Goal: Task Accomplishment & Management: Use online tool/utility

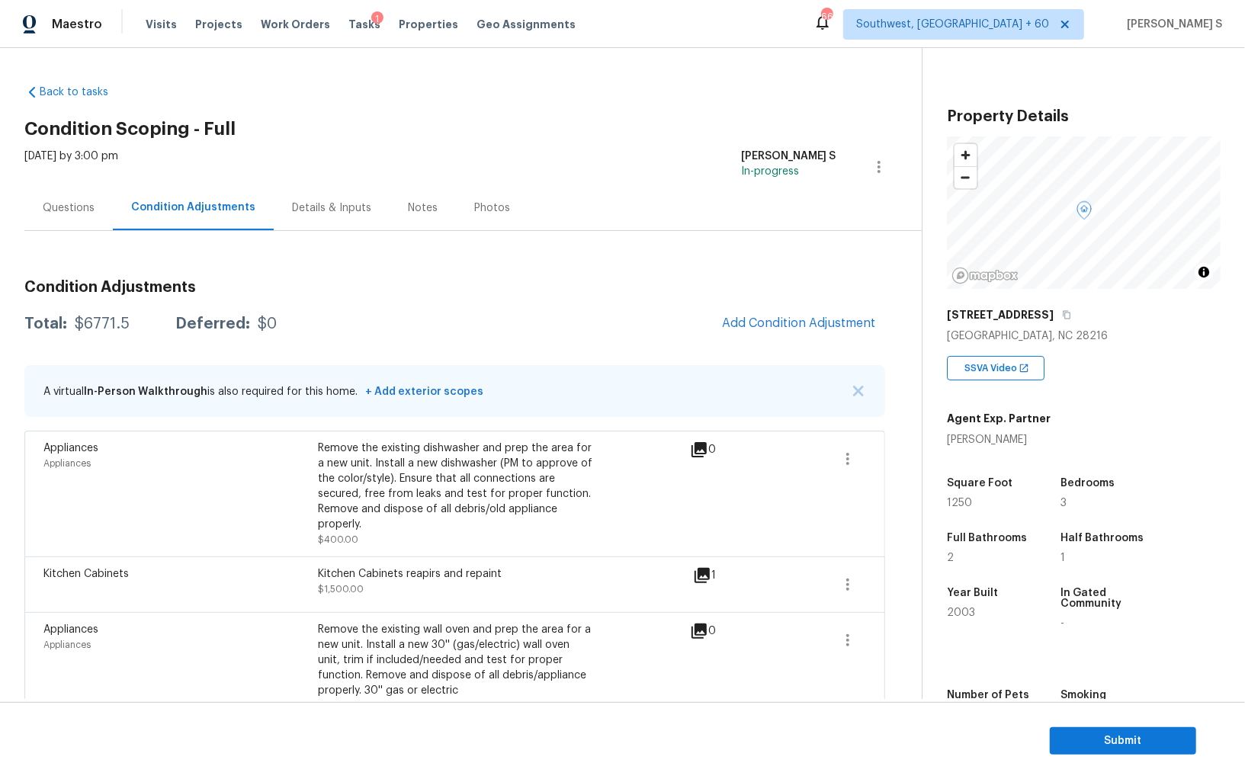
scroll to position [106, 0]
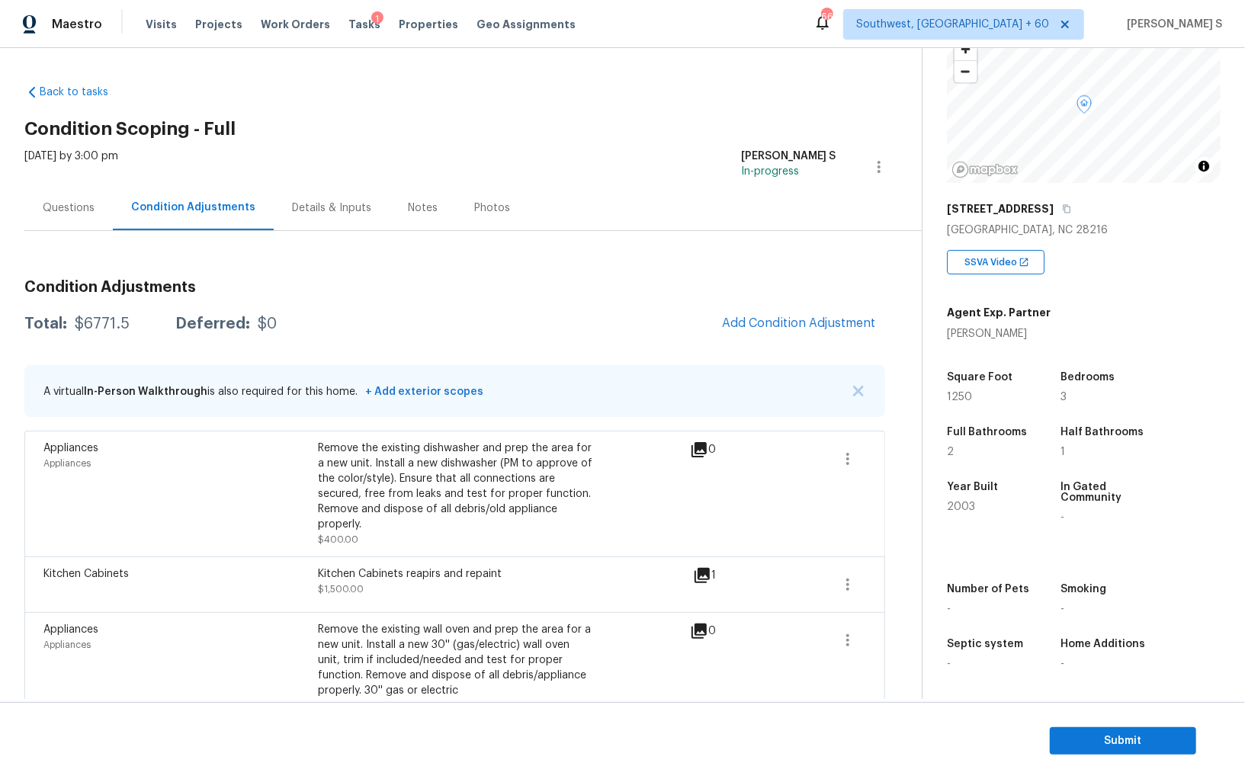
click at [77, 191] on div "Questions" at bounding box center [68, 207] width 88 height 45
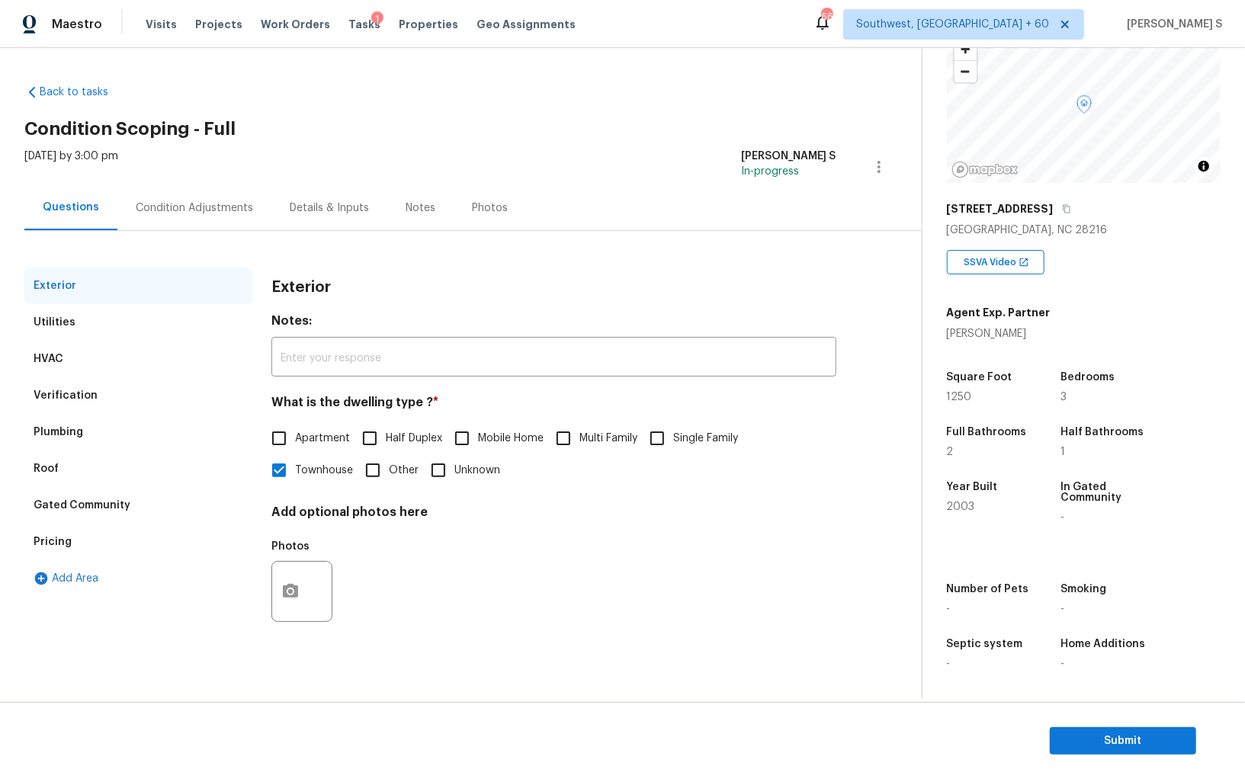
click at [85, 378] on div "Verification" at bounding box center [138, 395] width 229 height 37
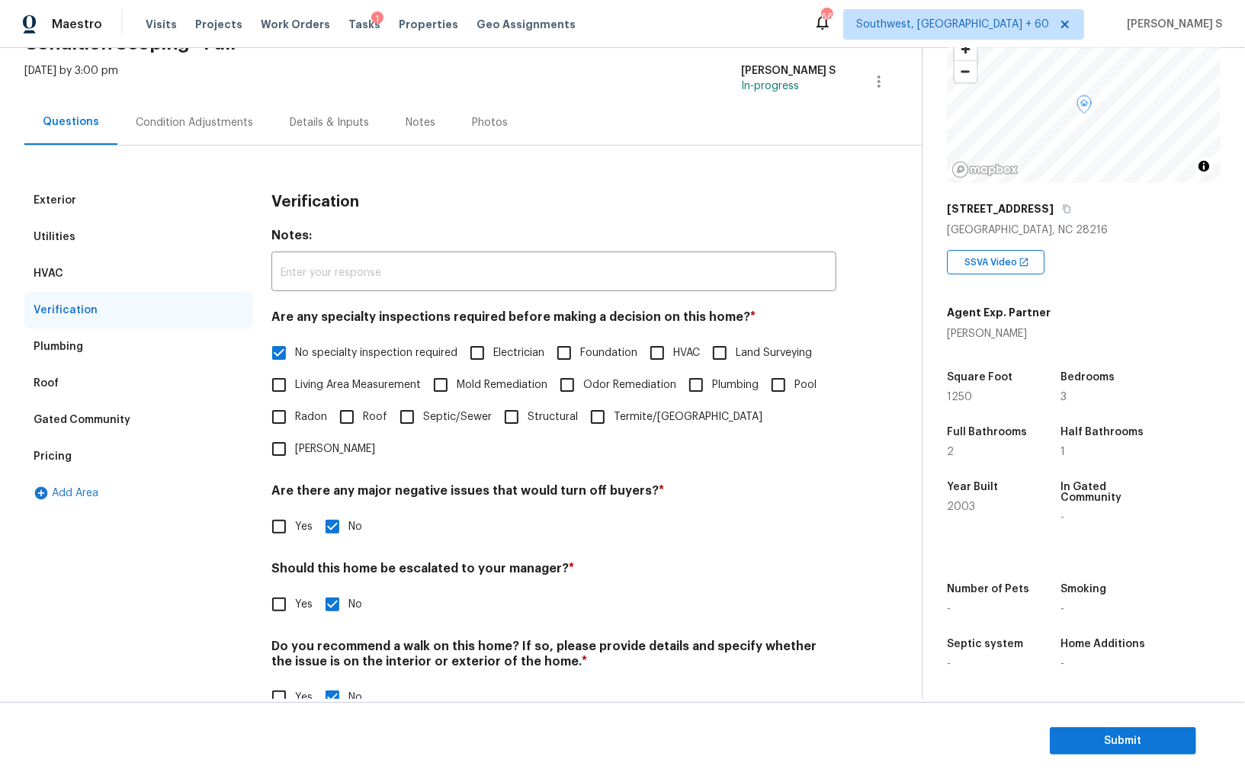
scroll to position [91, 0]
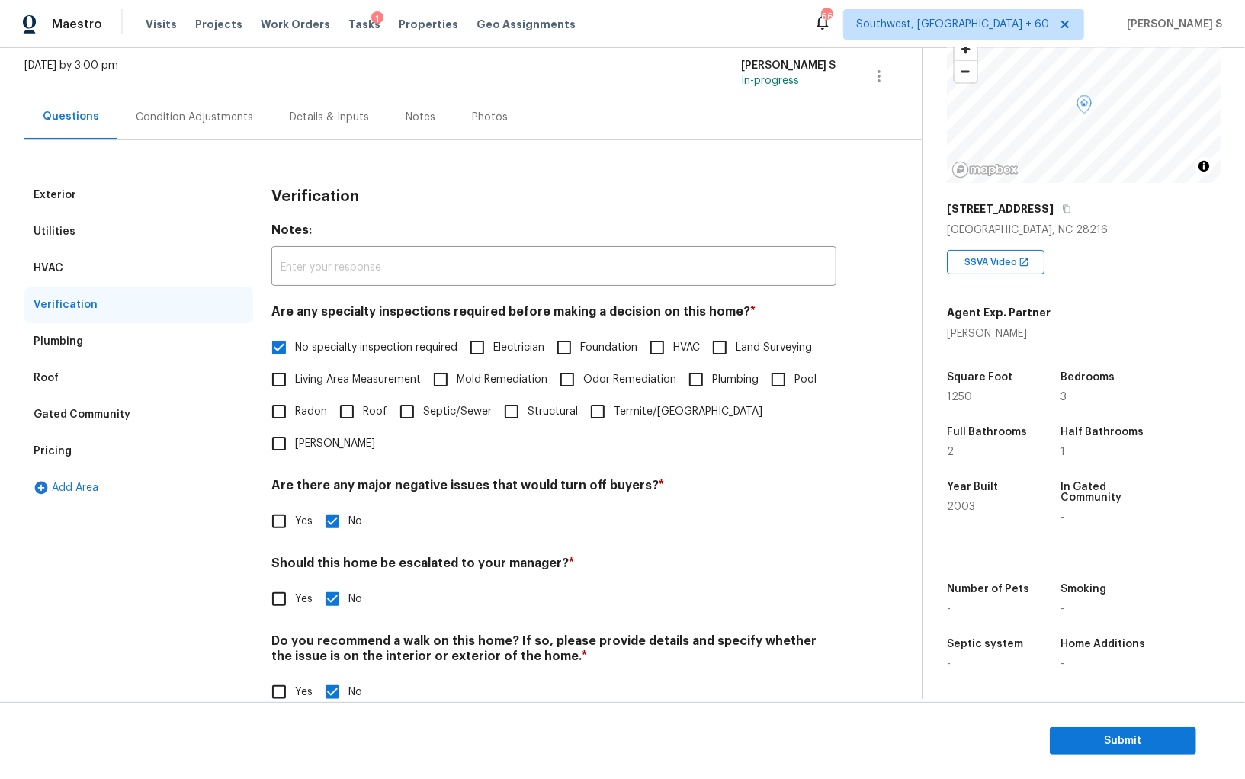
click at [56, 450] on div "Pricing" at bounding box center [53, 451] width 38 height 15
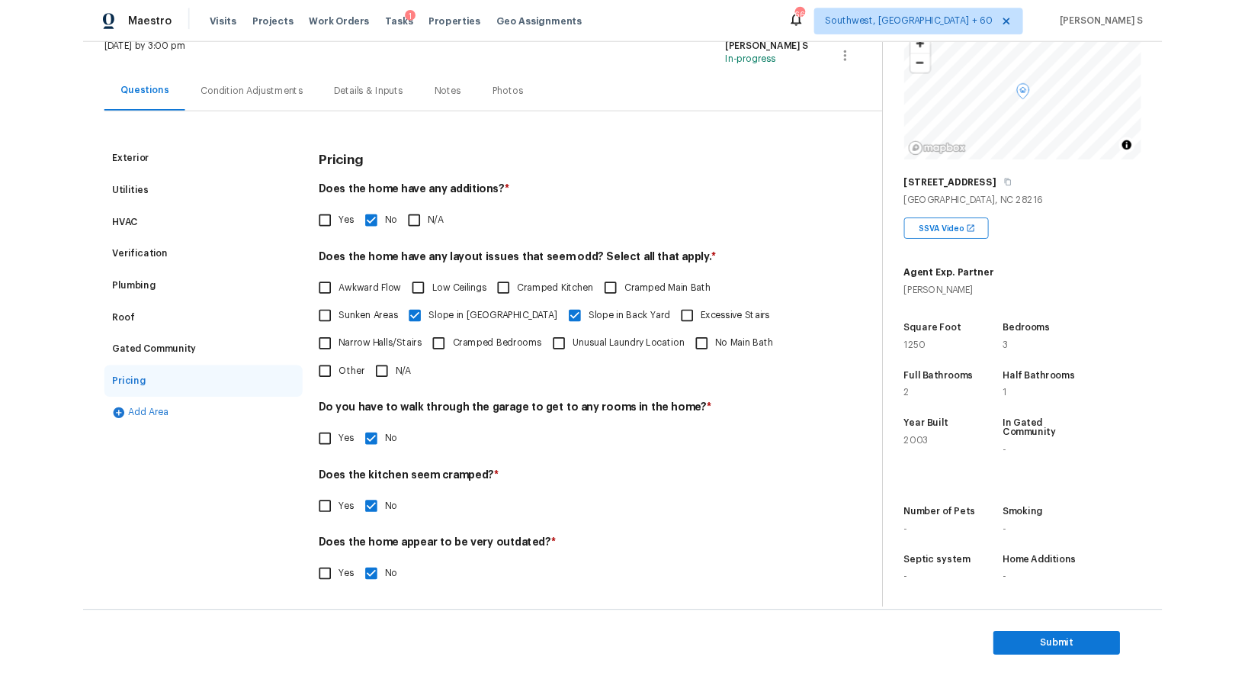
scroll to position [0, 0]
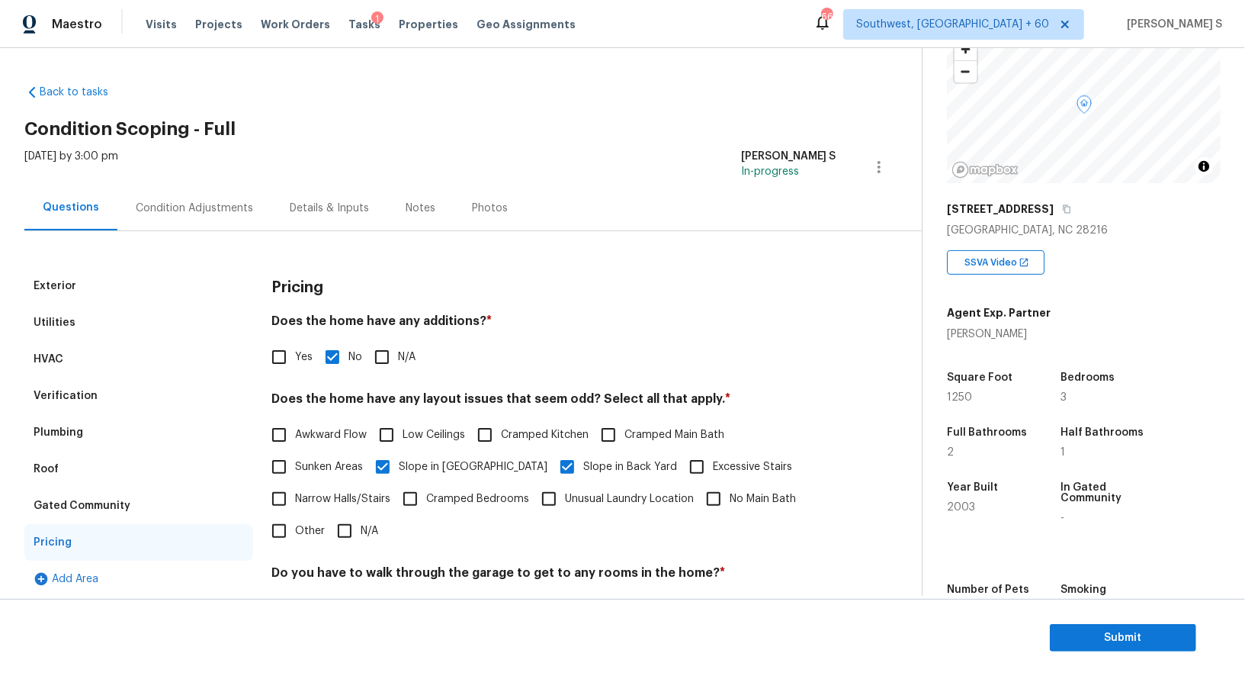
click at [222, 198] on div "Condition Adjustments" at bounding box center [194, 207] width 154 height 45
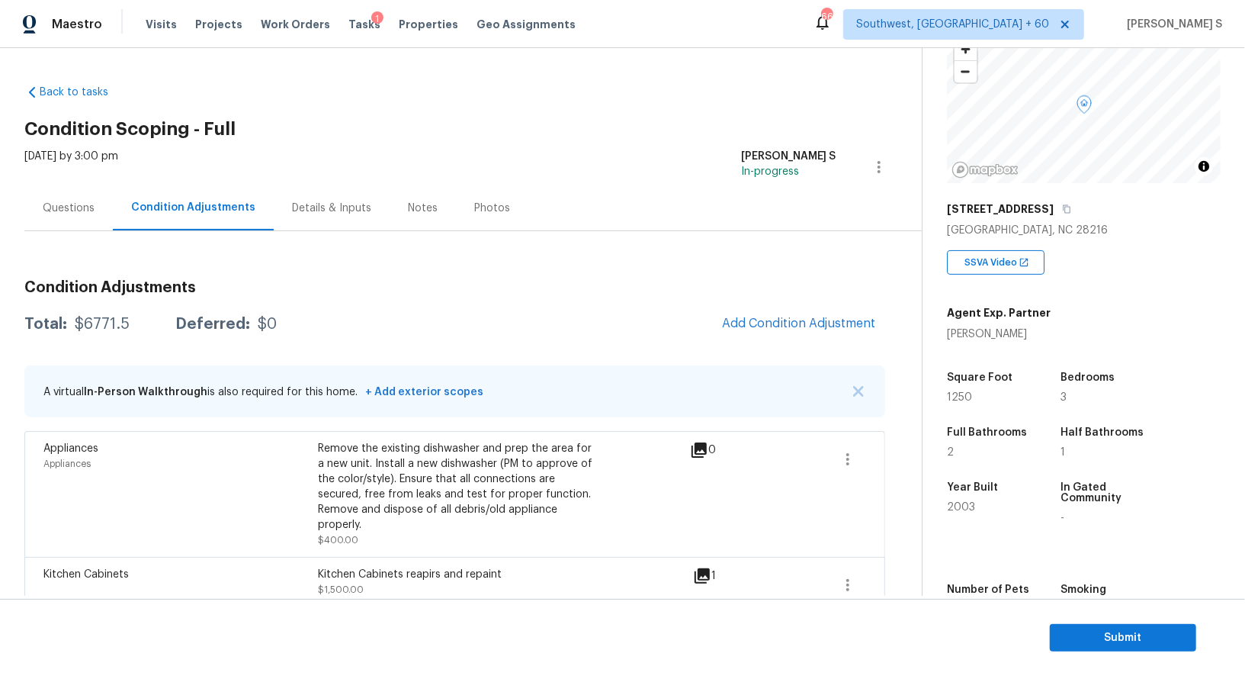
click at [103, 330] on div "$6771.5" at bounding box center [102, 323] width 55 height 15
copy div "6771.5"
click at [1144, 628] on span "Submit" at bounding box center [1123, 637] width 122 height 19
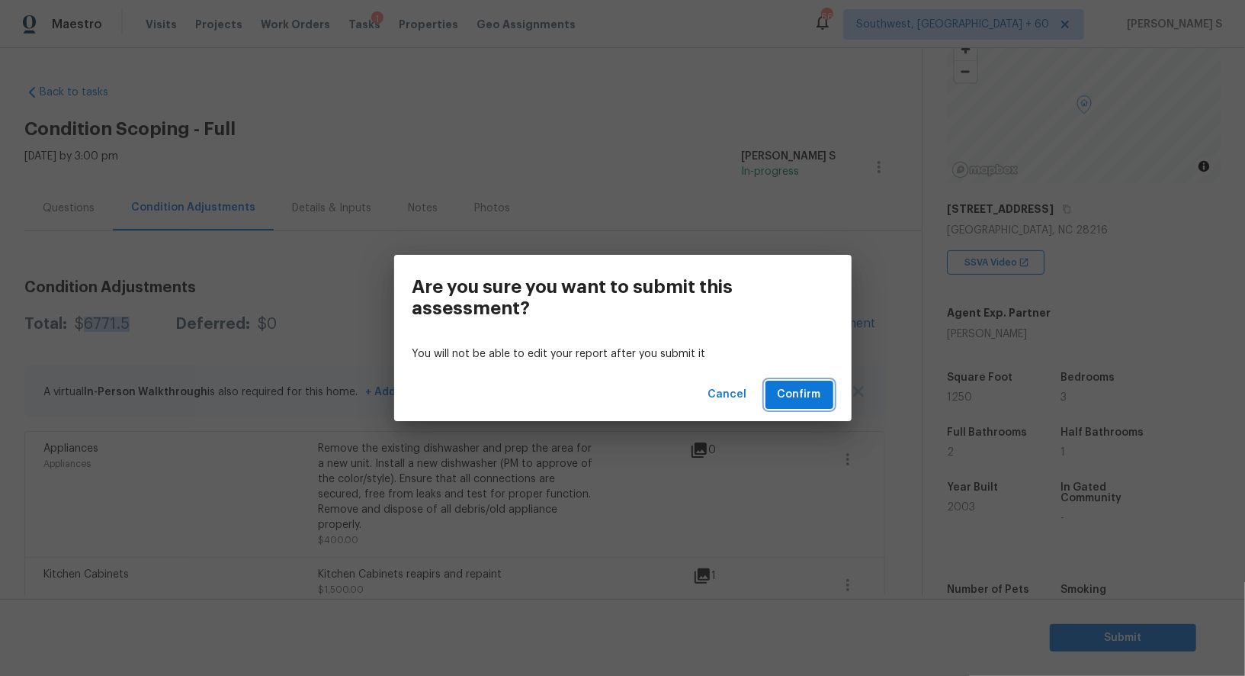
click at [822, 391] on button "Confirm" at bounding box center [800, 394] width 68 height 28
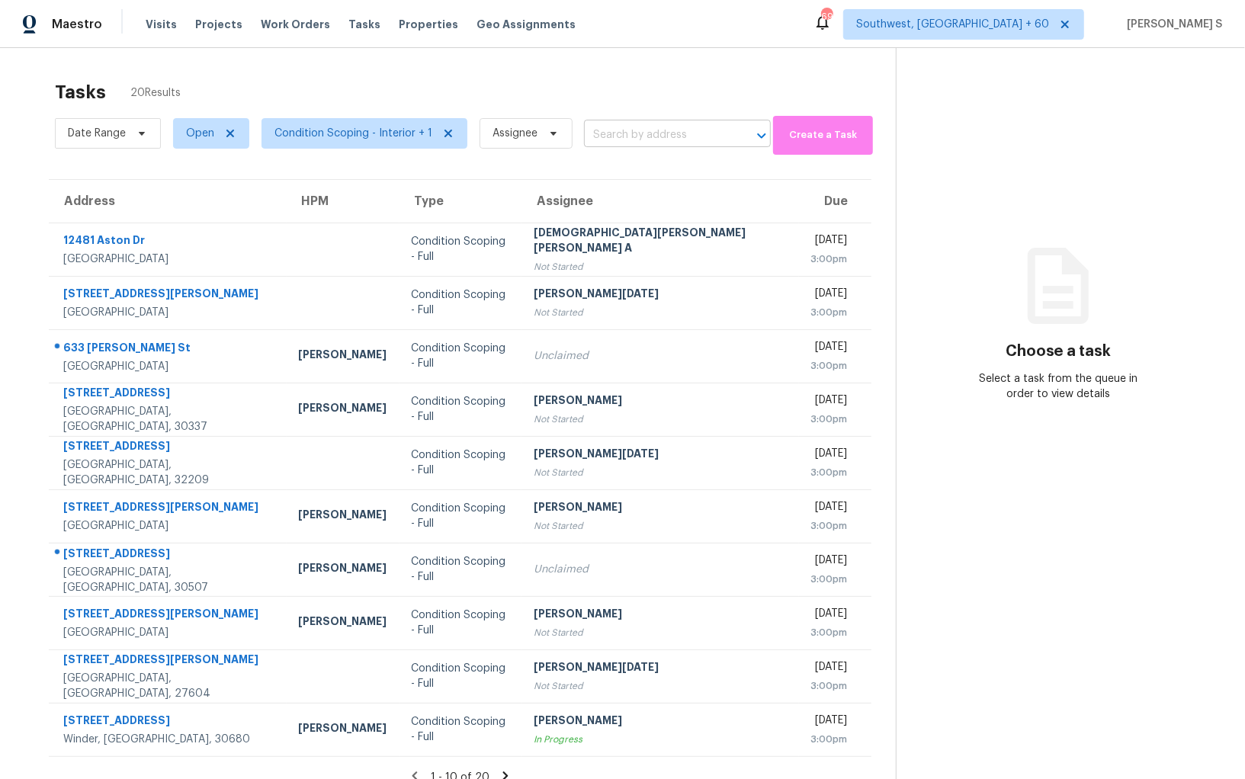
click at [656, 143] on input "text" at bounding box center [656, 136] width 144 height 24
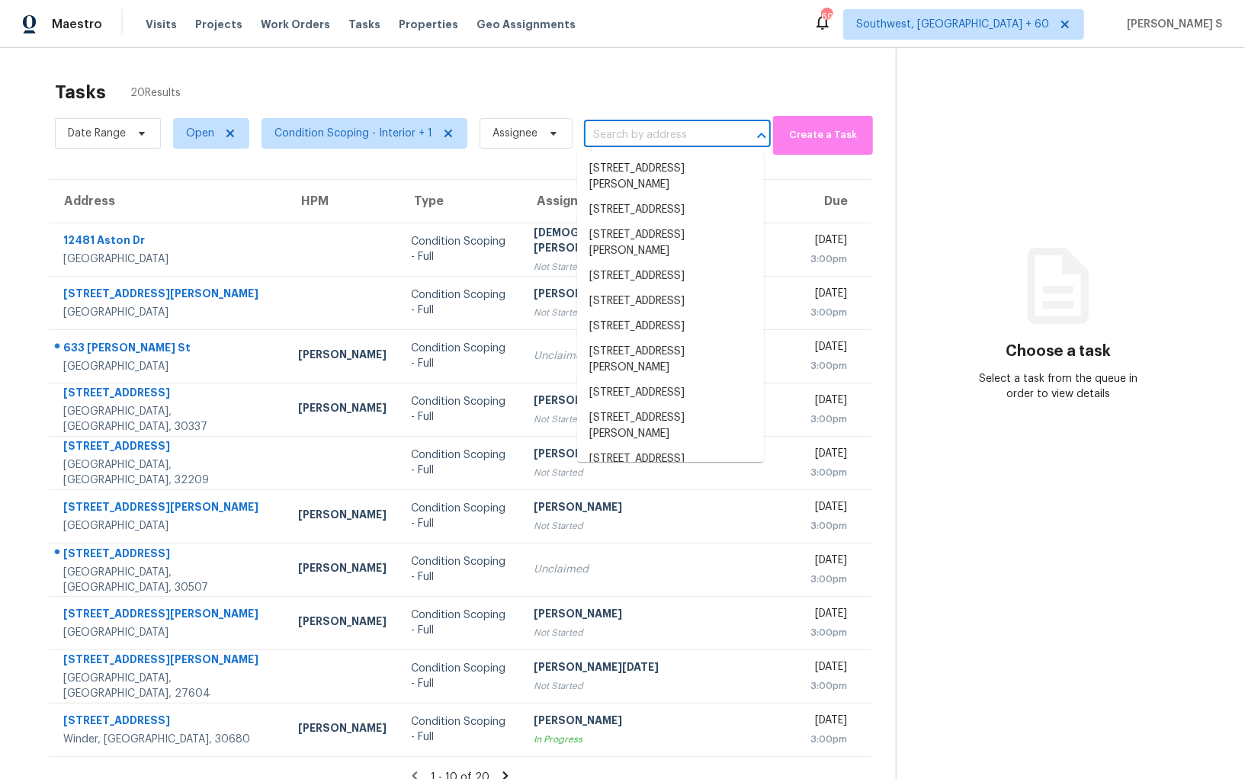
paste input "633 Groover St Ball Ground, GA, 30107"
type input "633 Groover St Ball Ground, GA, 30107"
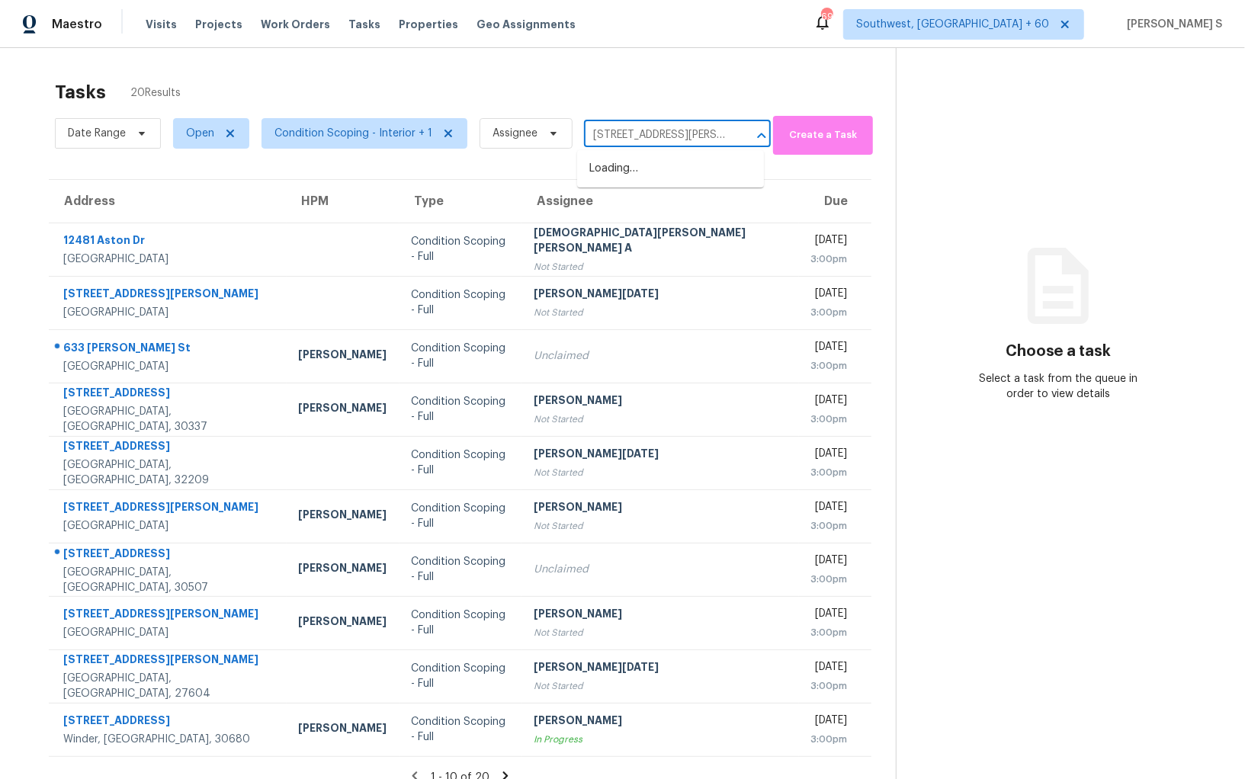
scroll to position [0, 59]
click at [653, 168] on li "633 Groover St, Ball Ground, GA 30107" at bounding box center [670, 176] width 187 height 41
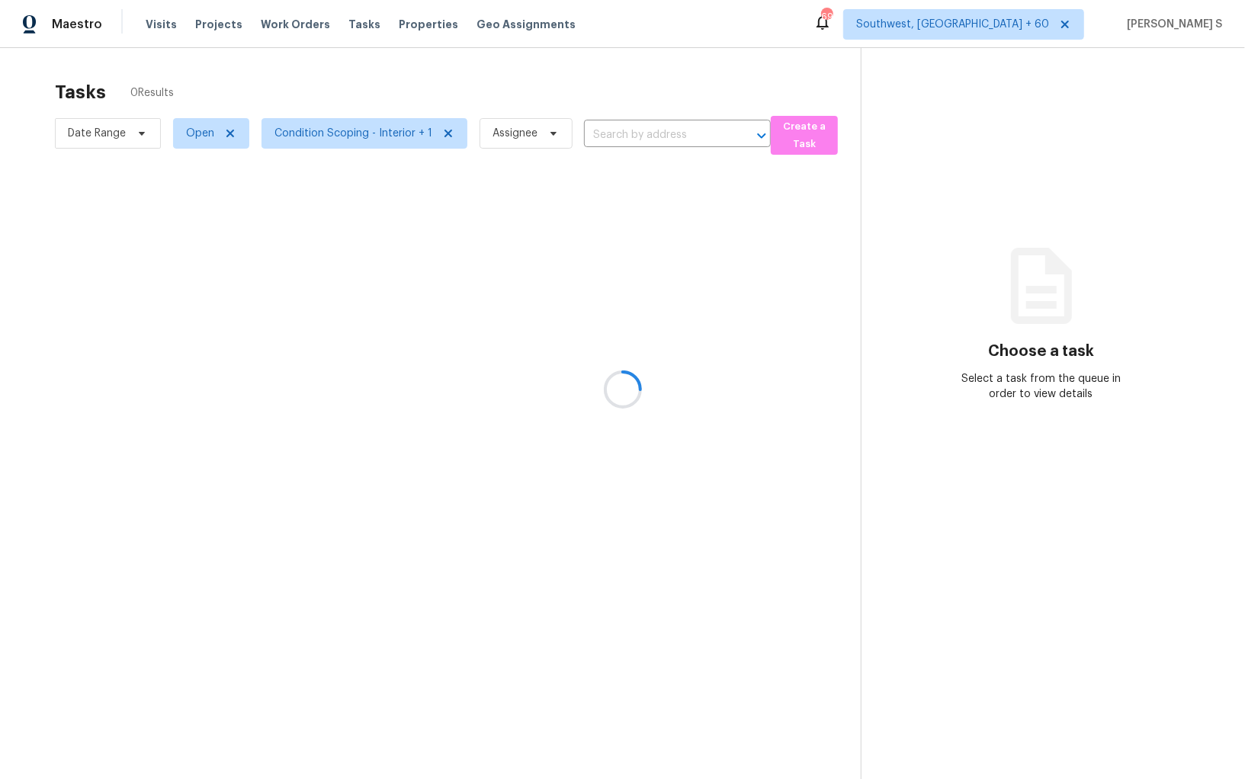
type input "633 Groover St, Ball Ground, GA 30107"
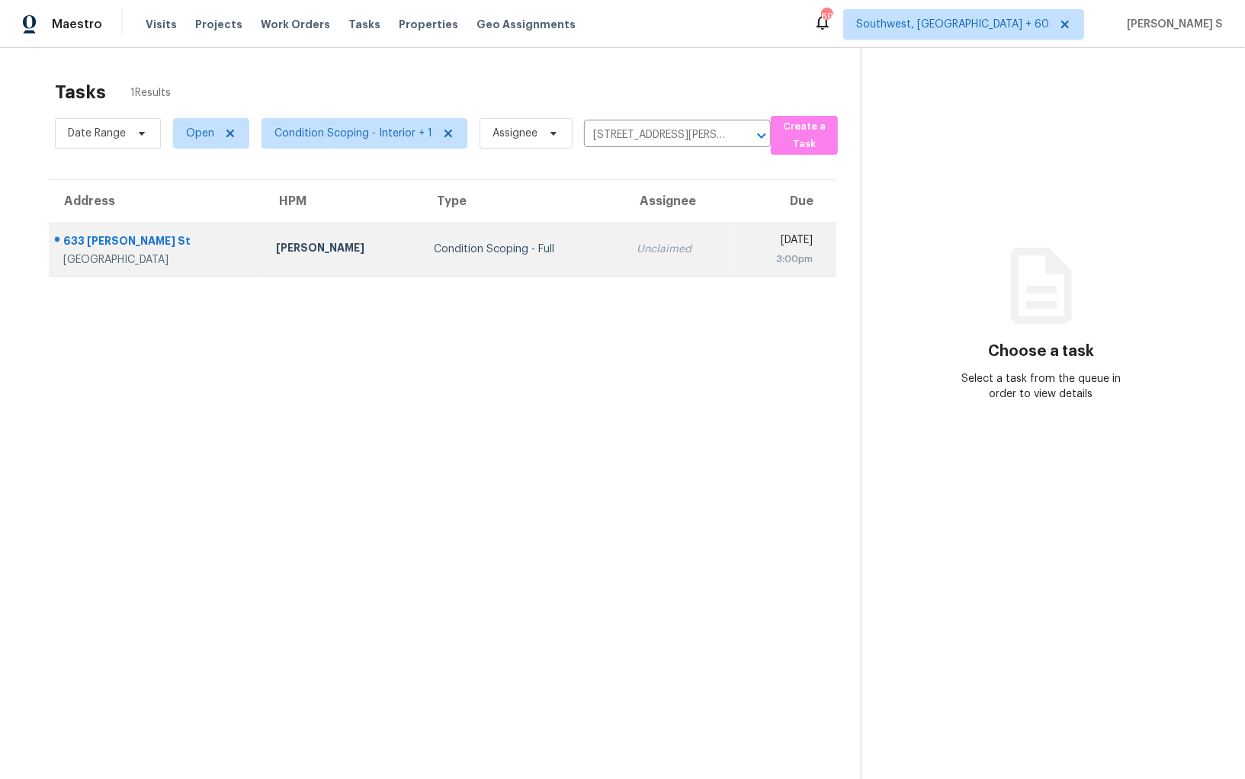
click at [637, 274] on td "Unclaimed" at bounding box center [679, 249] width 111 height 53
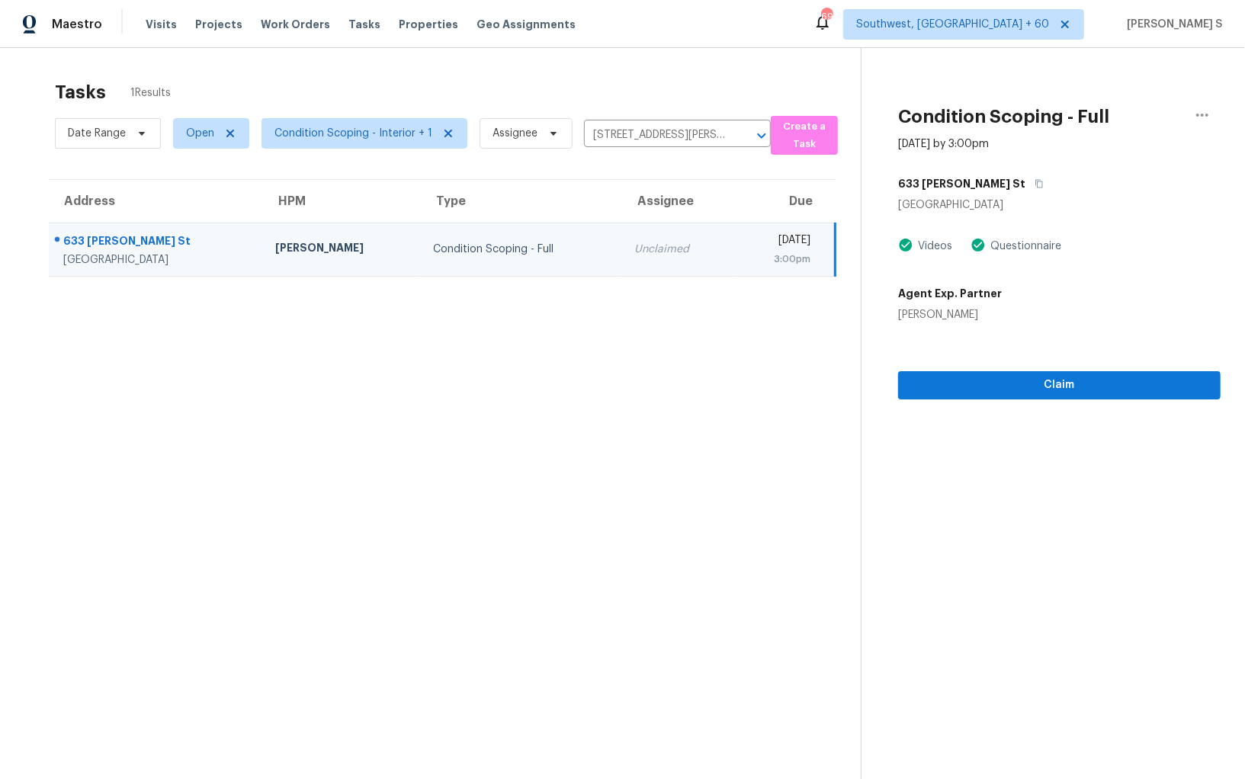
click at [773, 245] on div "[DATE]" at bounding box center [778, 242] width 66 height 19
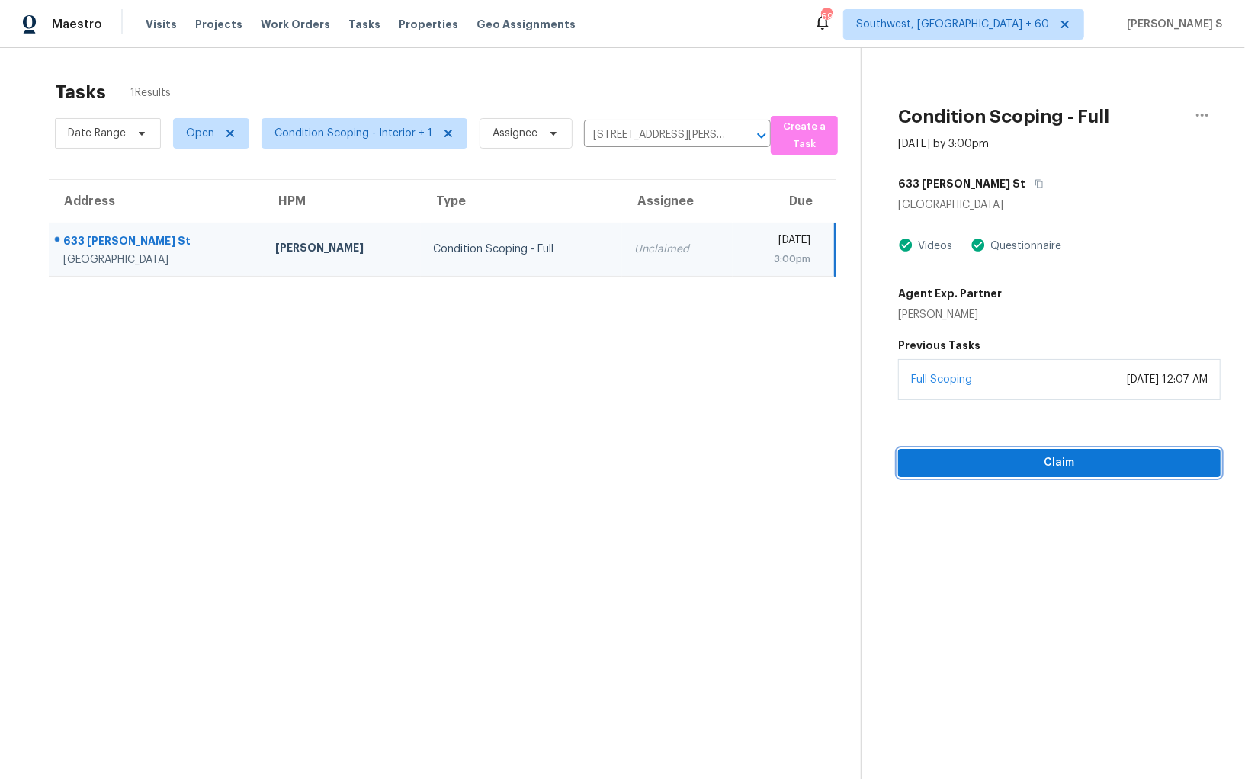
click at [942, 451] on button "Claim" at bounding box center [1059, 463] width 323 height 28
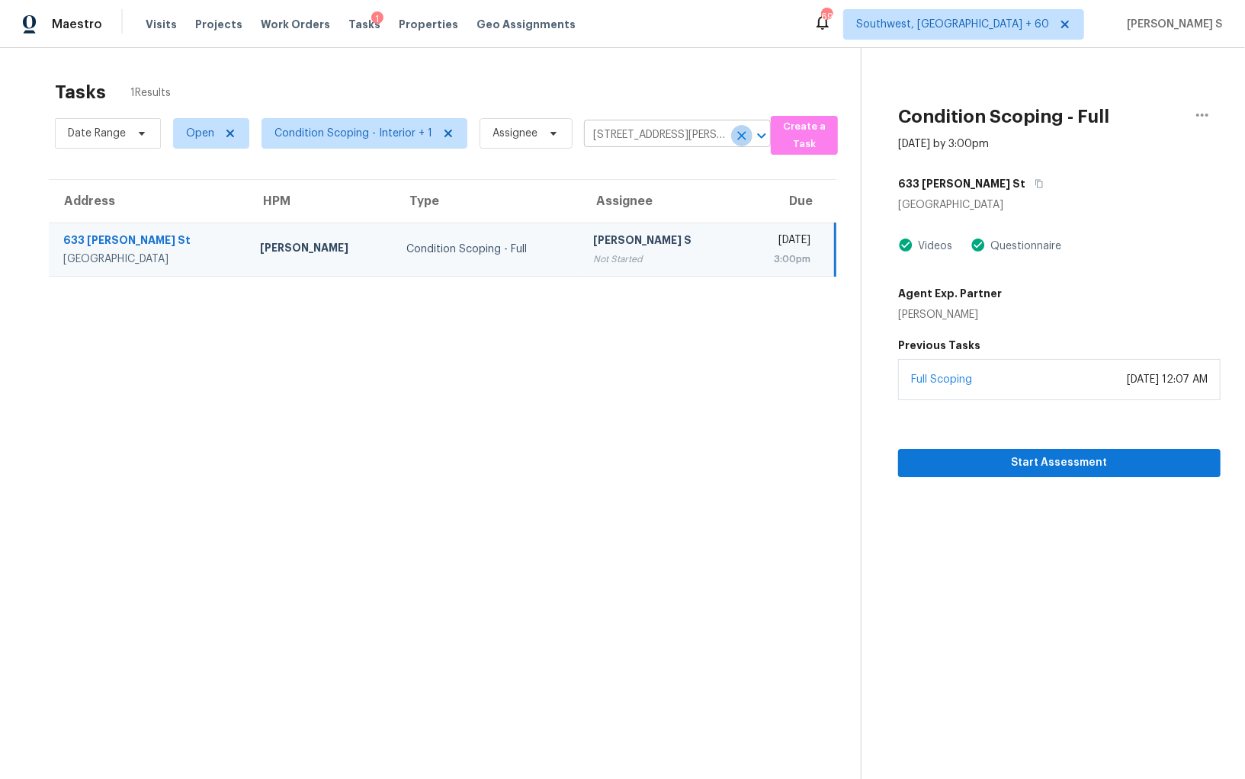
click at [734, 136] on icon "Clear" at bounding box center [741, 135] width 15 height 15
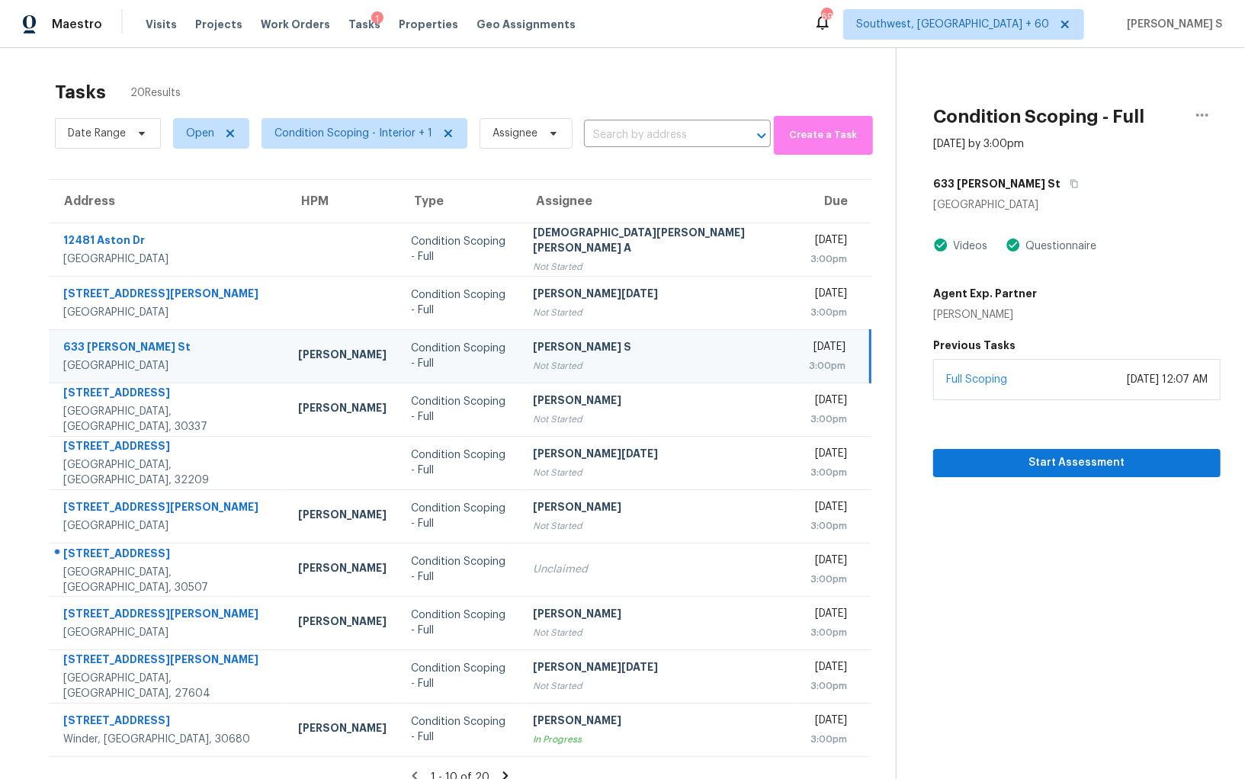
click at [647, 118] on div "Date Range Open Condition Scoping - Interior + 1 Assignee ​" at bounding box center [413, 133] width 716 height 43
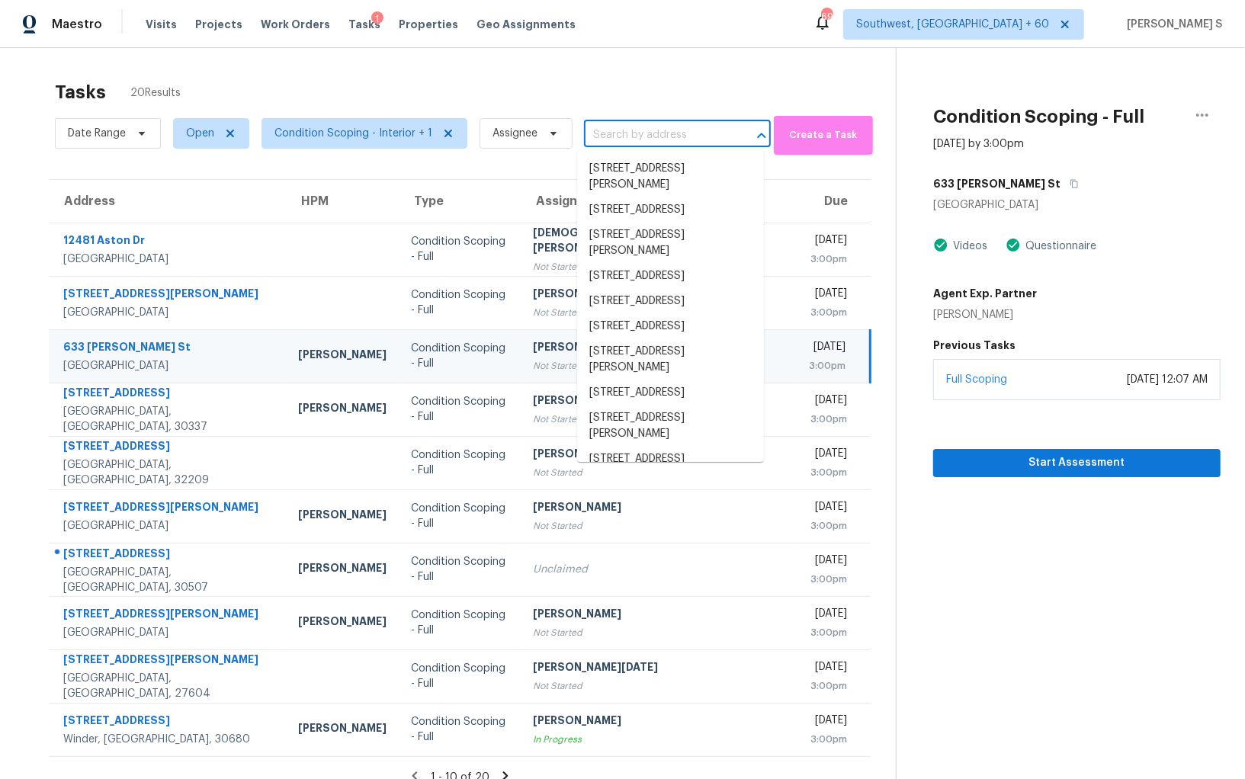
click at [647, 127] on input "text" at bounding box center [656, 136] width 144 height 24
paste input "2805 Glendale Dr Gainesville, GA, 30507"
type input "2805 Glendale Dr Gainesville, GA, 30507"
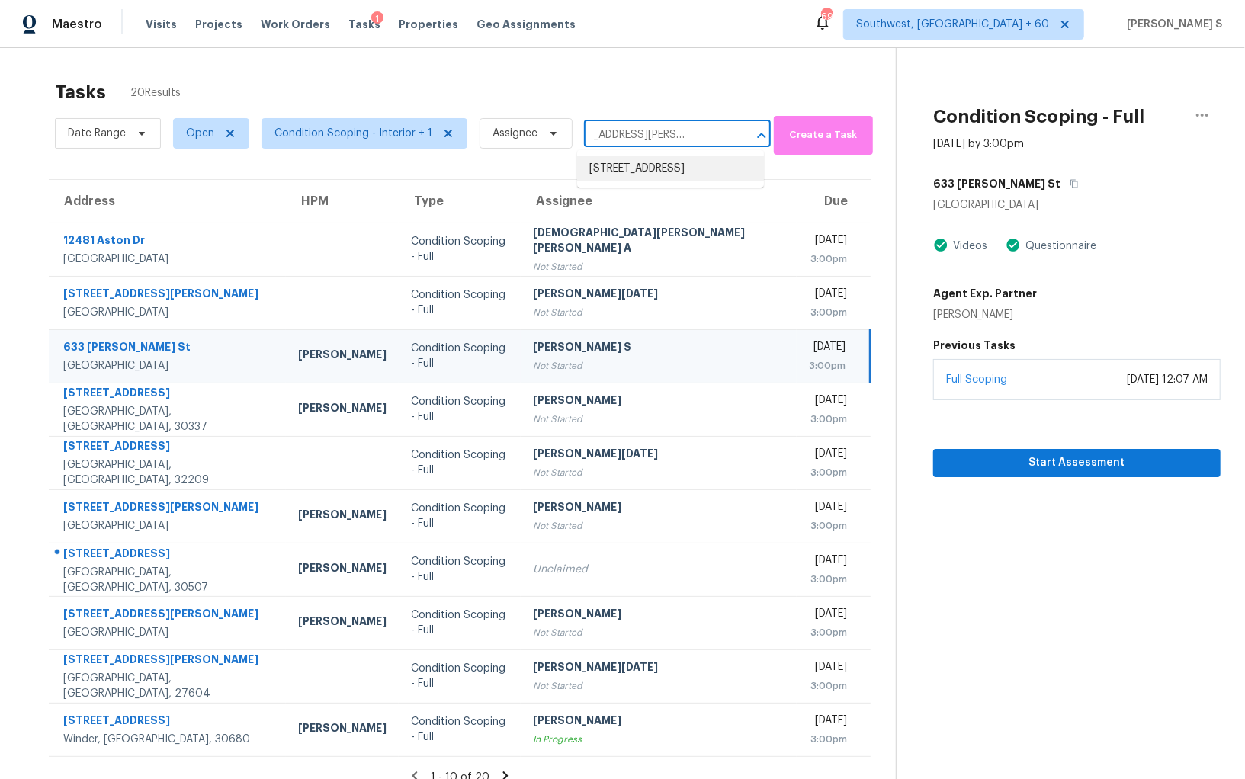
click at [639, 170] on li "2805 Glendale Dr, Gainesville, GA 30507" at bounding box center [670, 168] width 187 height 25
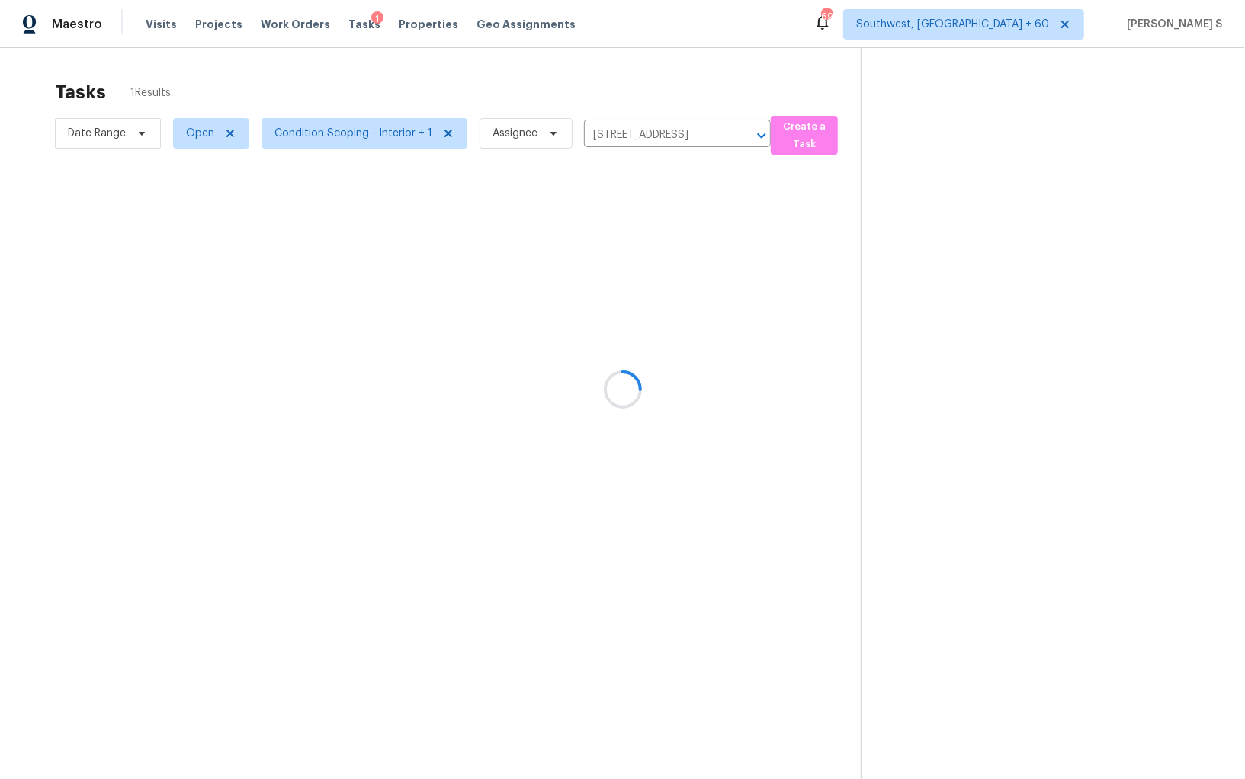
click at [590, 246] on div at bounding box center [622, 389] width 1245 height 779
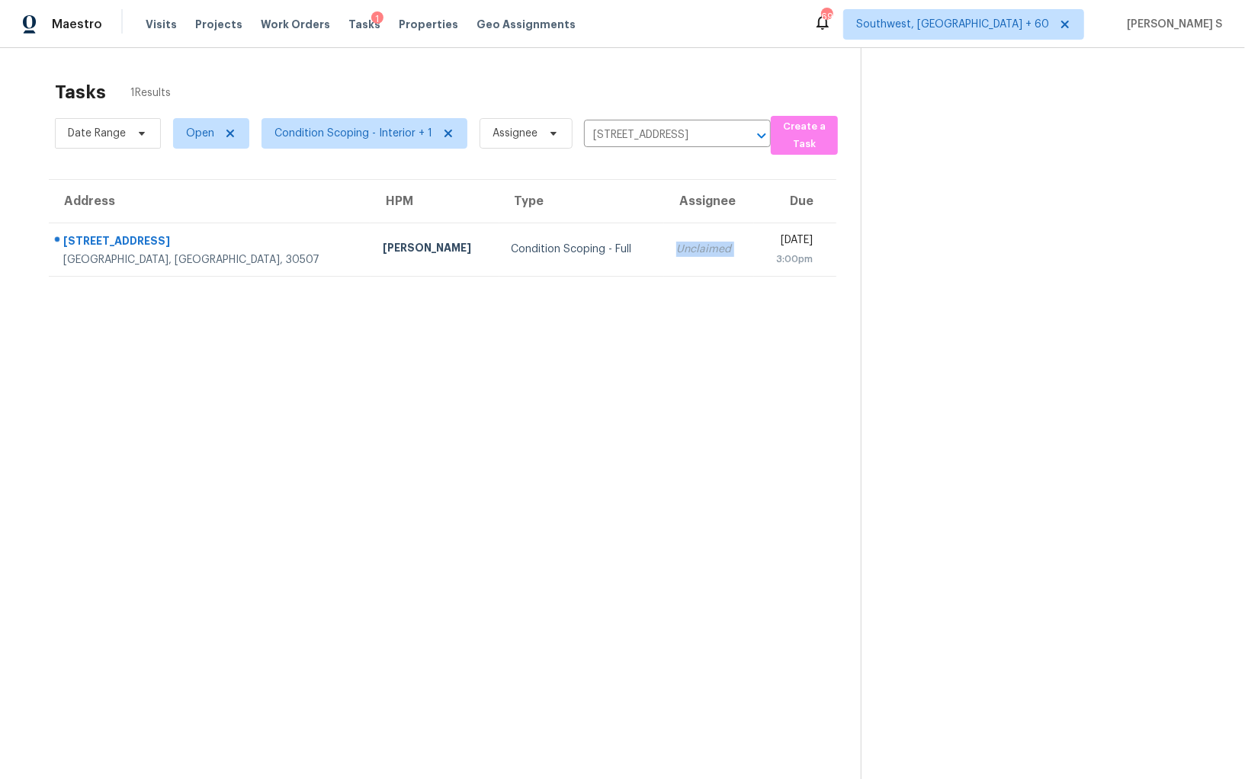
click at [676, 246] on div "Unclaimed" at bounding box center [709, 249] width 66 height 15
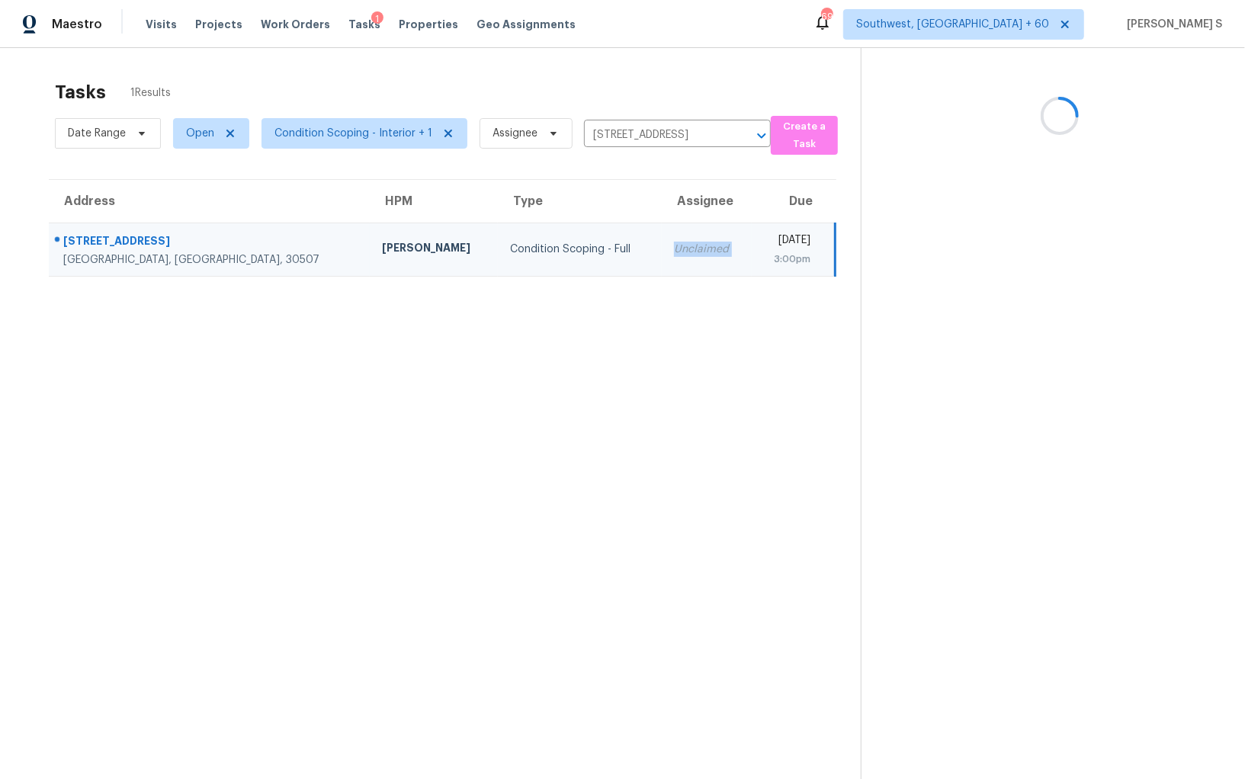
click at [674, 246] on div "Unclaimed" at bounding box center [707, 249] width 66 height 15
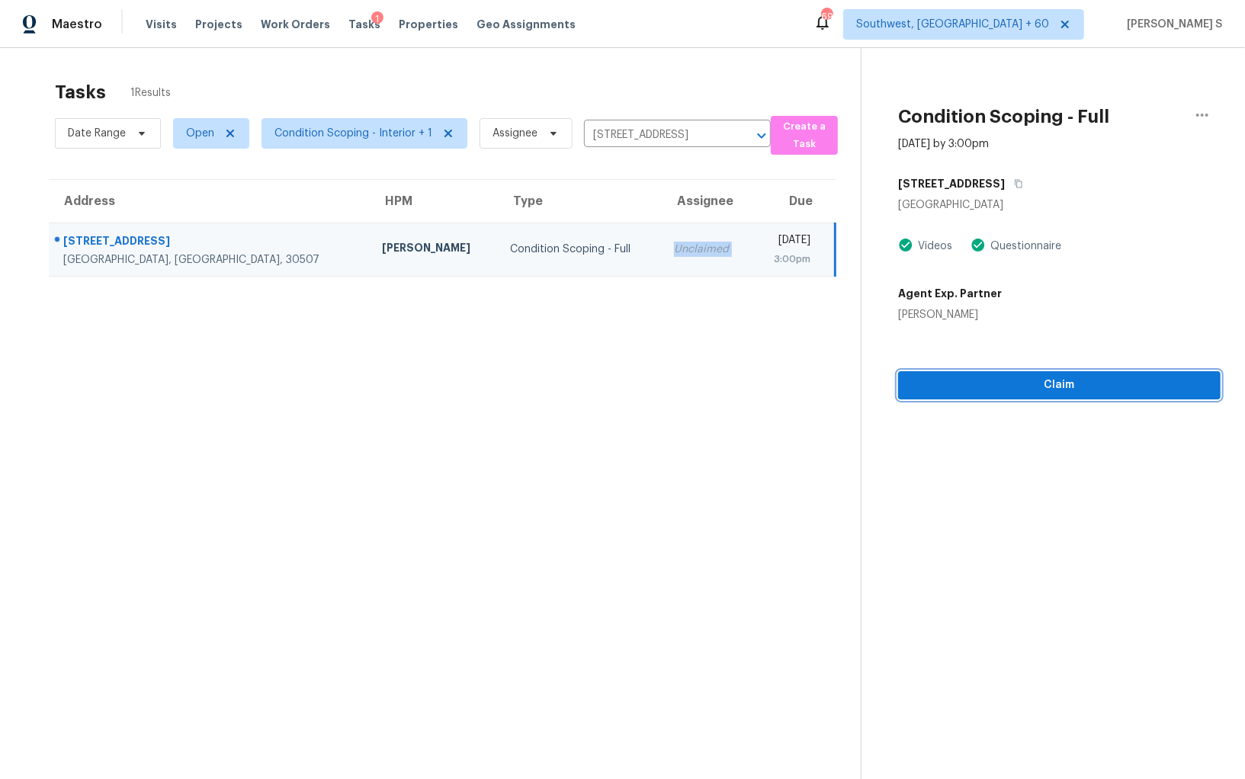
click at [930, 377] on span "Claim" at bounding box center [1059, 385] width 298 height 19
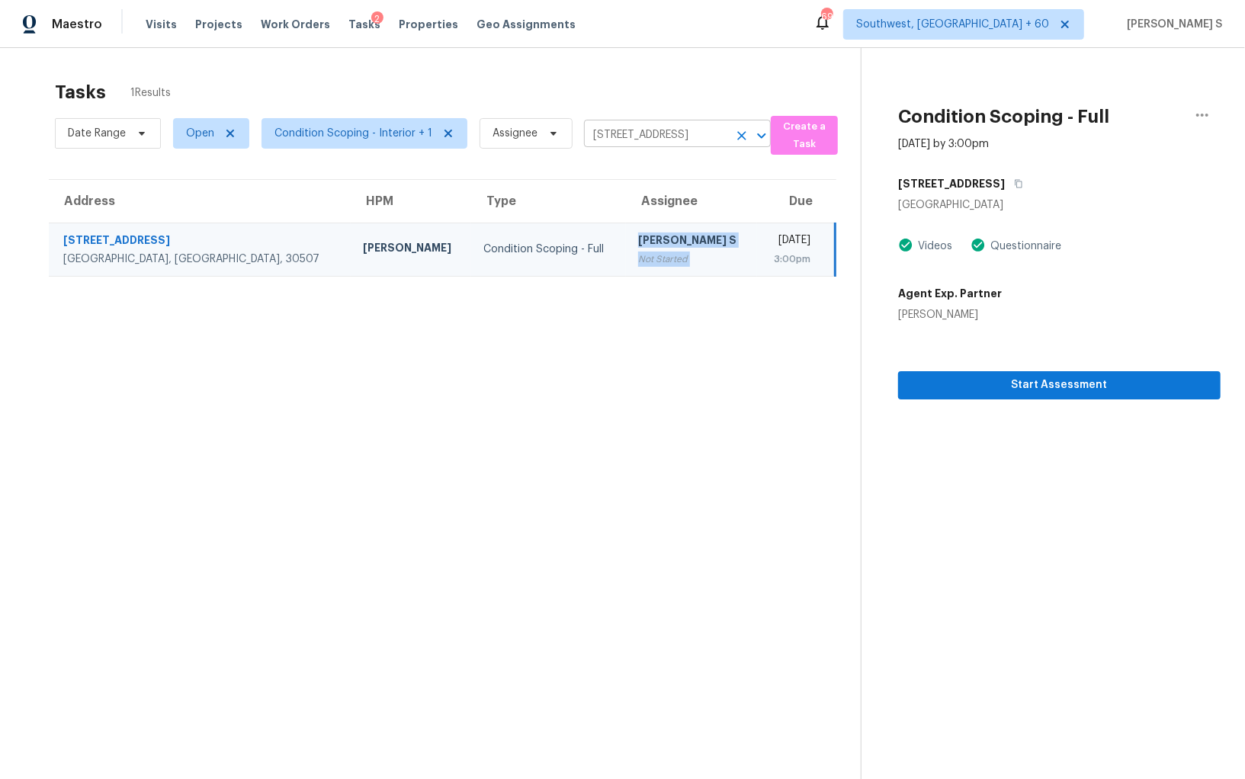
click at [737, 136] on icon "Clear" at bounding box center [741, 135] width 9 height 9
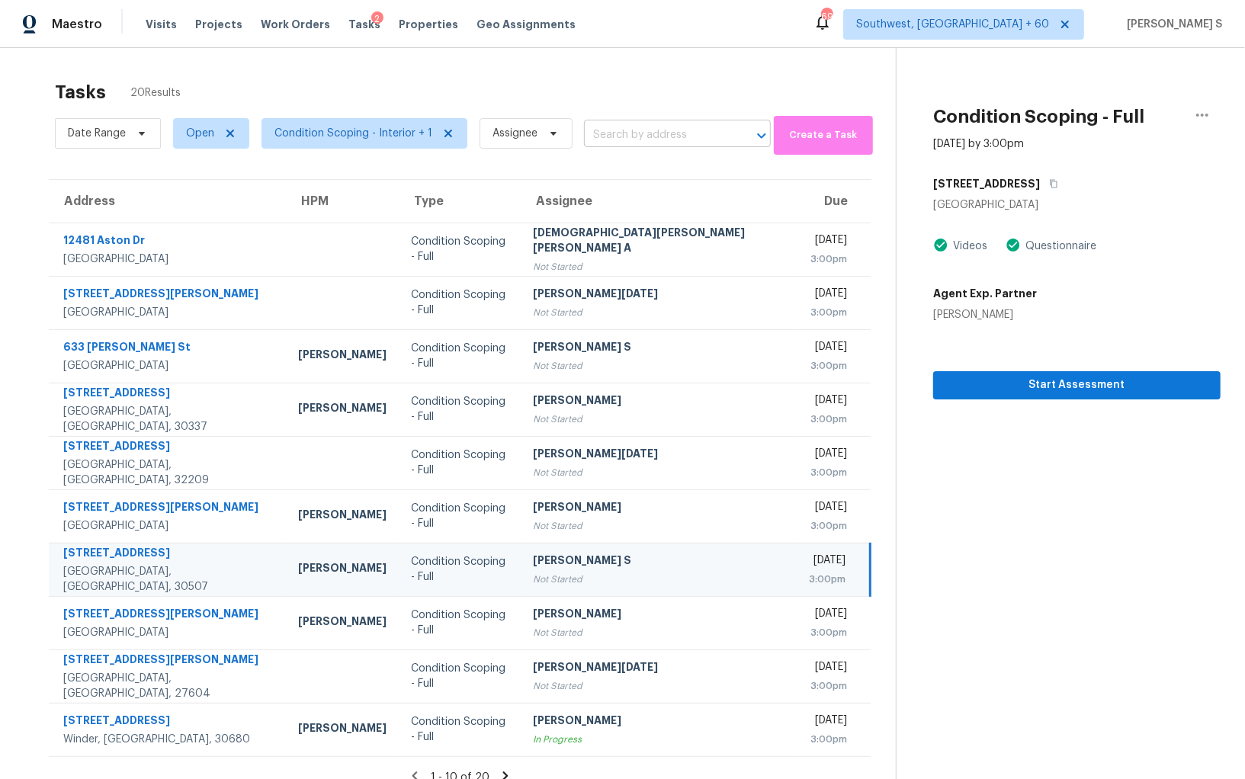
click at [632, 143] on input "text" at bounding box center [656, 136] width 144 height 24
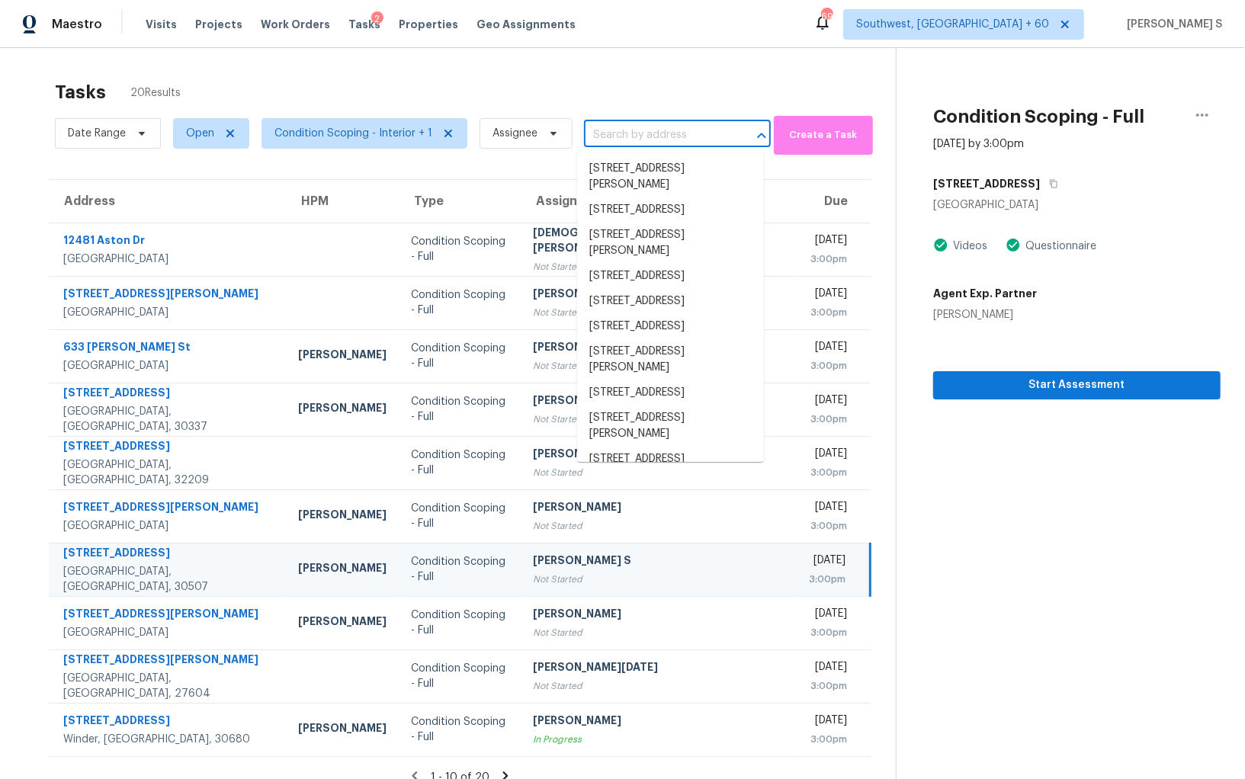
paste input "633 Groover St, Ball Ground, GA 30107"
type input "633 Groover St, Ball Ground, GA 30107"
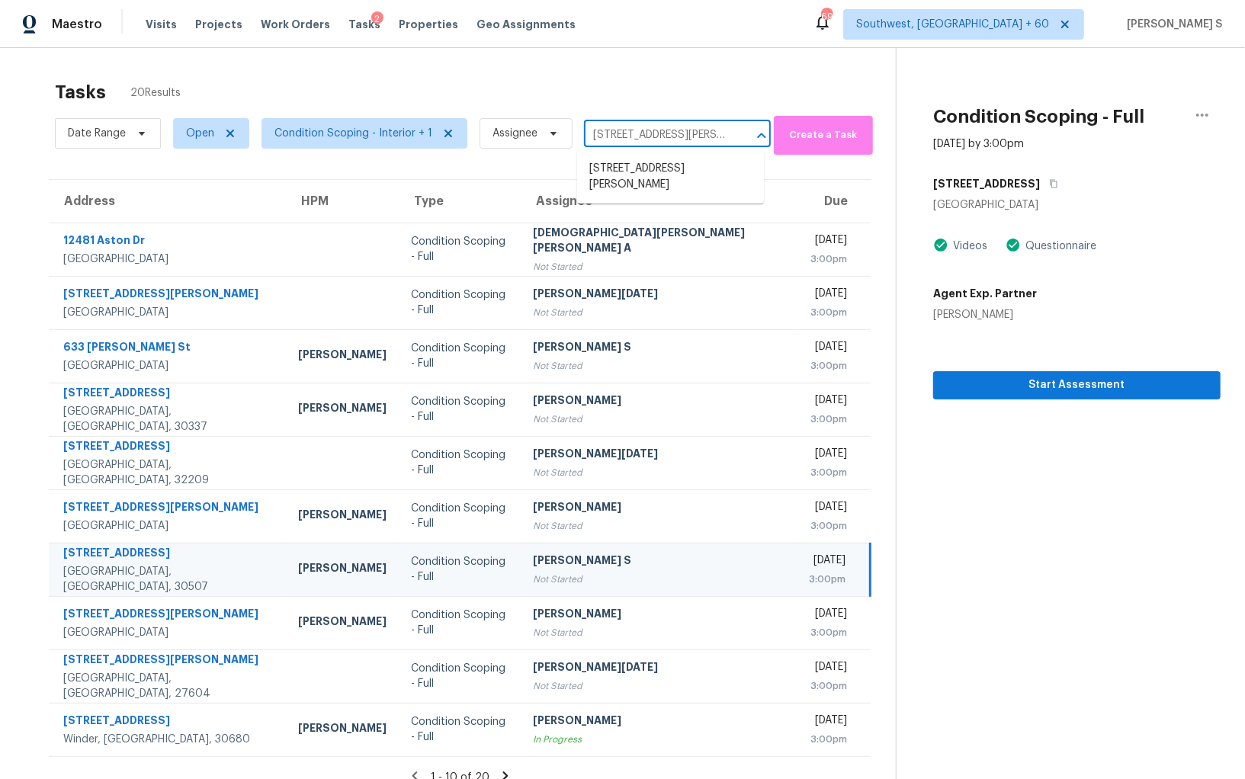
scroll to position [0, 59]
click at [637, 170] on li "633 Groover St, Ball Ground, GA 30107" at bounding box center [670, 176] width 187 height 41
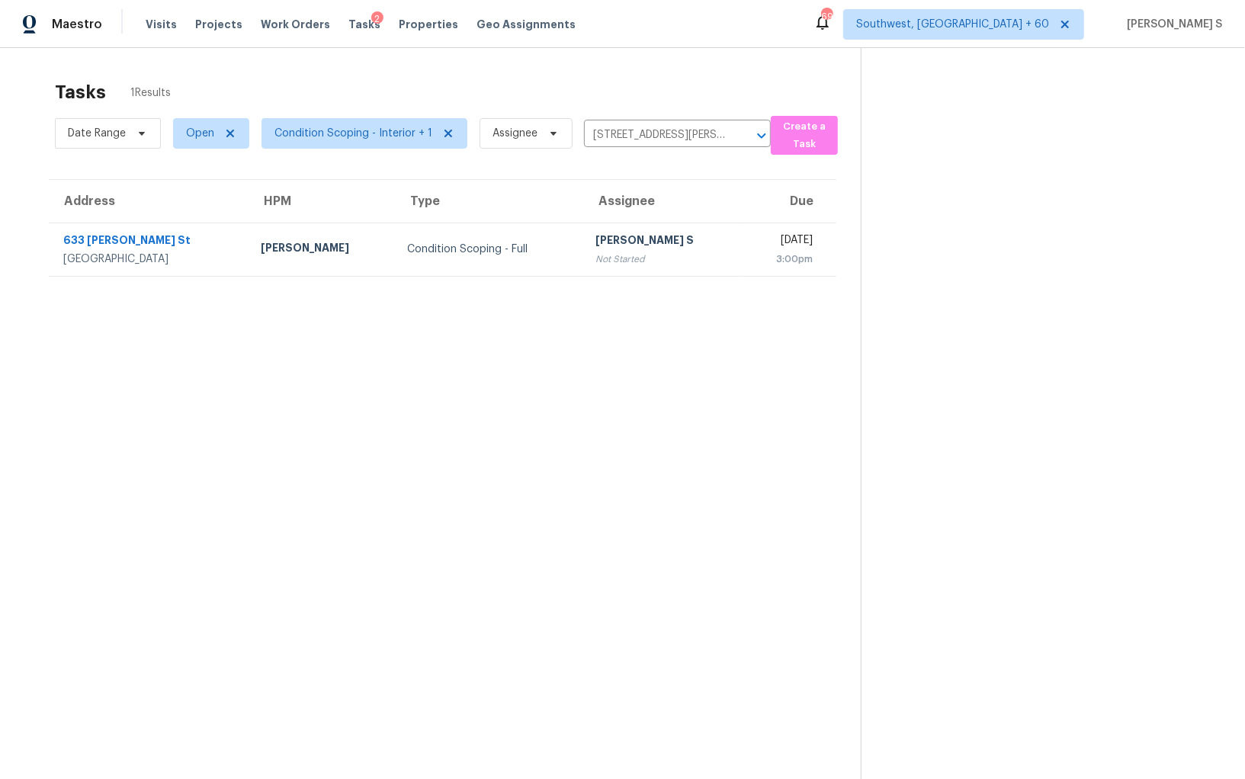
click at [653, 279] on section "Tasks 1 Results Date Range Open Condition Scoping - Interior + 1 Assignee 633 G…" at bounding box center [442, 449] width 836 height 755
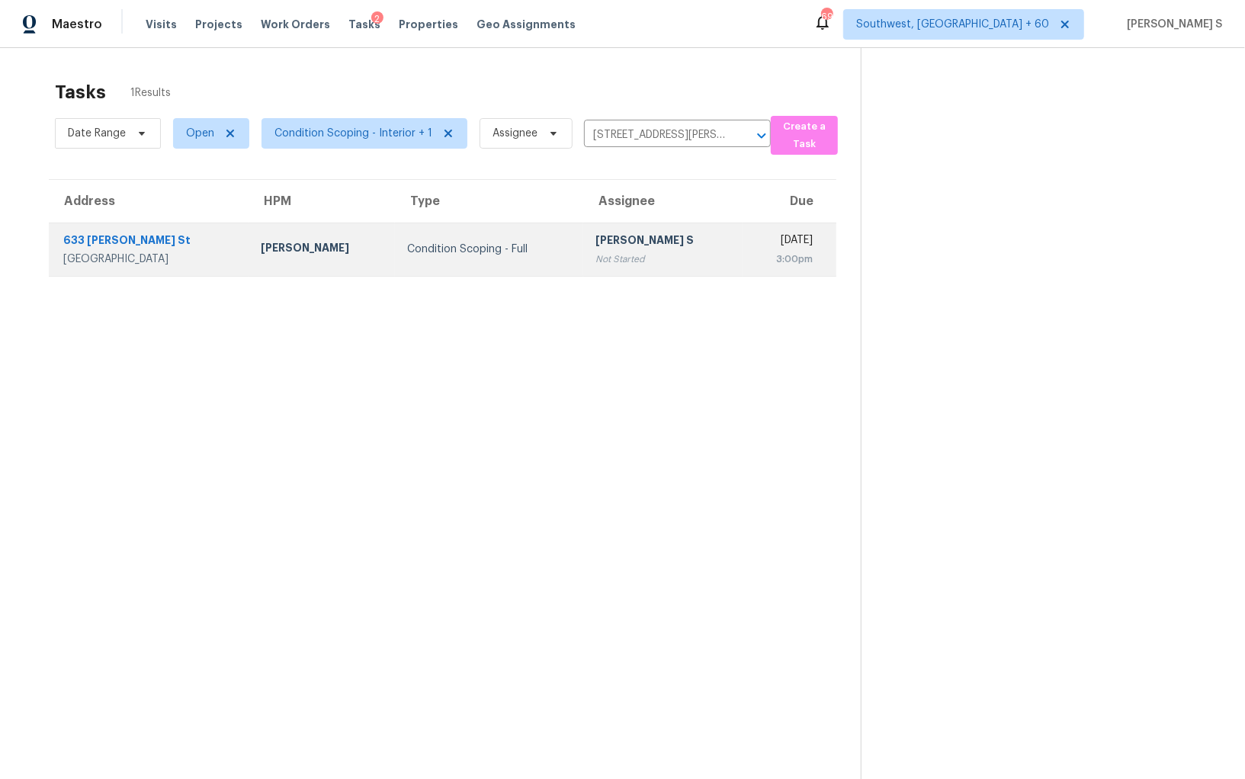
drag, startPoint x: 602, startPoint y: 248, endPoint x: 634, endPoint y: 248, distance: 32.0
click at [602, 248] on div "[PERSON_NAME] S" at bounding box center [662, 242] width 135 height 19
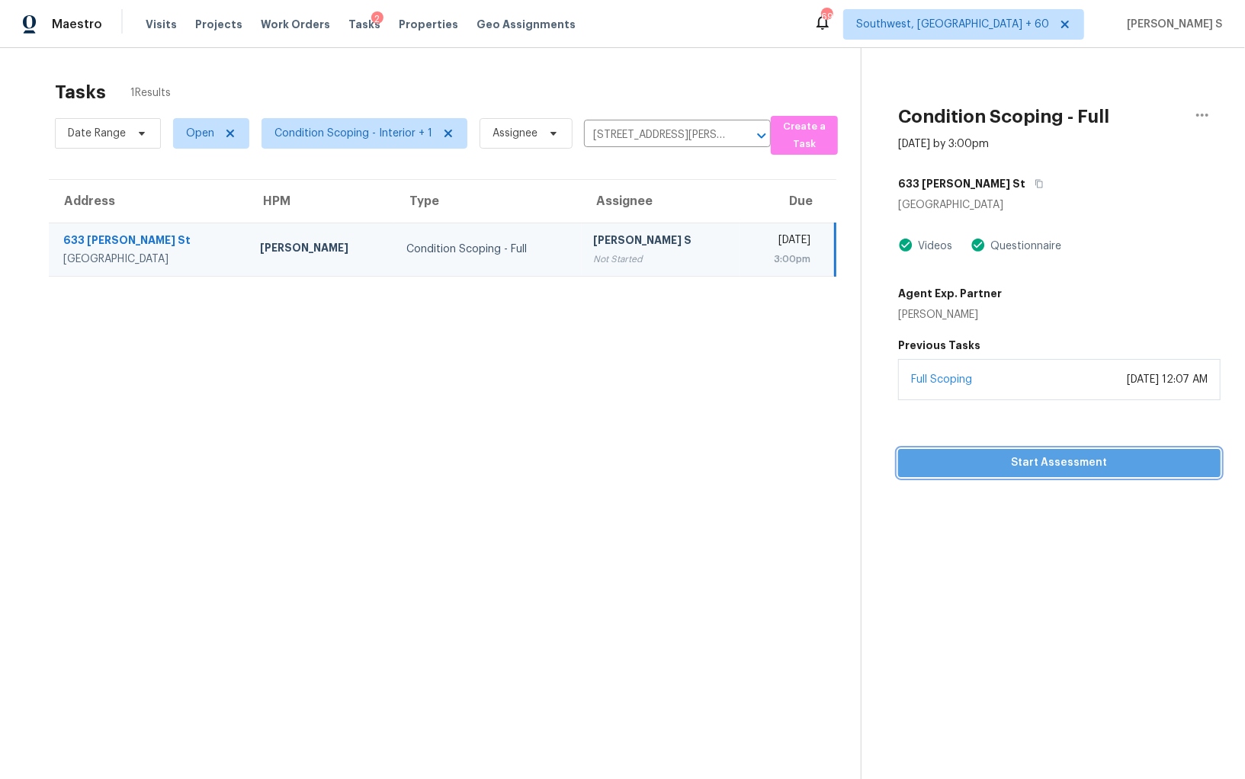
click at [988, 461] on span "Start Assessment" at bounding box center [1059, 463] width 298 height 19
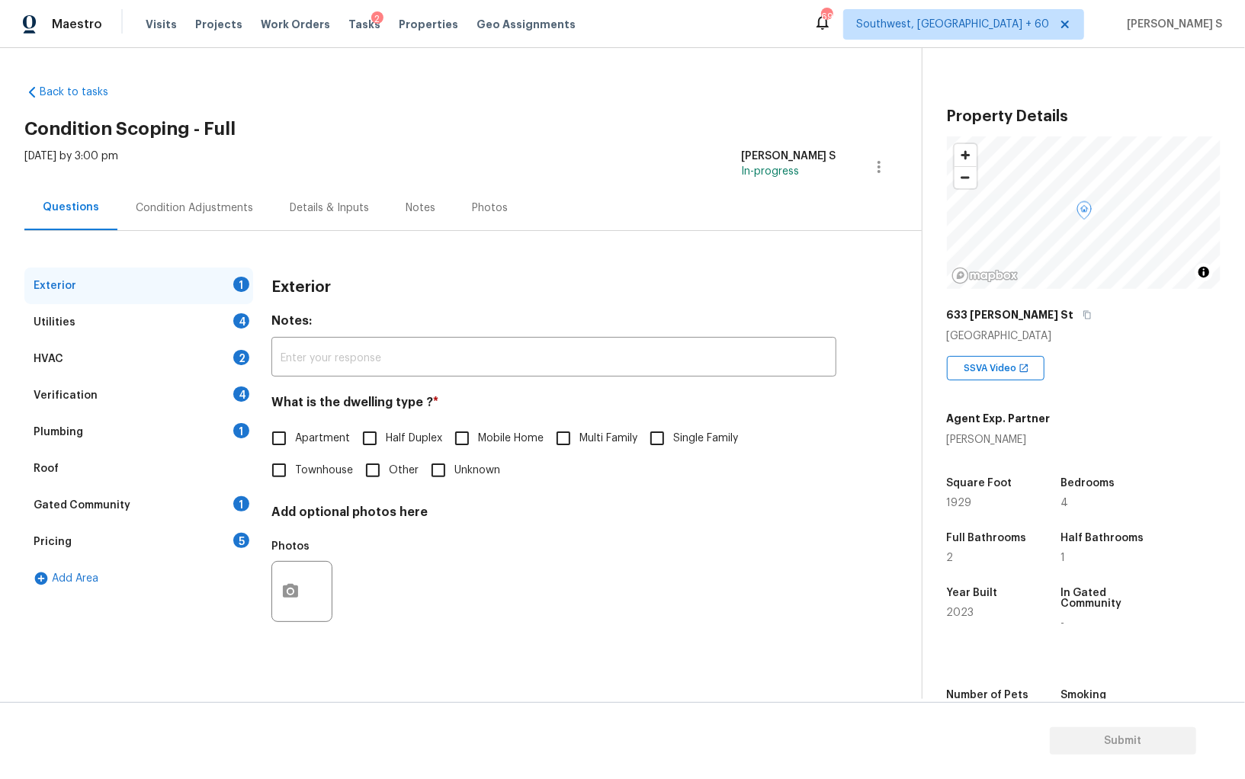
click at [664, 452] on input "Single Family" at bounding box center [657, 438] width 32 height 32
checkbox input "true"
click at [237, 326] on div "4" at bounding box center [241, 320] width 16 height 15
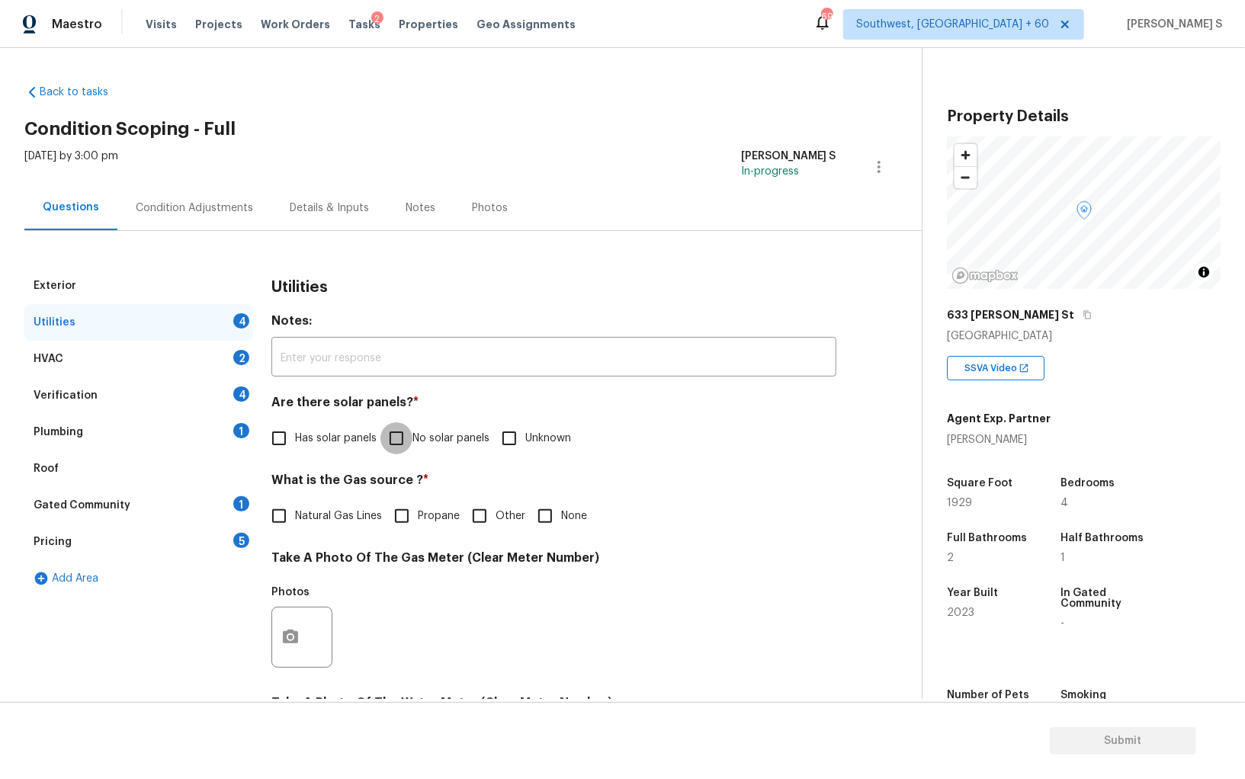
click at [393, 433] on input "No solar panels" at bounding box center [396, 438] width 32 height 32
checkbox input "true"
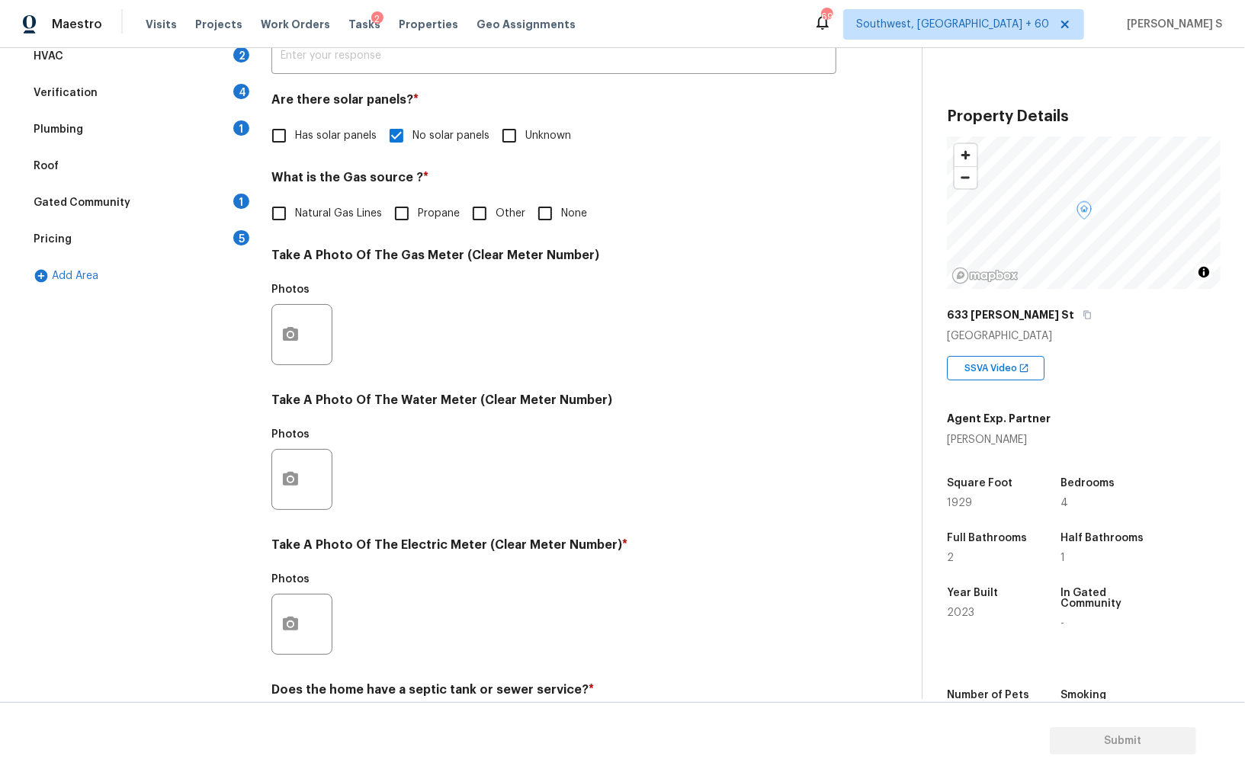
scroll to position [368, 0]
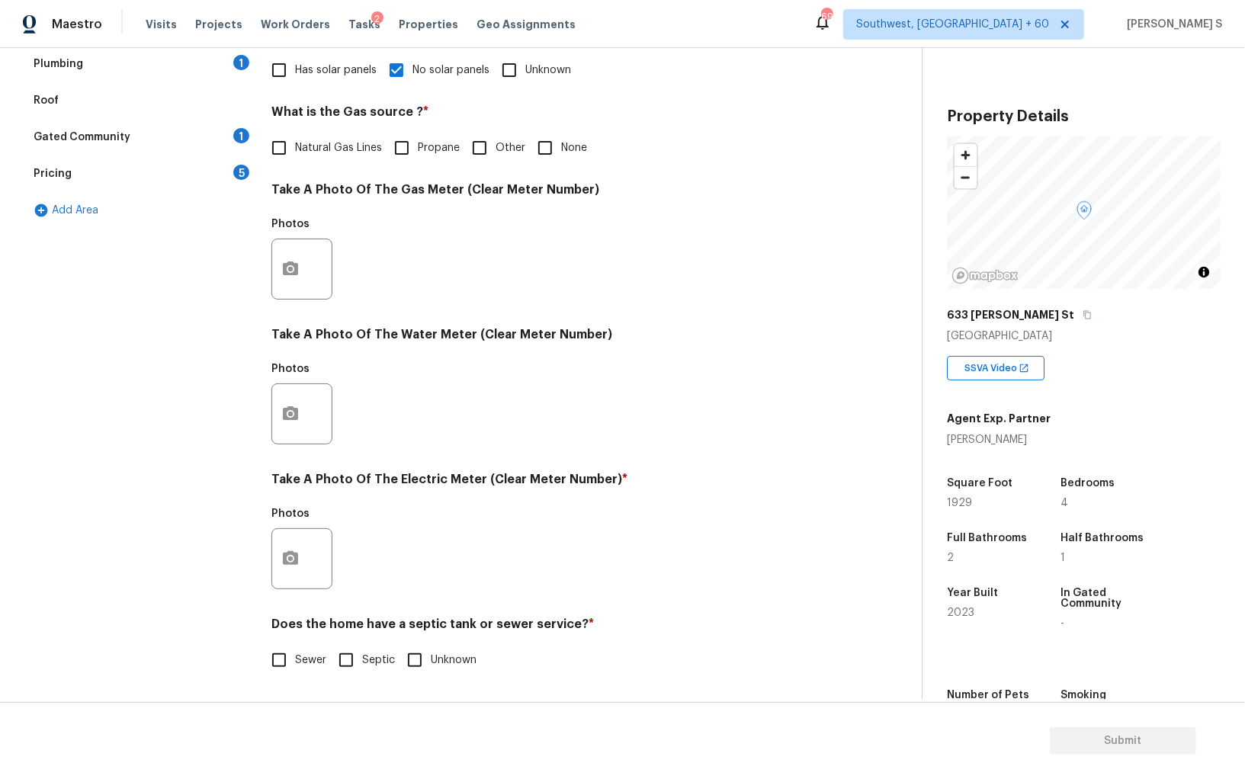
click at [266, 647] on input "Sewer" at bounding box center [279, 660] width 32 height 32
checkbox input "true"
click at [293, 564] on icon "button" at bounding box center [290, 558] width 15 height 14
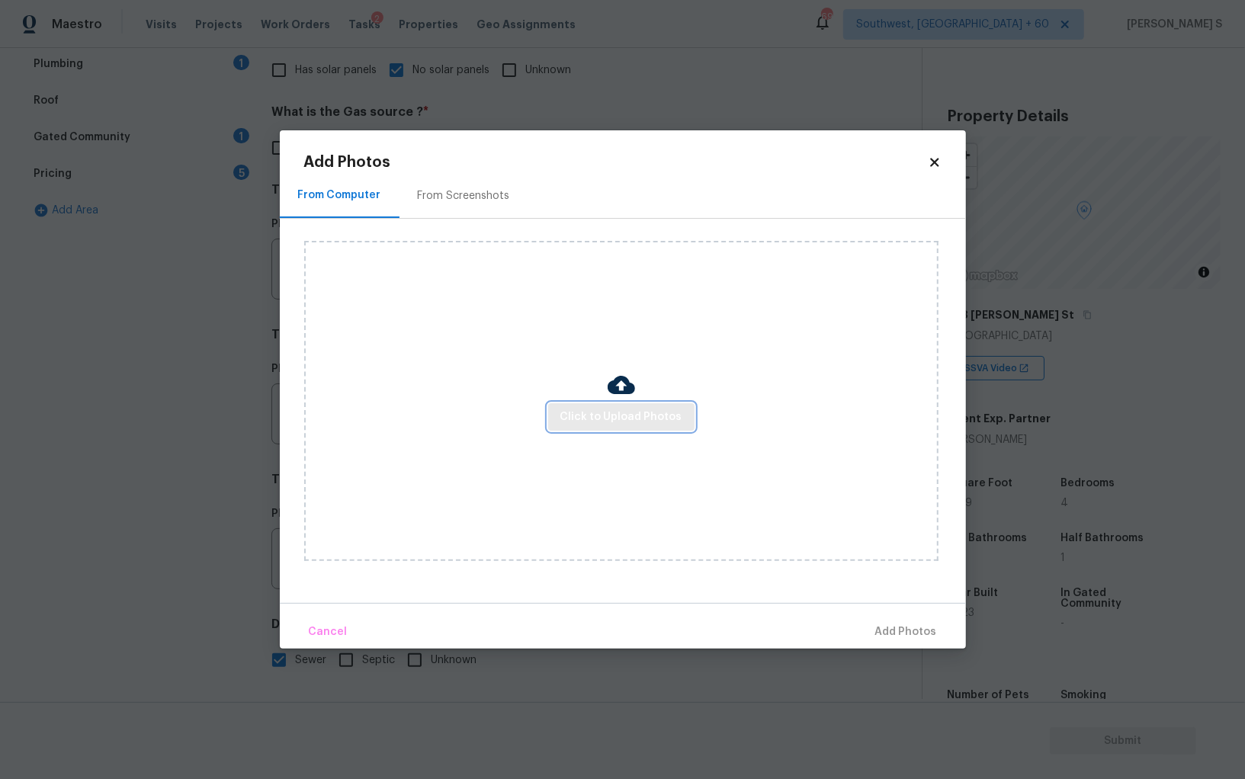
click at [640, 415] on span "Click to Upload Photos" at bounding box center [621, 417] width 122 height 19
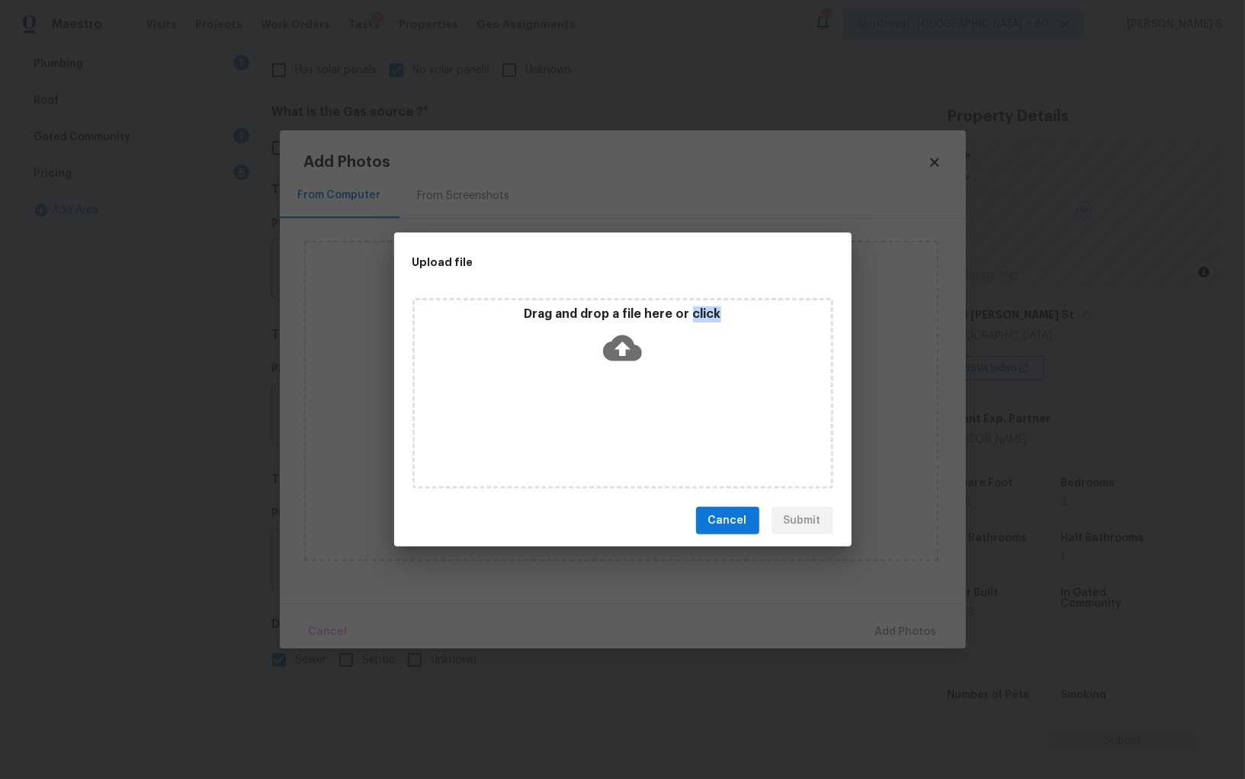
click at [640, 415] on div "Drag and drop a file here or click" at bounding box center [622, 393] width 421 height 191
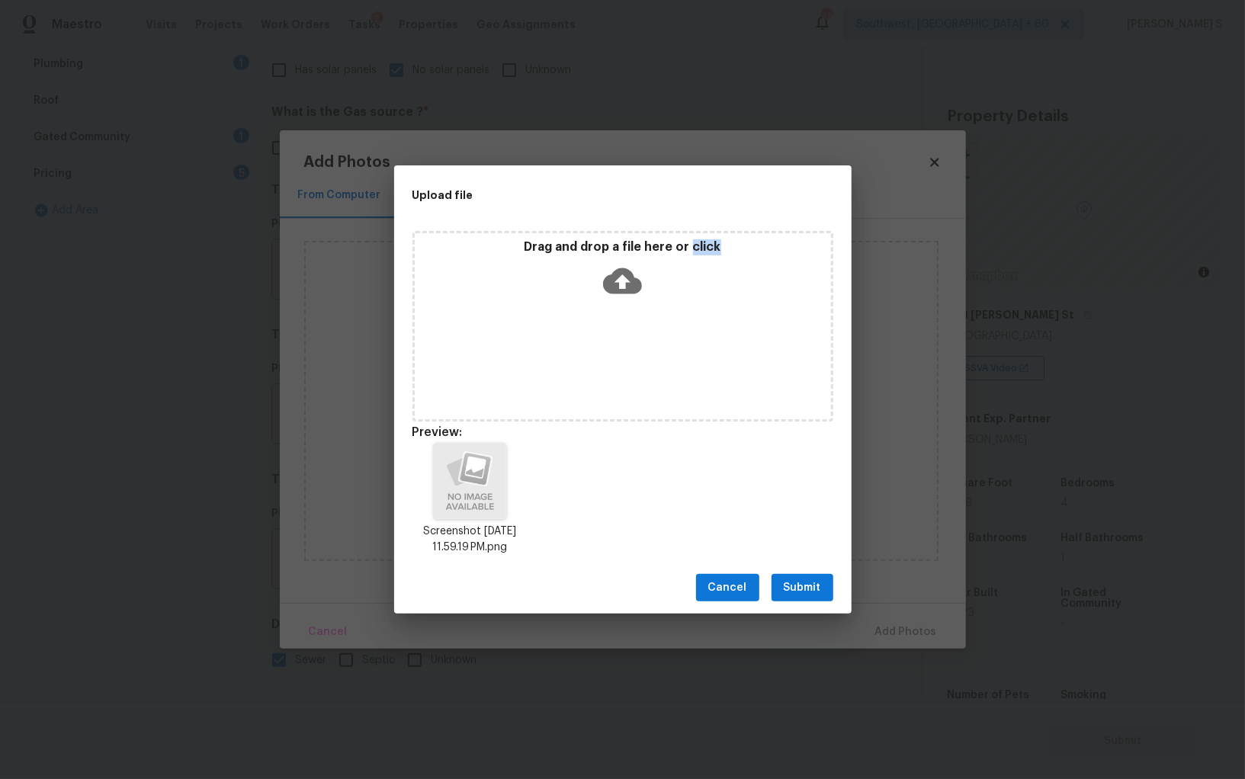
click at [817, 581] on span "Submit" at bounding box center [802, 588] width 37 height 19
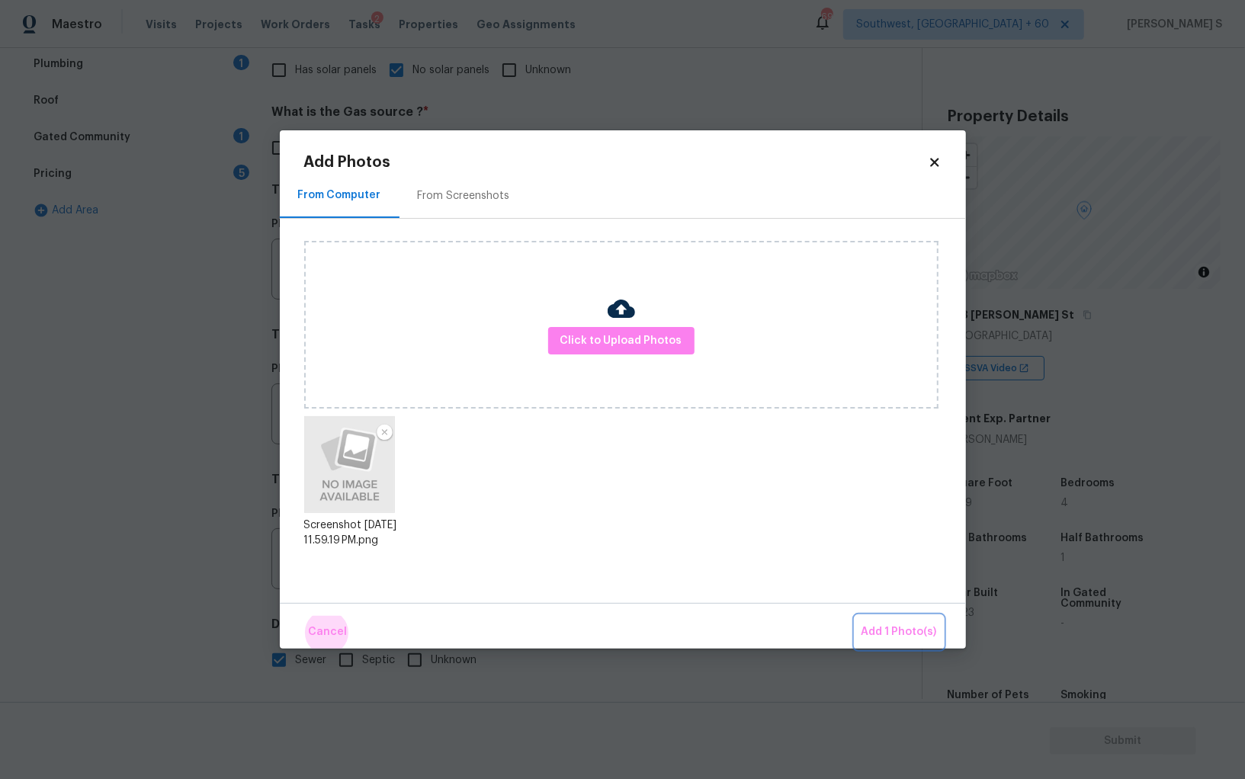
click at [855, 616] on button "Add 1 Photo(s)" at bounding box center [899, 632] width 88 height 33
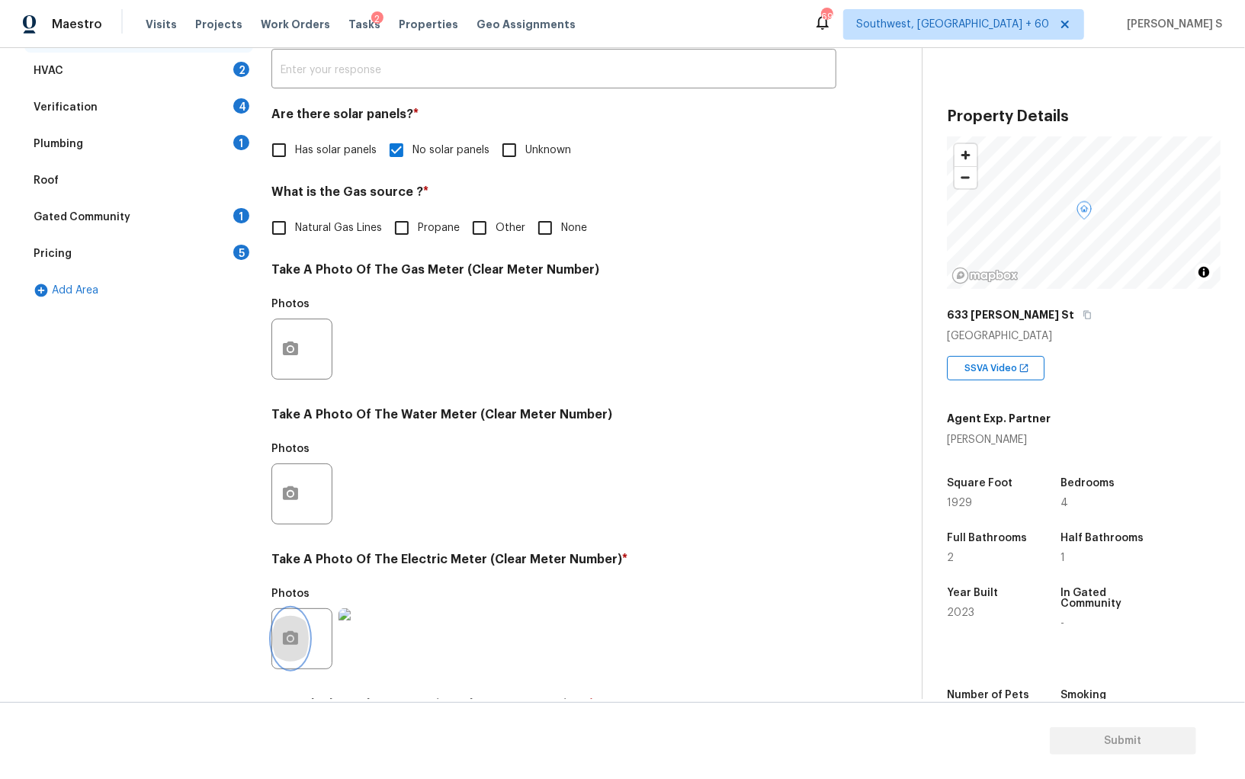
scroll to position [135, 0]
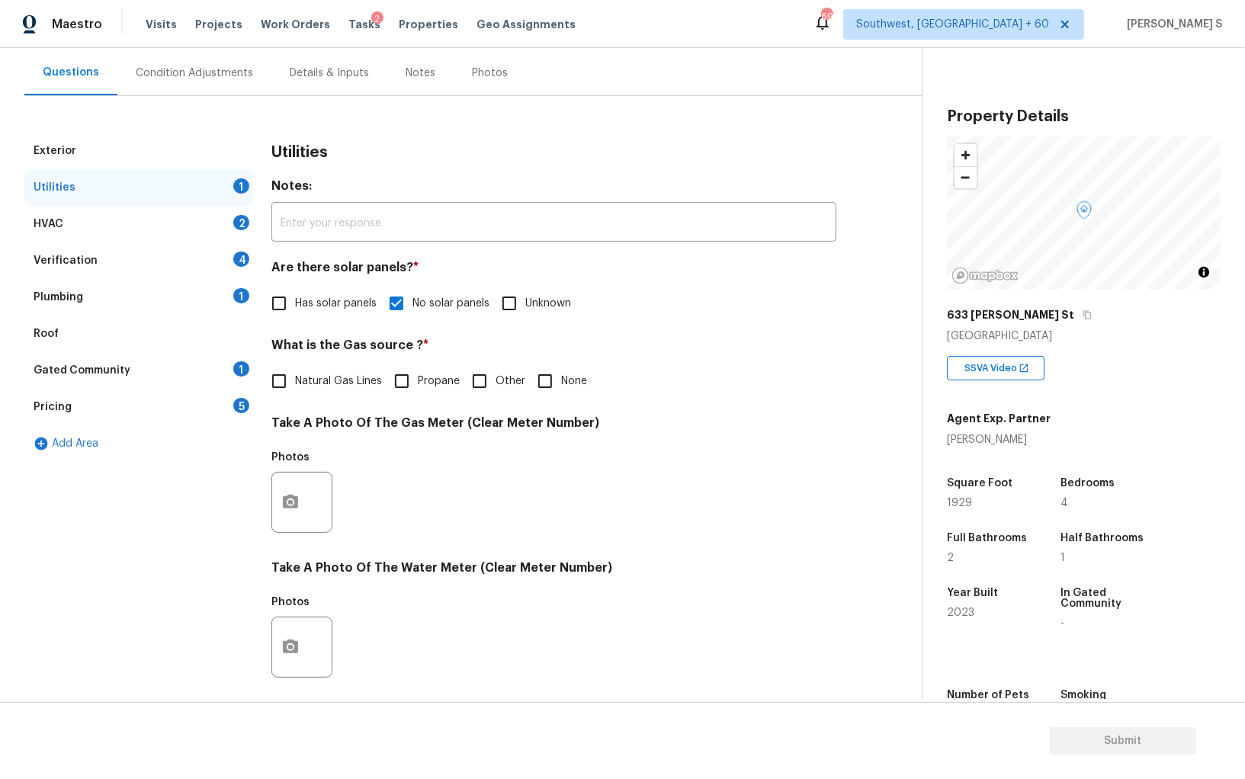
click at [249, 297] on div "Plumbing 1" at bounding box center [138, 297] width 229 height 37
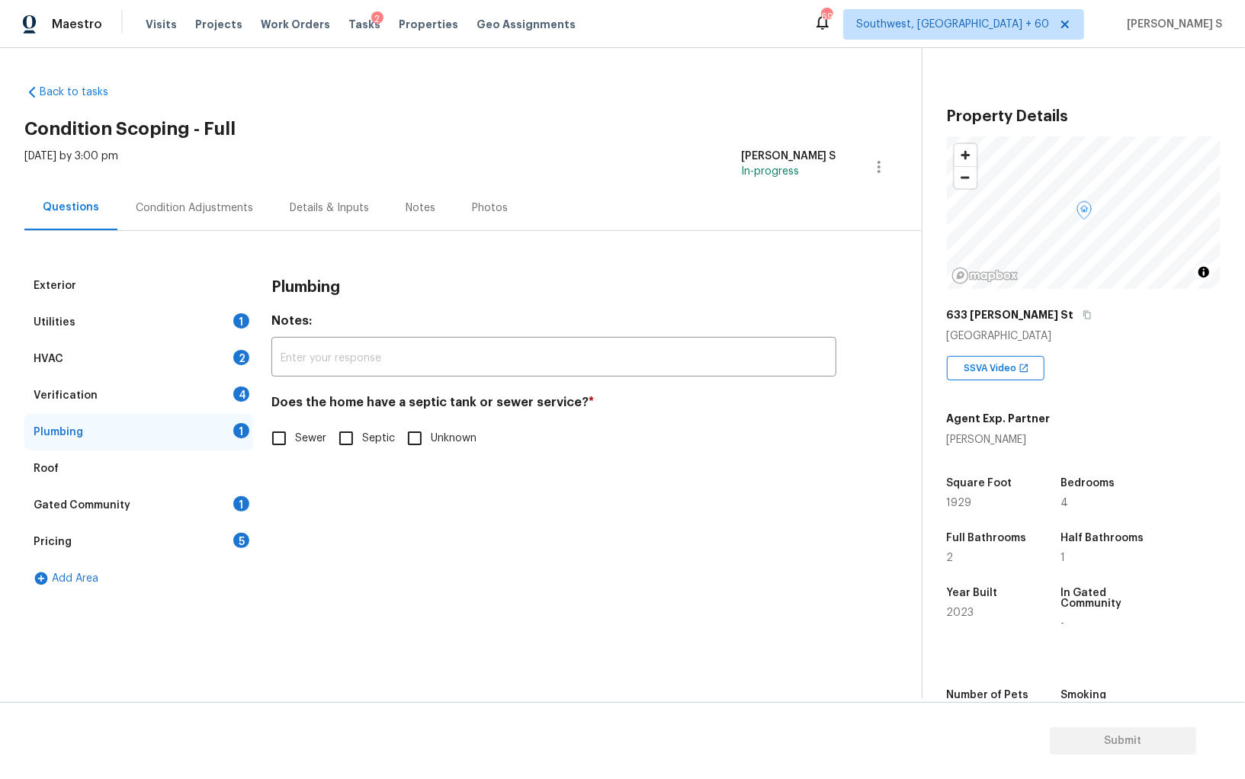
click at [276, 438] on input "Sewer" at bounding box center [279, 438] width 32 height 32
checkbox input "true"
click at [201, 506] on div "Gated Community 1" at bounding box center [138, 505] width 229 height 37
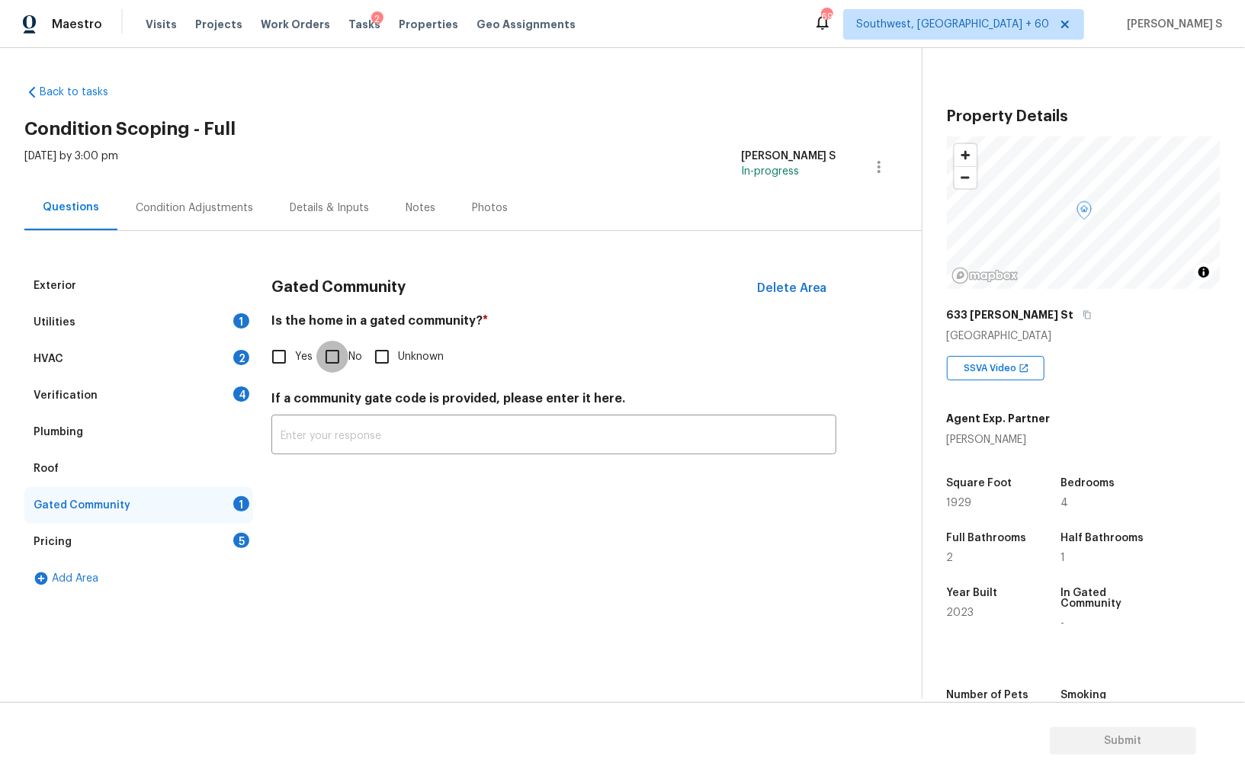
click at [338, 354] on input "No" at bounding box center [332, 357] width 32 height 32
checkbox input "true"
click at [223, 406] on div "Verification 4" at bounding box center [138, 395] width 229 height 37
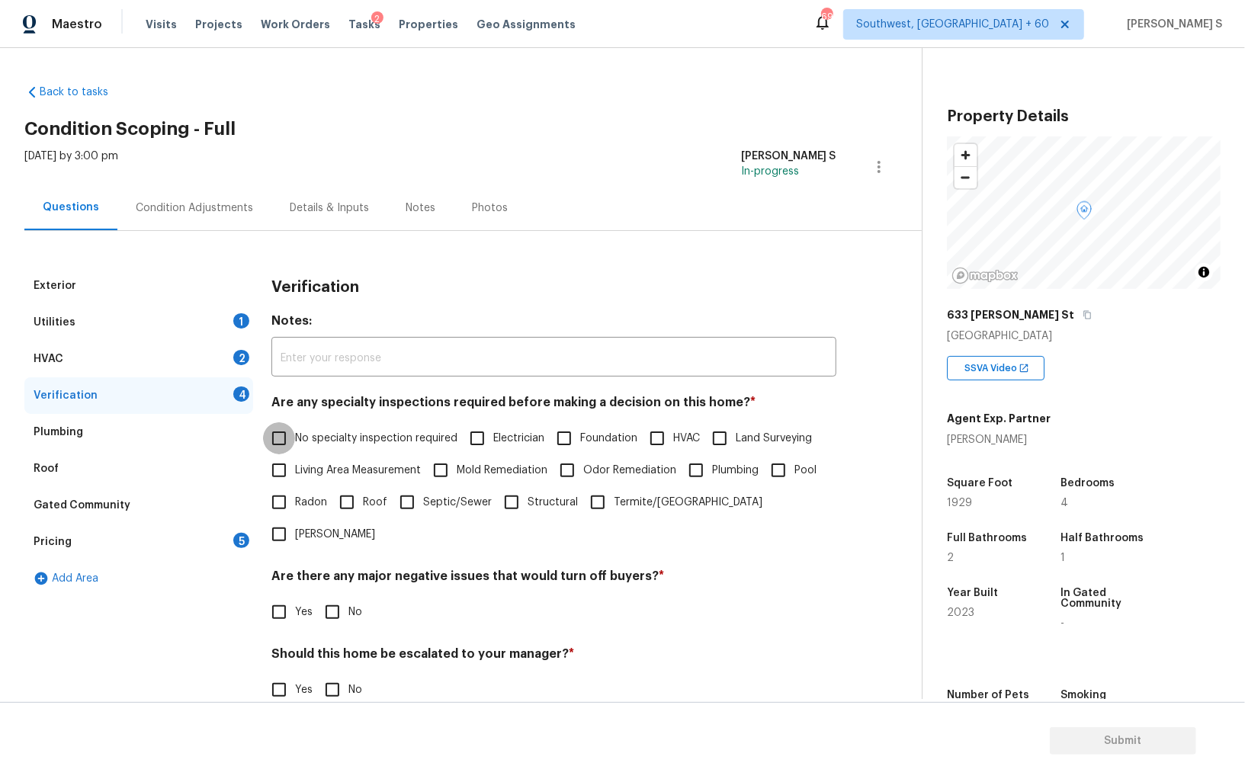
click at [290, 430] on input "No specialty inspection required" at bounding box center [279, 438] width 32 height 32
checkbox input "true"
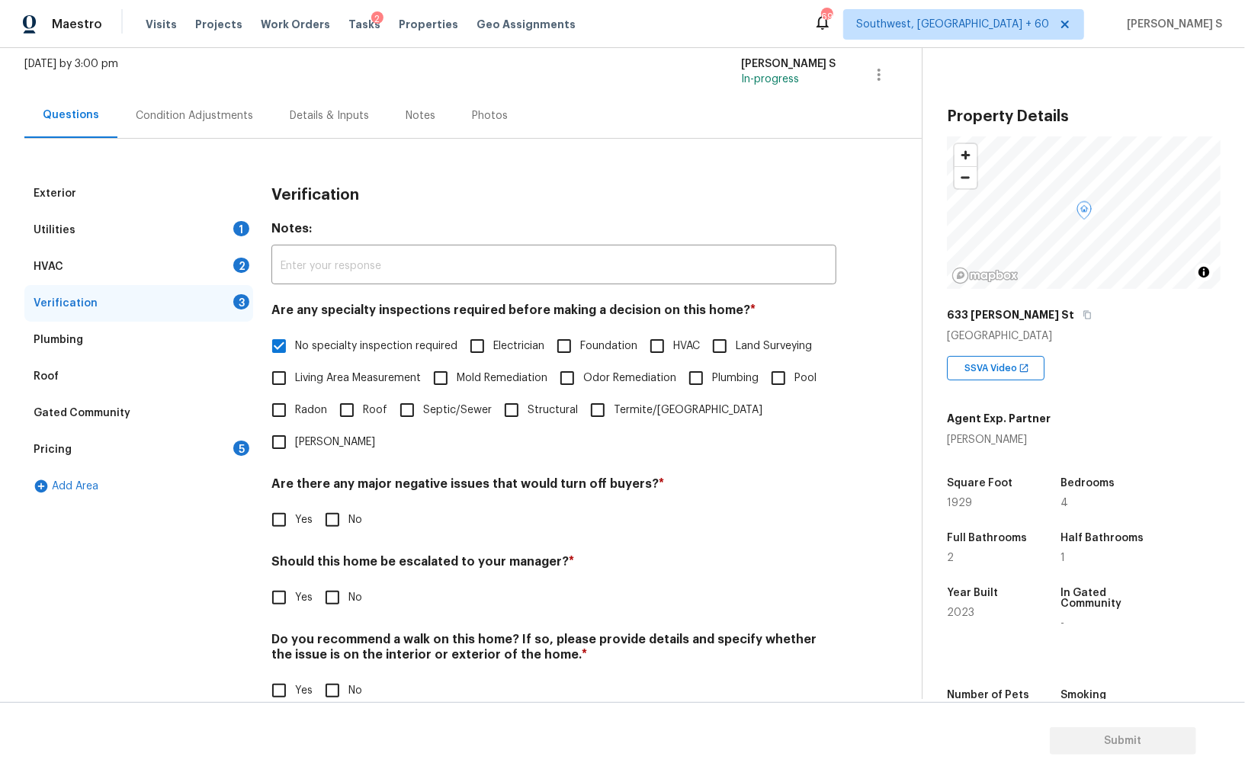
scroll to position [91, 0]
click at [331, 506] on input "No" at bounding box center [332, 522] width 32 height 32
checkbox input "true"
click at [338, 675] on input "No" at bounding box center [332, 692] width 32 height 32
checkbox input "true"
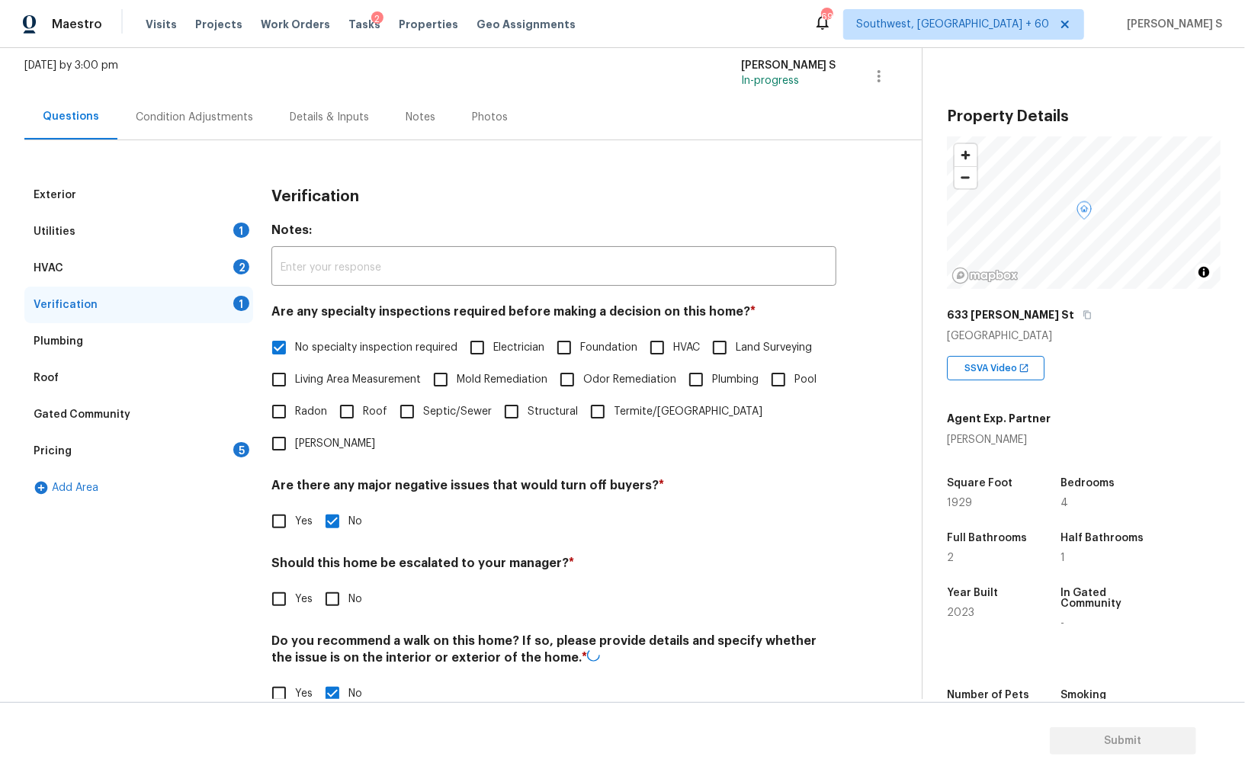
scroll to position [0, 0]
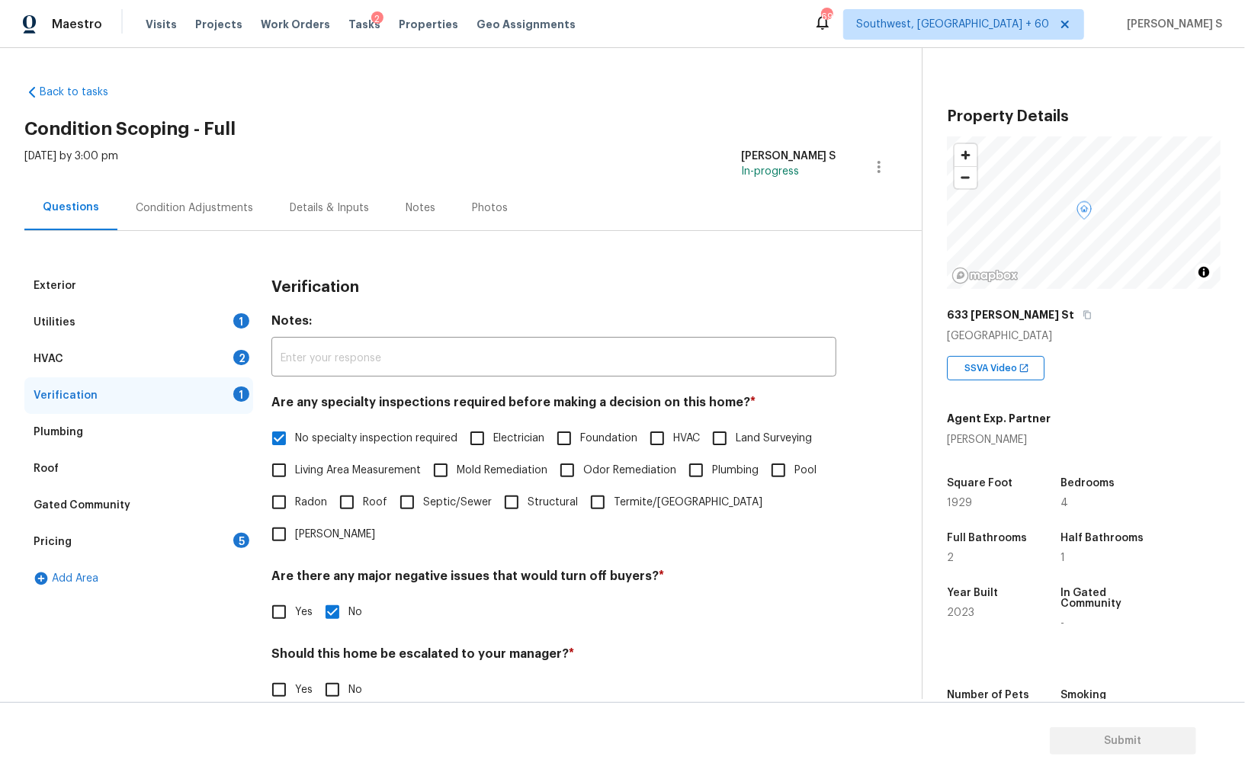
click at [236, 541] on div "5" at bounding box center [241, 540] width 16 height 15
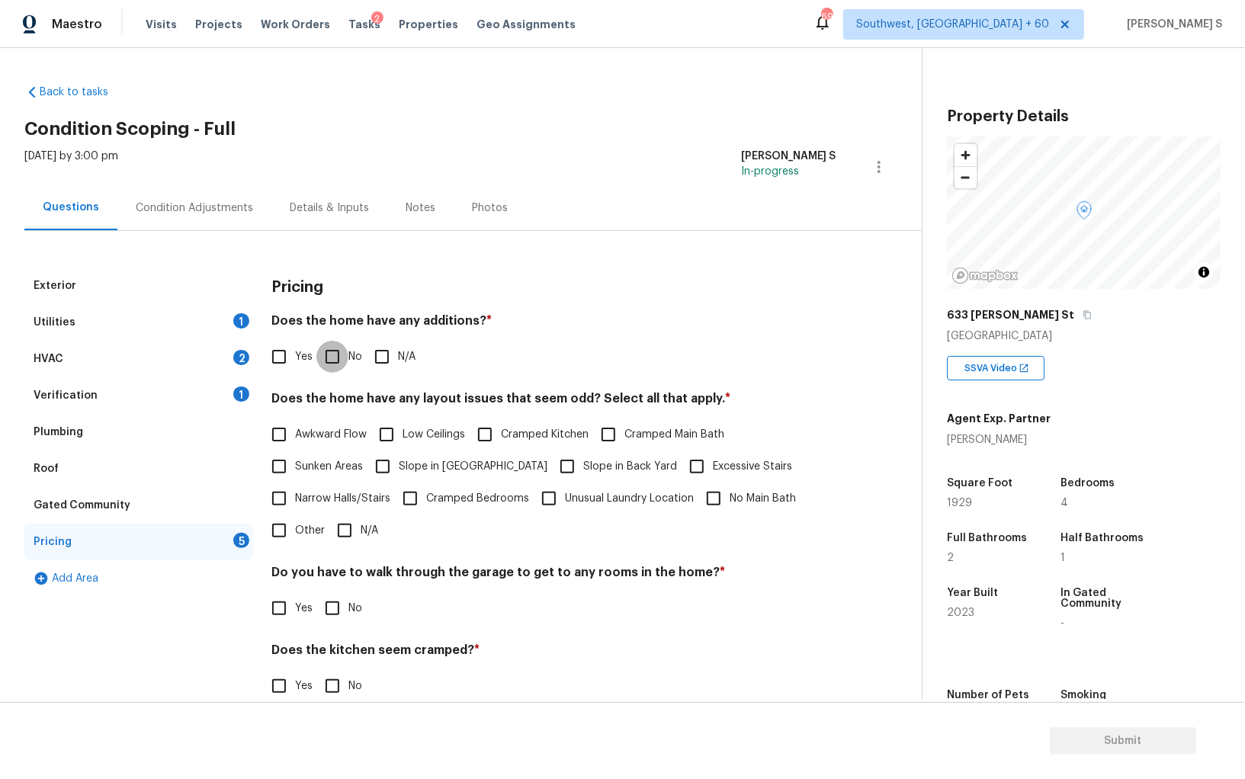
click at [329, 366] on input "No" at bounding box center [332, 357] width 32 height 32
checkbox input "true"
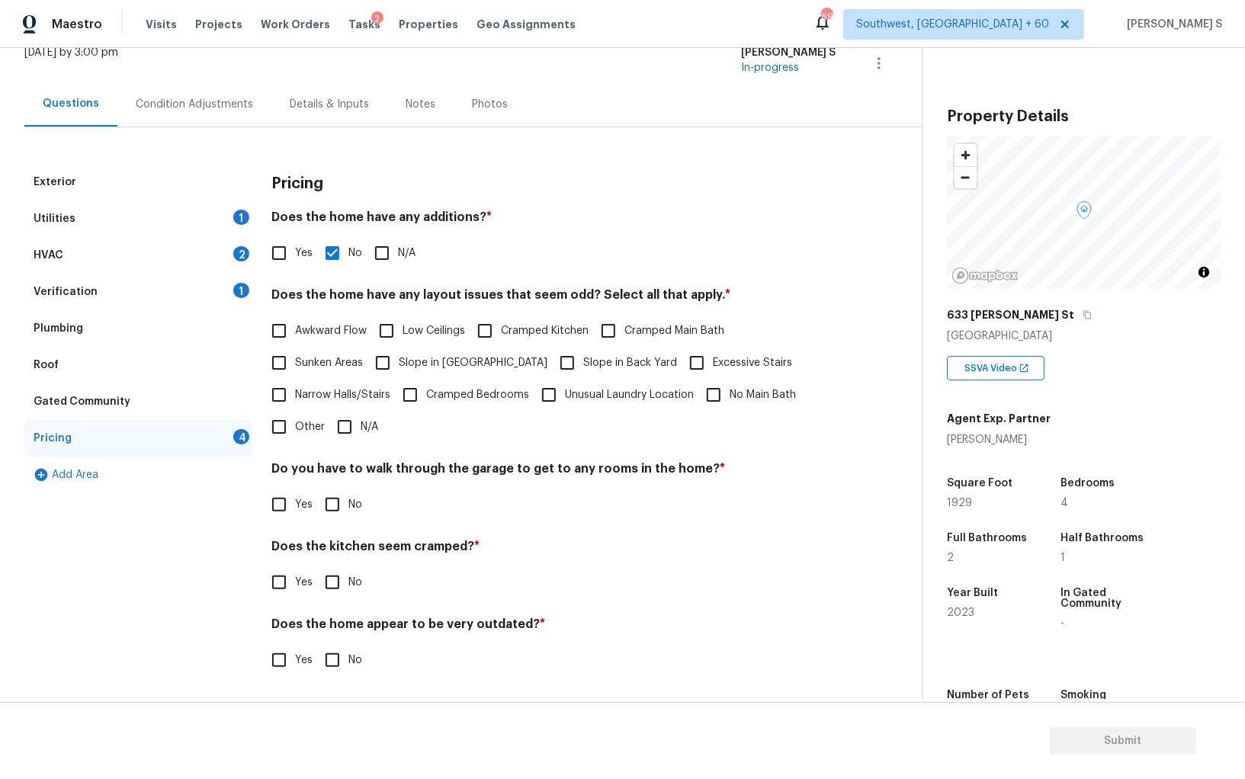
scroll to position [103, 0]
click at [338, 506] on input "No" at bounding box center [332, 505] width 32 height 32
checkbox input "true"
click at [316, 567] on input "No" at bounding box center [332, 583] width 32 height 32
checkbox input "true"
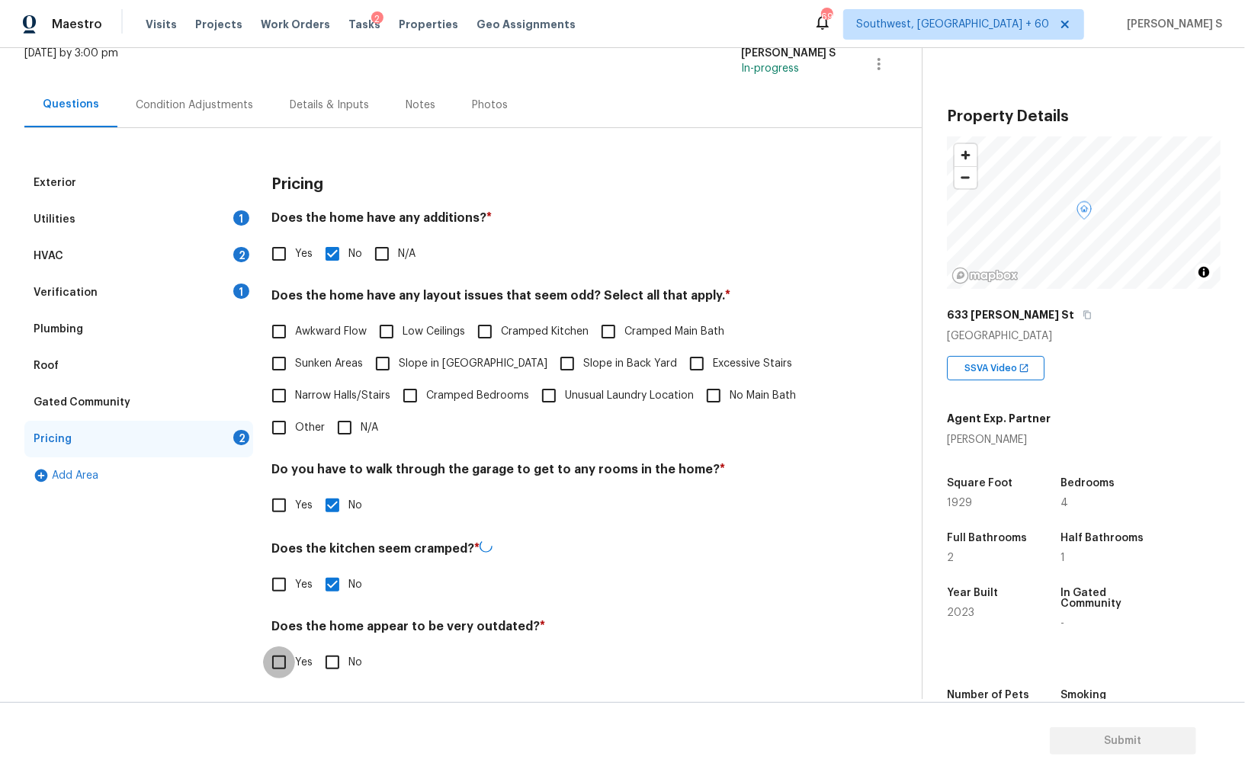
click at [316, 647] on input "No" at bounding box center [332, 663] width 32 height 32
checkbox input "true"
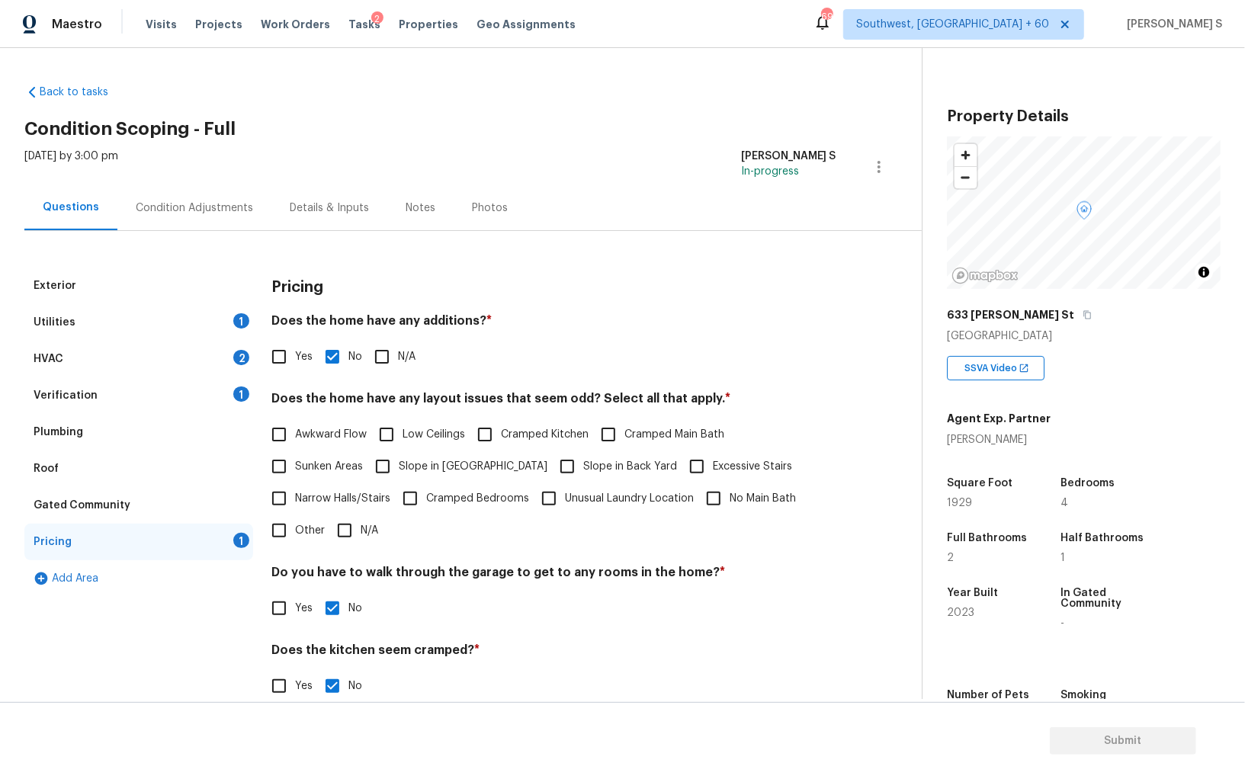
click at [246, 357] on div "2" at bounding box center [241, 357] width 16 height 15
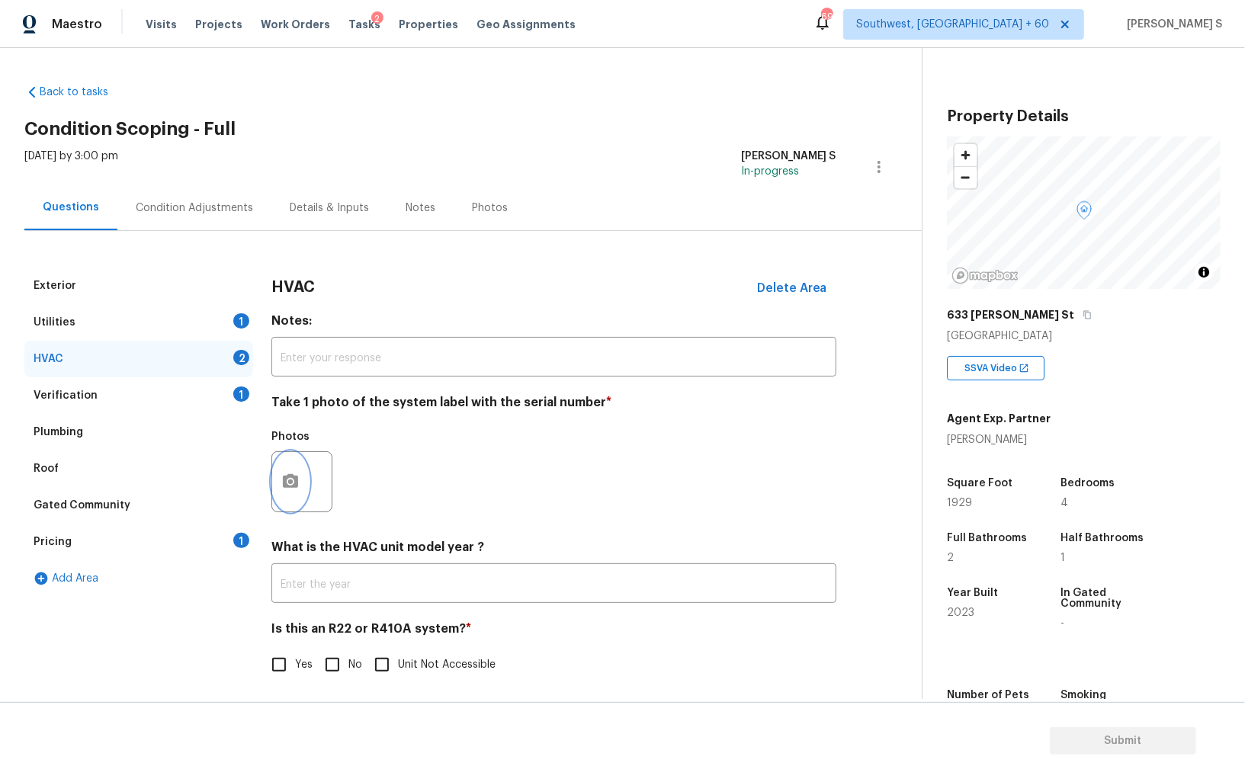
click at [281, 473] on icon "button" at bounding box center [290, 482] width 18 height 18
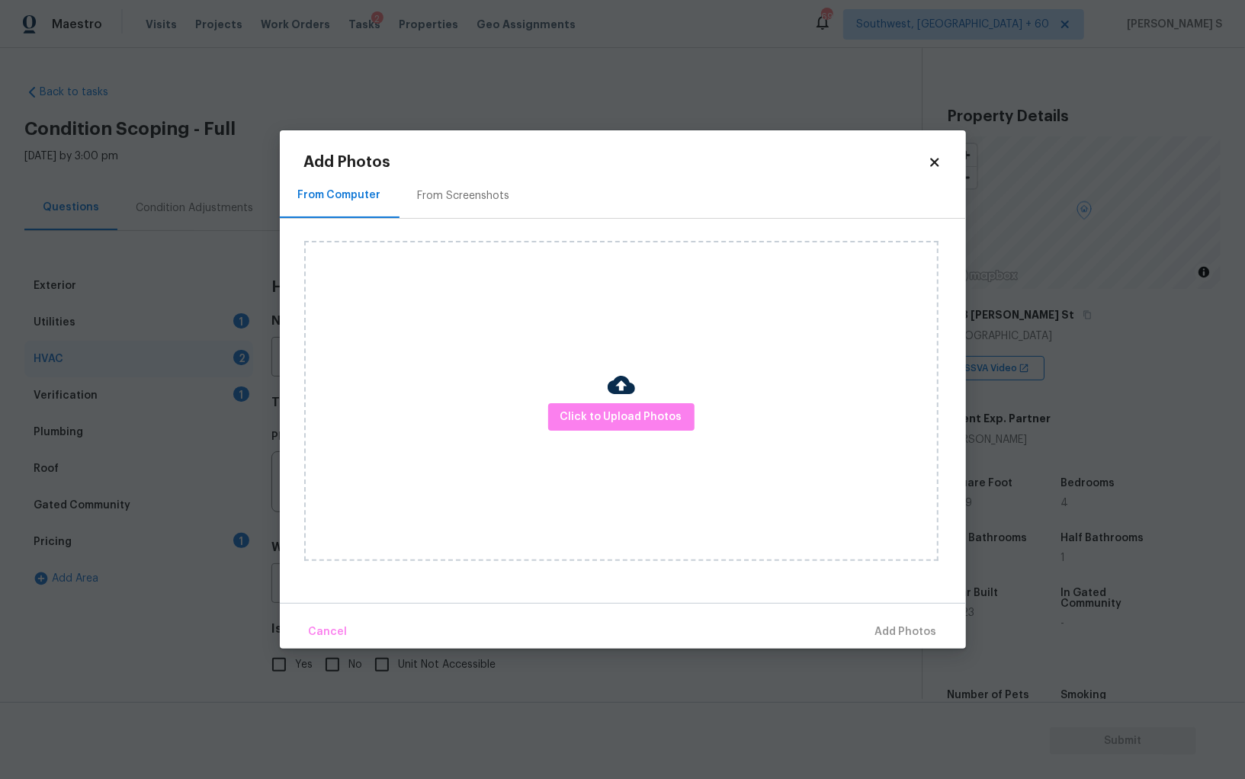
click at [621, 432] on div "Click to Upload Photos" at bounding box center [621, 401] width 634 height 320
click at [621, 425] on span "Click to Upload Photos" at bounding box center [621, 417] width 122 height 19
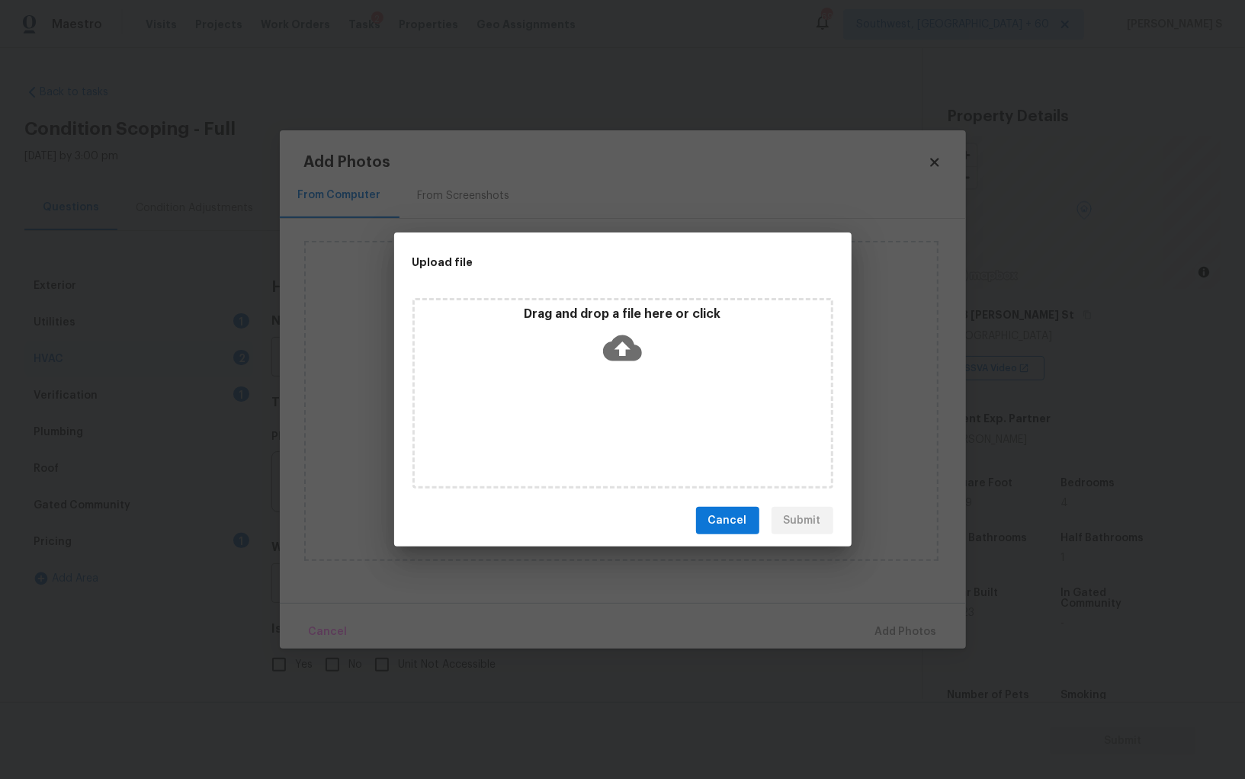
click at [621, 425] on div "Drag and drop a file here or click" at bounding box center [622, 393] width 421 height 191
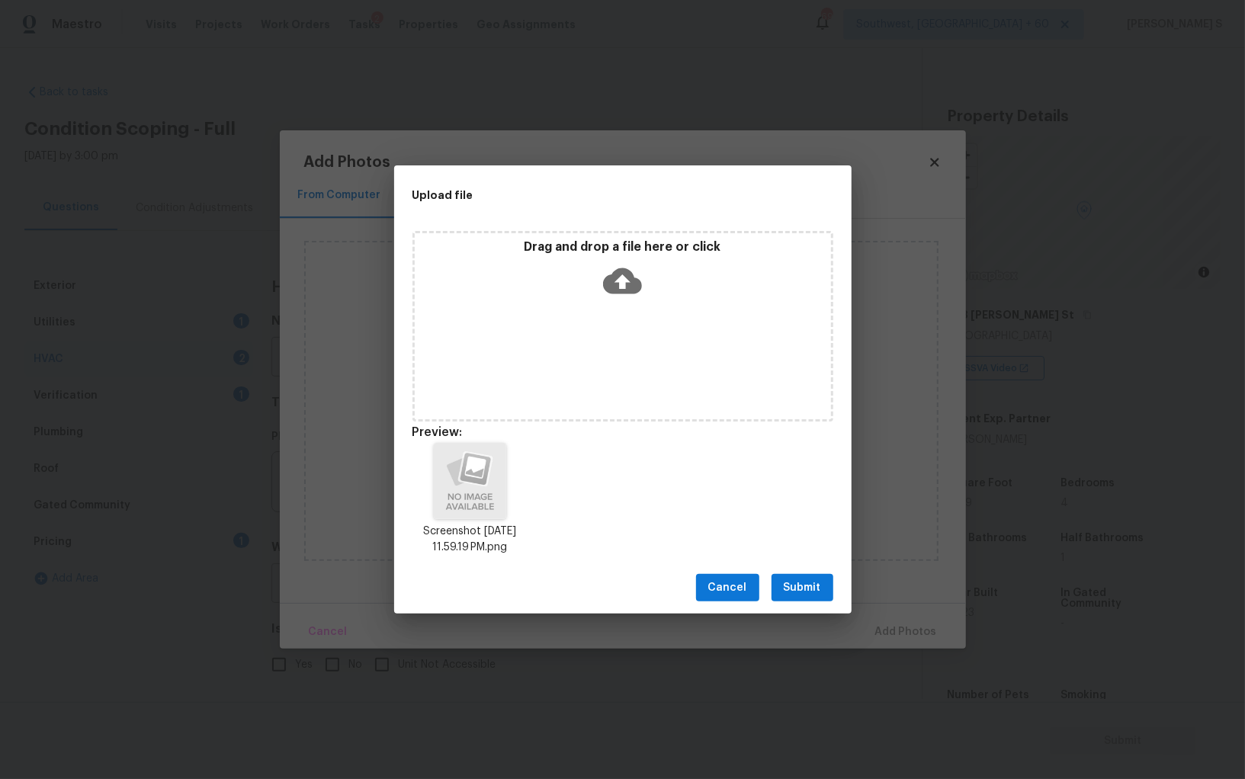
click at [828, 586] on button "Submit" at bounding box center [803, 588] width 62 height 28
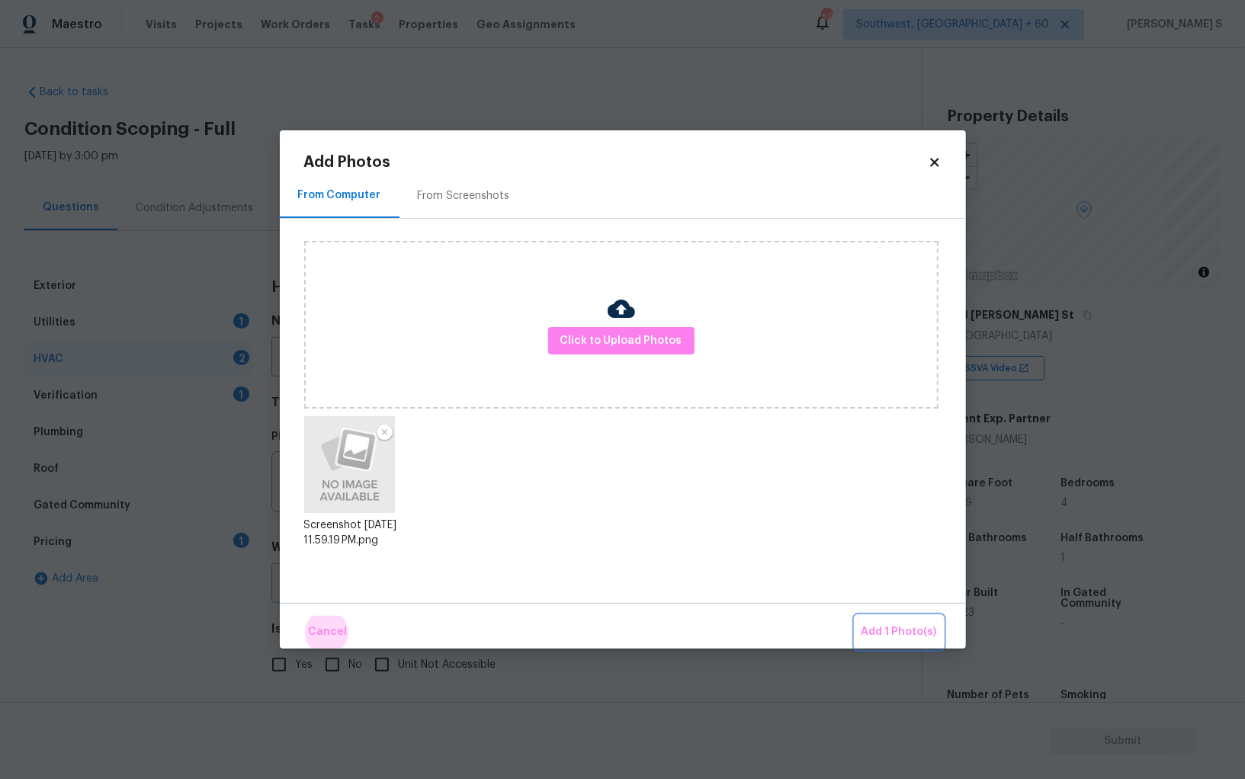
click at [855, 616] on button "Add 1 Photo(s)" at bounding box center [899, 632] width 88 height 33
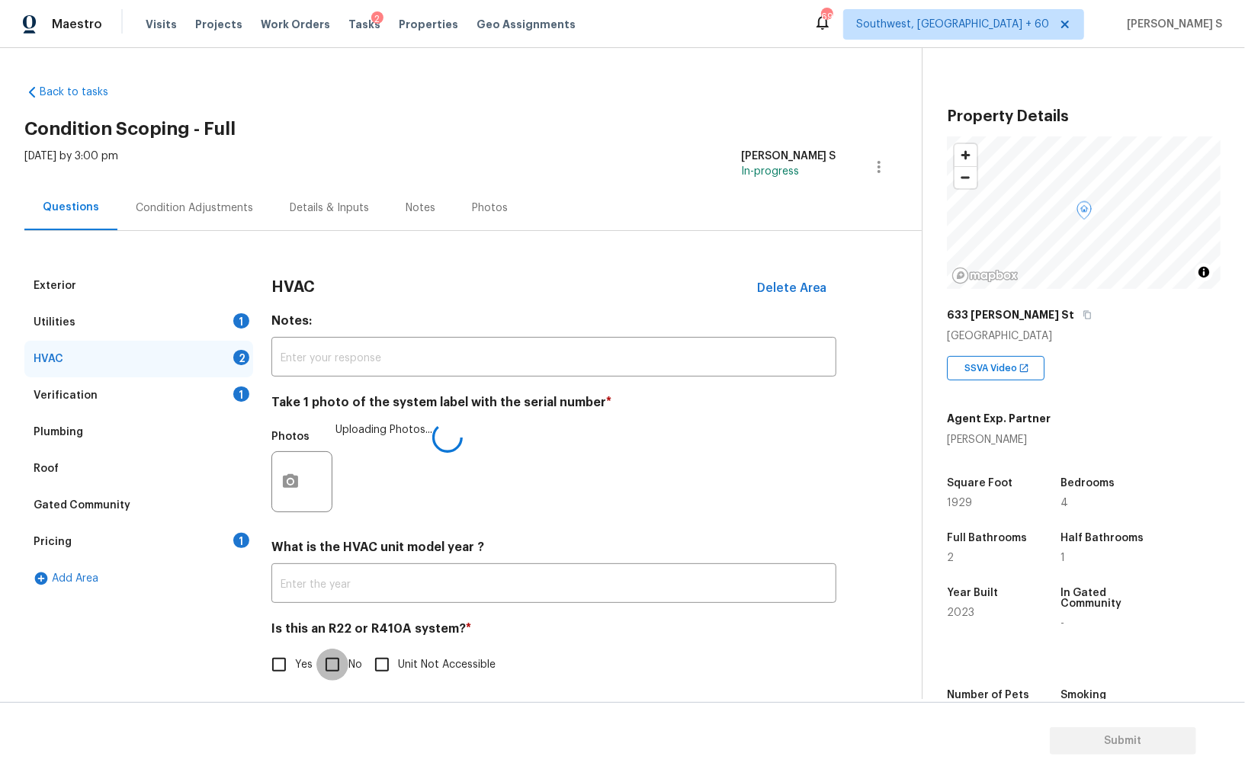
click at [343, 675] on input "No" at bounding box center [332, 665] width 32 height 32
checkbox input "true"
click at [201, 209] on div "Condition Adjustments" at bounding box center [194, 208] width 117 height 15
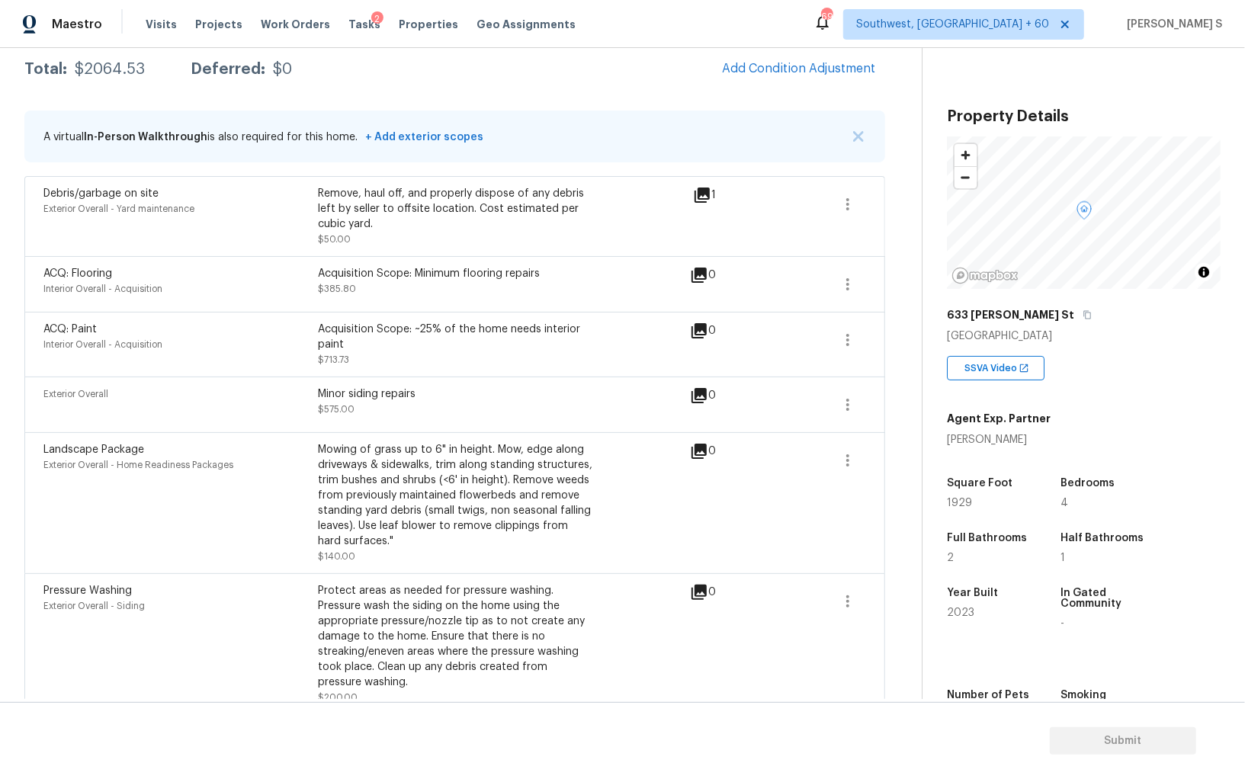
scroll to position [274, 0]
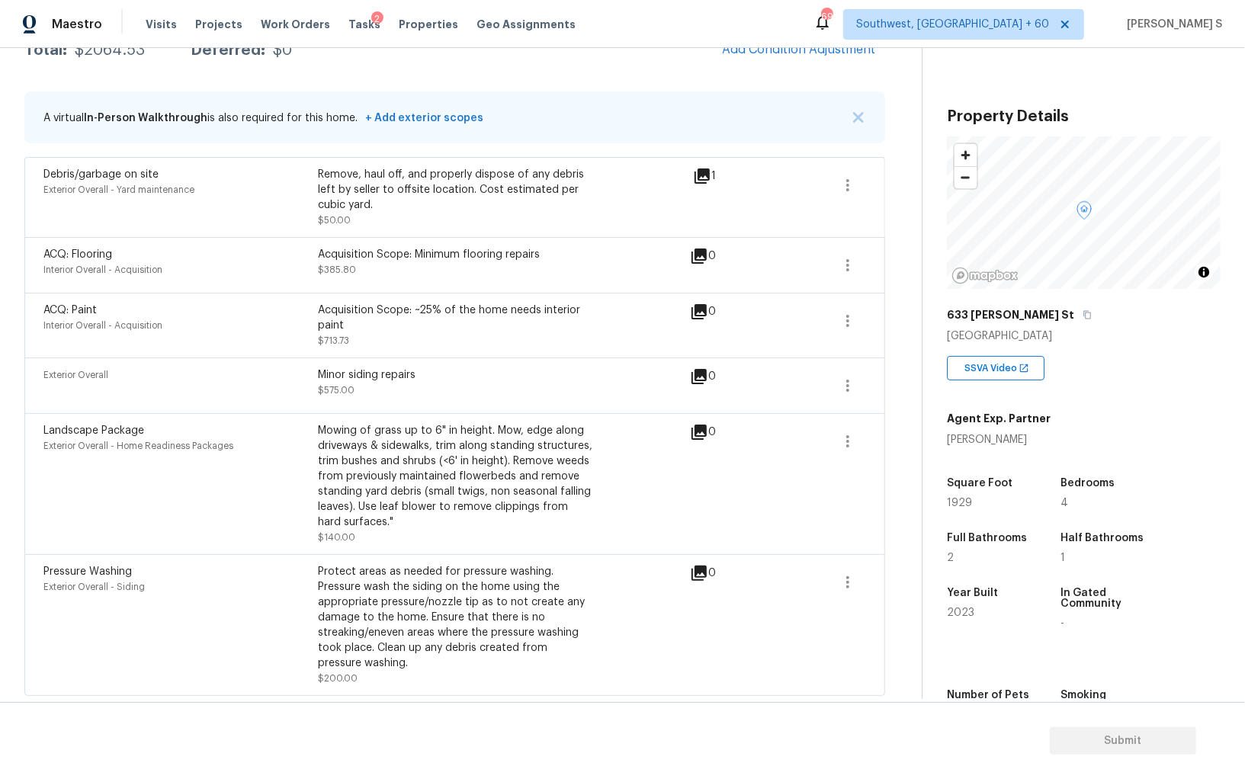
click at [654, 675] on div "Pressure Washing Exterior Overall - Siding Protect areas as needed for pressure…" at bounding box center [366, 625] width 647 height 122
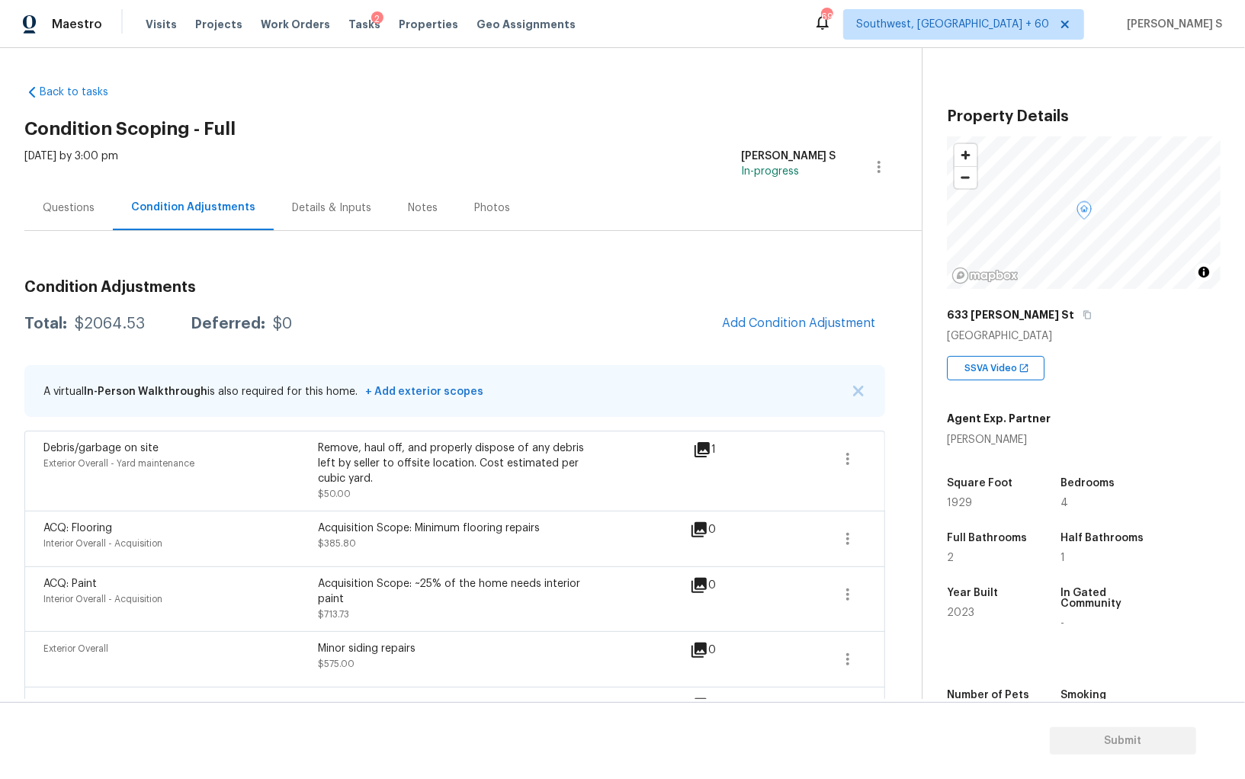
click at [85, 202] on div "Questions" at bounding box center [69, 208] width 52 height 15
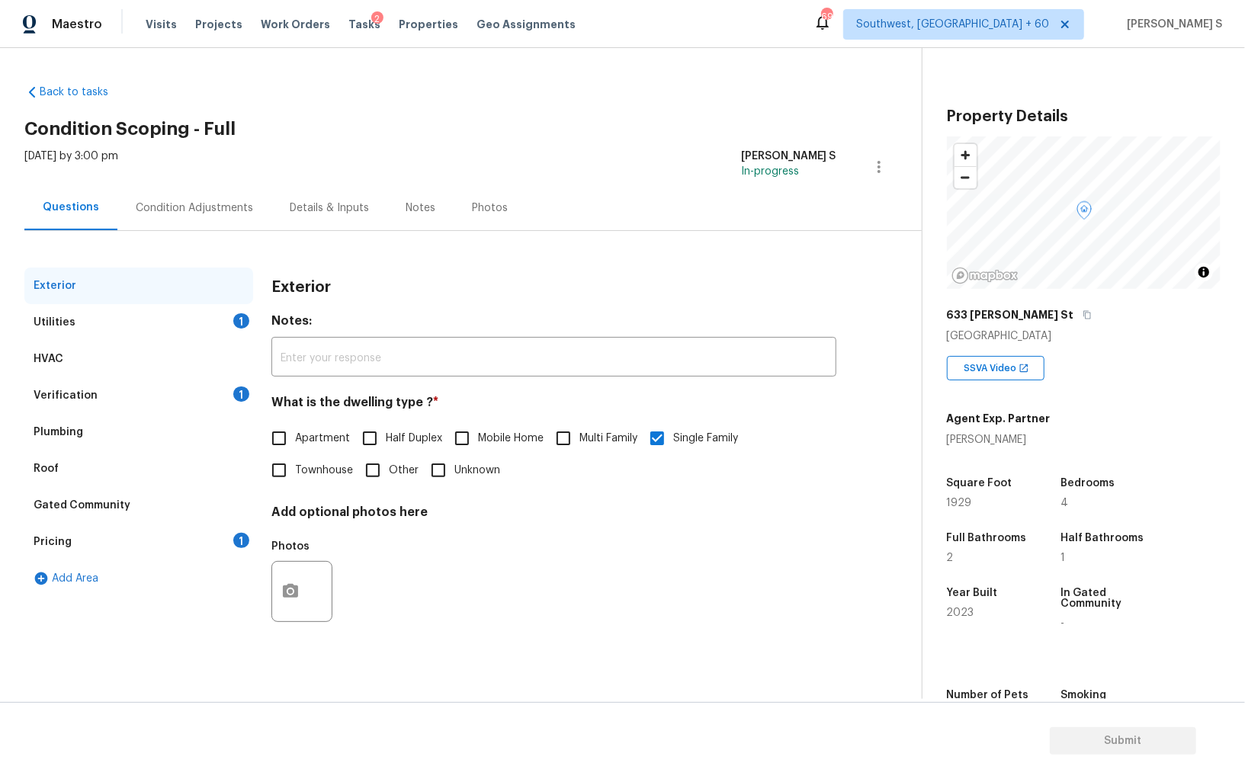
click at [66, 327] on div "Utilities" at bounding box center [55, 322] width 42 height 15
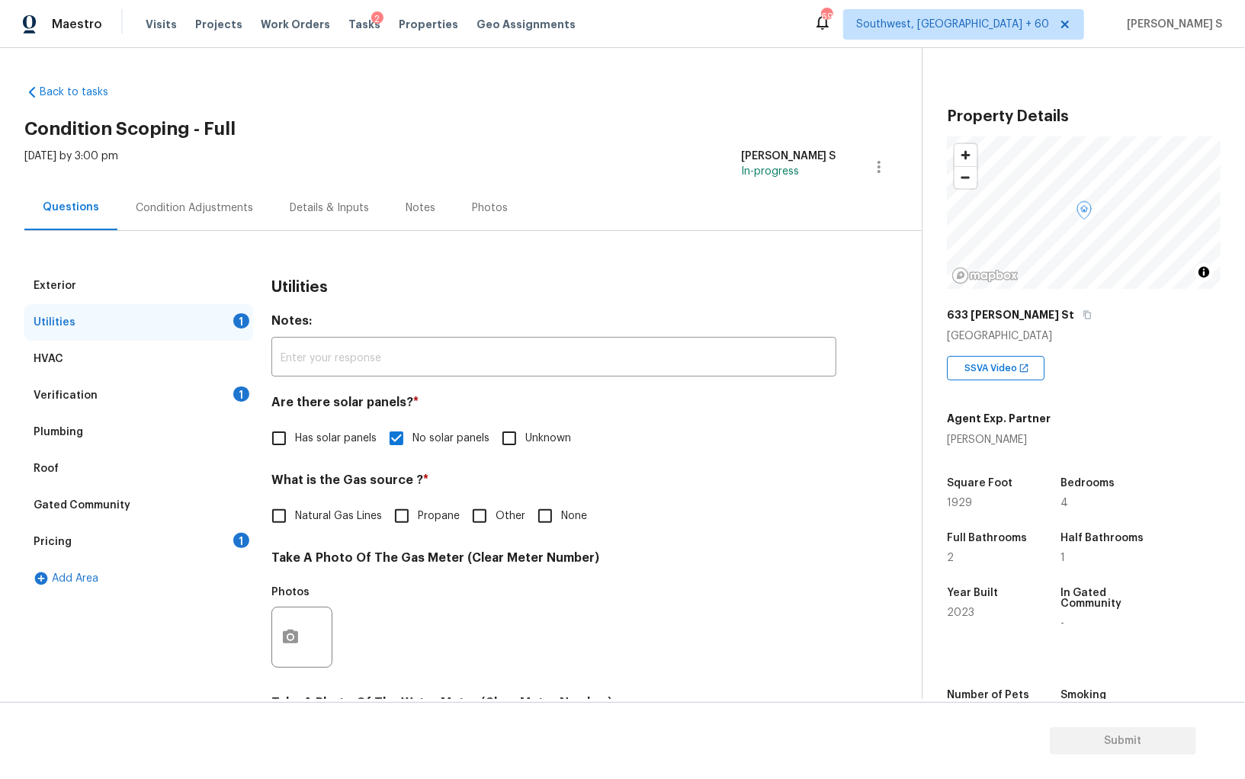
click at [304, 518] on span "Natural Gas Lines" at bounding box center [338, 517] width 87 height 16
click at [295, 518] on input "Natural Gas Lines" at bounding box center [279, 516] width 32 height 32
checkbox input "true"
click at [227, 524] on div "Pricing 1" at bounding box center [138, 542] width 229 height 37
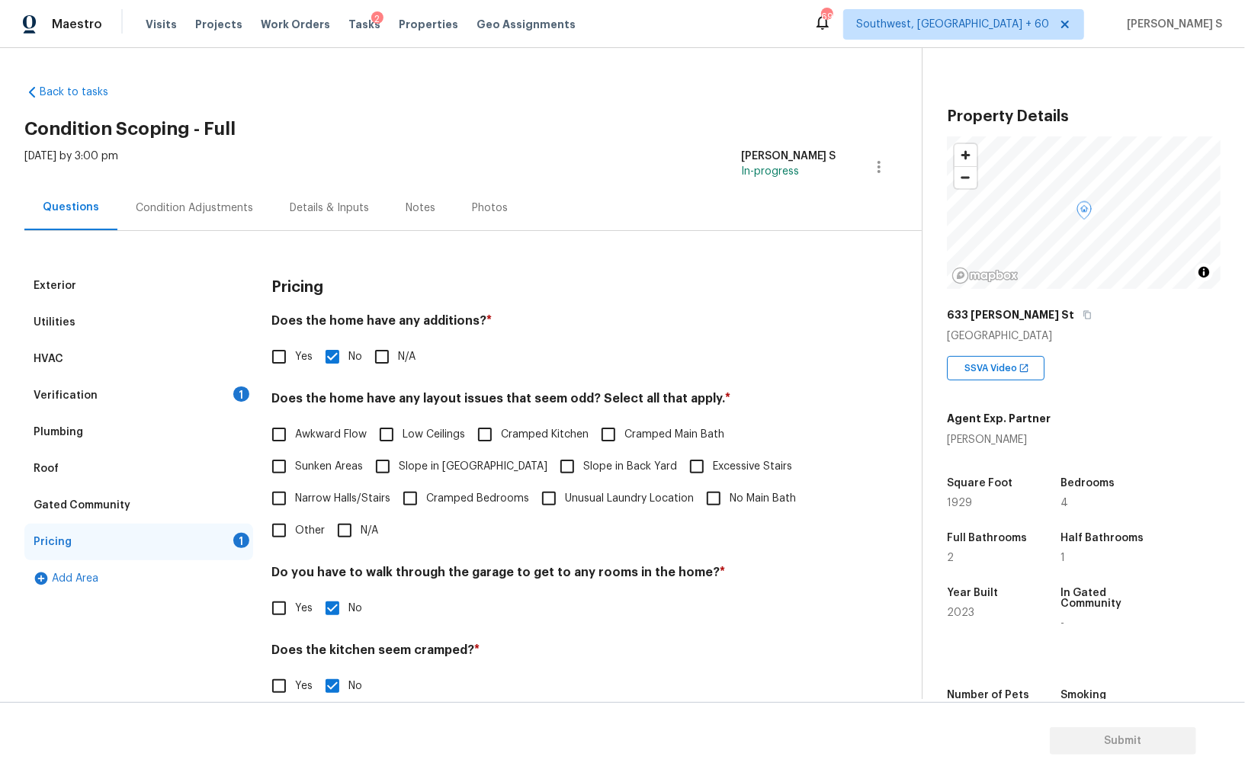
drag, startPoint x: 394, startPoint y: 468, endPoint x: 458, endPoint y: 465, distance: 64.1
click at [395, 468] on input "Slope in Front Yard" at bounding box center [383, 467] width 32 height 32
checkbox input "true"
click at [551, 463] on input "Slope in Back Yard" at bounding box center [567, 468] width 32 height 32
checkbox input "true"
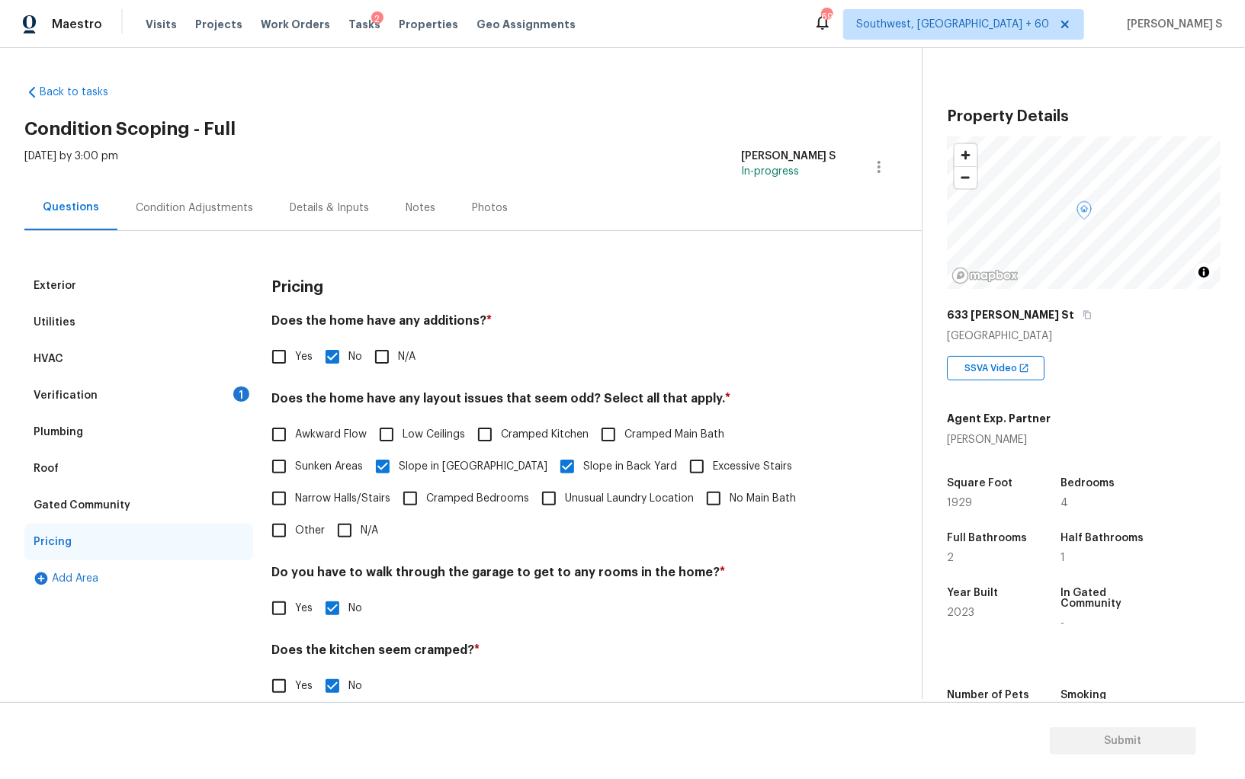
click at [223, 391] on div "Verification 1" at bounding box center [138, 395] width 229 height 37
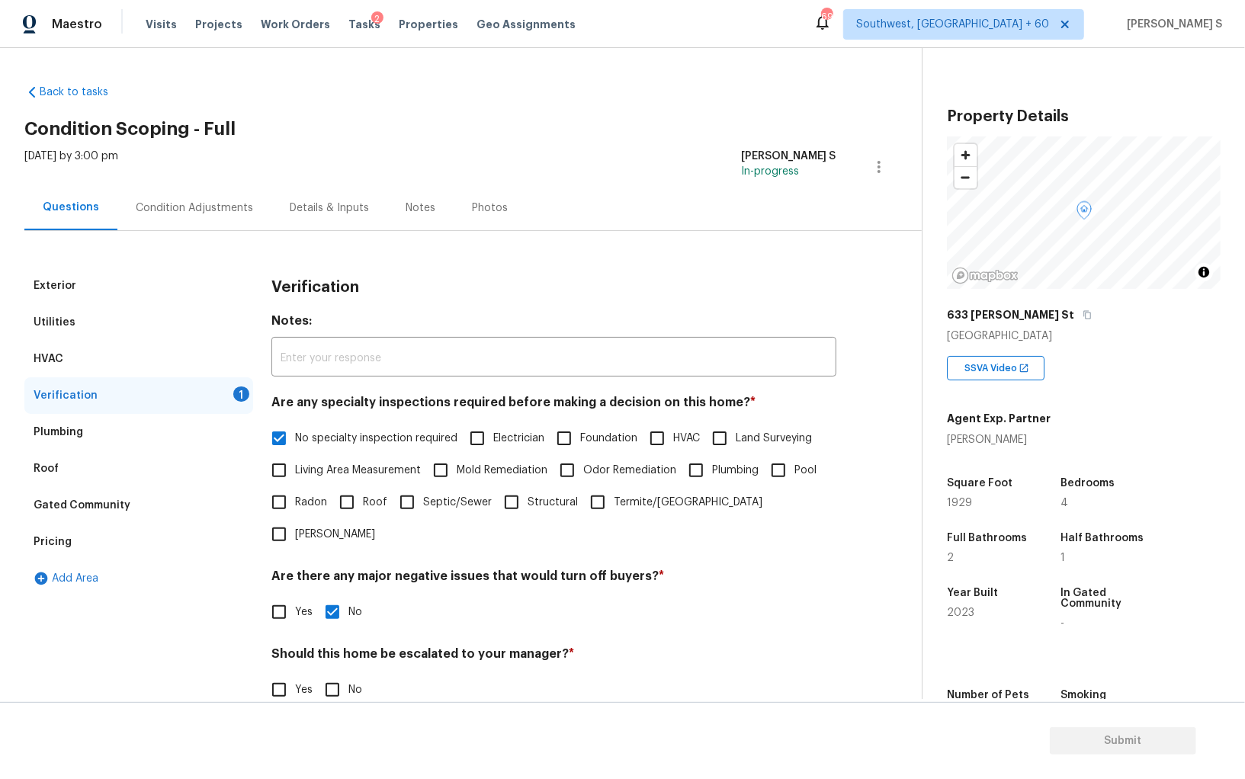
scroll to position [91, 0]
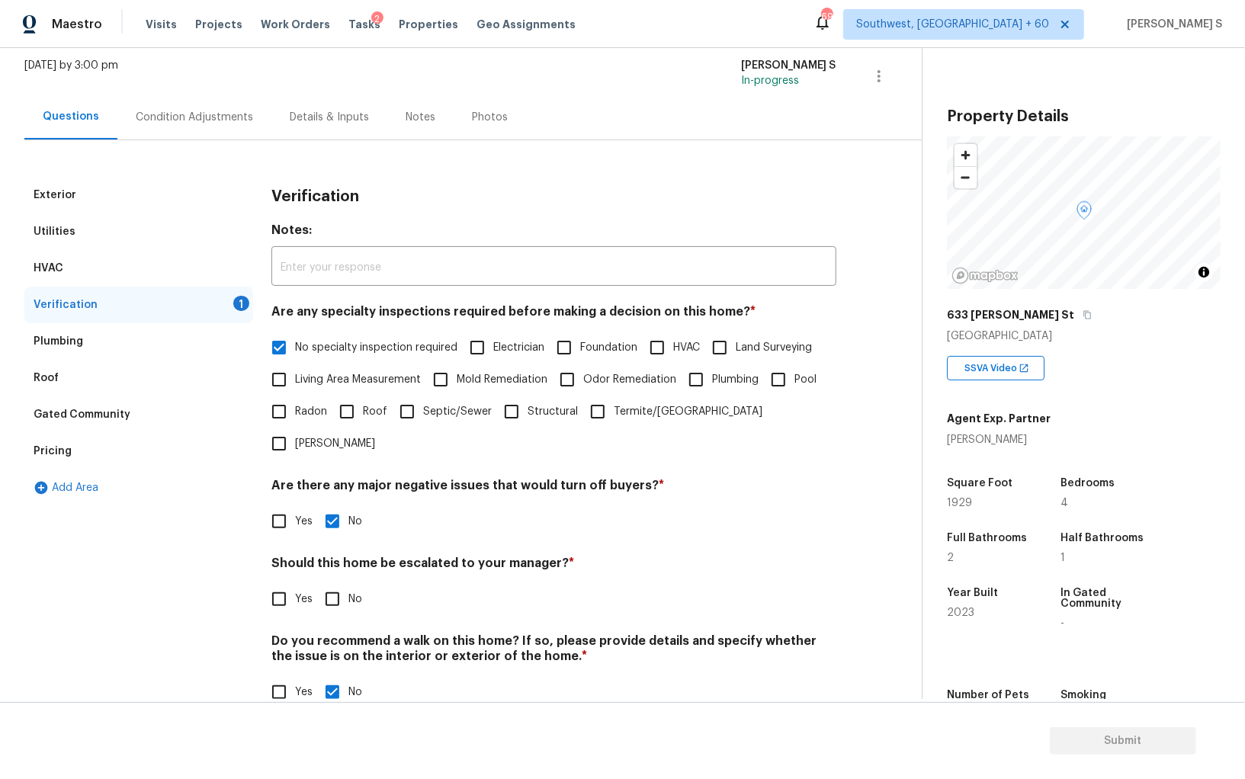
click at [343, 583] on input "No" at bounding box center [332, 599] width 32 height 32
checkbox input "true"
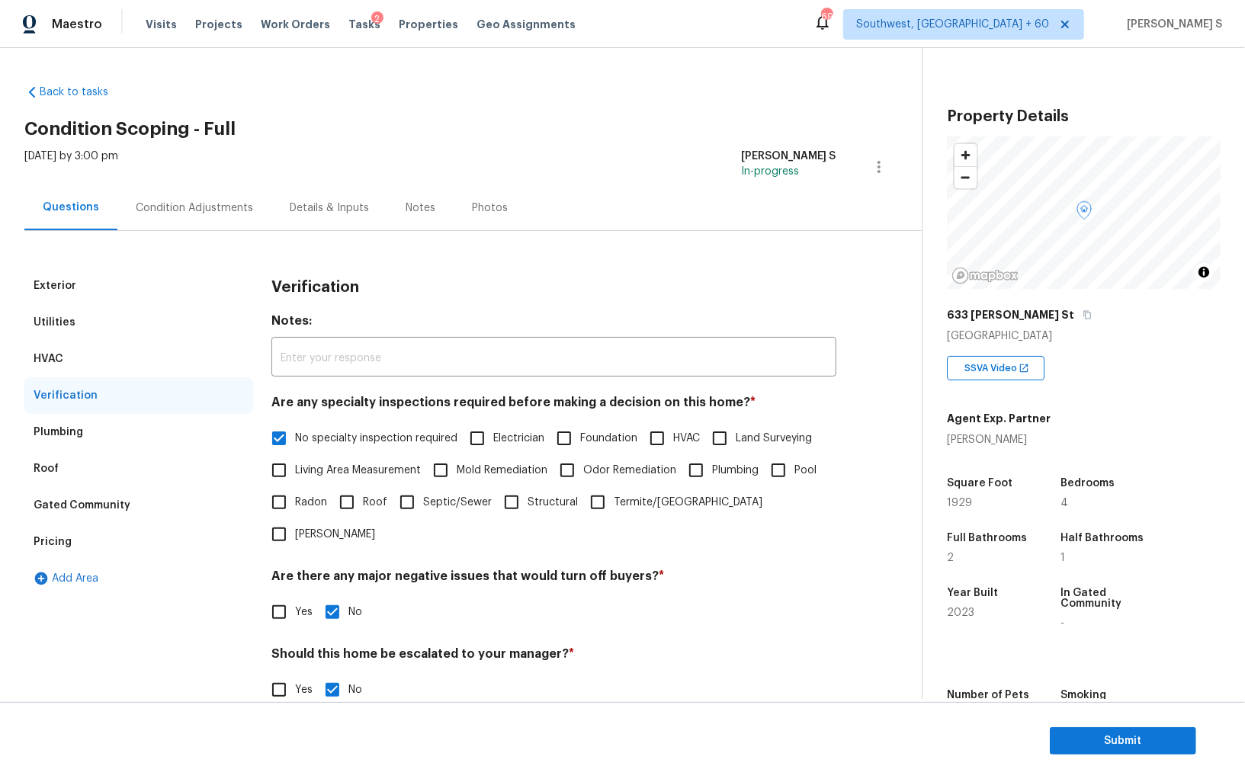
click at [235, 223] on div "Condition Adjustments" at bounding box center [194, 207] width 154 height 45
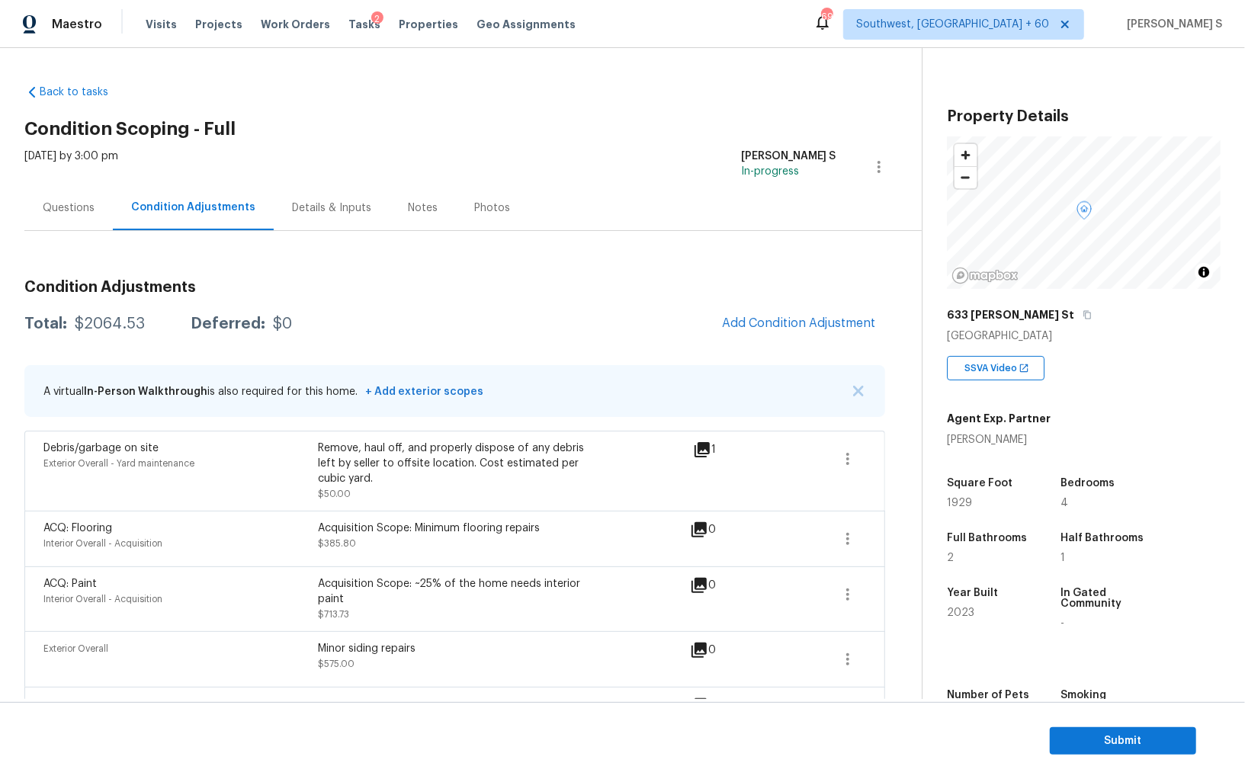
click at [117, 327] on div "$2064.53" at bounding box center [110, 323] width 70 height 15
copy div "2064.53"
drag, startPoint x: 82, startPoint y: 201, endPoint x: 185, endPoint y: 201, distance: 102.2
click at [82, 201] on div "Questions" at bounding box center [69, 208] width 52 height 15
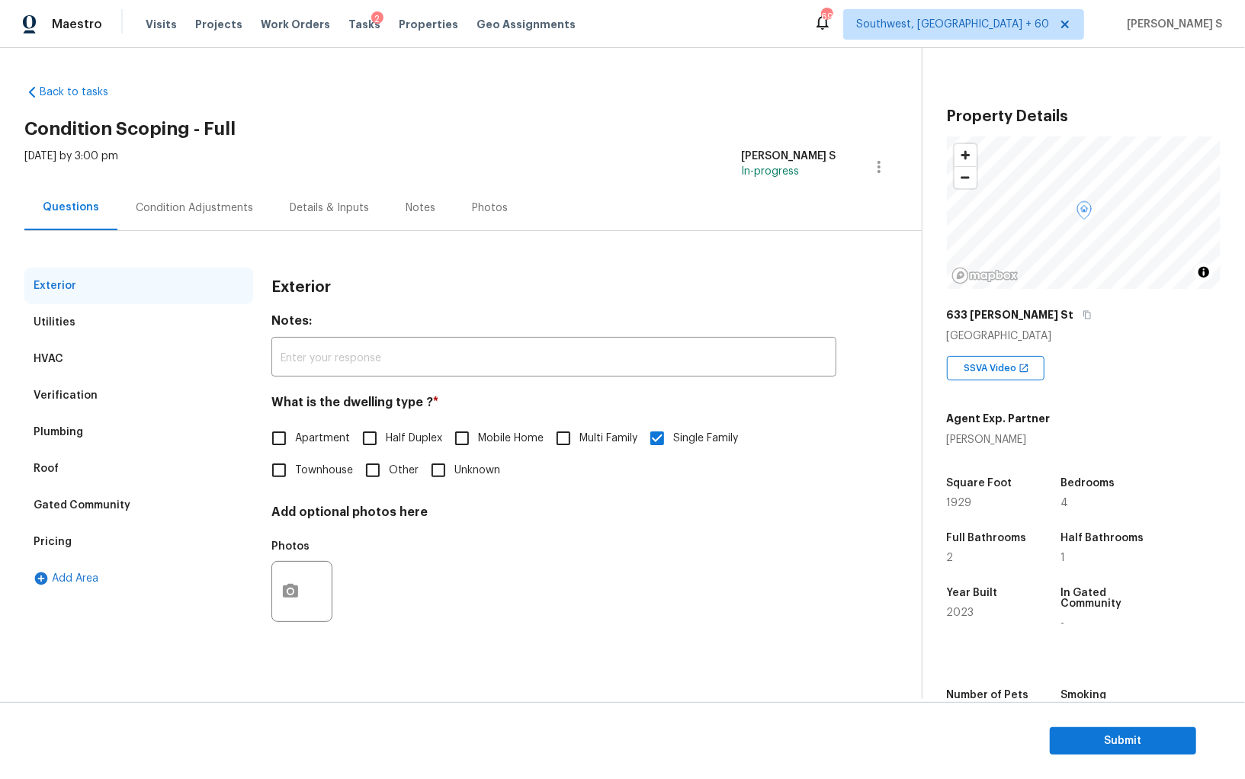
click at [98, 380] on div "Verification" at bounding box center [138, 395] width 229 height 37
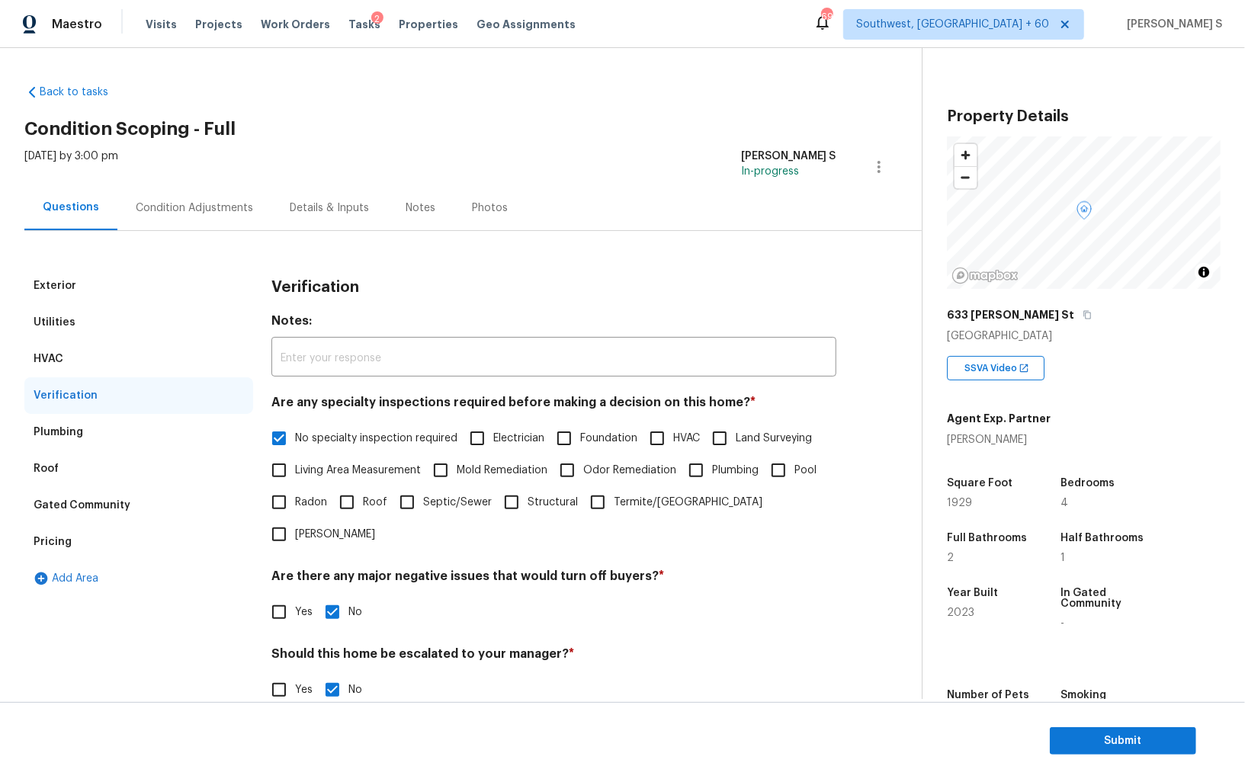
scroll to position [91, 0]
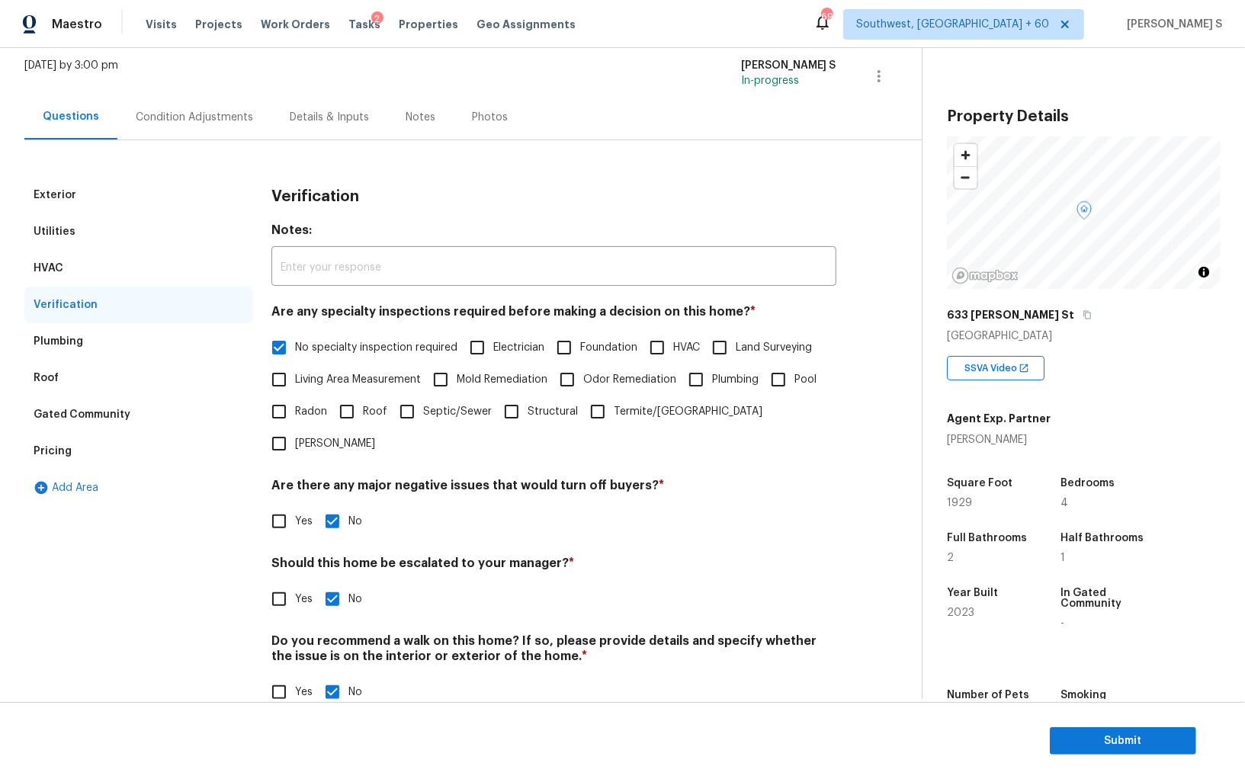
click at [68, 441] on div "Pricing" at bounding box center [138, 451] width 229 height 37
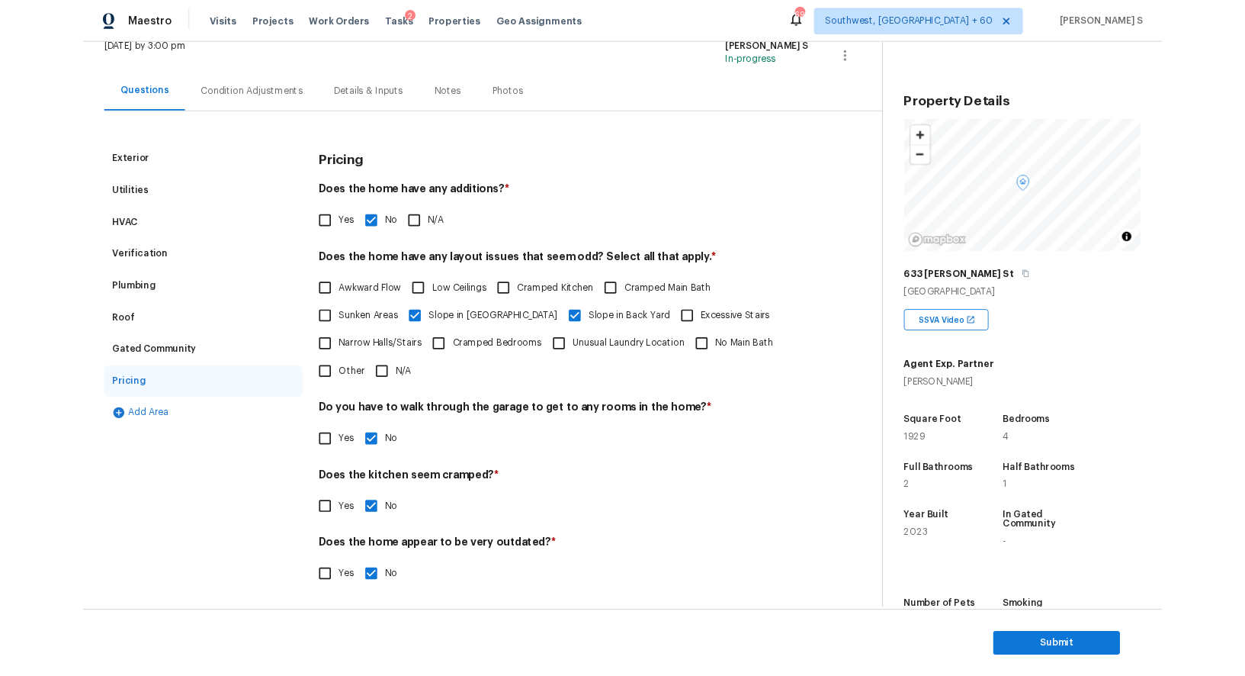
scroll to position [0, 0]
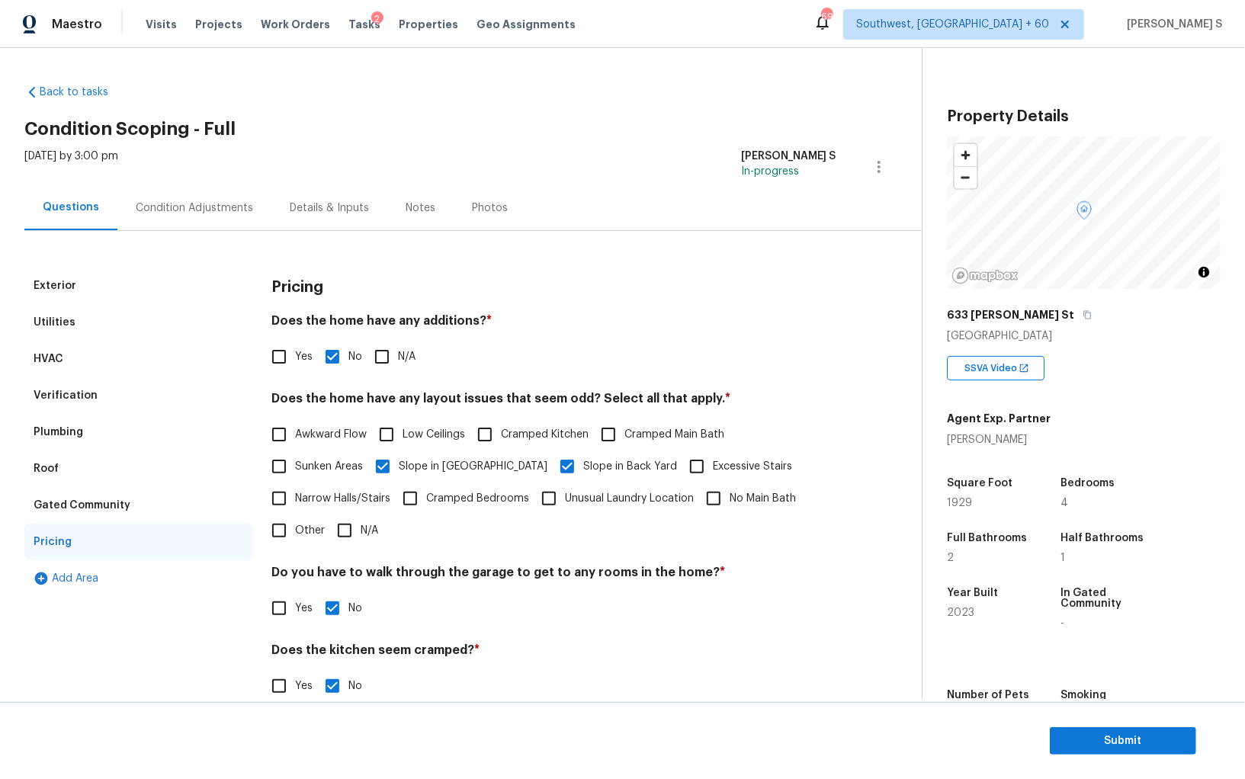
click at [195, 201] on div "Condition Adjustments" at bounding box center [194, 208] width 117 height 15
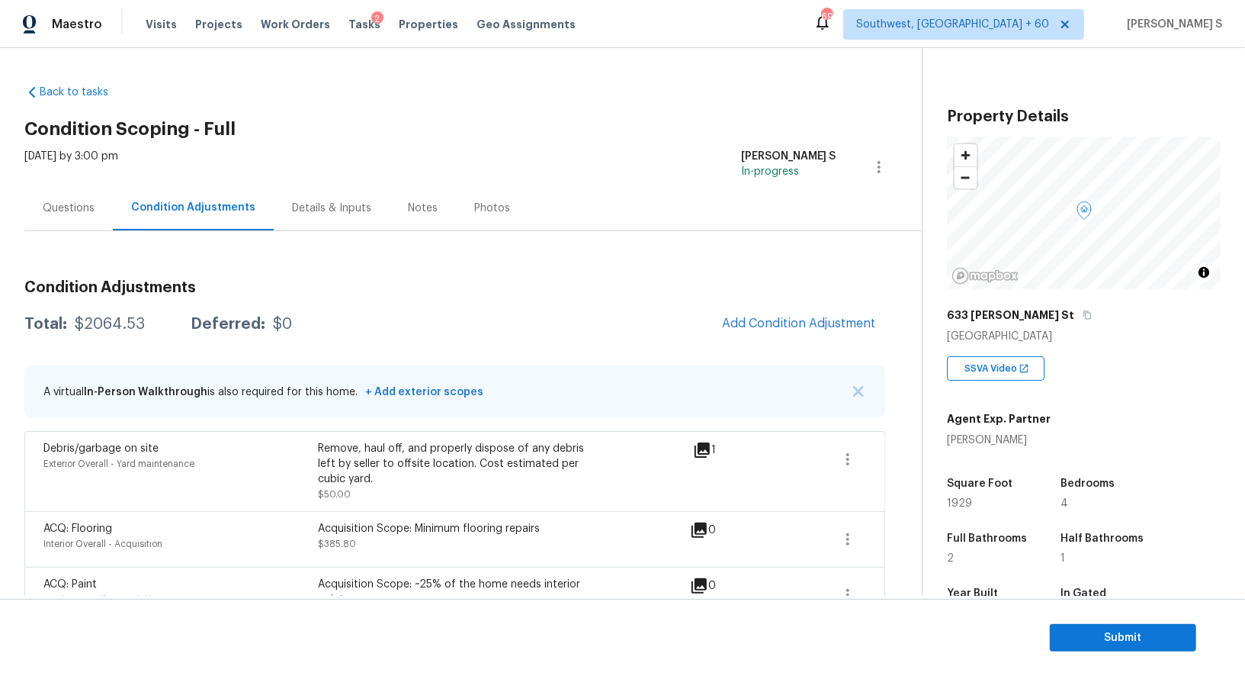
click at [114, 327] on div "$2064.53" at bounding box center [110, 323] width 70 height 15
copy div "2064.53"
click at [98, 316] on div "$2064.53" at bounding box center [110, 323] width 70 height 15
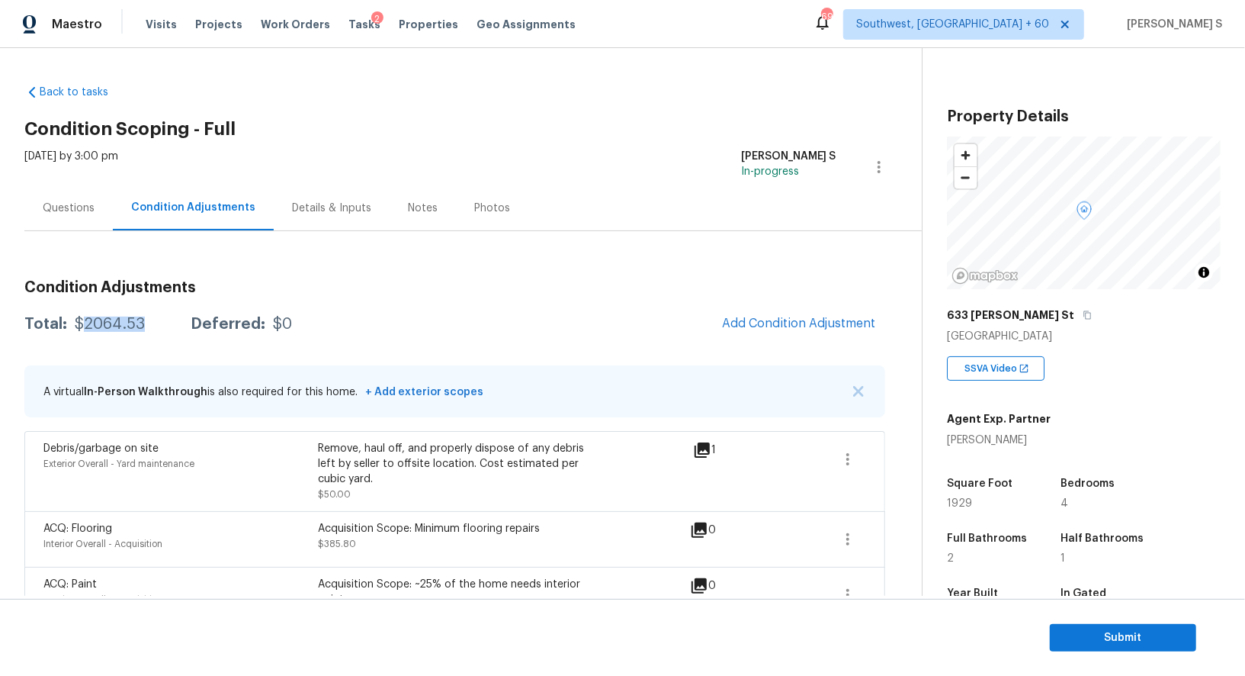
copy div "2064.53"
click at [428, 464] on div "Remove, haul off, and properly dispose of any debris left by seller to offsite …" at bounding box center [455, 464] width 274 height 46
click at [1112, 640] on span "Submit" at bounding box center [1123, 637] width 122 height 19
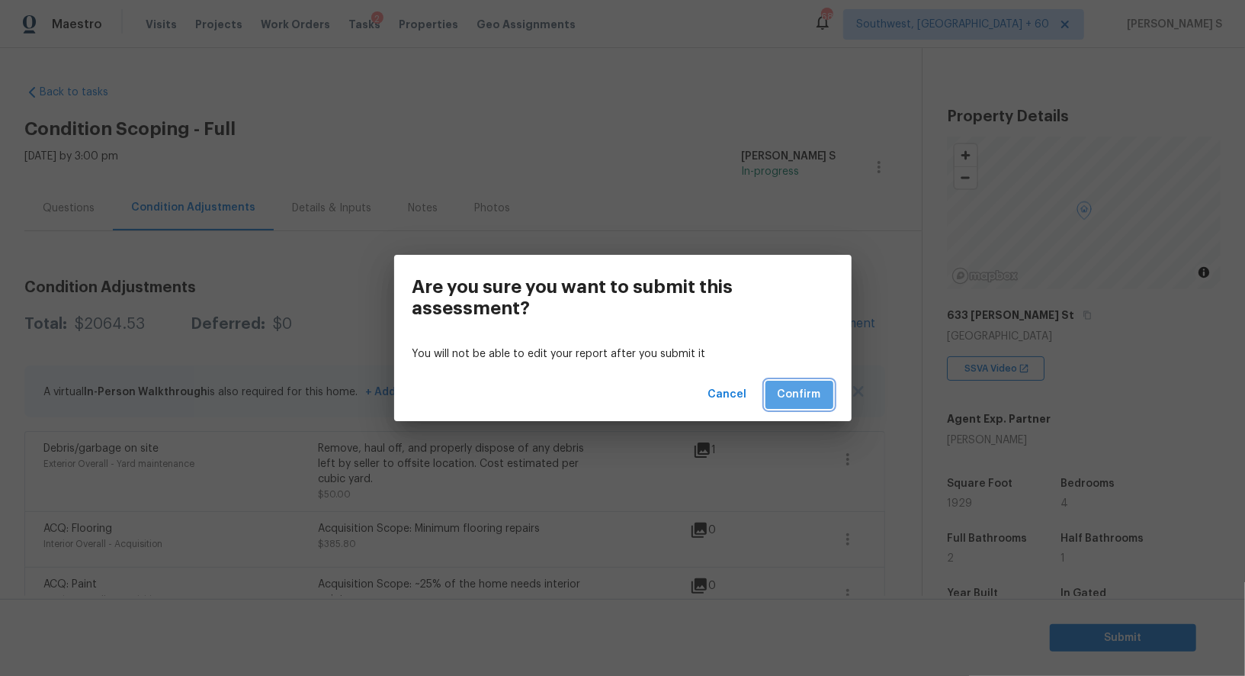
click at [811, 387] on span "Confirm" at bounding box center [799, 394] width 43 height 19
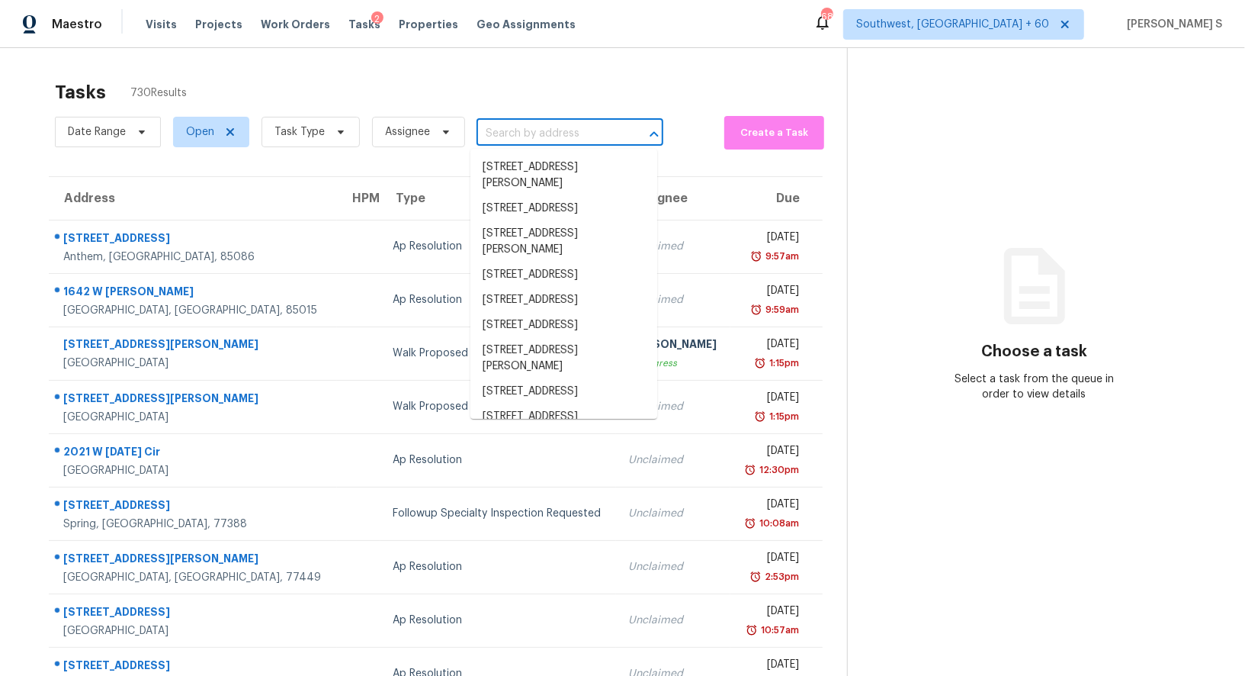
click at [508, 137] on input "text" at bounding box center [549, 134] width 144 height 24
paste input "2805 Glendale Dr Gainesville, GA, 30507"
type input "2805 Glendale Dr Gainesville, GA, 30507"
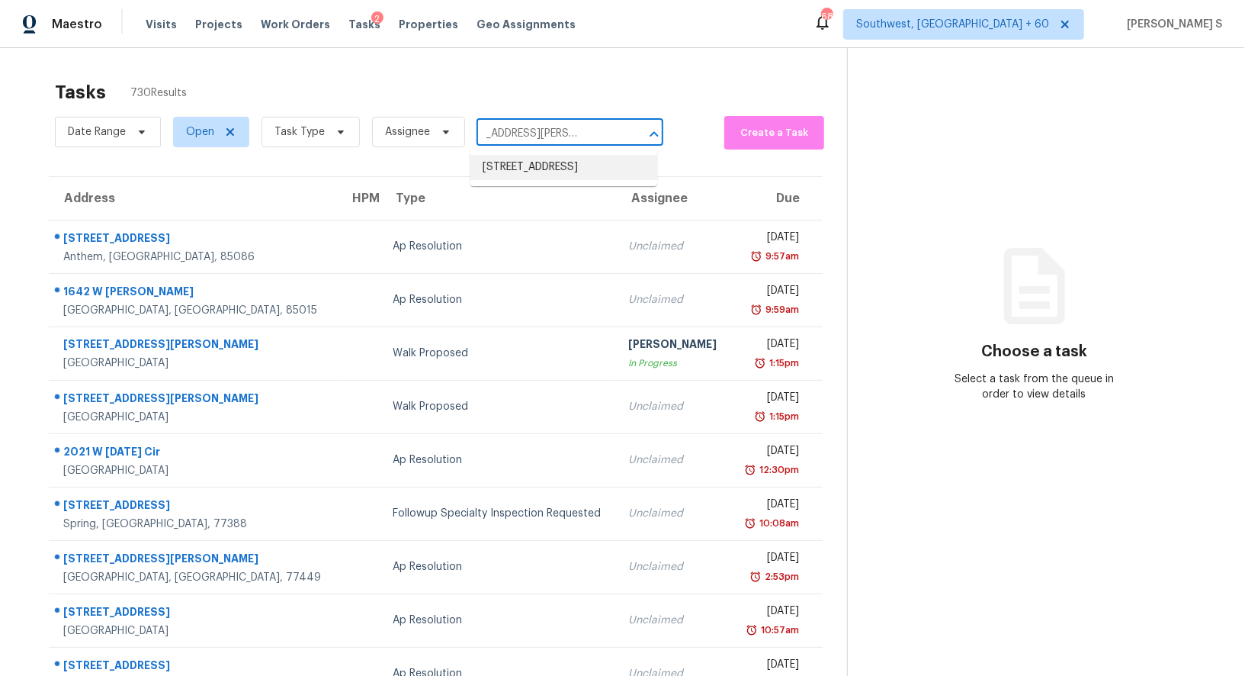
click at [551, 165] on li "2805 Glendale Dr, Gainesville, GA 30507" at bounding box center [563, 167] width 187 height 25
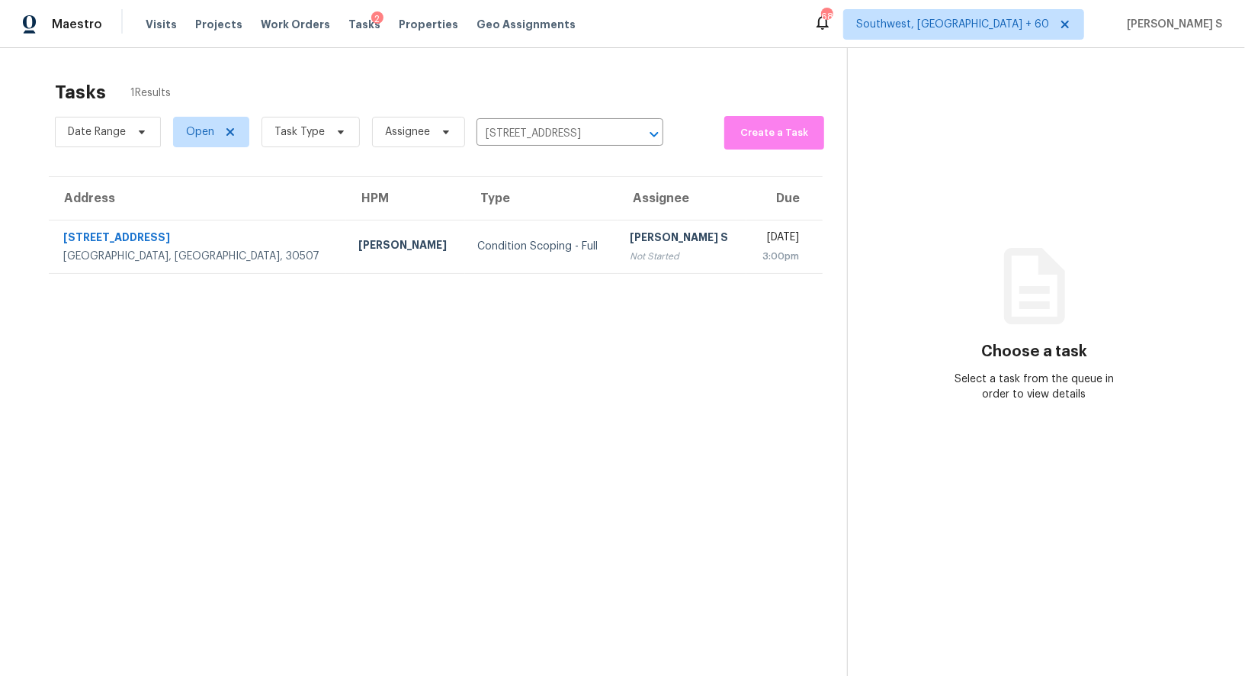
click at [618, 213] on th "Assignee" at bounding box center [682, 198] width 129 height 43
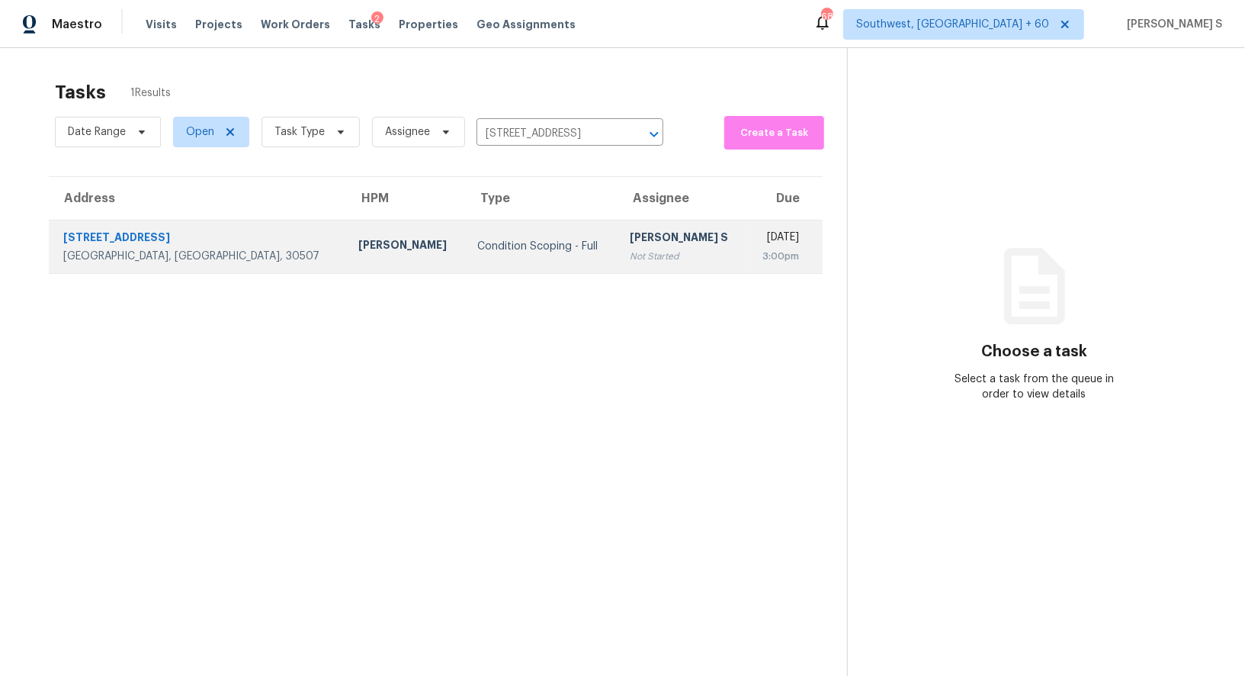
click at [630, 246] on div "[PERSON_NAME] S" at bounding box center [682, 238] width 104 height 19
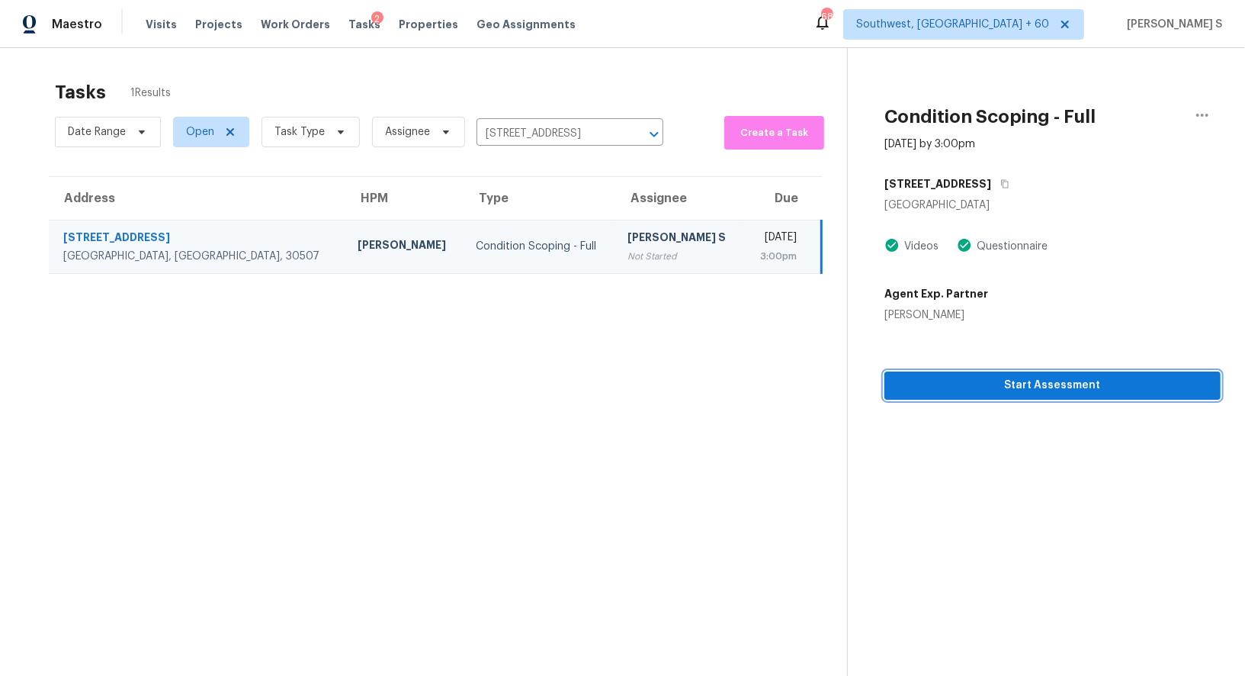
click at [1005, 376] on span "Start Assessment" at bounding box center [1053, 385] width 312 height 19
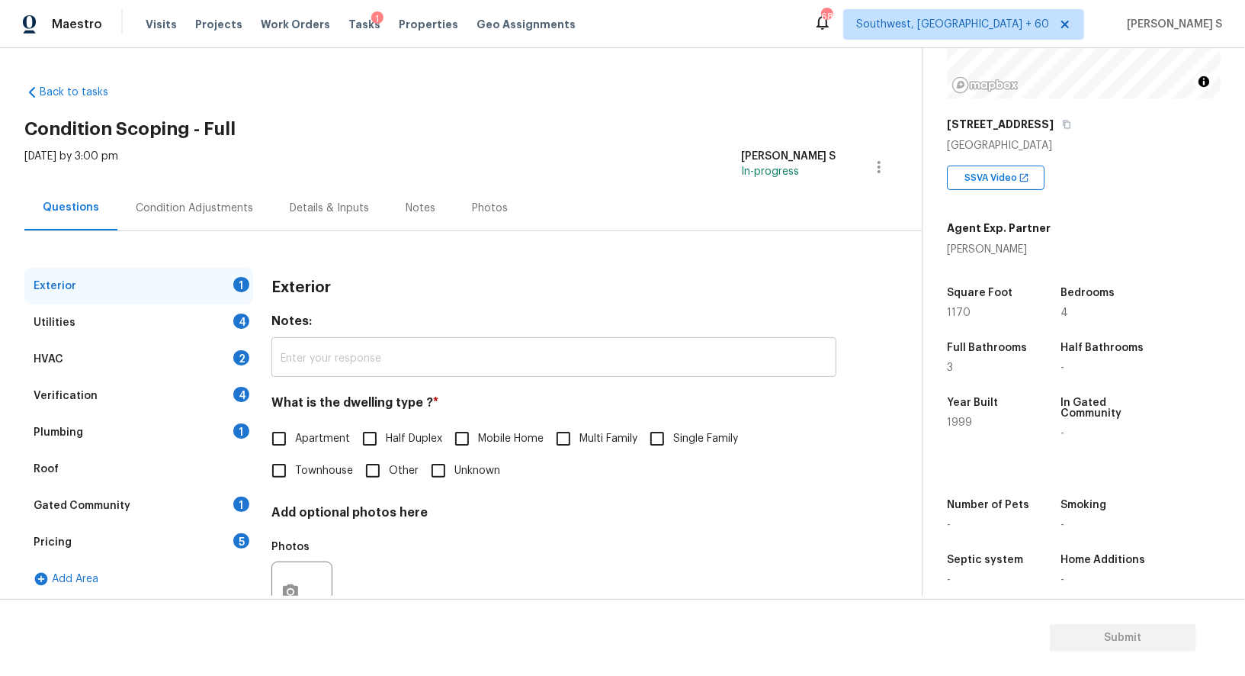
scroll to position [191, 0]
click at [685, 425] on label "Single Family" at bounding box center [689, 438] width 97 height 32
click at [673, 425] on input "Single Family" at bounding box center [657, 438] width 32 height 32
checkbox input "true"
click at [223, 327] on div "Utilities 4" at bounding box center [138, 322] width 229 height 37
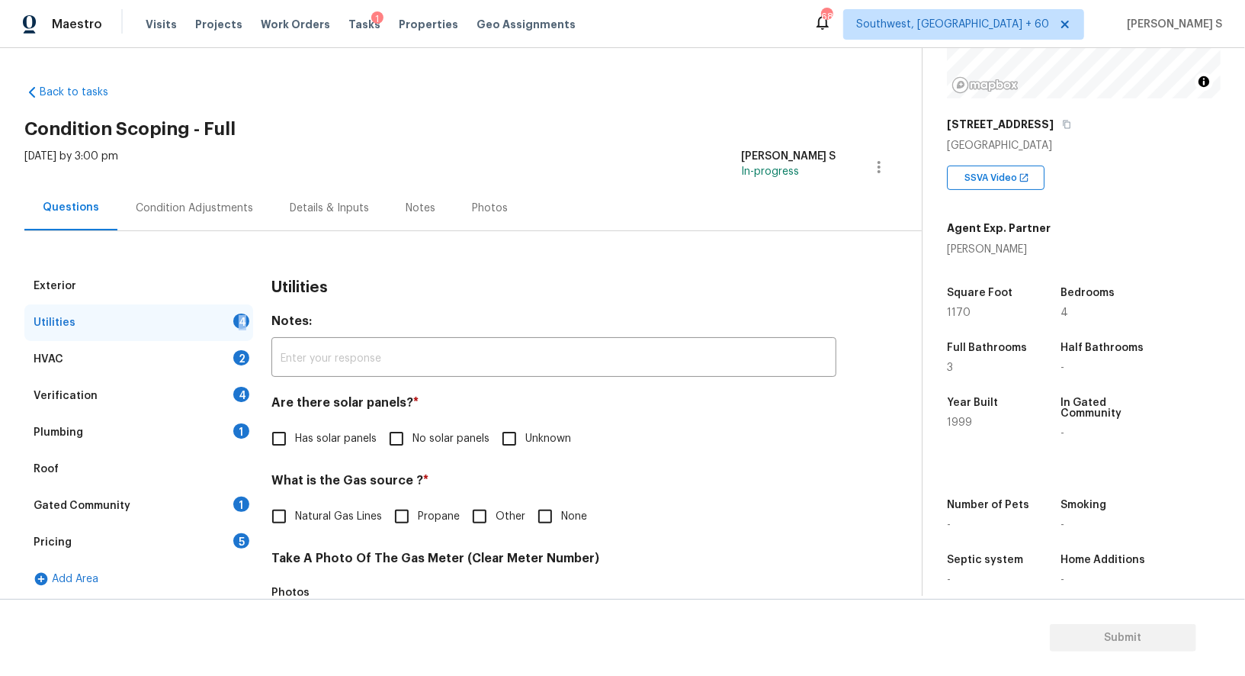
click at [223, 327] on div "Utilities 4" at bounding box center [138, 322] width 229 height 37
click at [407, 449] on input "No solar panels" at bounding box center [396, 438] width 32 height 32
checkbox input "true"
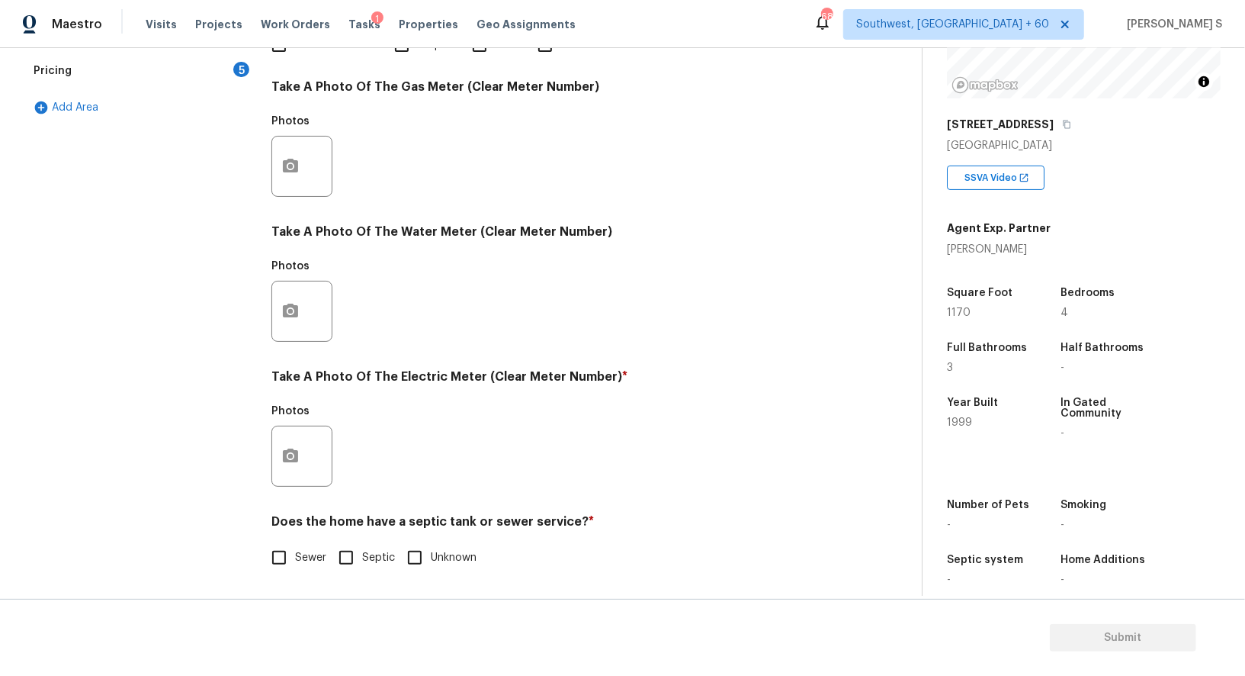
click at [302, 560] on span "Sewer" at bounding box center [310, 558] width 31 height 16
click at [295, 560] on input "Sewer" at bounding box center [279, 557] width 32 height 32
checkbox input "true"
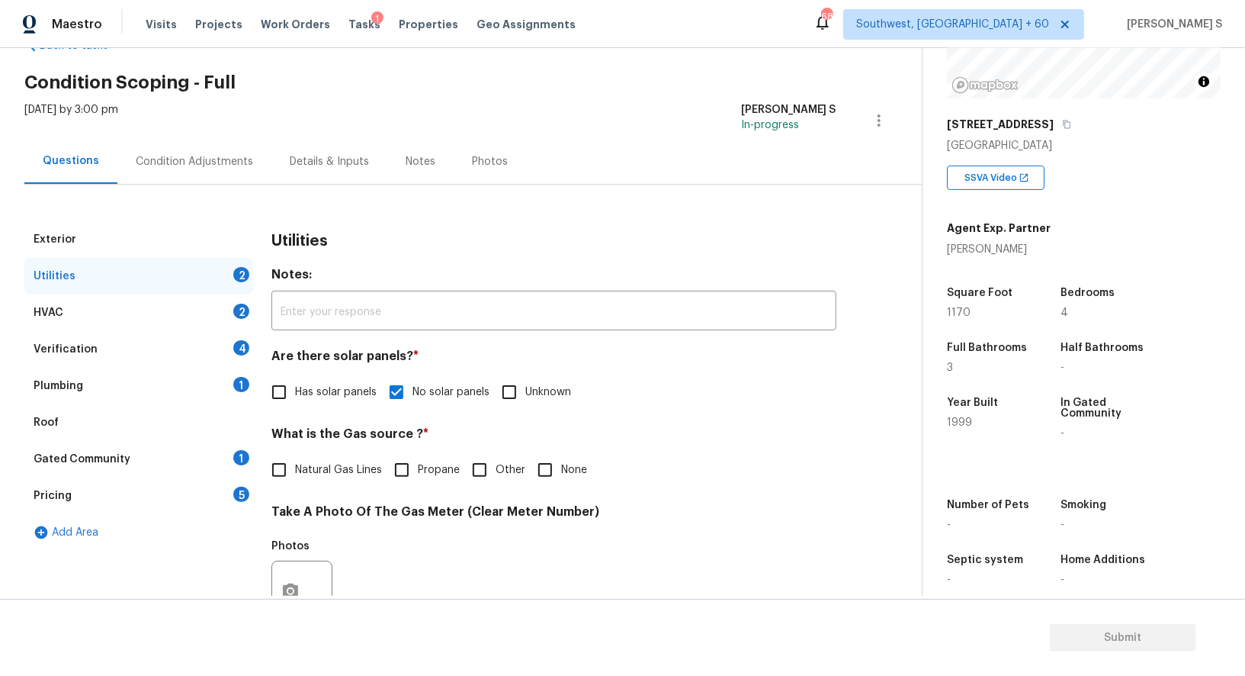
click at [241, 374] on div "Plumbing 1" at bounding box center [138, 386] width 229 height 37
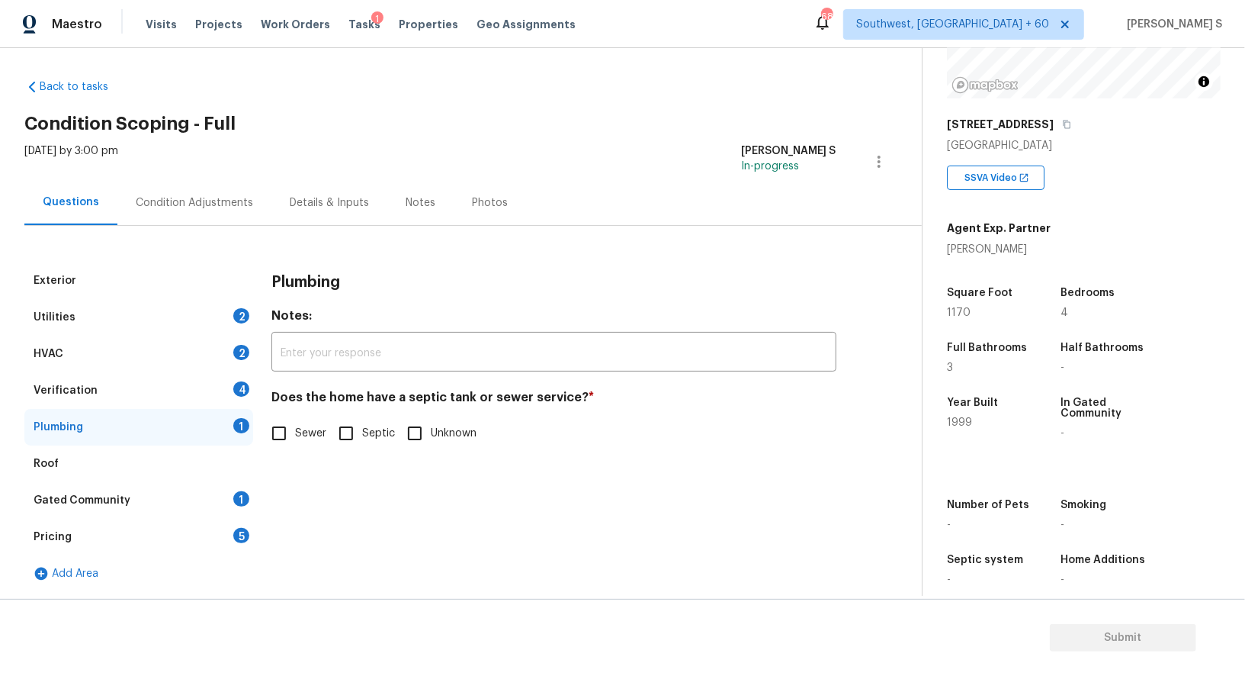
click at [294, 433] on input "Sewer" at bounding box center [279, 433] width 32 height 32
checkbox input "true"
click at [238, 499] on div "1" at bounding box center [241, 498] width 16 height 15
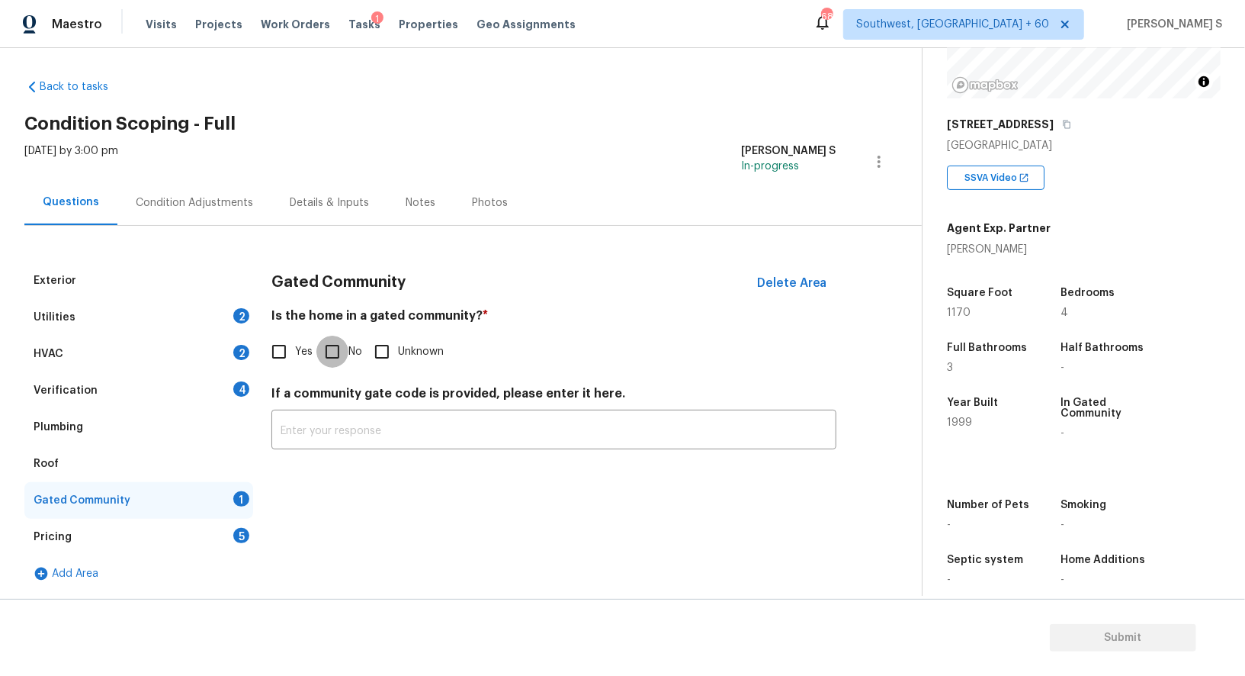
click at [341, 351] on input "No" at bounding box center [332, 351] width 32 height 32
checkbox input "true"
click at [247, 379] on div "Verification 4" at bounding box center [138, 390] width 229 height 37
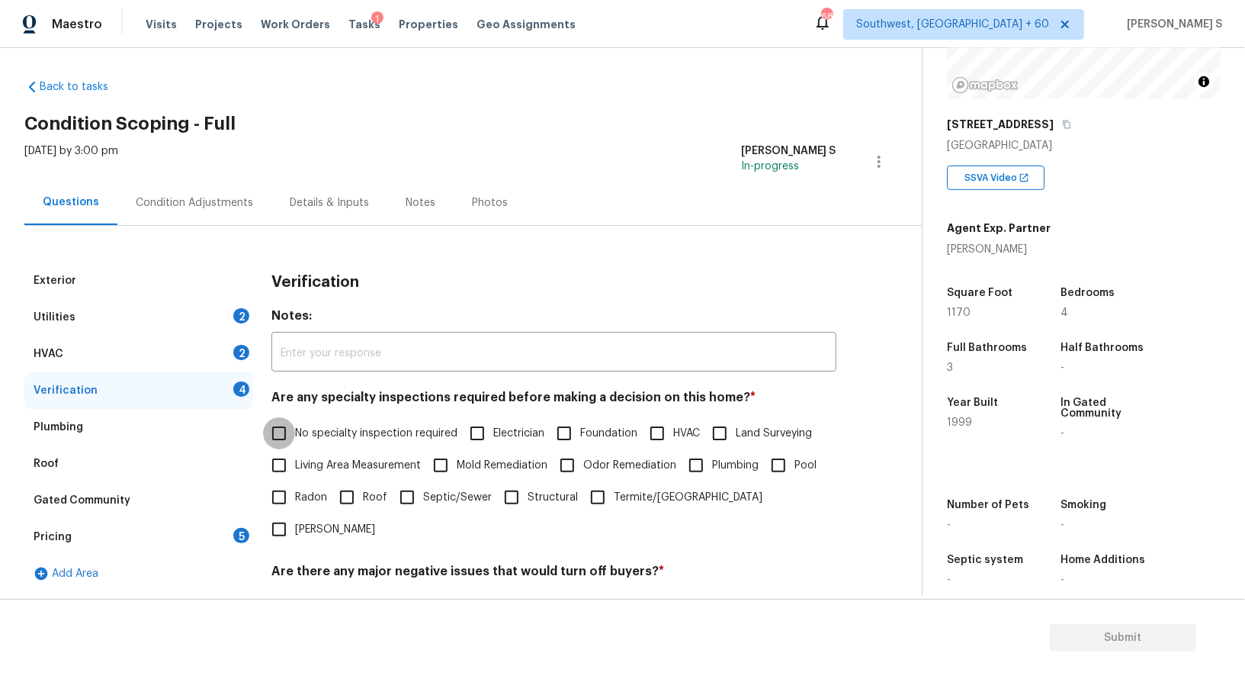
click at [294, 428] on input "No specialty inspection required" at bounding box center [279, 433] width 32 height 32
checkbox input "true"
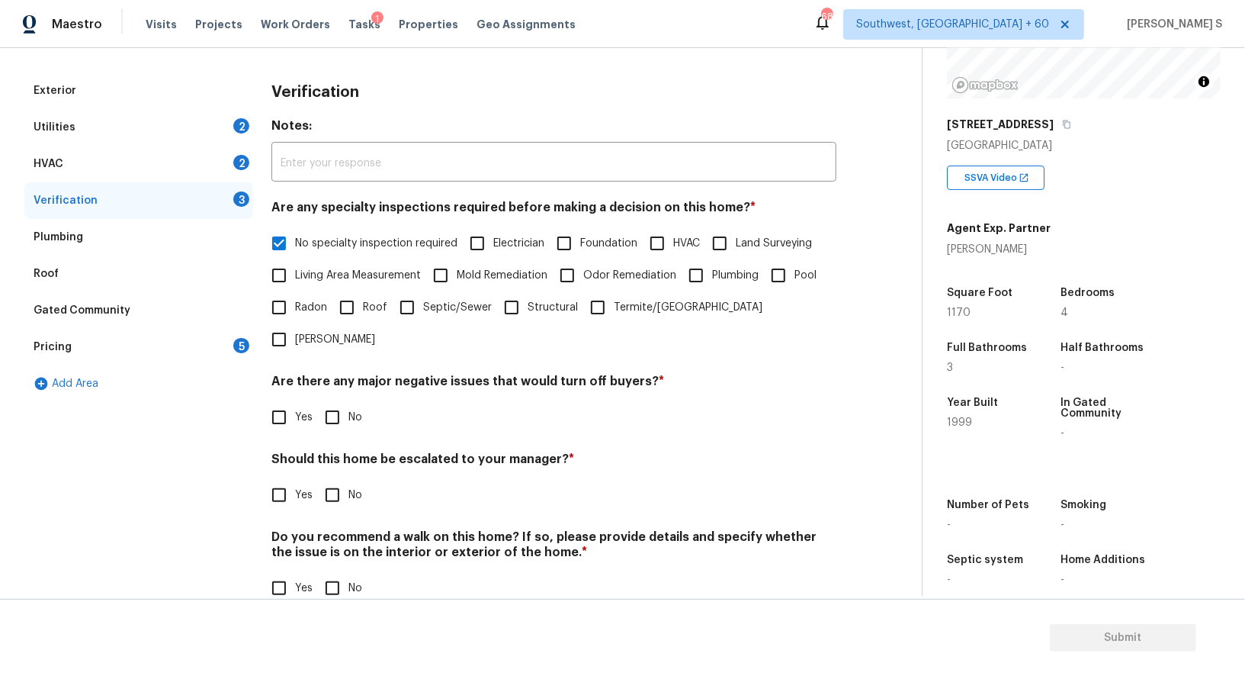
scroll to position [194, 0]
click at [333, 402] on input "No" at bounding box center [332, 418] width 32 height 32
checkbox input "true"
click at [337, 574] on input "No" at bounding box center [332, 590] width 32 height 32
checkbox input "true"
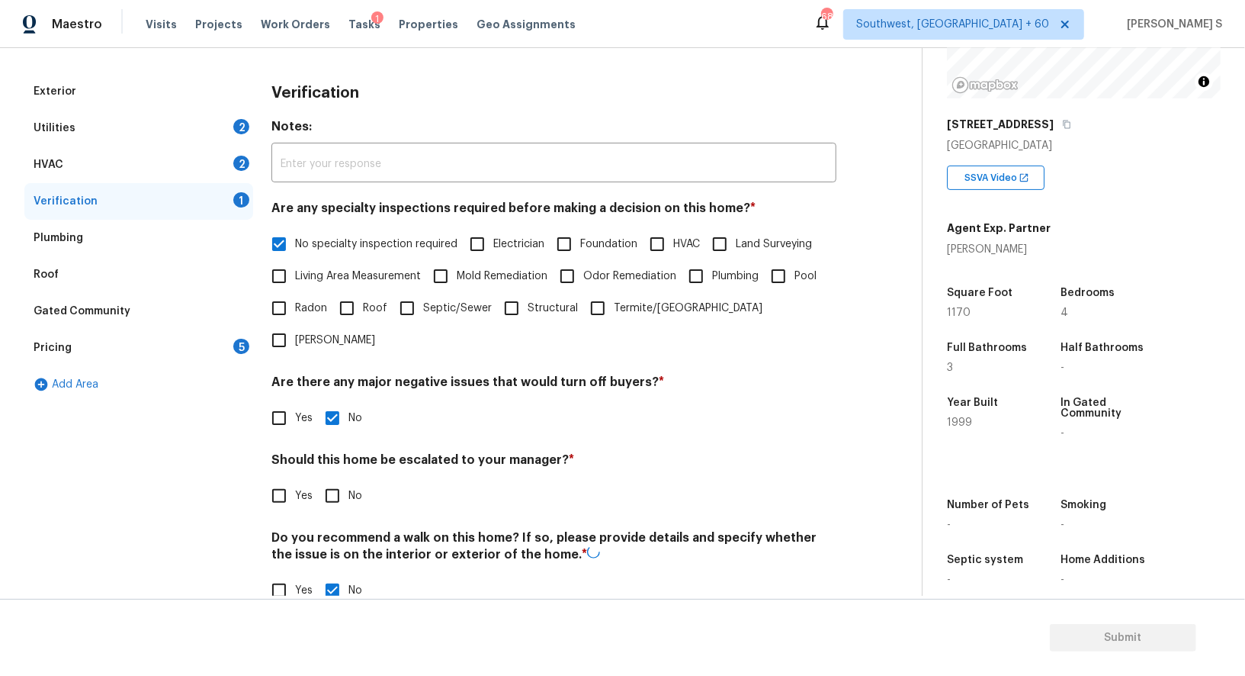
scroll to position [0, 0]
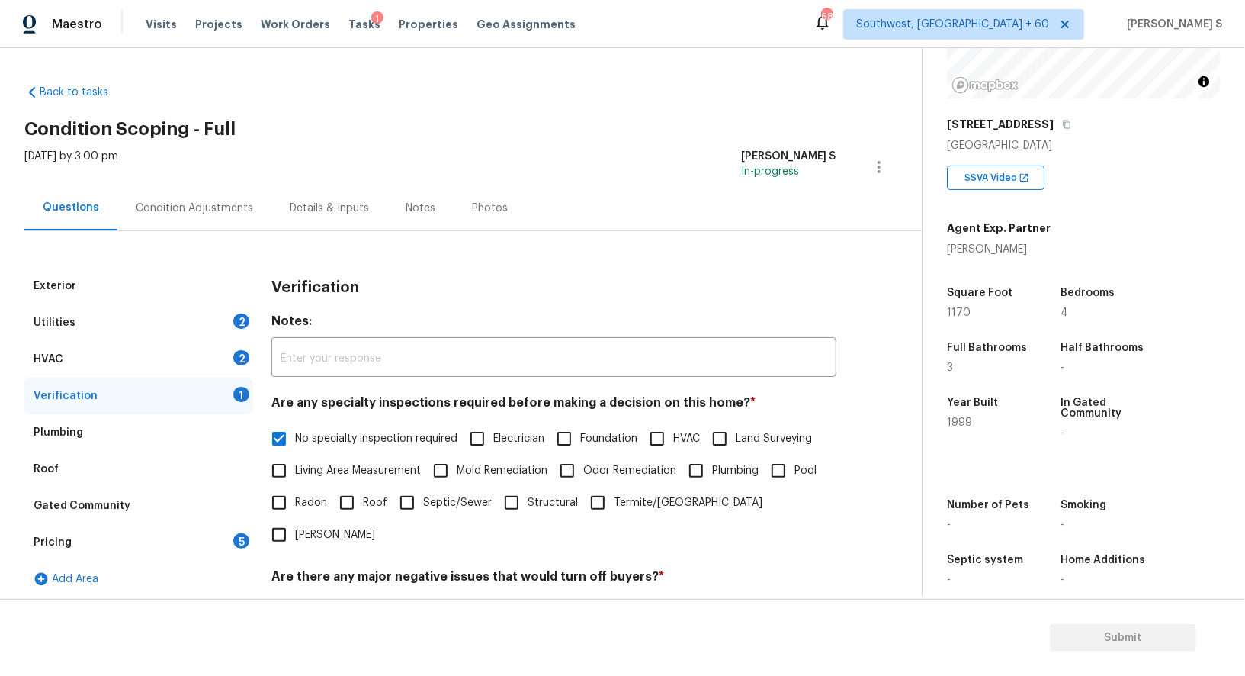
click at [226, 350] on div "HVAC 2" at bounding box center [138, 359] width 229 height 37
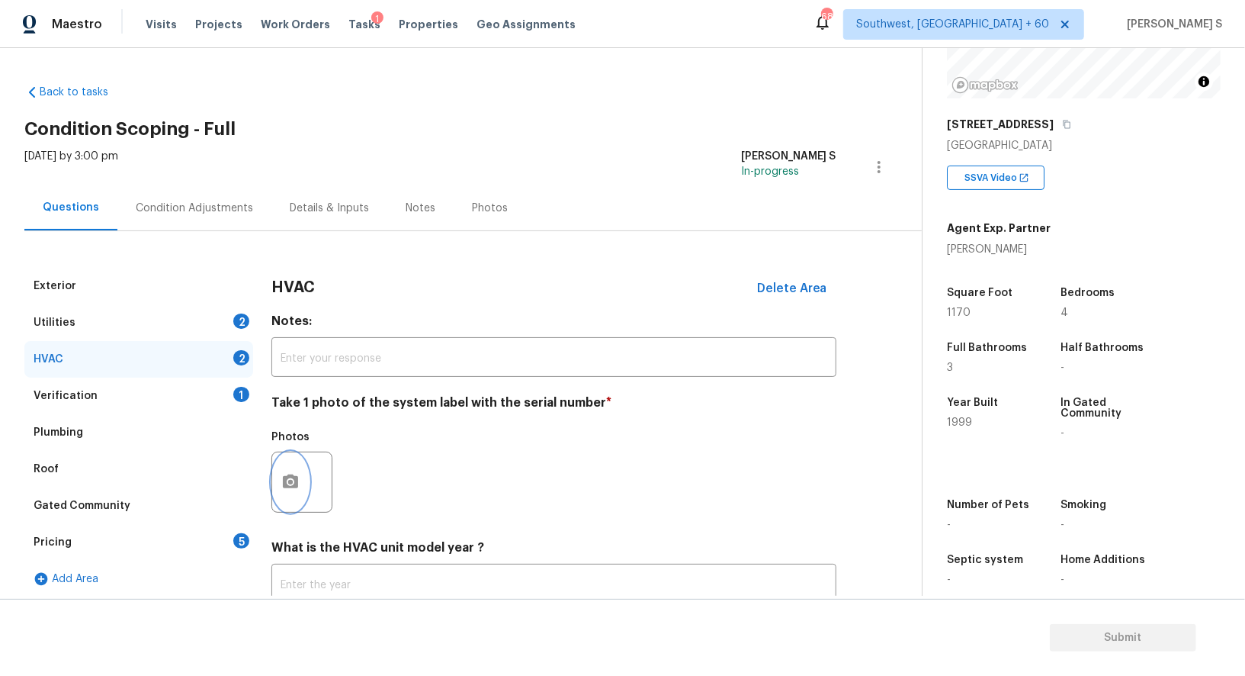
click at [293, 473] on icon "button" at bounding box center [290, 482] width 18 height 18
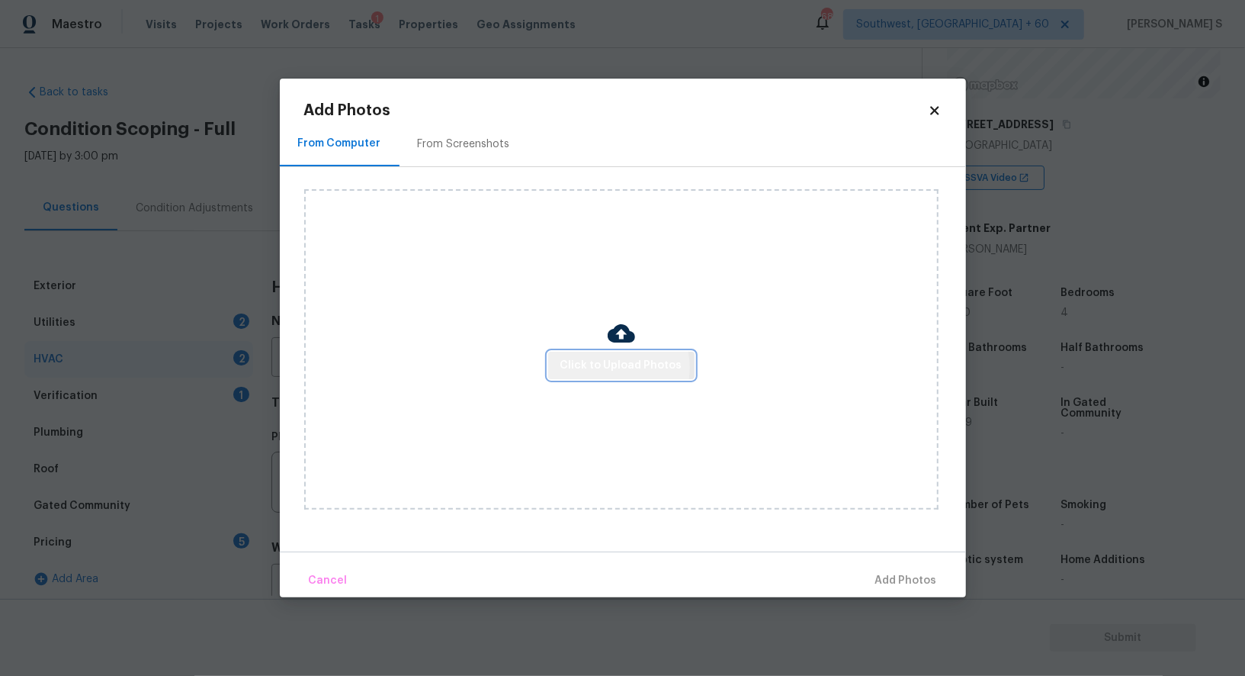
click at [619, 368] on span "Click to Upload Photos" at bounding box center [621, 365] width 122 height 19
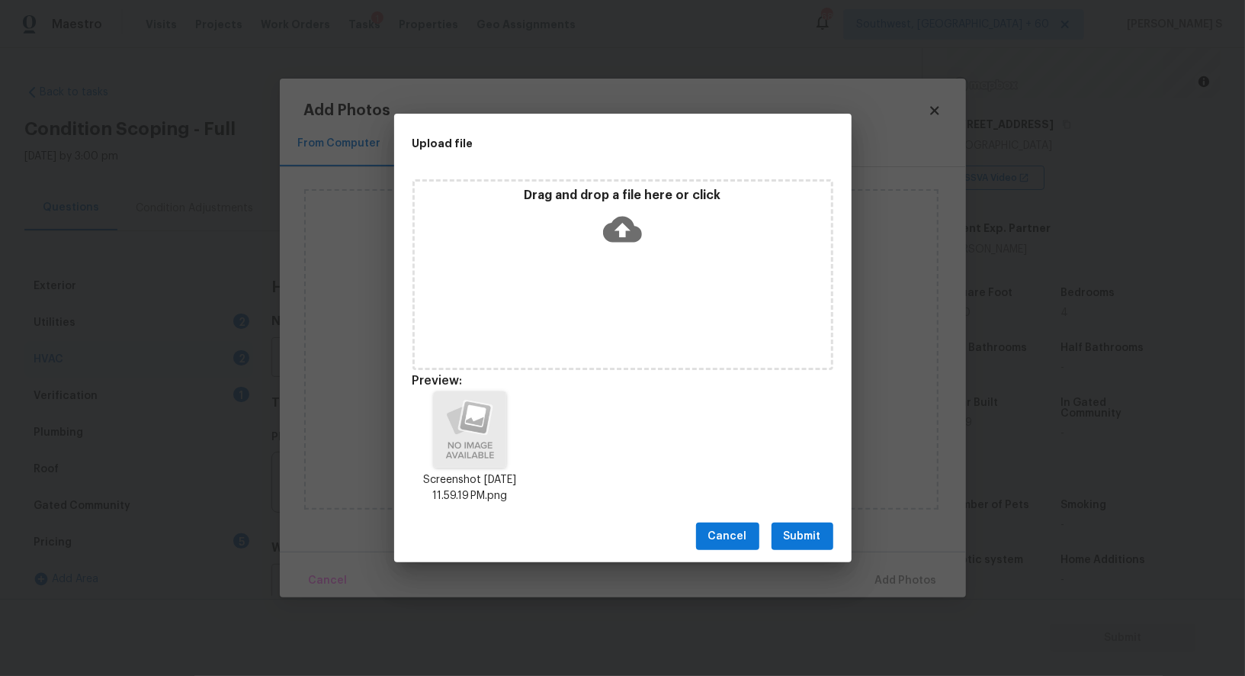
click at [791, 541] on span "Submit" at bounding box center [802, 536] width 37 height 19
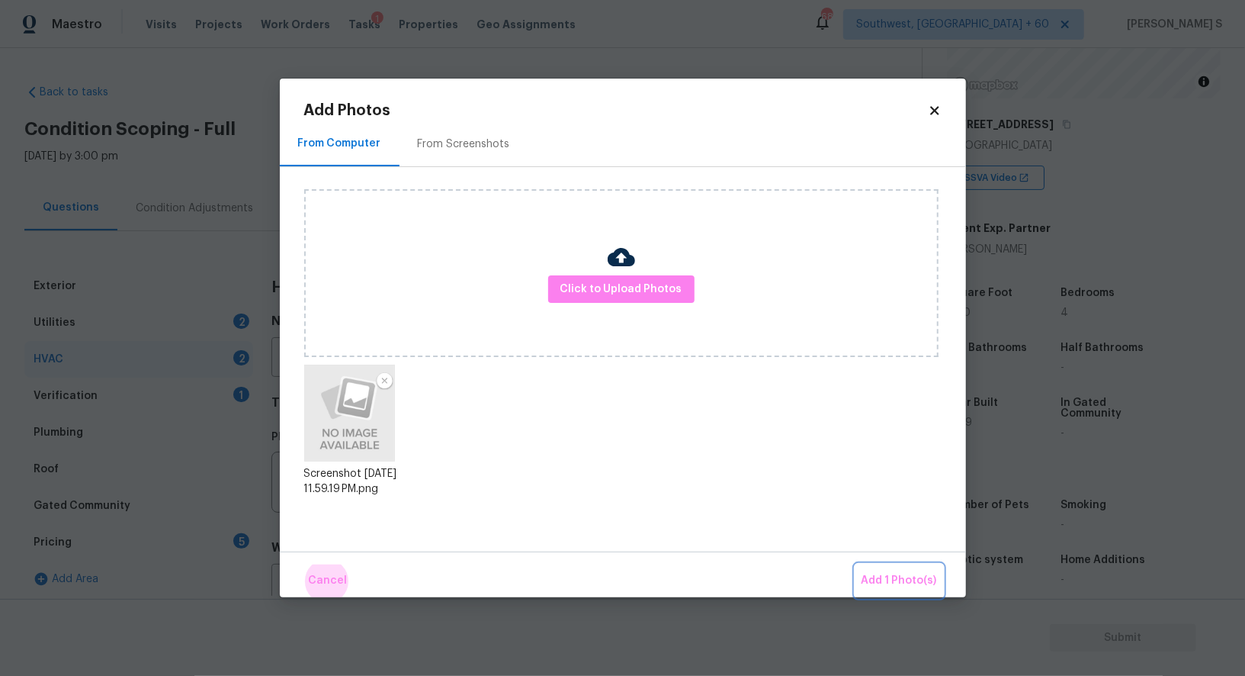
click at [855, 564] on button "Add 1 Photo(s)" at bounding box center [899, 580] width 88 height 33
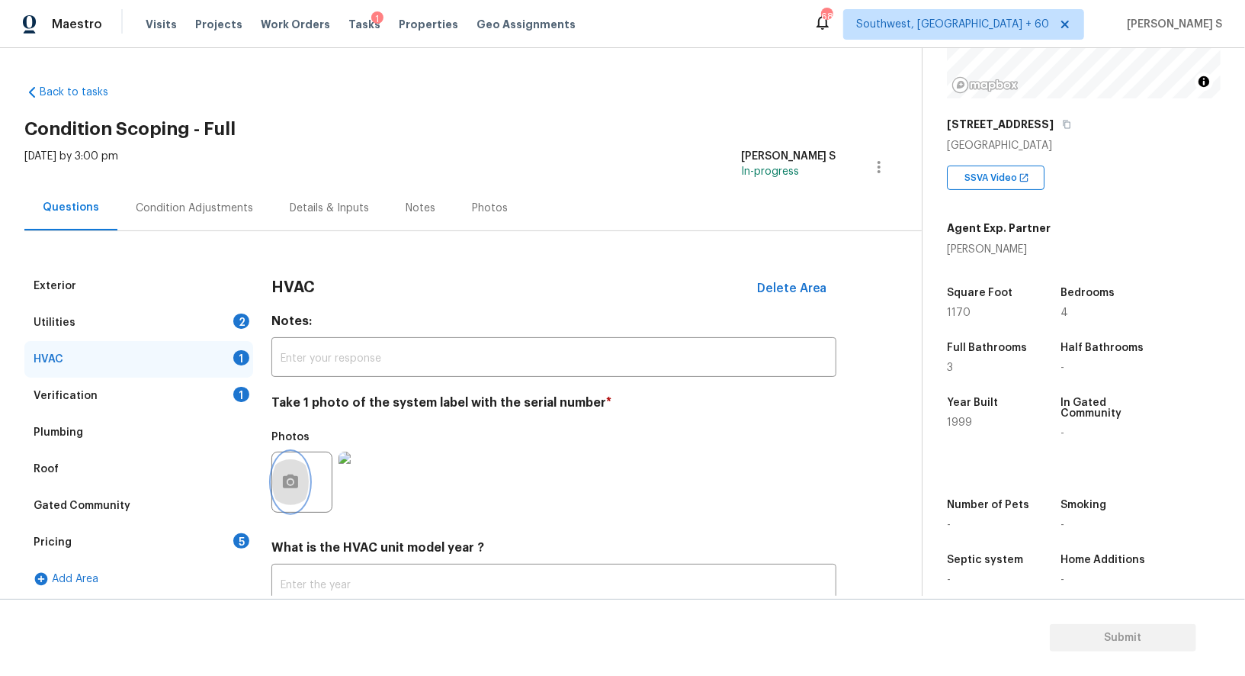
scroll to position [108, 0]
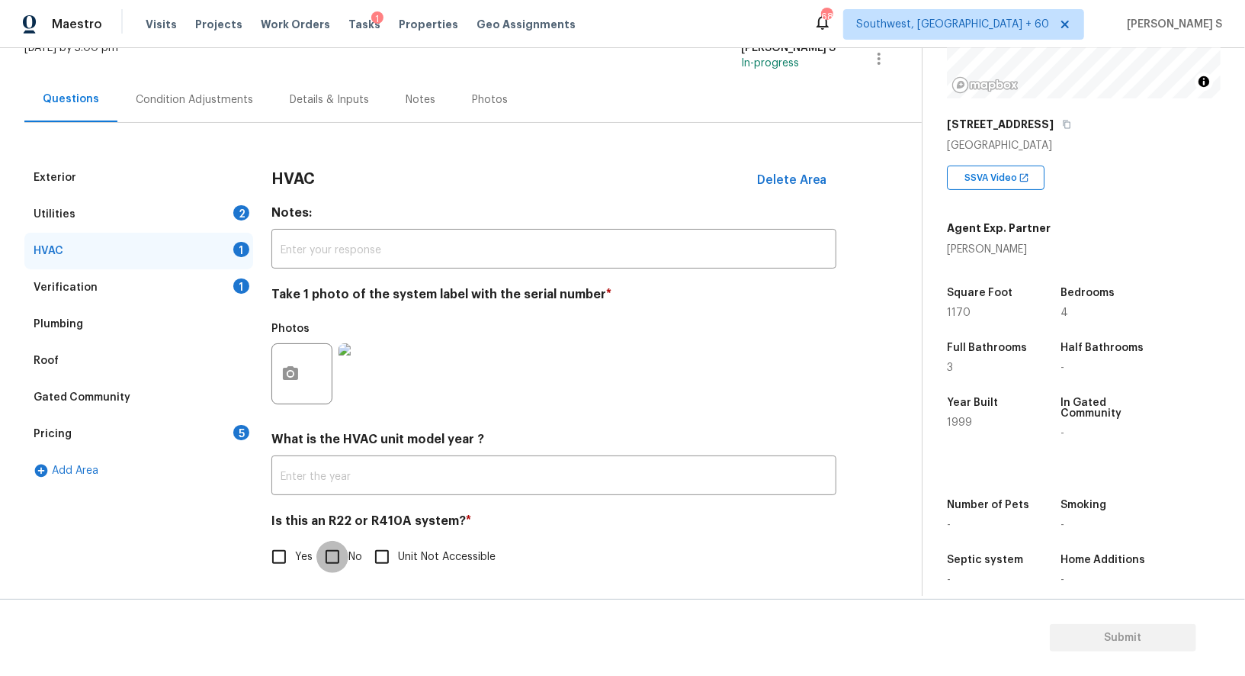
click at [331, 559] on input "No" at bounding box center [332, 557] width 32 height 32
checkbox input "true"
click at [233, 436] on div "Pricing 5" at bounding box center [138, 434] width 229 height 37
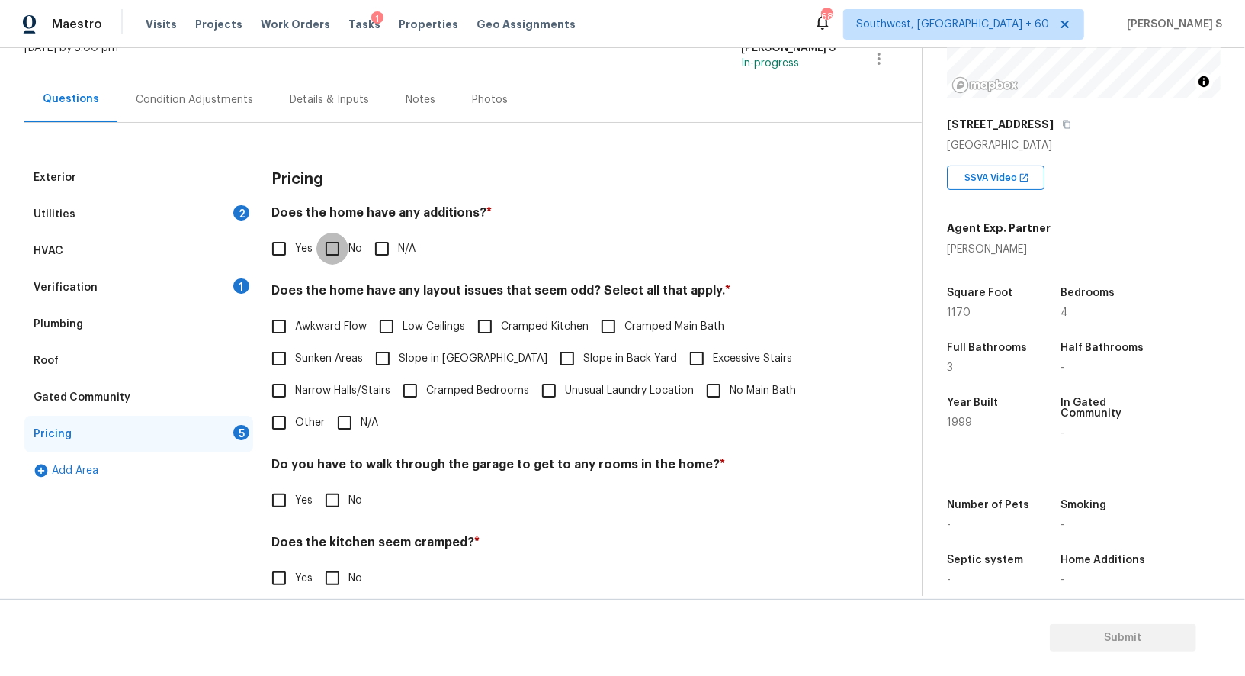
click at [338, 250] on input "No" at bounding box center [332, 249] width 32 height 32
checkbox input "true"
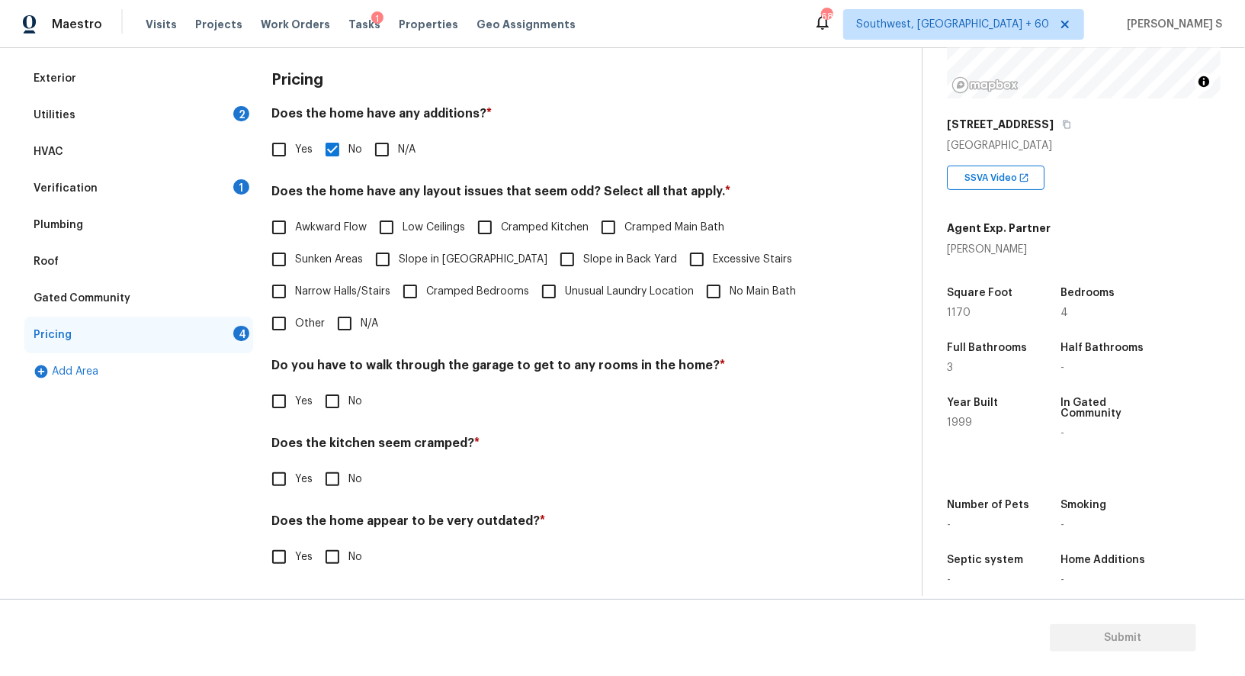
scroll to position [206, 0]
click at [331, 410] on input "No" at bounding box center [332, 403] width 32 height 32
checkbox input "true"
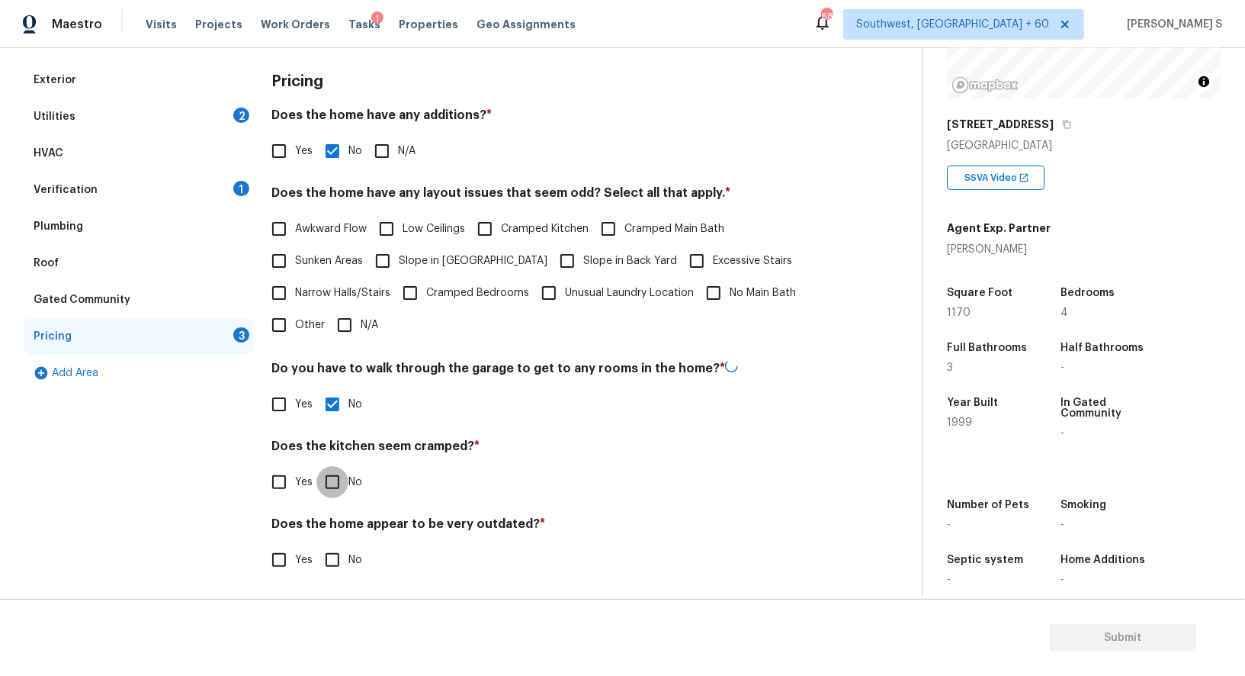
click at [316, 466] on input "No" at bounding box center [332, 482] width 32 height 32
checkbox input "true"
click at [316, 542] on input "No" at bounding box center [332, 558] width 32 height 32
checkbox input "true"
click at [232, 120] on div "Utilities 2" at bounding box center [138, 116] width 229 height 37
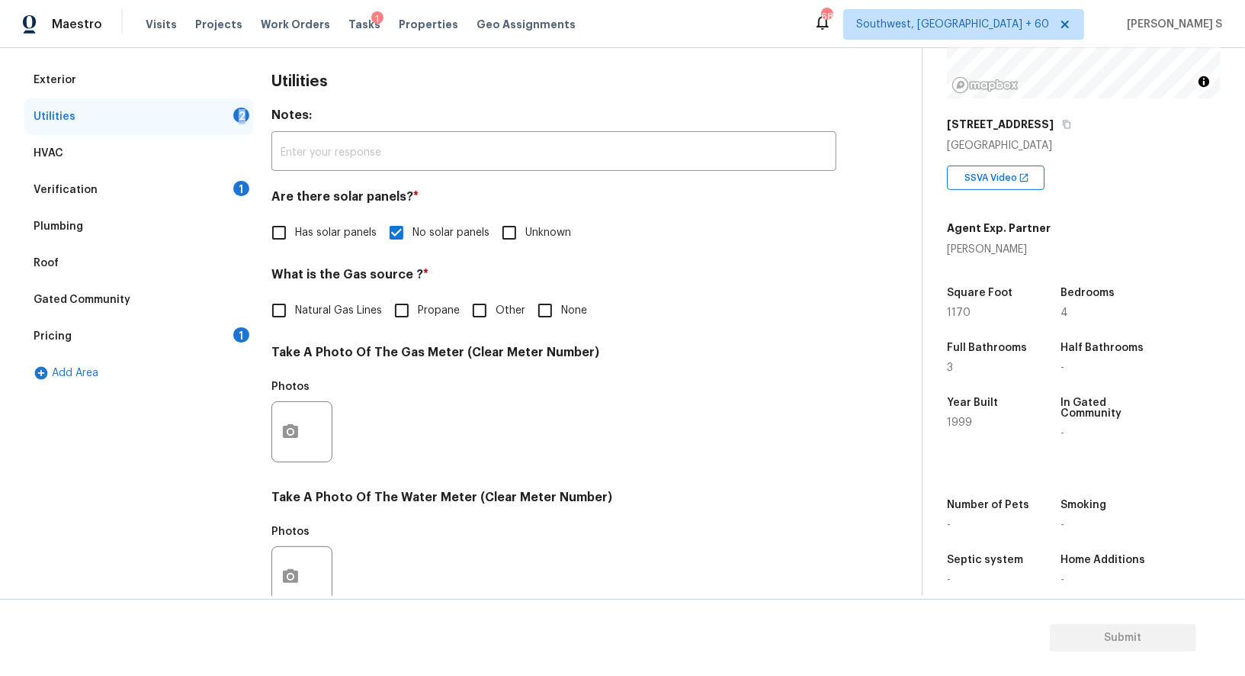
click at [232, 120] on div "Utilities 2" at bounding box center [138, 116] width 229 height 37
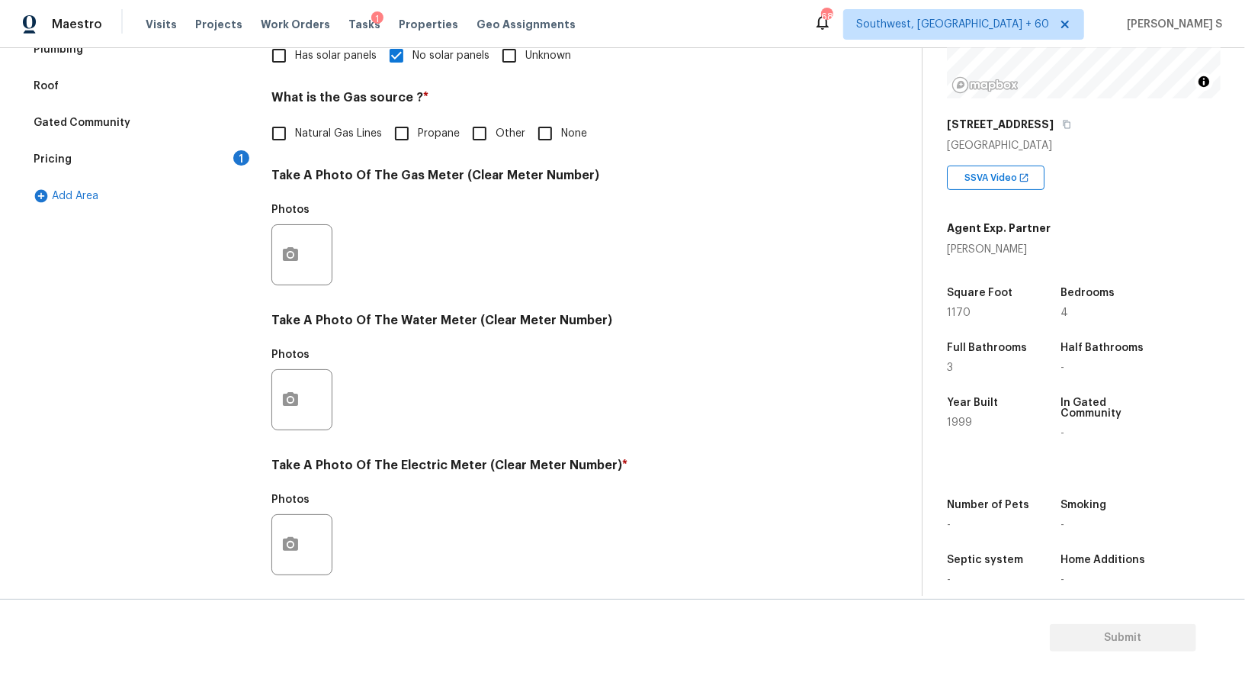
scroll to position [471, 0]
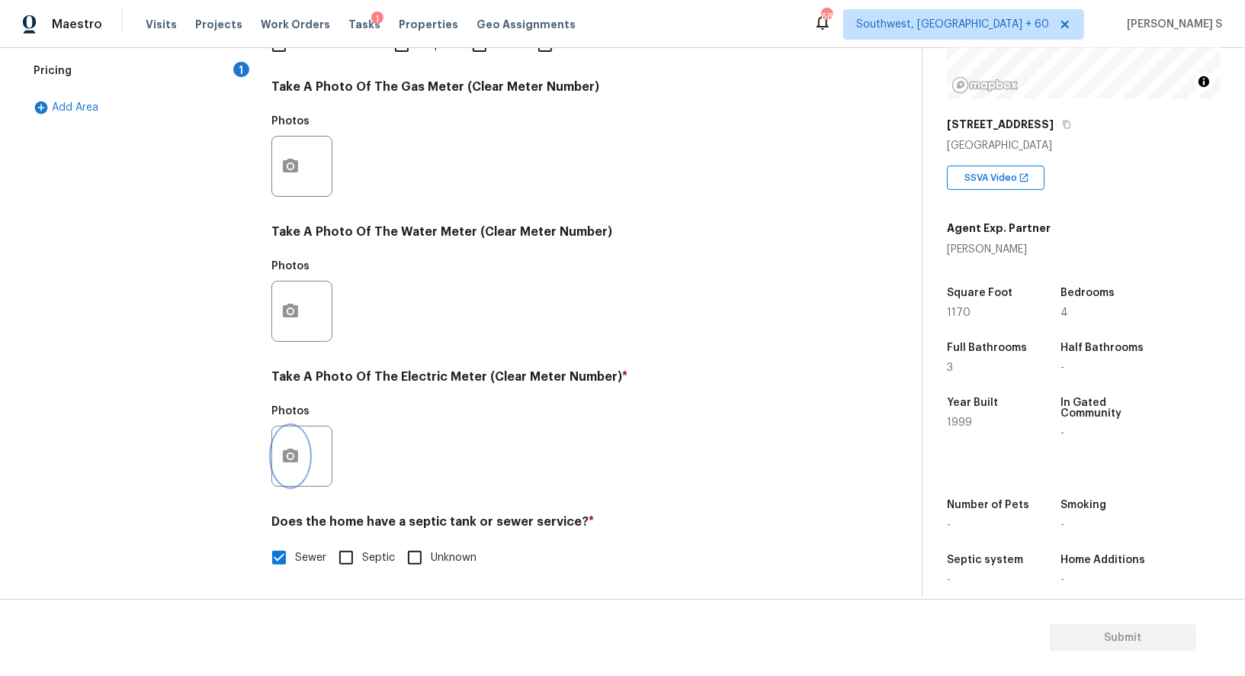
click at [296, 454] on icon "button" at bounding box center [290, 455] width 15 height 14
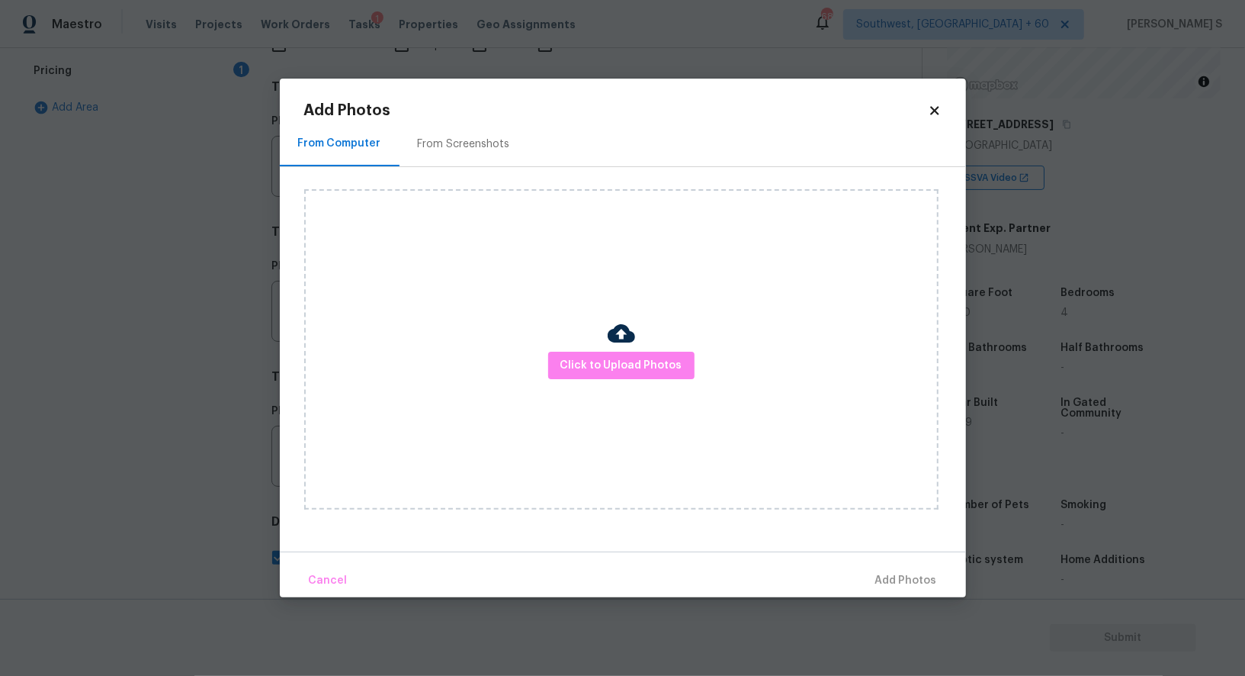
click at [650, 345] on div "Click to Upload Photos" at bounding box center [621, 349] width 634 height 320
click at [650, 364] on span "Click to Upload Photos" at bounding box center [621, 365] width 122 height 19
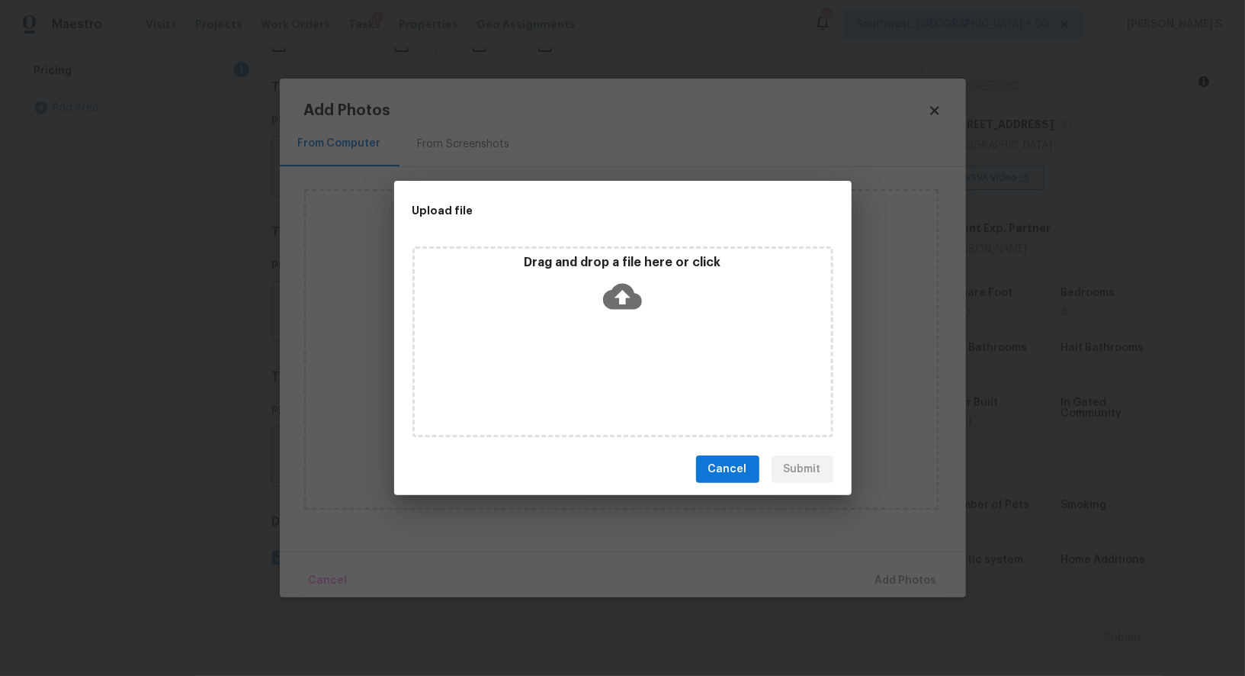
click at [650, 364] on div "Drag and drop a file here or click" at bounding box center [622, 341] width 421 height 191
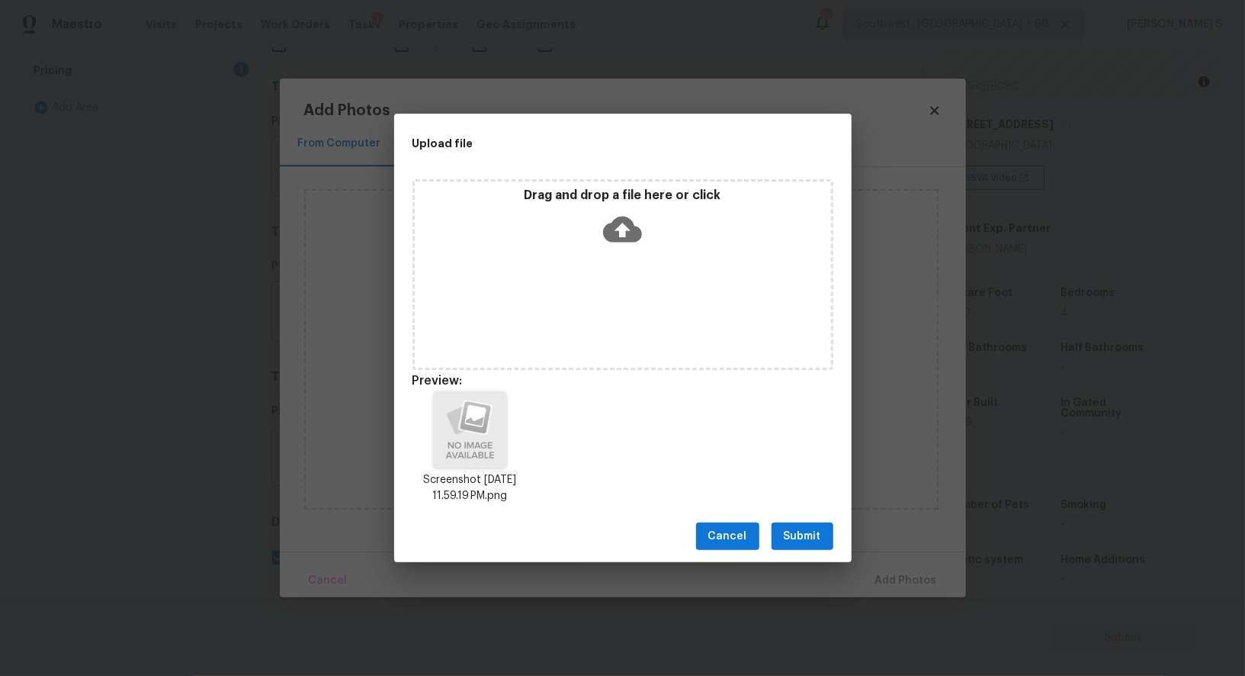
click at [790, 531] on span "Submit" at bounding box center [802, 536] width 37 height 19
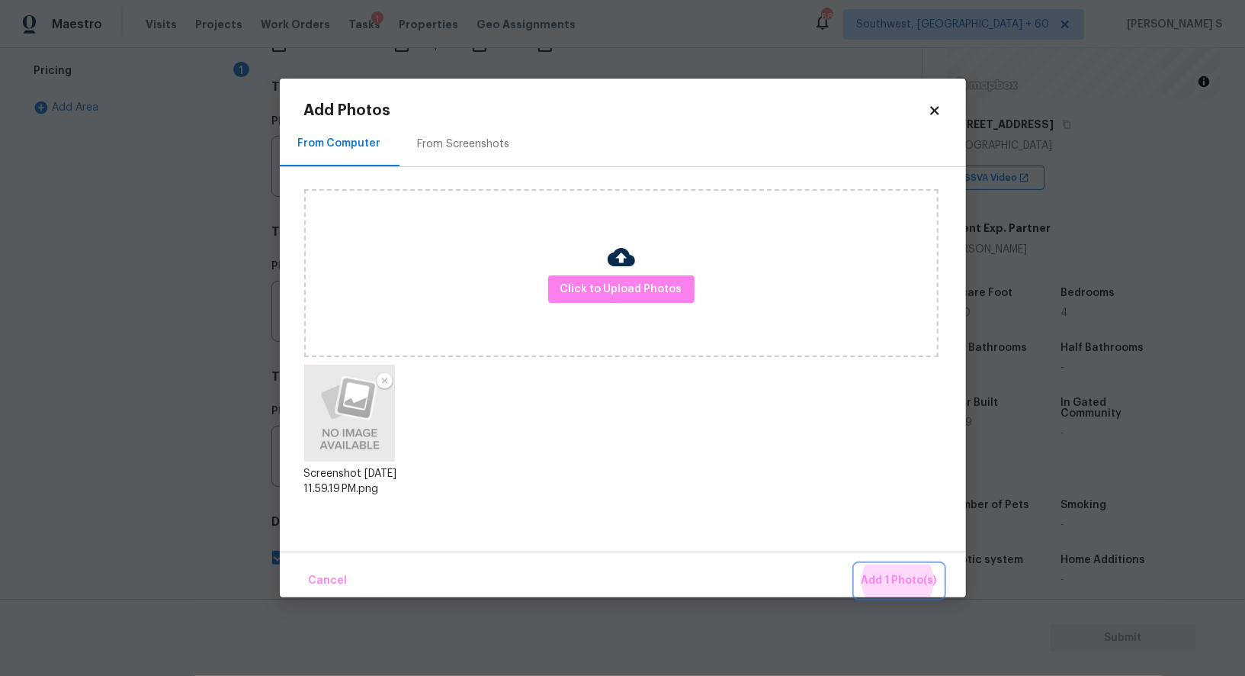
click at [855, 564] on button "Add 1 Photo(s)" at bounding box center [899, 580] width 88 height 33
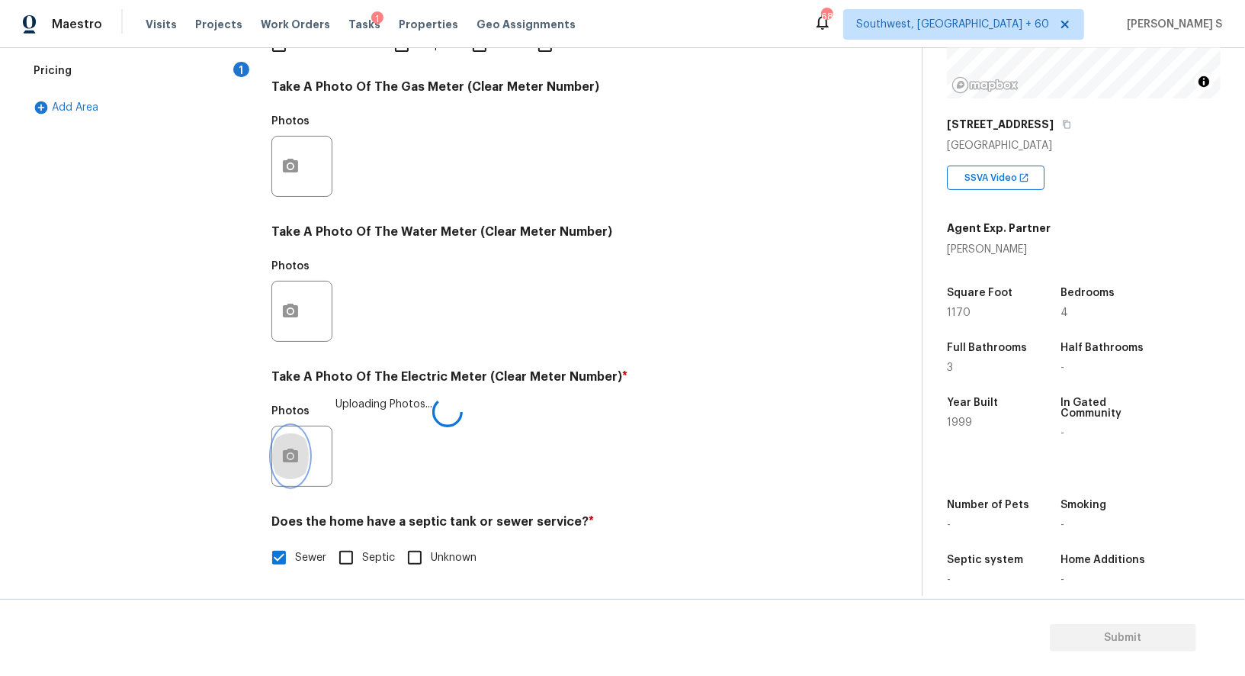
scroll to position [0, 0]
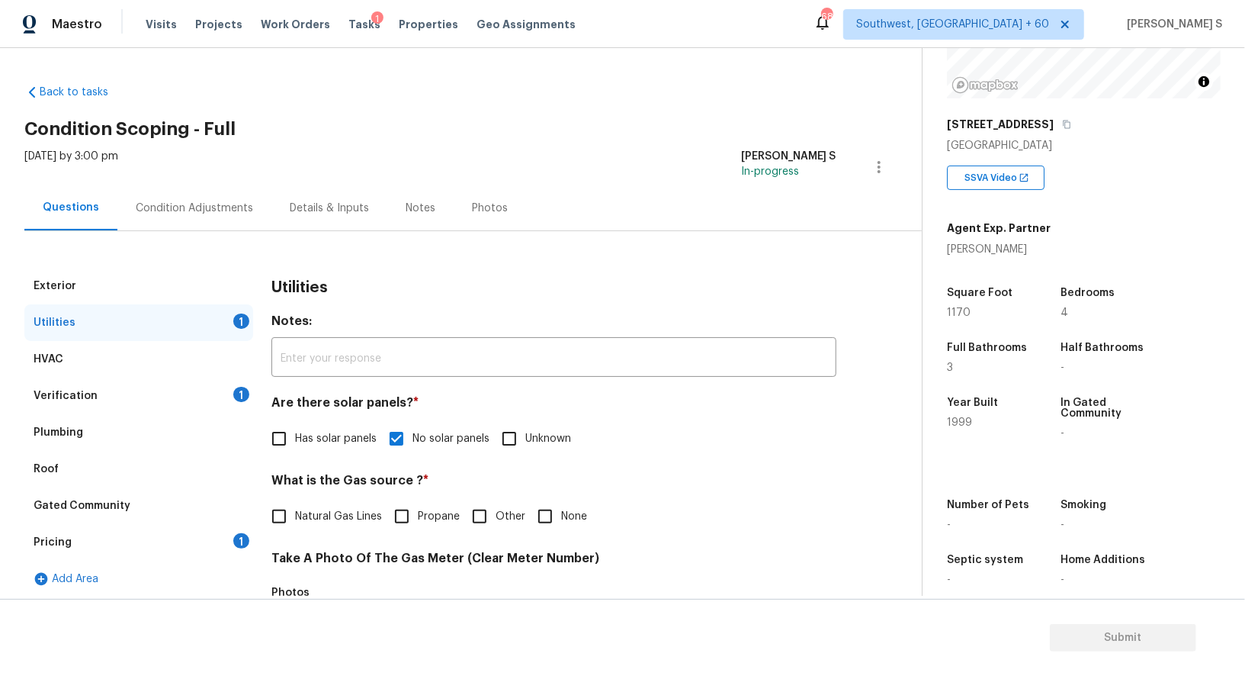
click at [205, 201] on div "Condition Adjustments" at bounding box center [194, 208] width 117 height 15
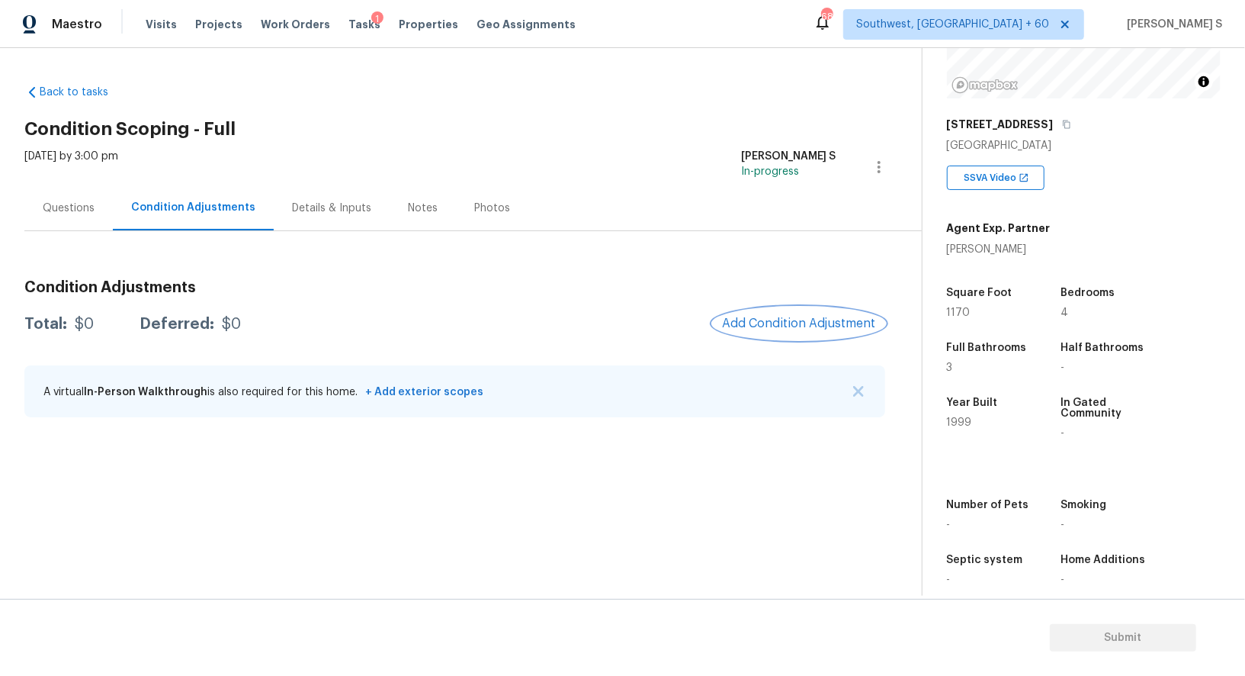
click at [815, 319] on span "Add Condition Adjustment" at bounding box center [799, 323] width 154 height 14
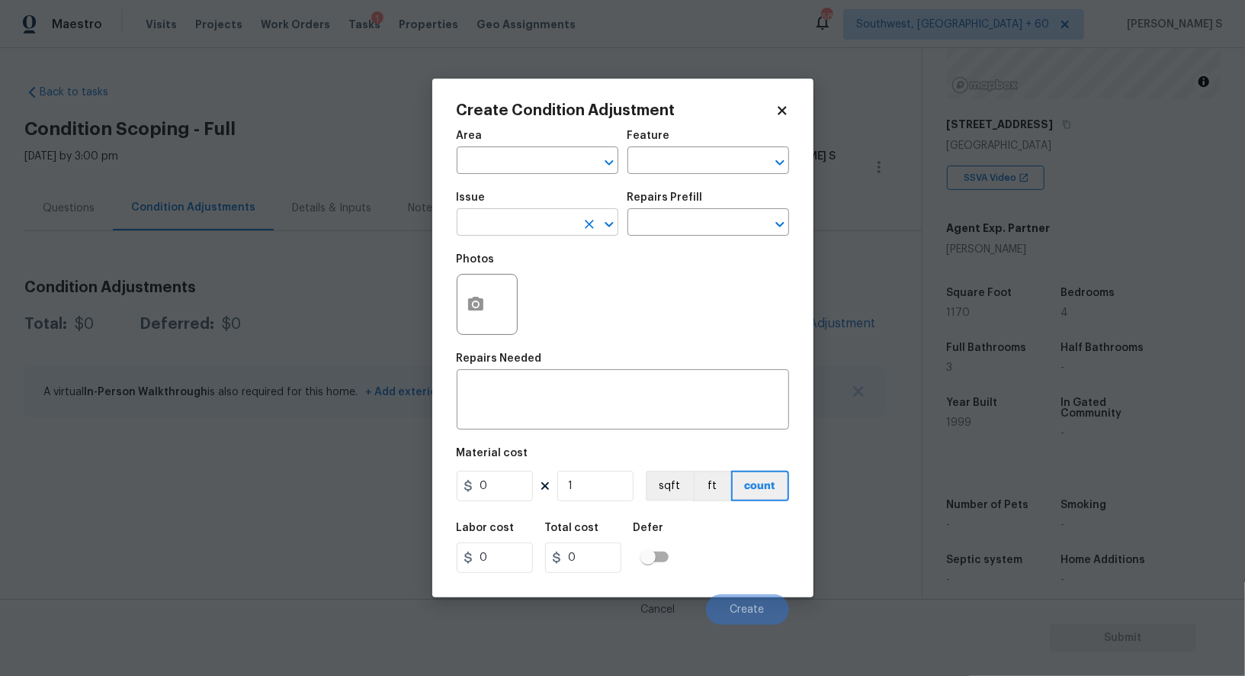
click at [534, 220] on input "text" at bounding box center [516, 224] width 119 height 24
type input "Pressure Washing"
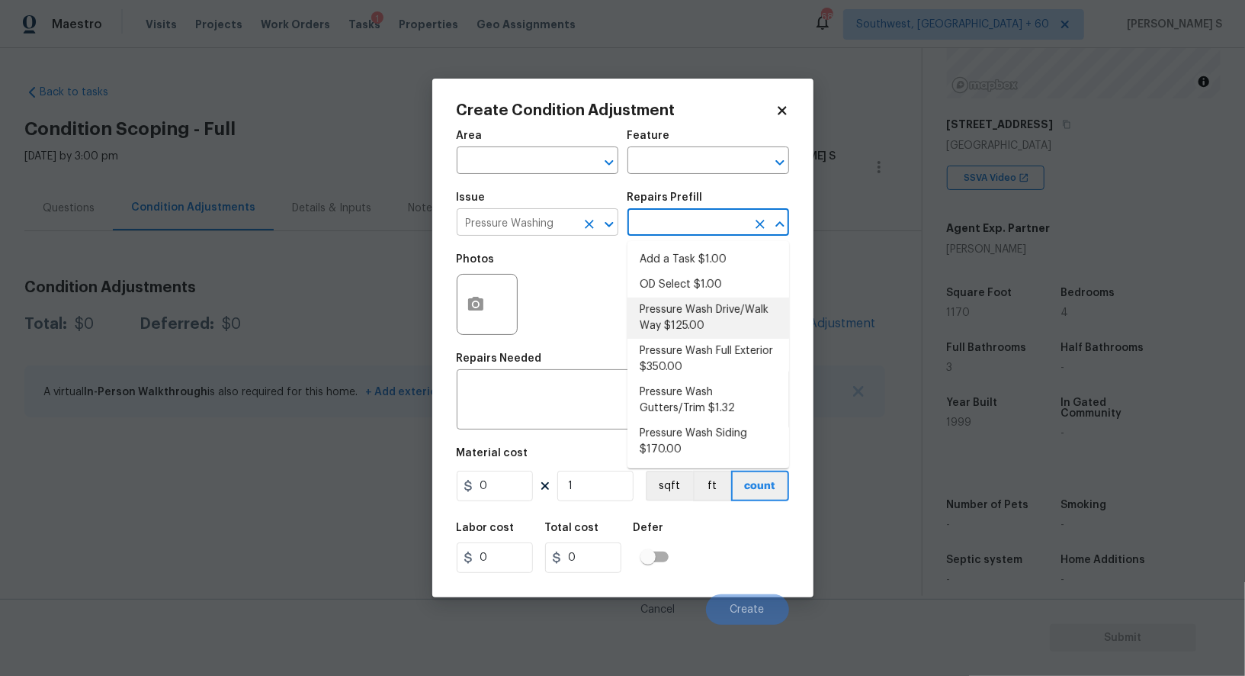
type input "Siding"
type textarea "Pressure wash the driveways/walkways as directed by the PM. Ensure that all deb…"
type input "125"
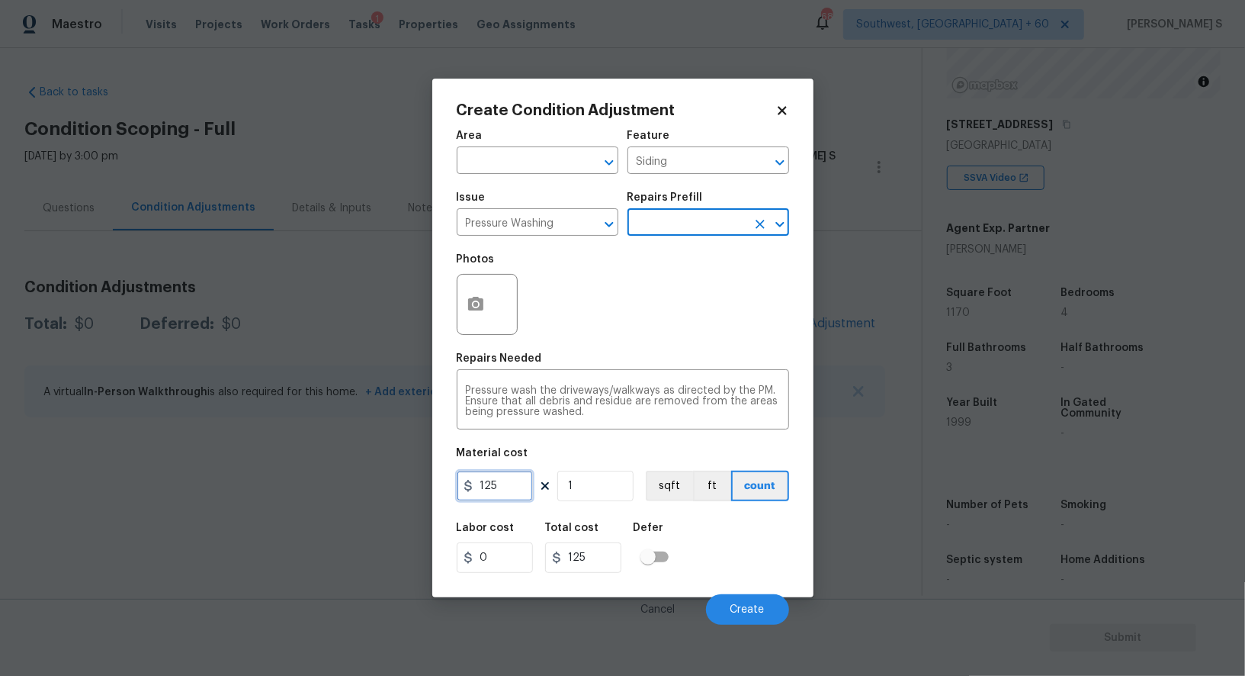
click at [514, 492] on input "125" at bounding box center [495, 485] width 76 height 30
type input "200"
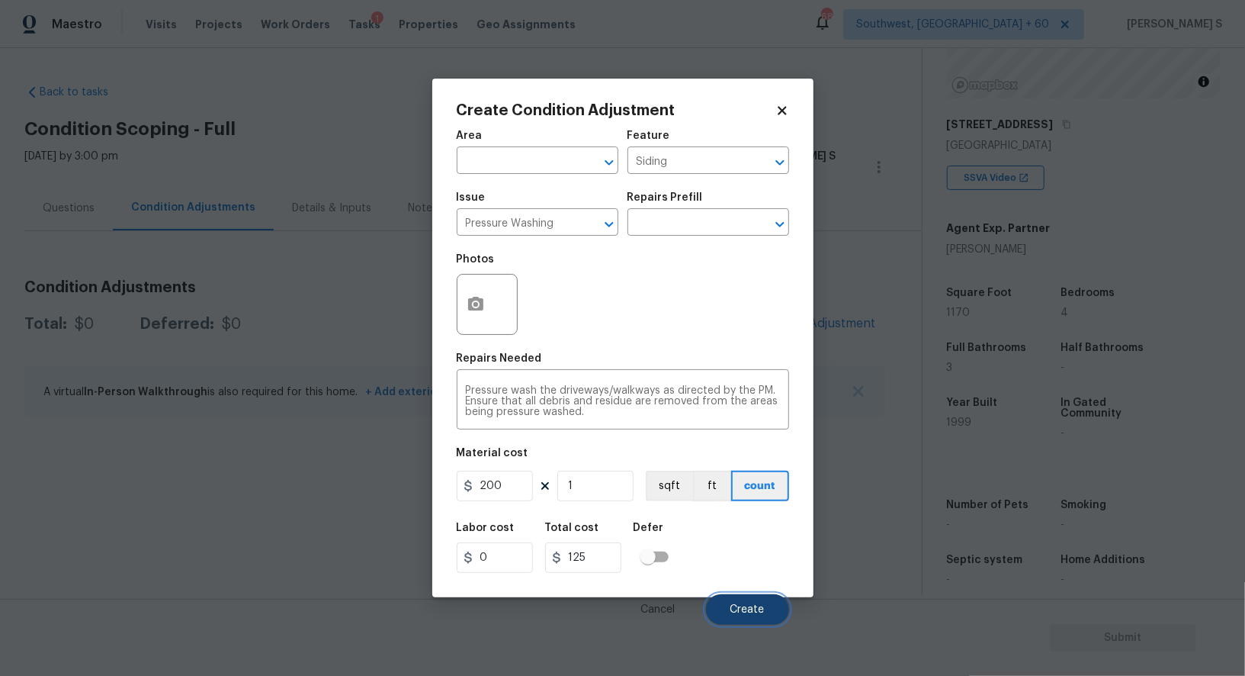
type input "200"
click at [748, 610] on span "Create" at bounding box center [747, 609] width 34 height 11
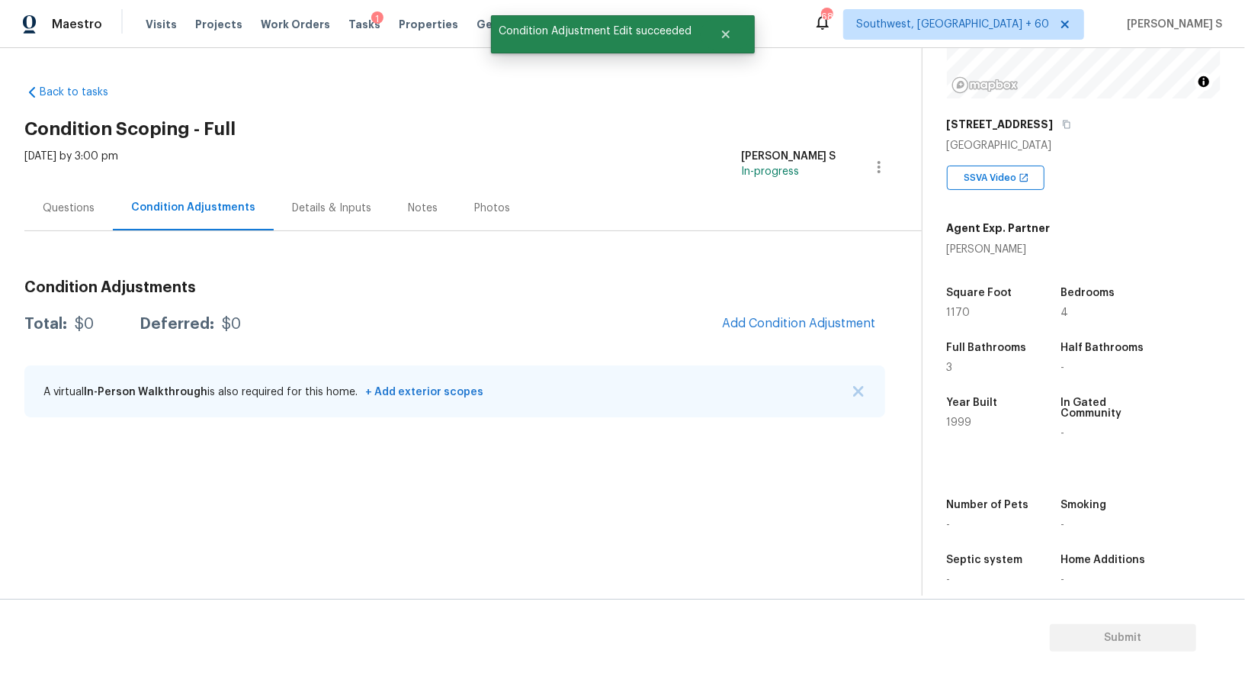
click at [322, 545] on body "Maestro Visits Projects Work Orders Tasks 1 Properties Geo Assignments 689 Sout…" at bounding box center [622, 338] width 1245 height 676
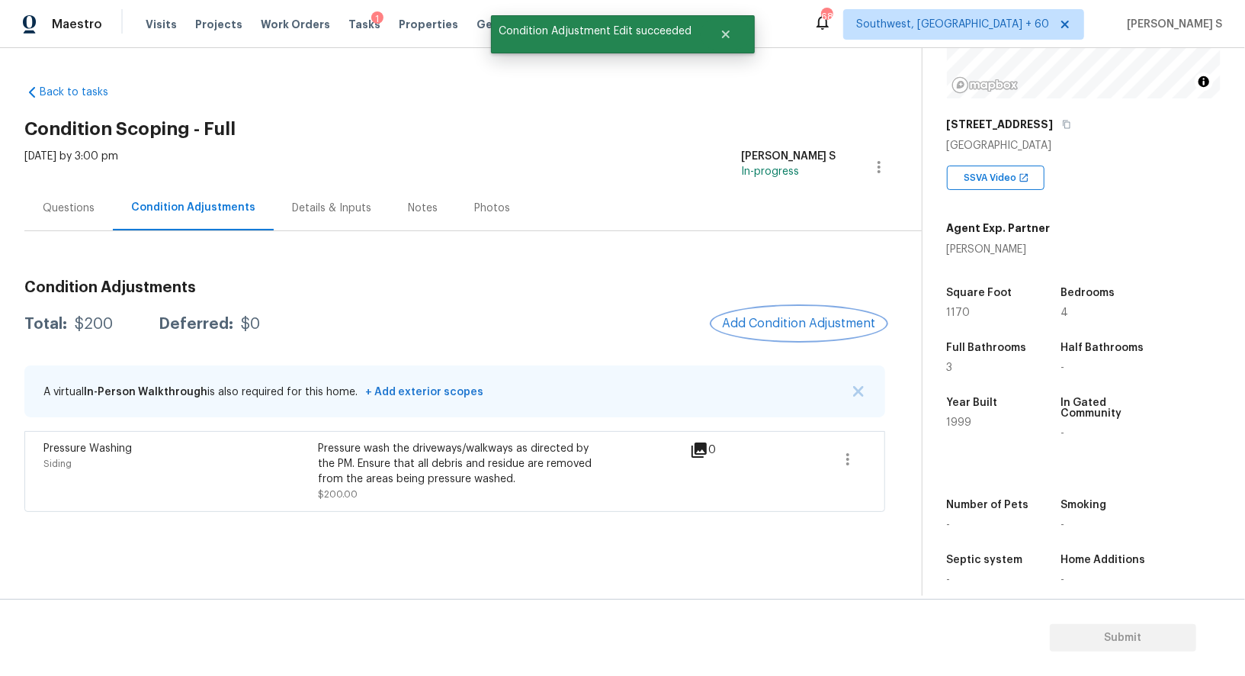
click at [744, 317] on span "Add Condition Adjustment" at bounding box center [799, 323] width 154 height 14
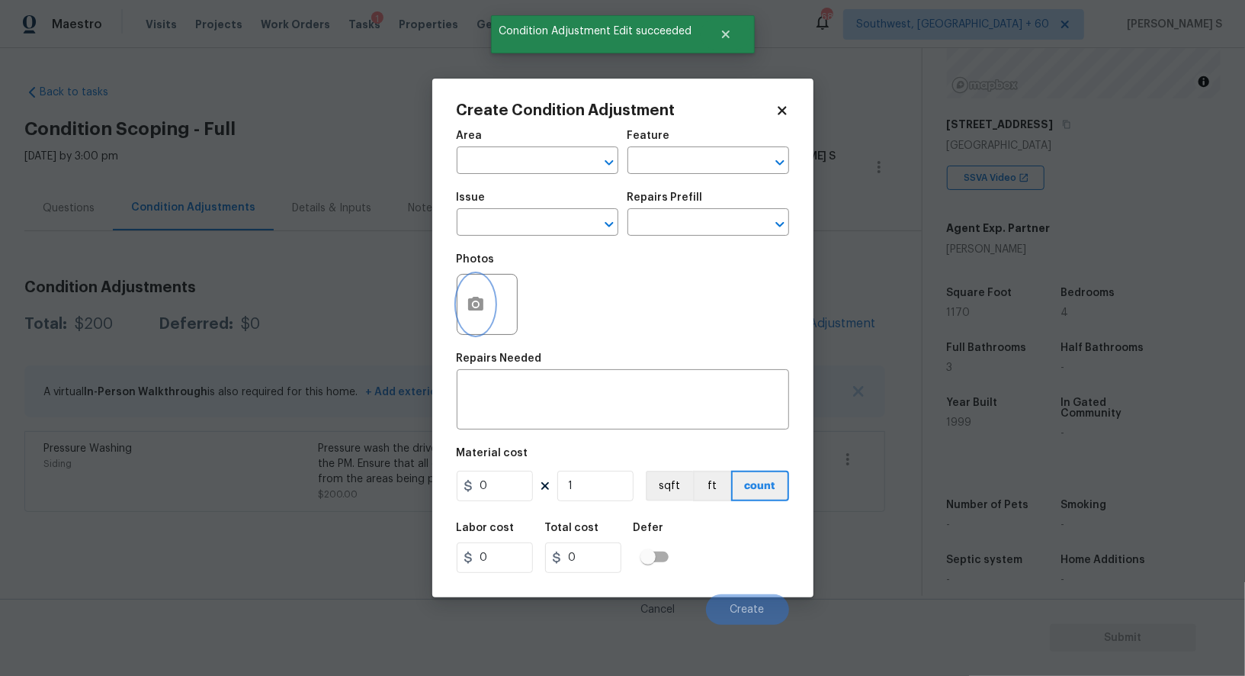
click at [473, 305] on circle "button" at bounding box center [475, 304] width 5 height 5
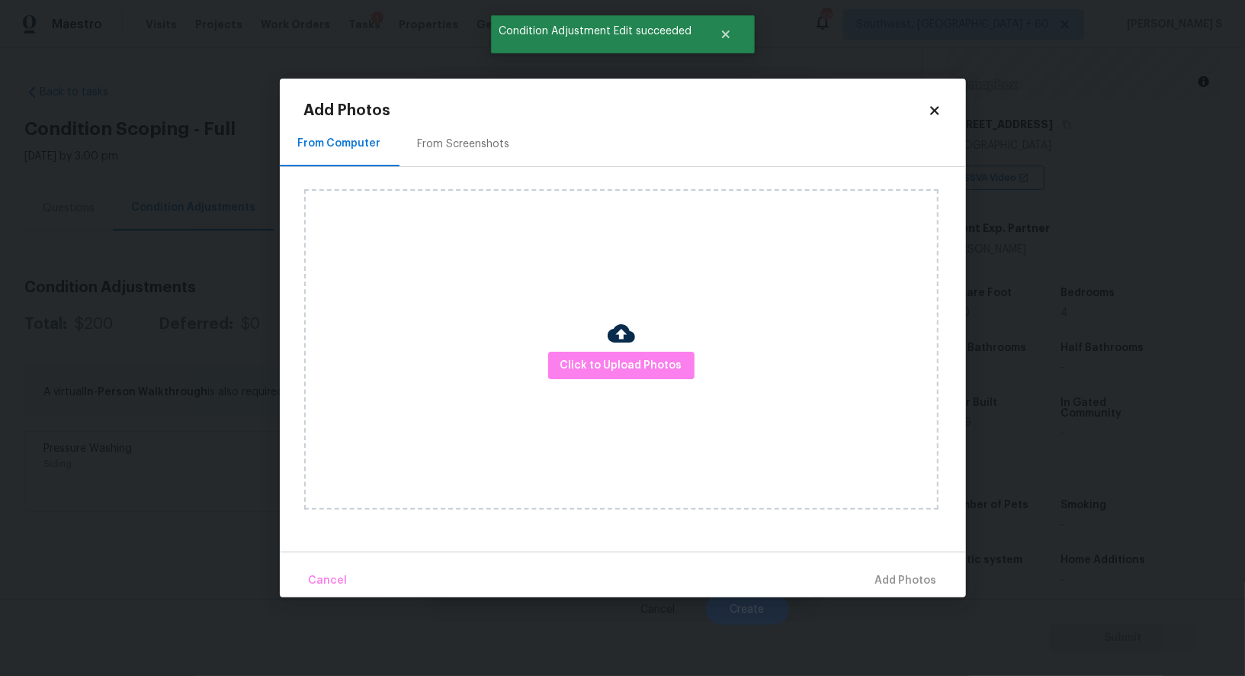
click at [446, 141] on div "From Screenshots" at bounding box center [464, 143] width 92 height 15
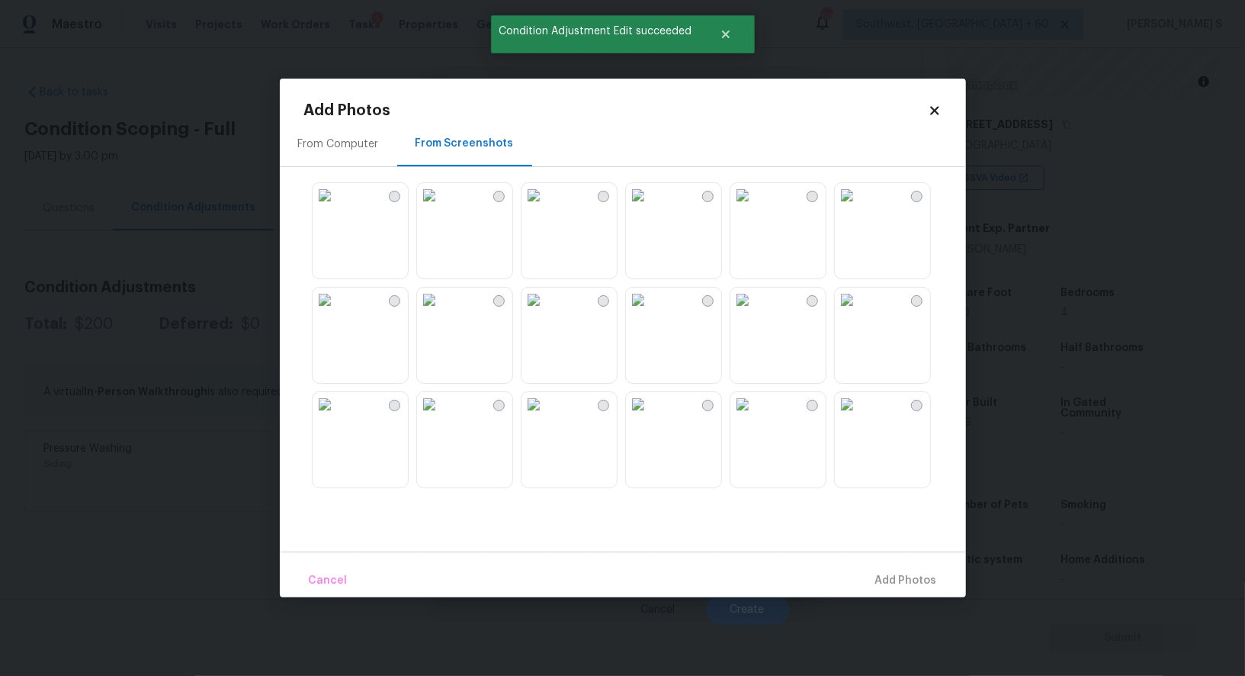
click at [755, 207] on img at bounding box center [742, 195] width 24 height 24
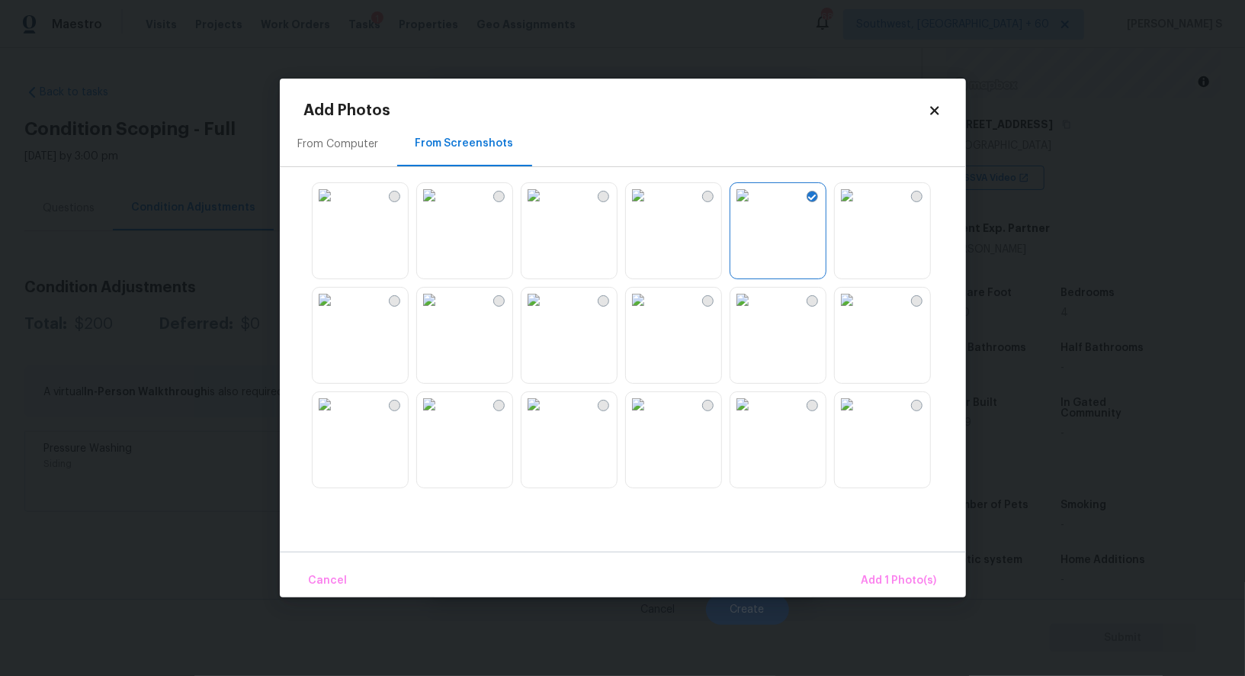
click at [546, 207] on img at bounding box center [534, 195] width 24 height 24
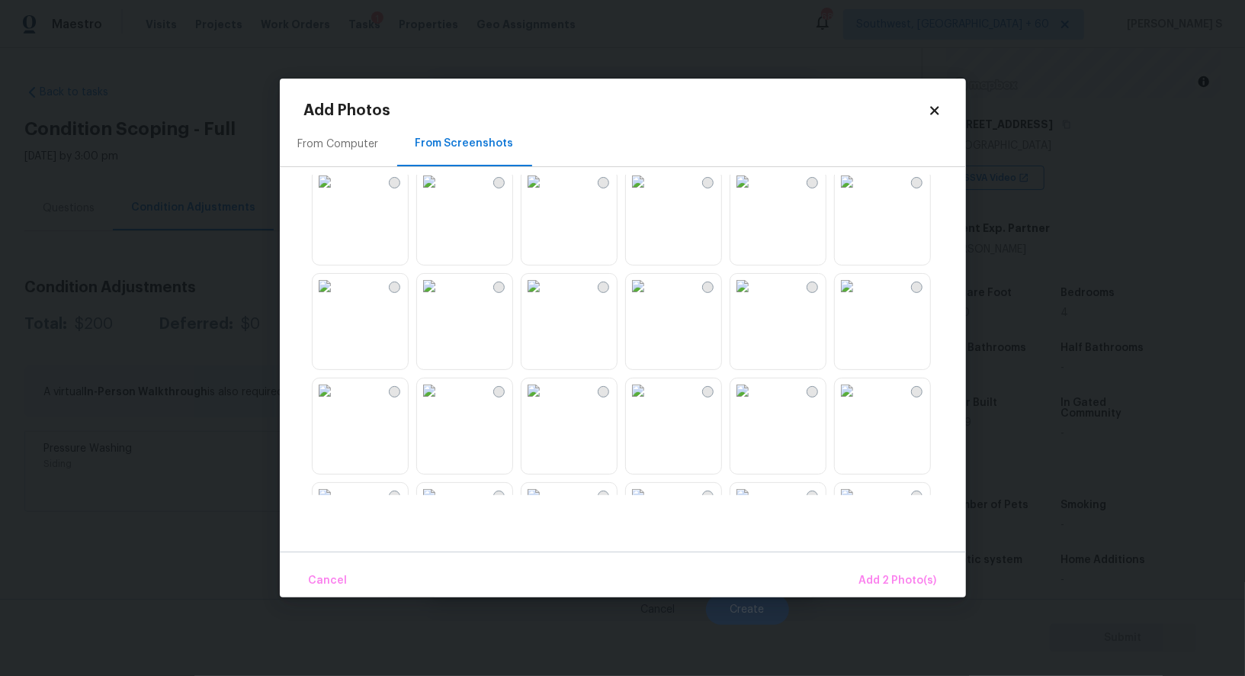
scroll to position [178, 0]
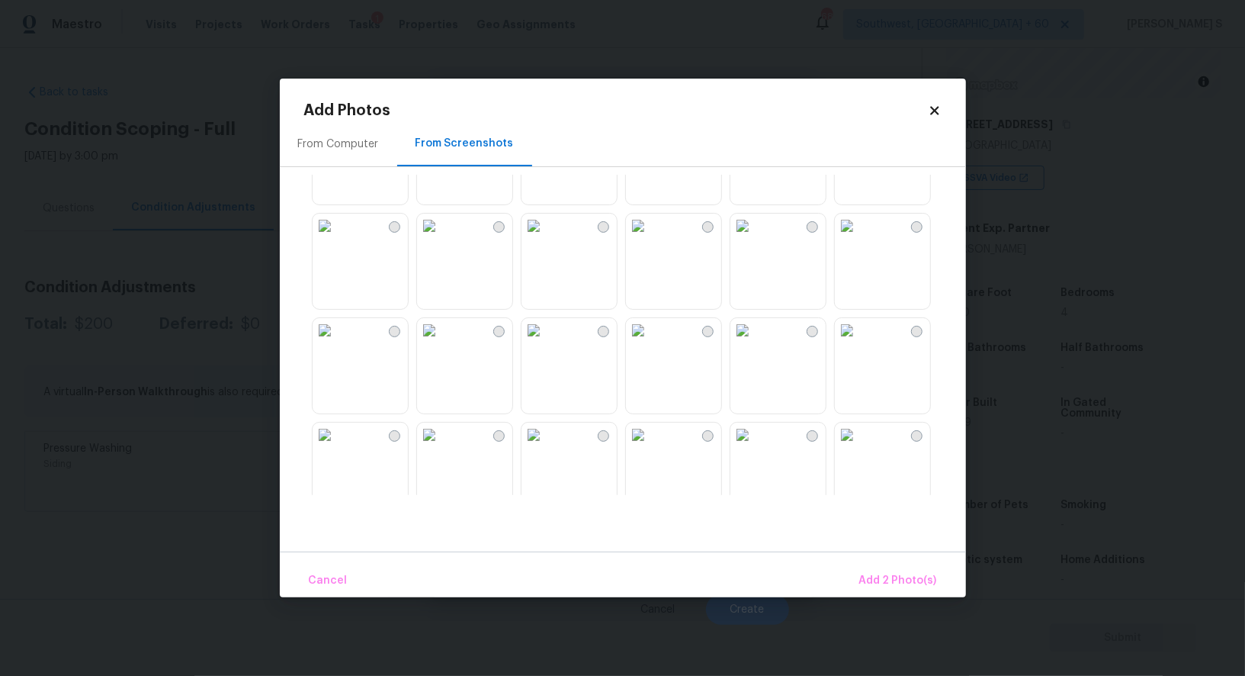
click at [337, 238] on img at bounding box center [325, 225] width 24 height 24
click at [337, 342] on img at bounding box center [325, 330] width 24 height 24
click at [337, 228] on img at bounding box center [325, 225] width 24 height 24
click at [441, 342] on img at bounding box center [429, 330] width 24 height 24
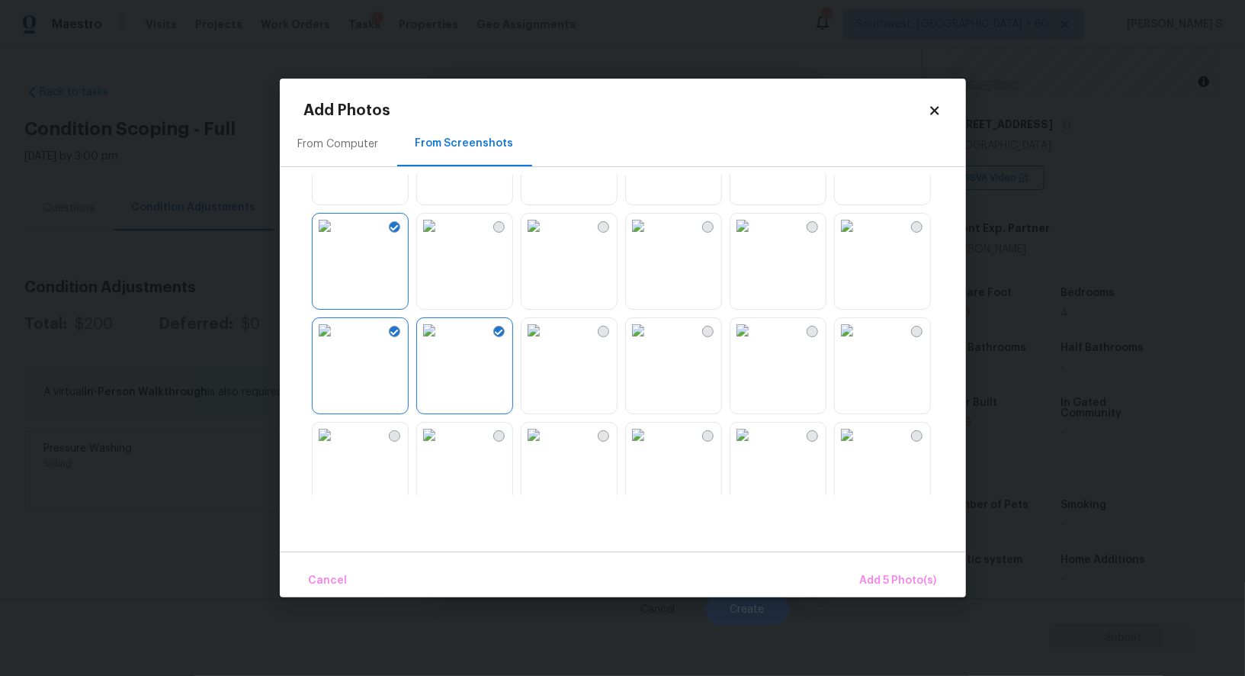
click at [650, 342] on img at bounding box center [638, 330] width 24 height 24
click at [755, 342] on img at bounding box center [742, 330] width 24 height 24
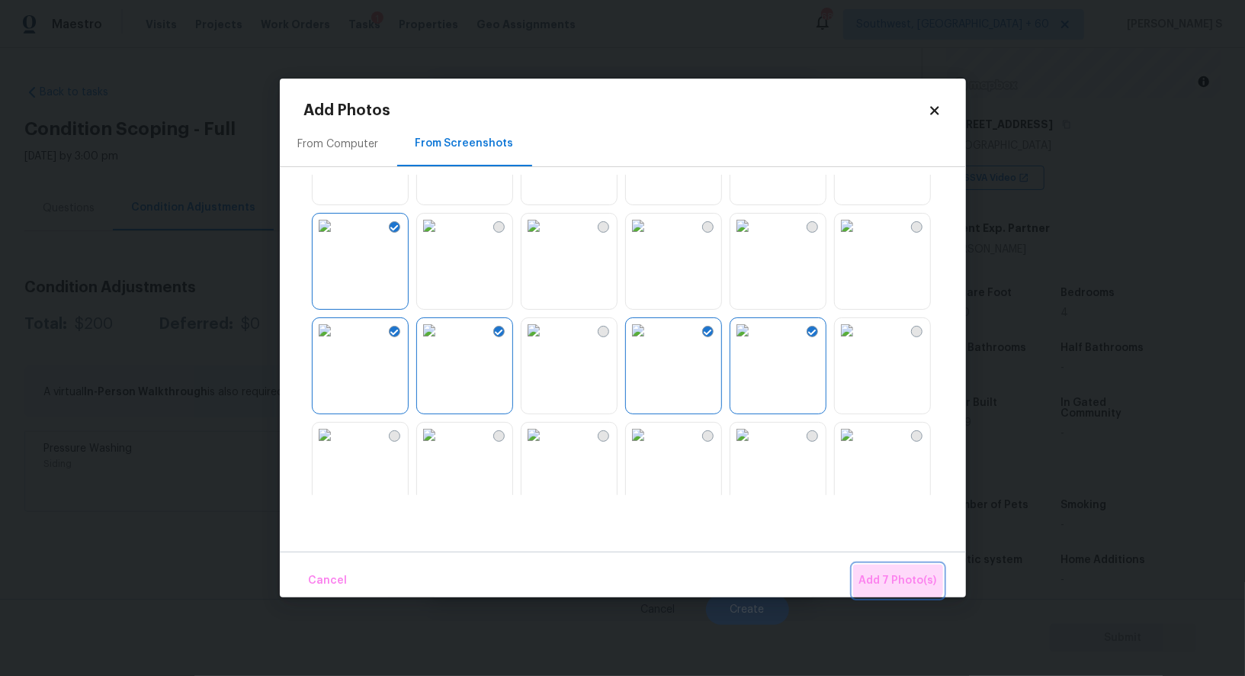
click at [900, 572] on span "Add 7 Photo(s)" at bounding box center [898, 580] width 78 height 19
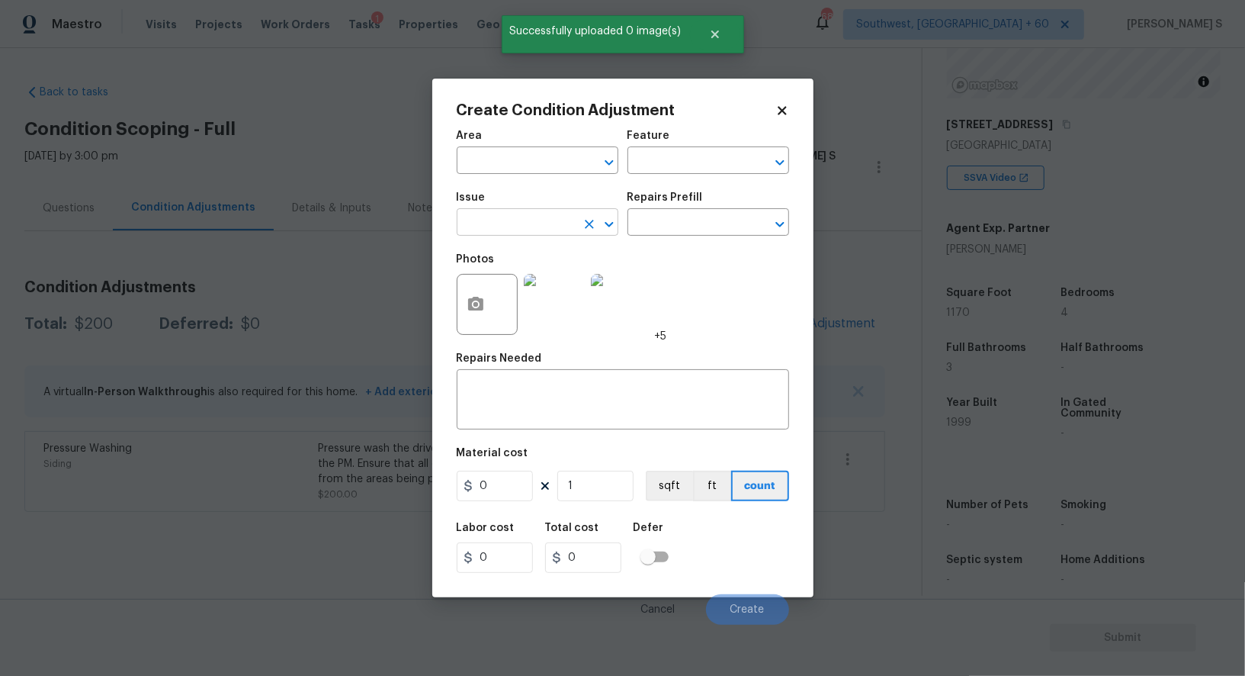
click at [515, 219] on input "text" at bounding box center [516, 224] width 119 height 24
type input "Landscape Package"
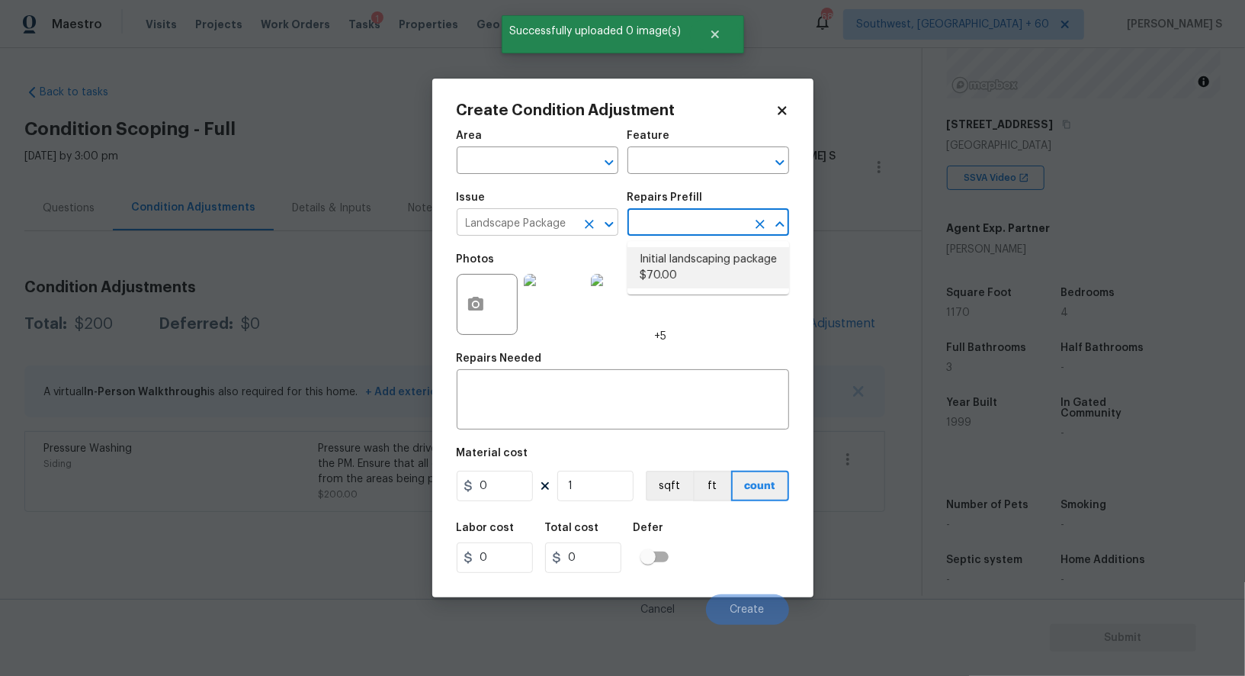
type input "Home Readiness Packages"
type textarea "Mowing of grass up to 6" in height. Mow, edge along driveways & sidewalks, trim…"
type input "70"
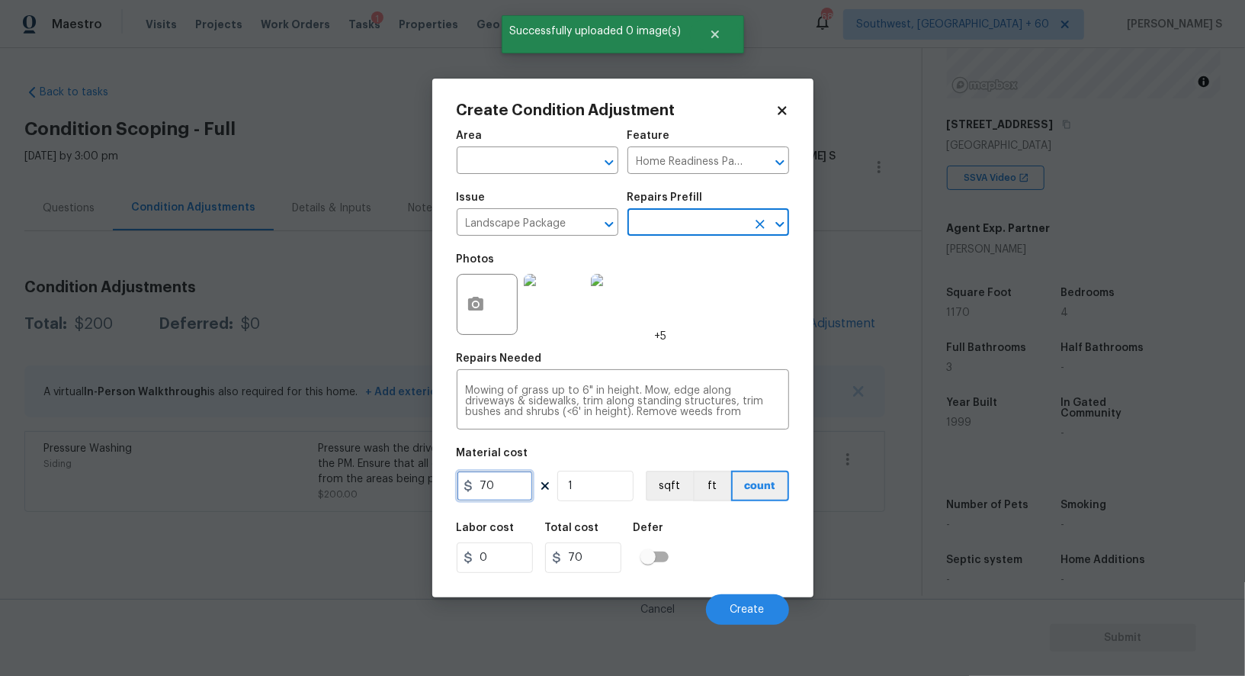
click at [511, 479] on input "70" at bounding box center [495, 485] width 76 height 30
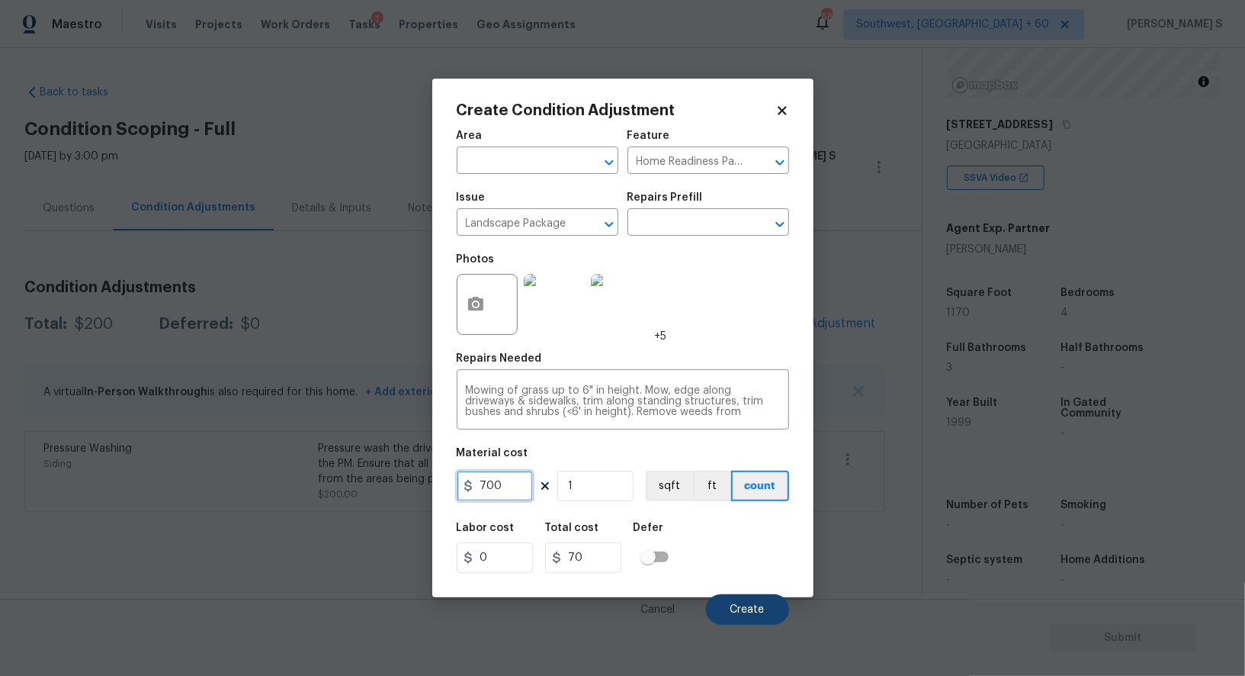
type input "700"
click at [759, 613] on span "Create" at bounding box center [747, 609] width 34 height 11
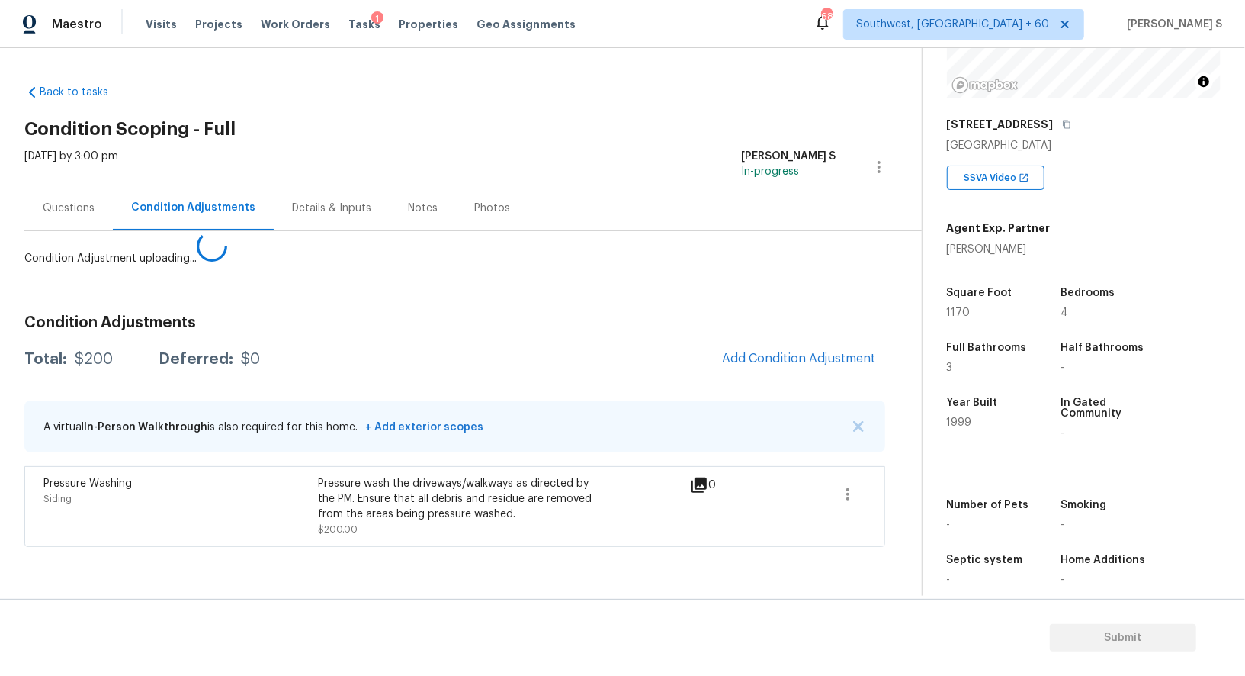
click at [377, 526] on body "Maestro Visits Projects Work Orders Tasks 1 Properties Geo Assignments 689 Sout…" at bounding box center [622, 338] width 1245 height 676
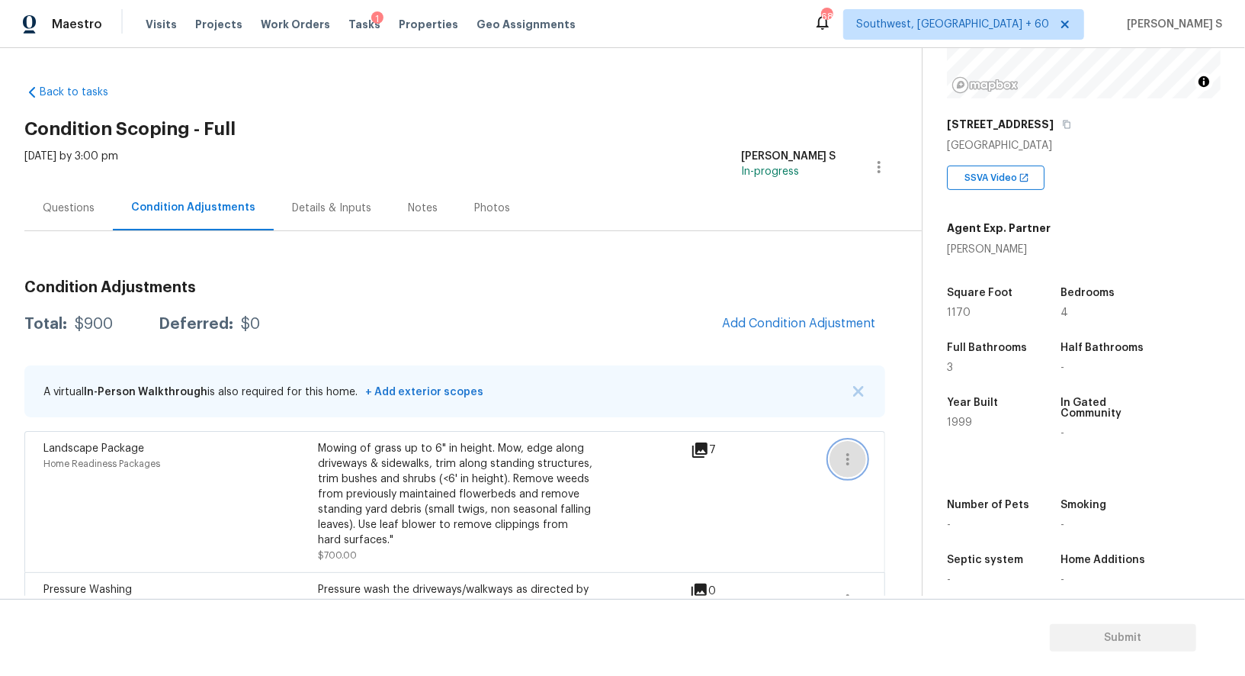
click at [836, 459] on button "button" at bounding box center [848, 459] width 37 height 37
click at [933, 459] on div "Edit" at bounding box center [934, 455] width 119 height 15
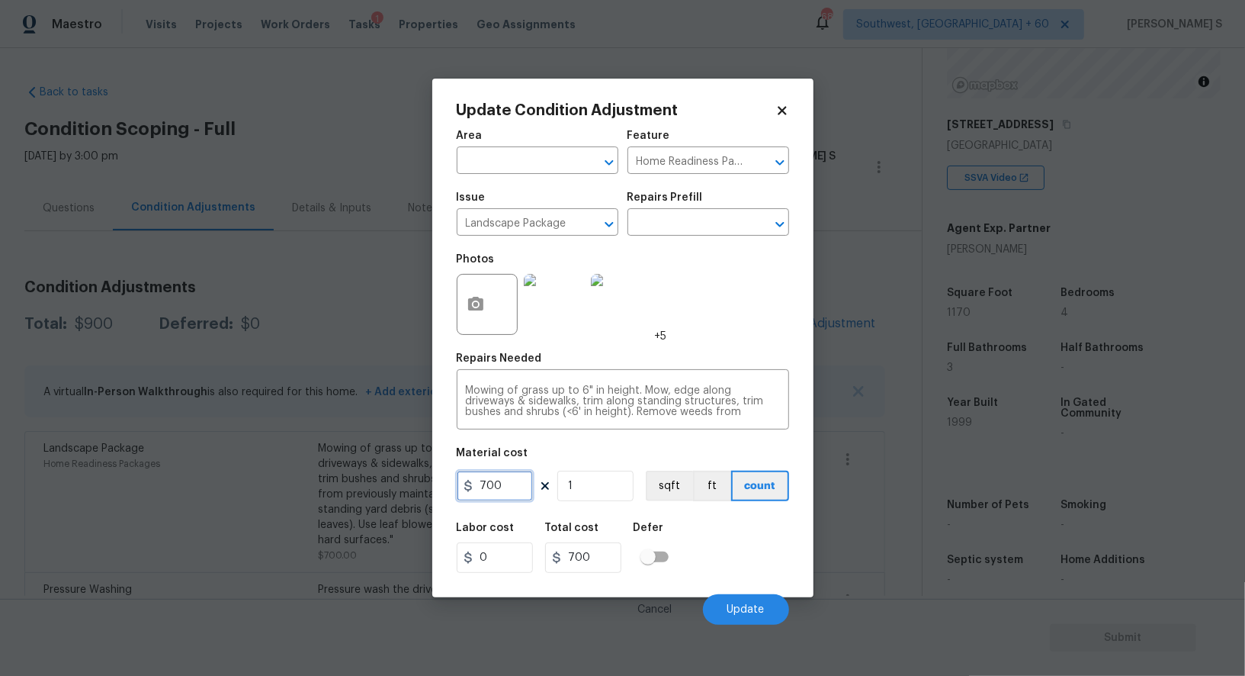
click at [513, 484] on input "700" at bounding box center [495, 485] width 76 height 30
type input "600"
click at [725, 607] on button "Update" at bounding box center [746, 609] width 86 height 30
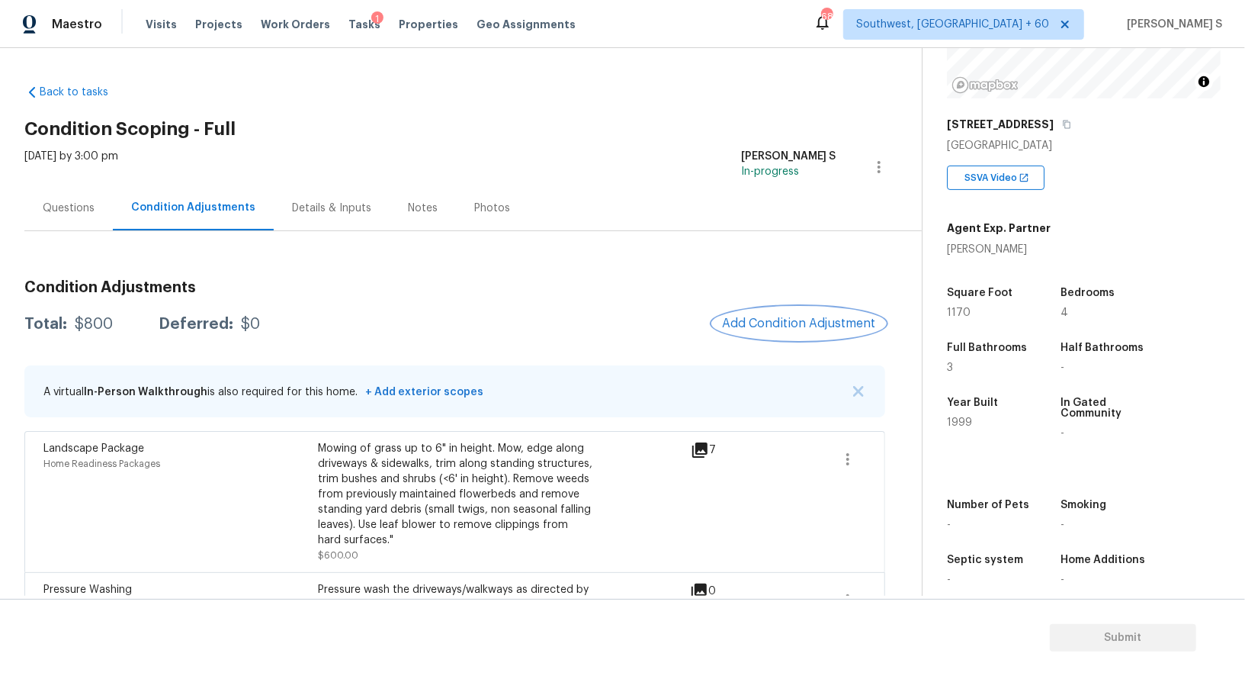
click at [730, 326] on span "Add Condition Adjustment" at bounding box center [799, 323] width 154 height 14
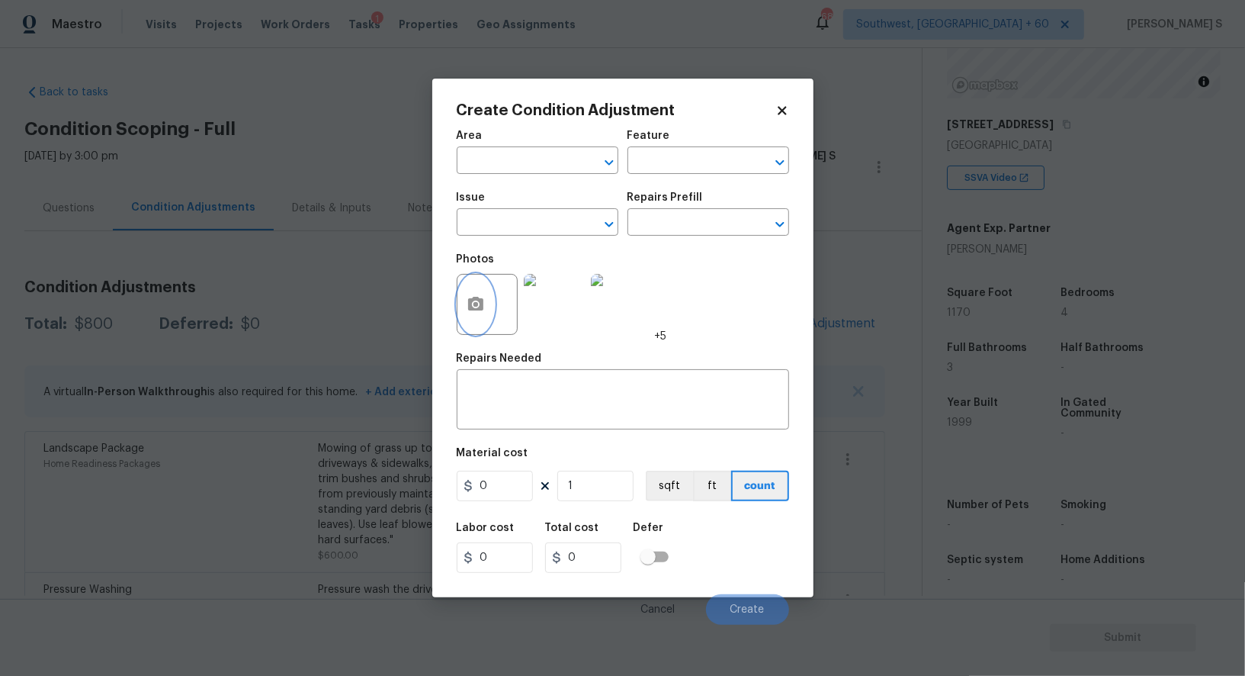
click at [467, 319] on button "button" at bounding box center [475, 303] width 37 height 59
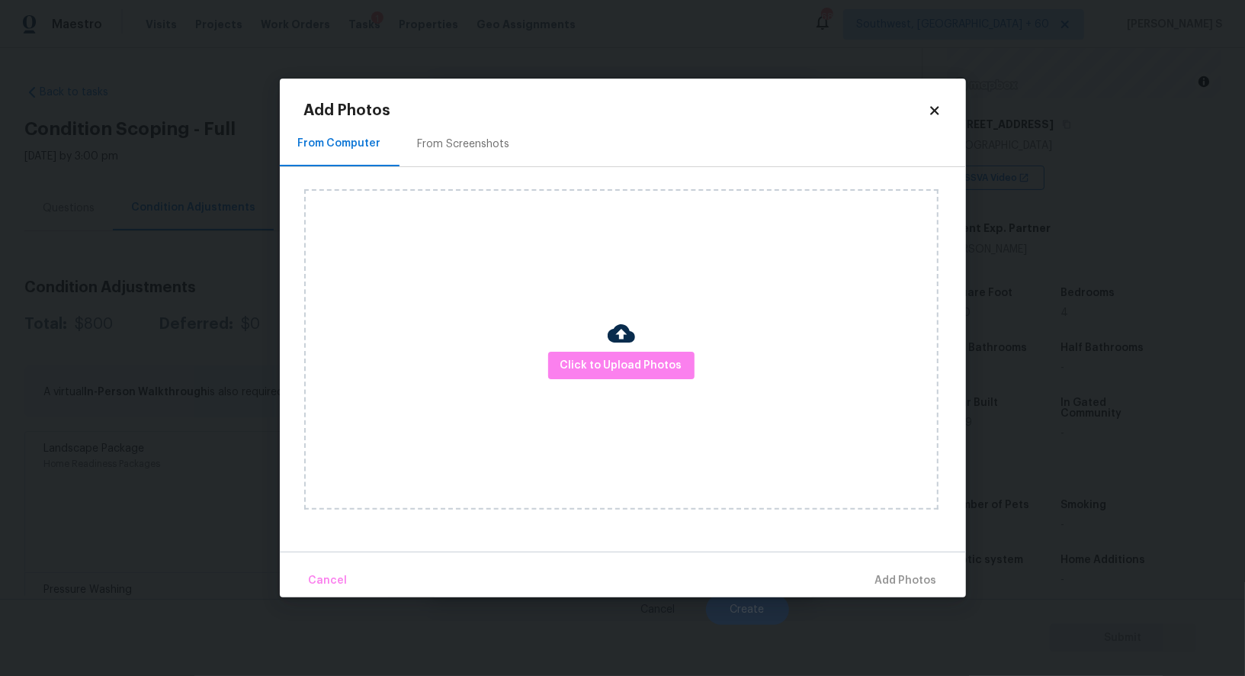
click at [448, 146] on div "From Screenshots" at bounding box center [464, 143] width 92 height 15
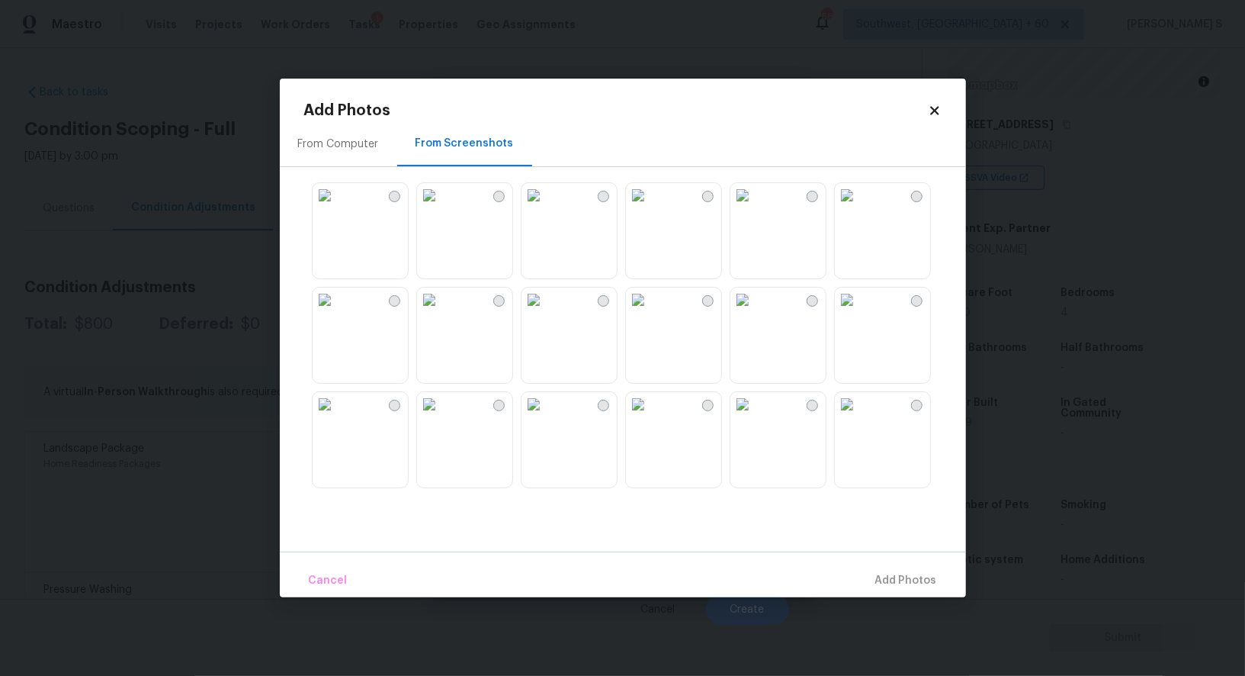
click at [650, 207] on img at bounding box center [638, 195] width 24 height 24
click at [650, 312] on img at bounding box center [638, 299] width 24 height 24
click at [546, 312] on img at bounding box center [534, 299] width 24 height 24
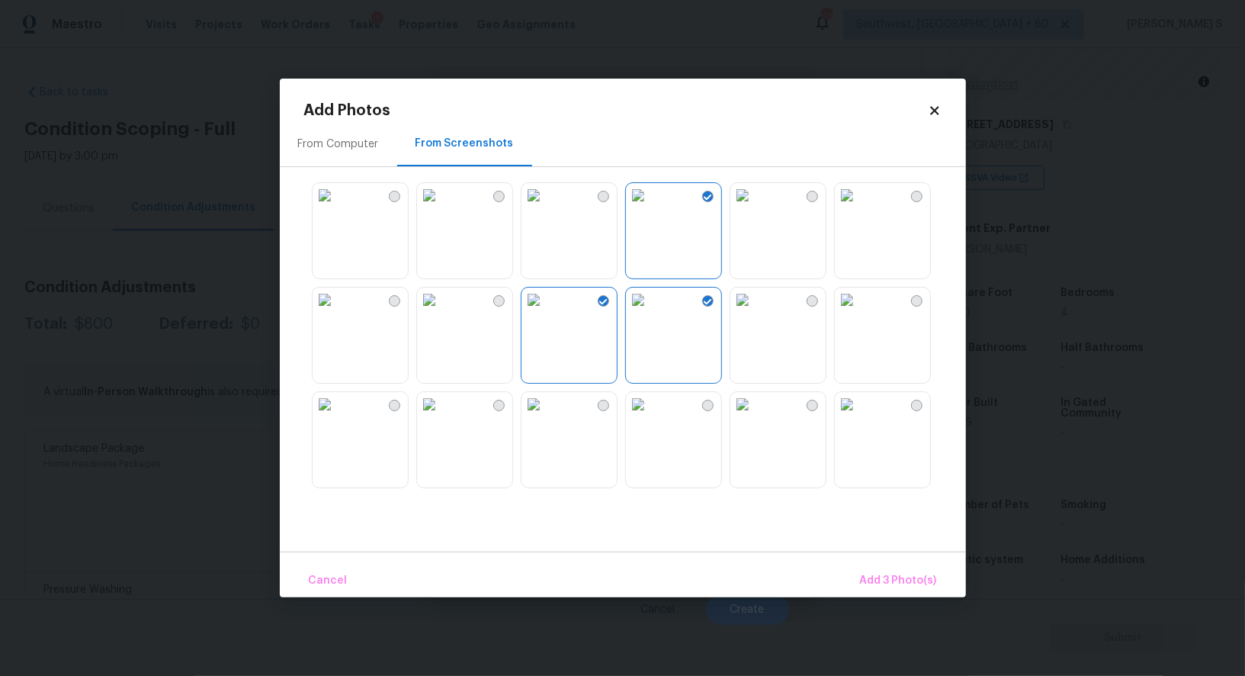
click at [441, 312] on img at bounding box center [429, 299] width 24 height 24
click at [337, 312] on img at bounding box center [325, 299] width 24 height 24
drag, startPoint x: 589, startPoint y: 439, endPoint x: 676, endPoint y: 441, distance: 86.9
click at [546, 416] on img at bounding box center [534, 404] width 24 height 24
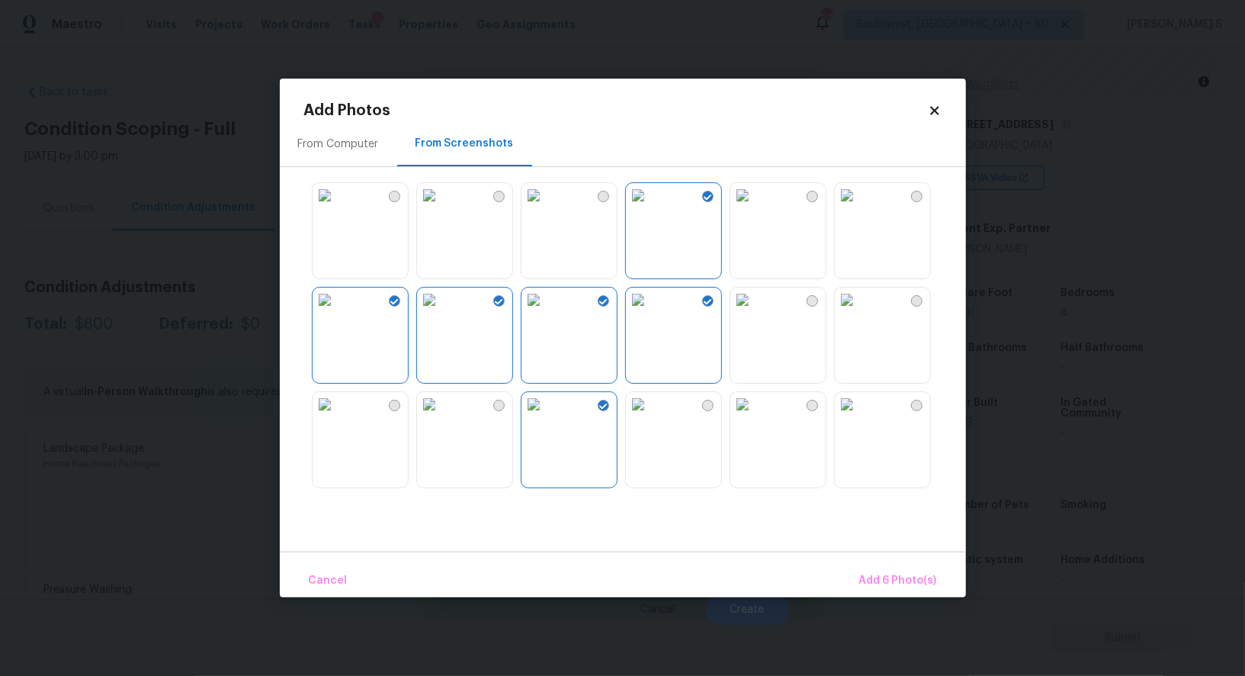
click at [650, 416] on img at bounding box center [638, 404] width 24 height 24
click at [839, 416] on img at bounding box center [847, 404] width 24 height 24
click at [755, 416] on img at bounding box center [742, 404] width 24 height 24
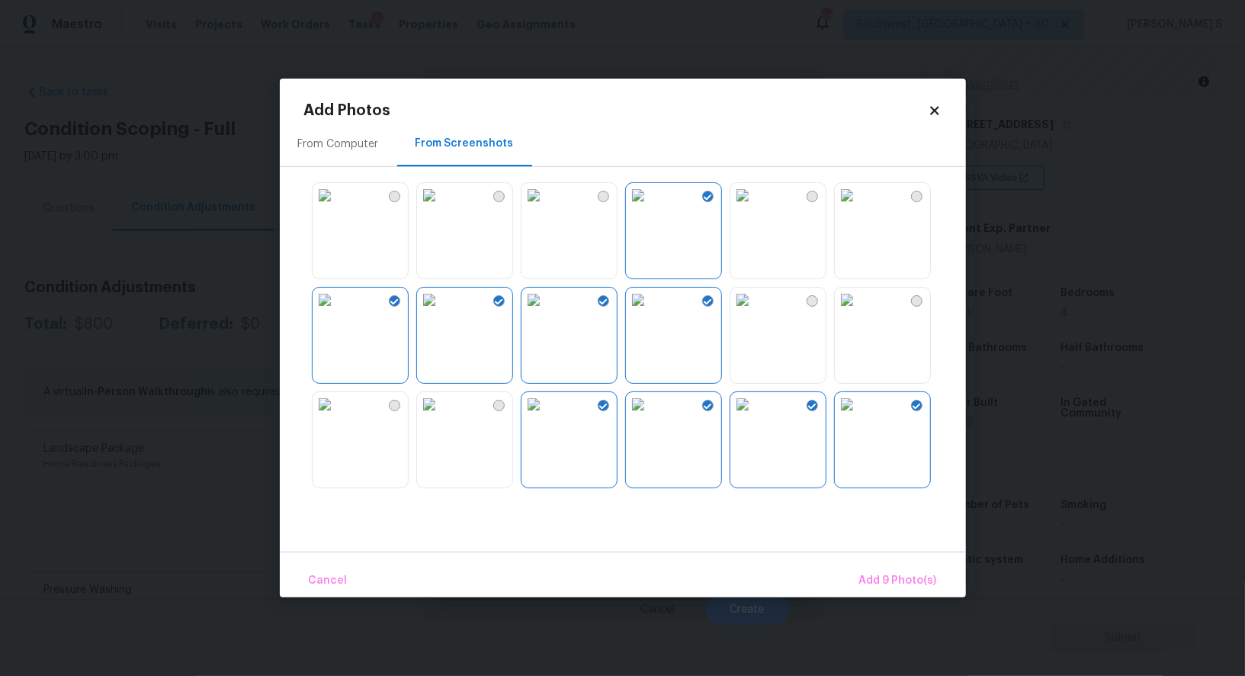
click at [755, 312] on img at bounding box center [742, 299] width 24 height 24
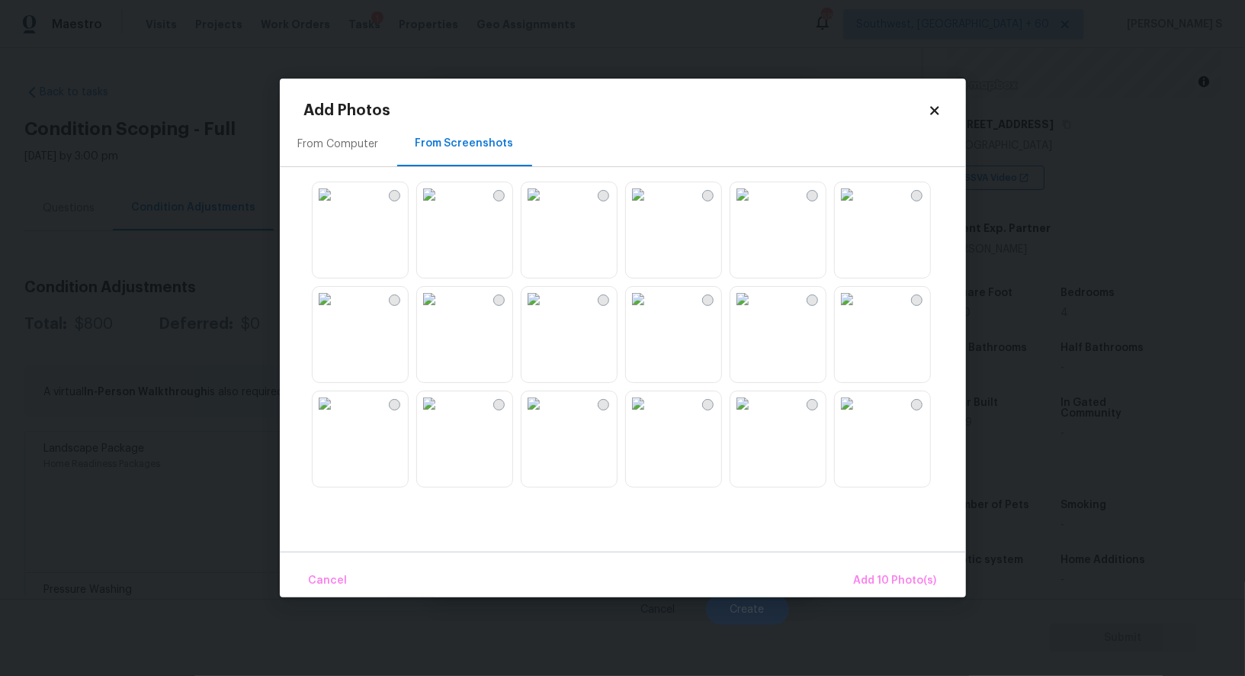
scroll to position [1074, 0]
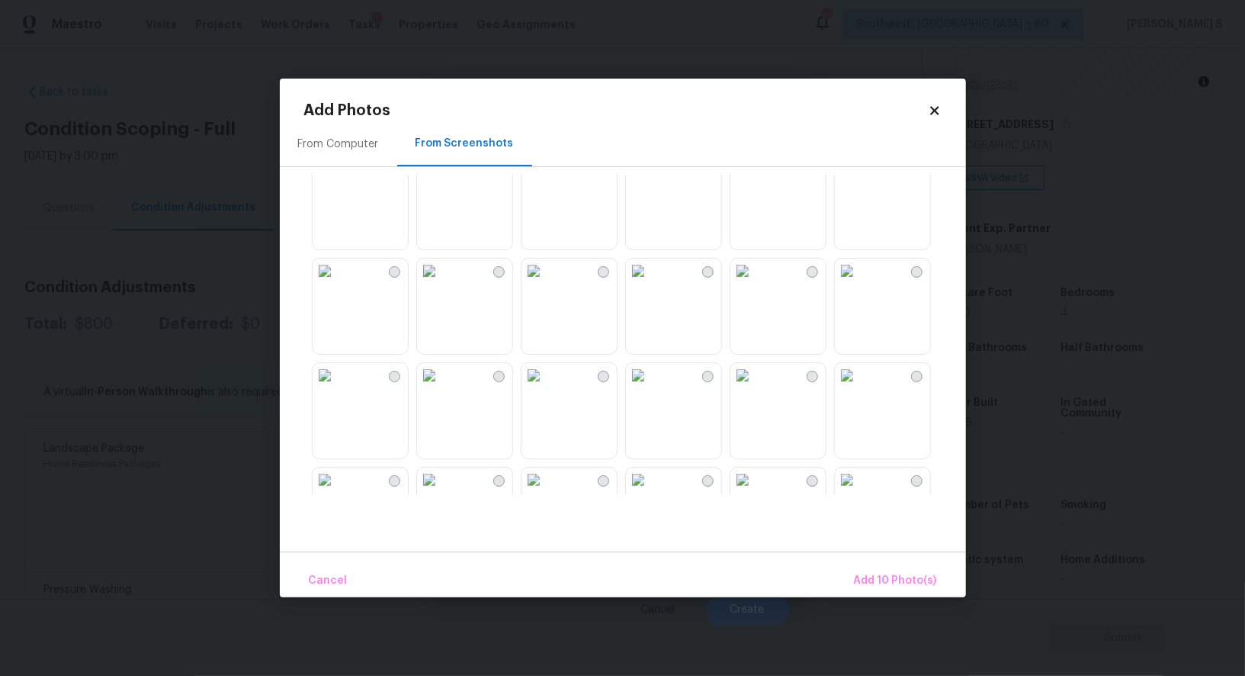
click at [650, 387] on img at bounding box center [638, 375] width 24 height 24
click at [519, 421] on div at bounding box center [635, 335] width 662 height 320
click at [437, 387] on img at bounding box center [429, 375] width 24 height 24
click at [894, 583] on span "Add 12 Photo(s)" at bounding box center [896, 580] width 82 height 19
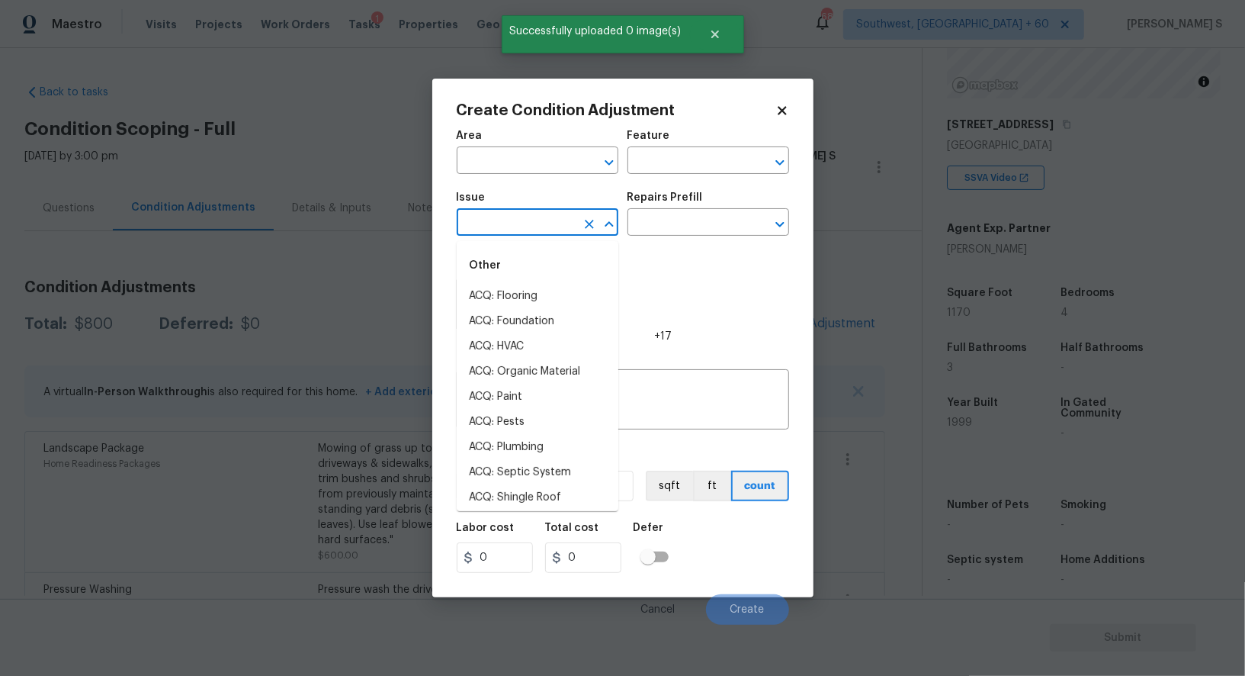
click at [522, 223] on input "text" at bounding box center [516, 224] width 119 height 24
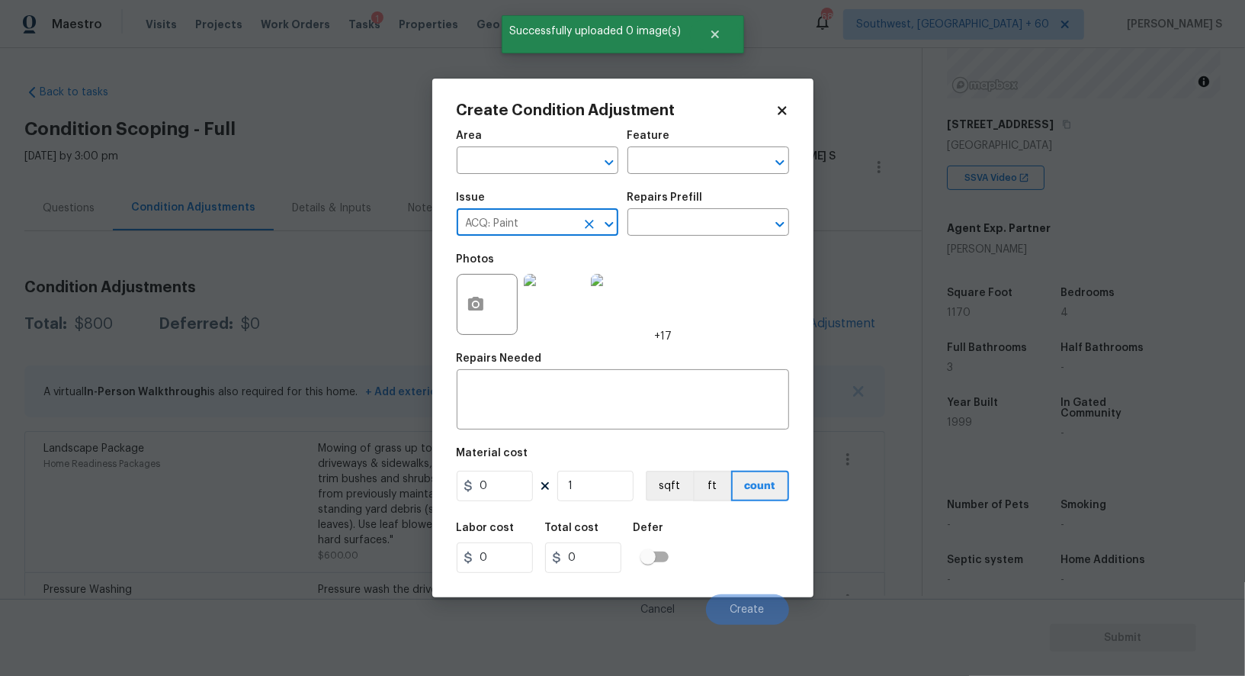
type input "ACQ: Paint"
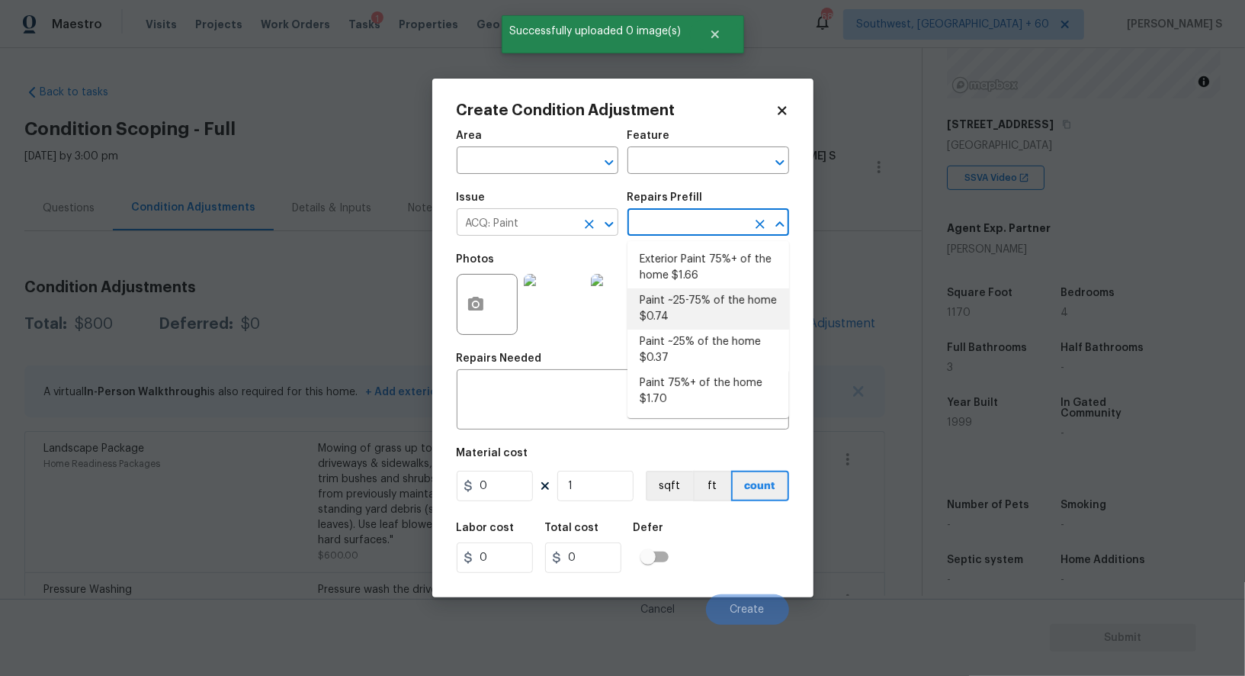
type input "Acquisition"
type textarea "Acquisition Scope: ~25 - 75% of the home needs interior paint"
type input "0.74"
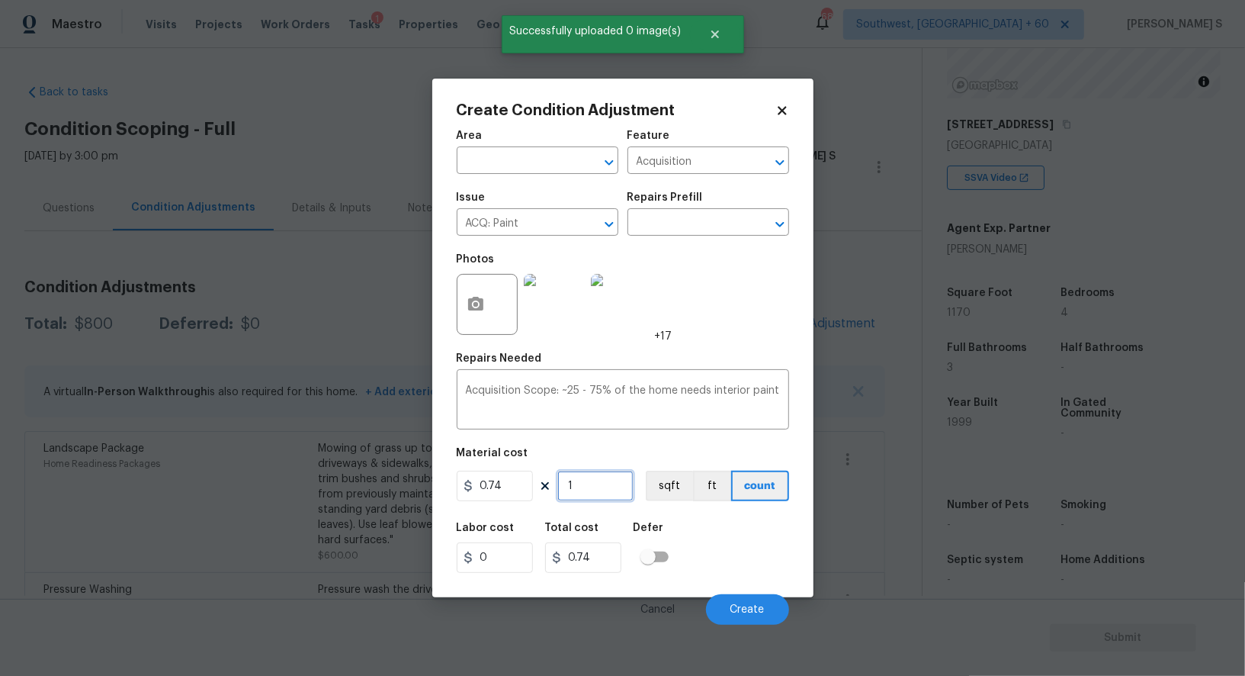
click at [600, 476] on input "1" at bounding box center [595, 485] width 76 height 30
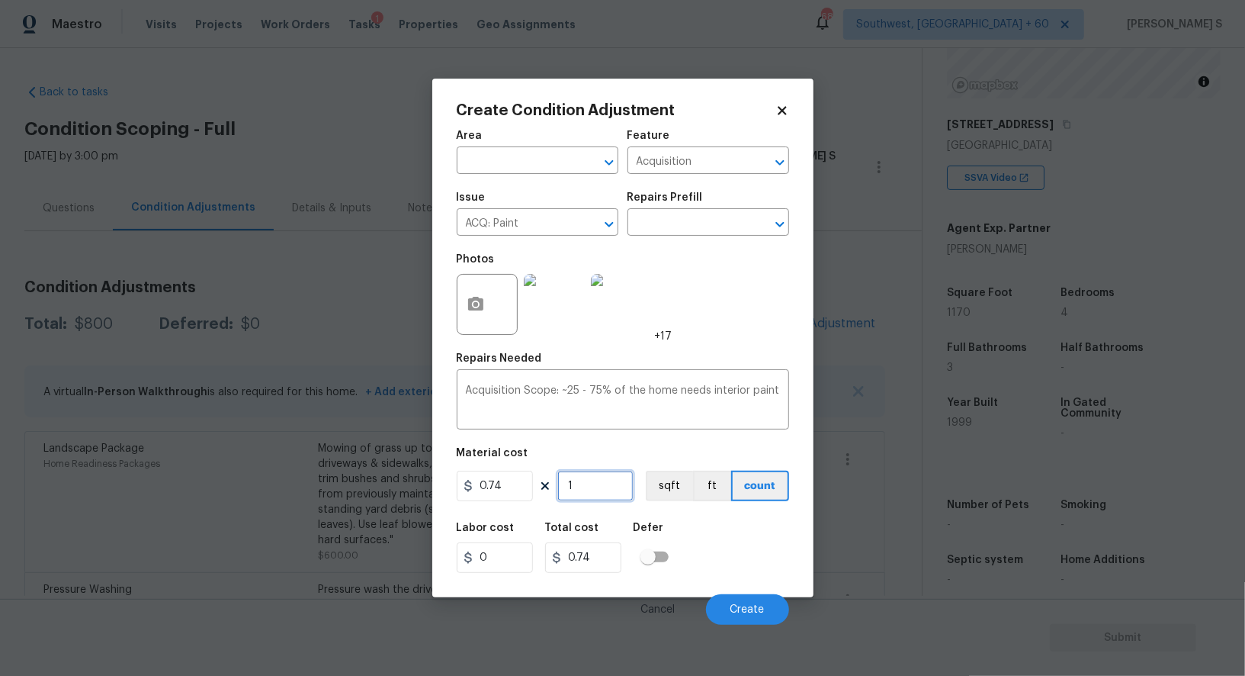
type input "11"
type input "8.14"
type input "117"
type input "86.58"
type input "1170"
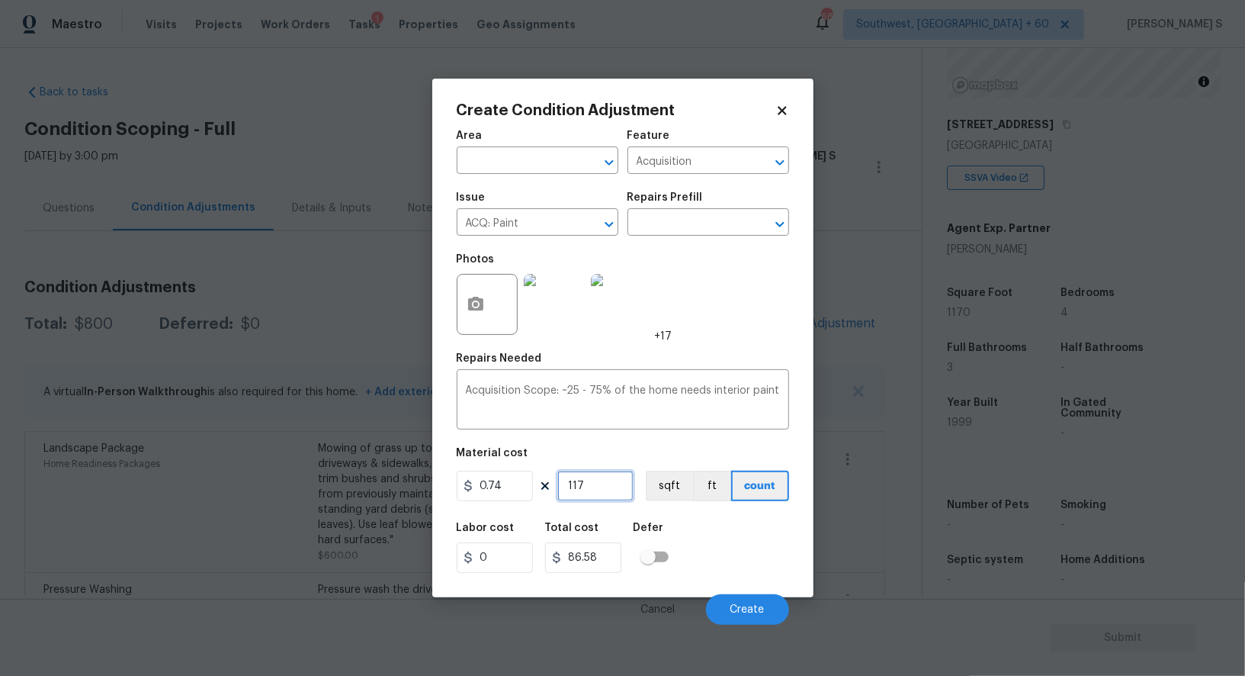
type input "865.8"
type input "1170"
click at [674, 493] on button "sqft" at bounding box center [669, 485] width 47 height 30
click at [693, 534] on div "Labor cost 0 Total cost 865.8 Defer" at bounding box center [623, 547] width 332 height 69
click at [739, 602] on button "Create" at bounding box center [747, 609] width 83 height 30
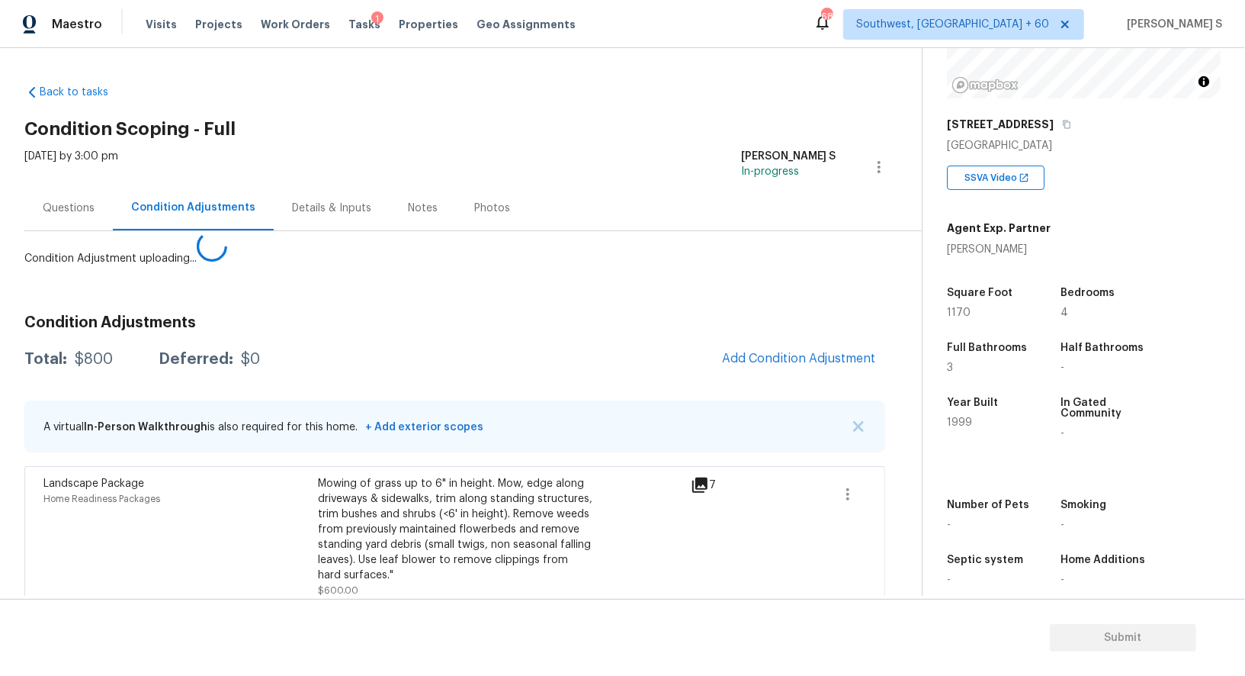
click at [212, 464] on body "Maestro Visits Projects Work Orders Tasks 1 Properties Geo Assignments 689 Sout…" at bounding box center [622, 338] width 1245 height 676
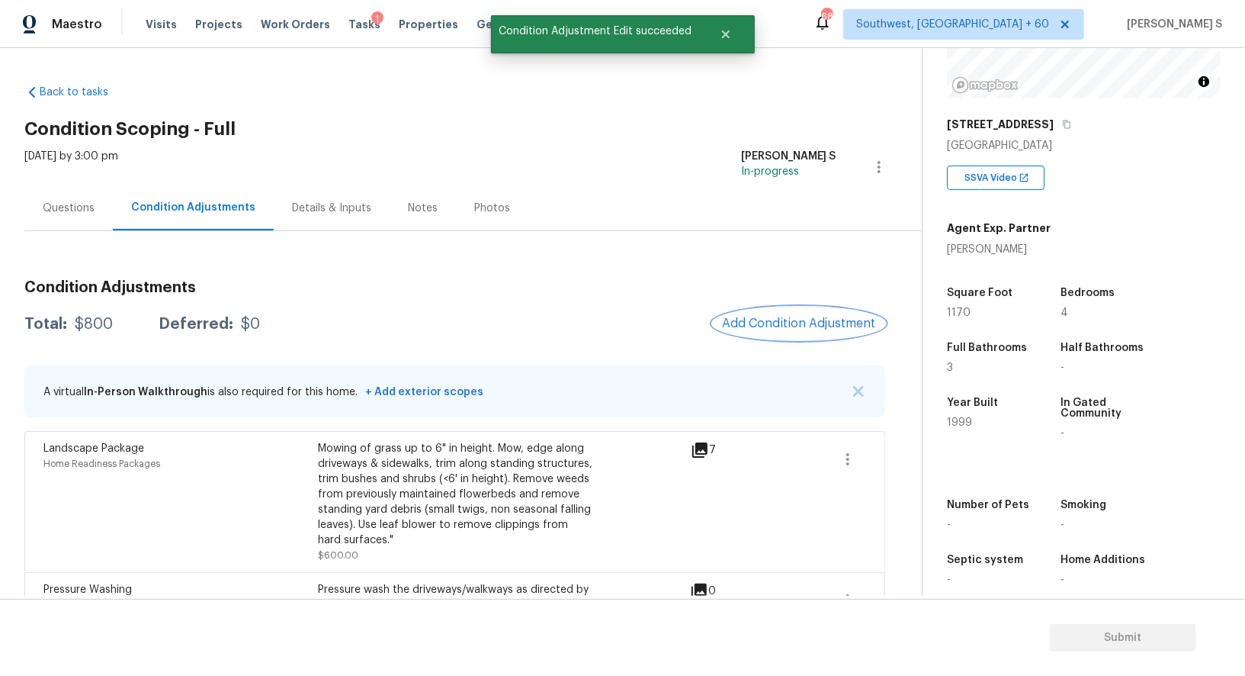
click at [749, 315] on button "Add Condition Adjustment" at bounding box center [799, 323] width 172 height 32
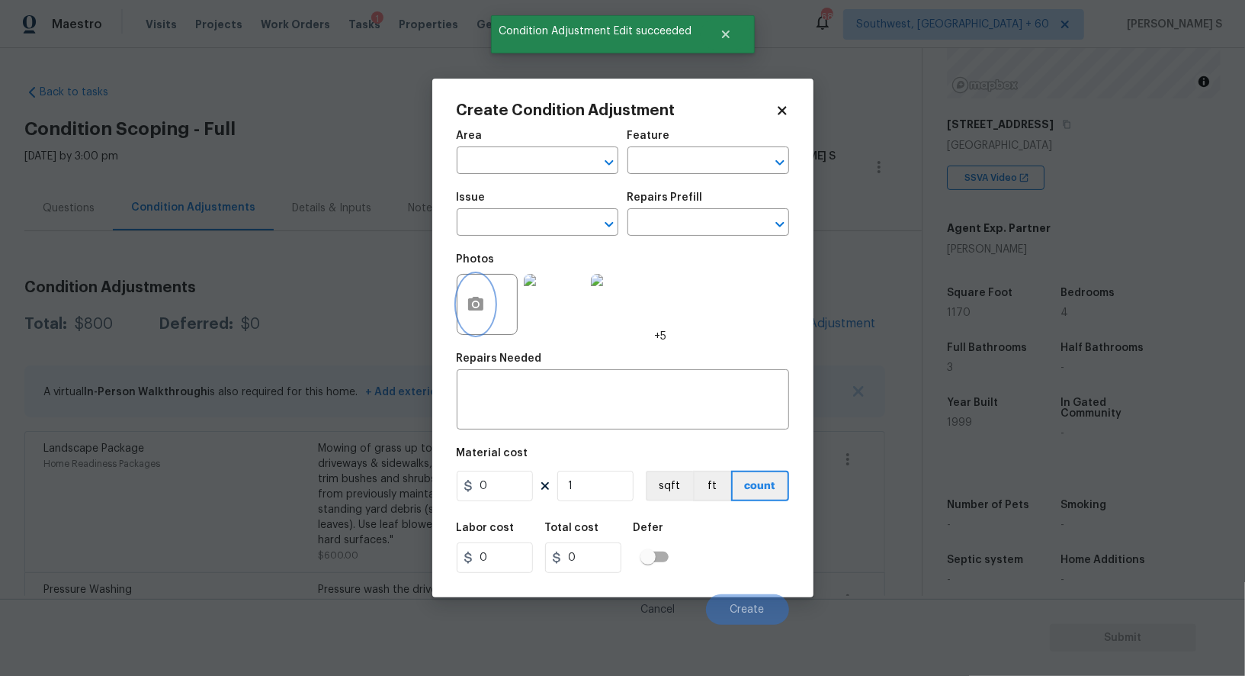
click at [486, 290] on button "button" at bounding box center [475, 303] width 37 height 59
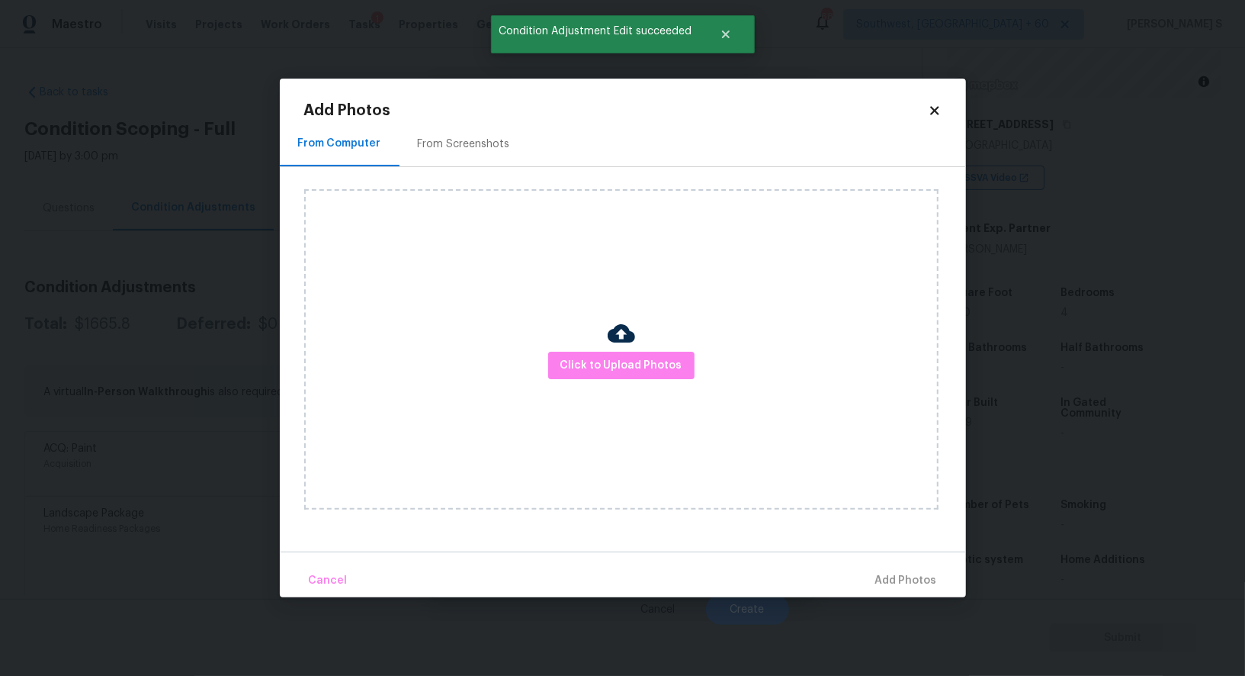
click at [447, 130] on div "From Screenshots" at bounding box center [464, 143] width 129 height 45
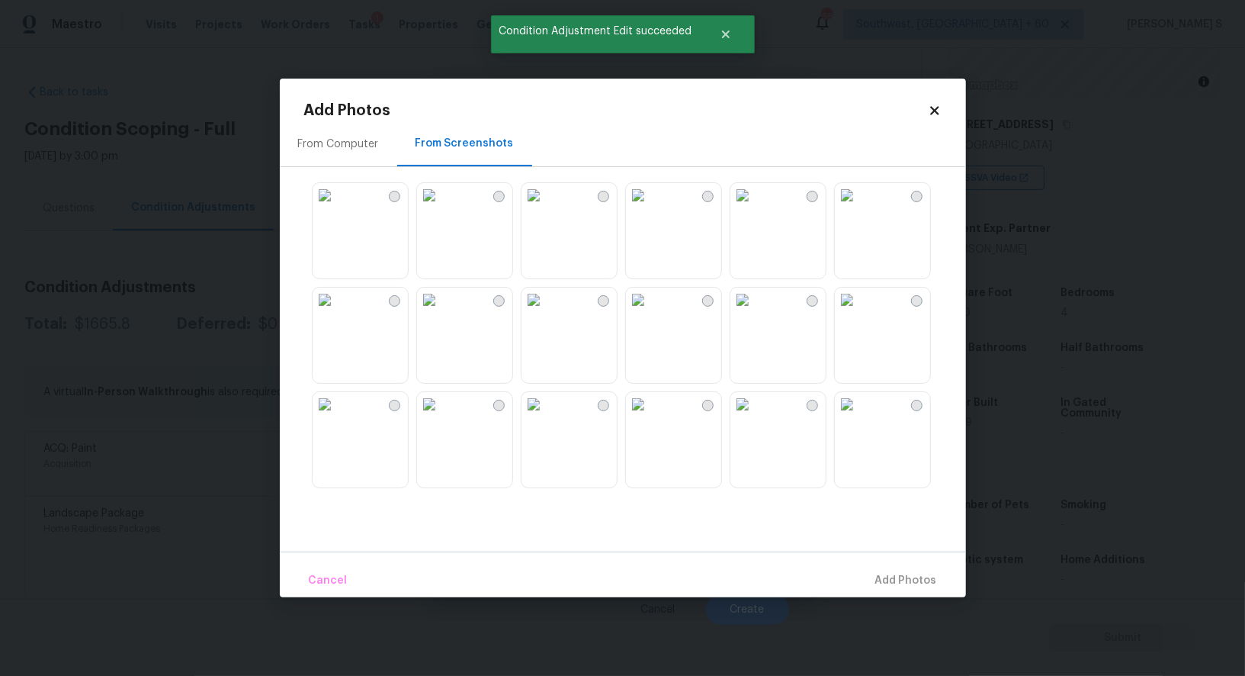
click at [441, 207] on img at bounding box center [429, 195] width 24 height 24
click at [337, 207] on img at bounding box center [325, 195] width 24 height 24
click at [337, 307] on img at bounding box center [325, 299] width 24 height 24
click at [441, 312] on img at bounding box center [429, 299] width 24 height 24
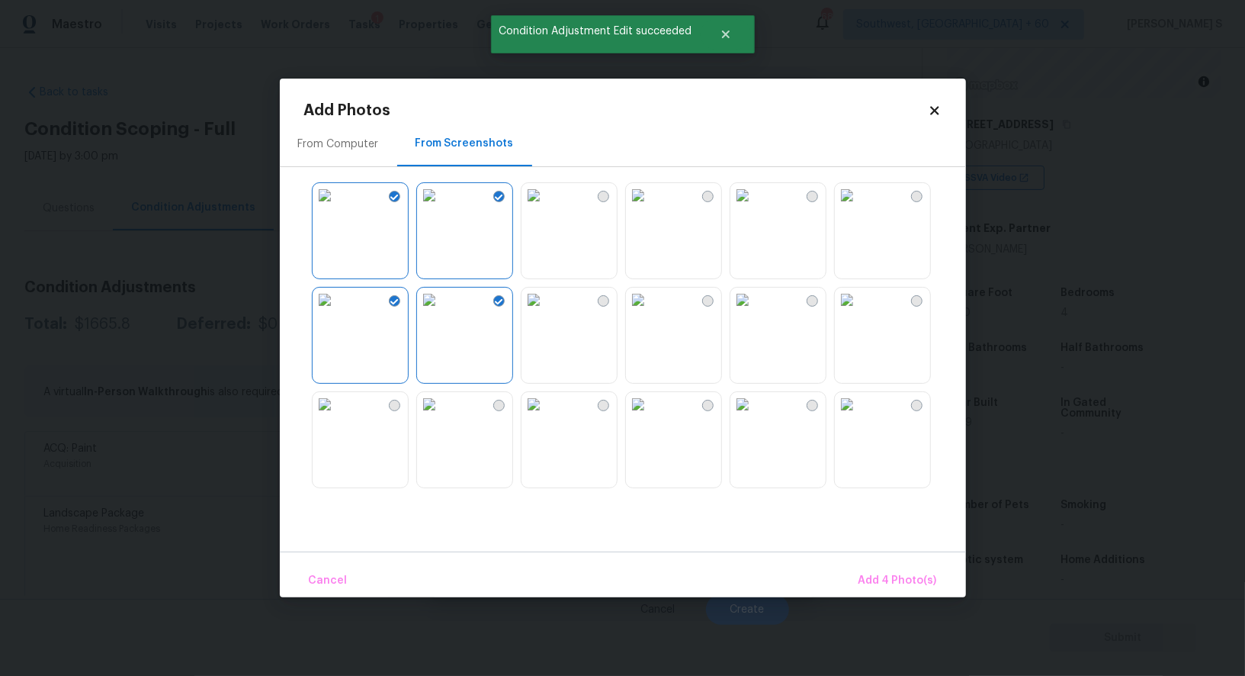
click at [546, 312] on img at bounding box center [534, 299] width 24 height 24
click at [546, 416] on img at bounding box center [534, 404] width 24 height 24
click at [441, 416] on img at bounding box center [429, 404] width 24 height 24
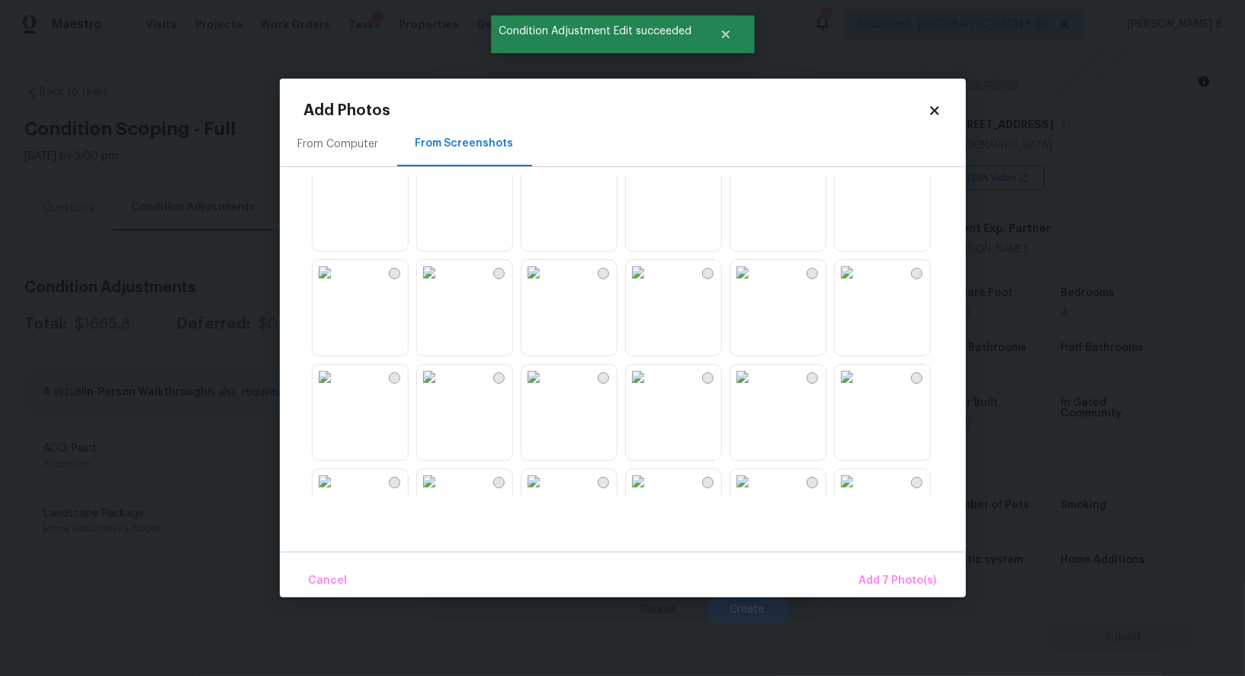
scroll to position [1452, 0]
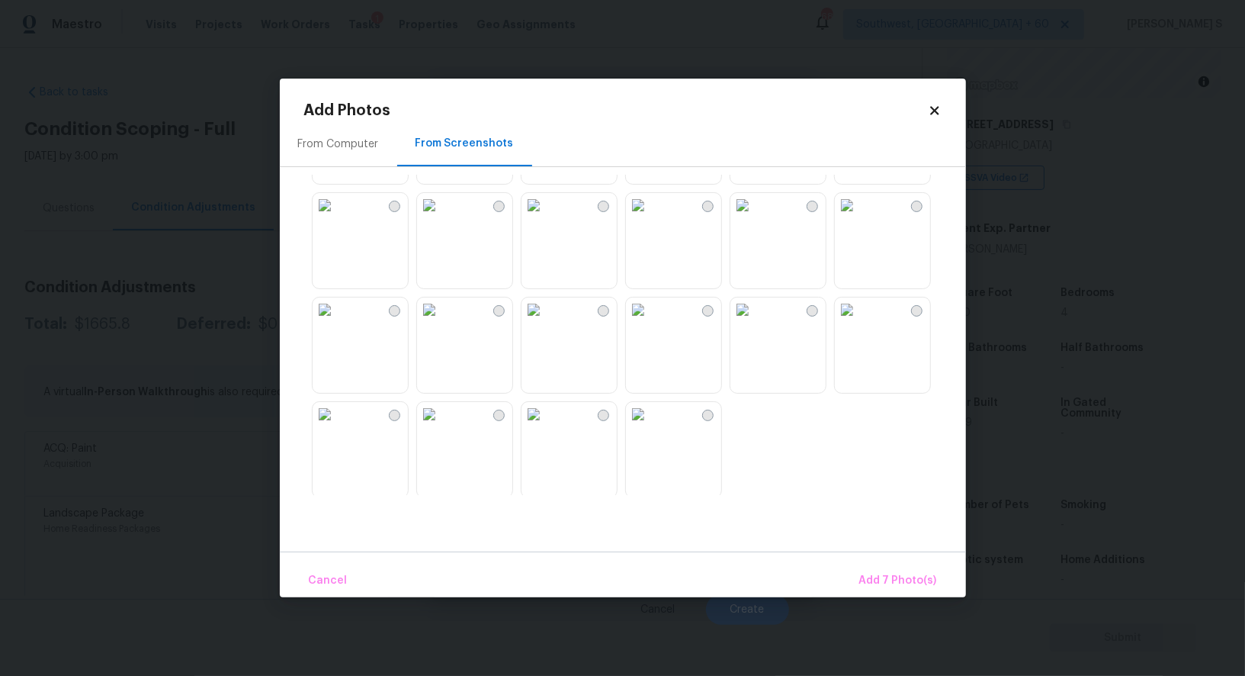
click at [441, 322] on img at bounding box center [429, 309] width 24 height 24
click at [546, 322] on img at bounding box center [534, 309] width 24 height 24
click at [546, 204] on img at bounding box center [534, 205] width 24 height 24
click at [441, 204] on img at bounding box center [429, 205] width 24 height 24
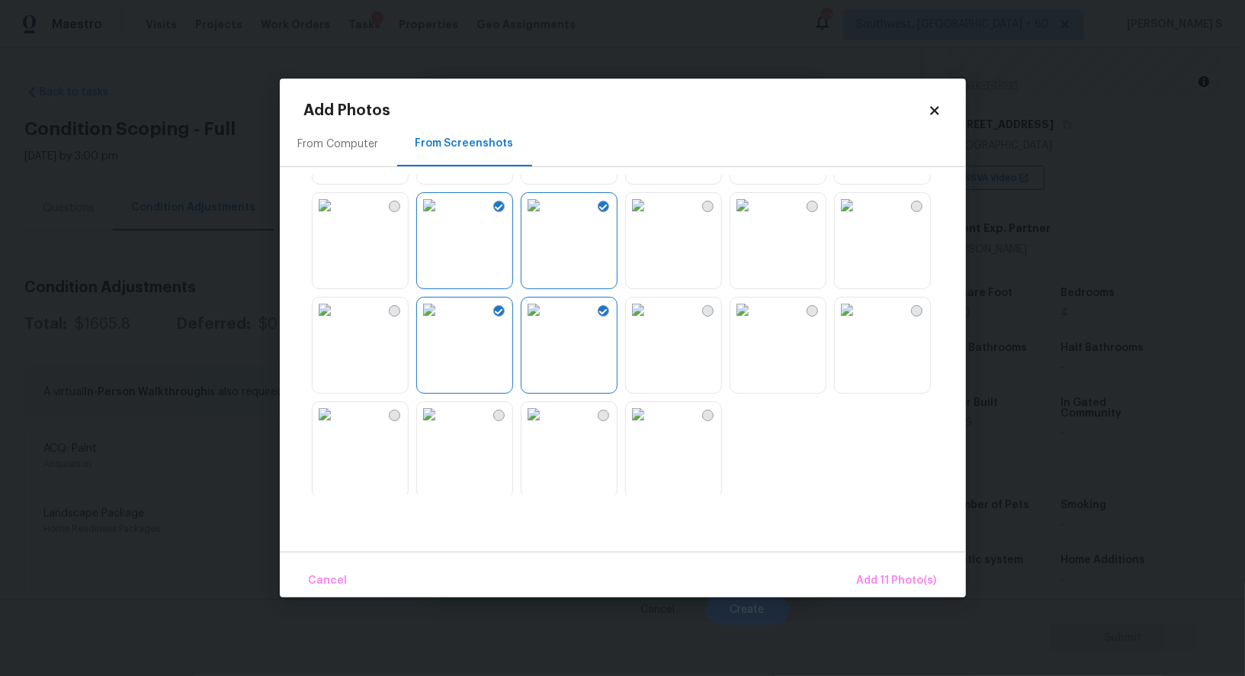
click at [337, 322] on img at bounding box center [325, 309] width 24 height 24
drag, startPoint x: 678, startPoint y: 342, endPoint x: 678, endPoint y: 258, distance: 83.9
click at [650, 322] on img at bounding box center [638, 309] width 24 height 24
click at [650, 217] on img at bounding box center [638, 205] width 24 height 24
click at [755, 217] on img at bounding box center [742, 205] width 24 height 24
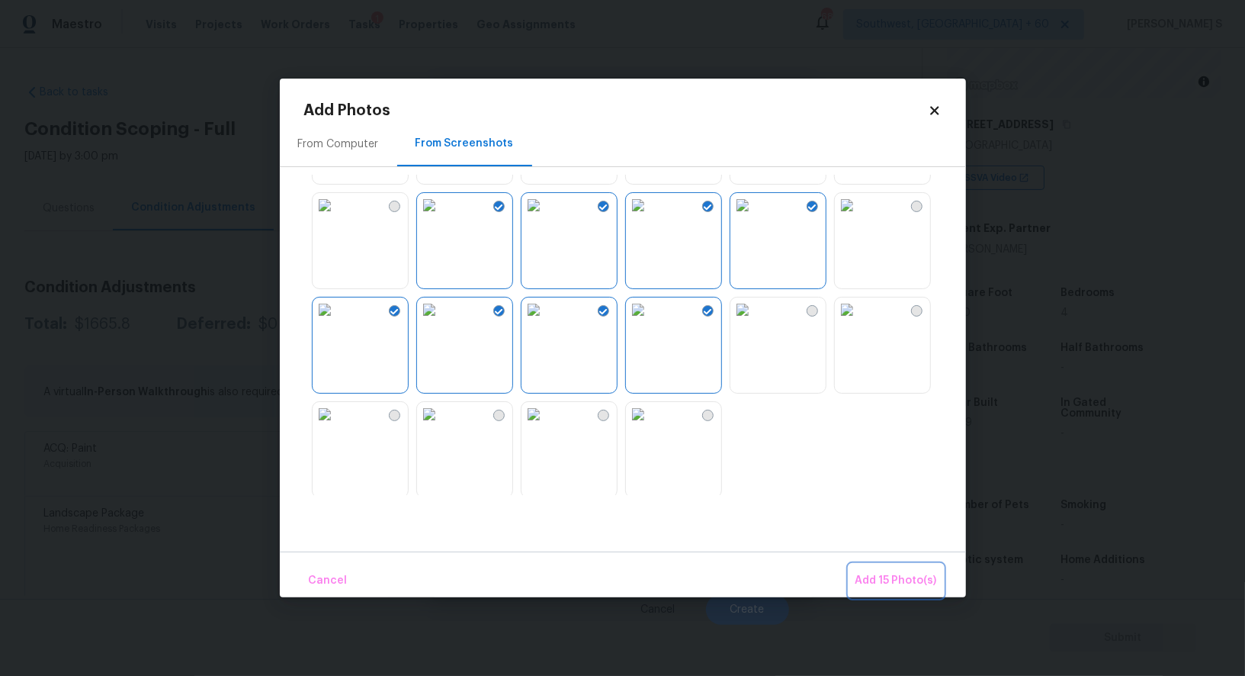
click at [877, 573] on span "Add 15 Photo(s)" at bounding box center [896, 580] width 82 height 19
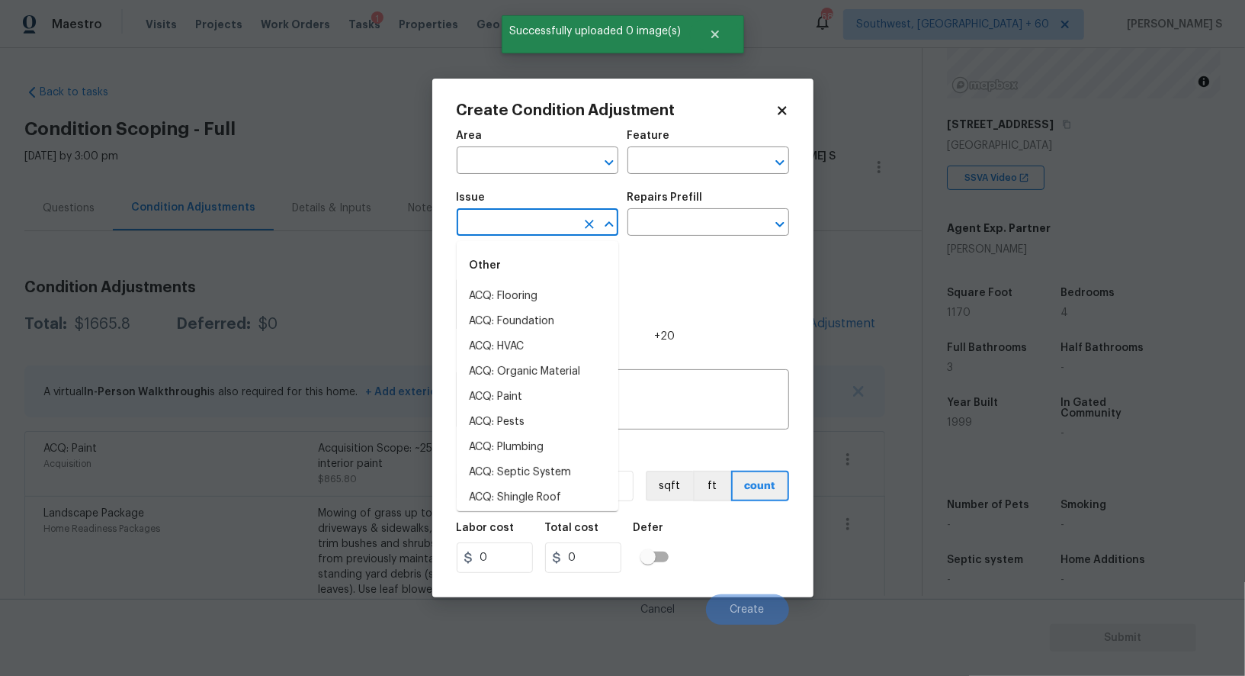
click at [518, 220] on input "text" at bounding box center [516, 224] width 119 height 24
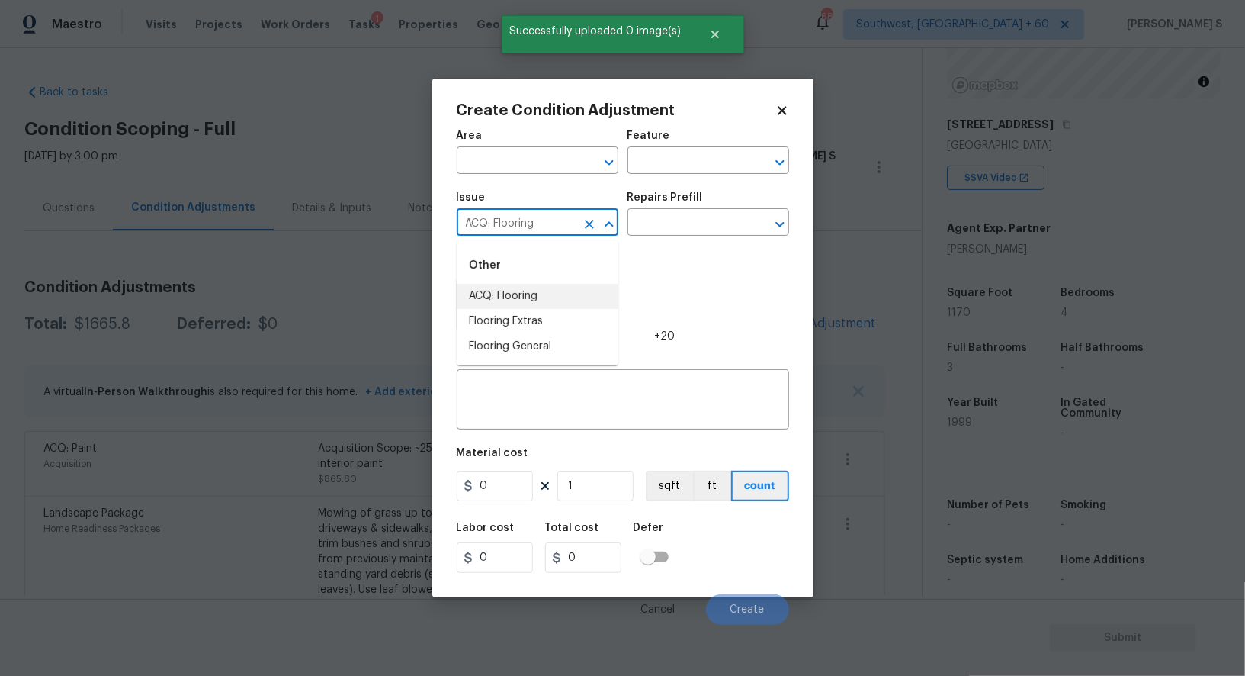
type input "ACQ: Flooring"
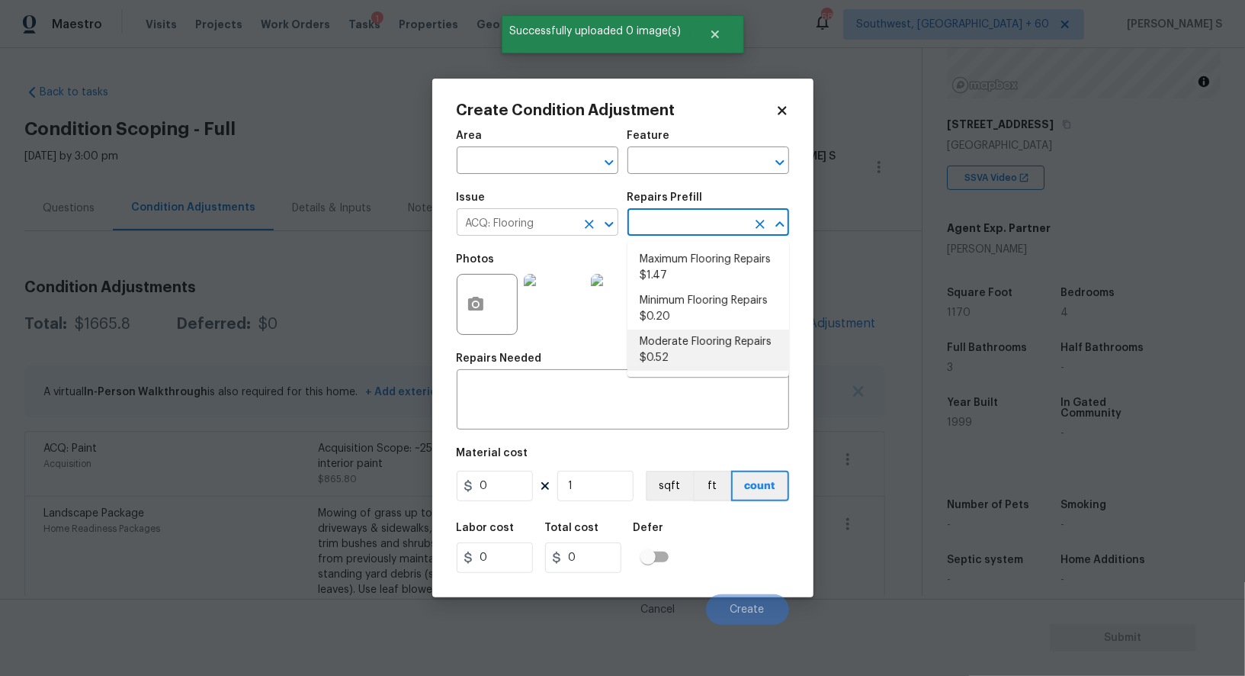
type input "Acquisition"
type textarea "Acquisition Scope: Moderate flooring repairs"
type input "0.52"
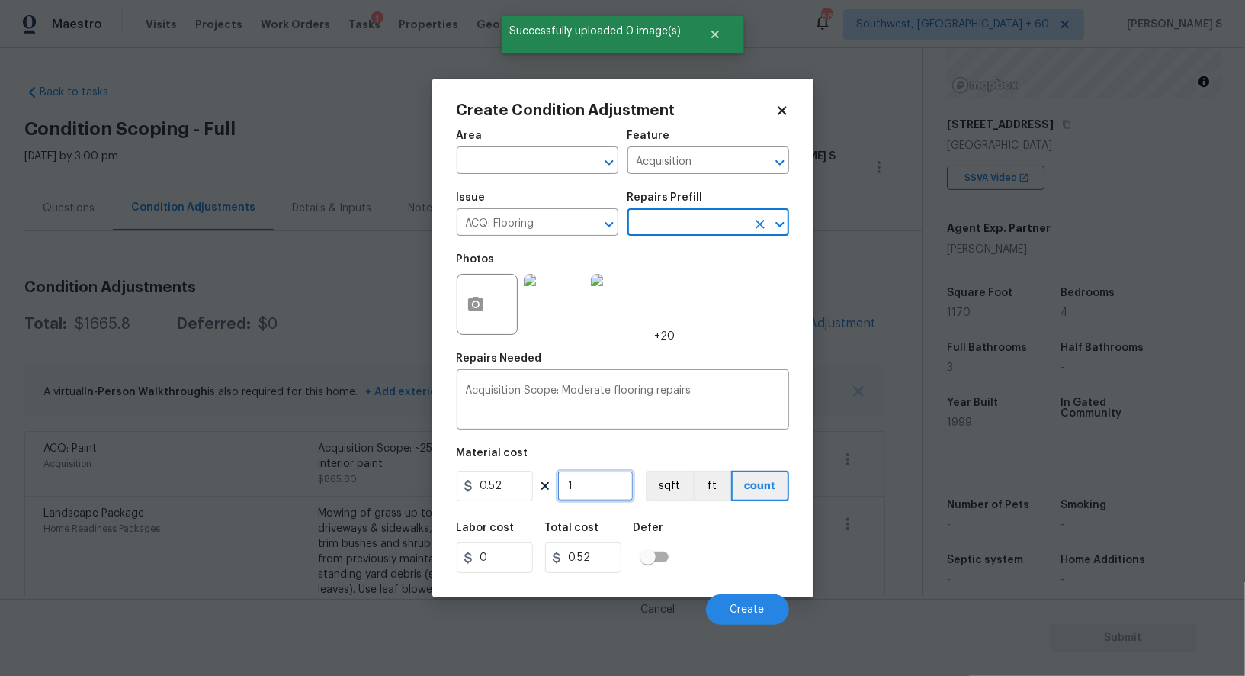
click at [608, 486] on input "1" at bounding box center [595, 485] width 76 height 30
paste input "170"
type input "1170"
type input "608.4"
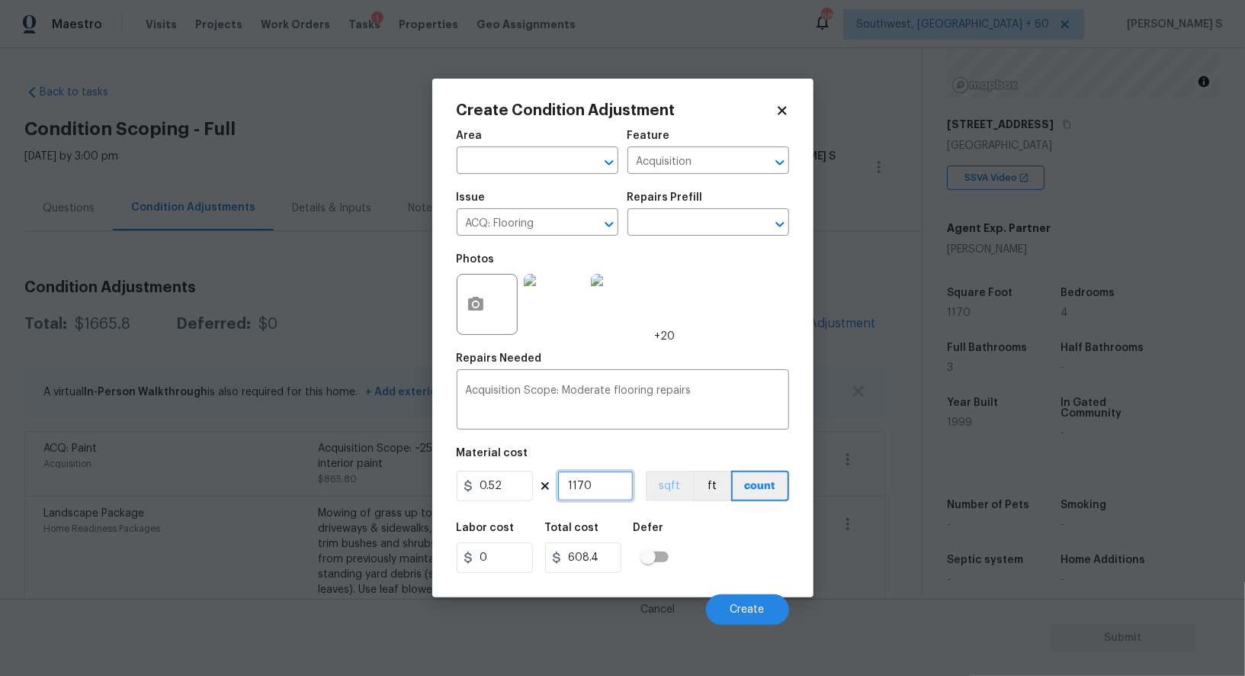
type input "1170"
click at [664, 484] on button "sqft" at bounding box center [669, 485] width 47 height 30
click at [688, 532] on div "Labor cost 0 Total cost 608.4 Defer" at bounding box center [623, 547] width 332 height 69
click at [770, 618] on button "Create" at bounding box center [747, 609] width 83 height 30
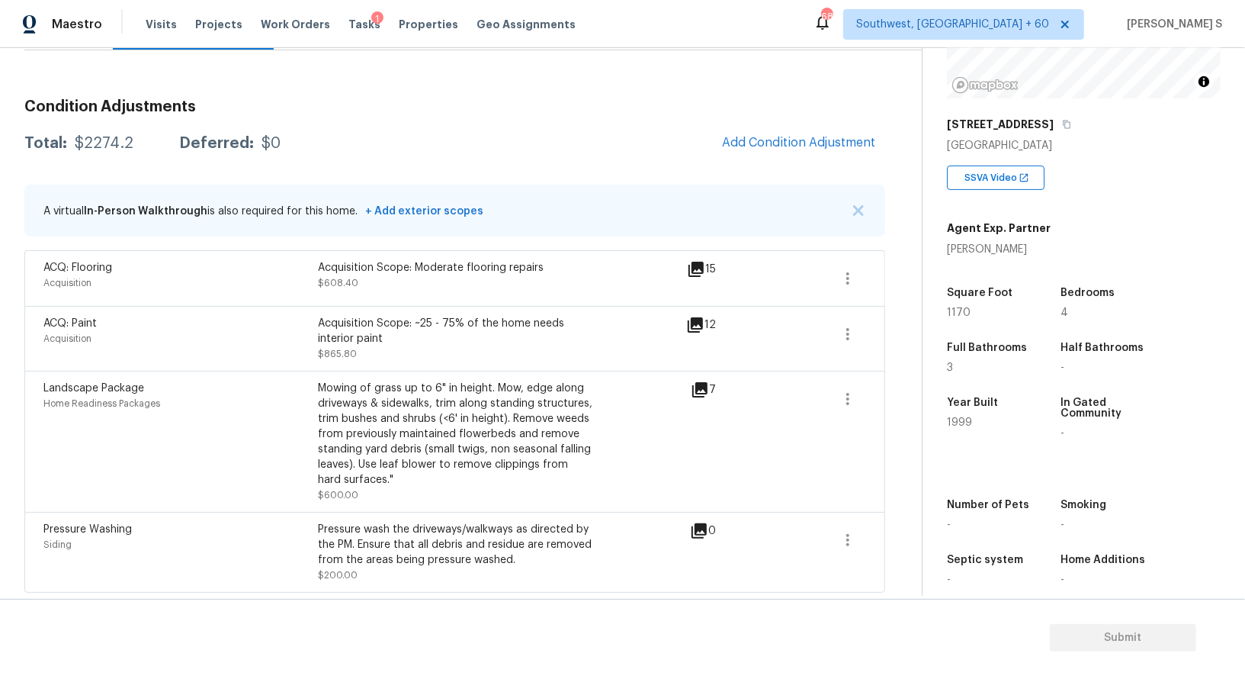
scroll to position [0, 0]
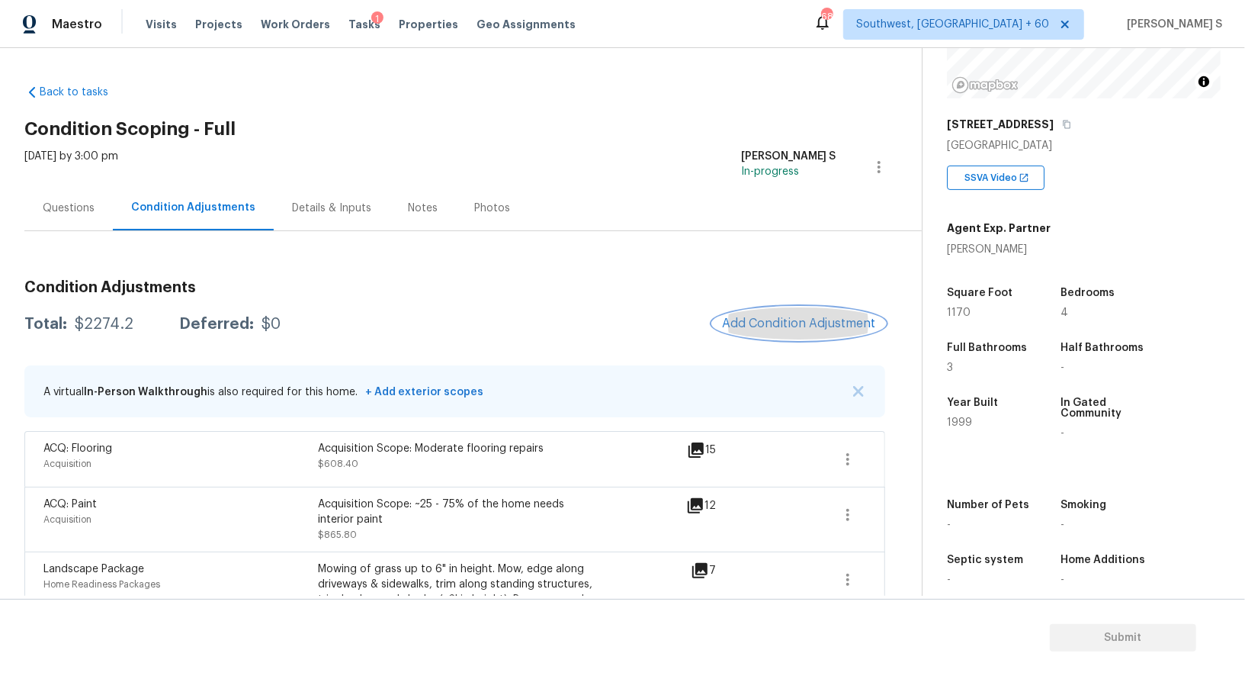
click at [769, 326] on span "Add Condition Adjustment" at bounding box center [799, 323] width 154 height 14
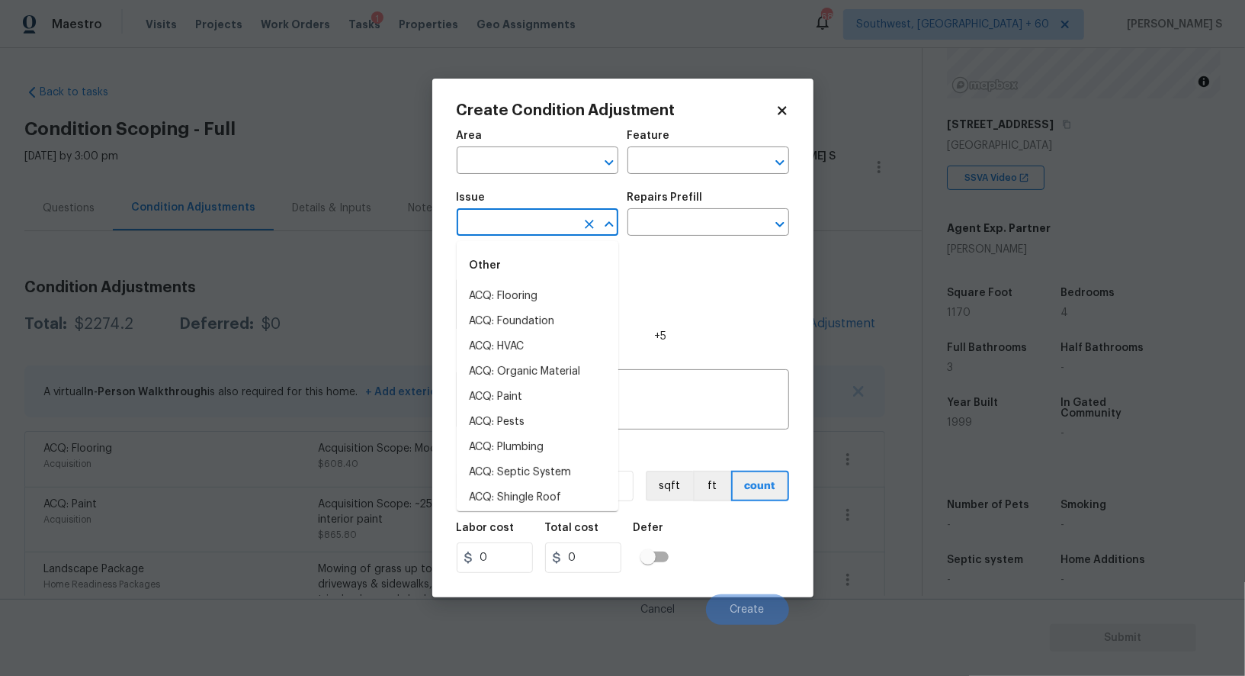
click at [475, 225] on input "text" at bounding box center [516, 224] width 119 height 24
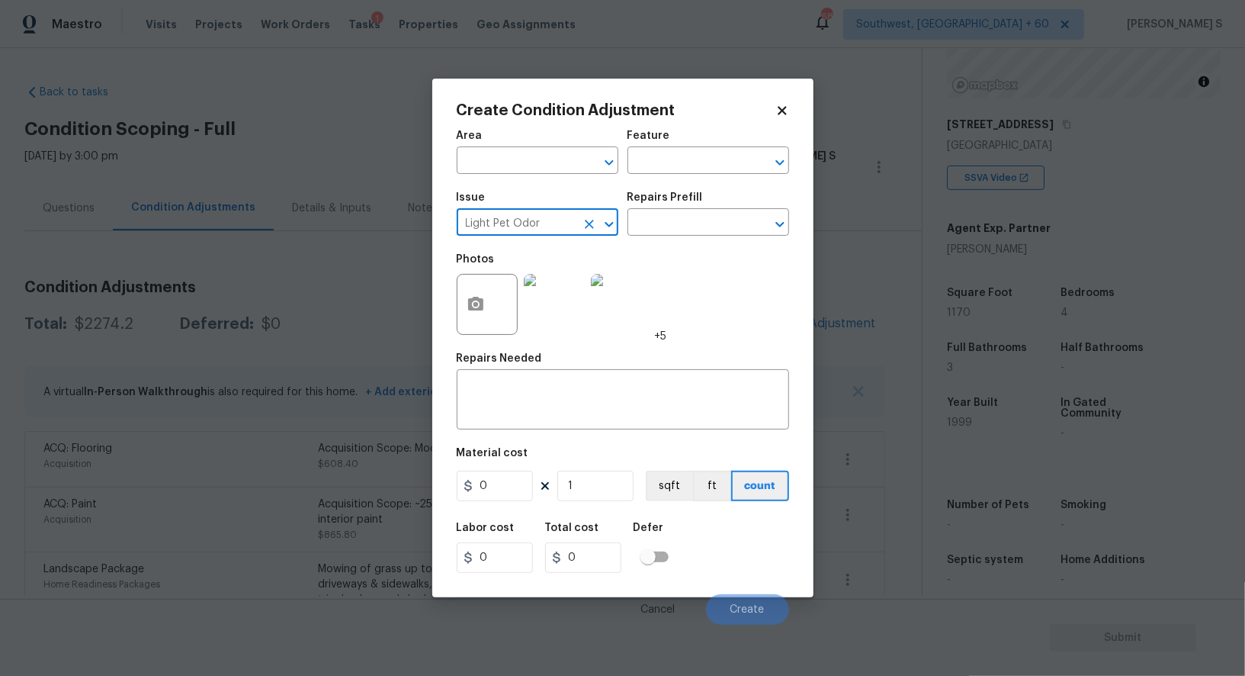
type input "Light Pet Odor"
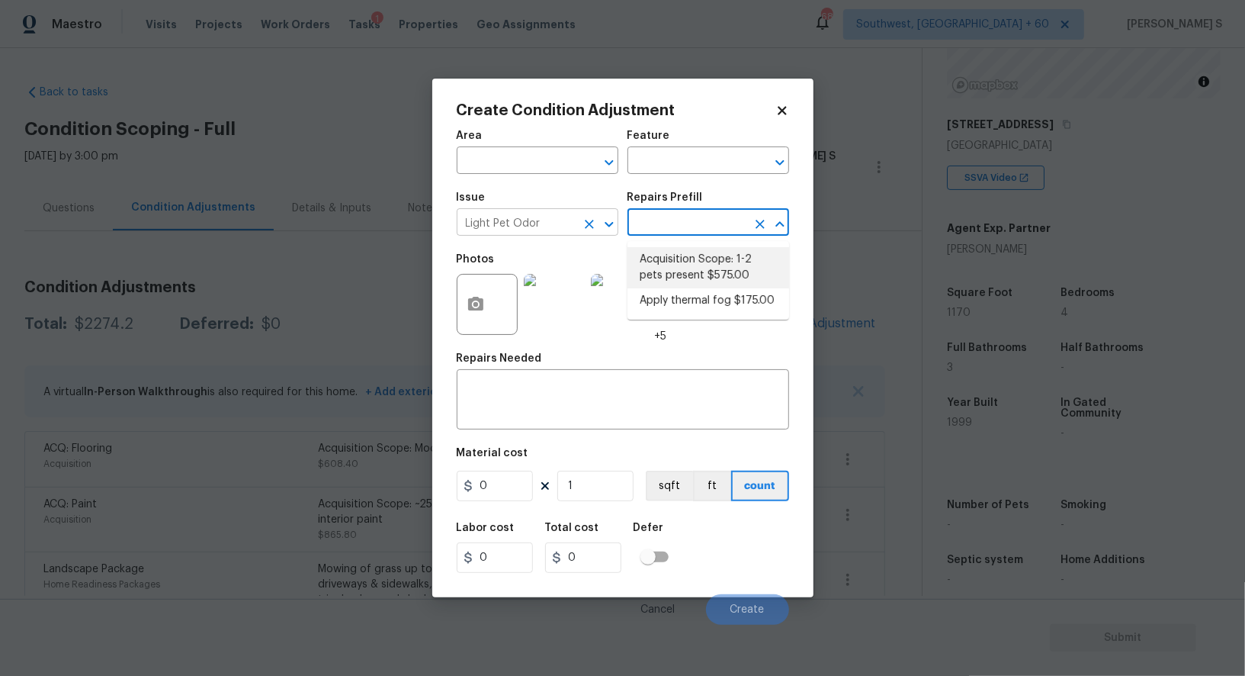
type textarea "Acquisition Scope: 1-2 pets present"
type input "575"
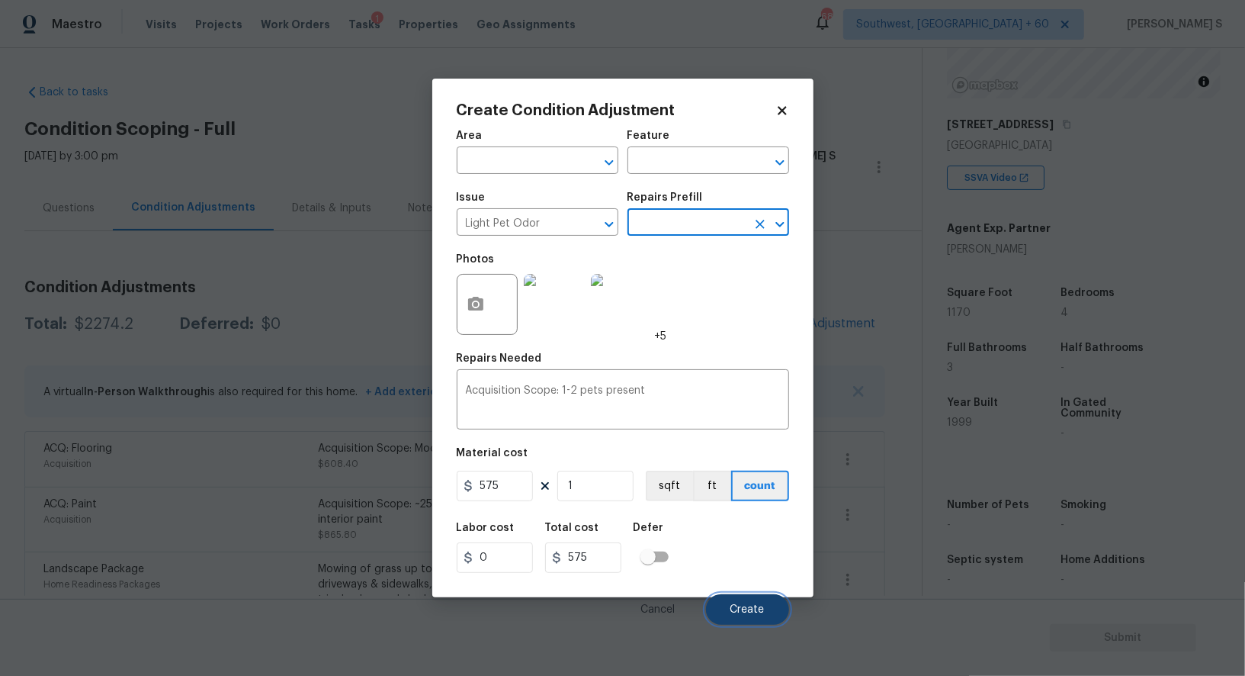
click at [761, 602] on button "Create" at bounding box center [747, 609] width 83 height 30
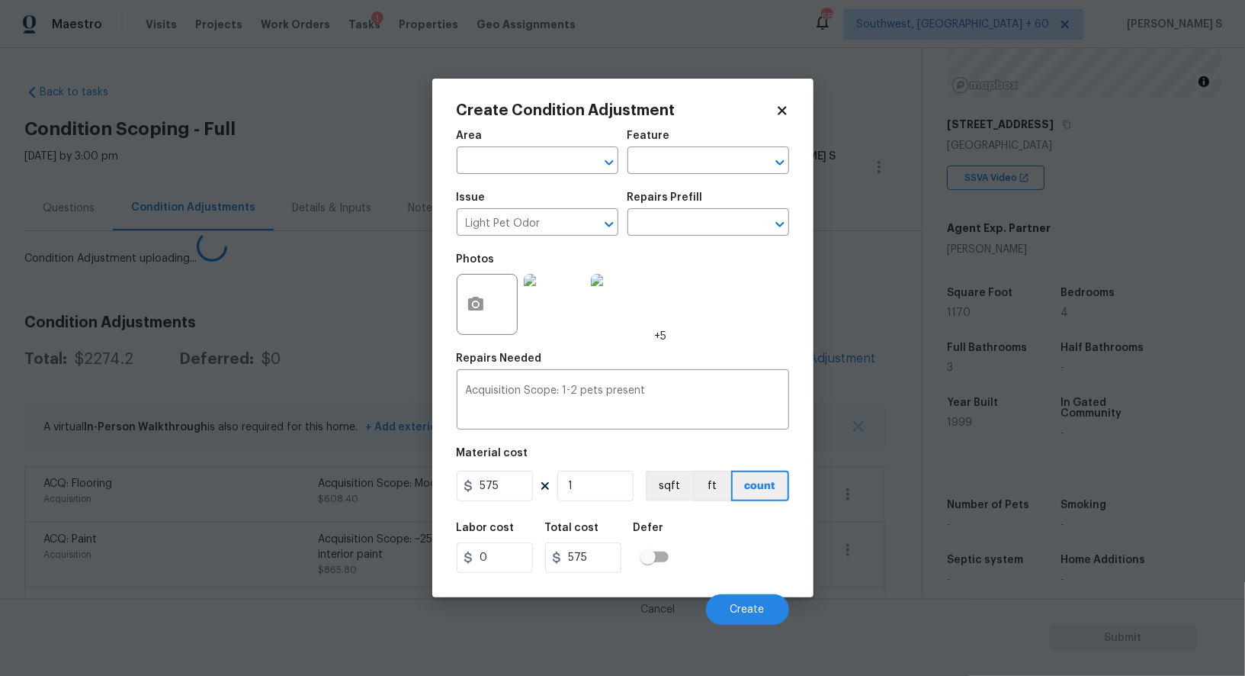
click at [320, 499] on body "Maestro Visits Projects Work Orders Tasks 1 Properties Geo Assignments 688 Sout…" at bounding box center [622, 338] width 1245 height 676
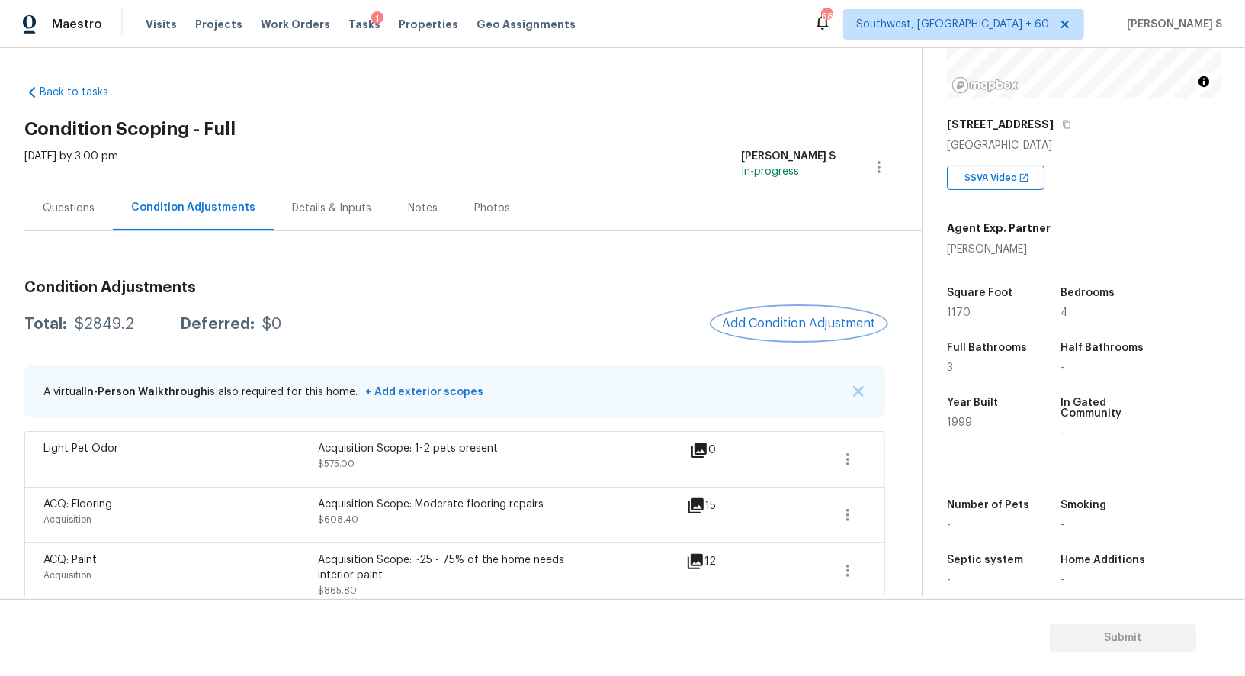
click at [773, 326] on span "Add Condition Adjustment" at bounding box center [799, 323] width 154 height 14
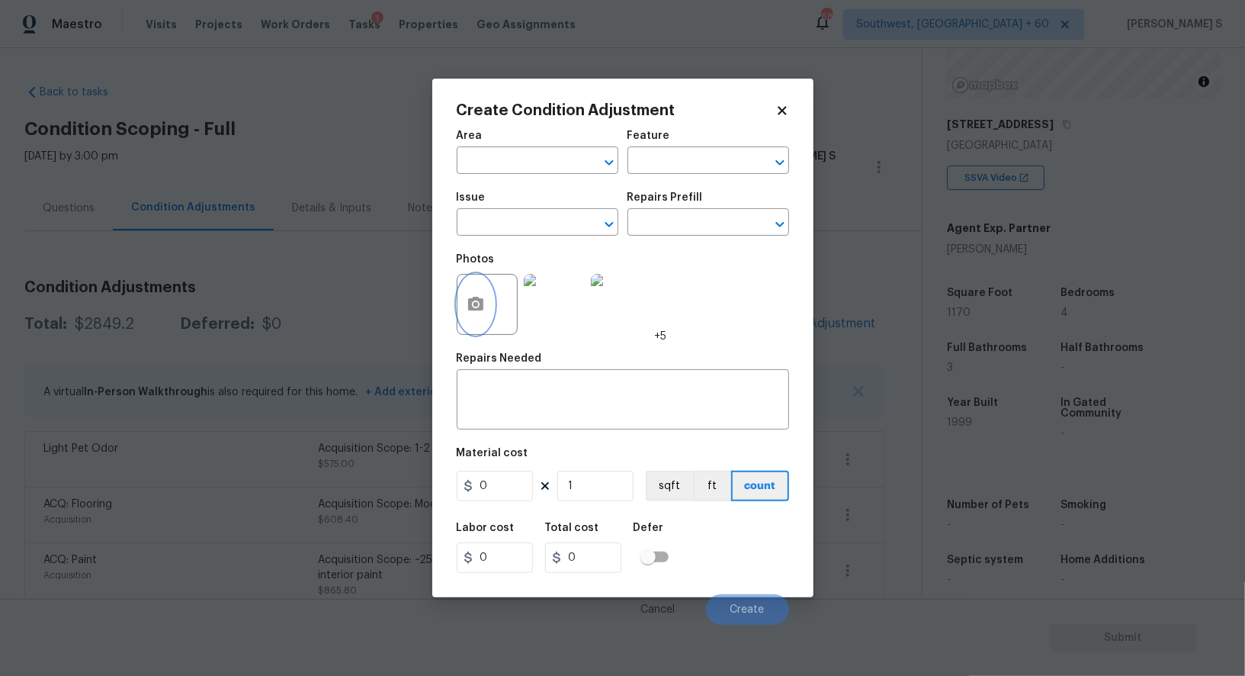
click at [486, 307] on button "button" at bounding box center [475, 303] width 37 height 59
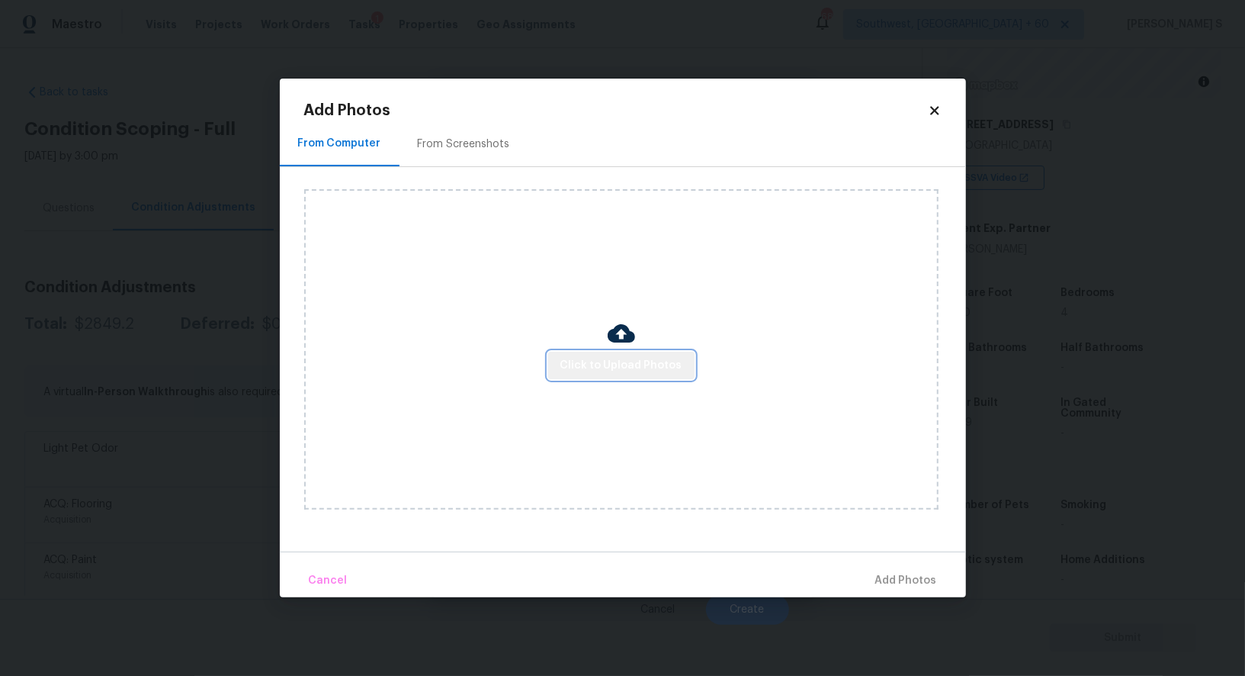
click at [642, 351] on button "Click to Upload Photos" at bounding box center [621, 365] width 146 height 28
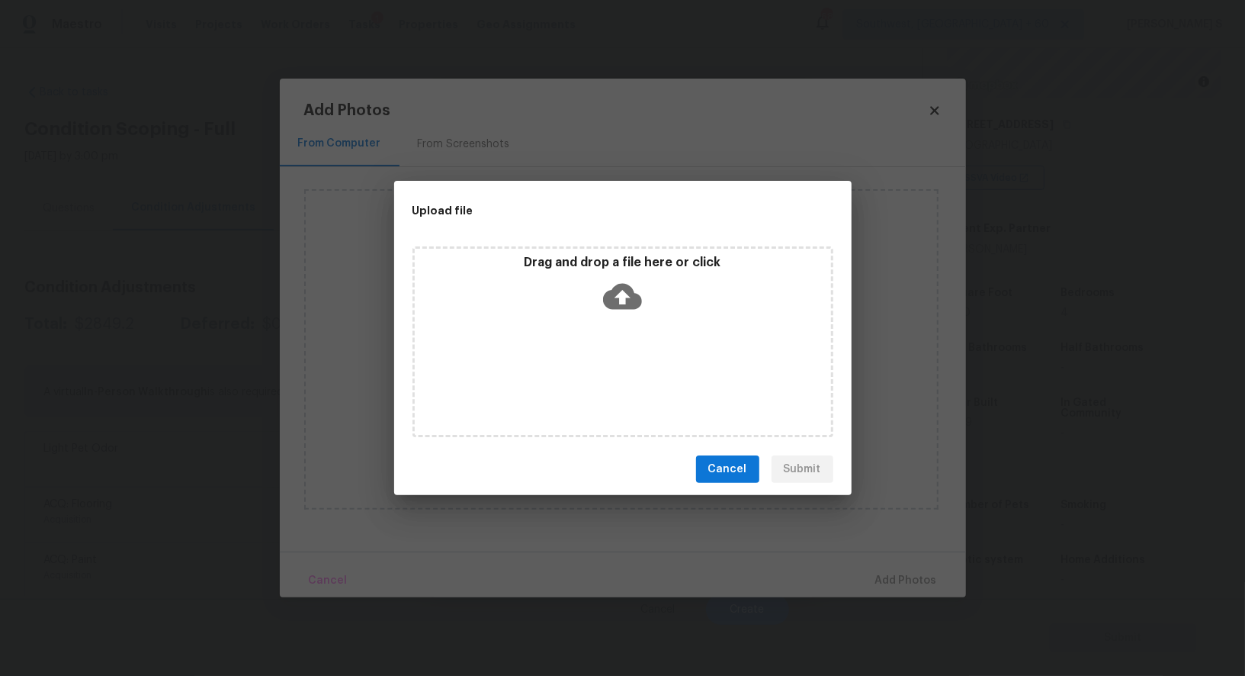
click at [642, 357] on div "Drag and drop a file here or click" at bounding box center [622, 341] width 421 height 191
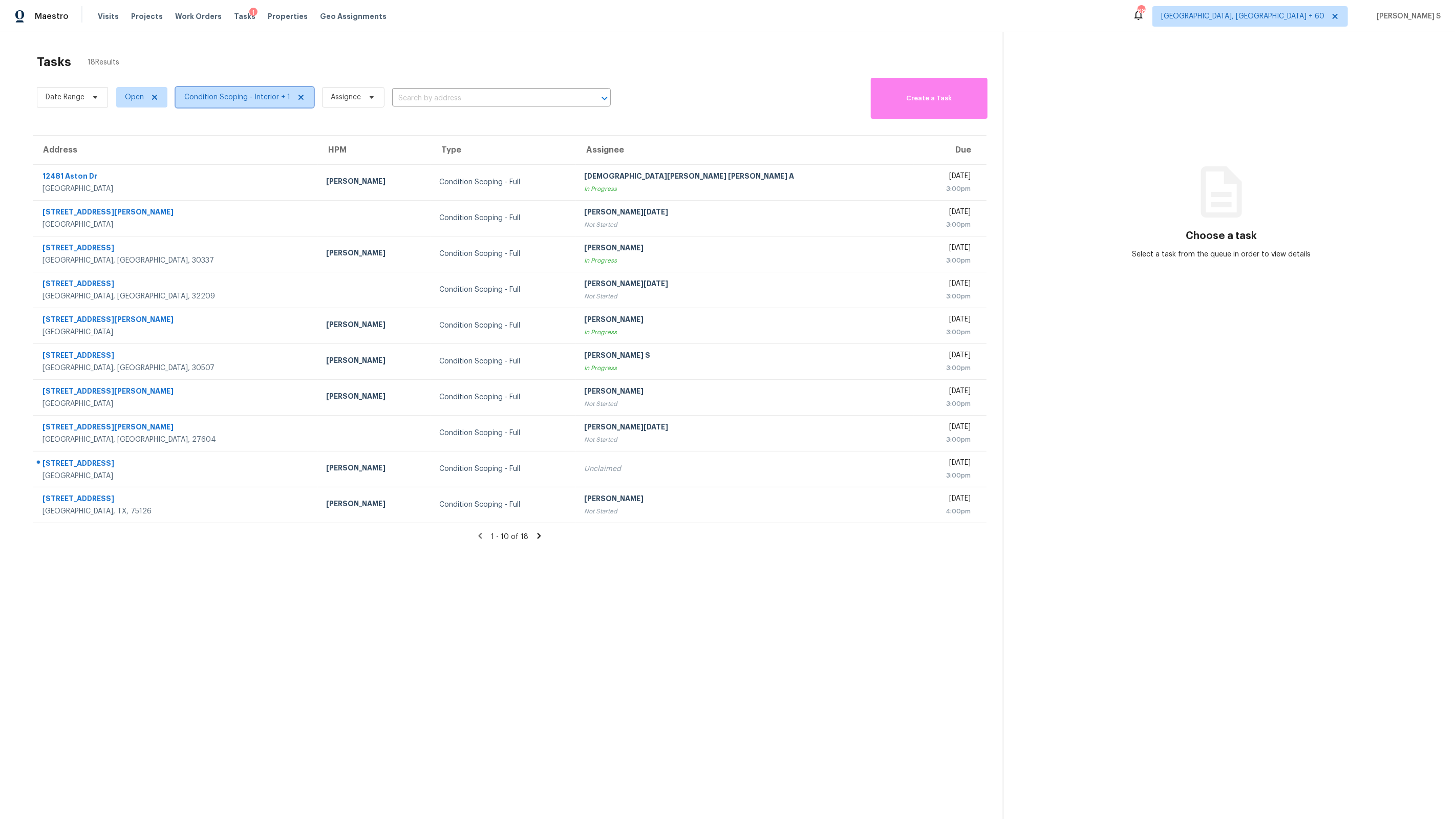
click at [205, 93] on span "Condition Scoping - Interior + 1" at bounding box center [237, 97] width 106 height 10
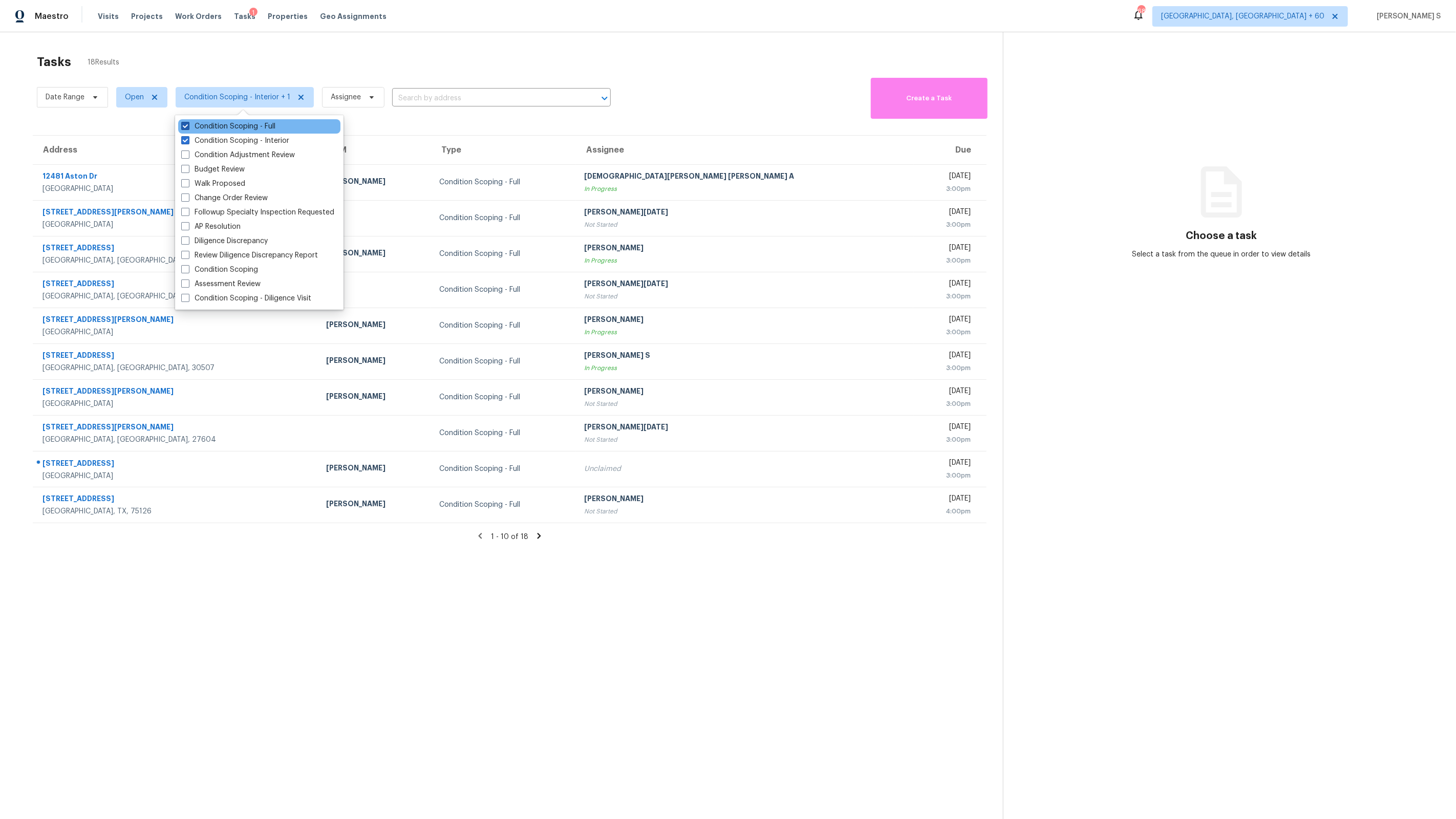
click at [262, 130] on label "Condition Scoping - Full" at bounding box center [228, 126] width 94 height 10
click at [188, 128] on input "Condition Scoping - Full" at bounding box center [185, 125] width 7 height 7
checkbox input "false"
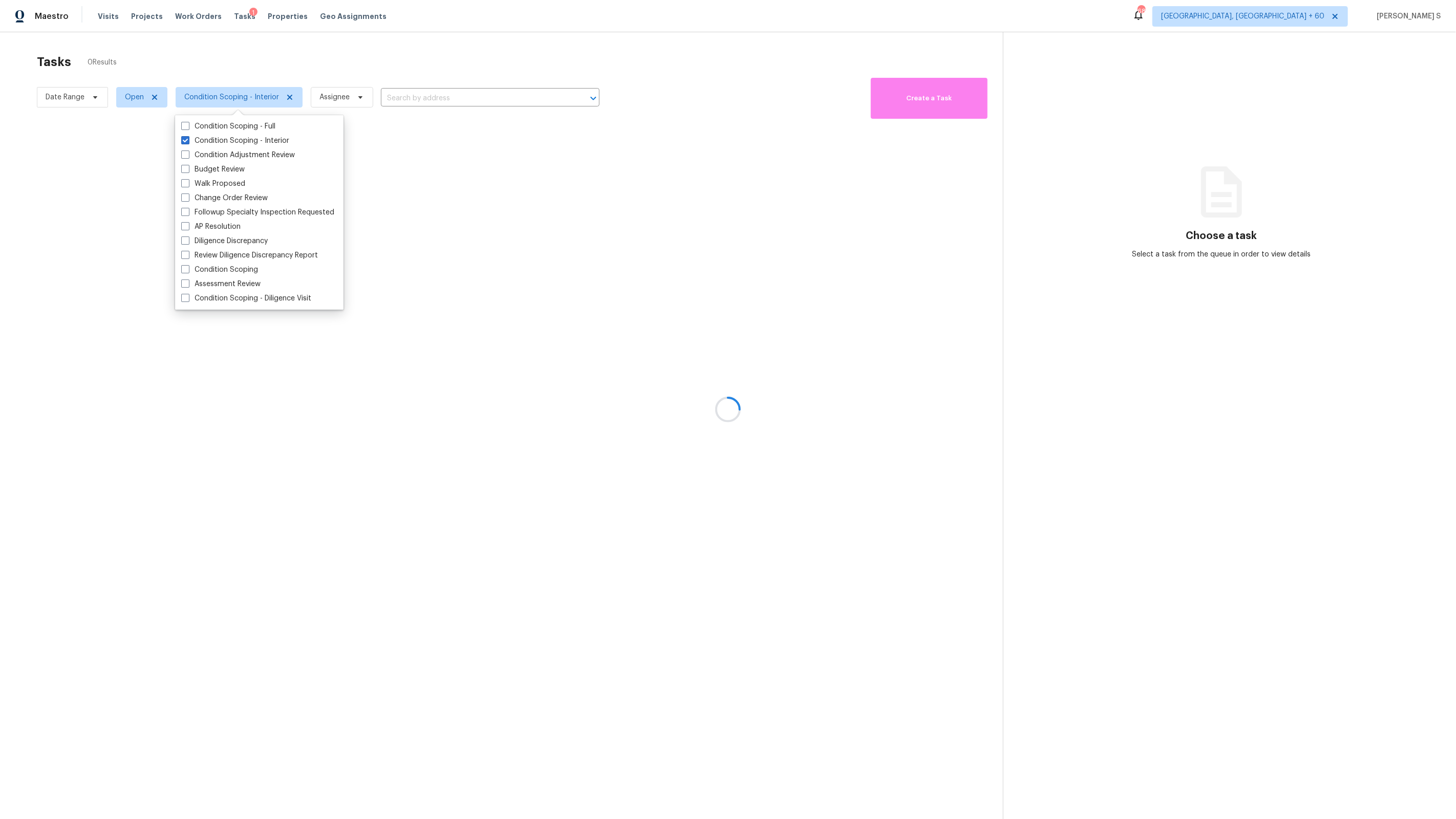
click at [387, 219] on div at bounding box center [728, 410] width 1456 height 819
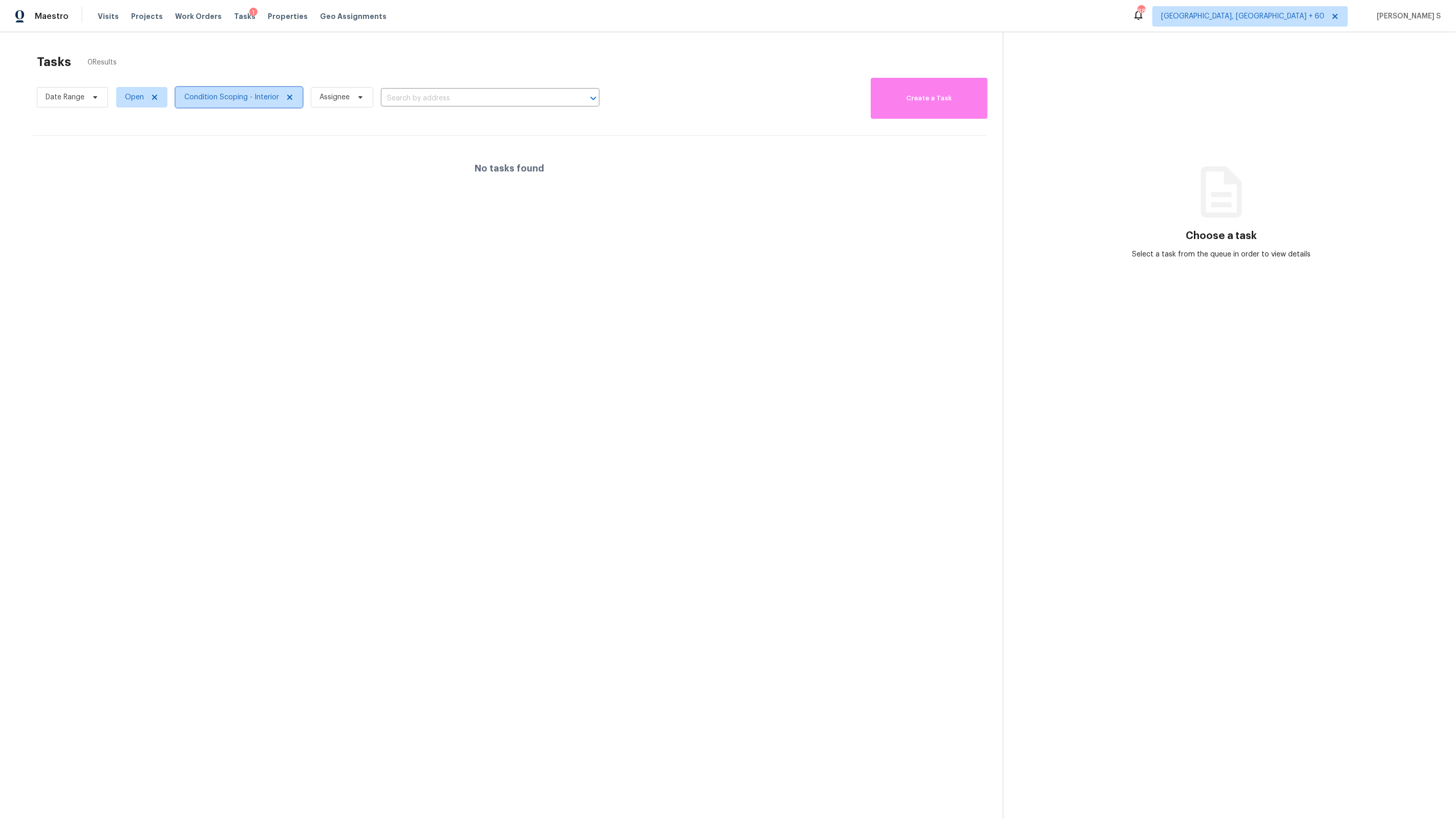
click at [259, 96] on span "Condition Scoping - Interior" at bounding box center [231, 97] width 95 height 10
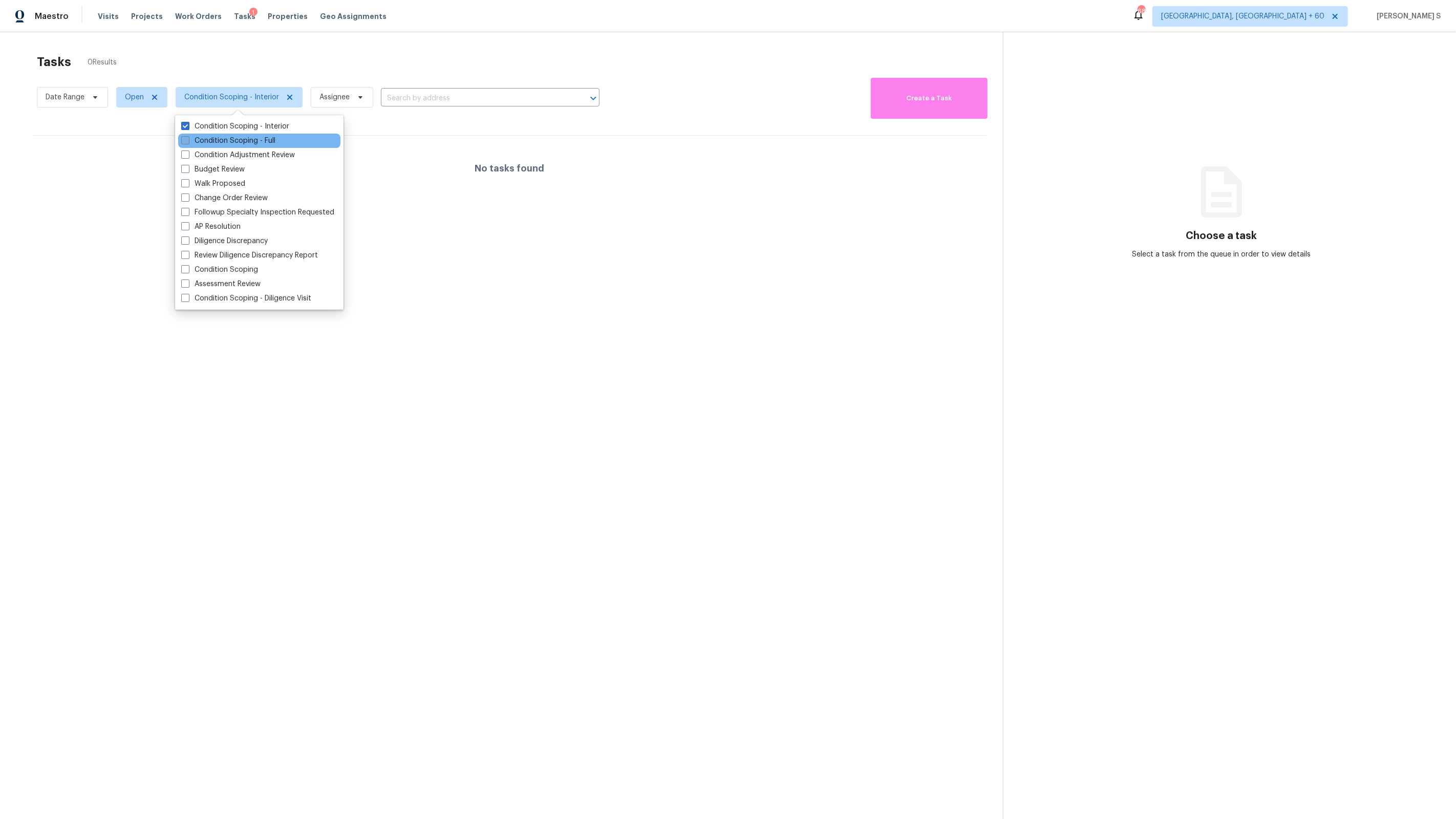
click at [248, 143] on label "Condition Scoping - Full" at bounding box center [228, 140] width 94 height 10
click at [188, 142] on input "Condition Scoping - Full" at bounding box center [185, 139] width 7 height 7
checkbox input "true"
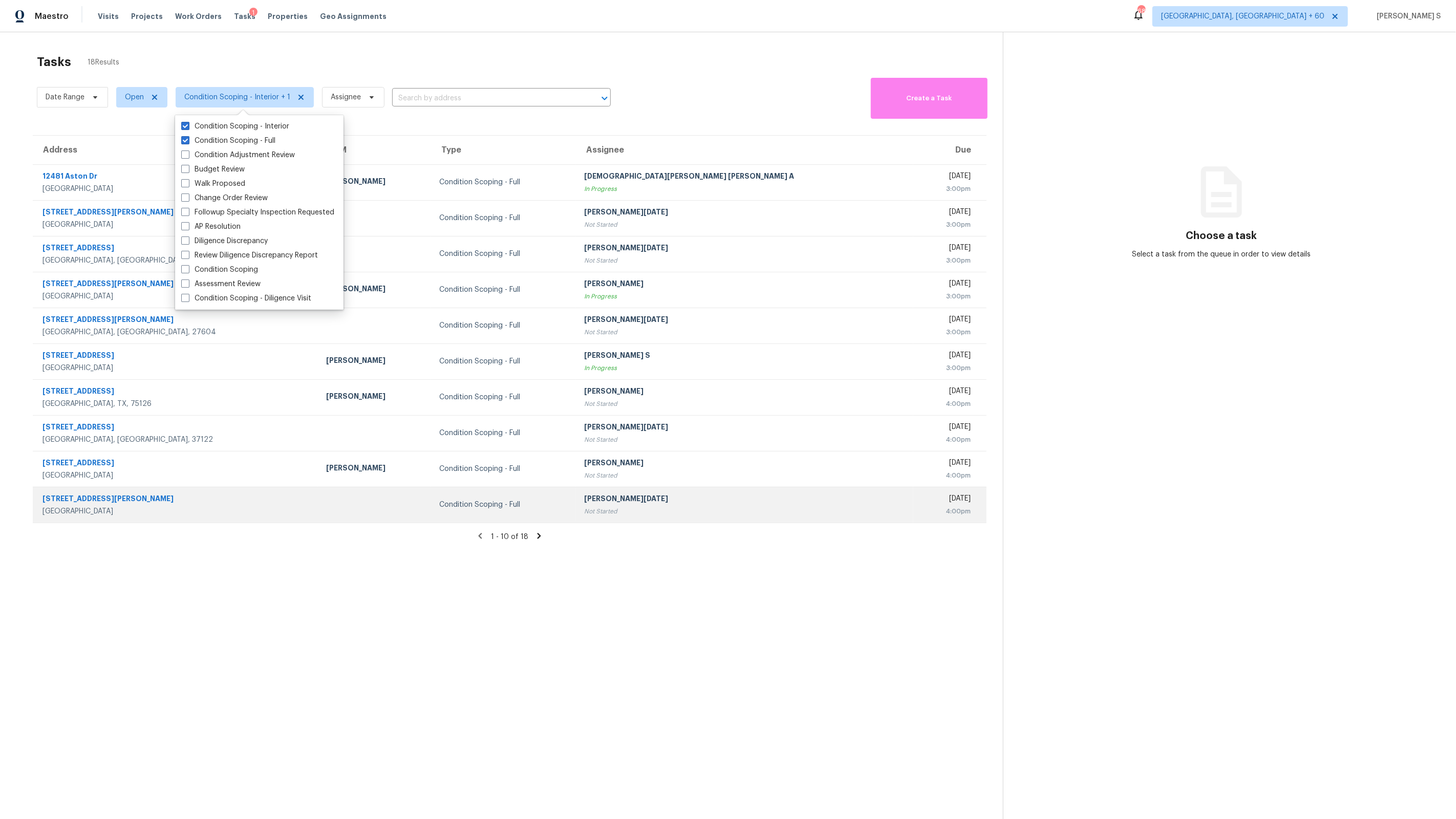
click at [662, 487] on td "Prabhu Raja Not Started" at bounding box center [745, 504] width 337 height 36
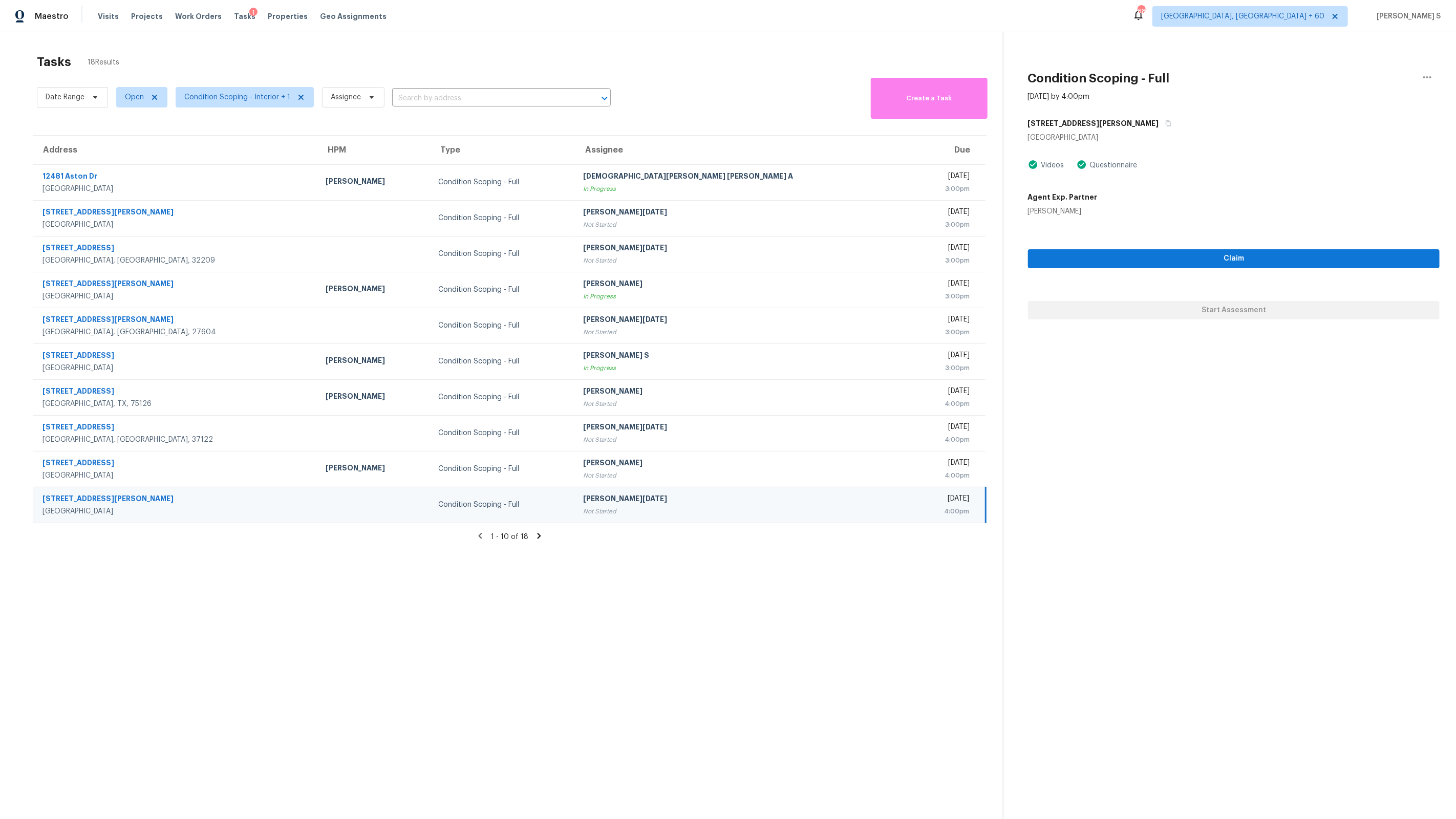
click at [536, 539] on icon at bounding box center [539, 536] width 9 height 9
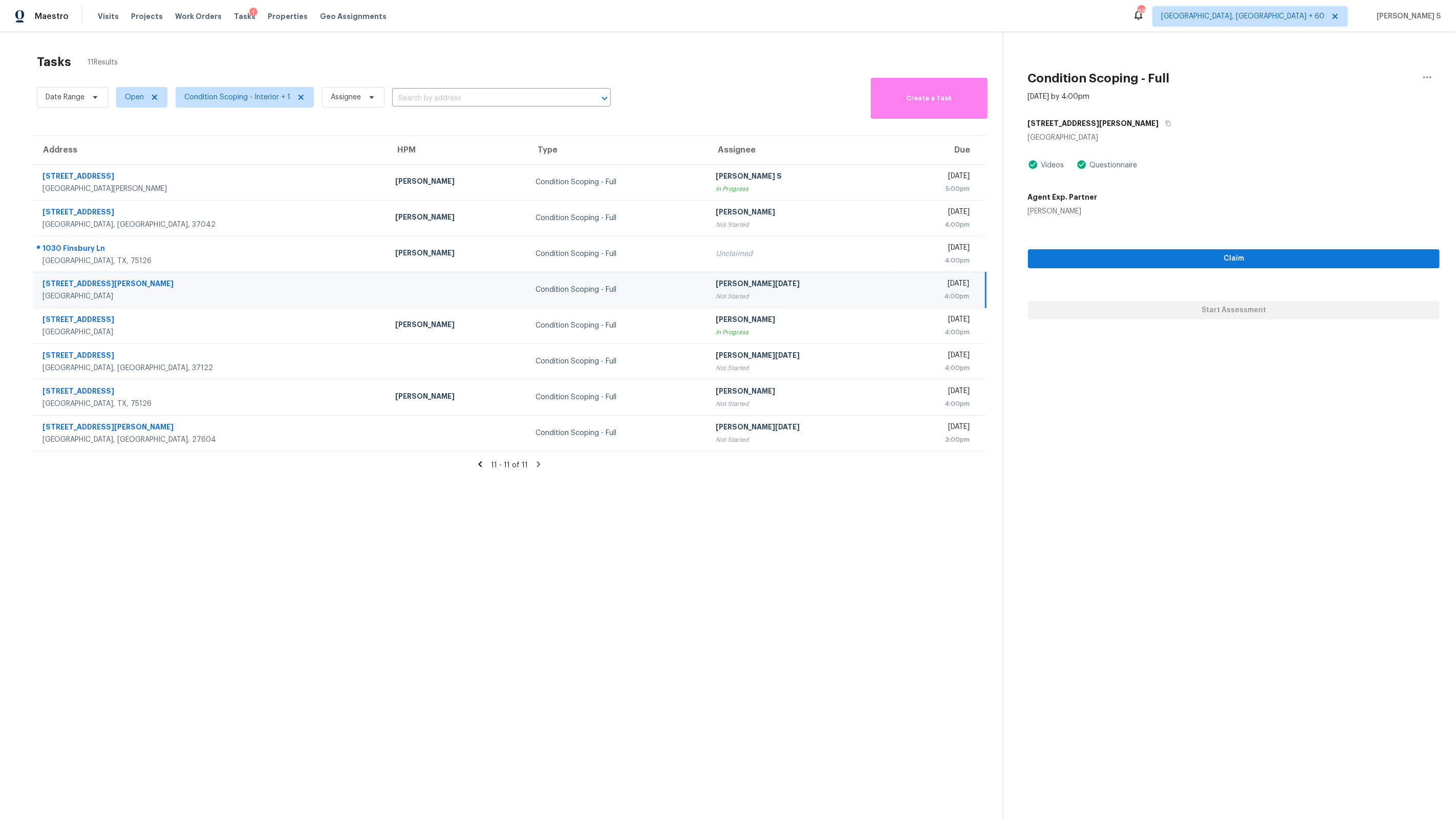
click at [629, 4] on div "Maestro Visits Projects Work Orders Tasks 1 Properties Geo Assignments 683 Albu…" at bounding box center [728, 16] width 1456 height 32
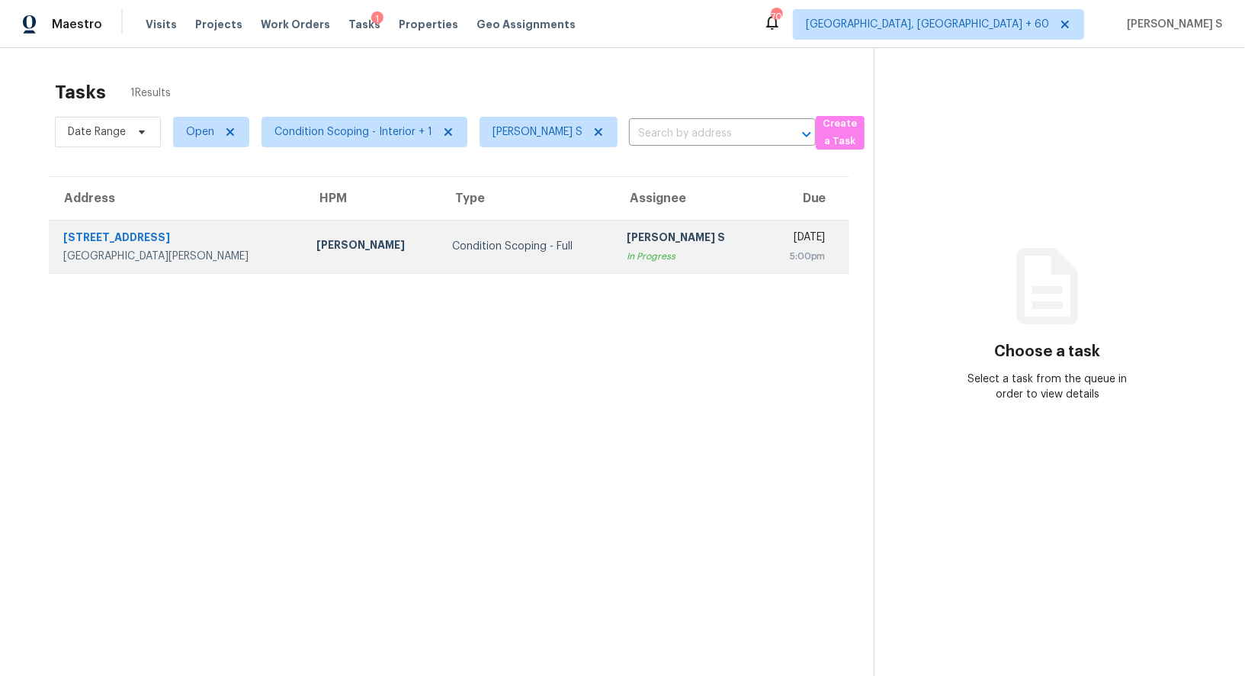
click at [775, 257] on div "5:00pm" at bounding box center [800, 256] width 50 height 15
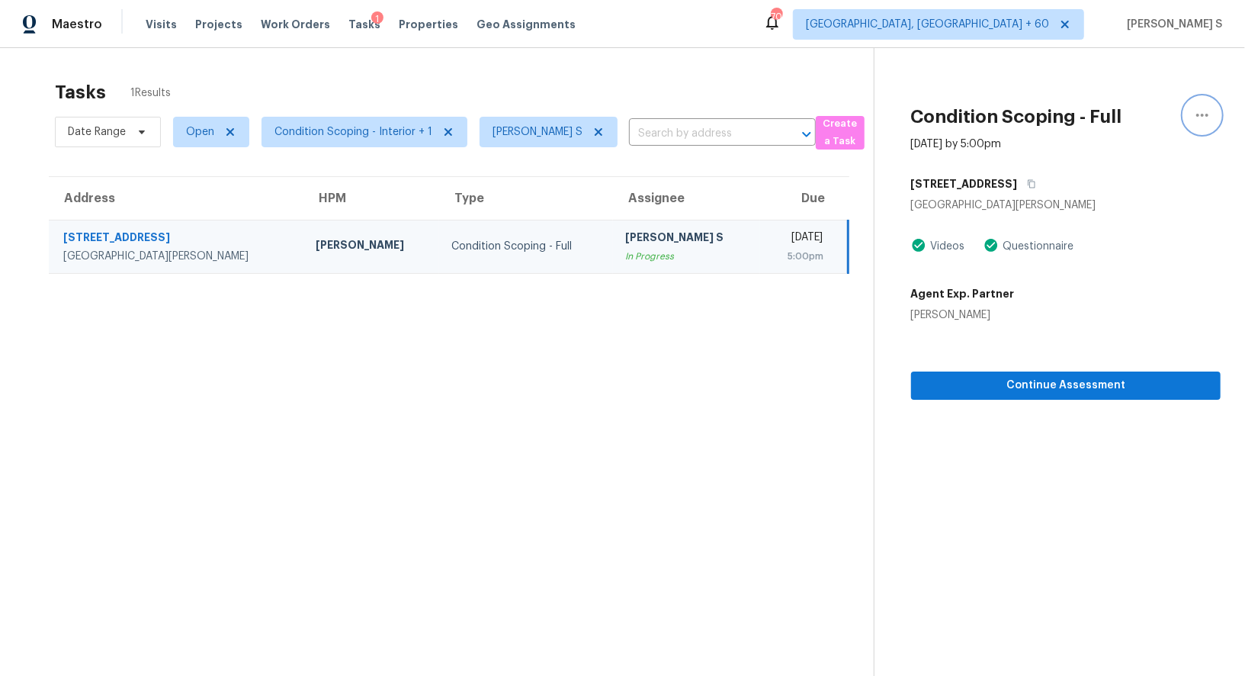
drag, startPoint x: 1202, startPoint y: 108, endPoint x: 1228, endPoint y: 143, distance: 43.2
click at [1202, 108] on icon "button" at bounding box center [1202, 115] width 18 height 18
click at [1111, 111] on div "Mark as Blocked" at bounding box center [1115, 118] width 119 height 15
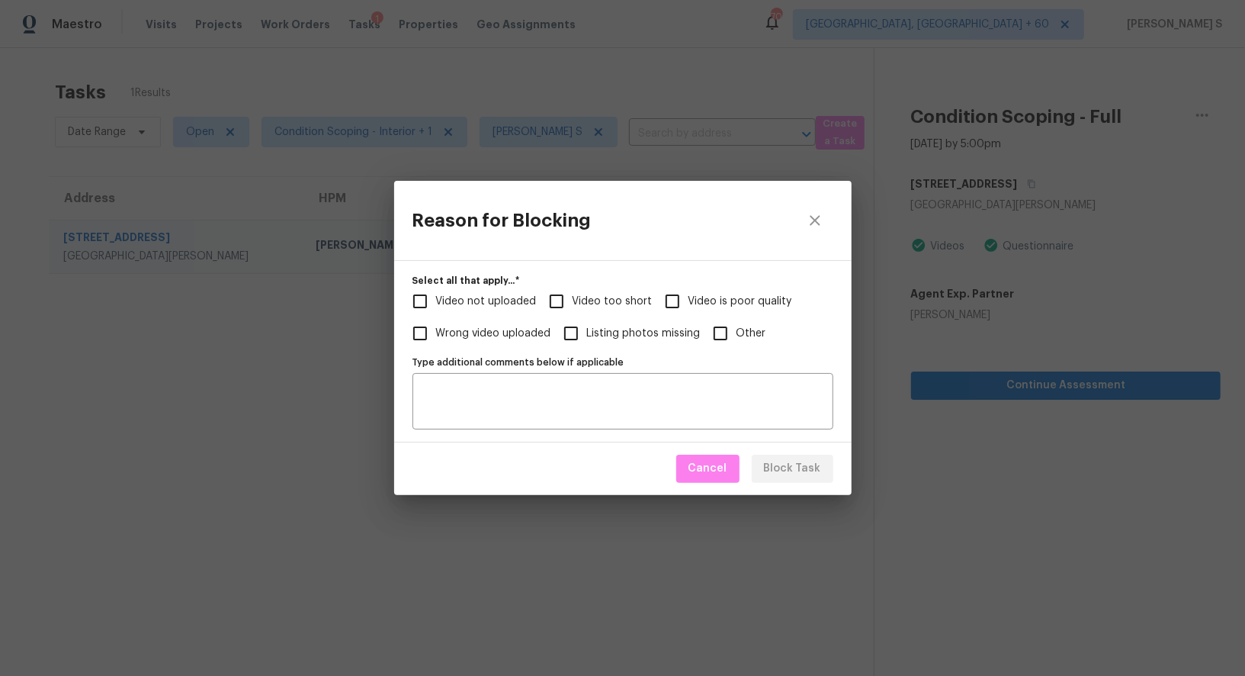
click at [580, 307] on span "Video too short" at bounding box center [613, 302] width 80 height 16
click at [573, 307] on input "Video too short" at bounding box center [557, 301] width 32 height 32
checkbox input "true"
click at [486, 307] on span "Video not uploaded" at bounding box center [486, 302] width 101 height 16
click at [436, 307] on input "Video not uploaded" at bounding box center [420, 301] width 32 height 32
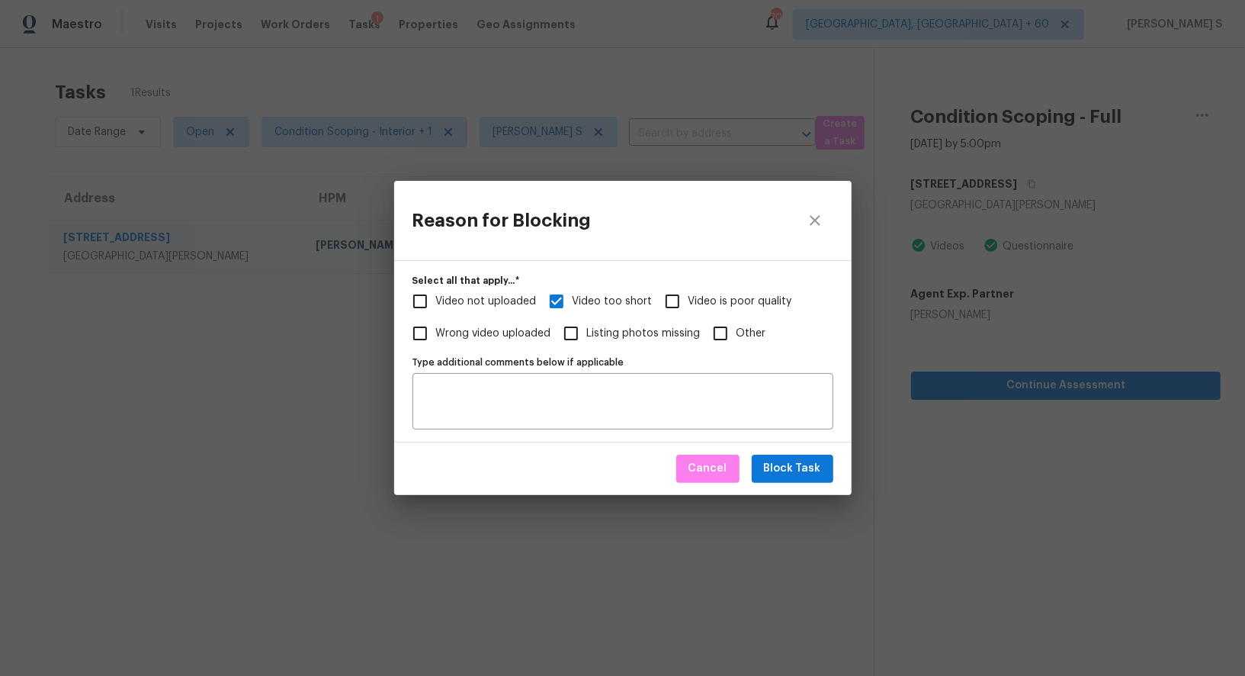
checkbox input "true"
click at [580, 369] on div "Type additional comments below if applicable Type additional comments below if …" at bounding box center [622, 390] width 421 height 78
click at [588, 395] on textarea "Type additional comments below if applicable" at bounding box center [623, 401] width 403 height 32
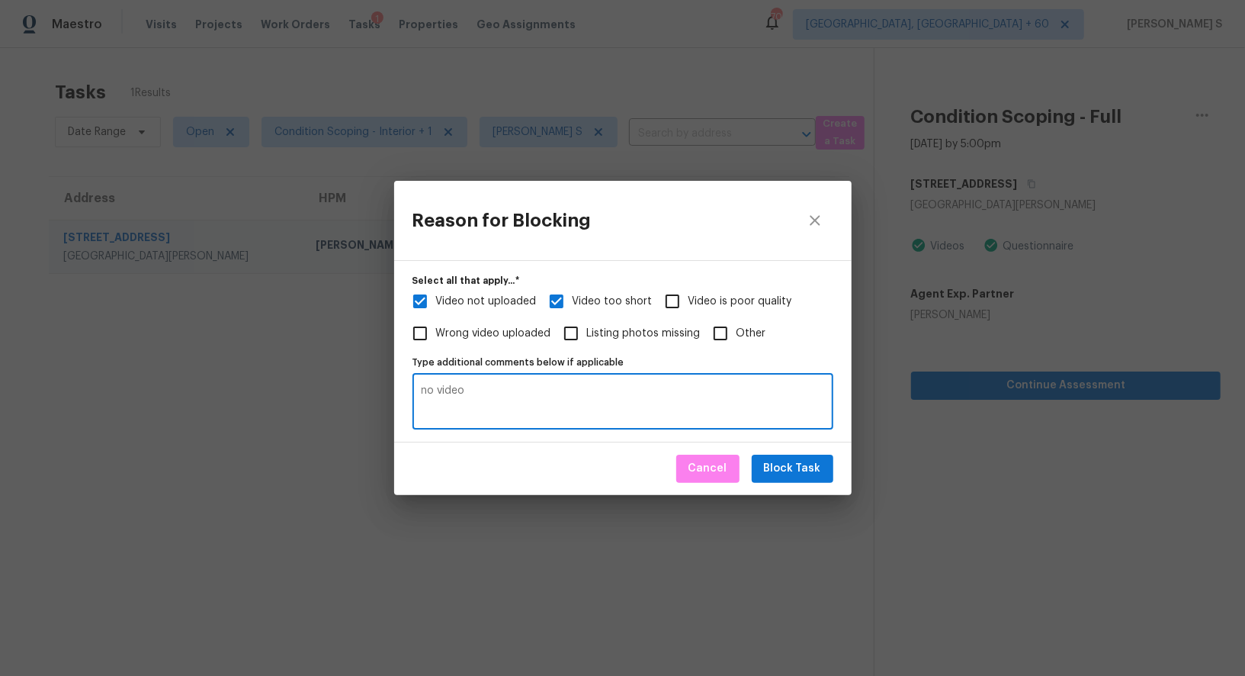
type textarea "no video"
click at [811, 471] on span "Block Task" at bounding box center [792, 468] width 57 height 19
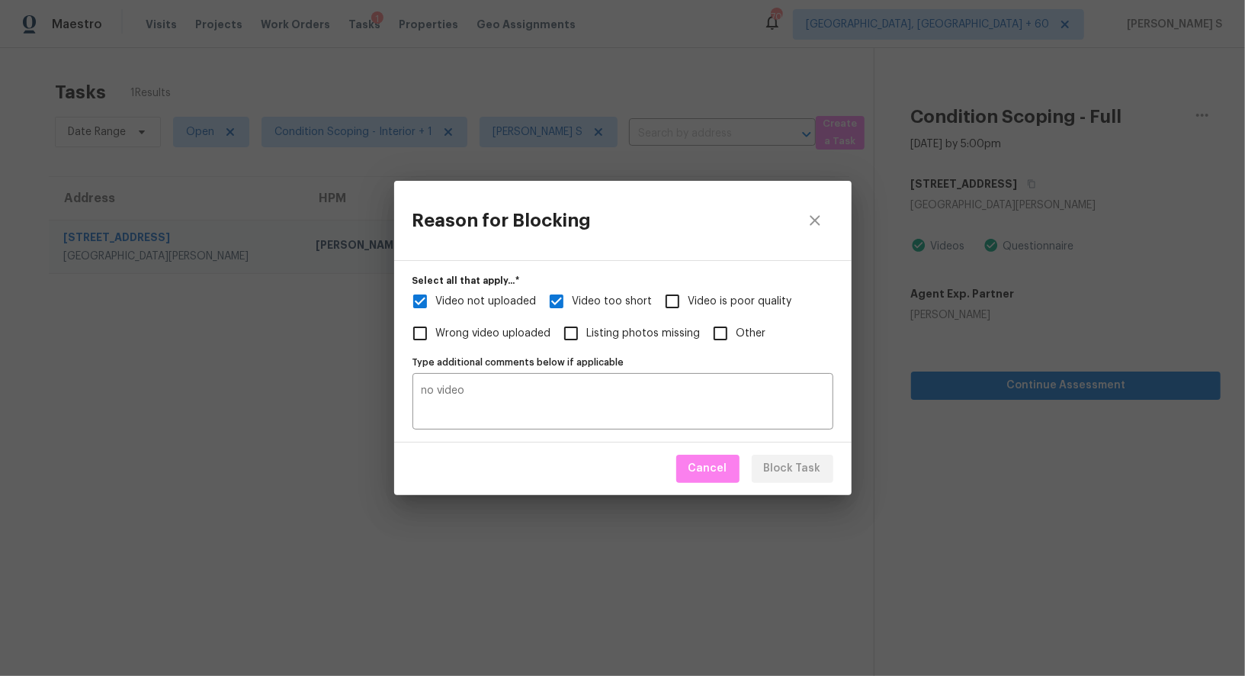
click at [0, 371] on div "Reason for Blocking Select all that apply...   * Video not uploaded Video too s…" at bounding box center [622, 338] width 1245 height 676
checkbox input "true"
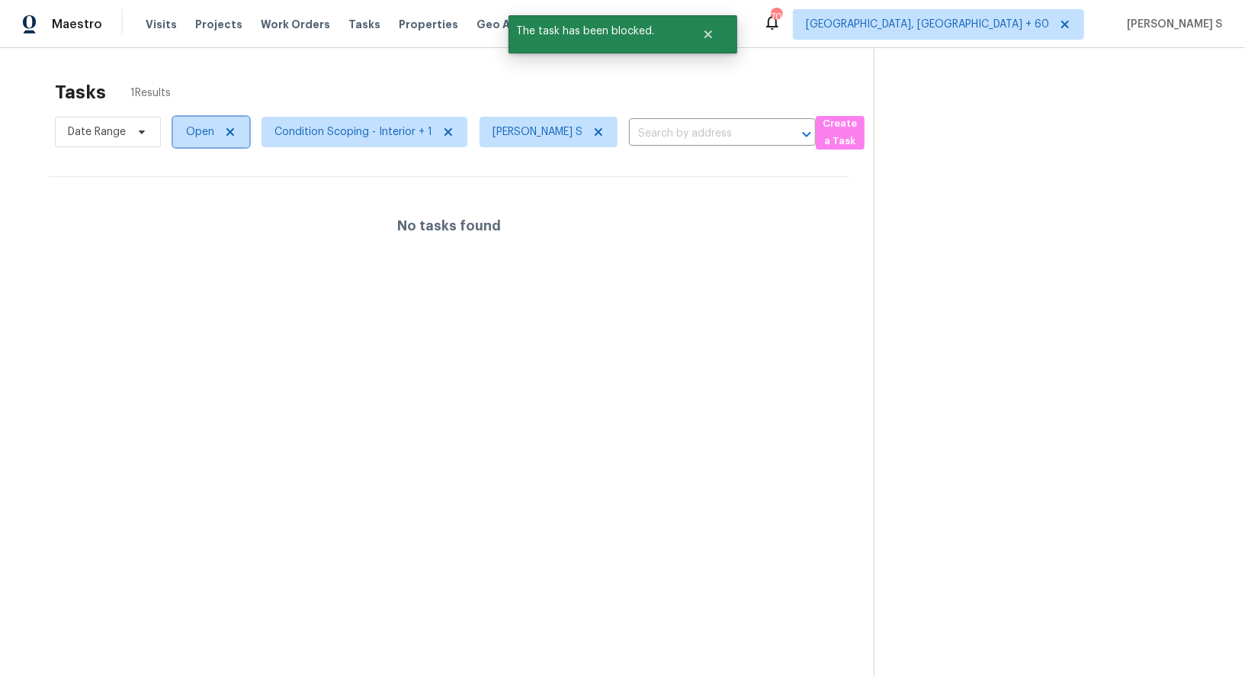
click at [186, 127] on span "Open" at bounding box center [200, 131] width 28 height 15
click at [211, 207] on div "Blocked" at bounding box center [213, 217] width 74 height 21
click at [213, 213] on label "Blocked" at bounding box center [211, 217] width 60 height 15
click at [191, 213] on input "Blocked" at bounding box center [186, 215] width 10 height 10
checkbox input "true"
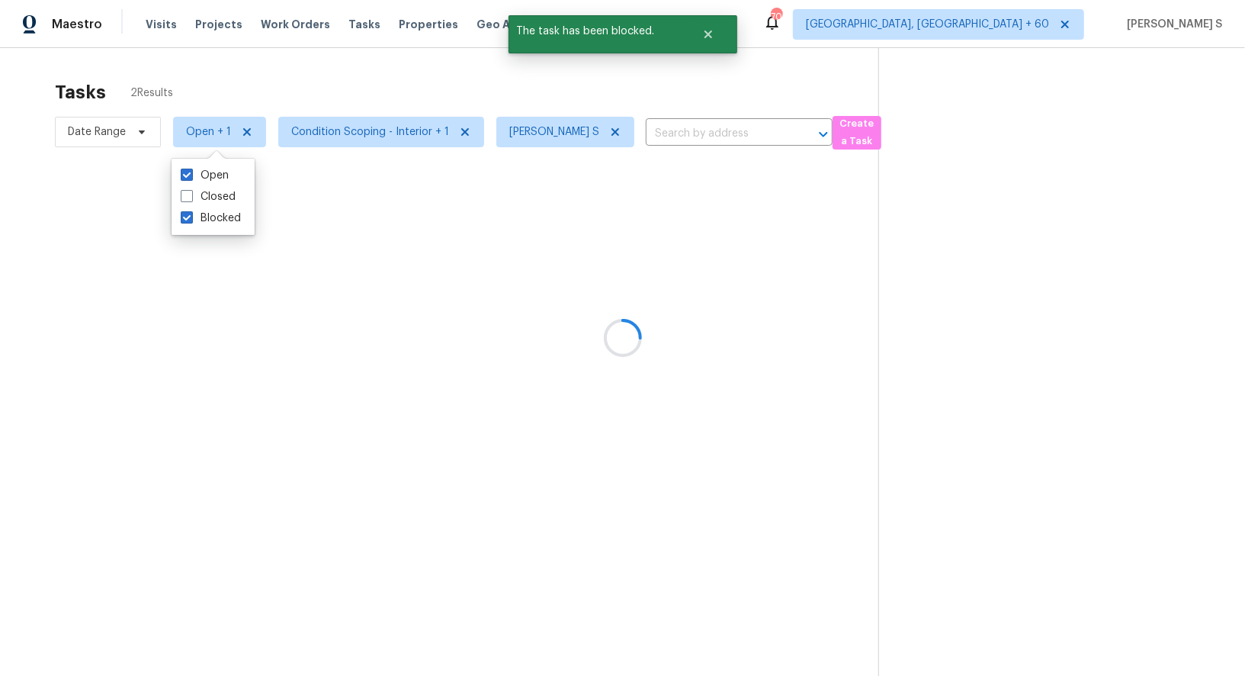
click at [526, 353] on div at bounding box center [622, 338] width 1245 height 676
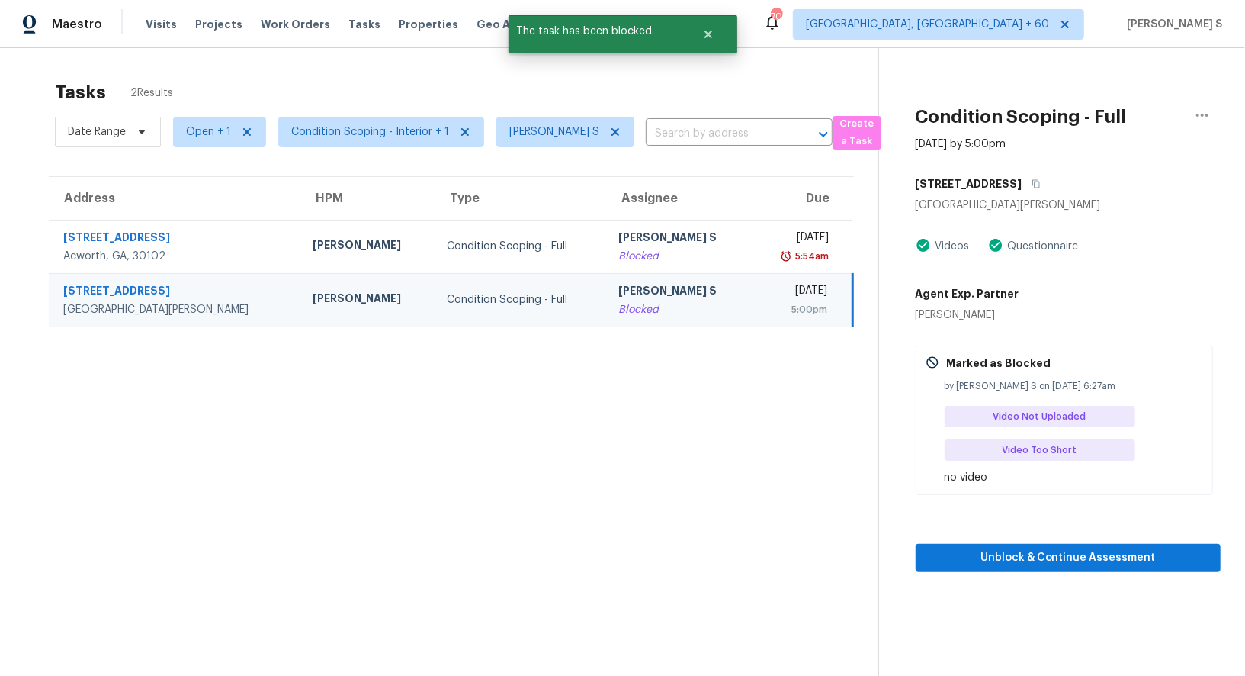
click at [606, 218] on th "Assignee" at bounding box center [679, 198] width 146 height 43
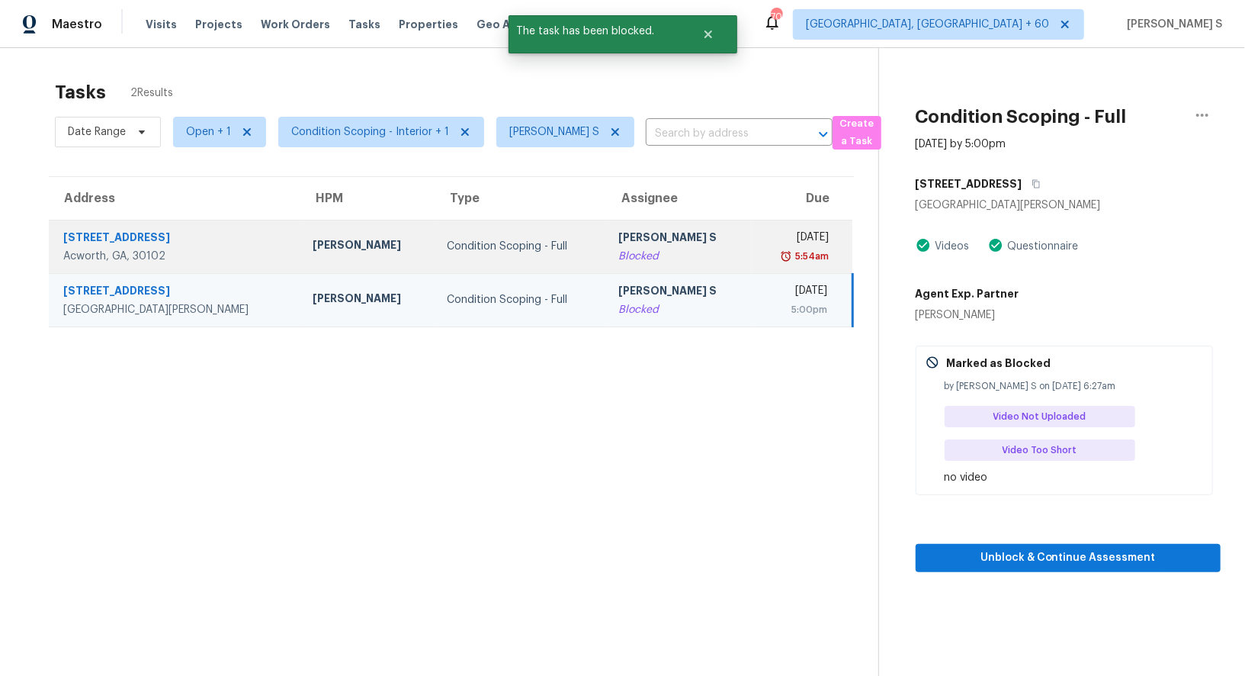
click at [631, 242] on div "[PERSON_NAME] S" at bounding box center [678, 238] width 121 height 19
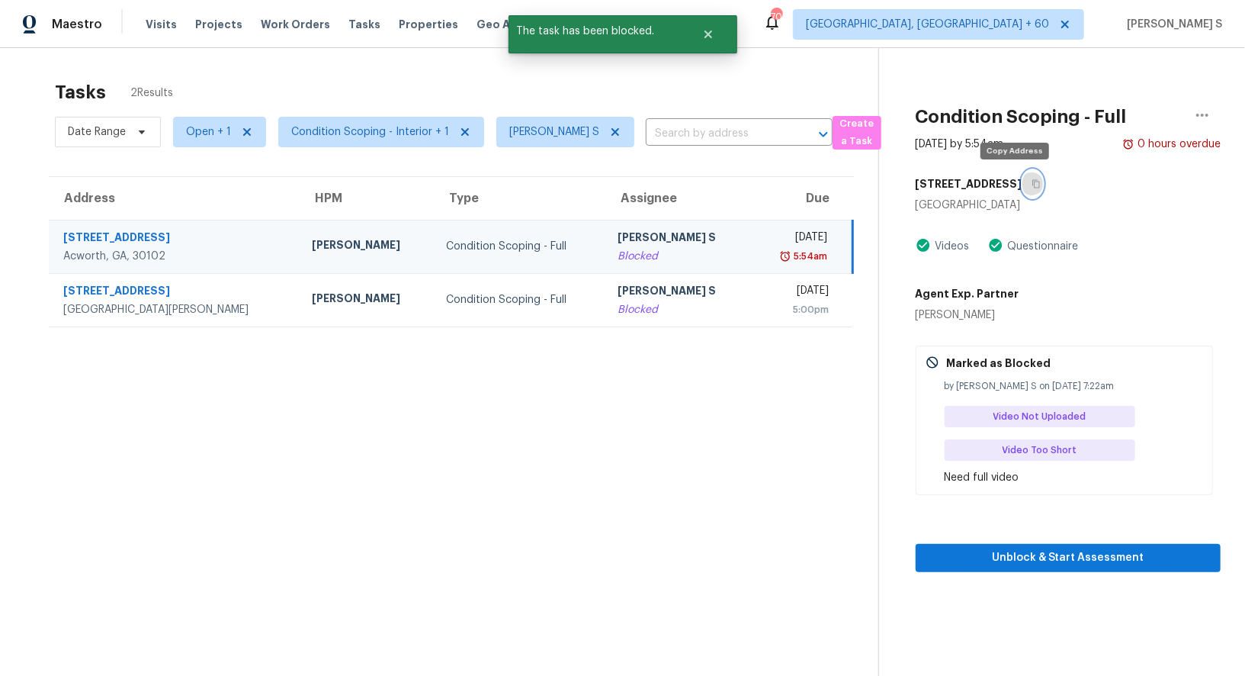
click at [1022, 187] on button "button" at bounding box center [1032, 183] width 21 height 27
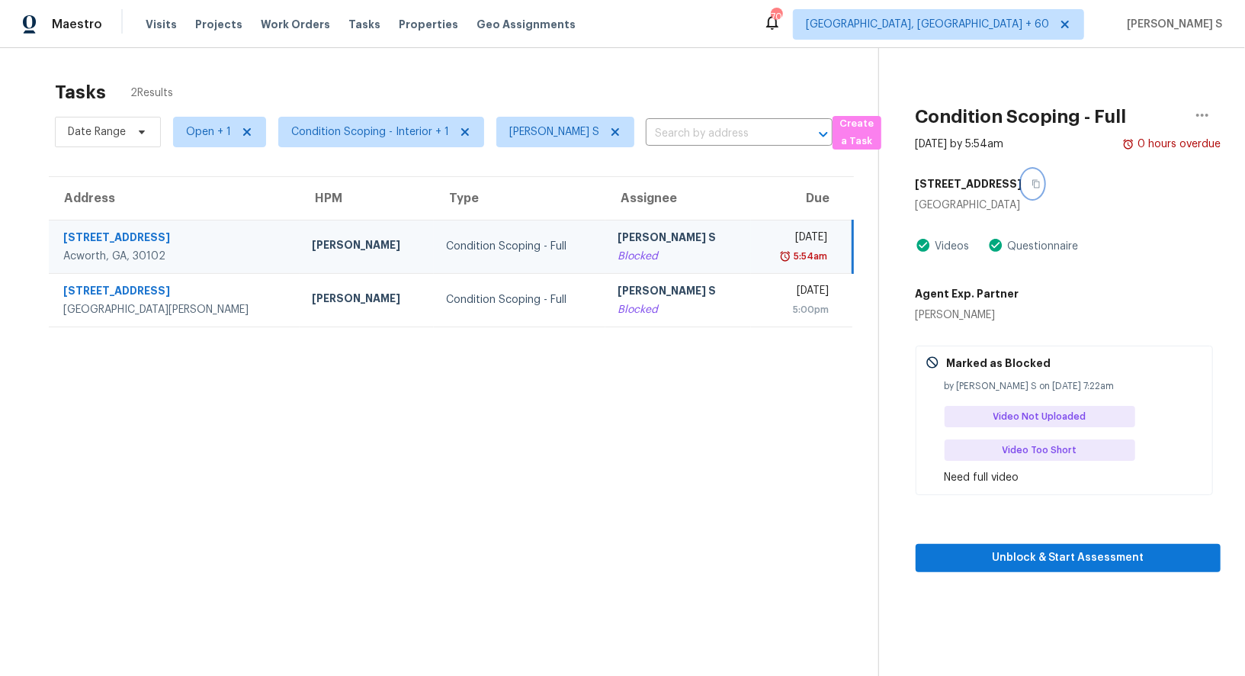
click at [1032, 184] on icon "button" at bounding box center [1036, 183] width 9 height 9
click at [1068, 557] on span "Unblock & Start Assessment" at bounding box center [1068, 557] width 281 height 19
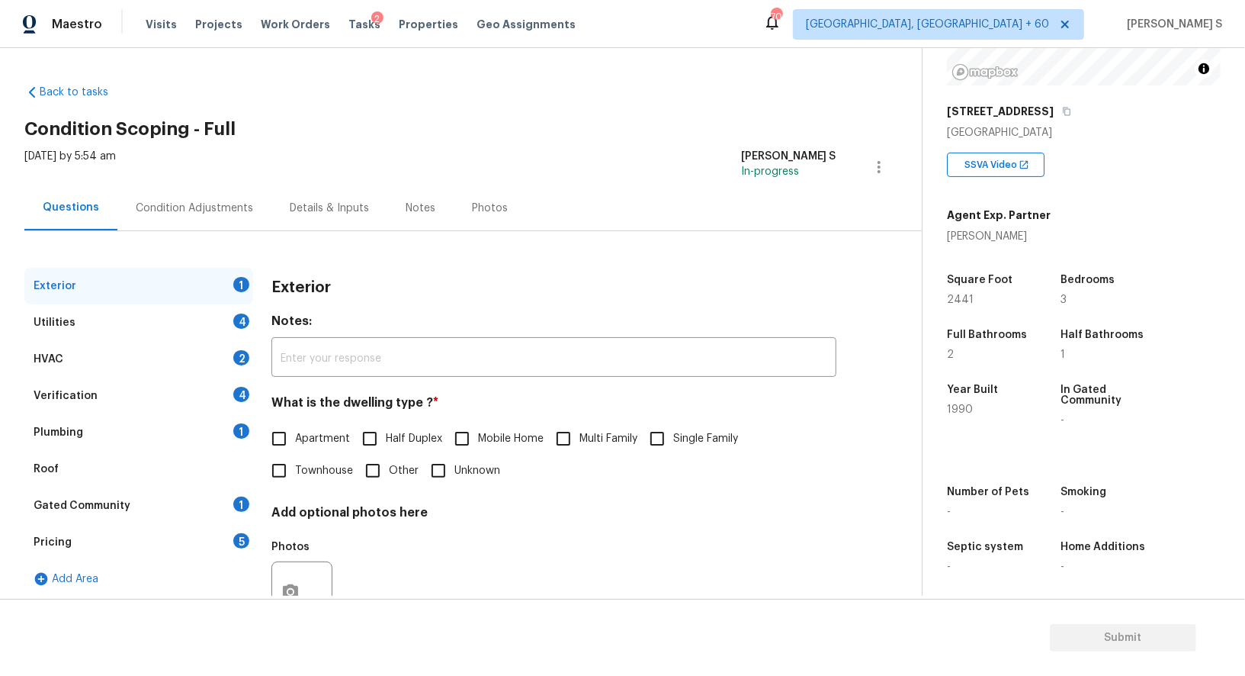
scroll to position [58, 0]
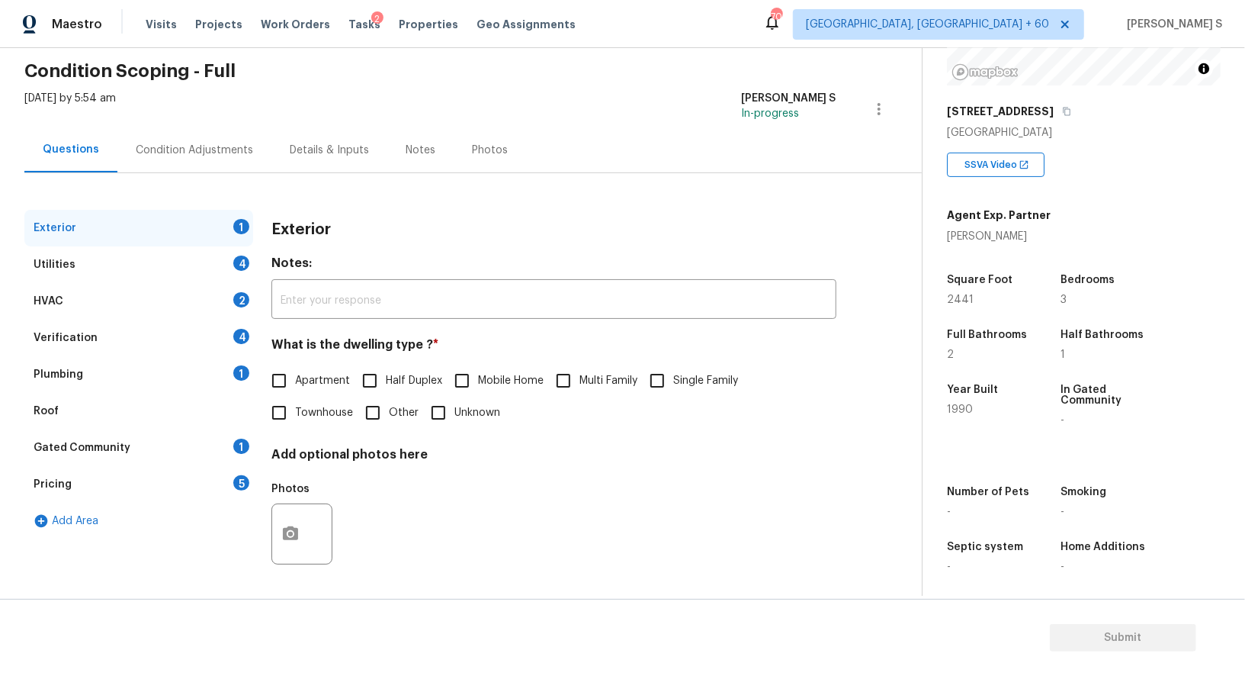
click at [656, 387] on input "Single Family" at bounding box center [657, 380] width 32 height 32
checkbox input "true"
click at [233, 259] on div "Utilities 4" at bounding box center [138, 264] width 229 height 37
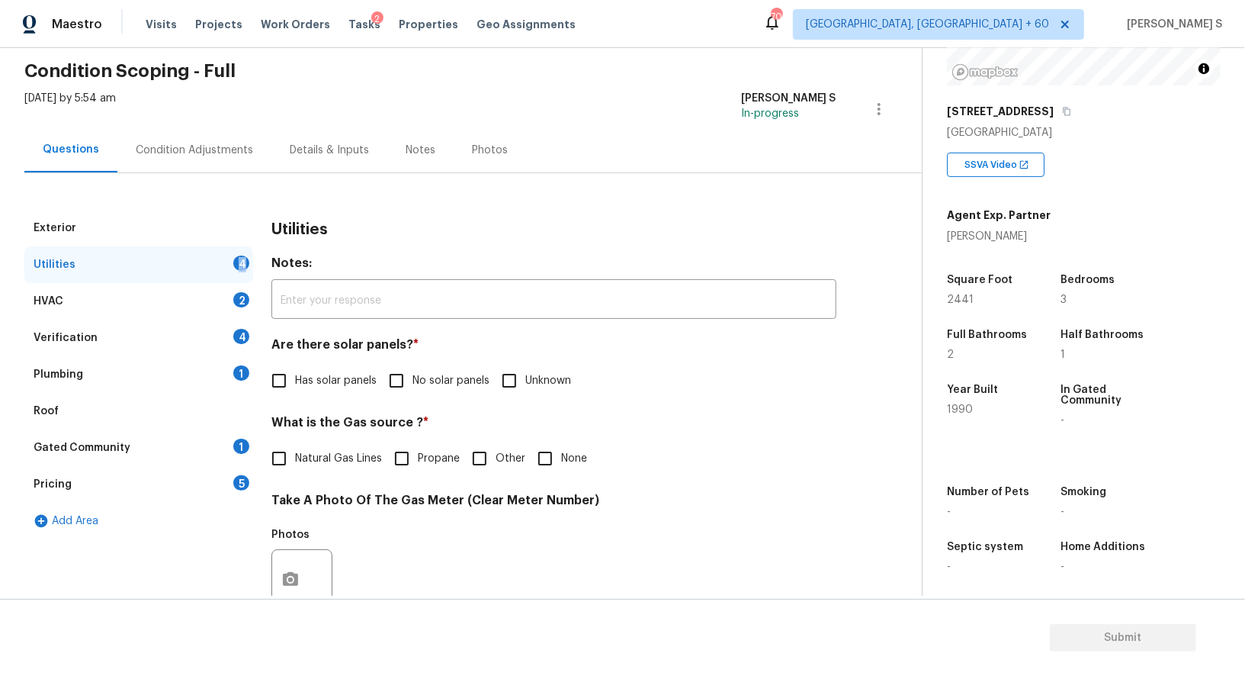
click at [233, 259] on div "Utilities 4" at bounding box center [138, 264] width 229 height 37
click at [401, 389] on input "No solar panels" at bounding box center [396, 380] width 32 height 32
checkbox input "true"
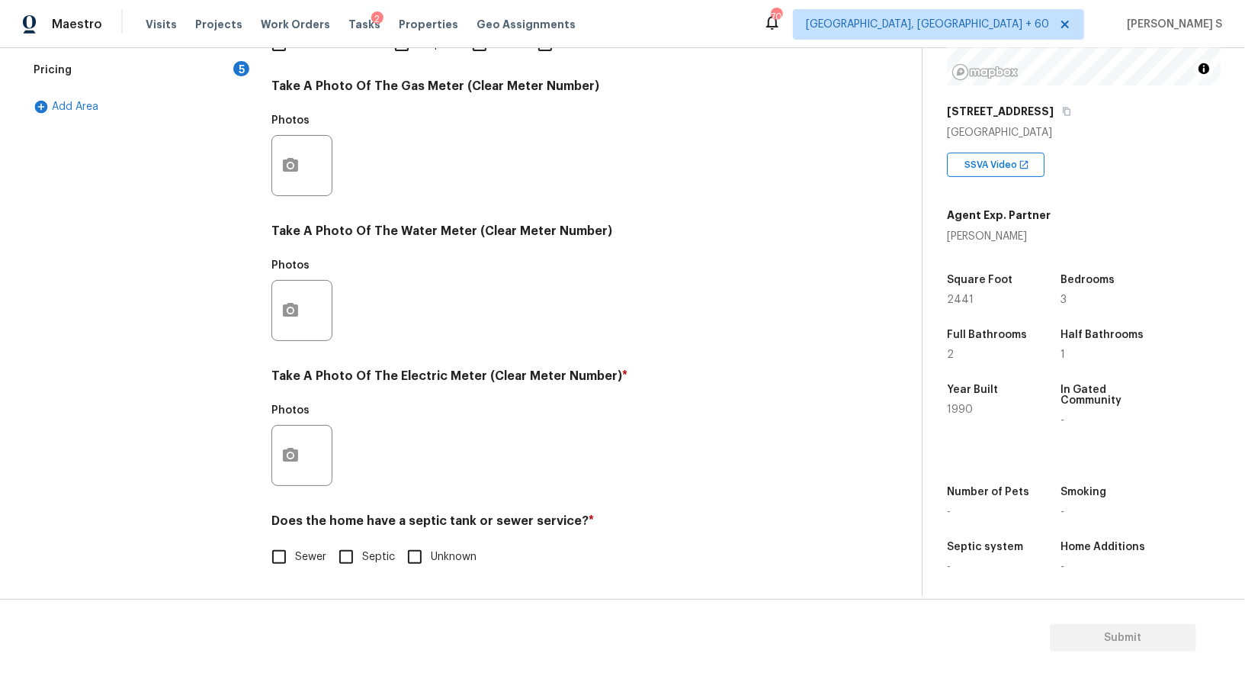
scroll to position [471, 0]
click at [355, 573] on input "Septic" at bounding box center [346, 557] width 32 height 32
checkbox input "true"
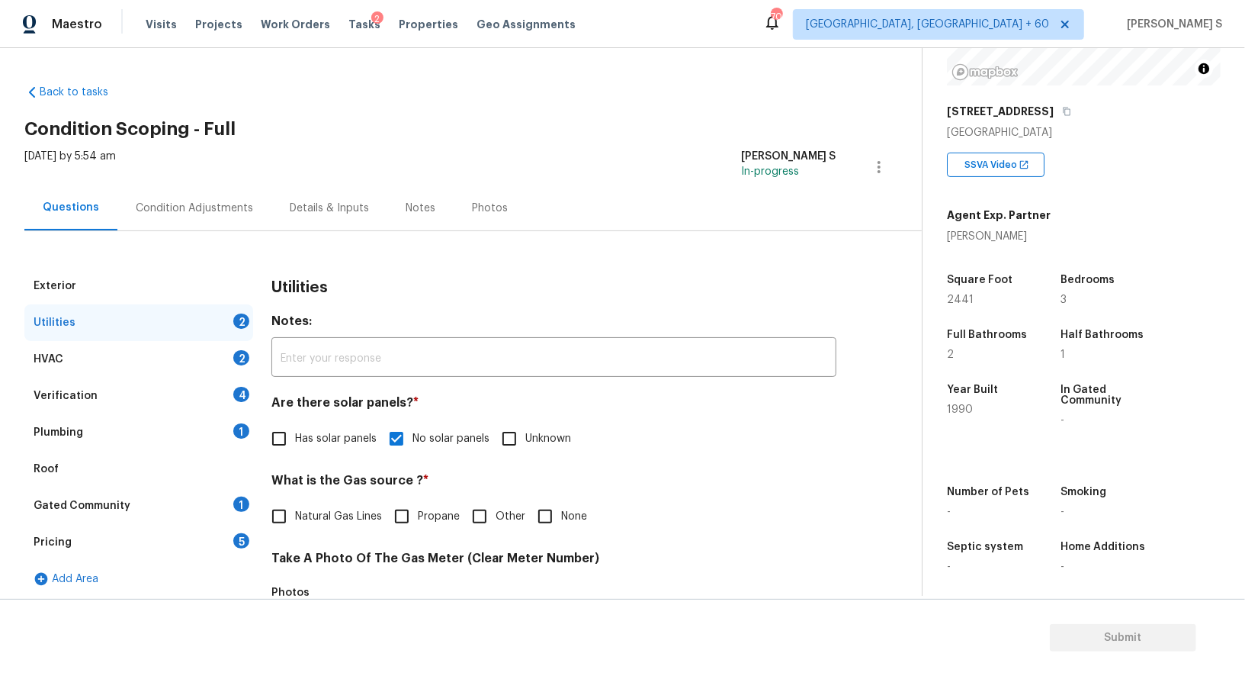
click at [239, 435] on div "1" at bounding box center [241, 430] width 16 height 15
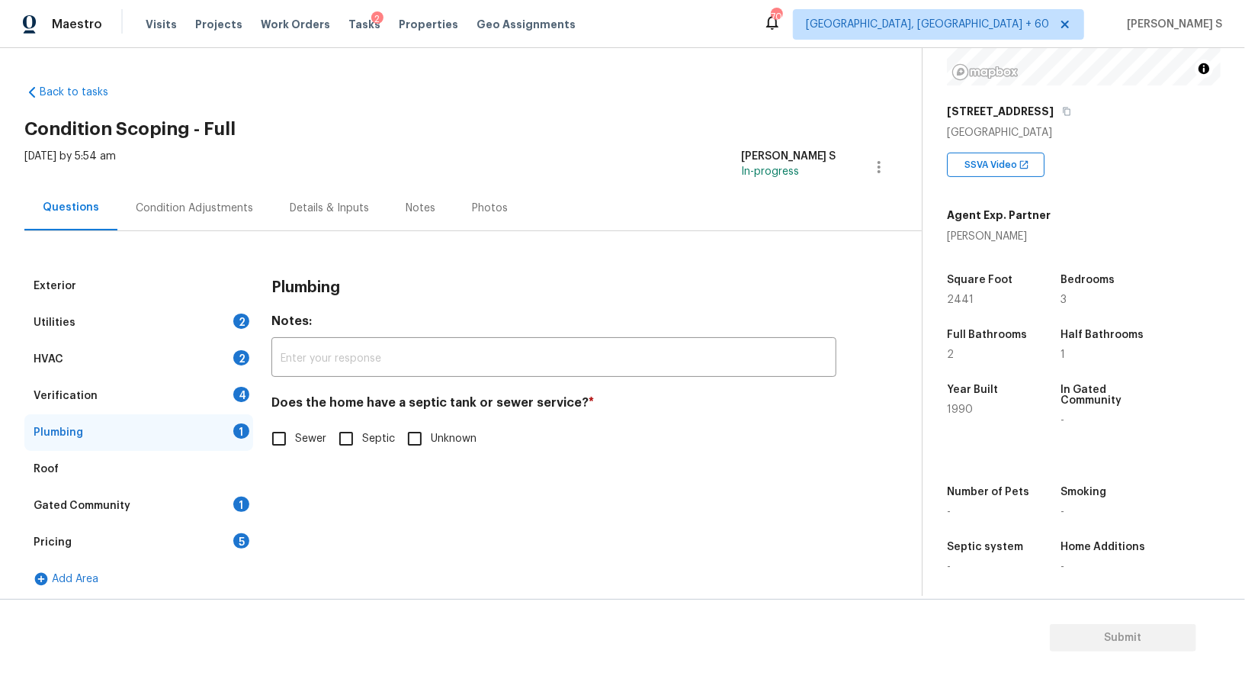
drag, startPoint x: 348, startPoint y: 429, endPoint x: 316, endPoint y: 474, distance: 55.4
click at [348, 429] on input "Septic" at bounding box center [346, 438] width 32 height 32
checkbox input "true"
click at [223, 493] on div "Gated Community 1" at bounding box center [138, 505] width 229 height 37
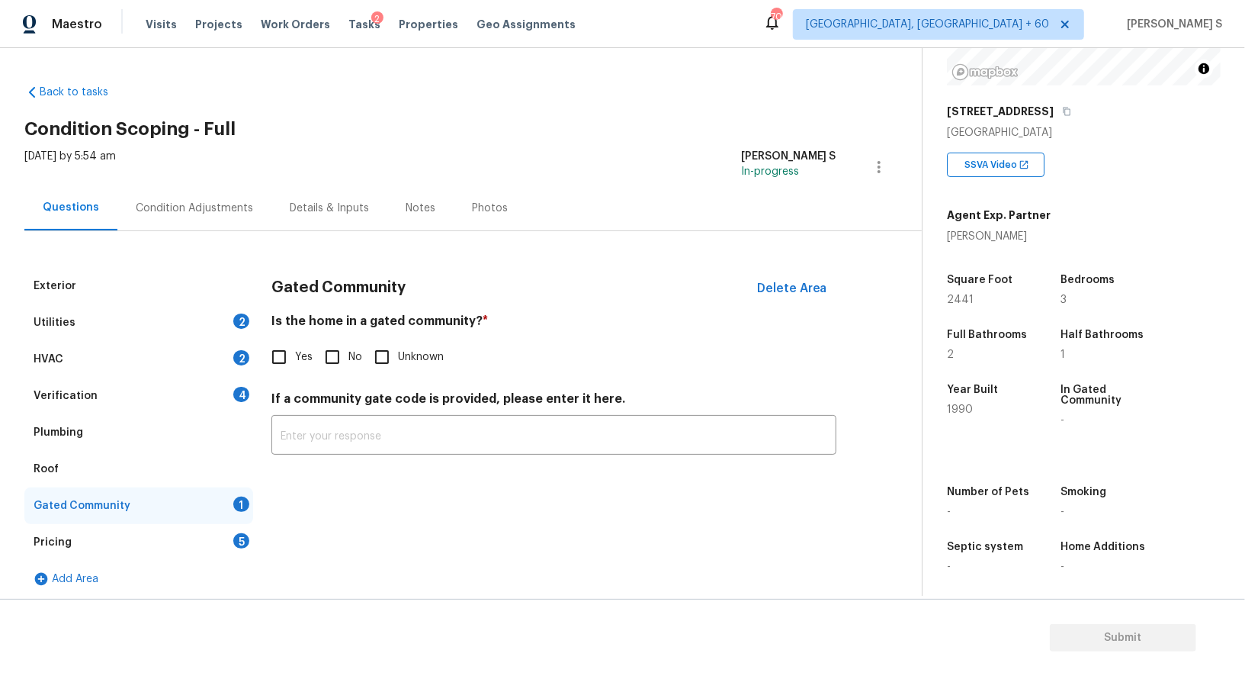
click at [335, 352] on input "No" at bounding box center [332, 357] width 32 height 32
checkbox input "true"
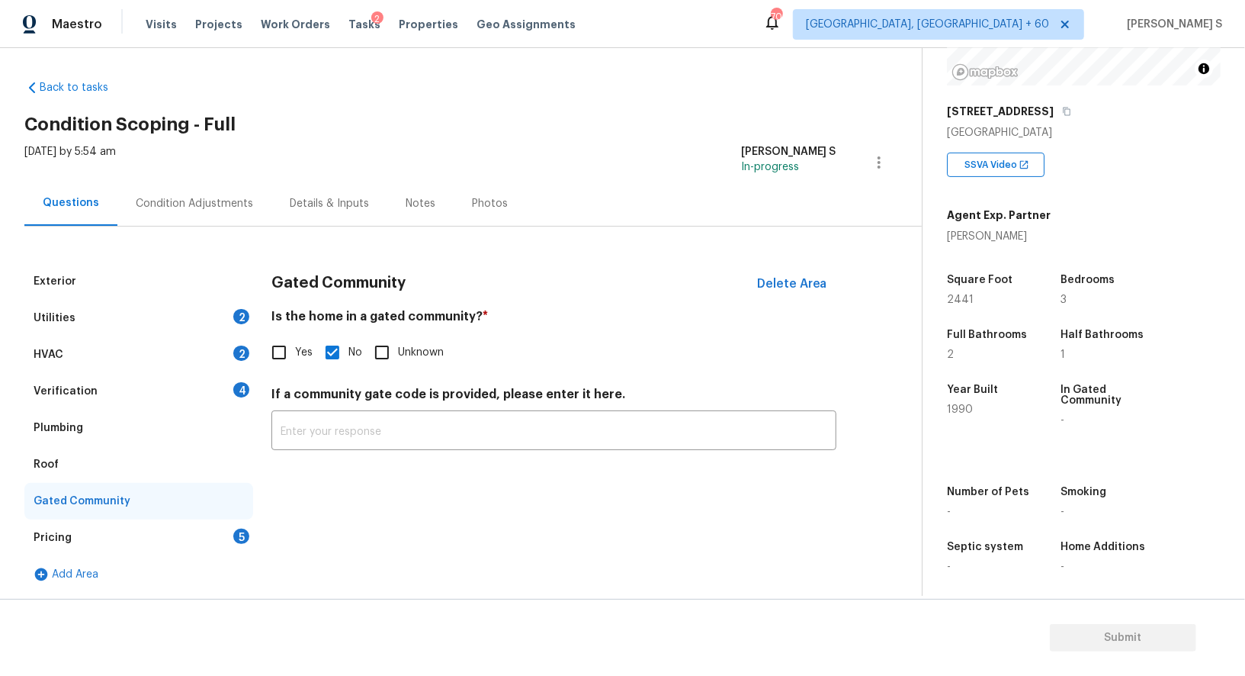
click at [233, 534] on div "Pricing 5" at bounding box center [138, 537] width 229 height 37
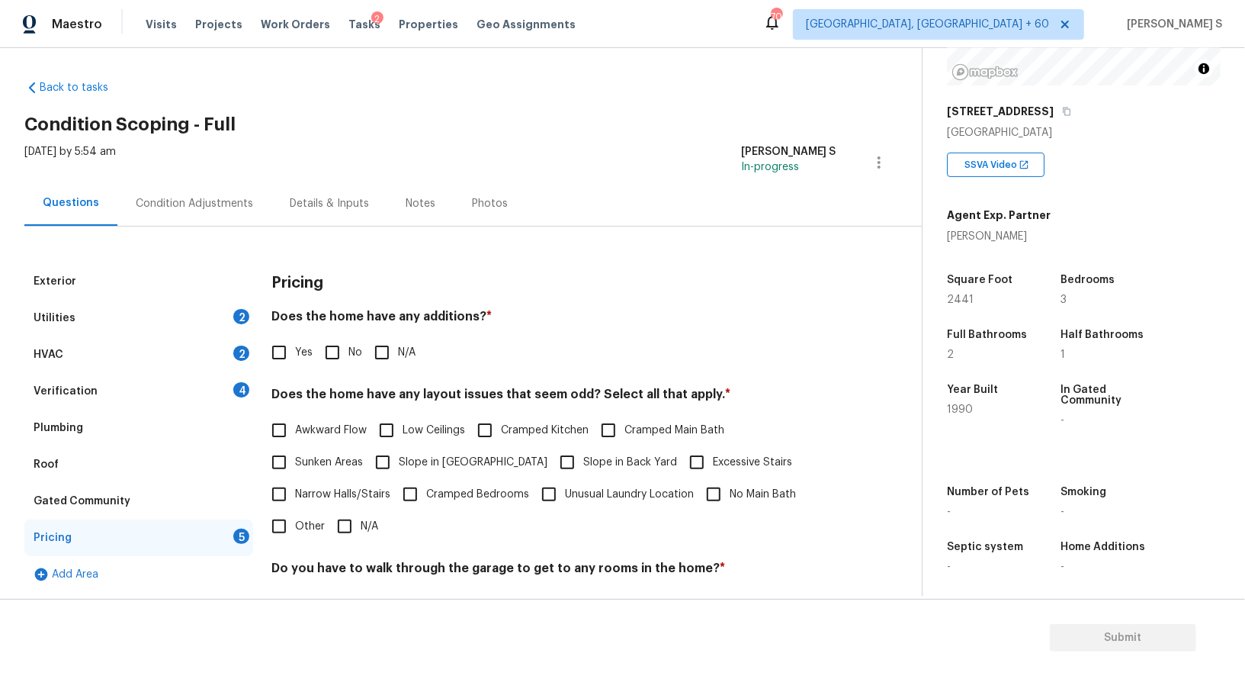
click at [339, 357] on input "No" at bounding box center [332, 352] width 32 height 32
checkbox input "true"
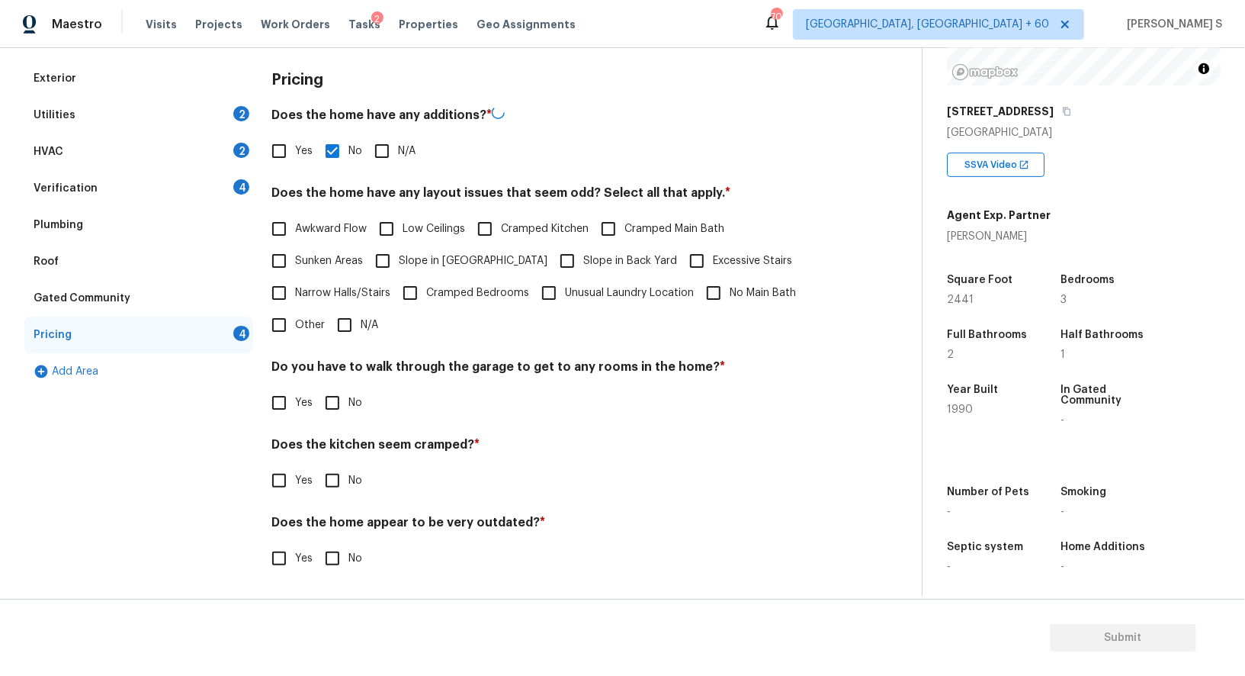
scroll to position [206, 0]
click at [342, 418] on div "Pricing Does the home have any additions? * Yes No N/A Does the home have any l…" at bounding box center [553, 327] width 565 height 531
click at [336, 410] on input "No" at bounding box center [332, 403] width 32 height 32
checkbox input "true"
click at [316, 464] on input "No" at bounding box center [332, 480] width 32 height 32
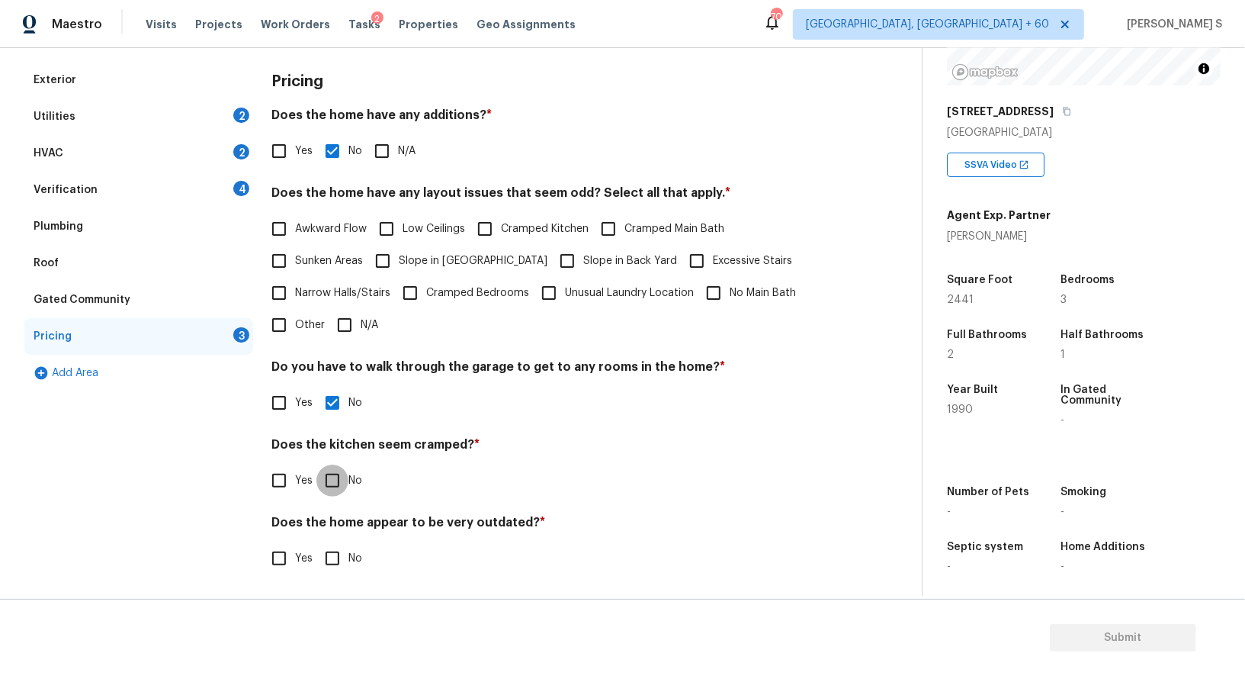
checkbox input "true"
click at [316, 544] on input "No" at bounding box center [332, 560] width 32 height 32
checkbox input "true"
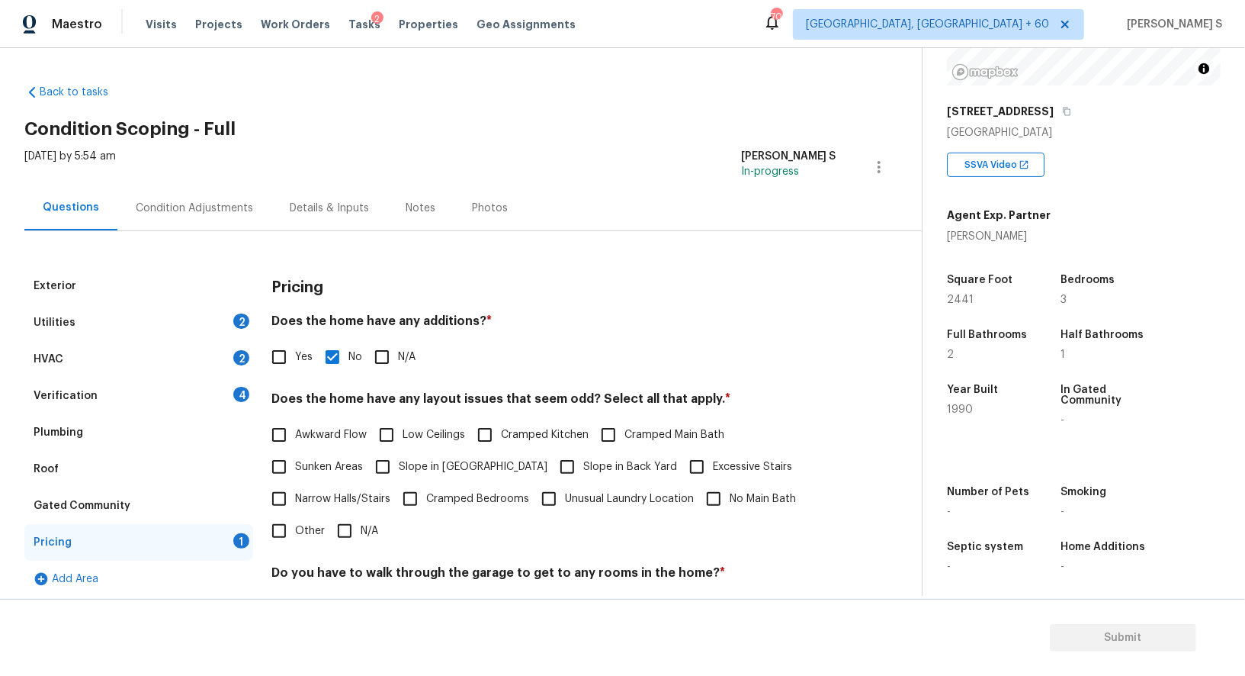
drag, startPoint x: 233, startPoint y: 393, endPoint x: 243, endPoint y: 393, distance: 10.7
click at [233, 393] on div "4" at bounding box center [241, 394] width 16 height 15
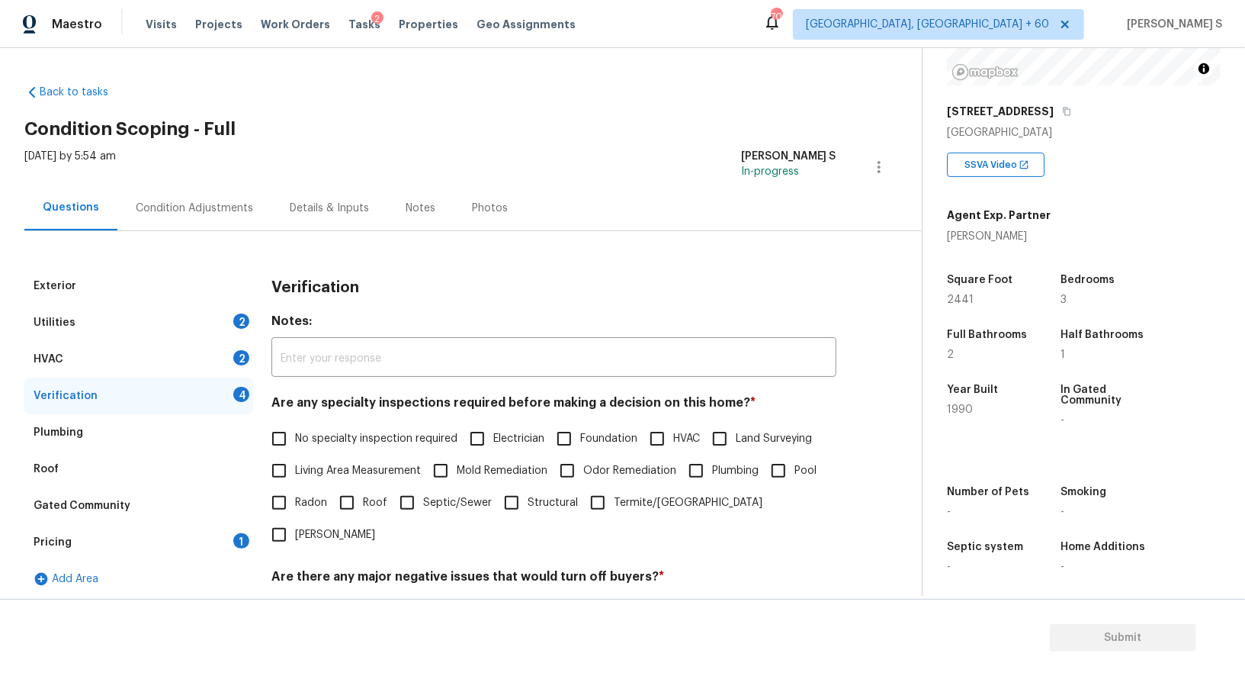
click at [288, 441] on input "No specialty inspection required" at bounding box center [279, 438] width 32 height 32
checkbox input "true"
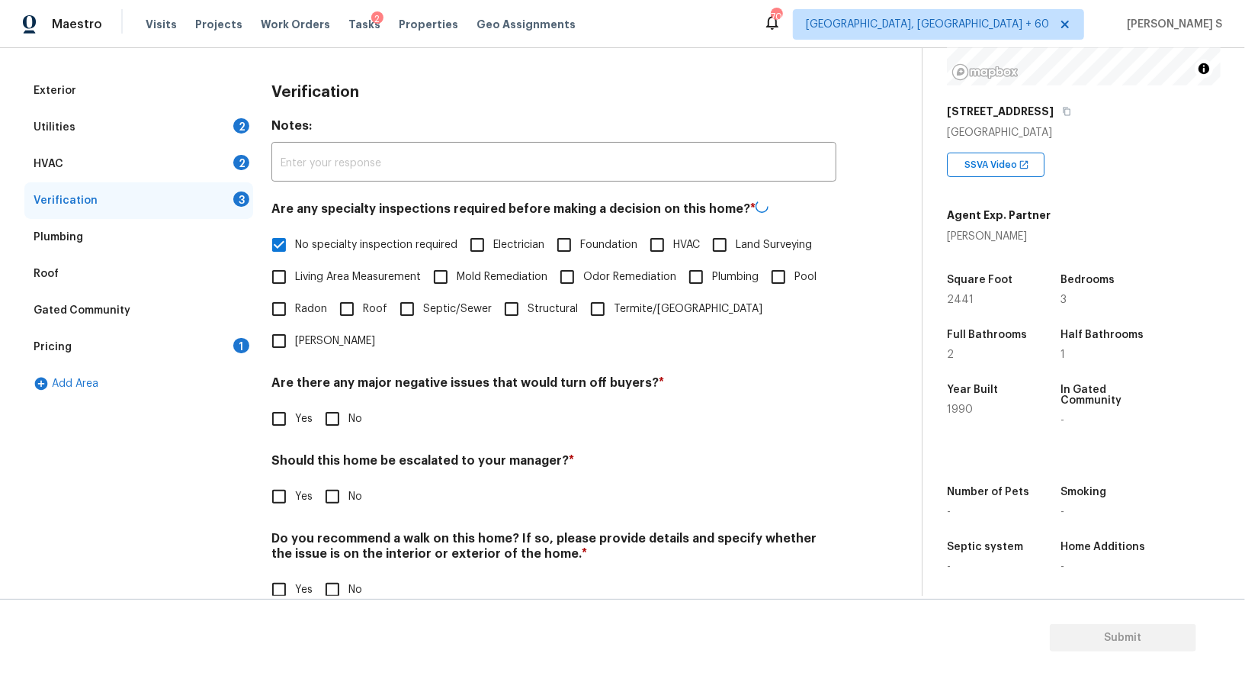
scroll to position [194, 0]
drag, startPoint x: 326, startPoint y: 382, endPoint x: 326, endPoint y: 459, distance: 77.0
click at [326, 402] on input "No" at bounding box center [332, 418] width 32 height 32
checkbox input "true"
click at [326, 574] on input "No" at bounding box center [332, 590] width 32 height 32
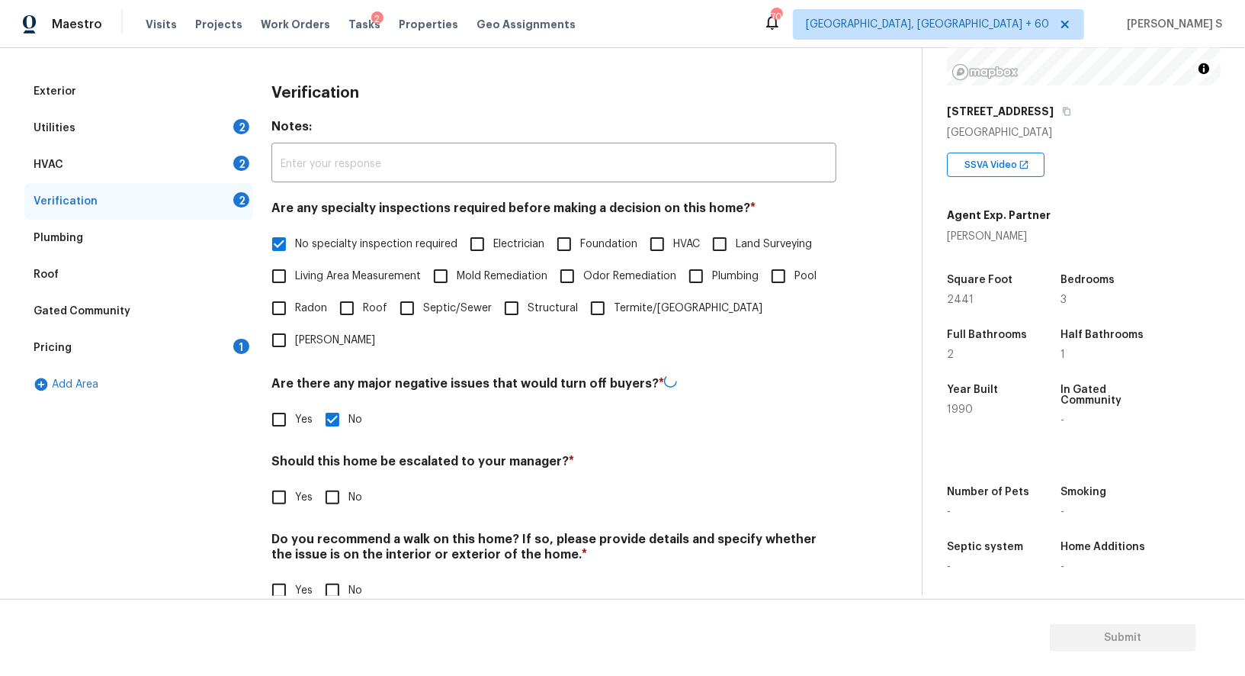
checkbox input "true"
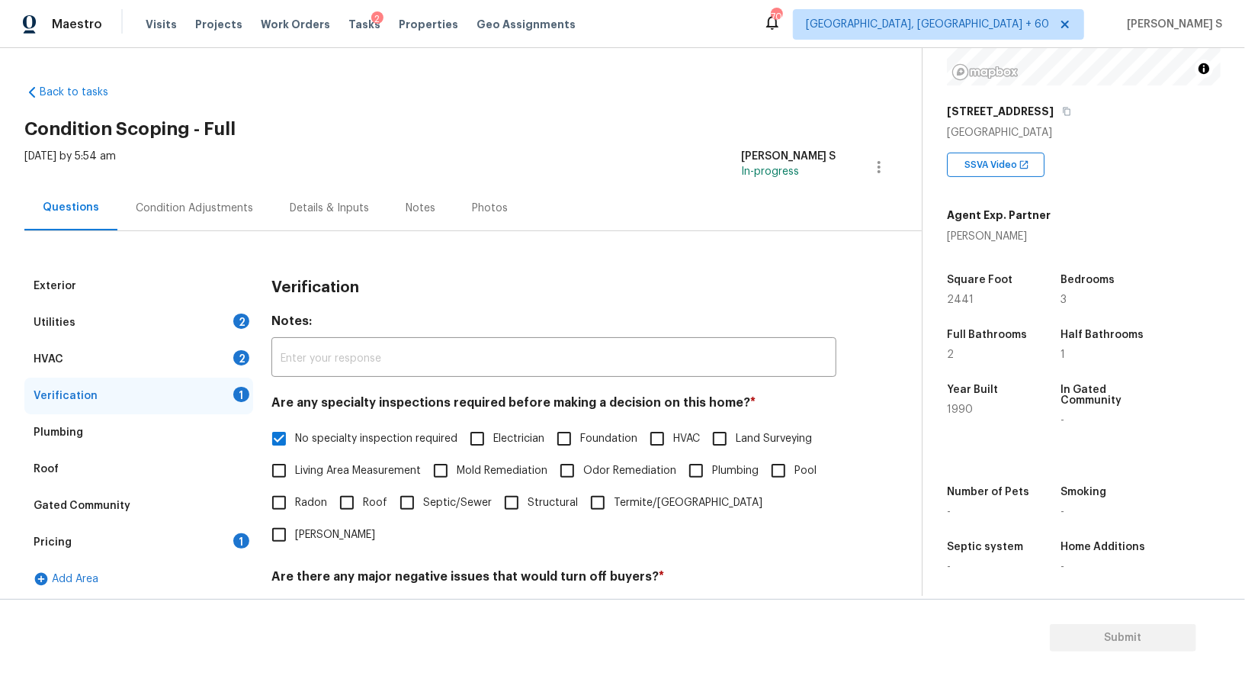
click at [229, 346] on div "HVAC 2" at bounding box center [138, 359] width 229 height 37
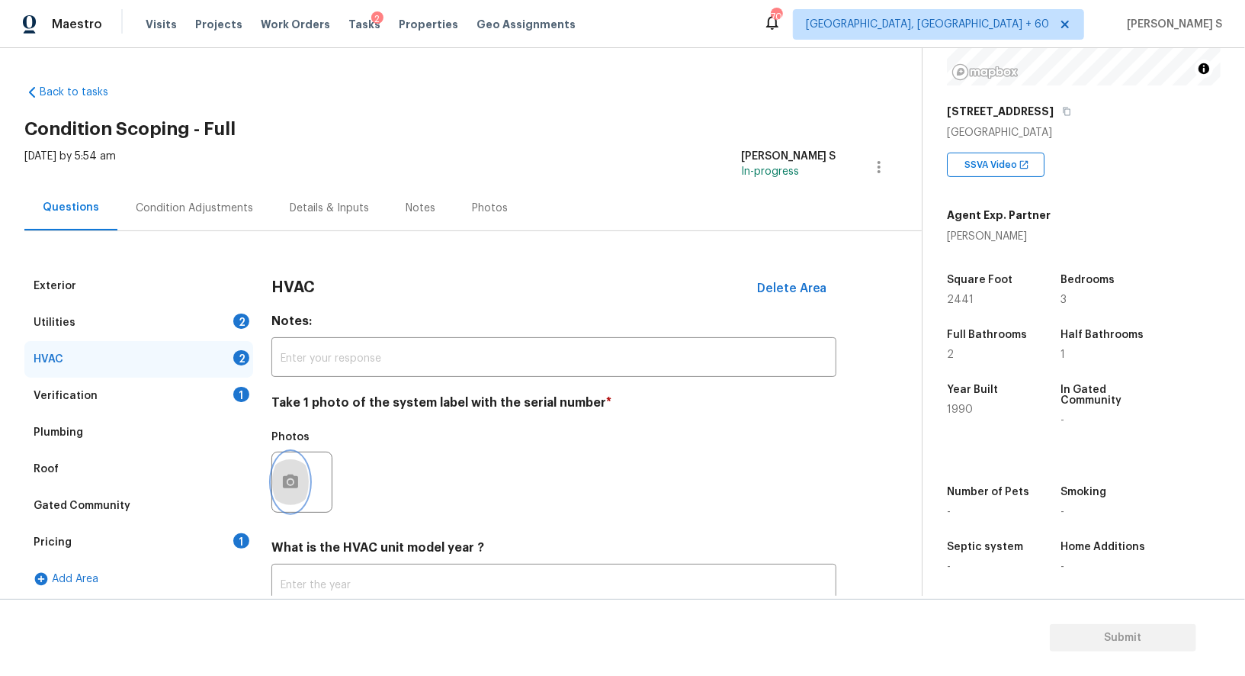
click at [297, 472] on button "button" at bounding box center [290, 481] width 37 height 59
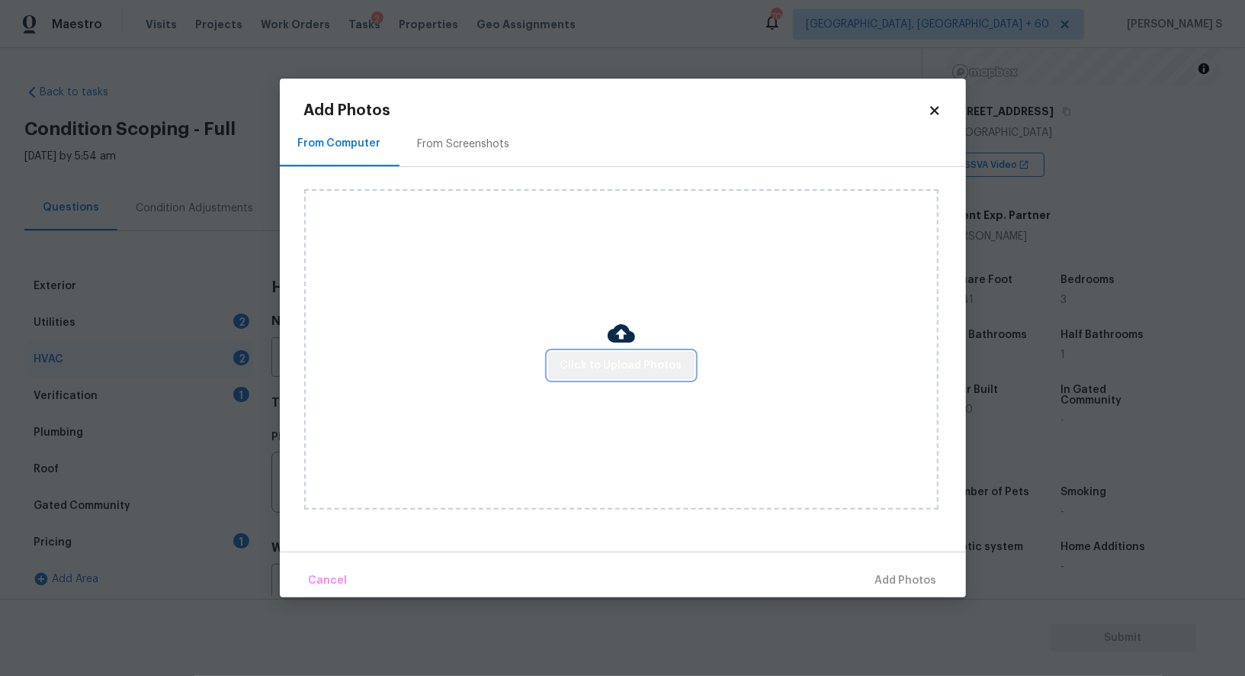
click at [661, 359] on span "Click to Upload Photos" at bounding box center [621, 365] width 122 height 19
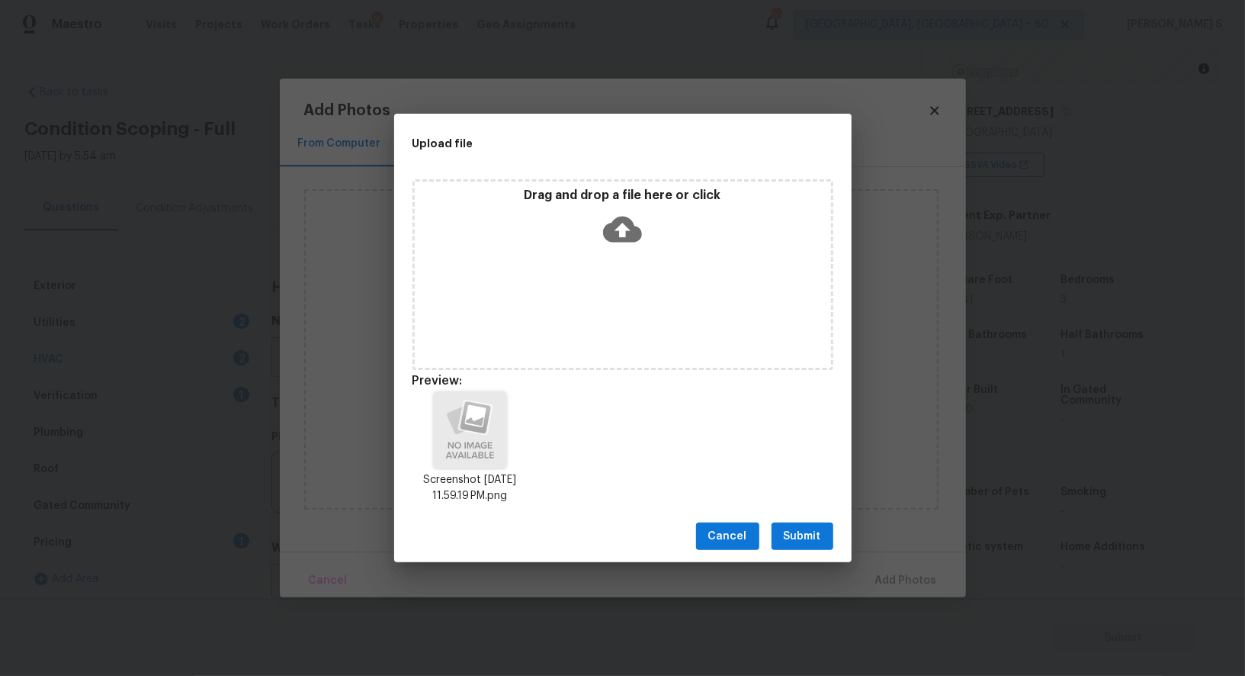
click at [812, 541] on span "Submit" at bounding box center [802, 536] width 37 height 19
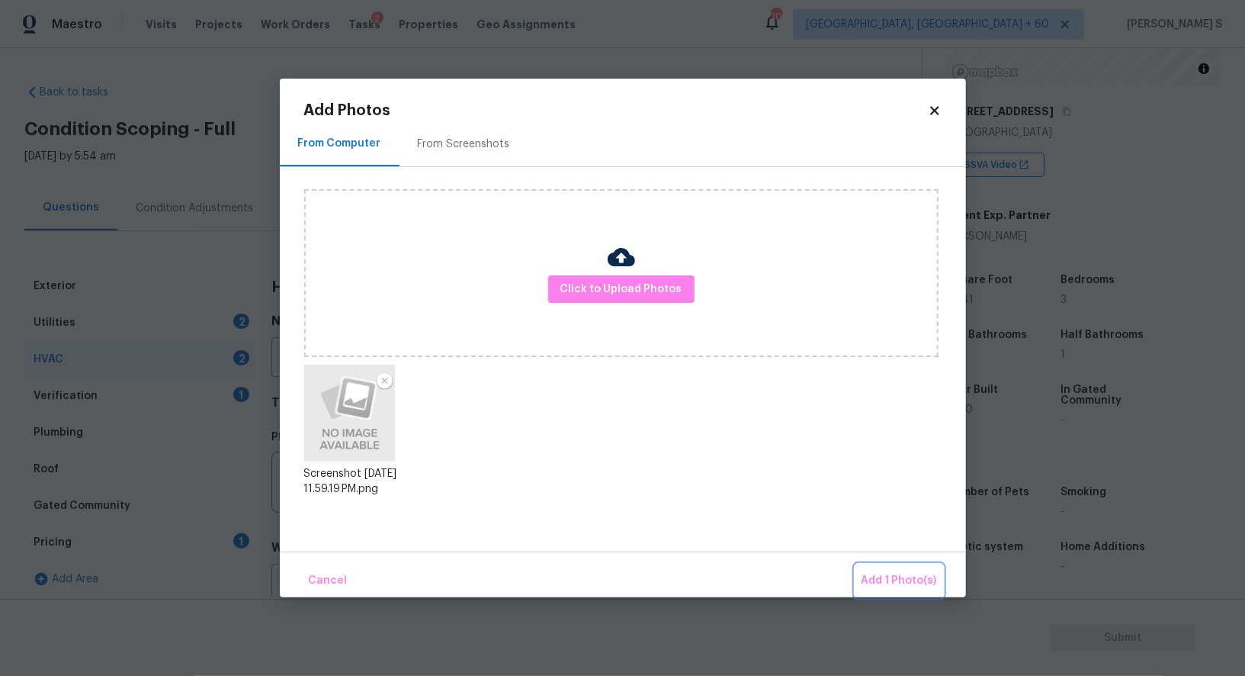
click at [855, 564] on button "Add 1 Photo(s)" at bounding box center [899, 580] width 88 height 33
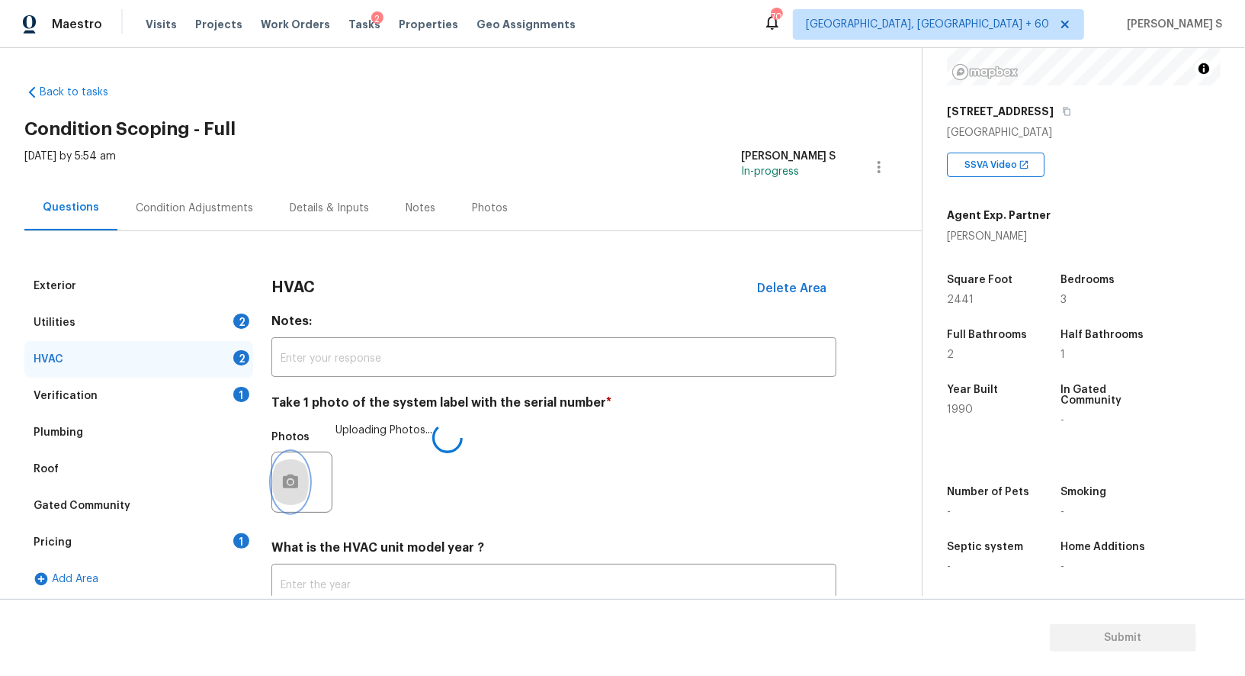
scroll to position [108, 0]
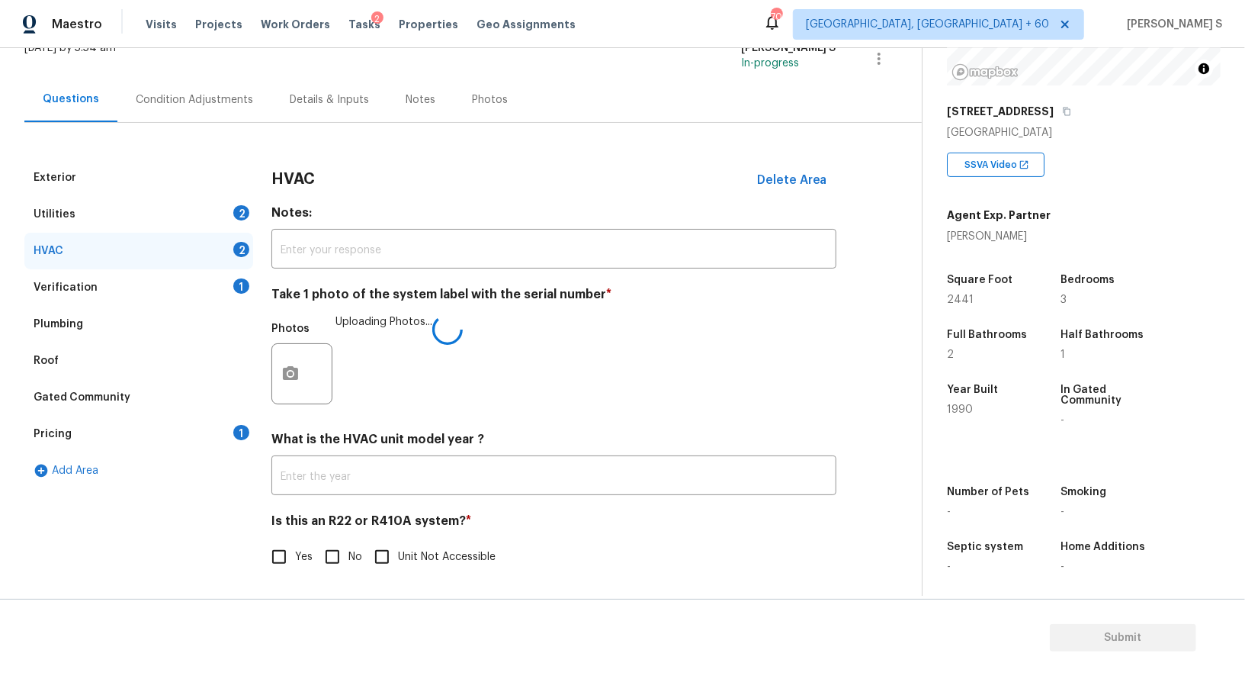
click at [306, 554] on span "Yes" at bounding box center [304, 557] width 18 height 16
click at [295, 554] on input "Yes" at bounding box center [279, 557] width 32 height 32
checkbox input "true"
click at [341, 554] on input "No" at bounding box center [332, 558] width 32 height 32
checkbox input "true"
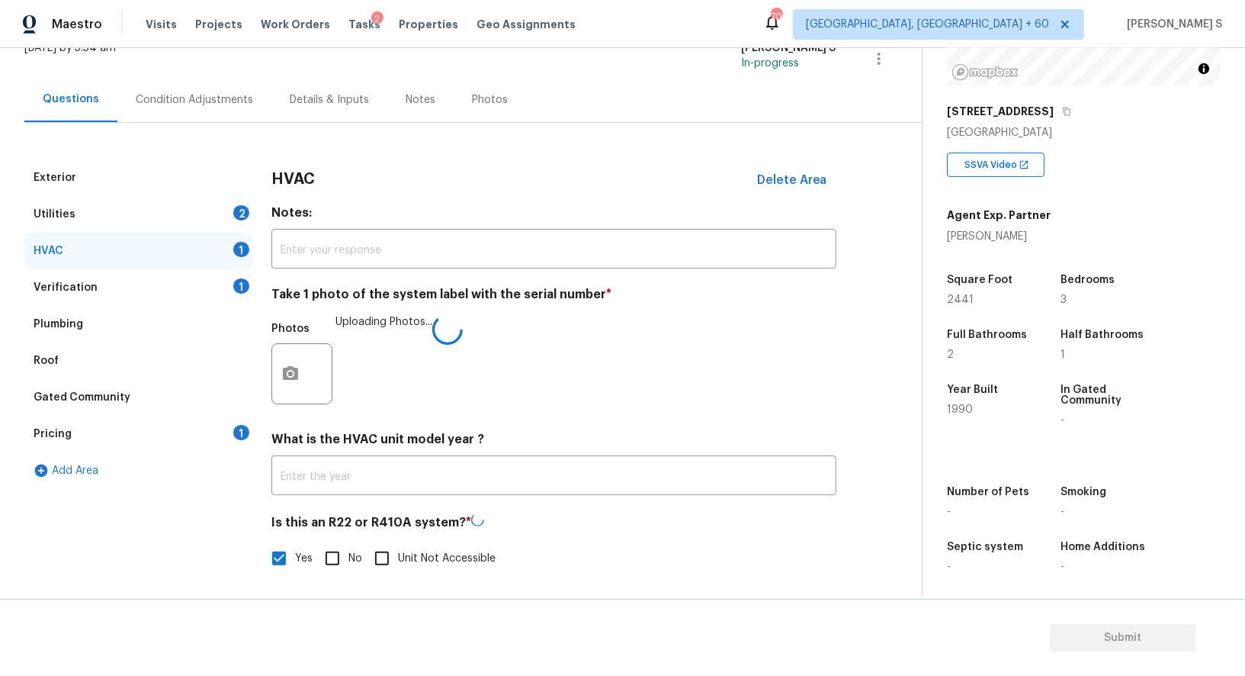
checkbox input "false"
click at [216, 95] on div "Condition Adjustments" at bounding box center [194, 99] width 117 height 15
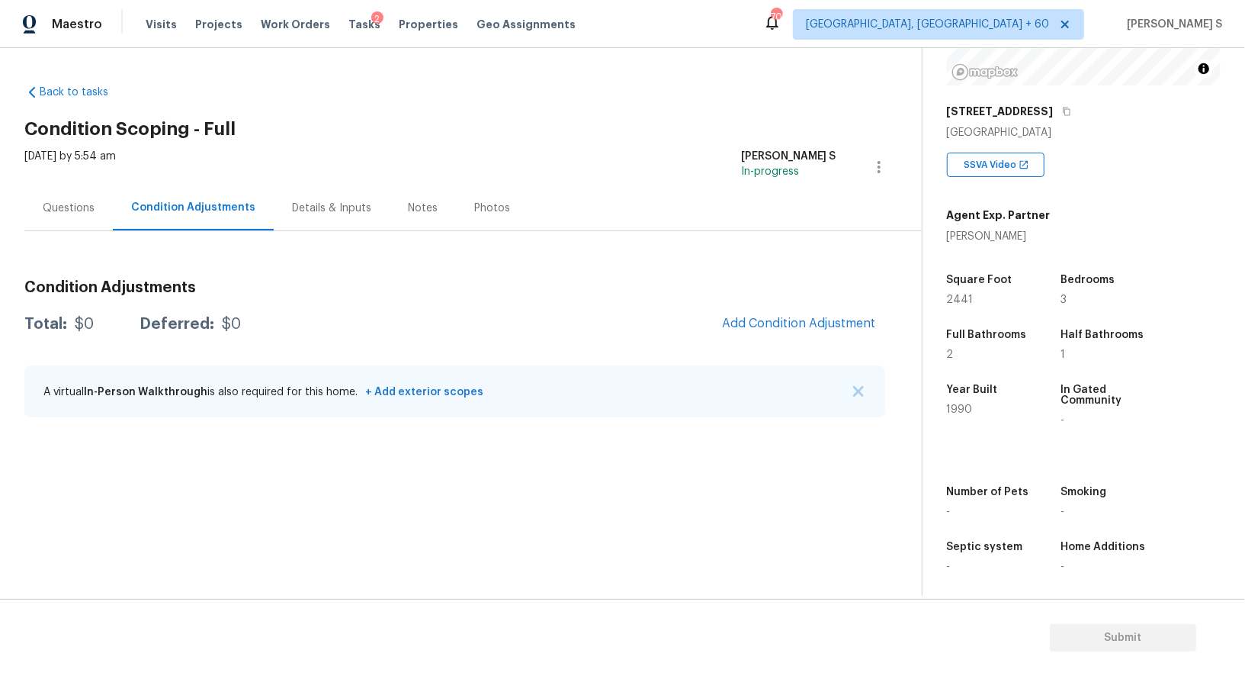
click at [768, 342] on div "Condition Adjustments Total: $0 Deferred: $0 Add Condition Adjustment A virtual…" at bounding box center [454, 349] width 861 height 163
click at [765, 329] on span "Add Condition Adjustment" at bounding box center [799, 323] width 154 height 14
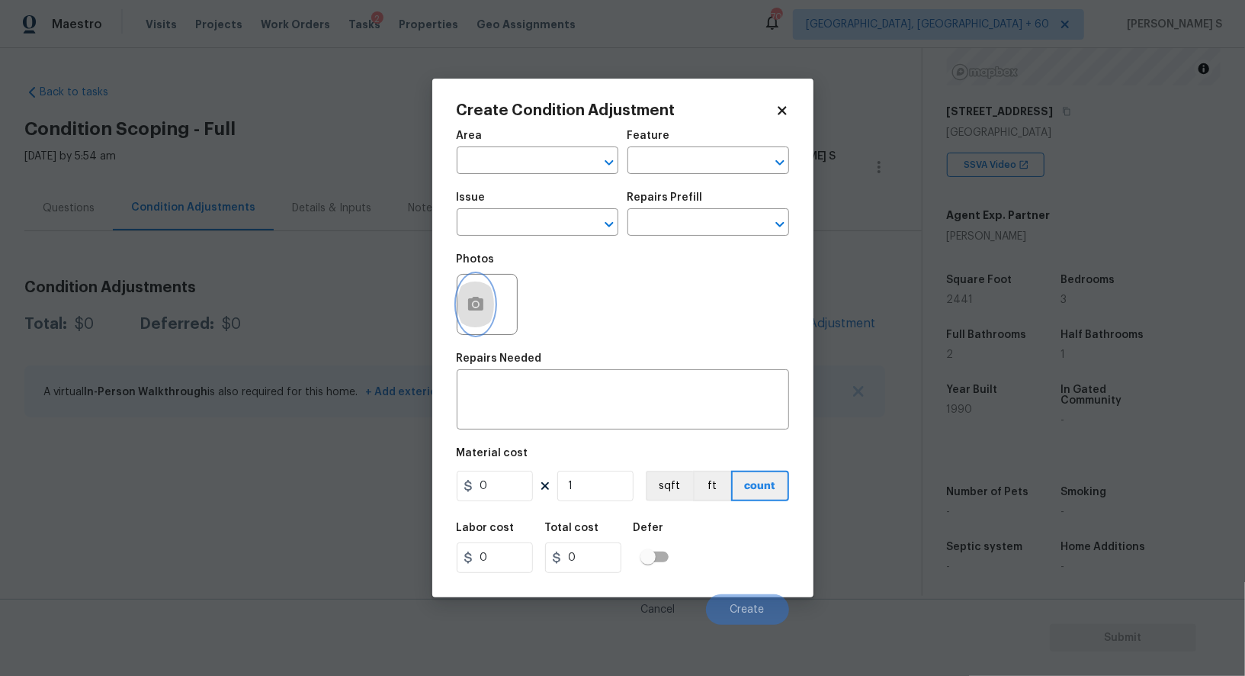
click at [480, 302] on icon "button" at bounding box center [475, 304] width 15 height 14
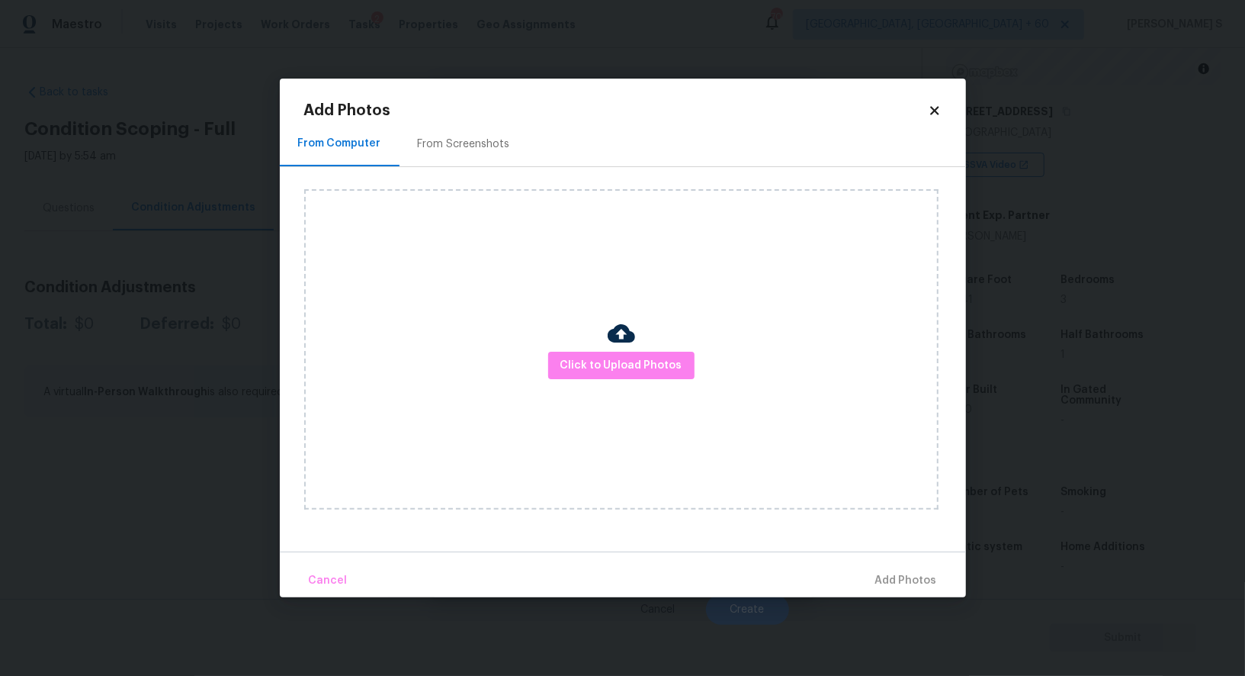
click at [487, 143] on div "From Screenshots" at bounding box center [464, 143] width 92 height 15
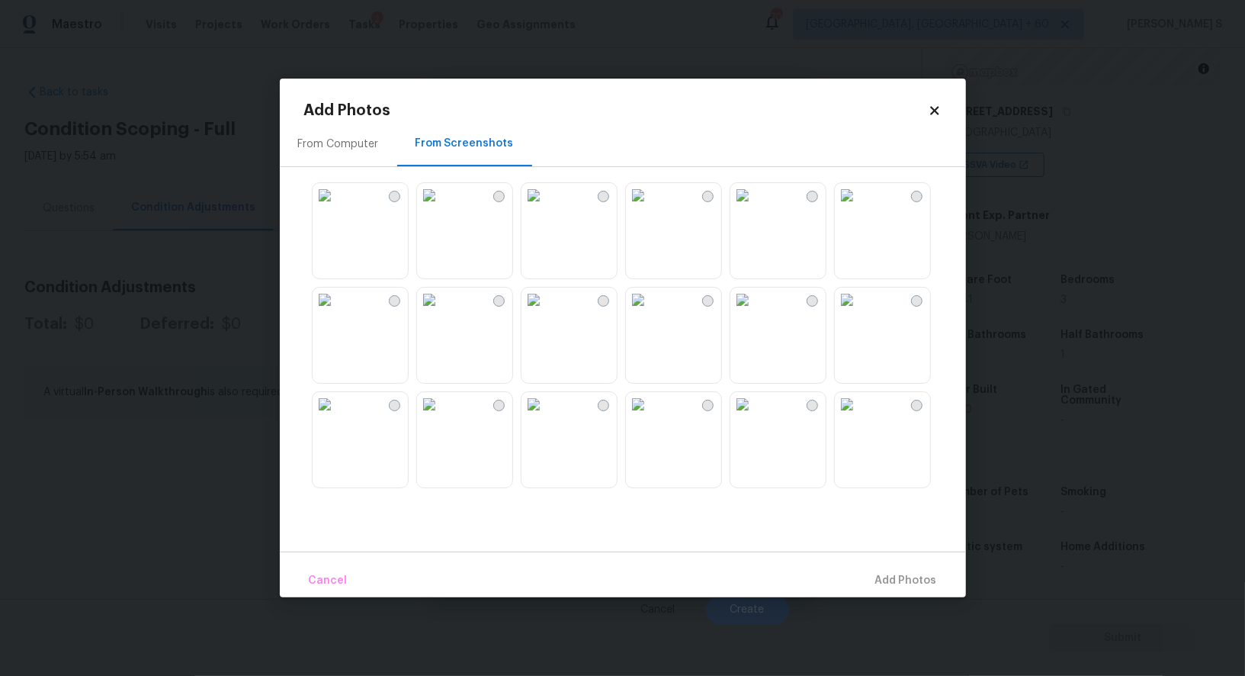
click at [546, 312] on img at bounding box center [534, 299] width 24 height 24
drag, startPoint x: 372, startPoint y: 204, endPoint x: 387, endPoint y: 217, distance: 20.0
click at [337, 204] on img at bounding box center [325, 195] width 24 height 24
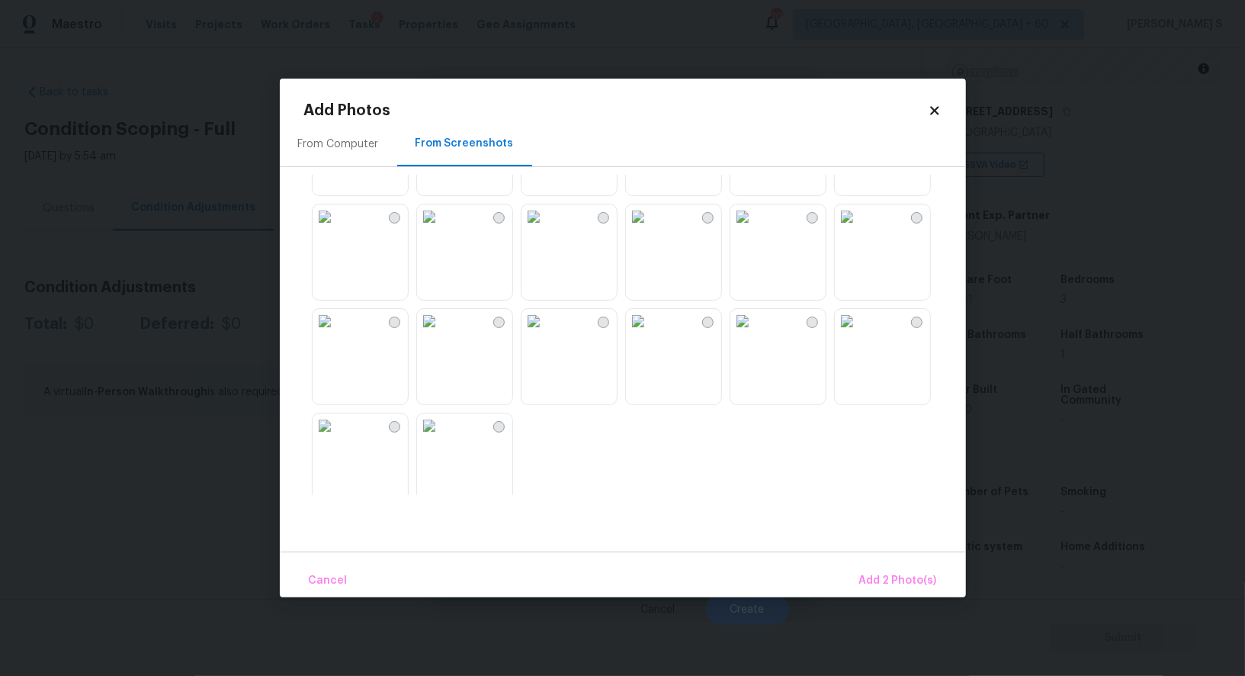
scroll to position [307, 0]
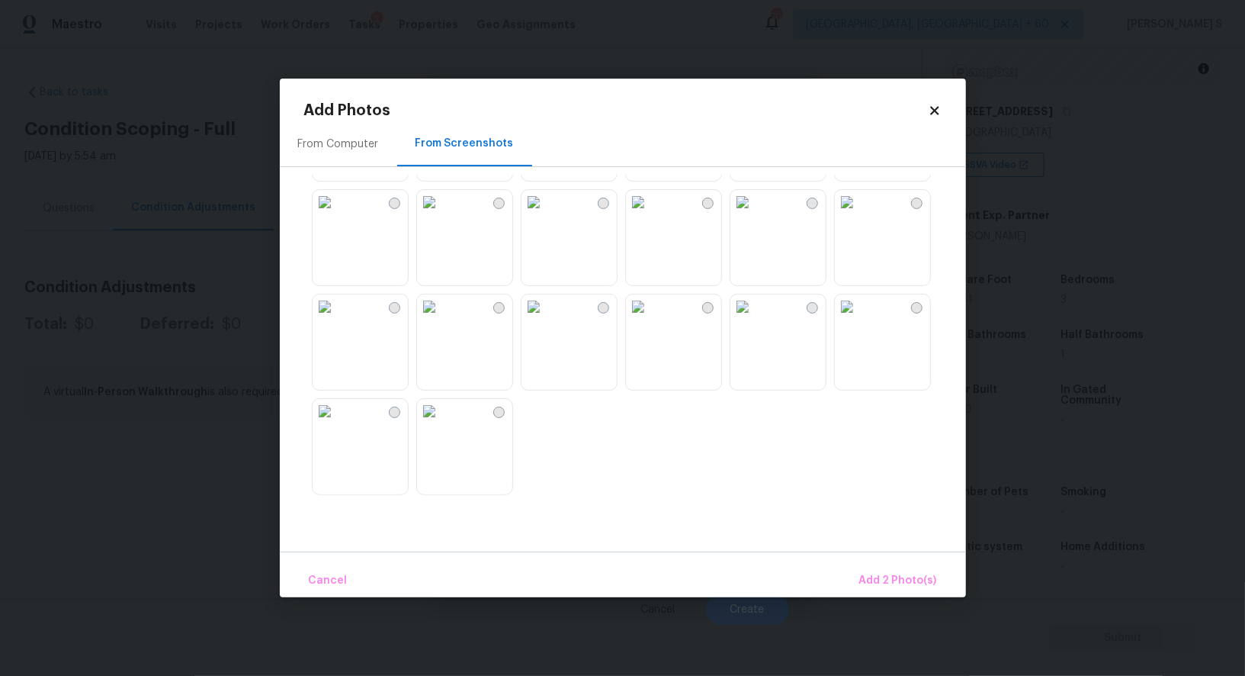
click at [650, 319] on img at bounding box center [638, 306] width 24 height 24
click at [913, 584] on span "Add 3 Photo(s)" at bounding box center [898, 580] width 77 height 19
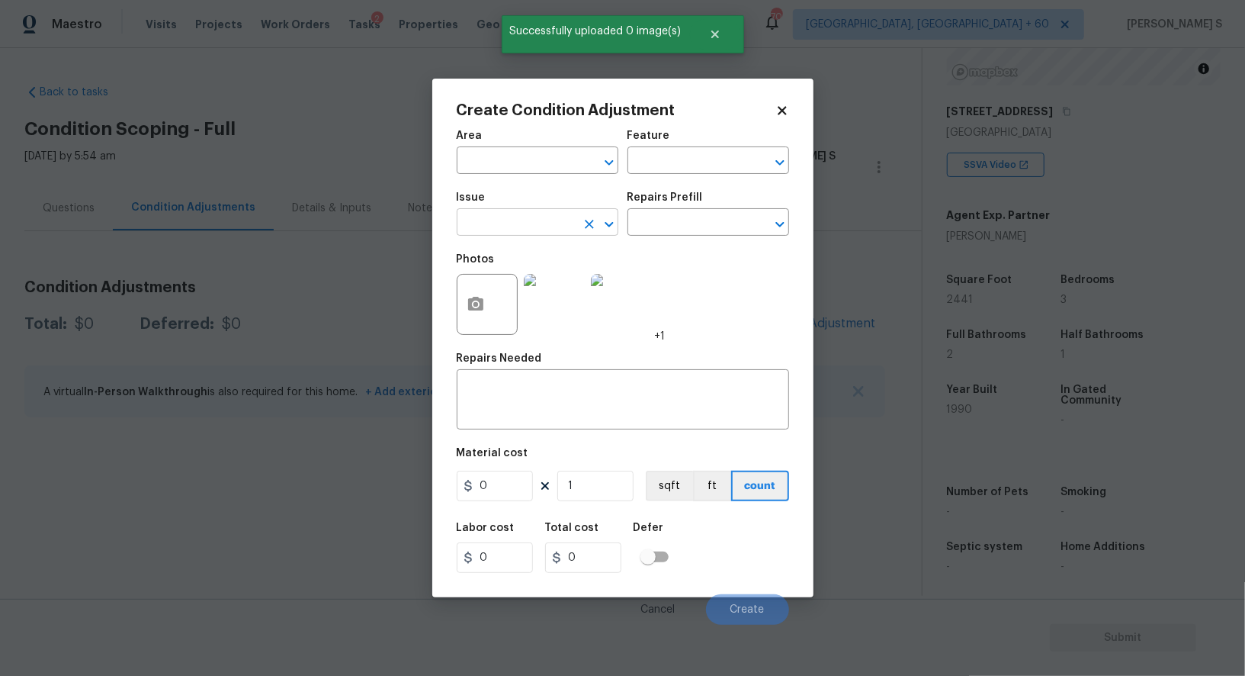
click at [528, 226] on input "text" at bounding box center [516, 224] width 119 height 24
type input "Landscape Package"
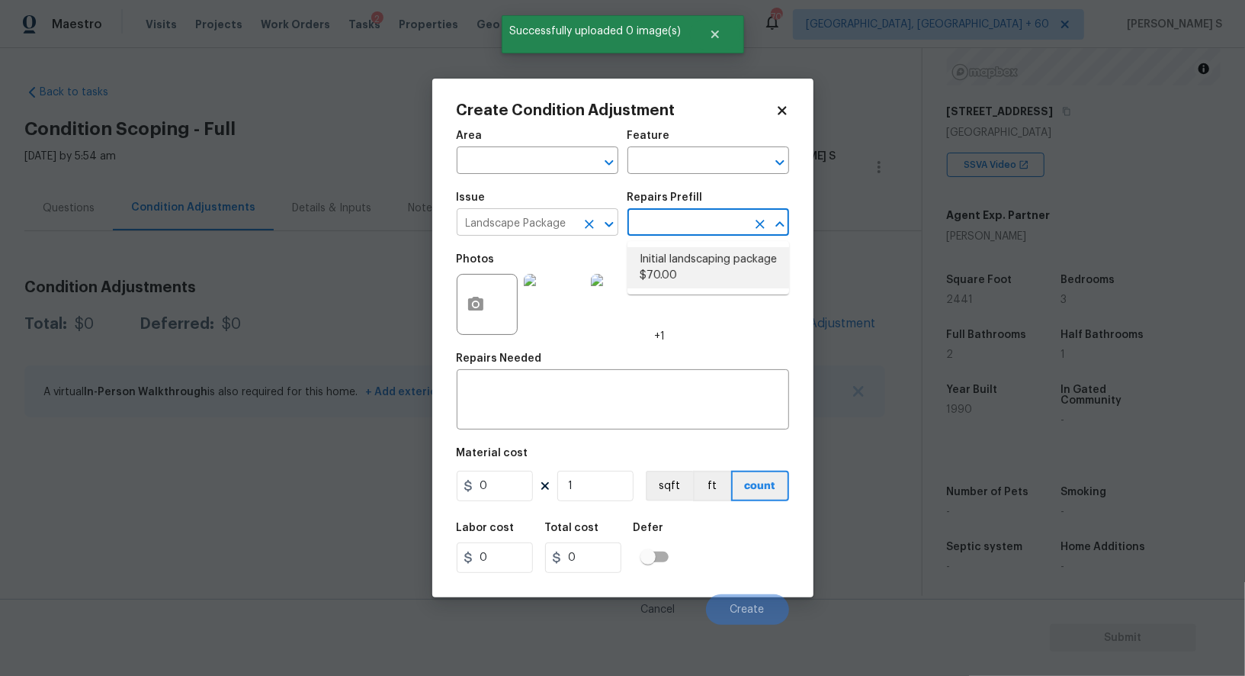
type input "Home Readiness Packages"
type textarea "Mowing of grass up to 6" in height. Mow, edge along driveways & sidewalks, trim…"
type input "70"
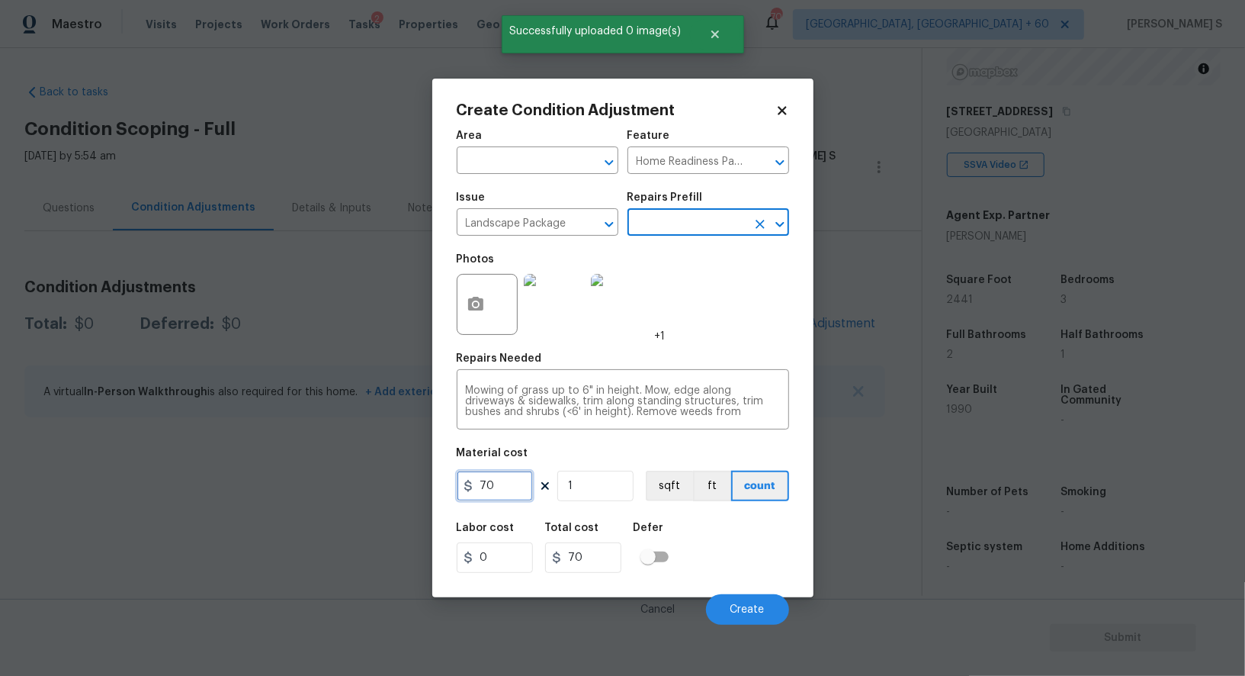
click at [518, 485] on input "70" at bounding box center [495, 485] width 76 height 30
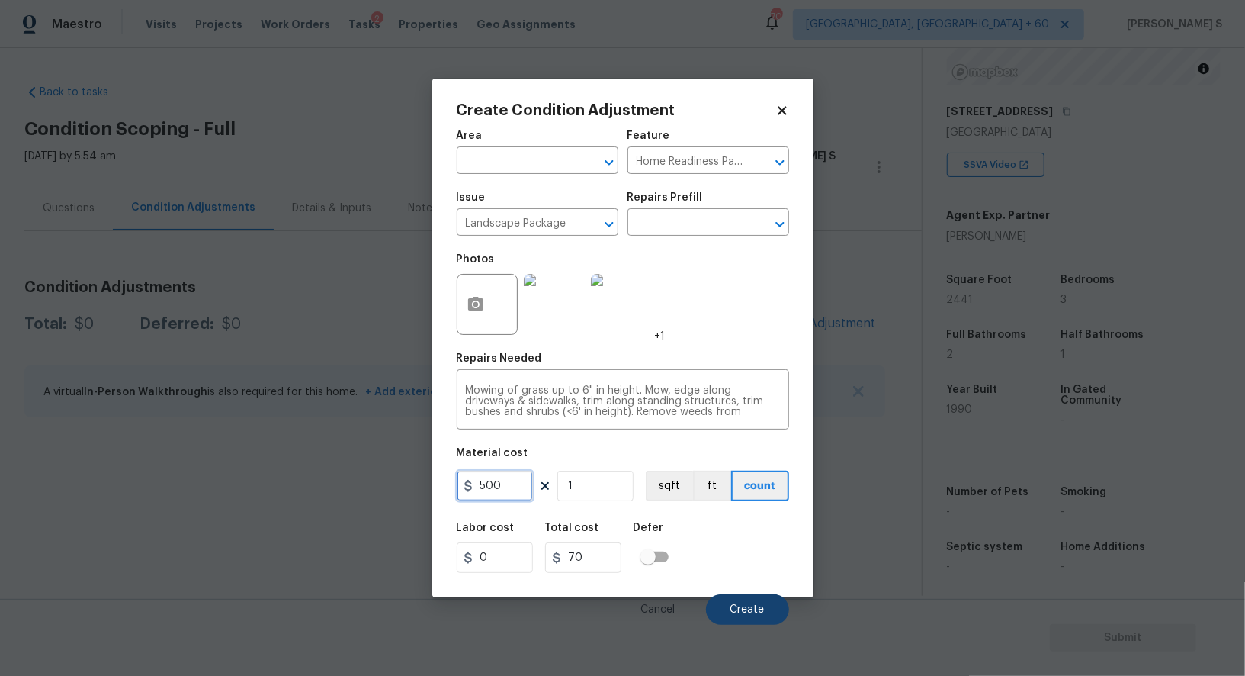
type input "500"
click at [746, 605] on span "Create" at bounding box center [747, 609] width 34 height 11
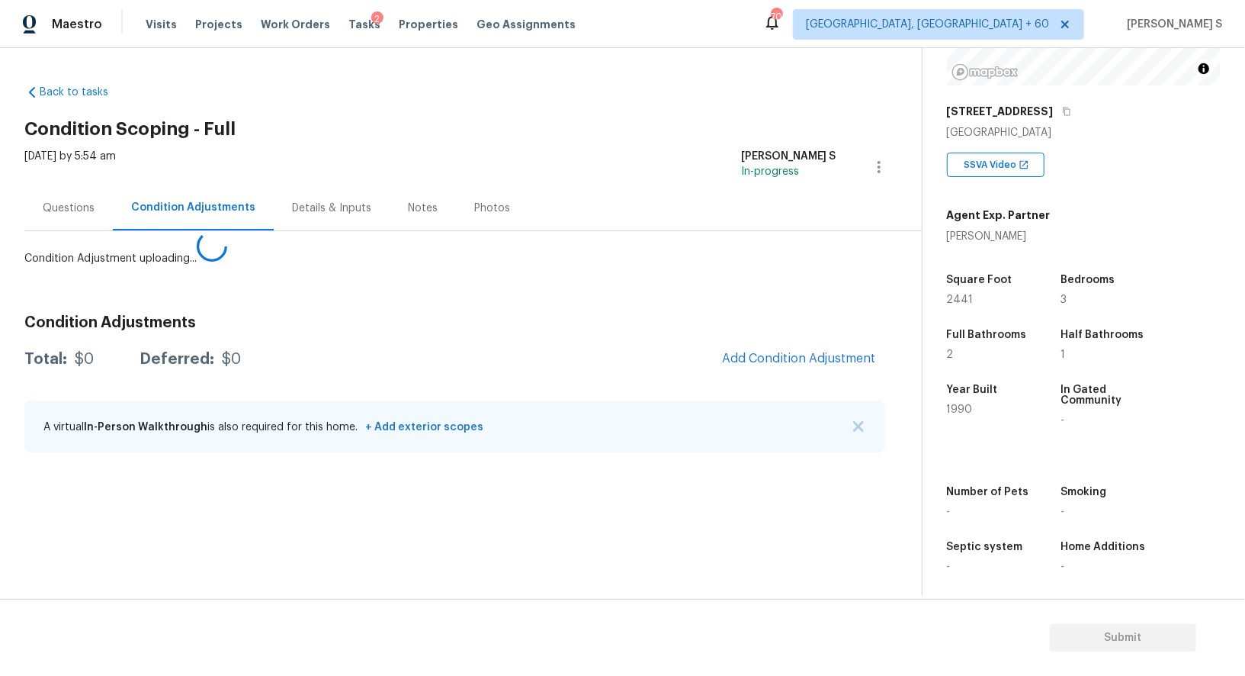
click at [315, 467] on body "Maestro Visits Projects Work Orders Tasks 2 Properties Geo Assignments 701 Albu…" at bounding box center [622, 338] width 1245 height 676
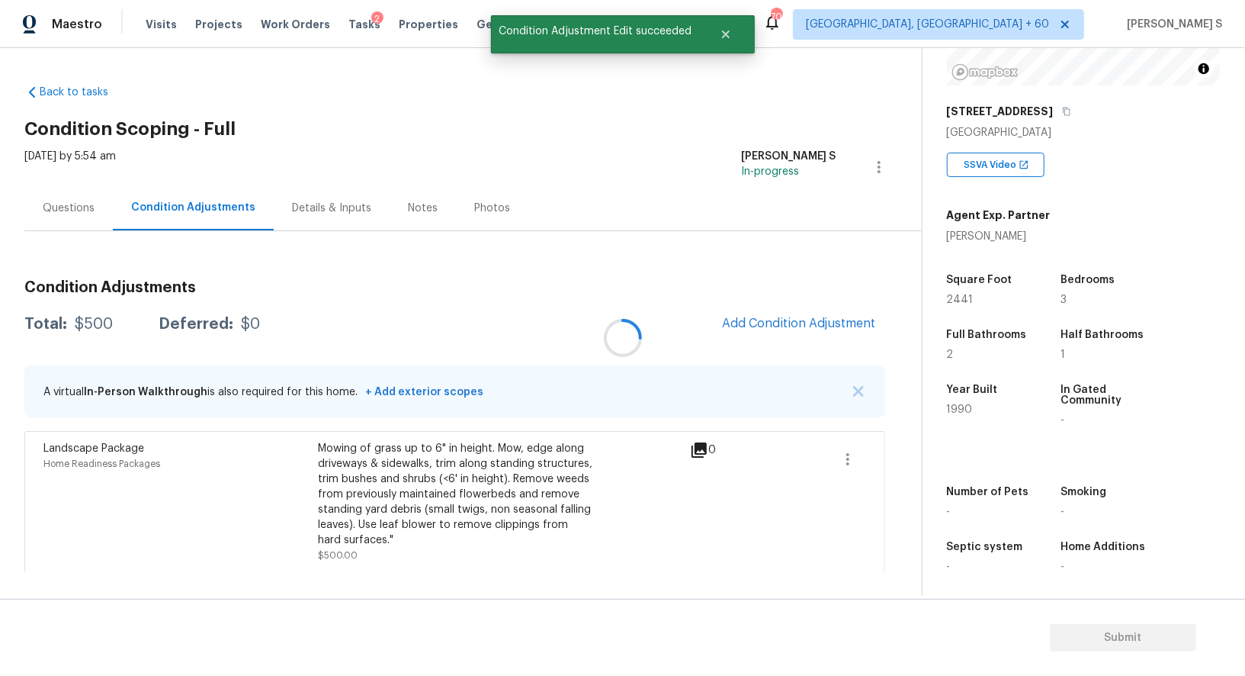
click at [815, 326] on div at bounding box center [622, 338] width 1245 height 676
click at [763, 321] on span "Add Condition Adjustment" at bounding box center [799, 323] width 154 height 14
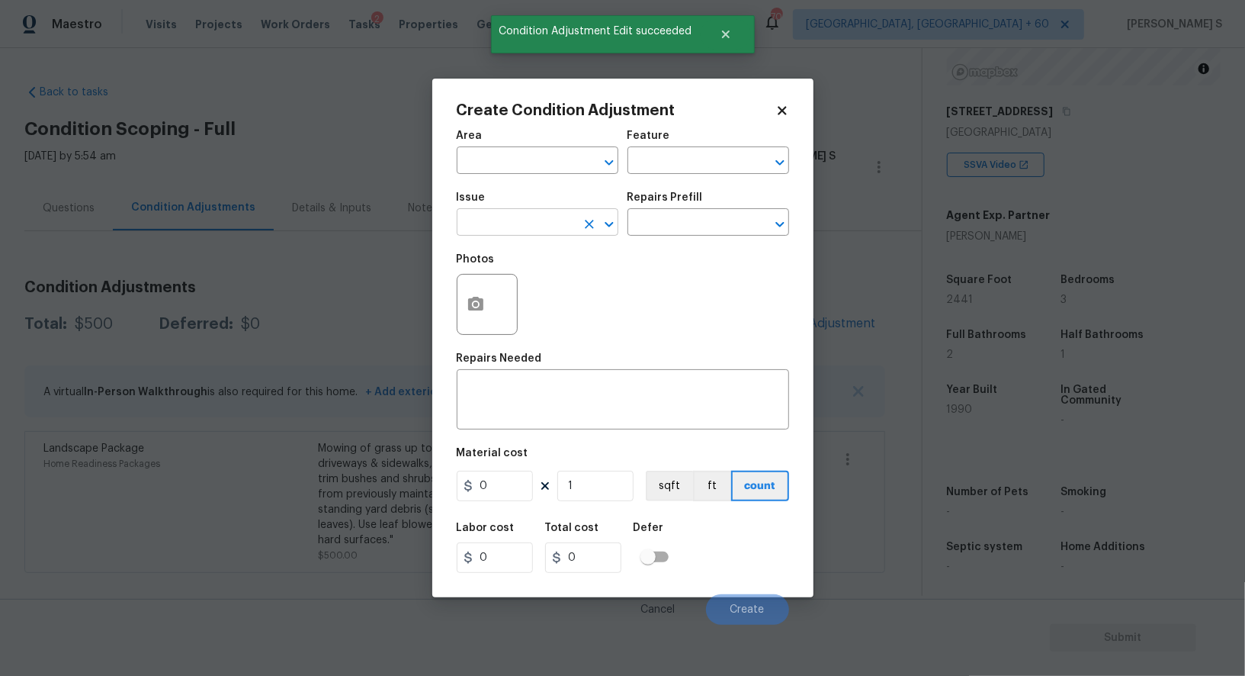
click at [546, 225] on input "text" at bounding box center [516, 224] width 119 height 24
type input "Pressure Washing"
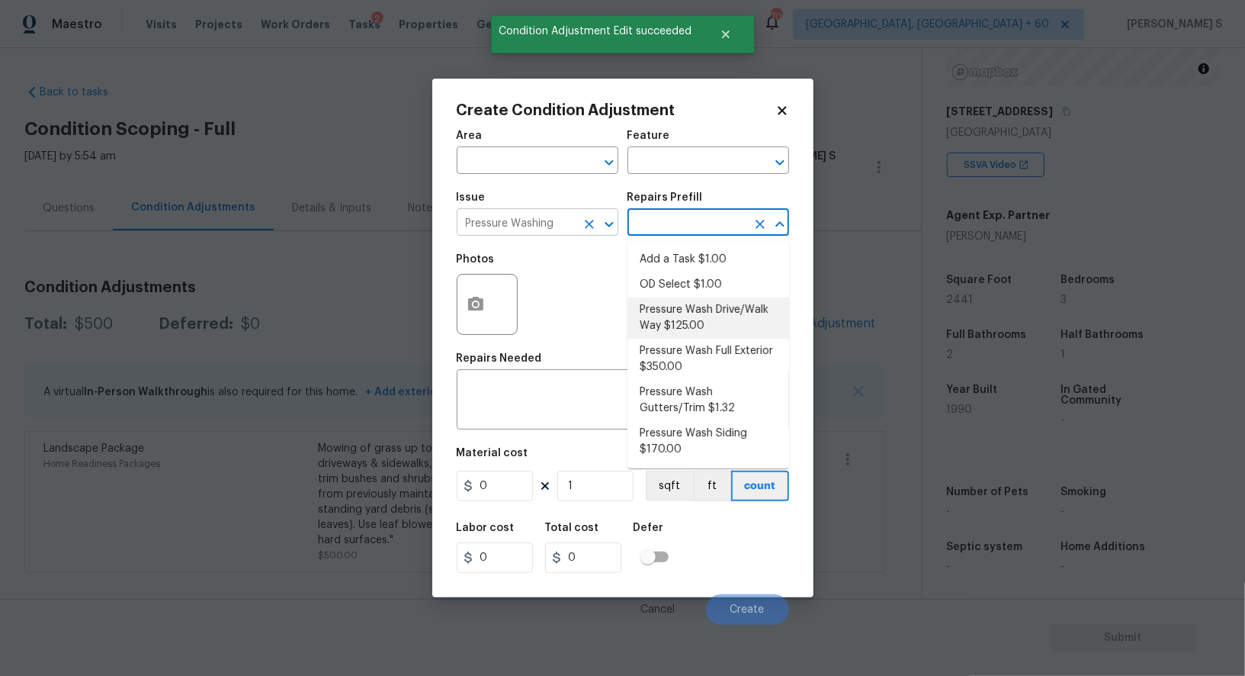
type input "Siding"
type textarea "Pressure wash the driveways/walkways as directed by the PM. Ensure that all deb…"
type input "125"
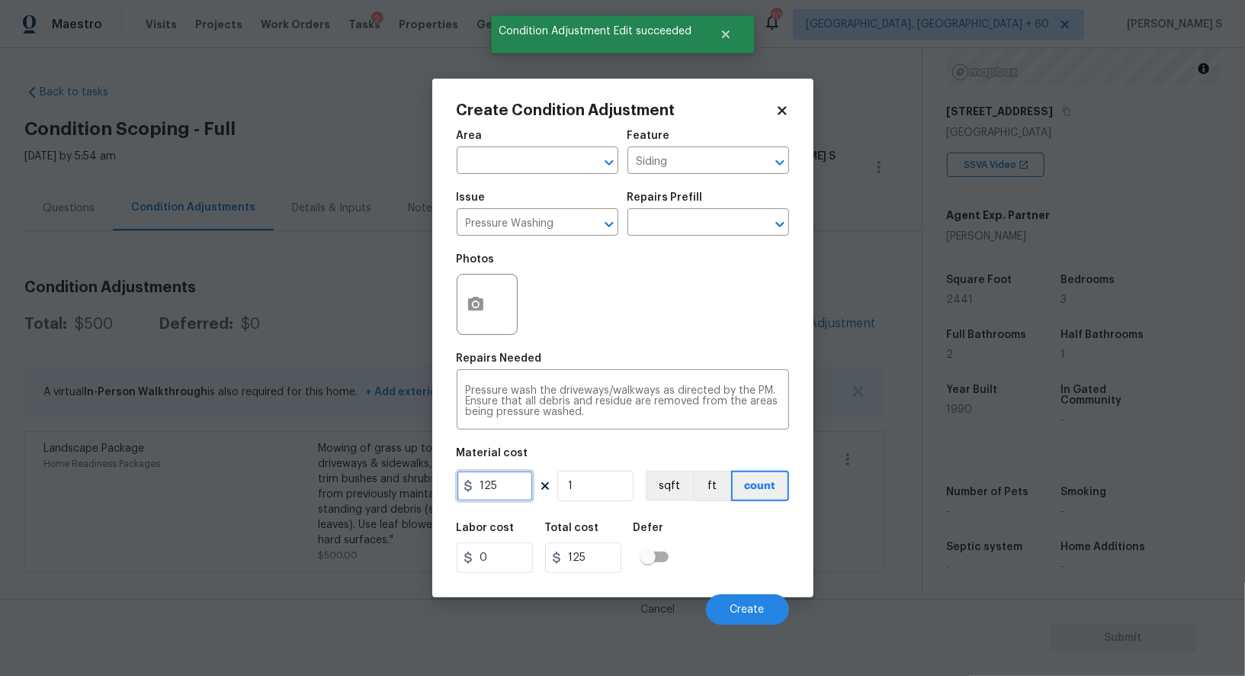
click at [526, 480] on input "125" at bounding box center [495, 485] width 76 height 30
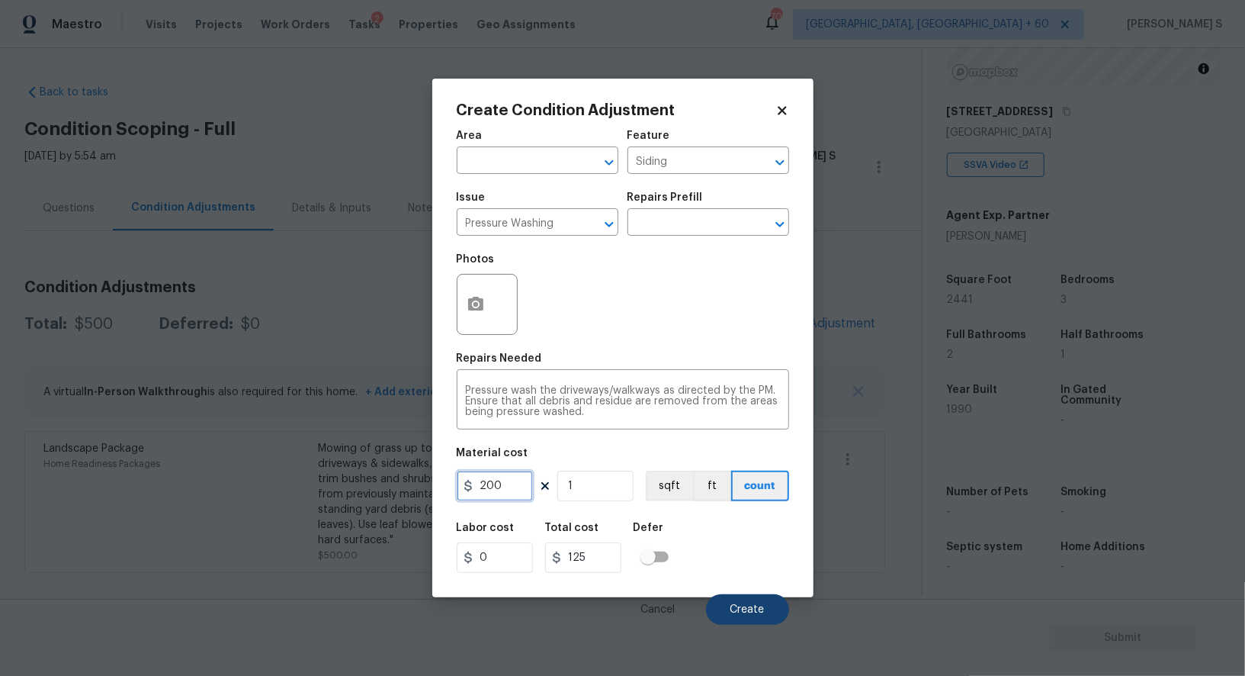
type input "200"
click at [739, 601] on button "Create" at bounding box center [747, 609] width 83 height 30
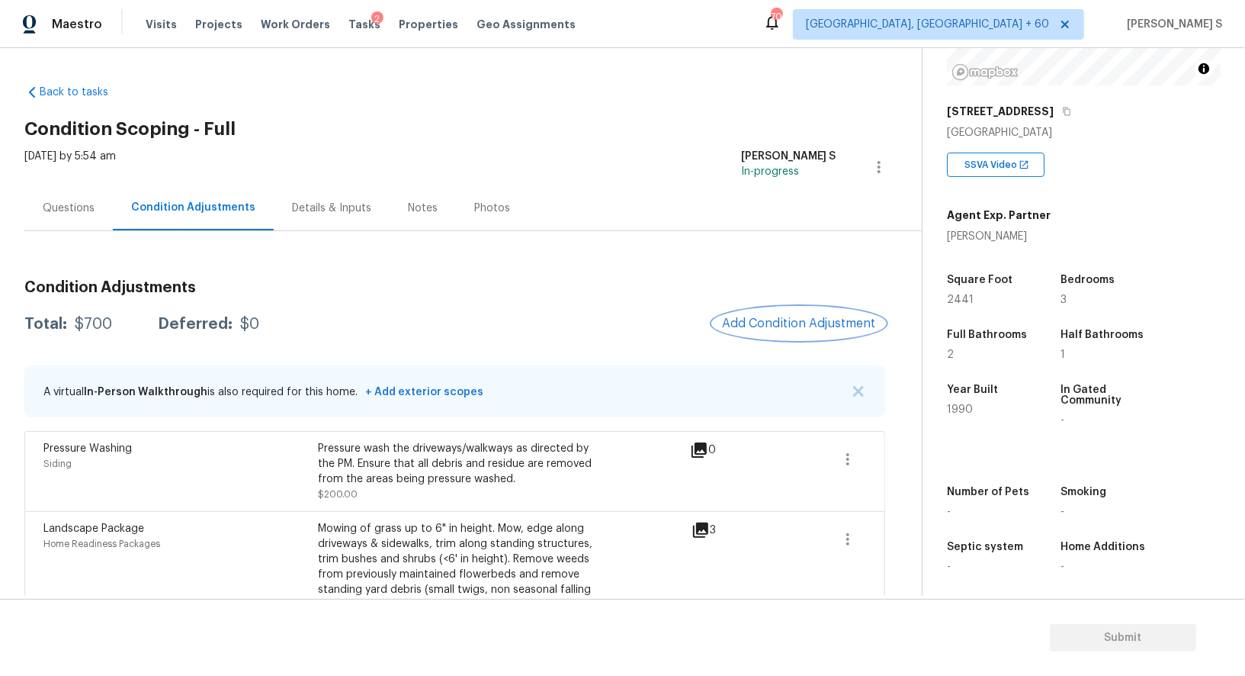
scroll to position [60, 0]
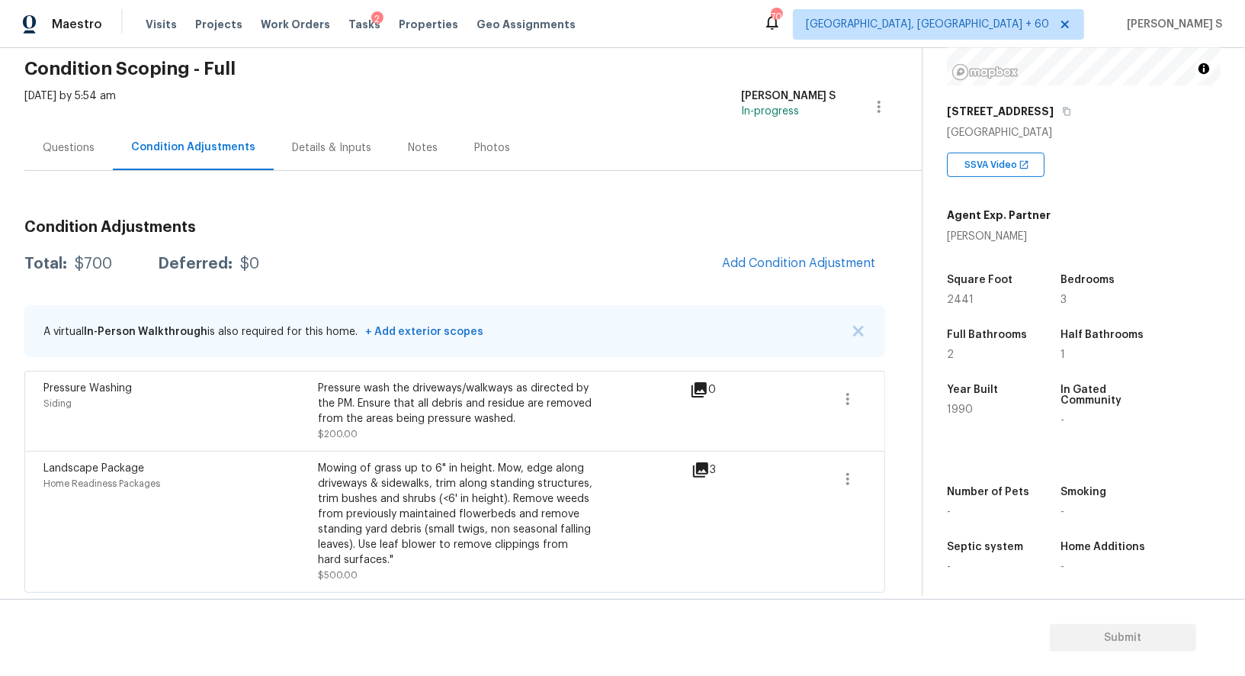
click at [71, 152] on div "Questions" at bounding box center [69, 147] width 52 height 15
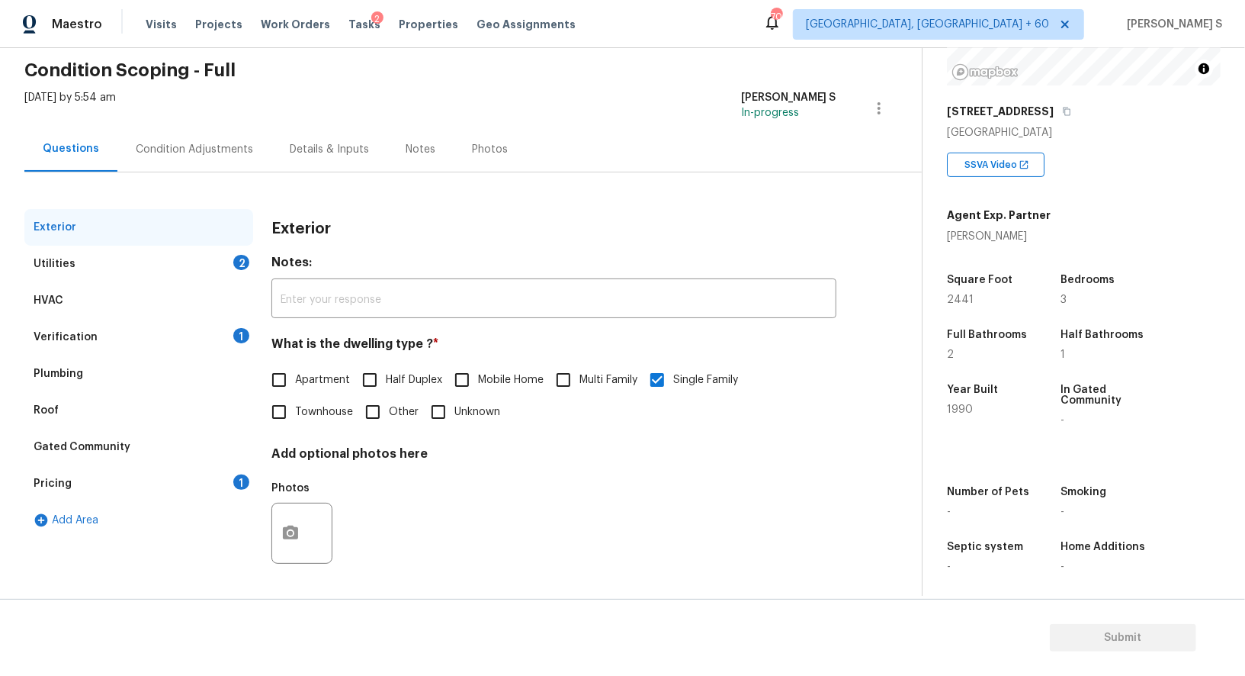
scroll to position [58, 0]
click at [72, 342] on div "Verification" at bounding box center [66, 337] width 64 height 15
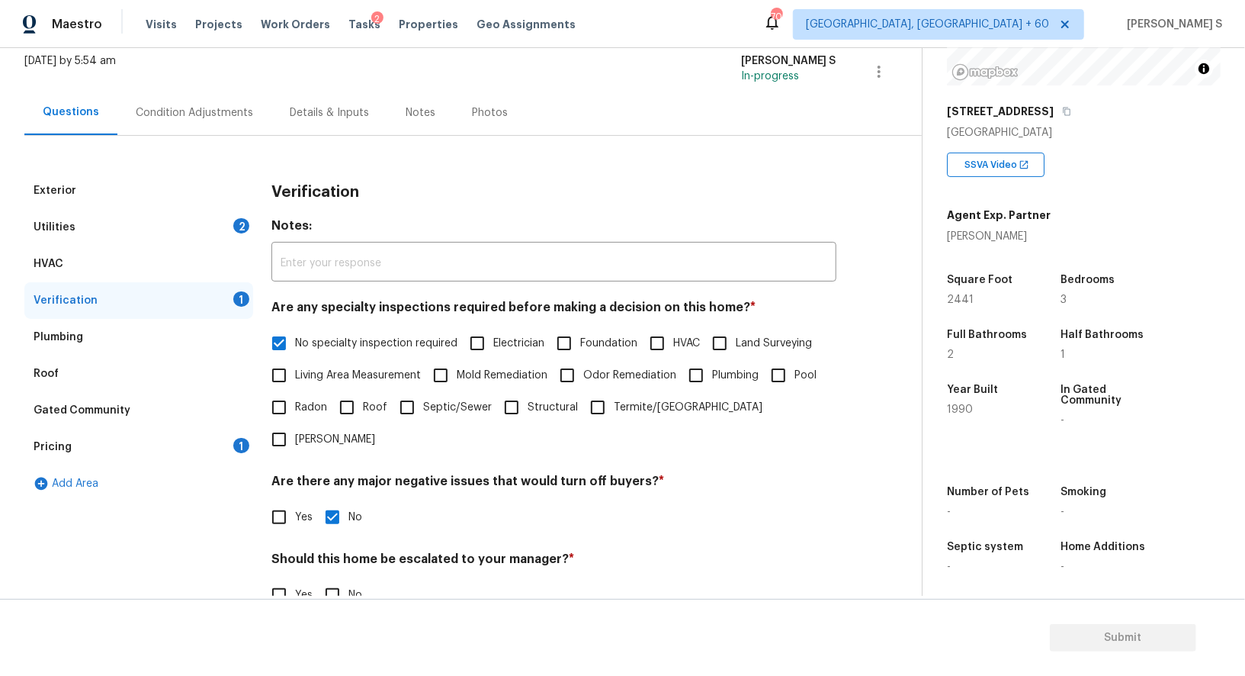
drag, startPoint x: 233, startPoint y: 221, endPoint x: 253, endPoint y: 221, distance: 19.8
click at [233, 221] on div "2" at bounding box center [241, 225] width 16 height 15
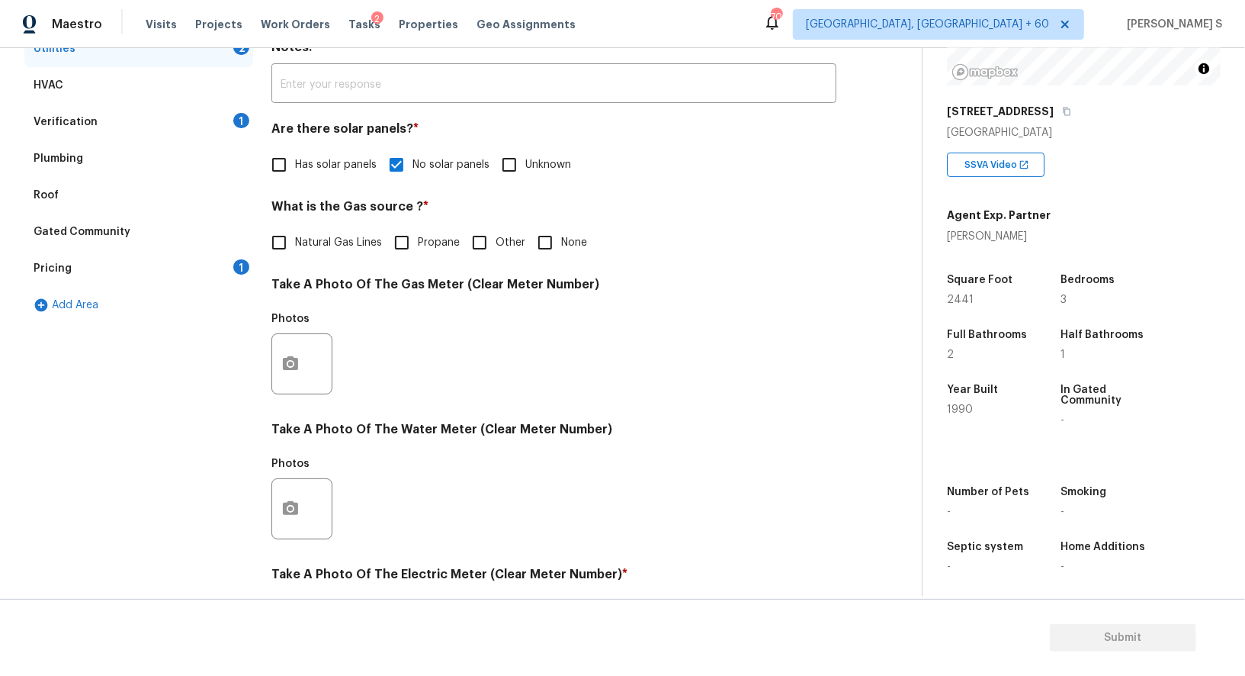
drag, startPoint x: 287, startPoint y: 244, endPoint x: 416, endPoint y: 333, distance: 156.7
click at [287, 244] on input "Natural Gas Lines" at bounding box center [279, 242] width 32 height 32
checkbox input "true"
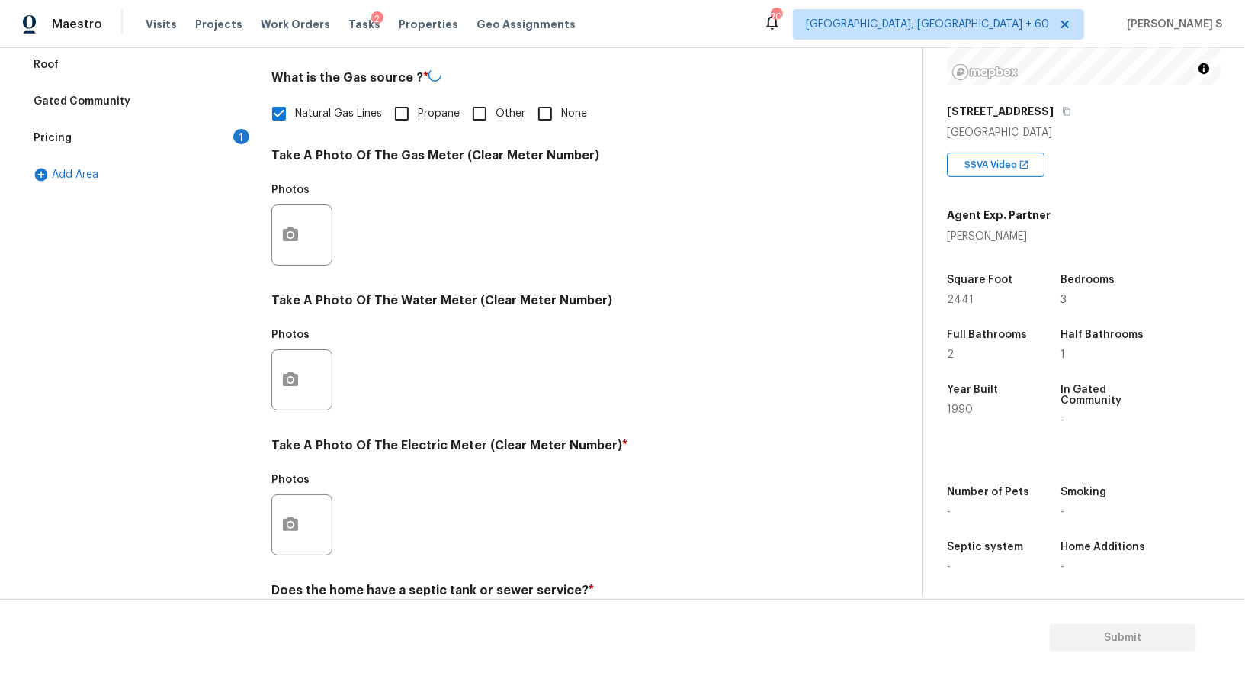
scroll to position [471, 0]
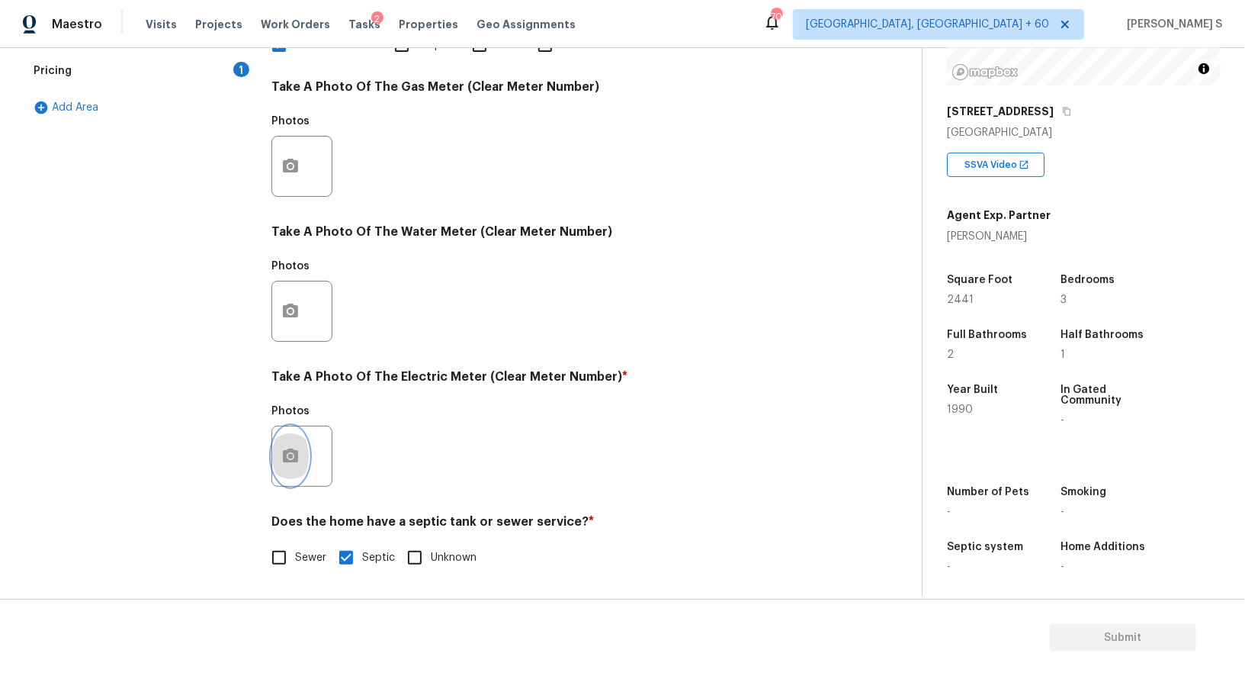
click at [294, 443] on button "button" at bounding box center [290, 455] width 37 height 59
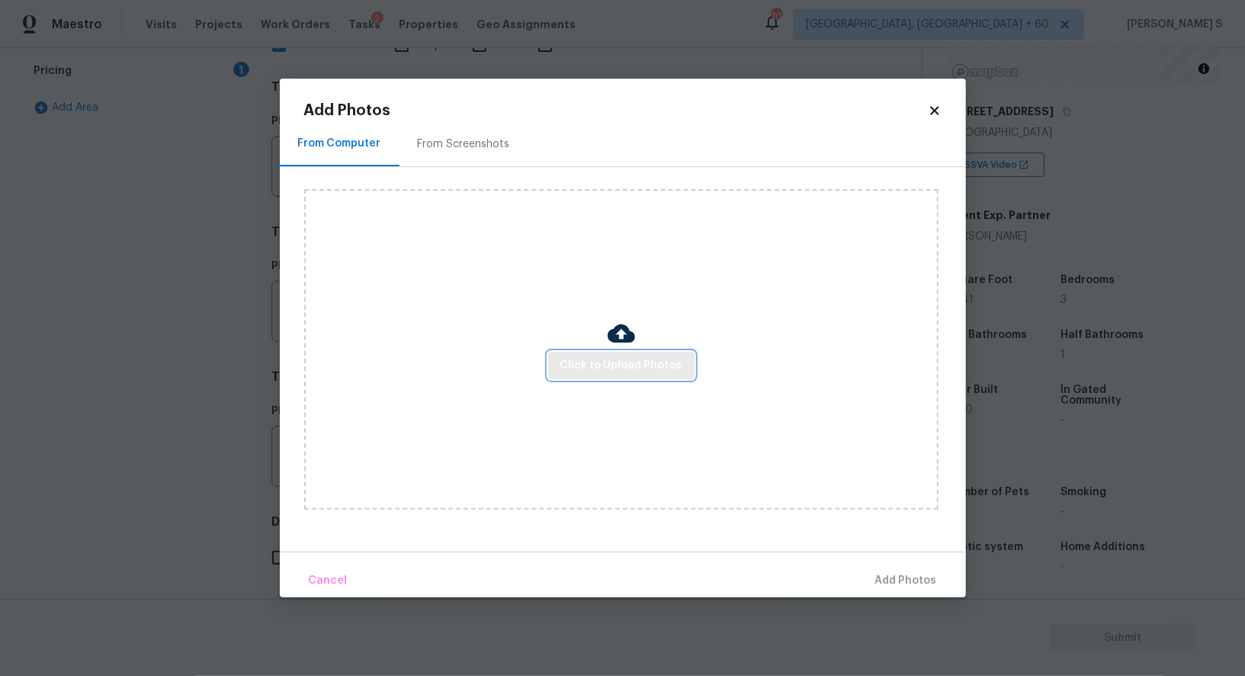
click at [644, 360] on span "Click to Upload Photos" at bounding box center [621, 365] width 122 height 19
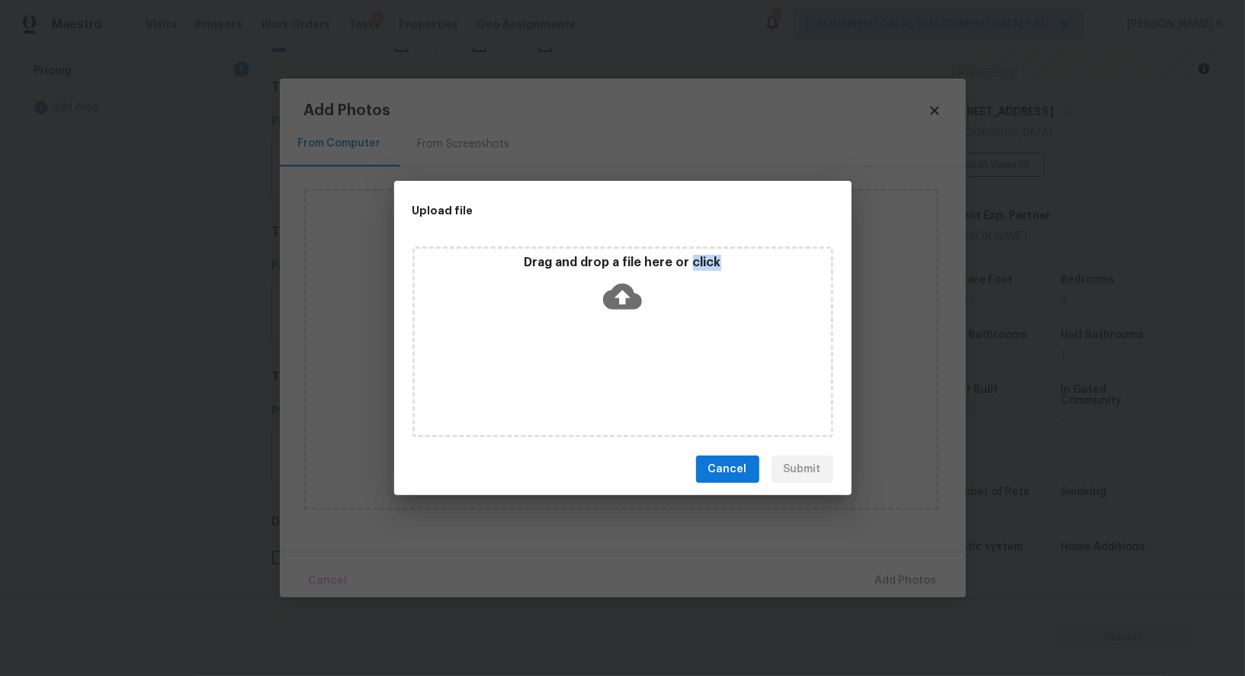
click at [644, 360] on div "Drag and drop a file here or click" at bounding box center [622, 341] width 421 height 191
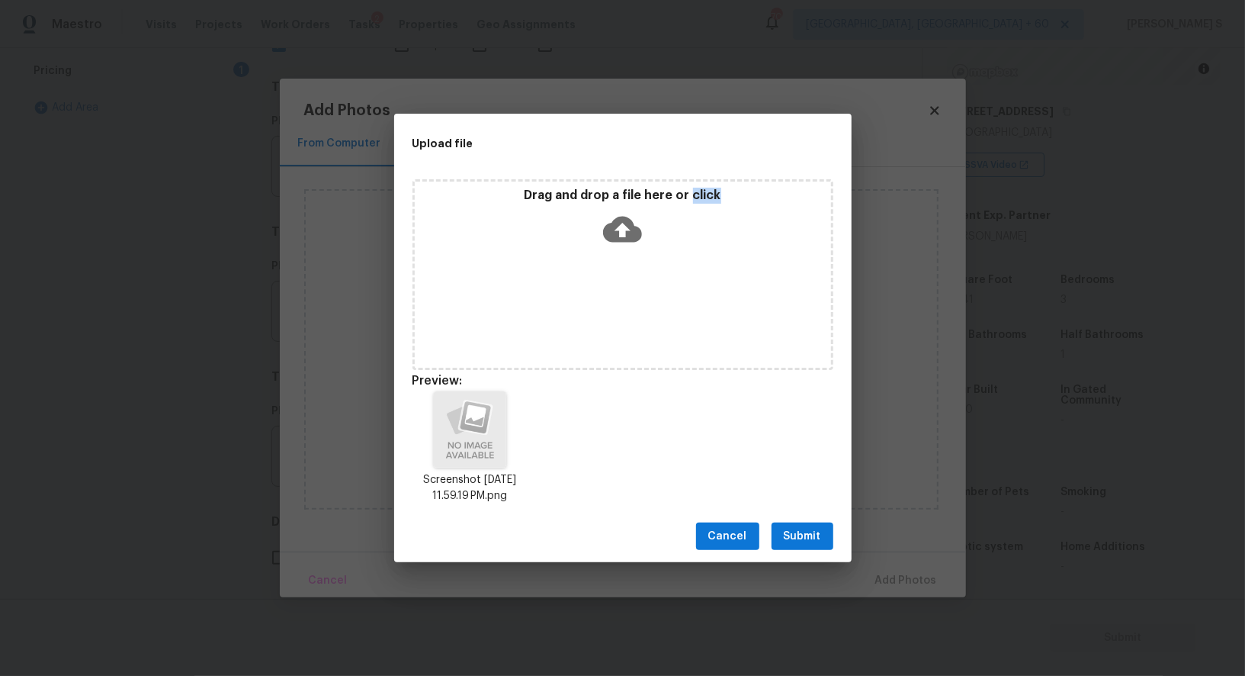
click at [801, 528] on span "Submit" at bounding box center [802, 536] width 37 height 19
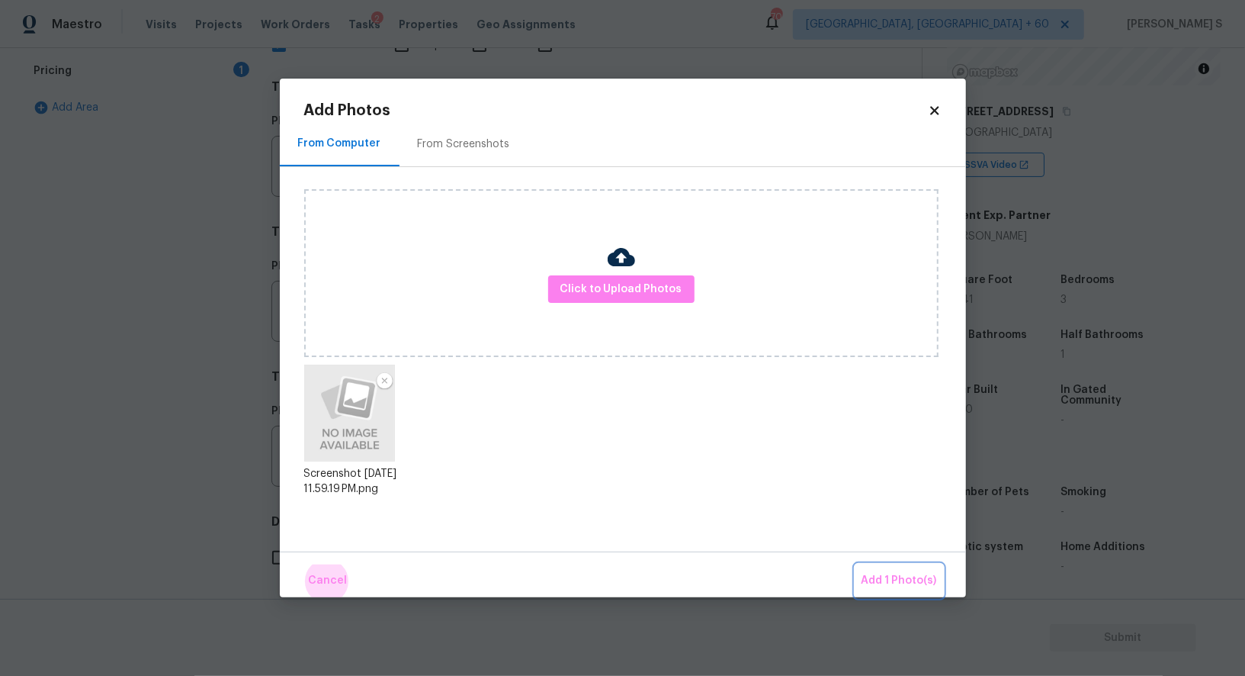
click at [855, 564] on button "Add 1 Photo(s)" at bounding box center [899, 580] width 88 height 33
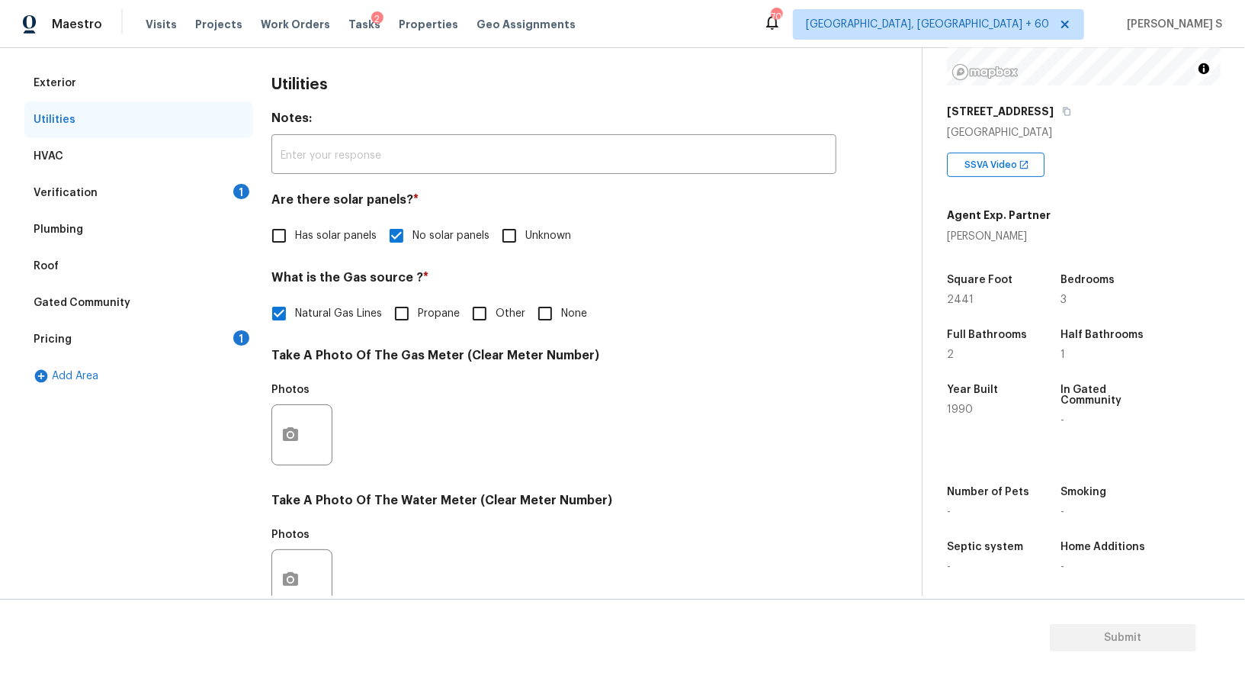
scroll to position [0, 0]
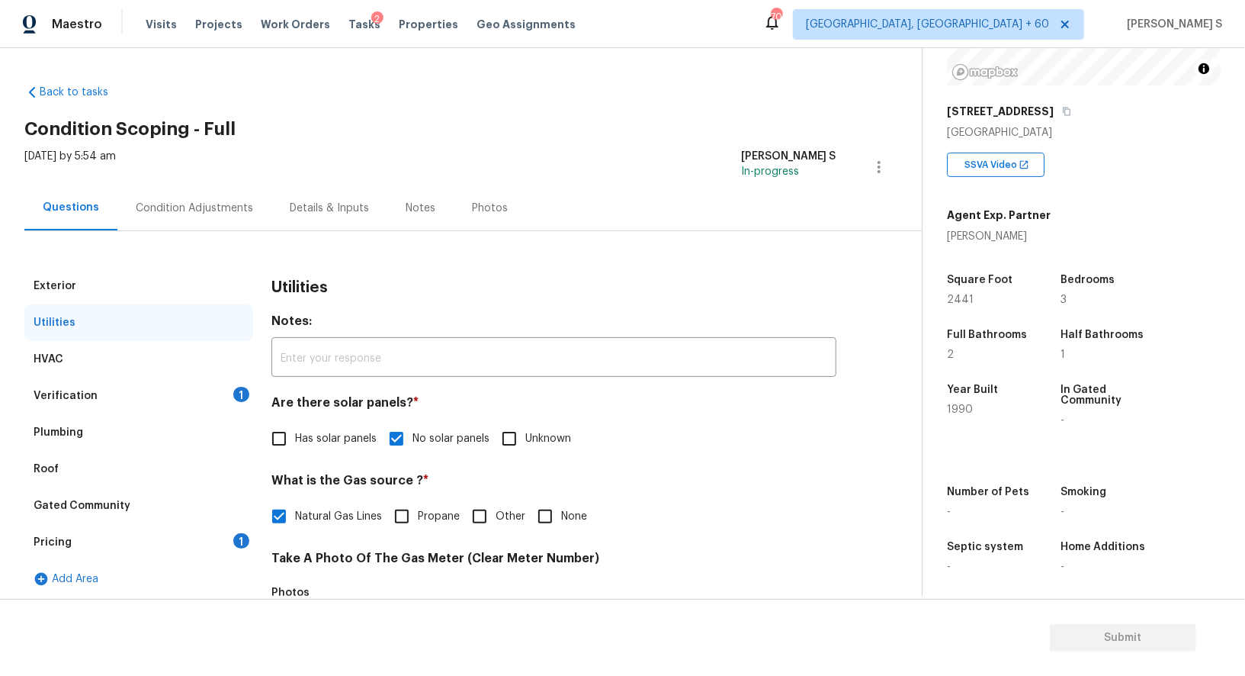
click at [187, 195] on div "Condition Adjustments" at bounding box center [194, 207] width 154 height 45
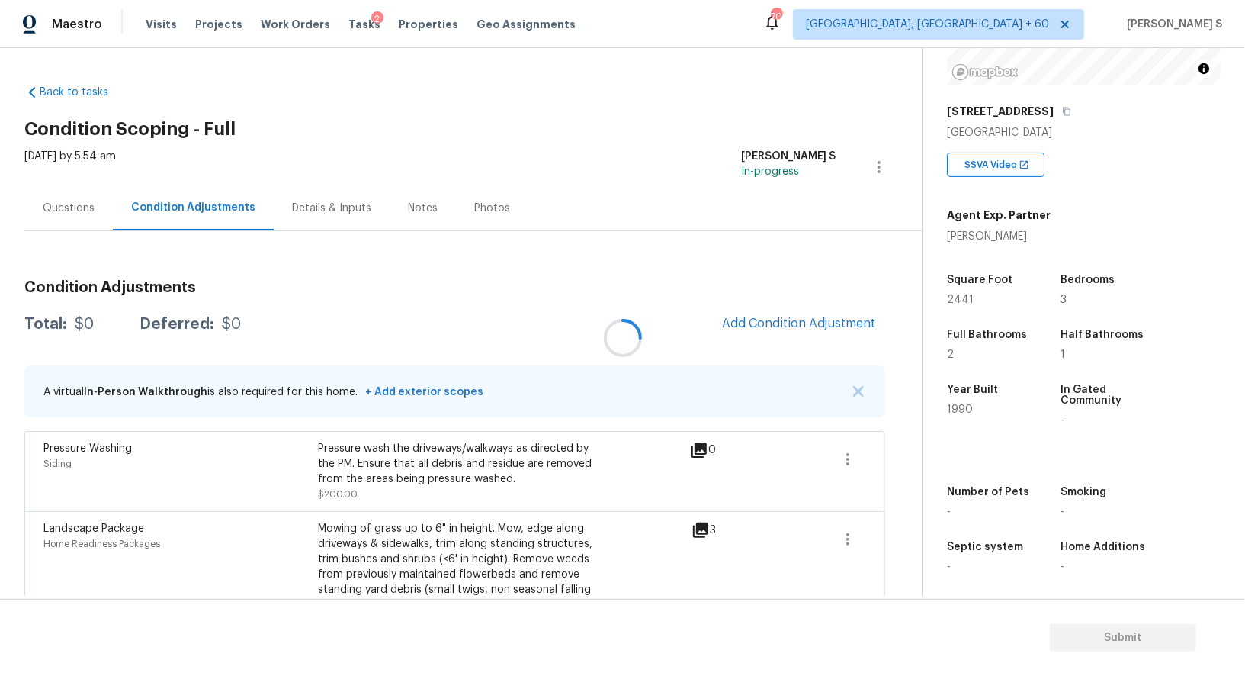
click at [187, 195] on div at bounding box center [622, 338] width 1245 height 676
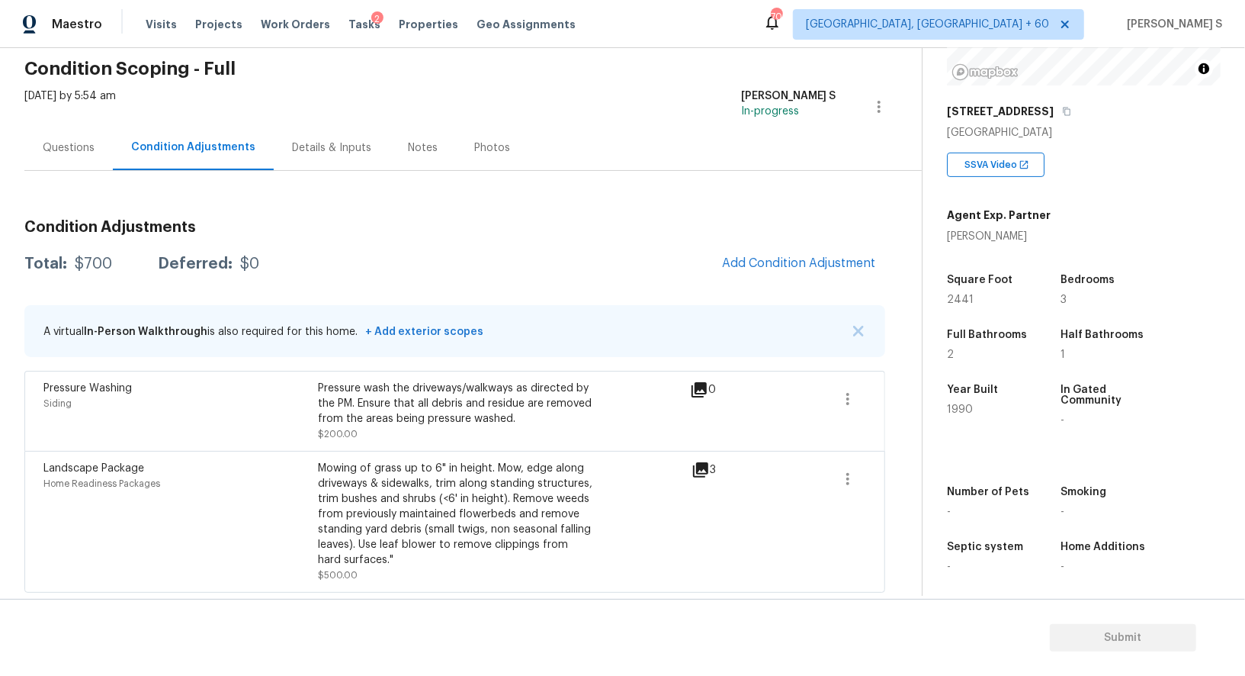
click at [745, 227] on h3 "Condition Adjustments" at bounding box center [454, 227] width 861 height 15
click at [757, 252] on button "Add Condition Adjustment" at bounding box center [799, 263] width 172 height 32
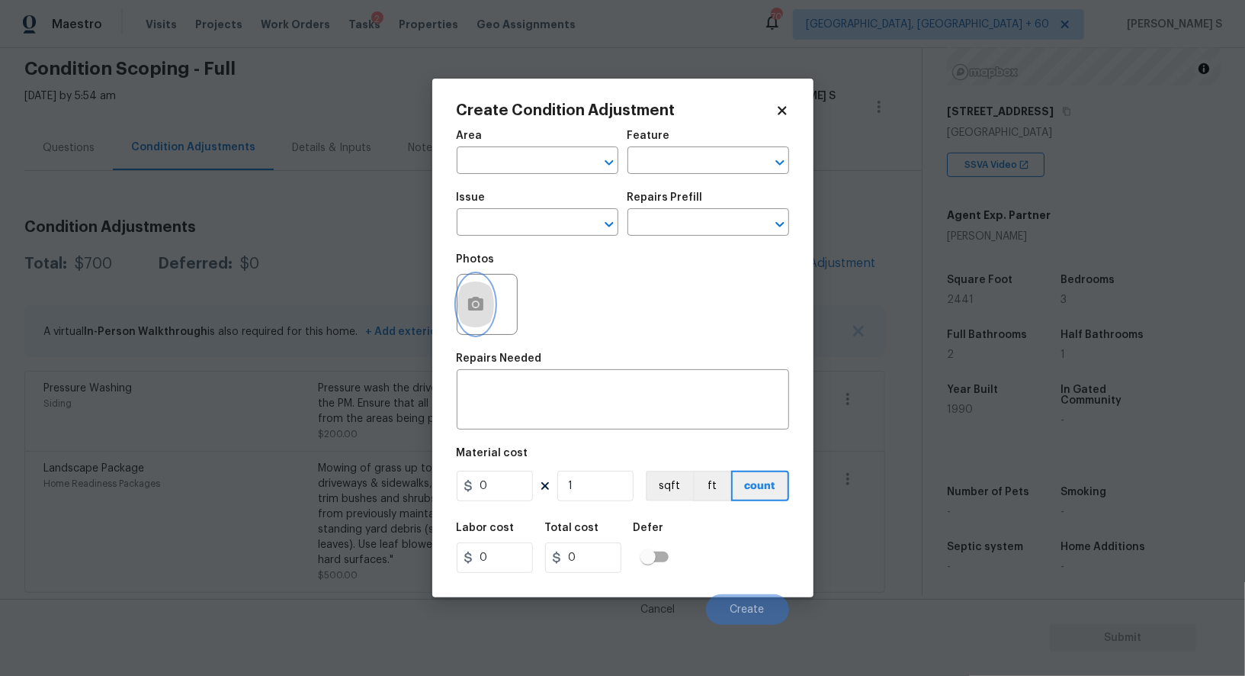
click at [475, 289] on button "button" at bounding box center [475, 303] width 37 height 59
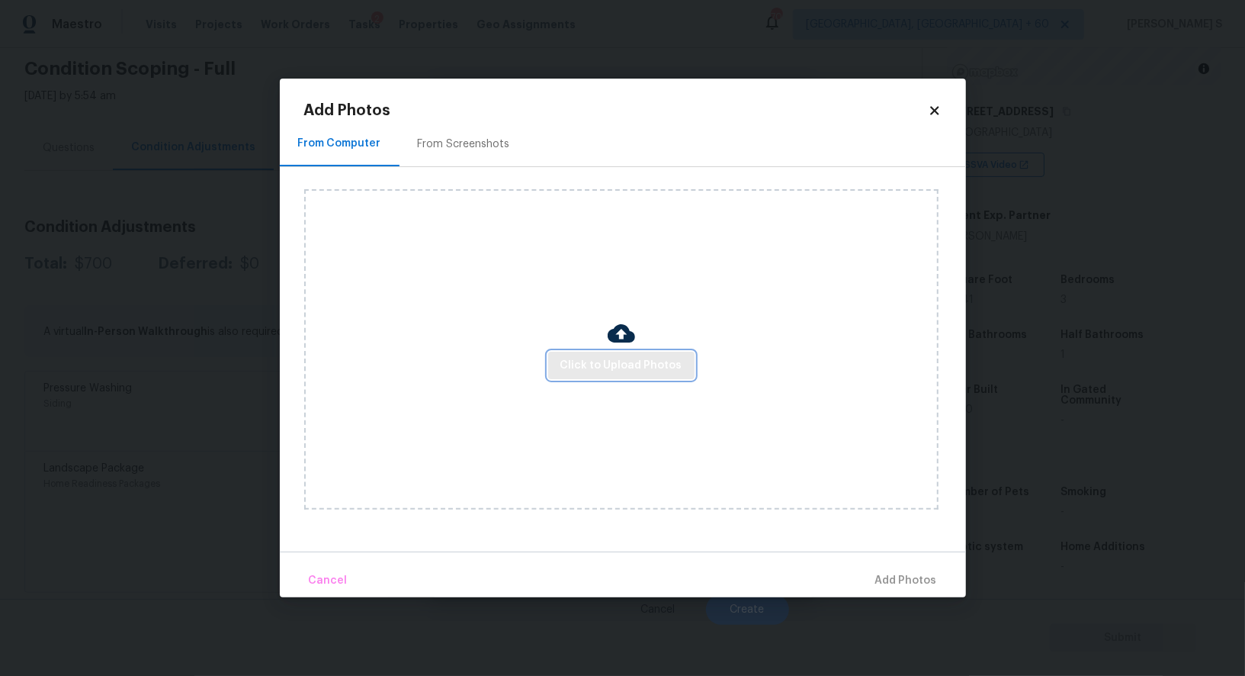
click at [583, 355] on button "Click to Upload Photos" at bounding box center [621, 365] width 146 height 28
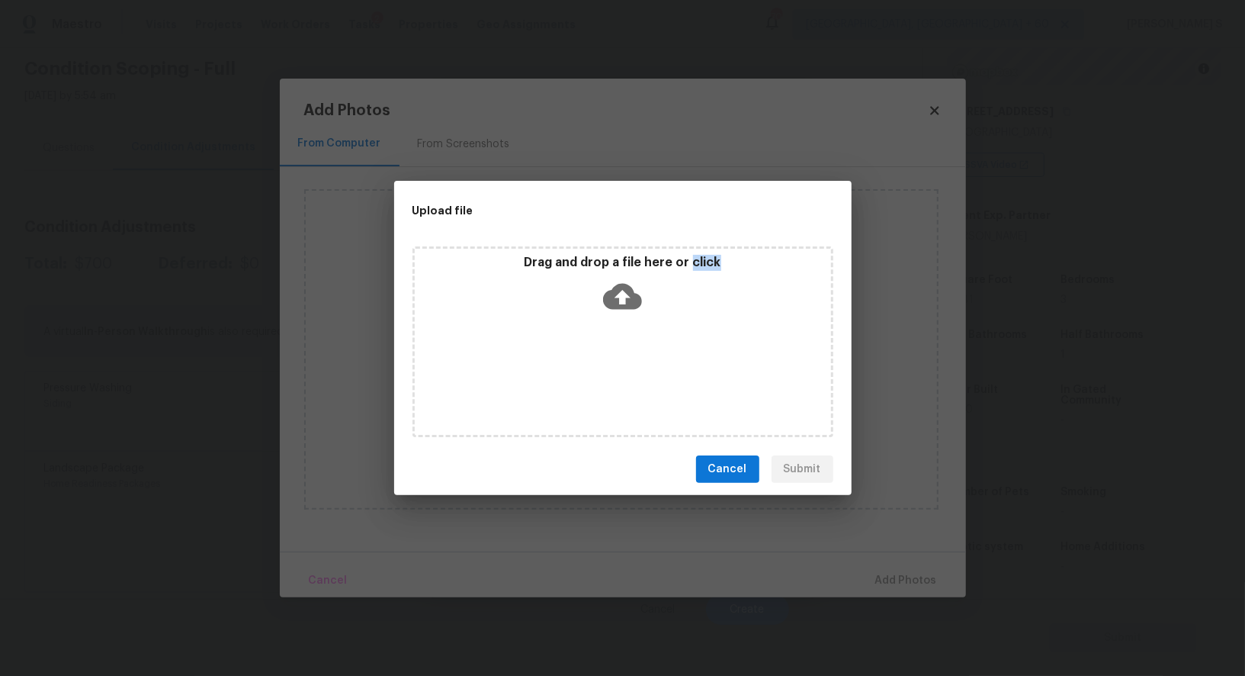
click at [583, 355] on div "Drag and drop a file here or click" at bounding box center [622, 341] width 421 height 191
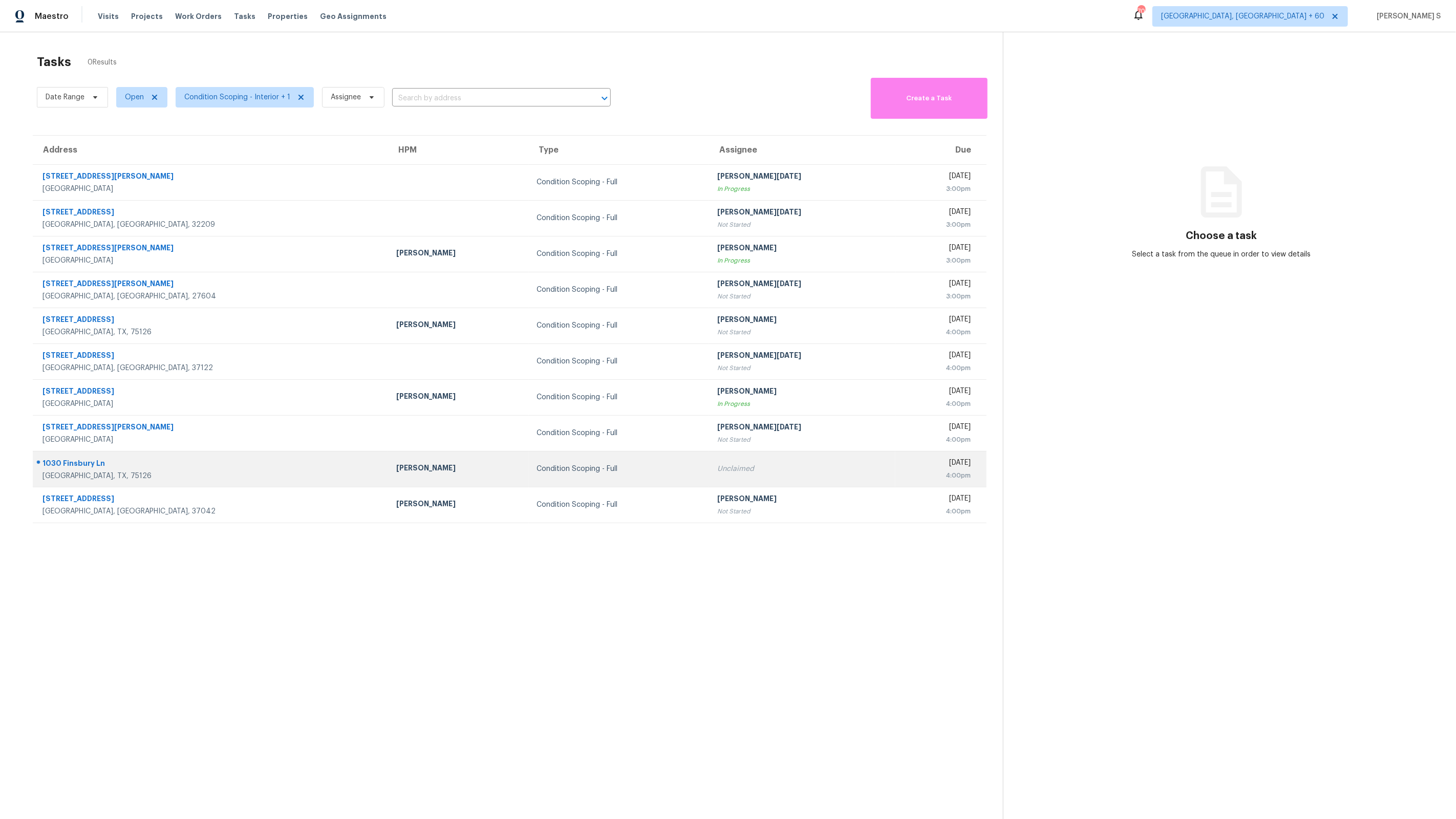
click at [741, 456] on td "Unclaimed" at bounding box center [803, 469] width 187 height 36
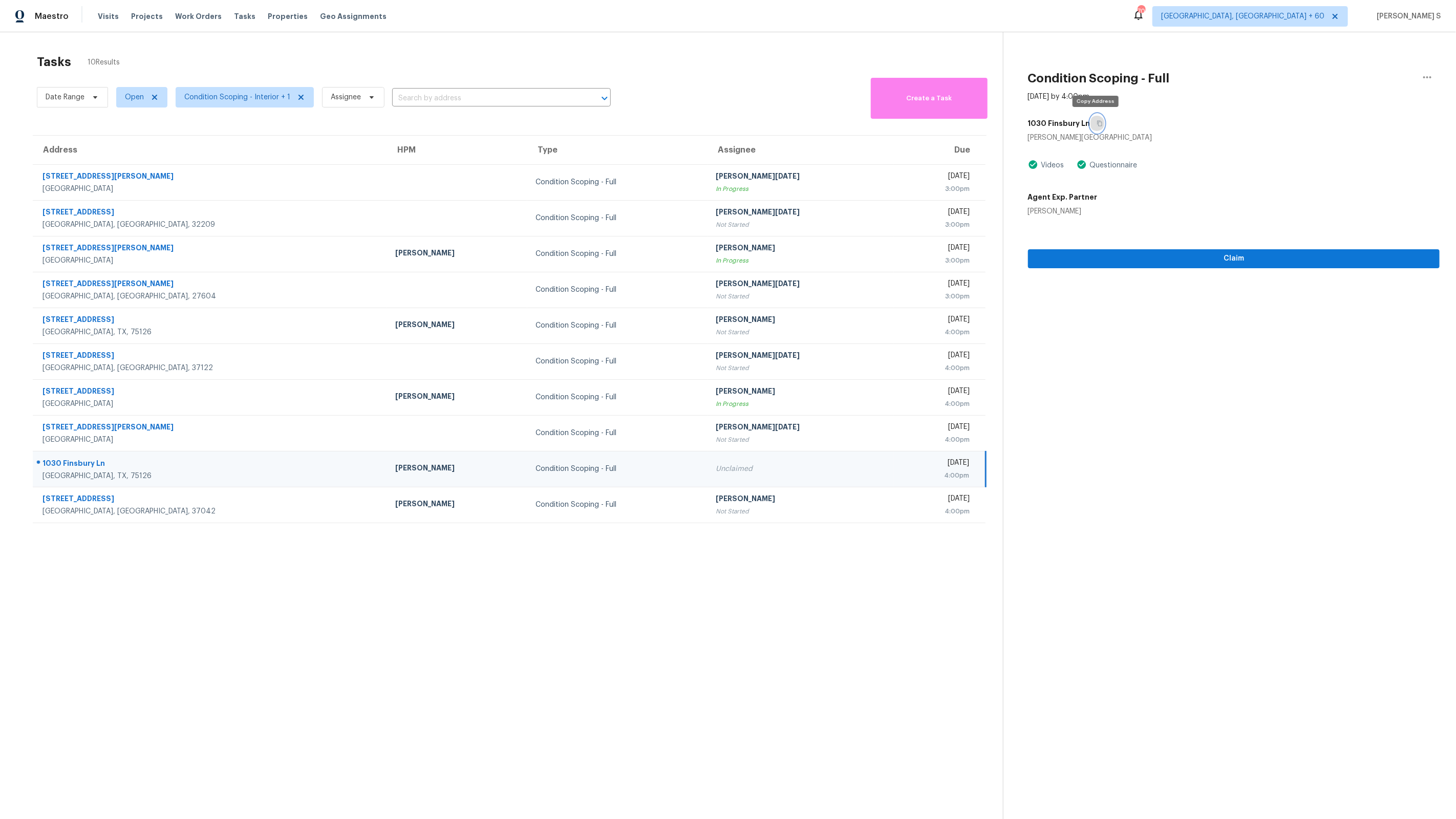
click at [1097, 122] on icon "button" at bounding box center [1100, 124] width 5 height 5
click at [1066, 253] on span "Claim" at bounding box center [1234, 258] width 396 height 13
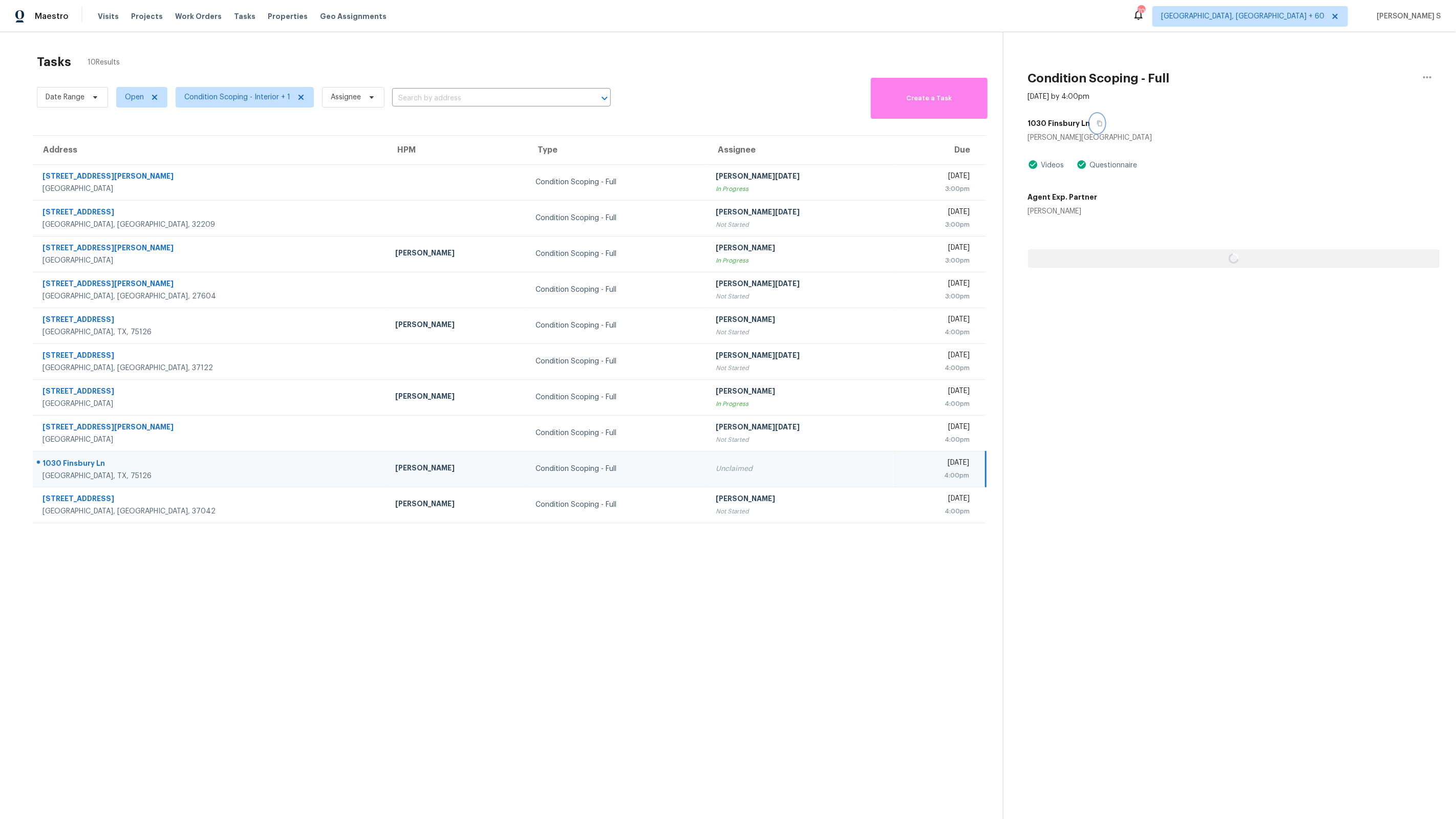
click at [1098, 126] on icon "button" at bounding box center [1099, 123] width 6 height 6
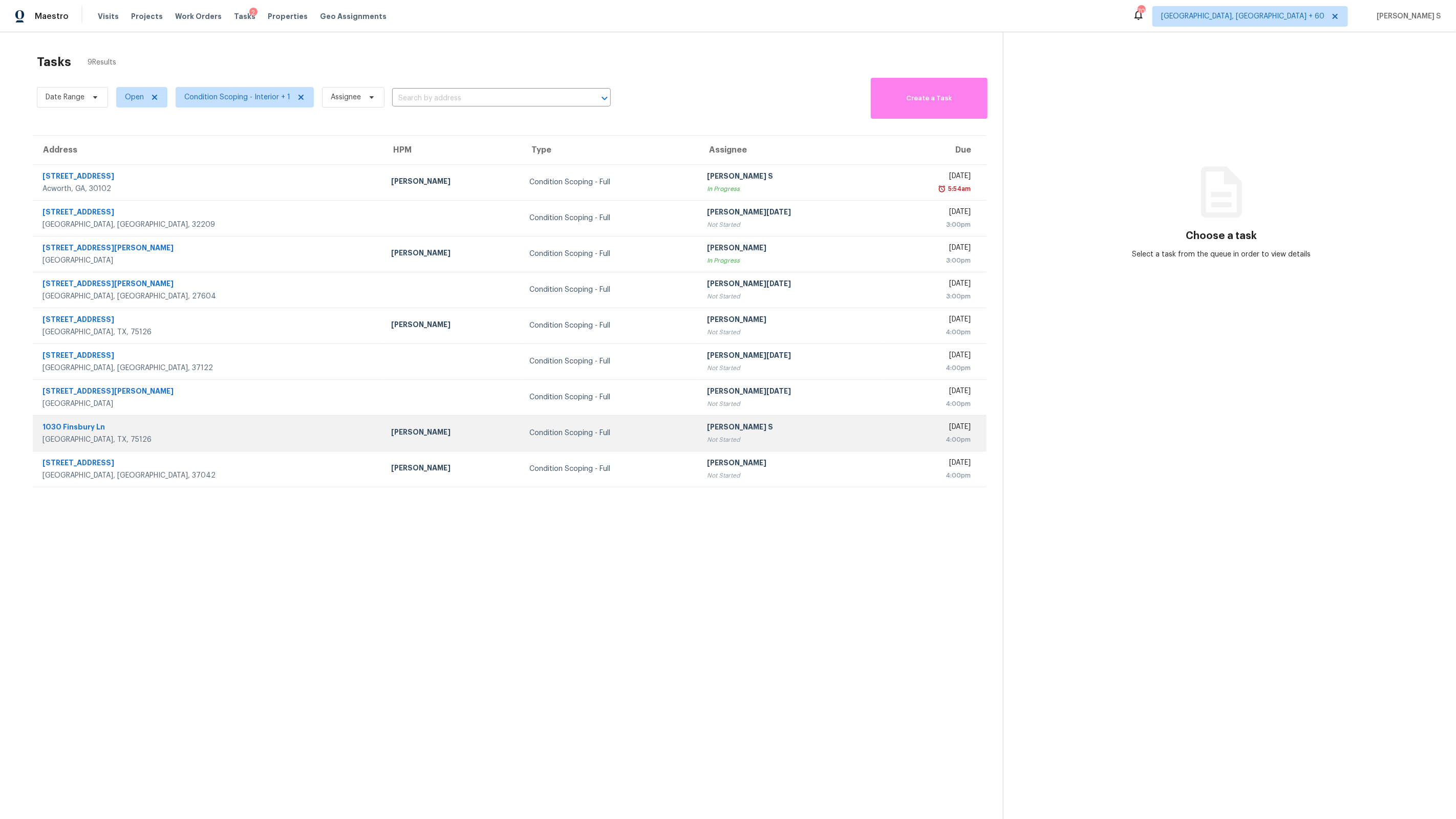
click at [189, 419] on td "[STREET_ADDRESS][PERSON_NAME]" at bounding box center [208, 432] width 351 height 36
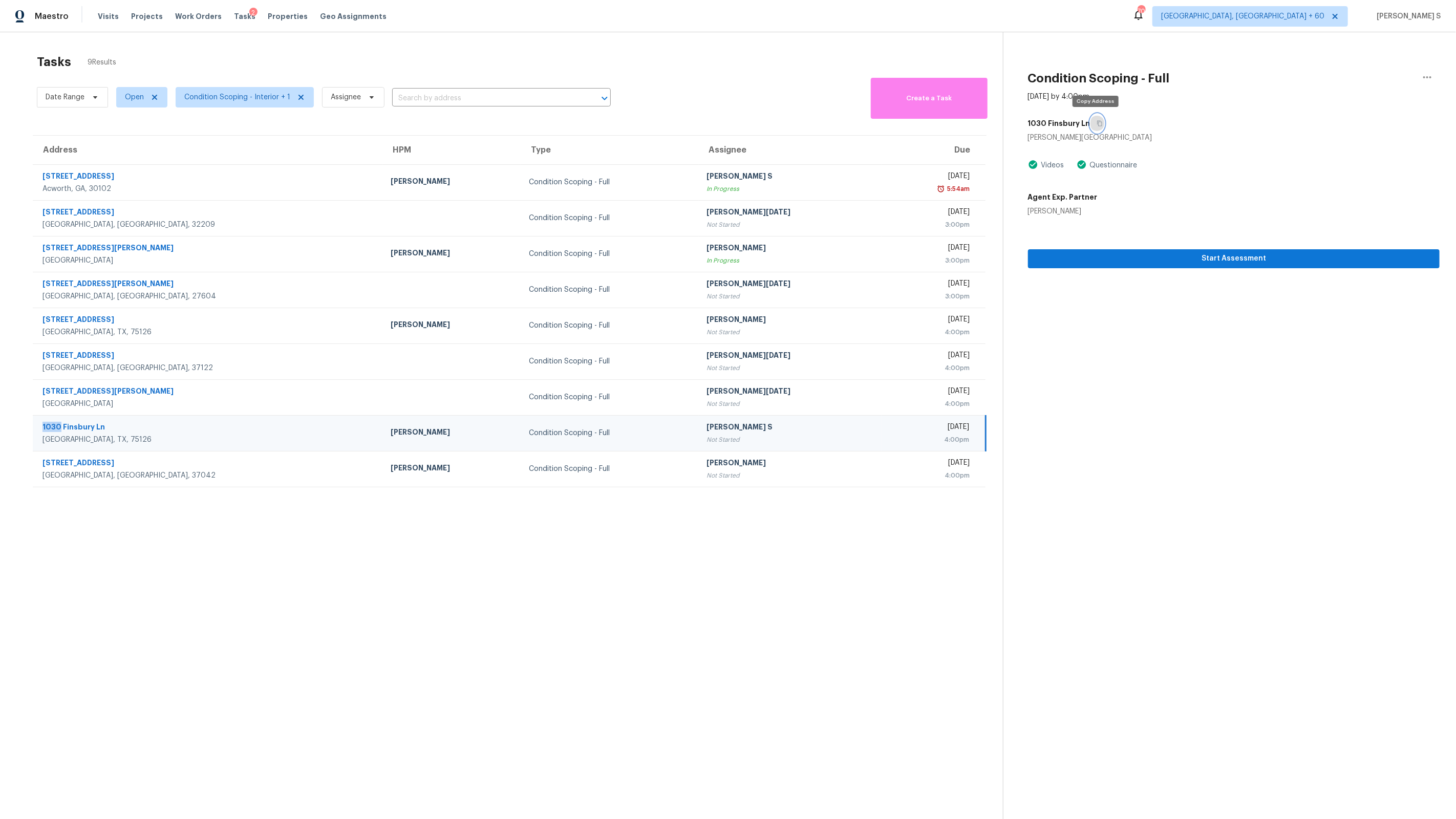
click at [1100, 122] on button "button" at bounding box center [1097, 123] width 14 height 18
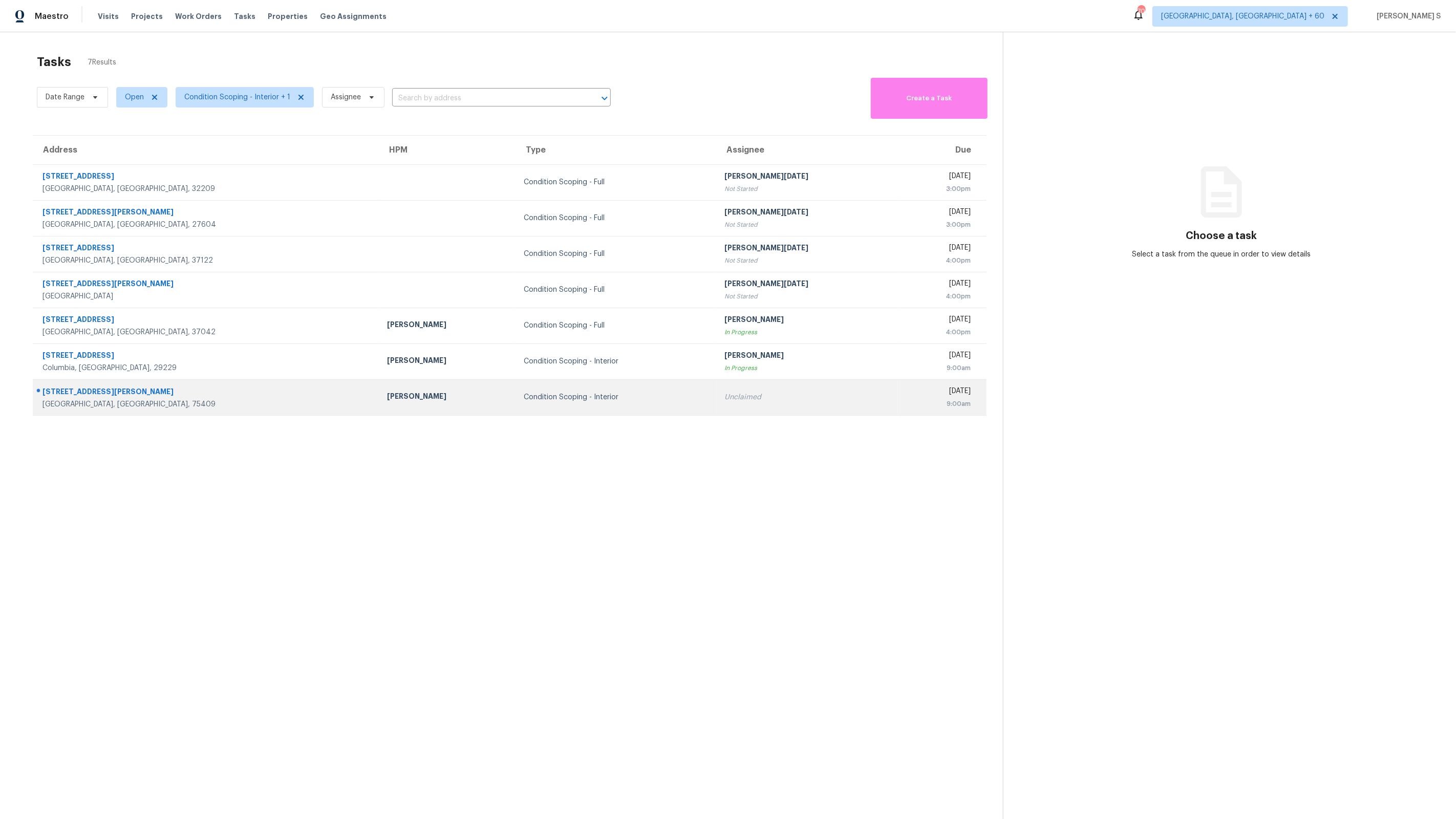
click at [731, 394] on div "Unclaimed" at bounding box center [807, 397] width 165 height 10
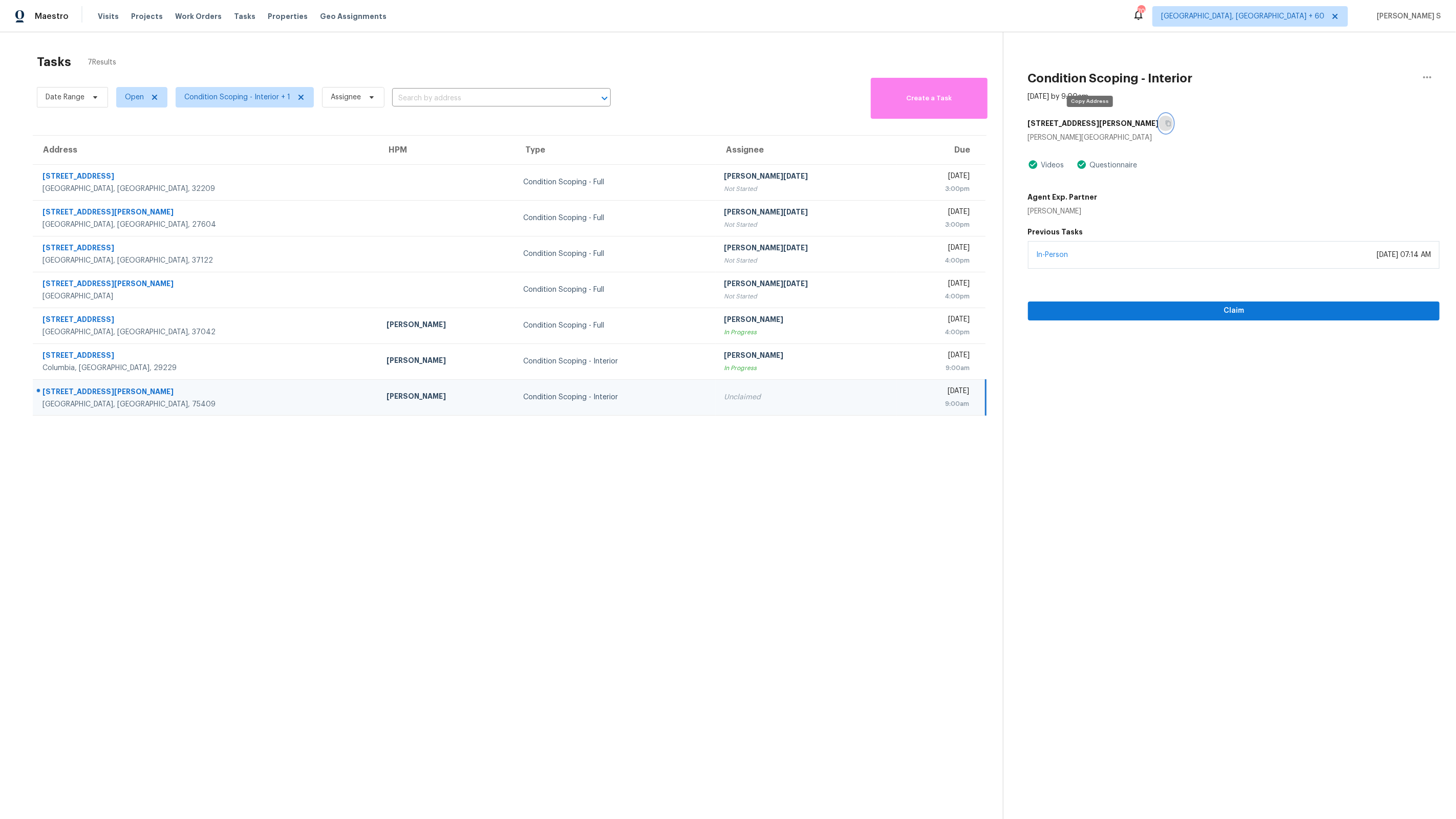
click at [1165, 122] on icon "button" at bounding box center [1168, 123] width 6 height 6
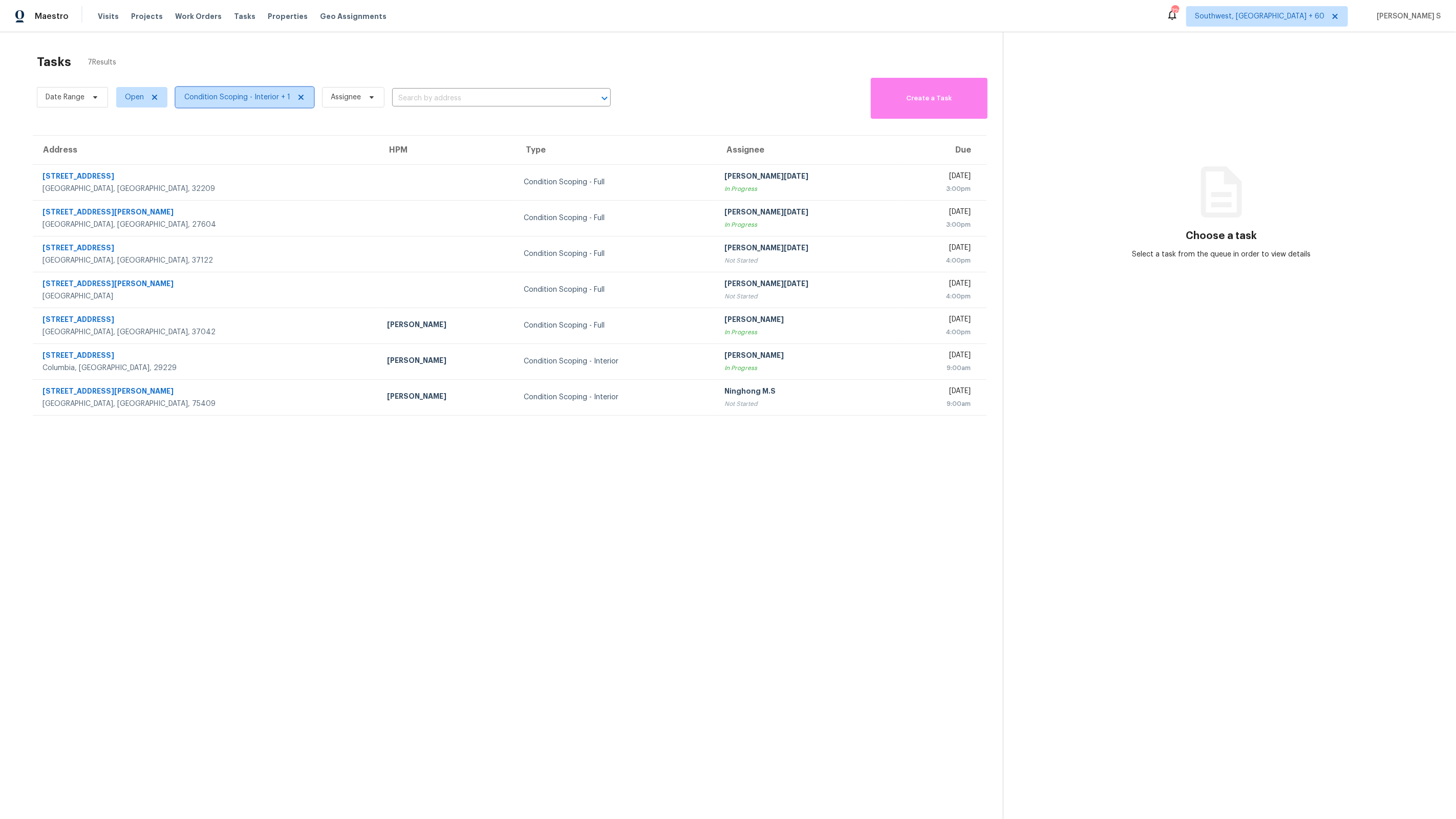
click at [263, 101] on span "Condition Scoping - Interior + 1" at bounding box center [237, 97] width 106 height 10
click at [249, 100] on span "Condition Scoping - Interior + 1" at bounding box center [237, 97] width 106 height 10
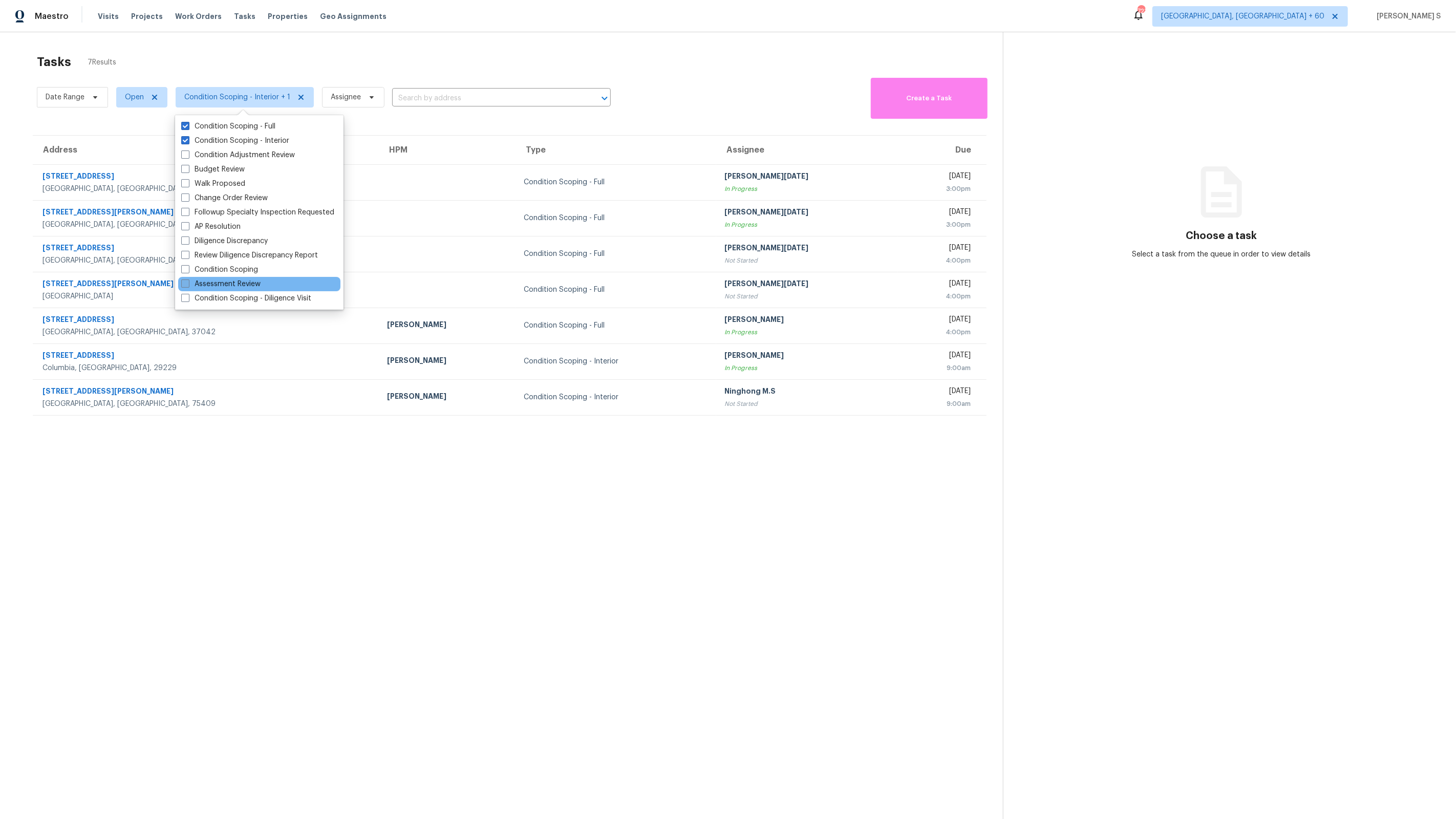
click at [234, 283] on label "Assessment Review" at bounding box center [221, 284] width 79 height 10
click at [188, 283] on input "Assessment Review" at bounding box center [185, 283] width 7 height 7
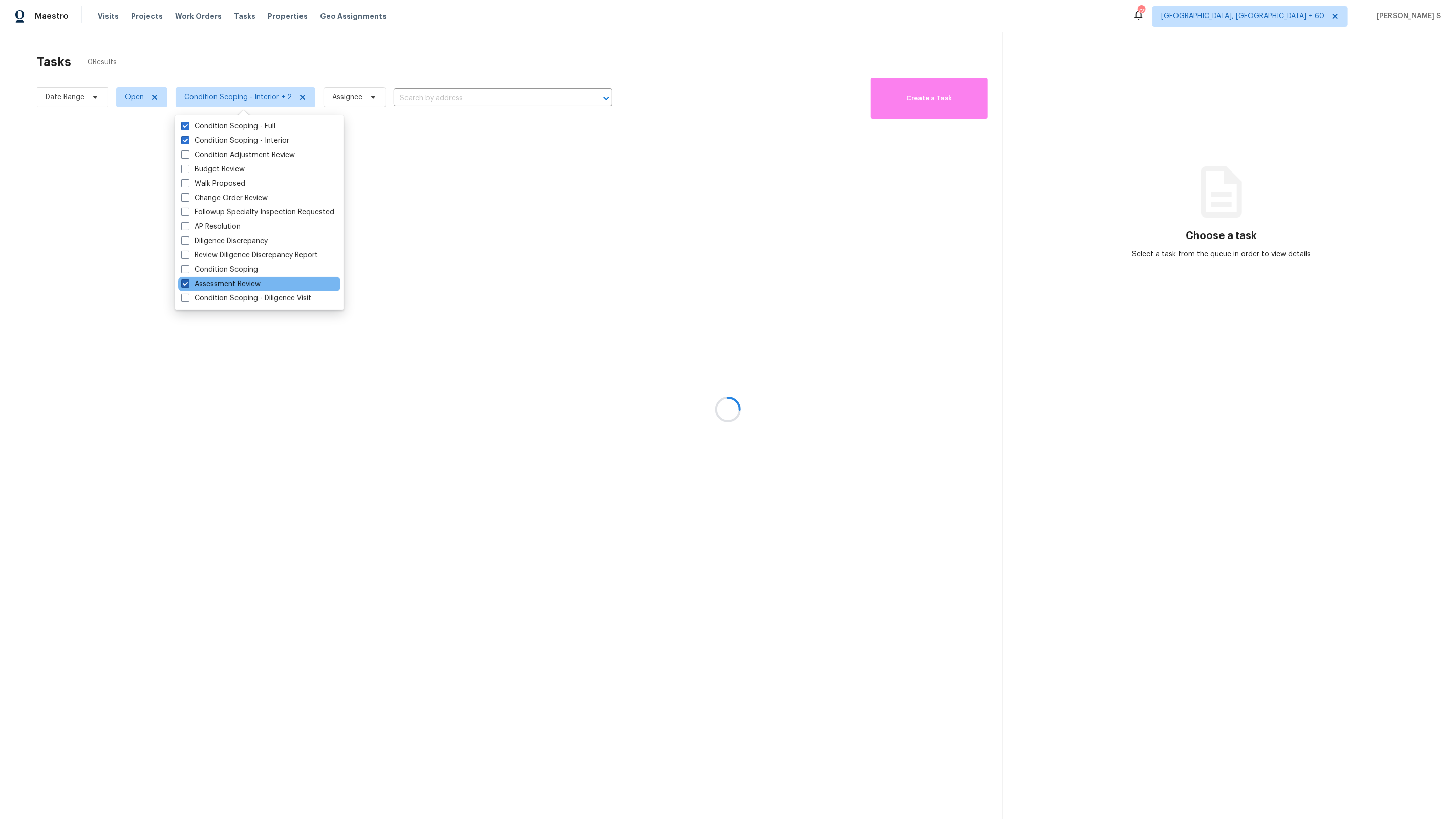
click at [234, 281] on label "Assessment Review" at bounding box center [221, 284] width 79 height 10
click at [188, 281] on input "Assessment Review" at bounding box center [185, 283] width 7 height 7
checkbox input "false"
click at [234, 273] on label "Condition Scoping" at bounding box center [220, 269] width 77 height 10
click at [188, 271] on input "Condition Scoping" at bounding box center [185, 268] width 7 height 7
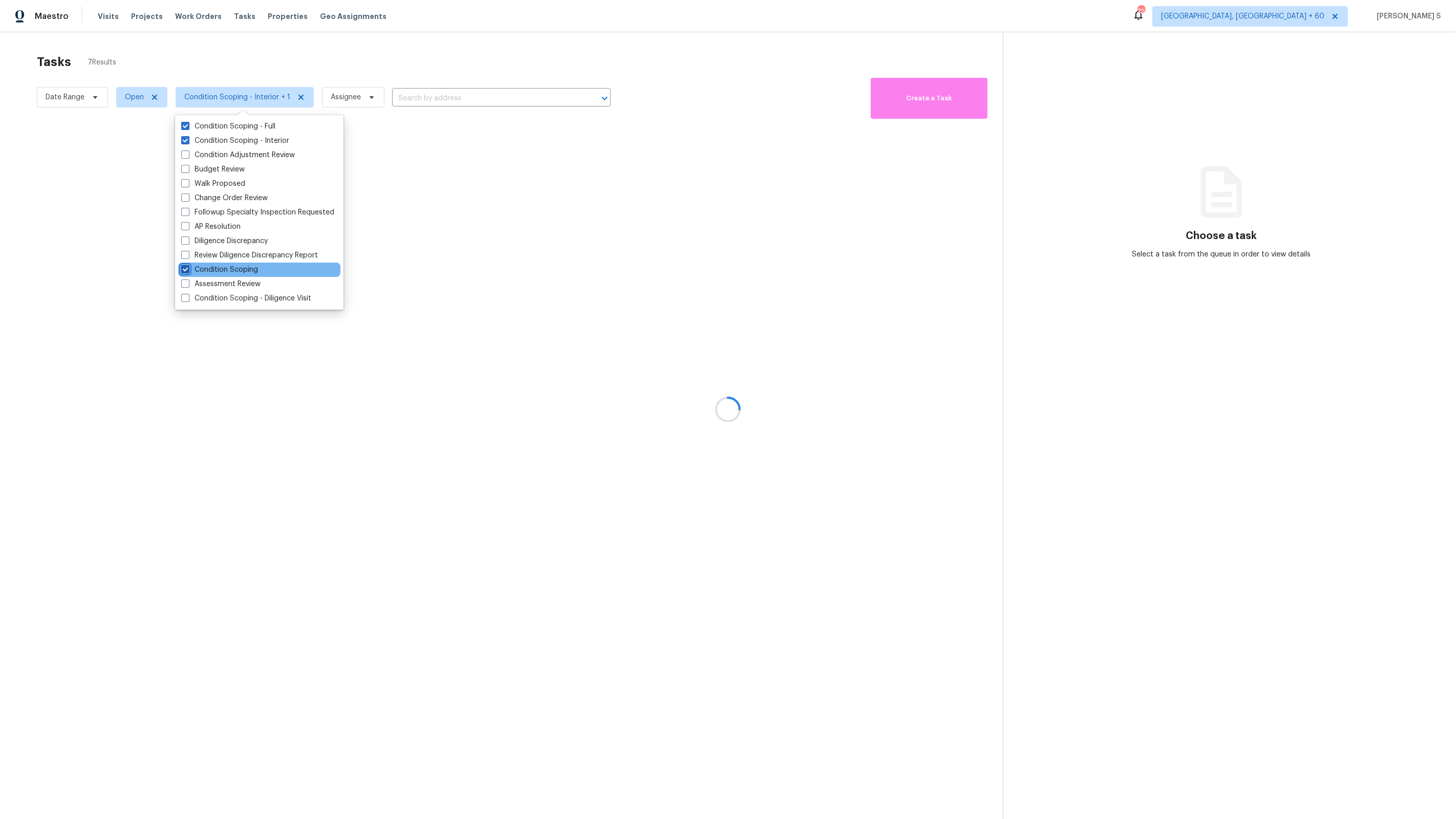
checkbox input "true"
click at [244, 141] on label "Condition Scoping - Interior" at bounding box center [235, 140] width 108 height 10
click at [188, 141] on input "Condition Scoping - Interior" at bounding box center [185, 139] width 7 height 7
checkbox input "false"
click at [241, 130] on label "Condition Scoping - Full" at bounding box center [228, 126] width 94 height 10
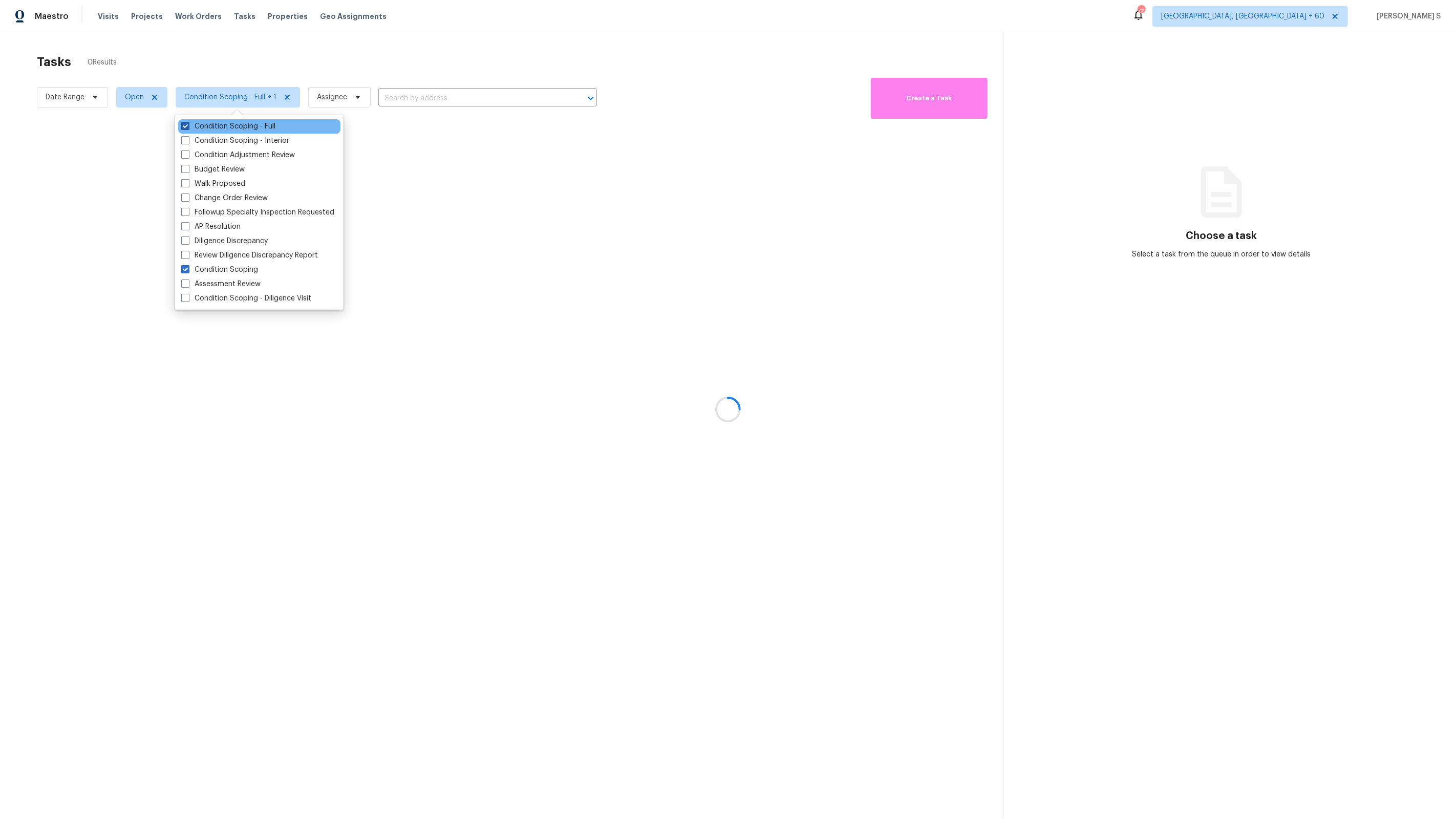
click at [188, 128] on input "Condition Scoping - Full" at bounding box center [185, 125] width 7 height 7
checkbox input "false"
click at [246, 141] on label "Condition Scoping - Interior" at bounding box center [235, 140] width 108 height 10
click at [188, 141] on input "Condition Scoping - Interior" at bounding box center [185, 139] width 7 height 7
checkbox input "true"
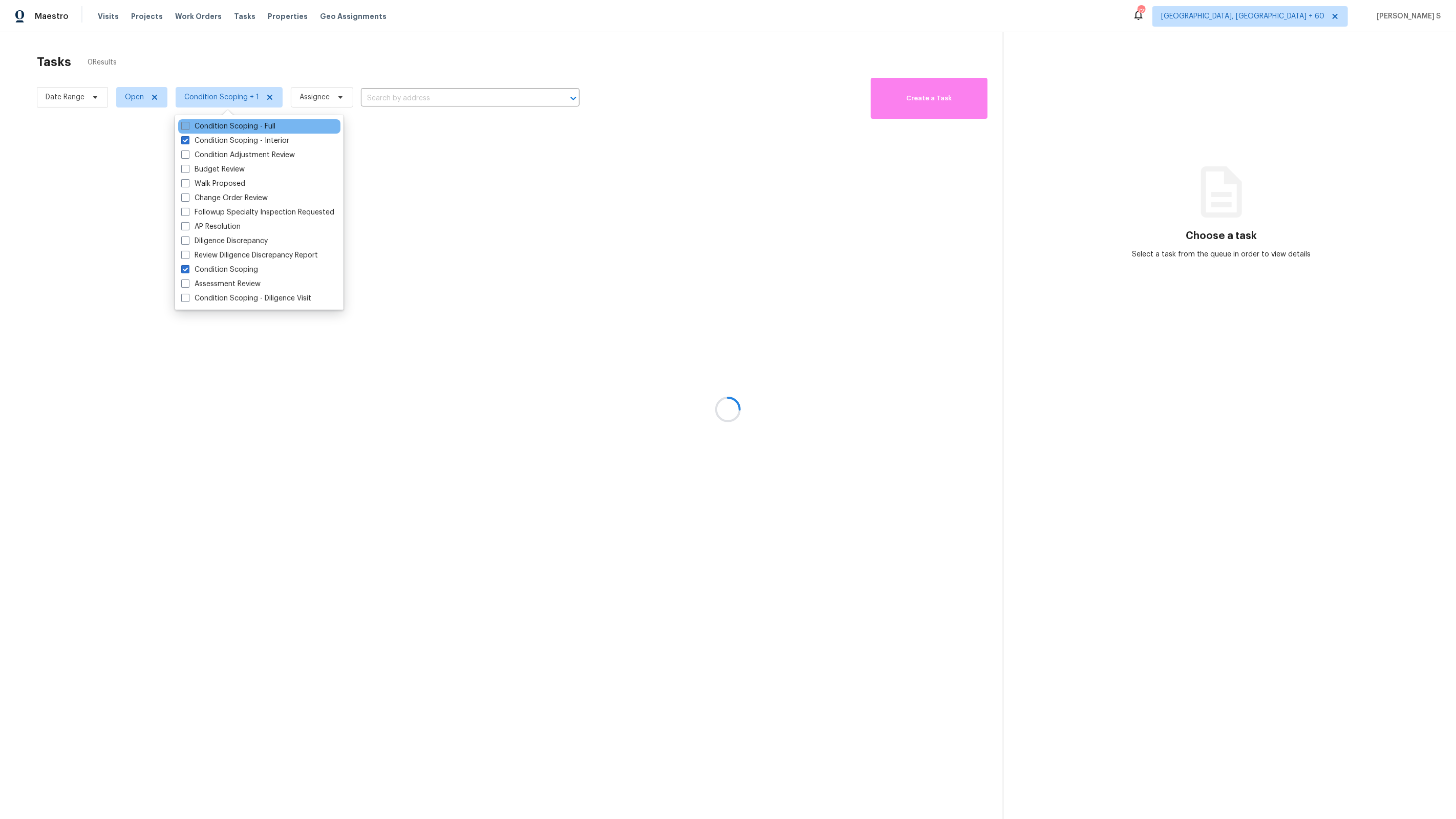
click at [242, 128] on label "Condition Scoping - Full" at bounding box center [228, 126] width 94 height 10
click at [188, 128] on input "Condition Scoping - Full" at bounding box center [185, 125] width 7 height 7
checkbox input "true"
click at [447, 179] on div at bounding box center [728, 410] width 1456 height 819
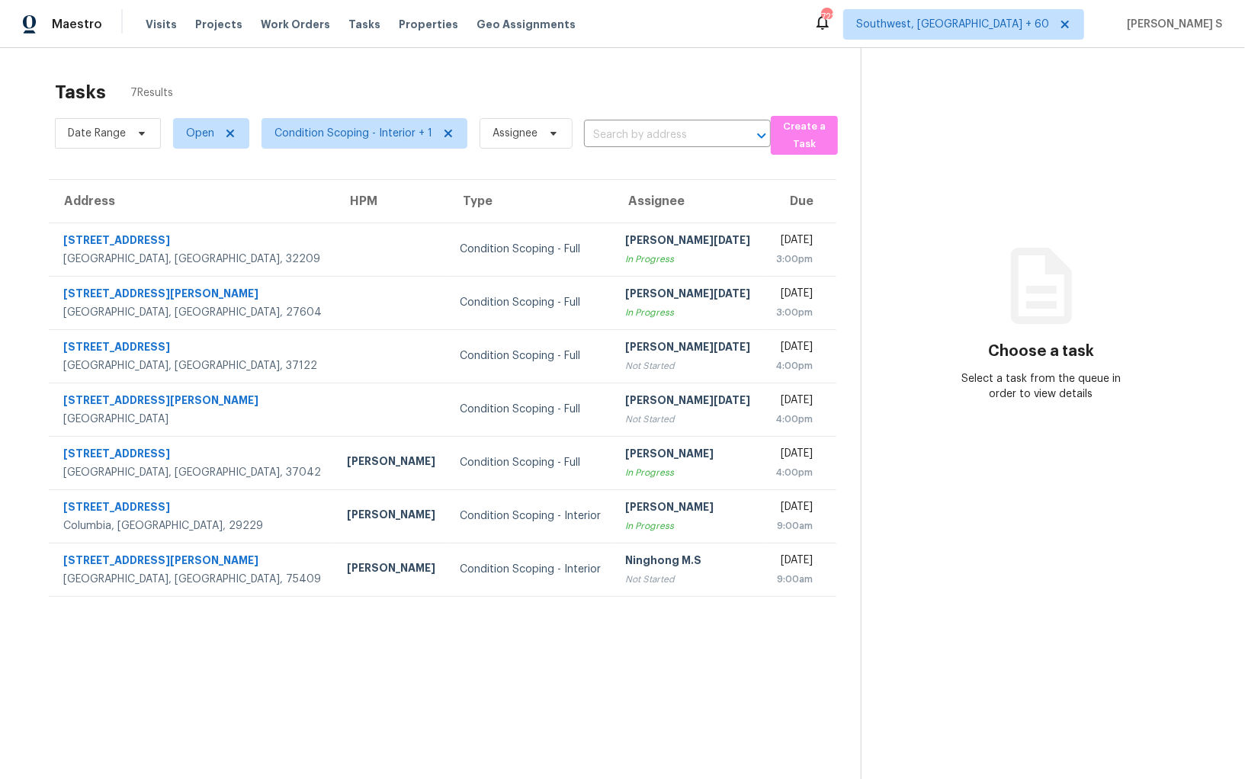
click at [1042, 324] on icon at bounding box center [1041, 285] width 91 height 91
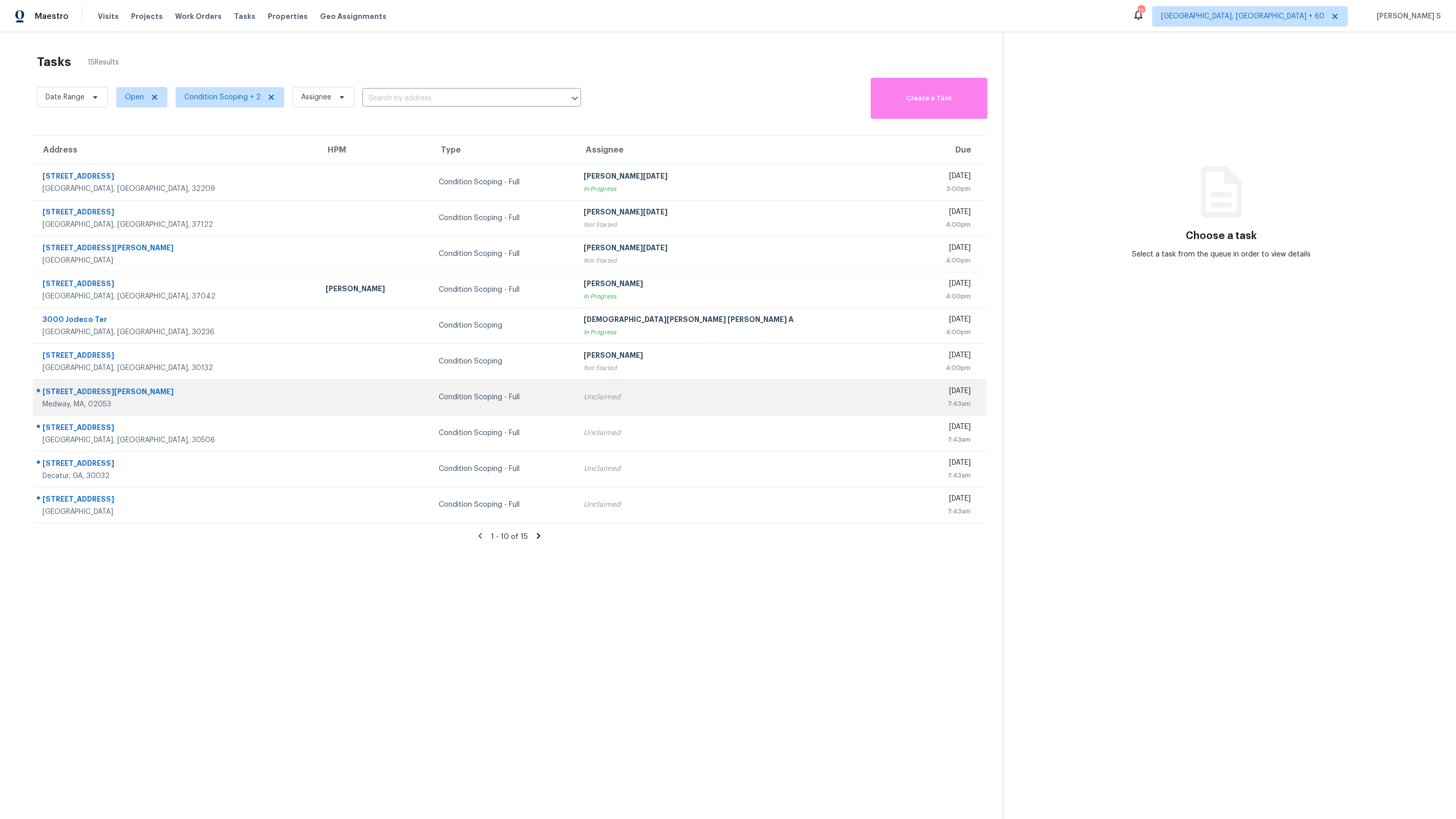
click at [228, 389] on div "[STREET_ADDRESS][PERSON_NAME]" at bounding box center [175, 393] width 267 height 13
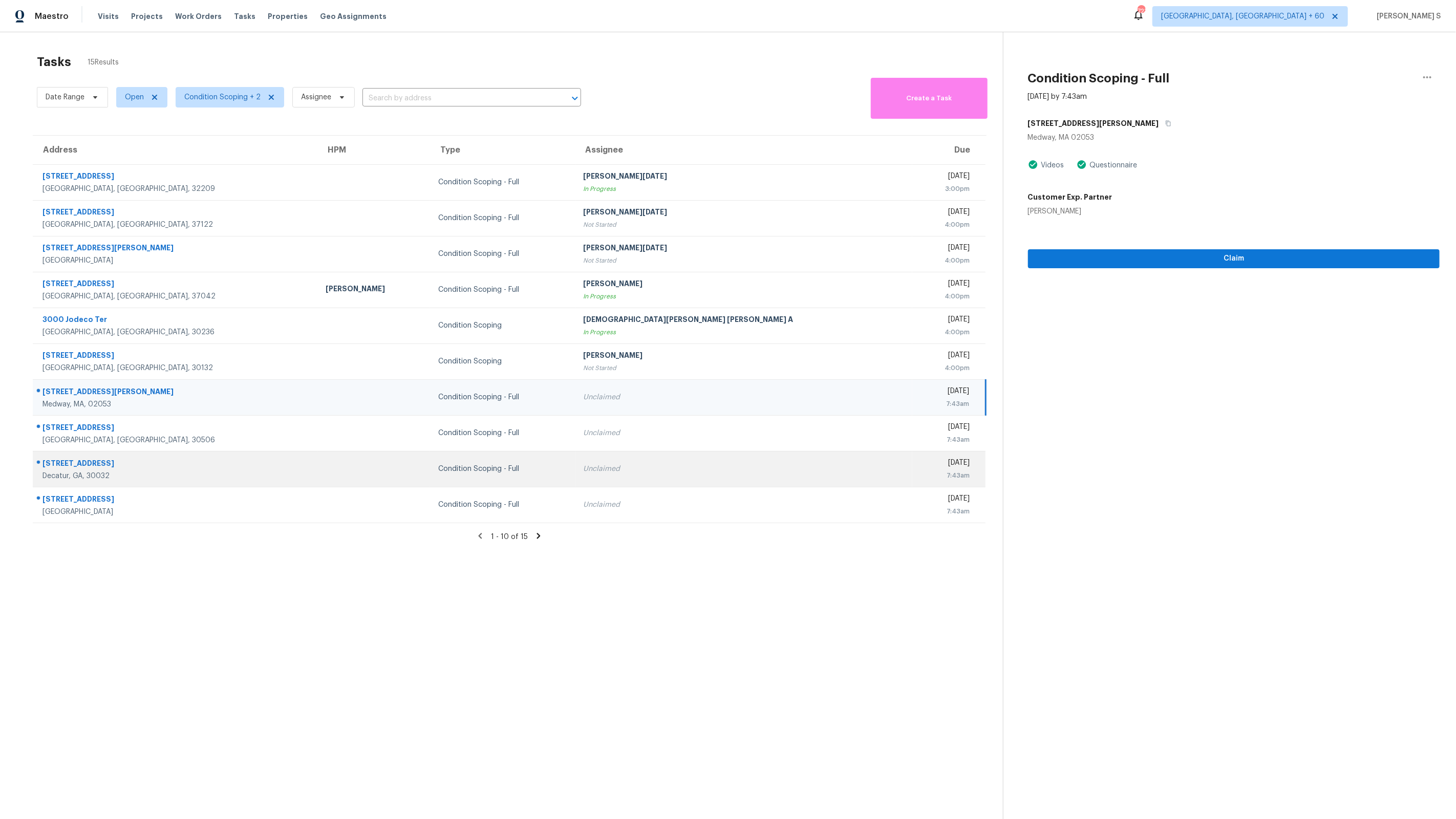
drag, startPoint x: 39, startPoint y: 387, endPoint x: 203, endPoint y: 467, distance: 182.5
click at [203, 467] on tbody "4139 Fairfax St Jacksonville, FL, 32209 Condition Scoping - Full Prabhu Raja In…" at bounding box center [509, 344] width 953 height 358
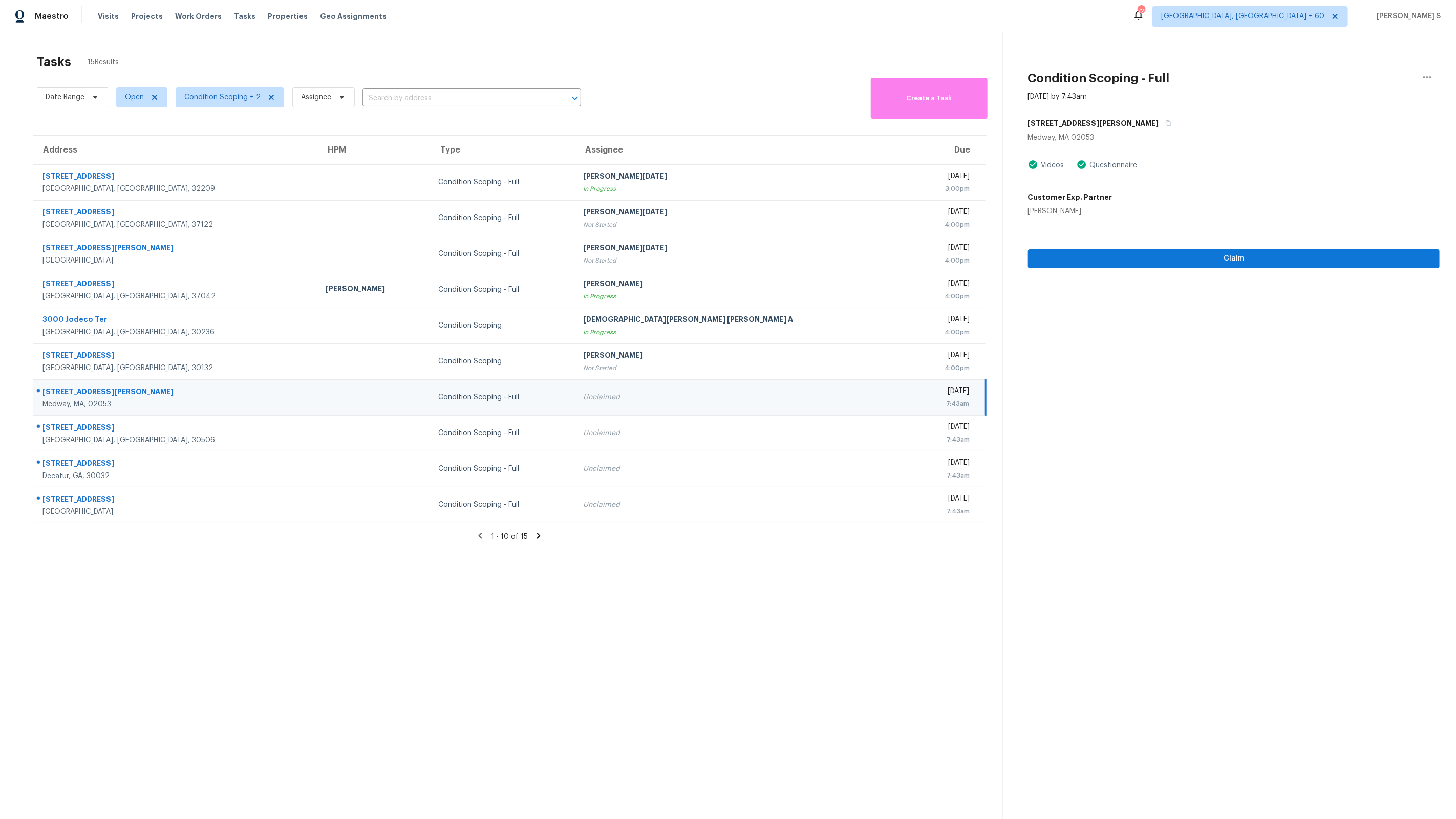
drag, startPoint x: 189, startPoint y: 516, endPoint x: 40, endPoint y: 392, distance: 193.8
click at [40, 392] on tbody "4139 Fairfax St Jacksonville, FL, 32209 Condition Scoping - Full Prabhu Raja In…" at bounding box center [509, 344] width 953 height 358
copy tbody "10 Ellis St Medway, MA, 02053 Condition Scoping - Full Unclaimed Wed, Oct 15th …"
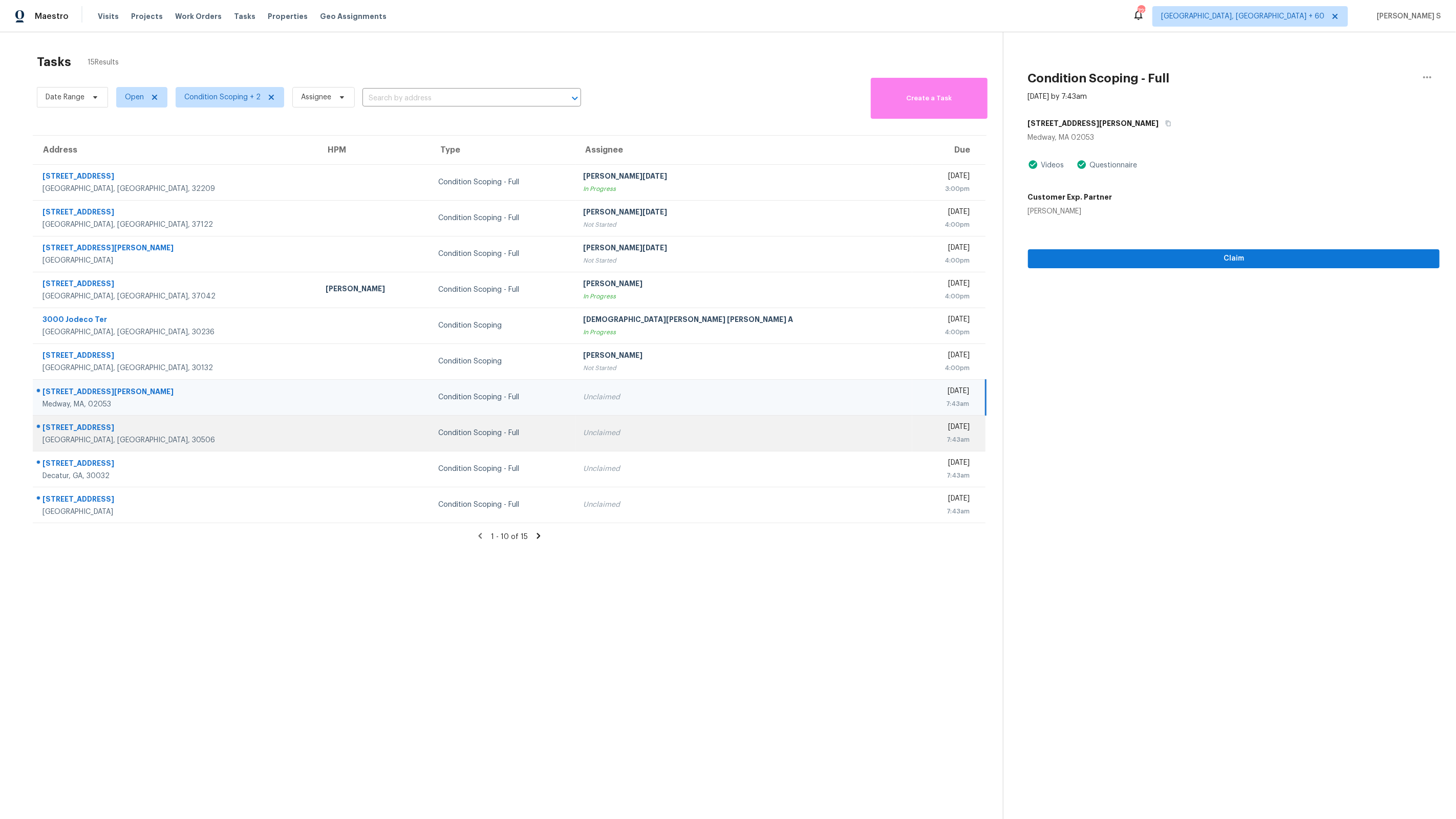
click at [318, 436] on td at bounding box center [374, 432] width 113 height 36
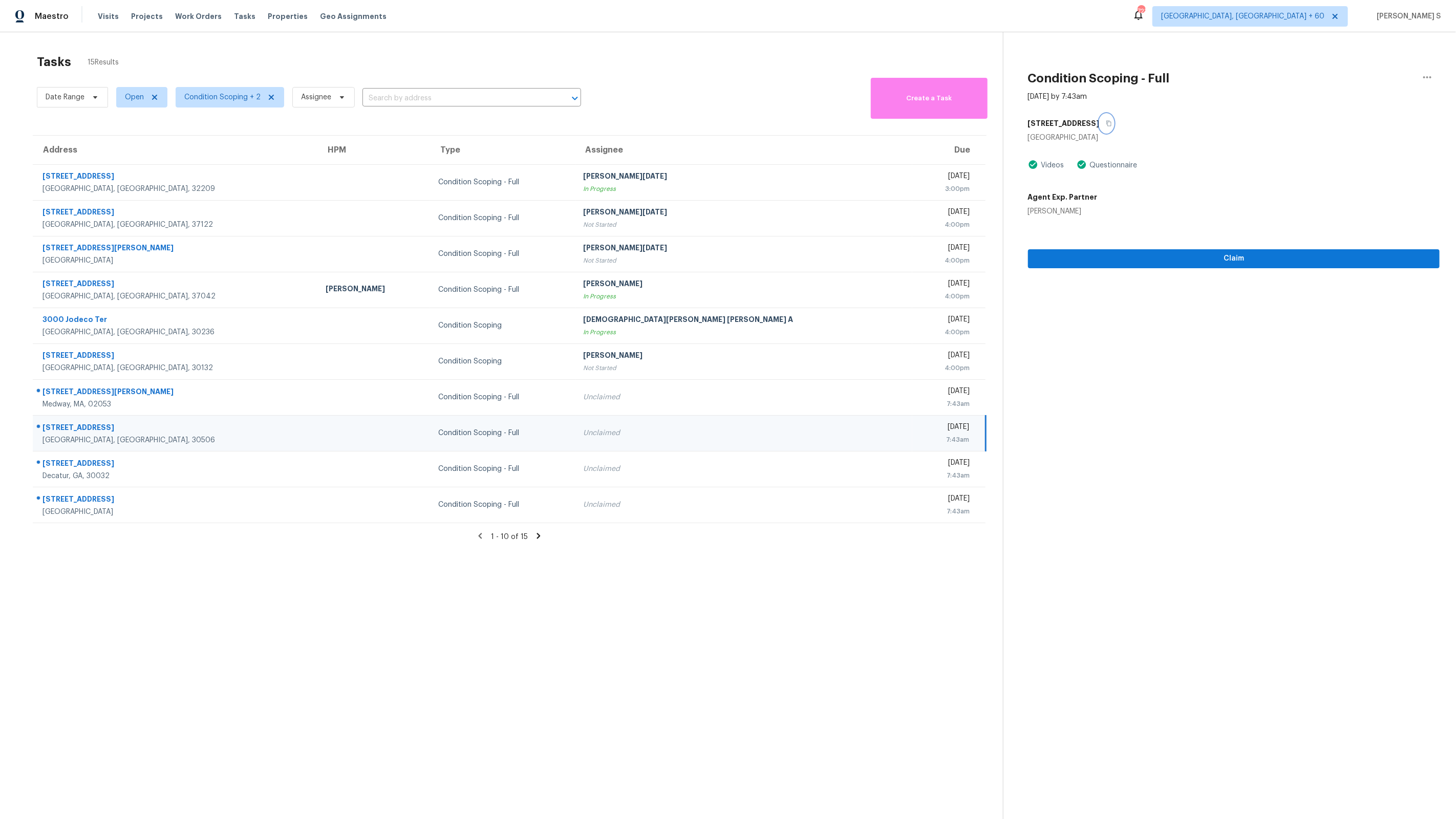
click at [1100, 124] on button "button" at bounding box center [1107, 123] width 14 height 18
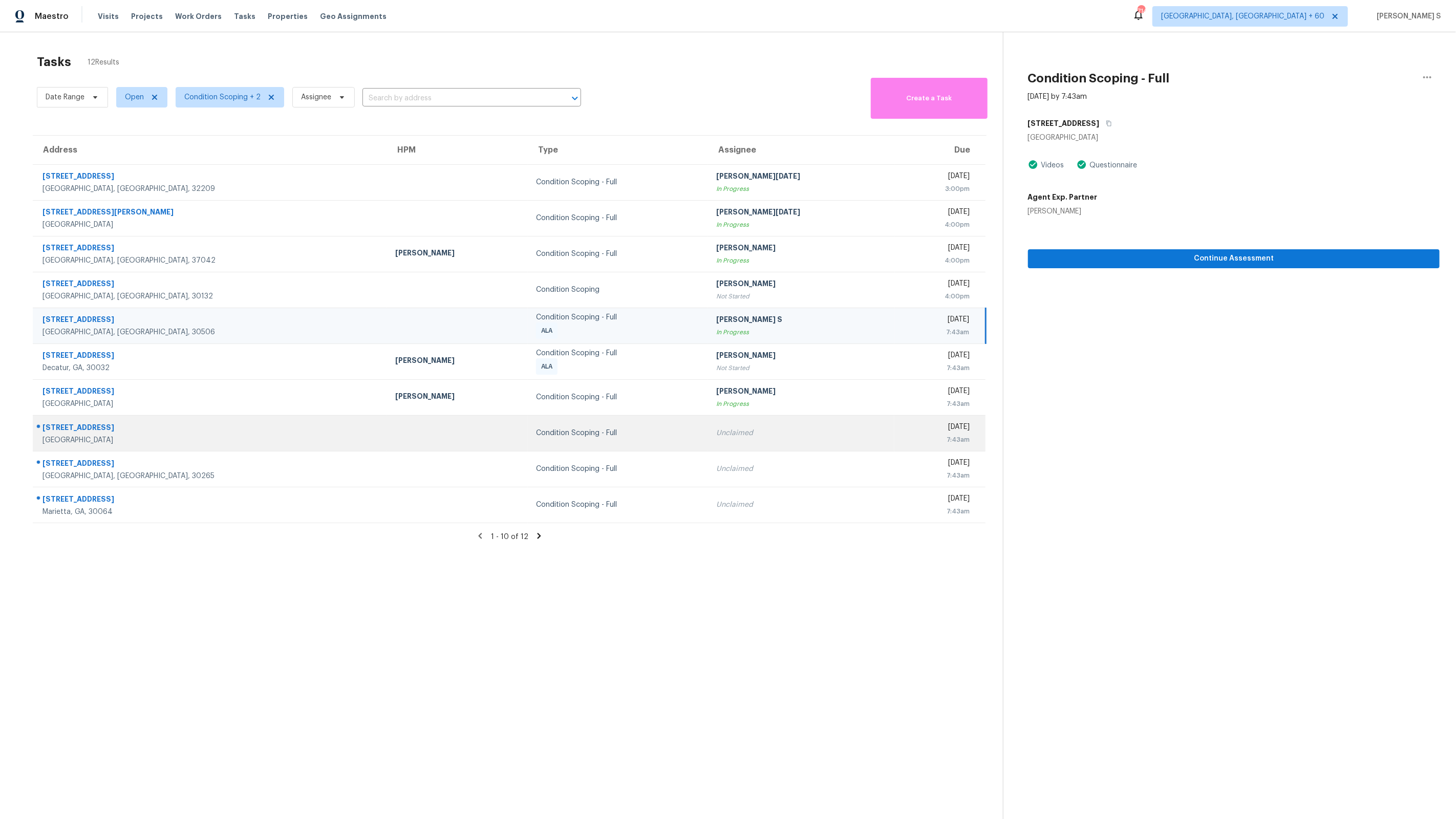
click at [595, 438] on td "Condition Scoping - Full" at bounding box center [618, 432] width 181 height 36
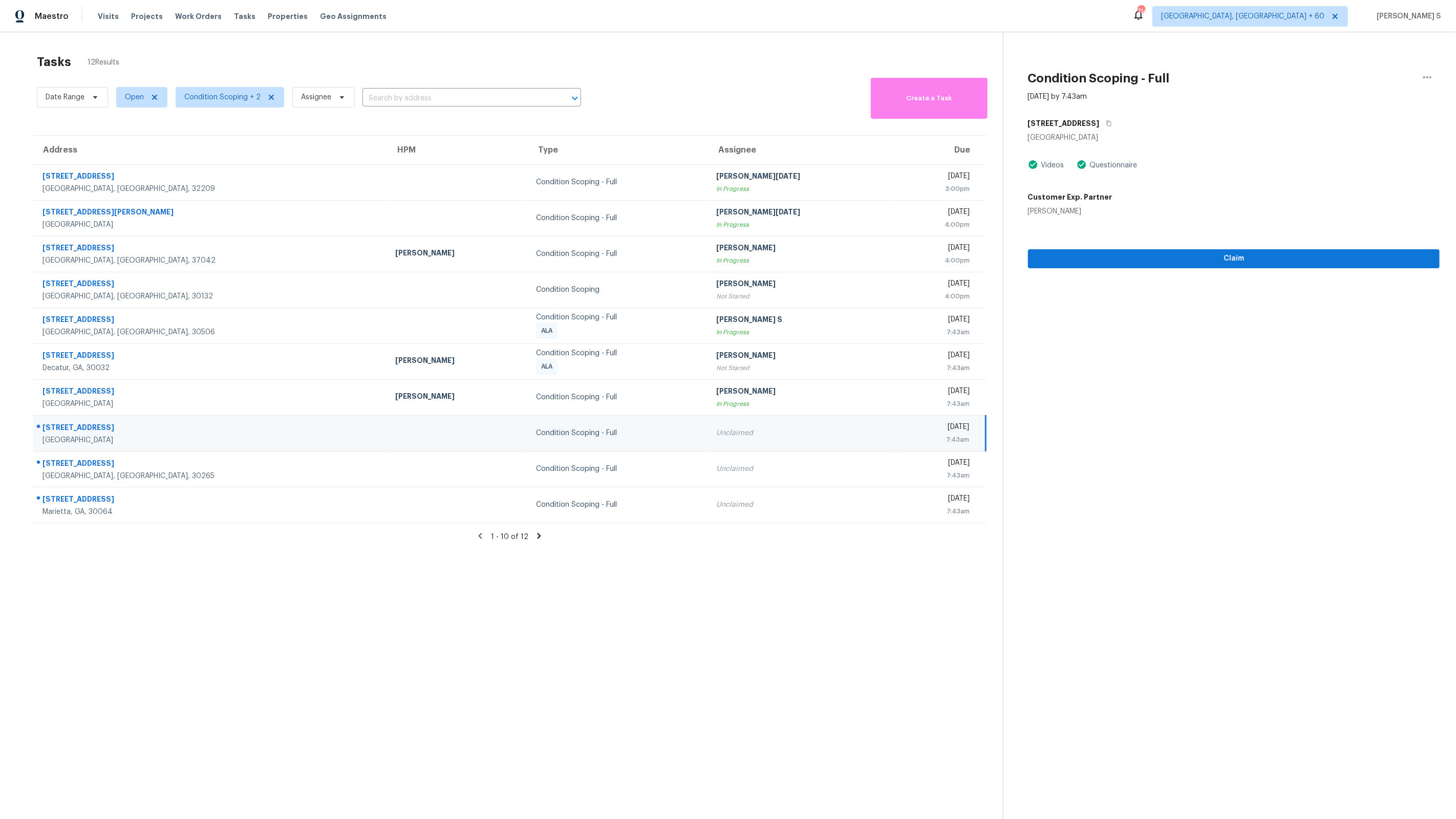
click at [536, 535] on icon at bounding box center [539, 536] width 9 height 9
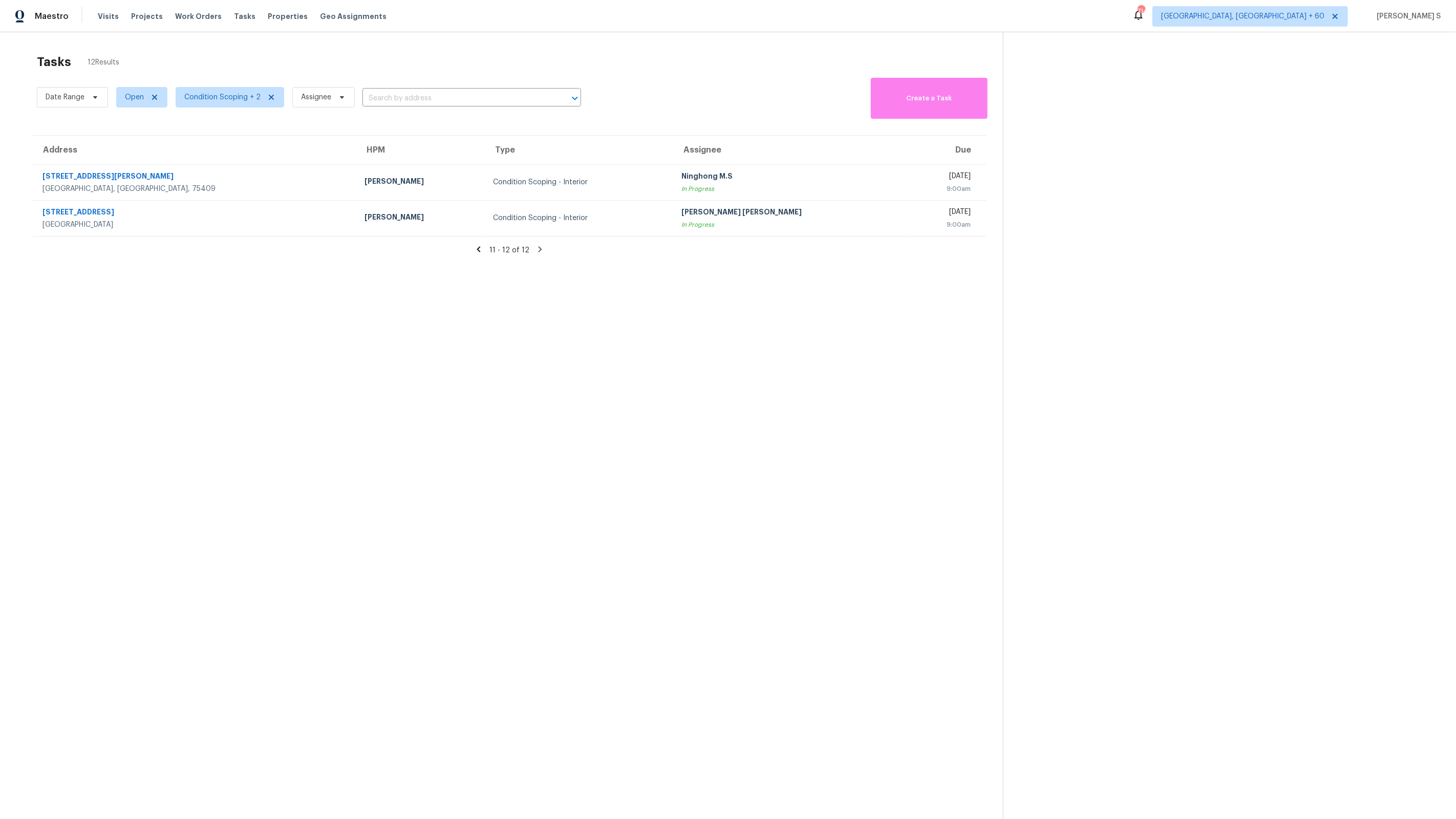
click at [481, 252] on icon at bounding box center [479, 249] width 3 height 5
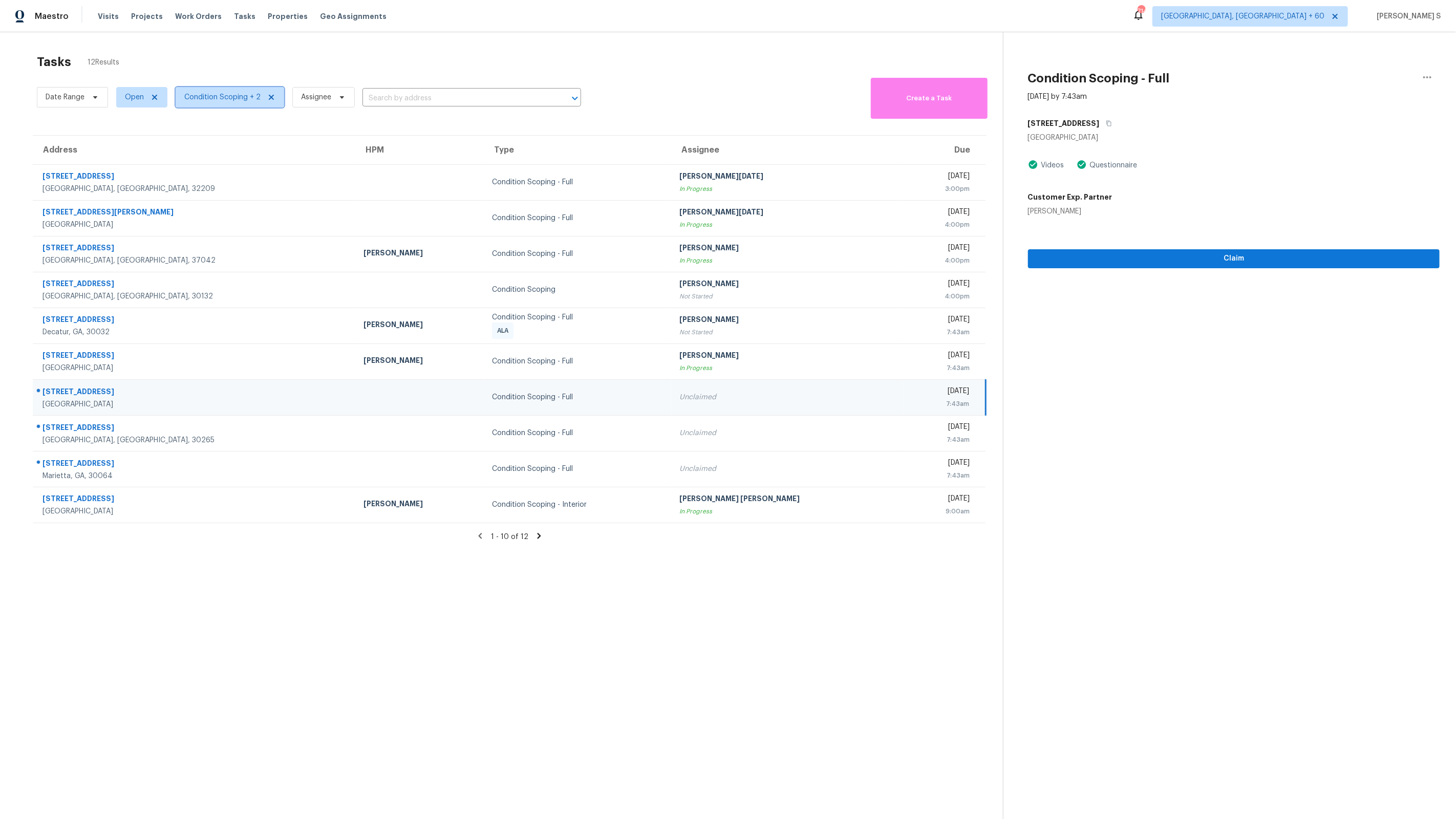
click at [206, 87] on span "Condition Scoping + 2" at bounding box center [230, 97] width 109 height 20
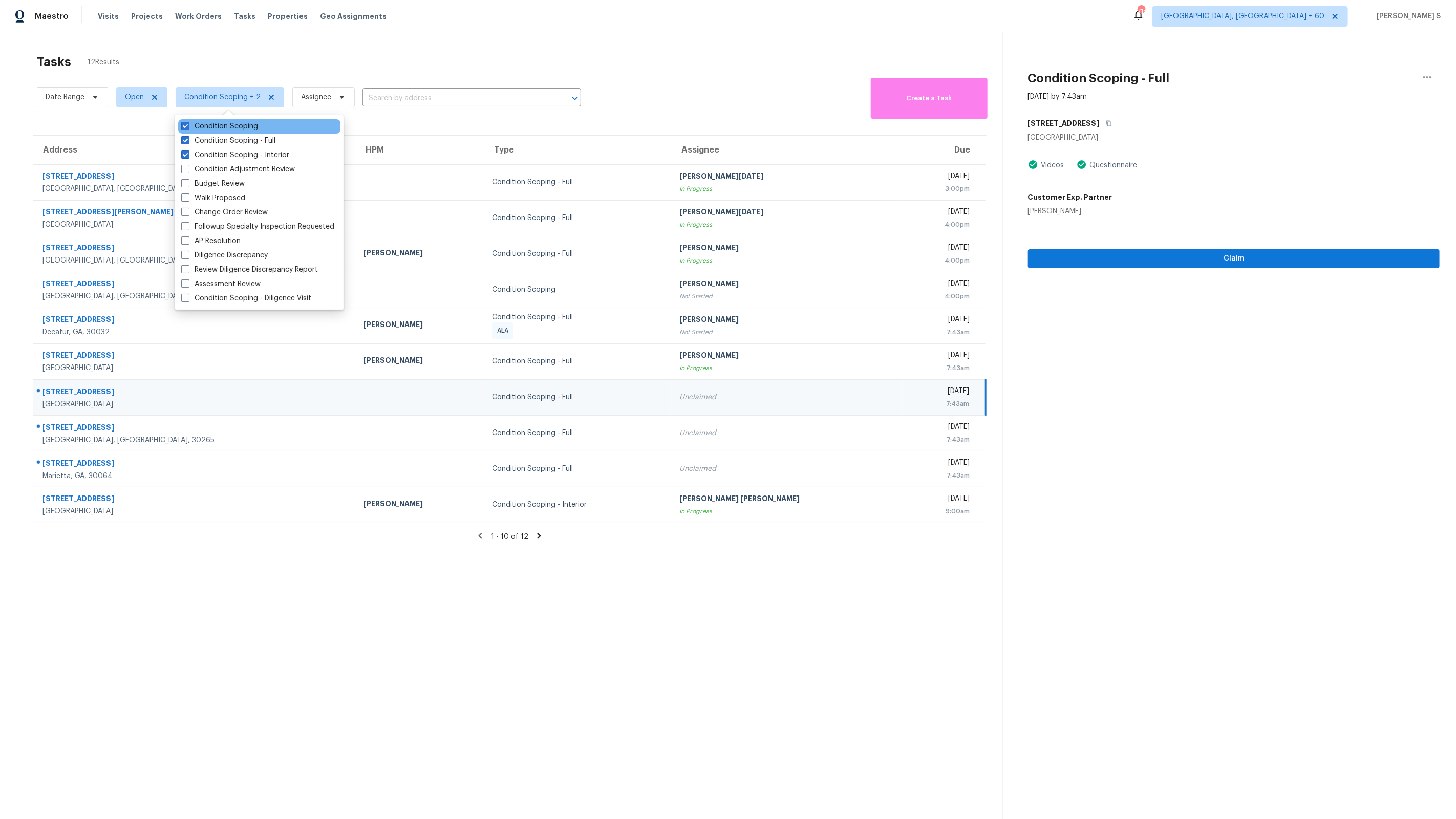
click at [236, 132] on div "Condition Scoping" at bounding box center [259, 126] width 163 height 14
click at [241, 156] on label "Condition Scoping - Interior" at bounding box center [235, 154] width 108 height 10
click at [188, 156] on input "Condition Scoping - Interior" at bounding box center [185, 153] width 7 height 7
checkbox input "false"
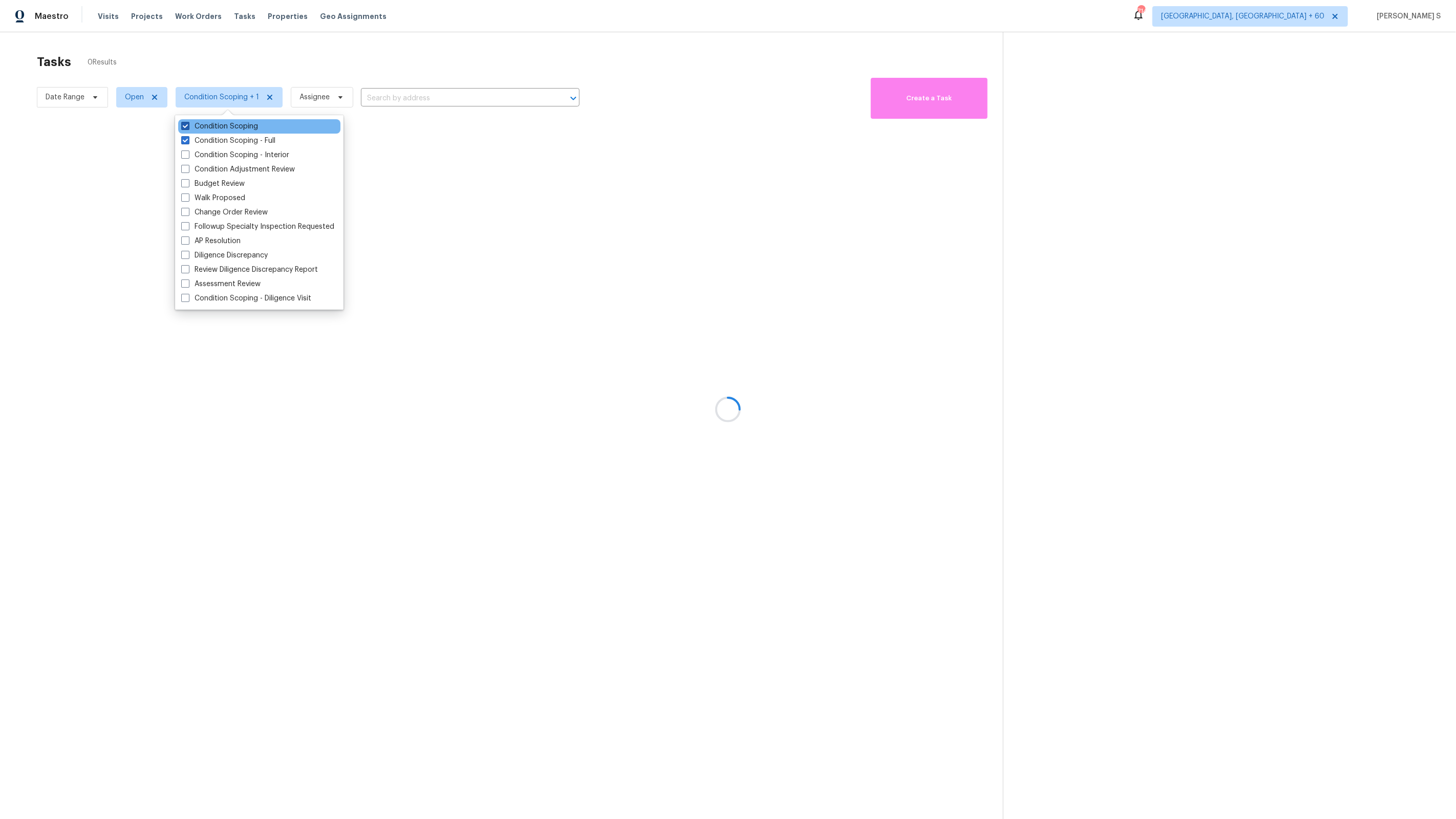
click at [236, 122] on label "Condition Scoping" at bounding box center [220, 126] width 77 height 10
click at [188, 122] on input "Condition Scoping" at bounding box center [185, 125] width 7 height 7
checkbox input "false"
click at [464, 198] on div at bounding box center [728, 410] width 1456 height 819
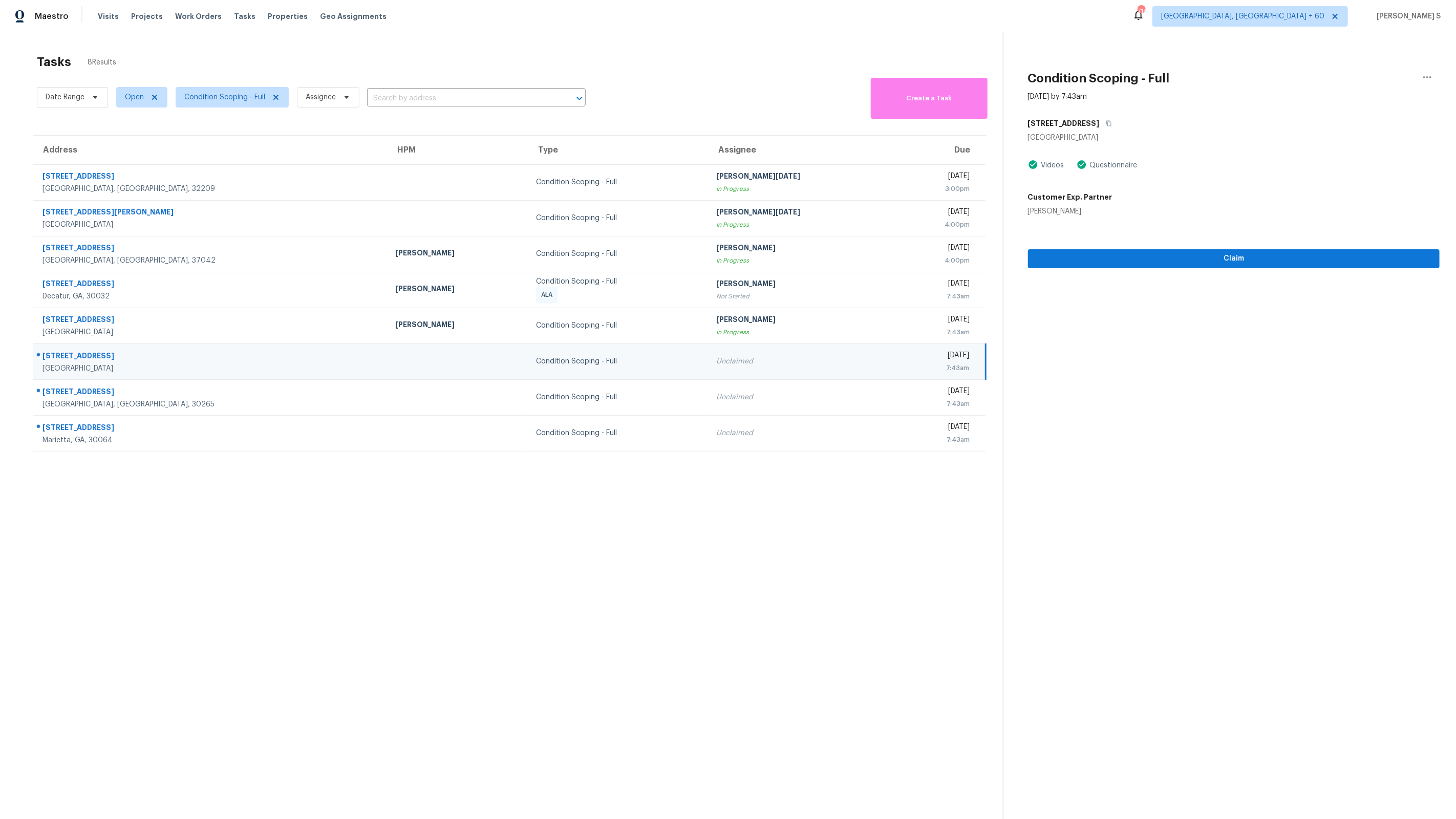
click at [717, 356] on div "Unclaimed" at bounding box center [801, 361] width 170 height 10
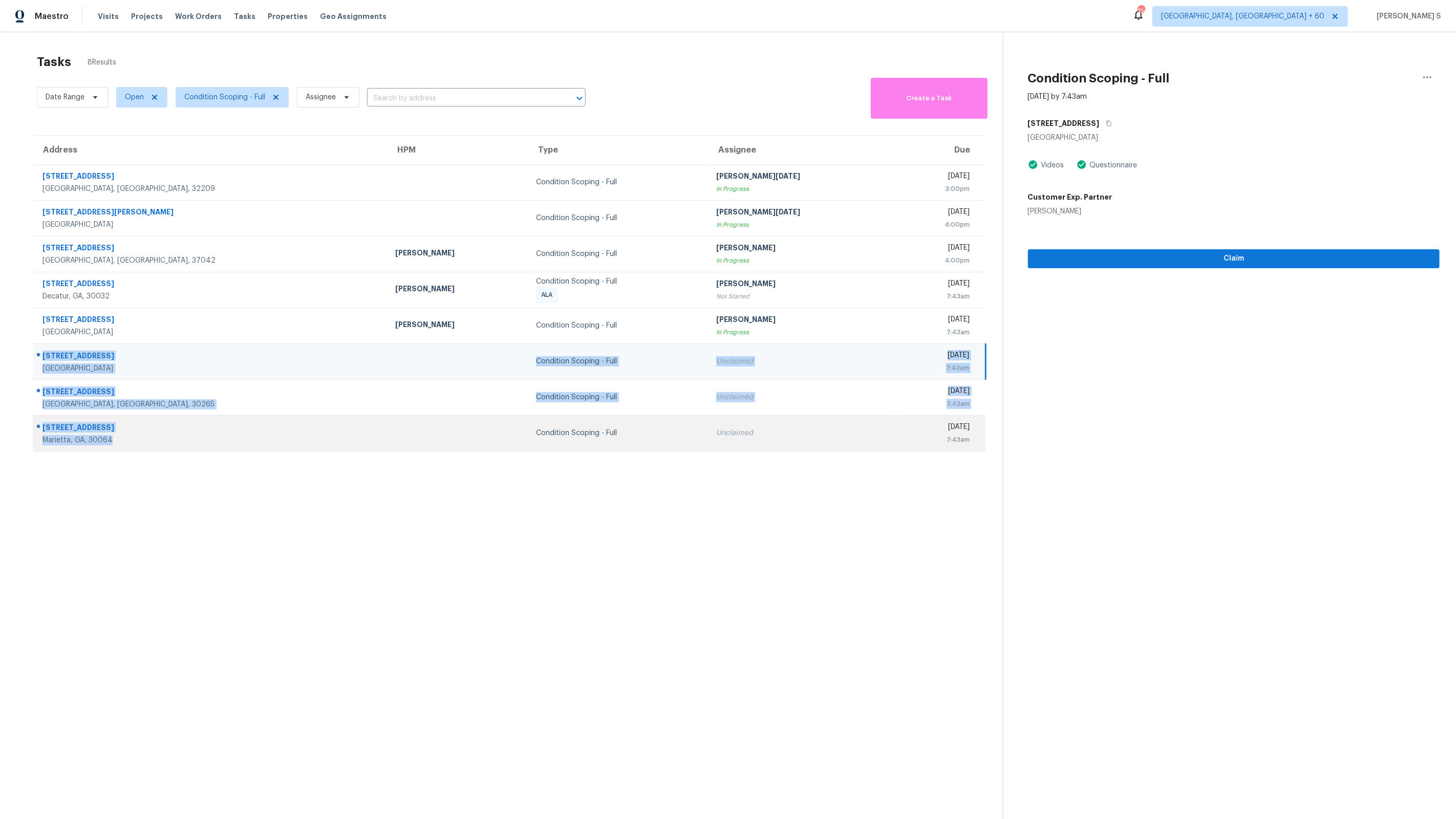
drag, startPoint x: 42, startPoint y: 354, endPoint x: 132, endPoint y: 440, distance: 124.5
click at [132, 440] on tbody "4139 Fairfax St Jacksonville, FL, 32209 Condition Scoping - Full Prabhu Raja In…" at bounding box center [509, 307] width 953 height 287
copy tbody "6203 High Brush Cir Dallas, TX, 75249 Condition Scoping - Full Unclaimed Wed, O…"
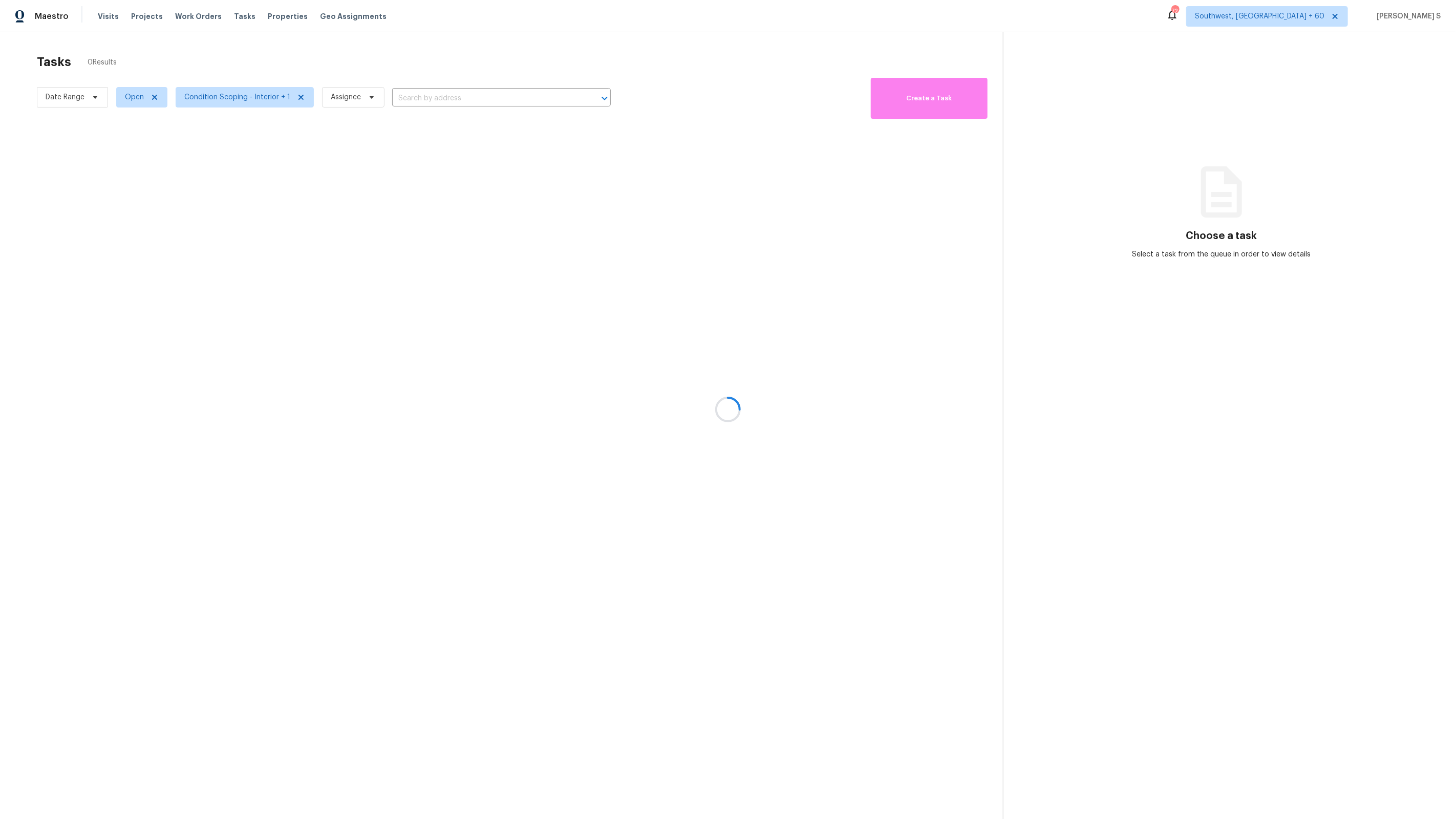
click at [500, 264] on div at bounding box center [728, 410] width 1456 height 819
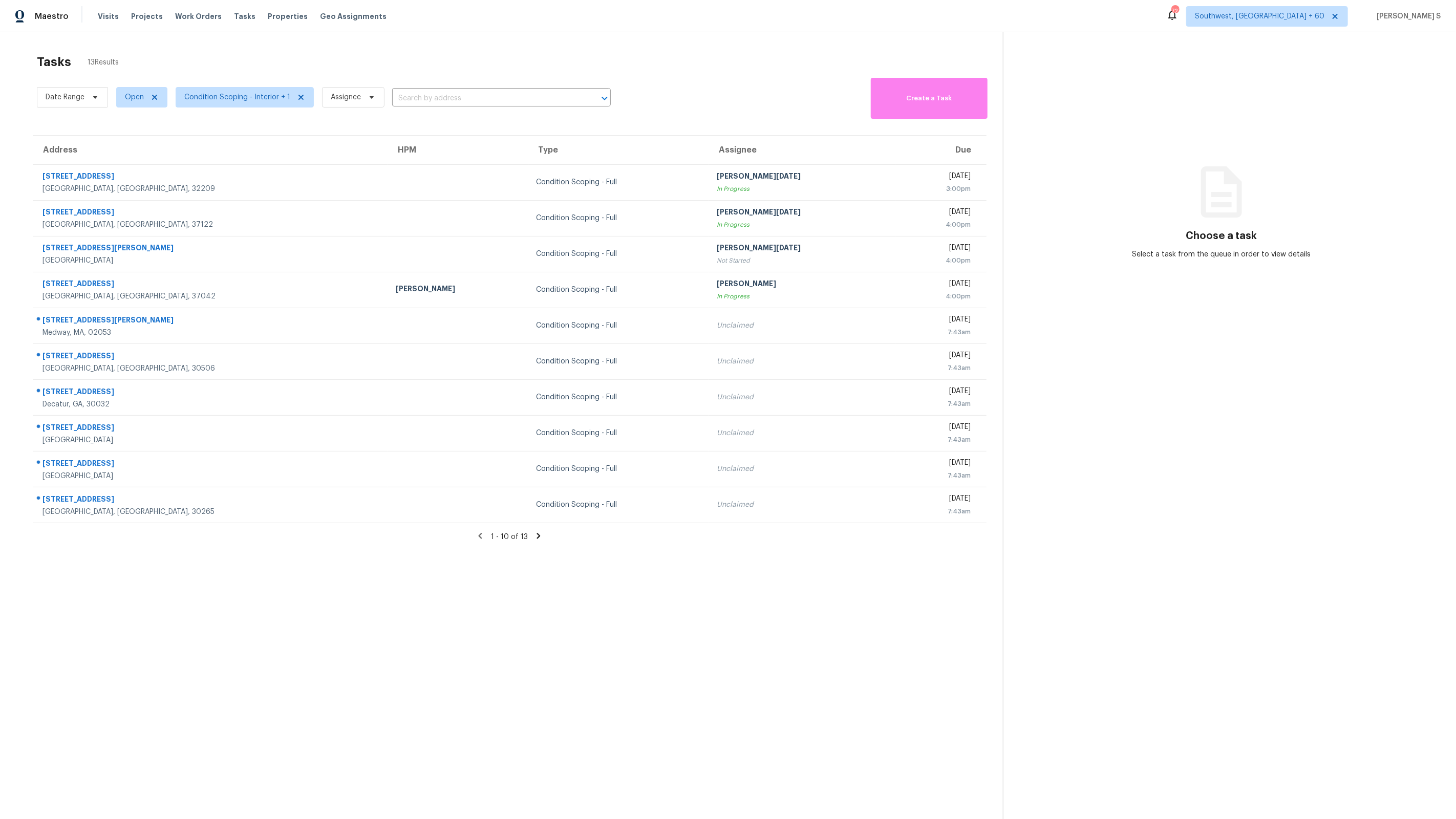
click at [539, 537] on icon at bounding box center [539, 536] width 3 height 5
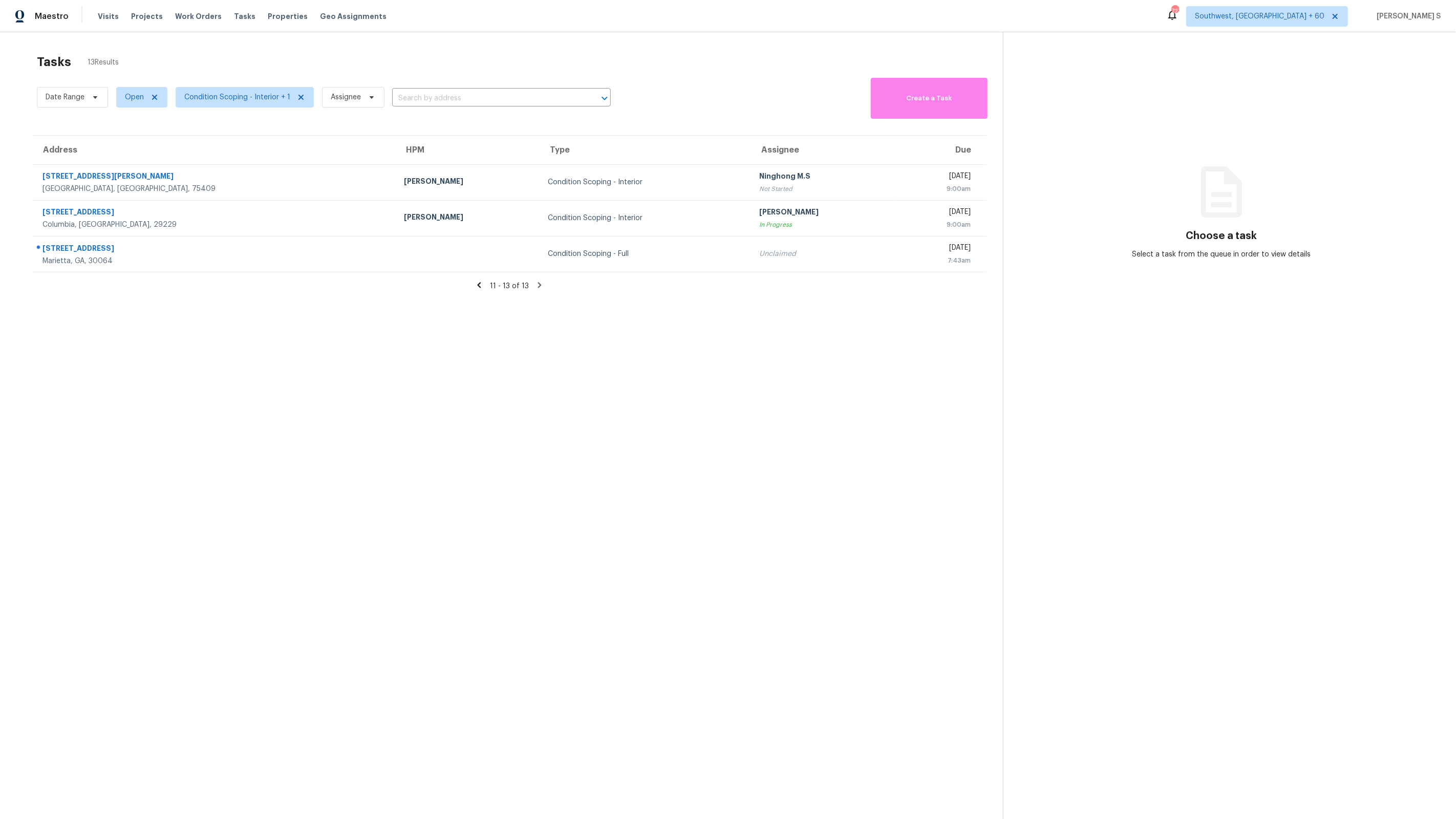
click at [482, 285] on icon at bounding box center [480, 285] width 9 height 9
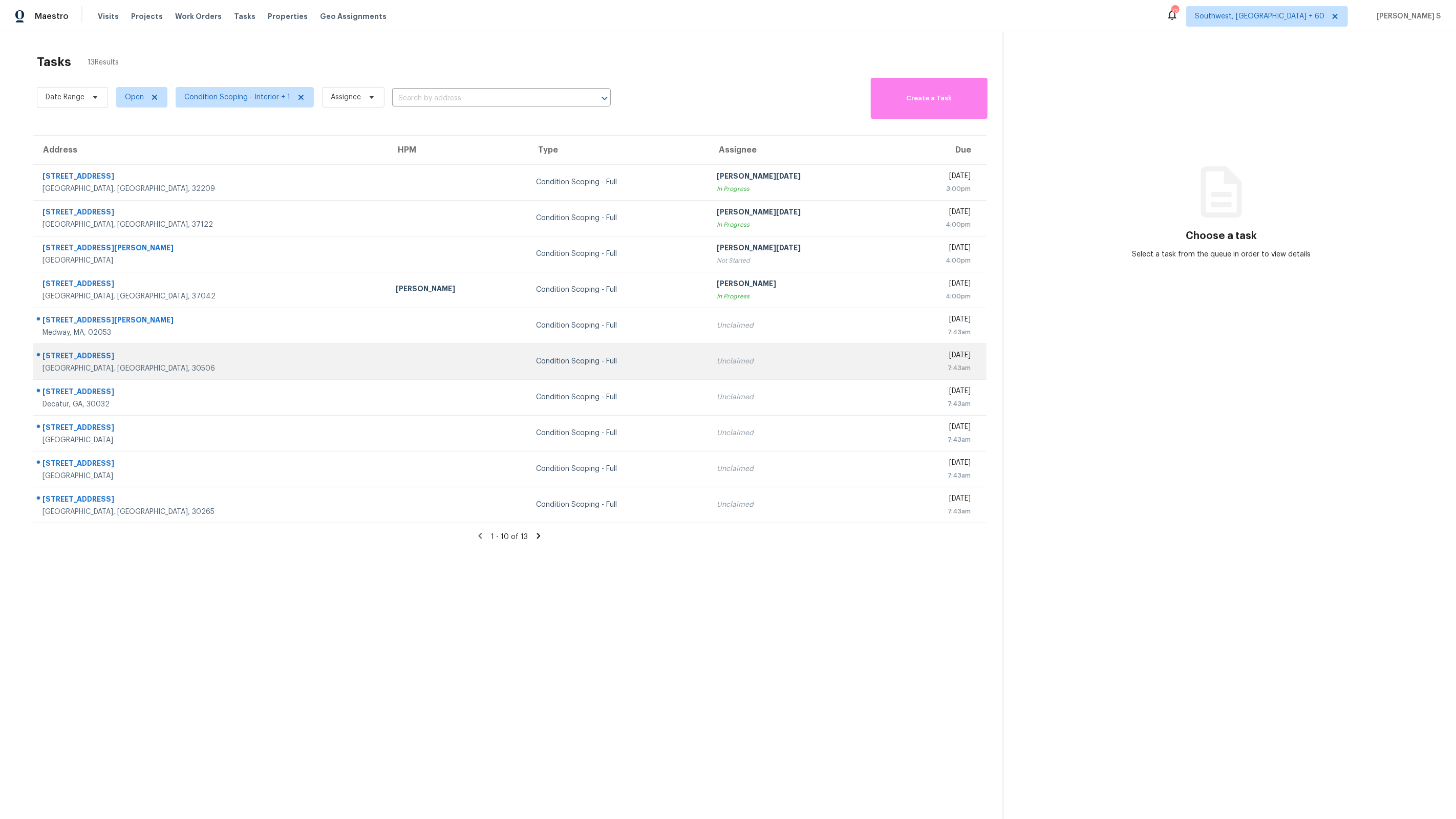
click at [529, 375] on td "Condition Scoping - Full" at bounding box center [619, 361] width 181 height 36
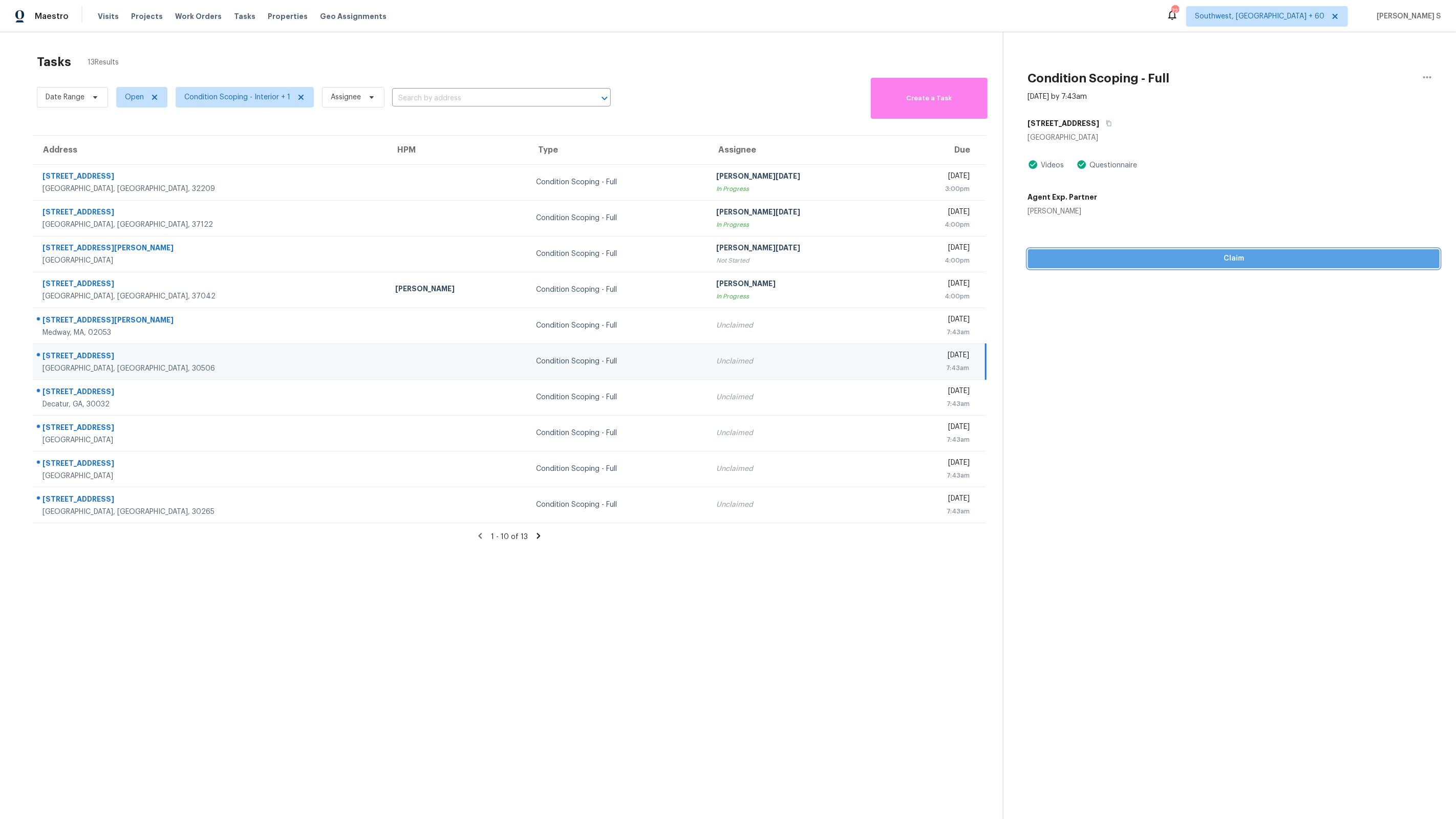
click at [1059, 252] on span "Claim" at bounding box center [1234, 258] width 396 height 13
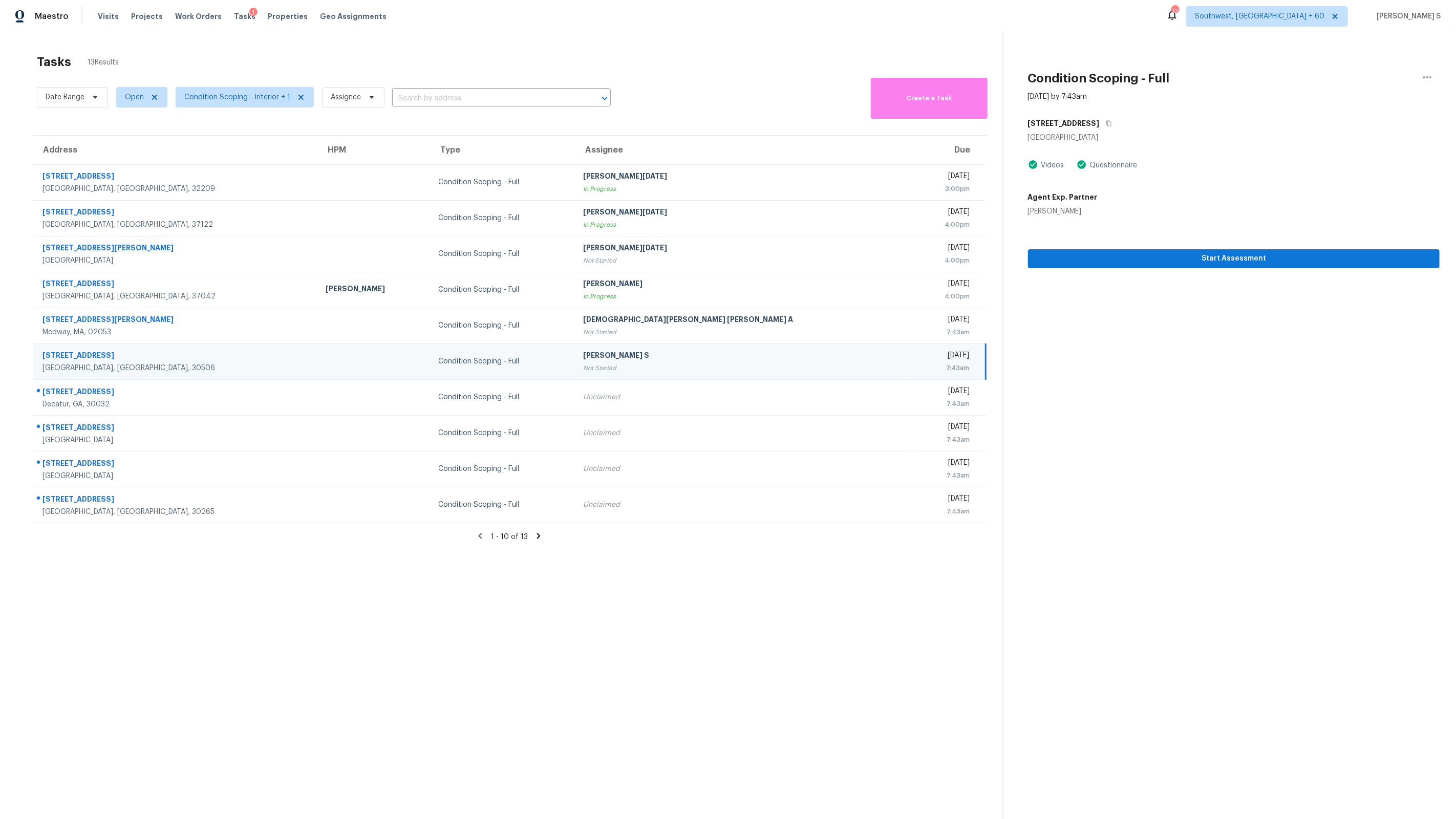
click at [535, 536] on icon at bounding box center [539, 536] width 9 height 9
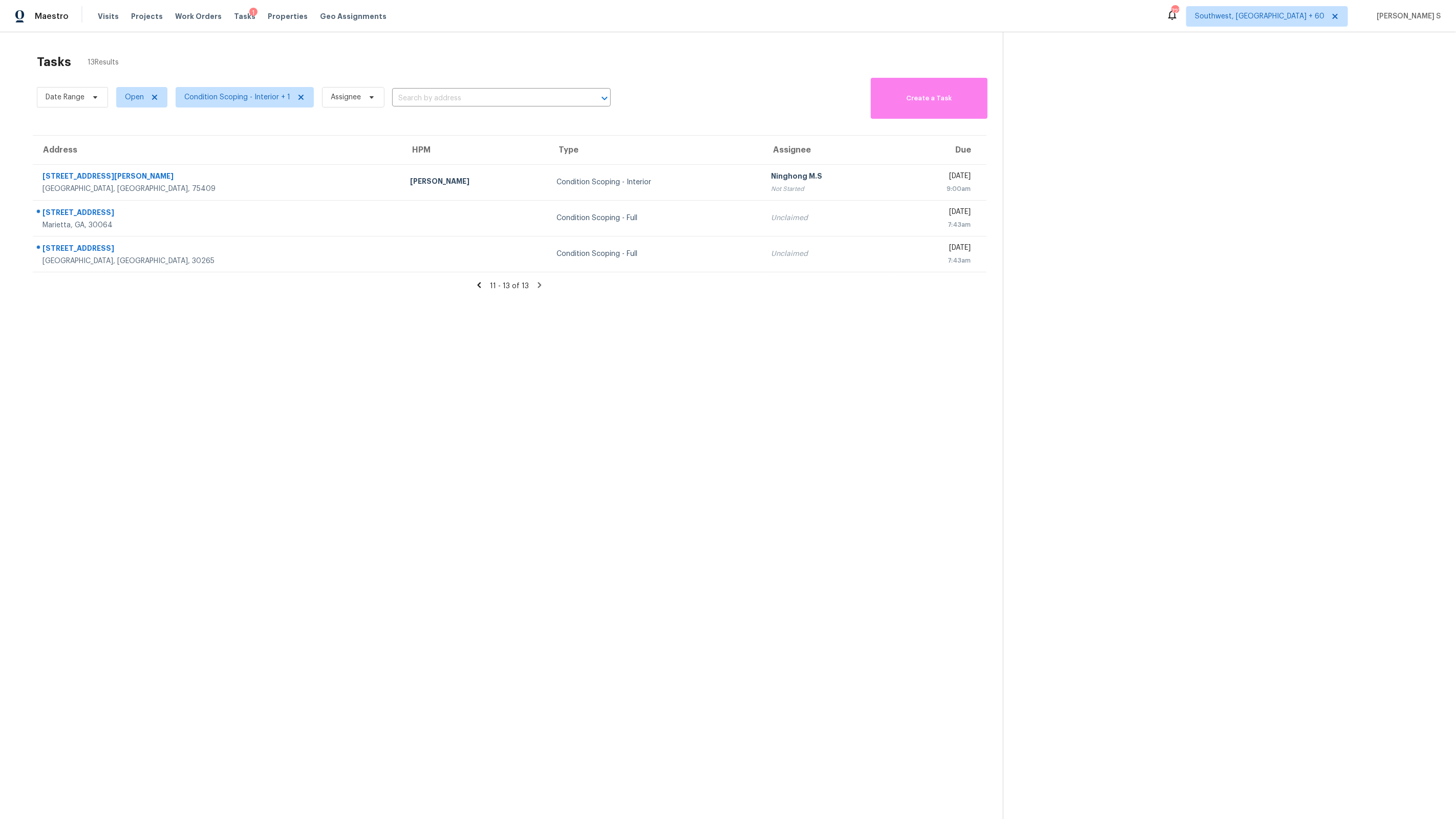
click at [482, 288] on icon at bounding box center [480, 285] width 9 height 9
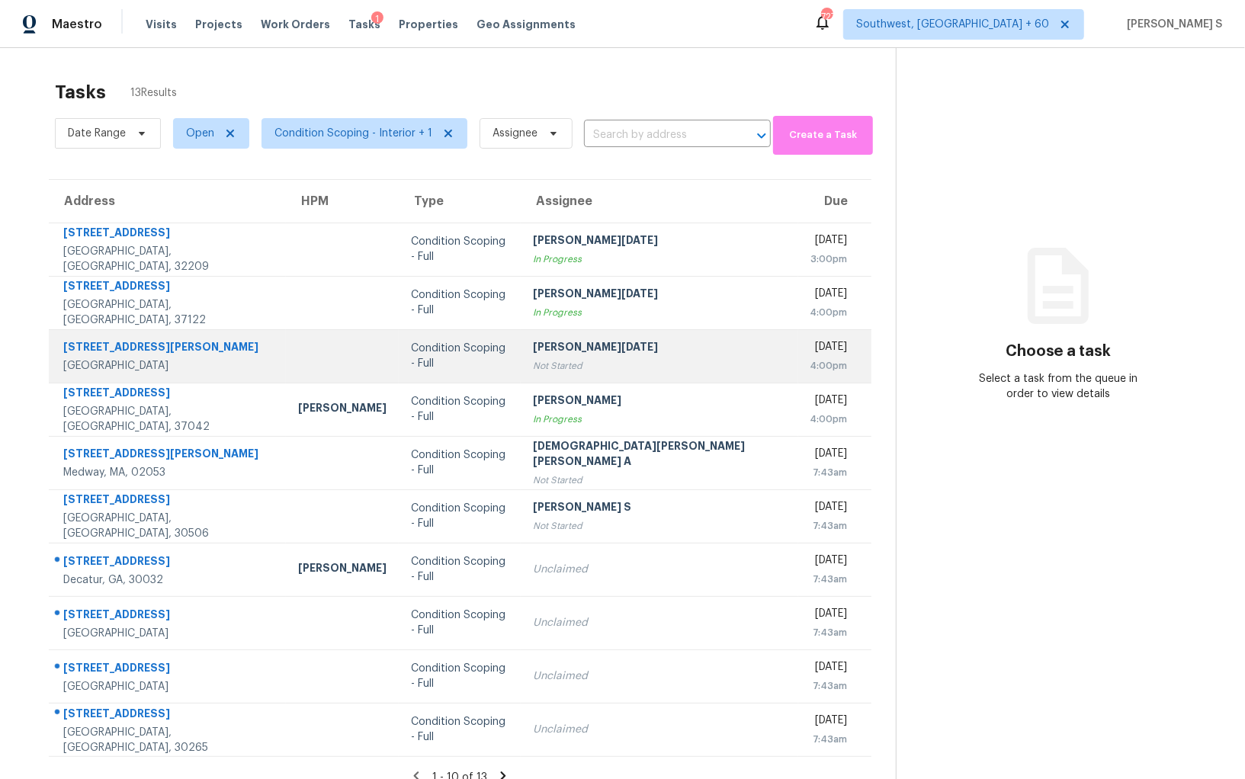
scroll to position [47, 0]
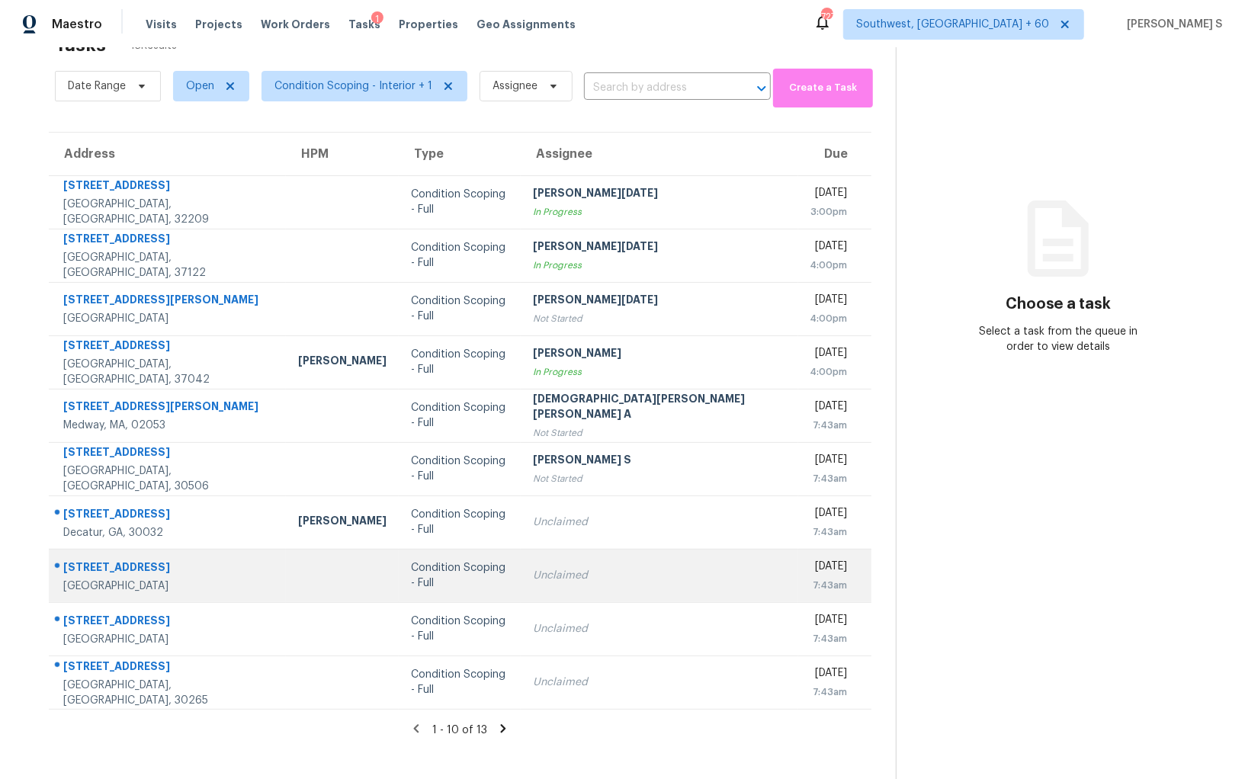
click at [451, 588] on td "Condition Scoping - Full" at bounding box center [460, 575] width 122 height 53
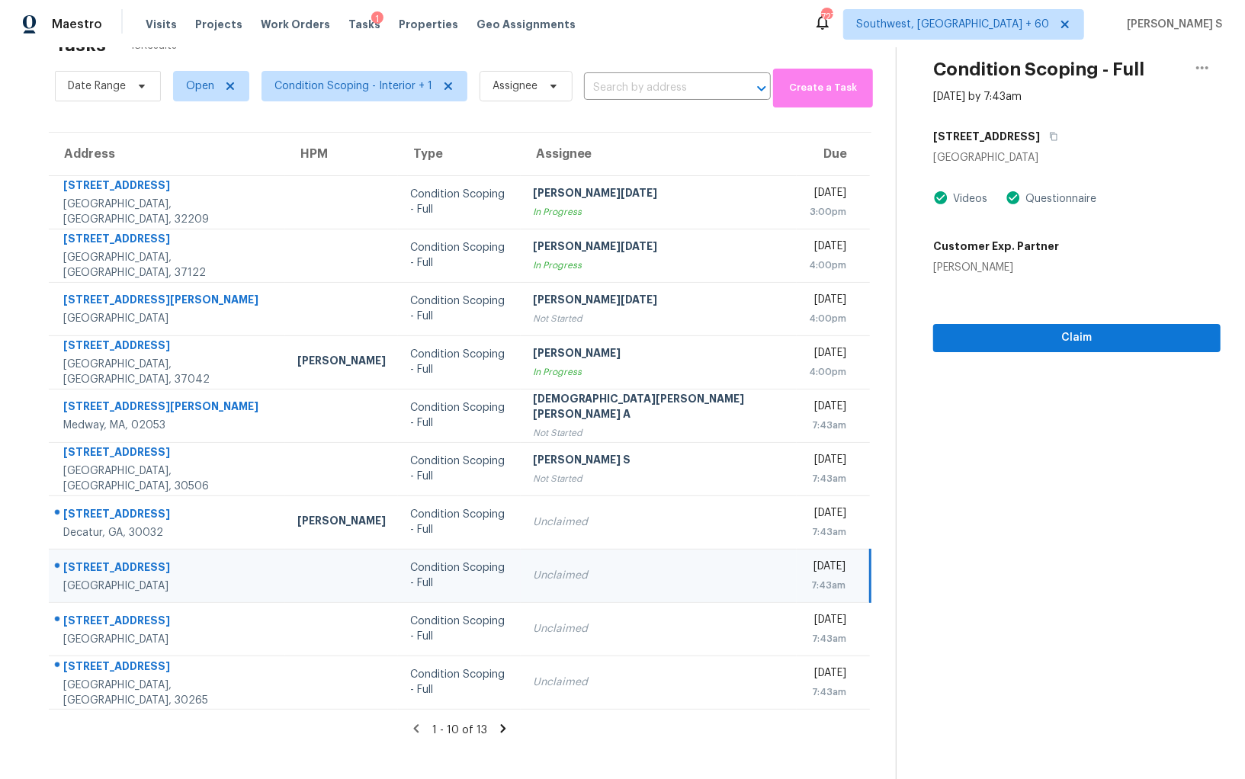
click at [496, 724] on icon at bounding box center [503, 729] width 14 height 14
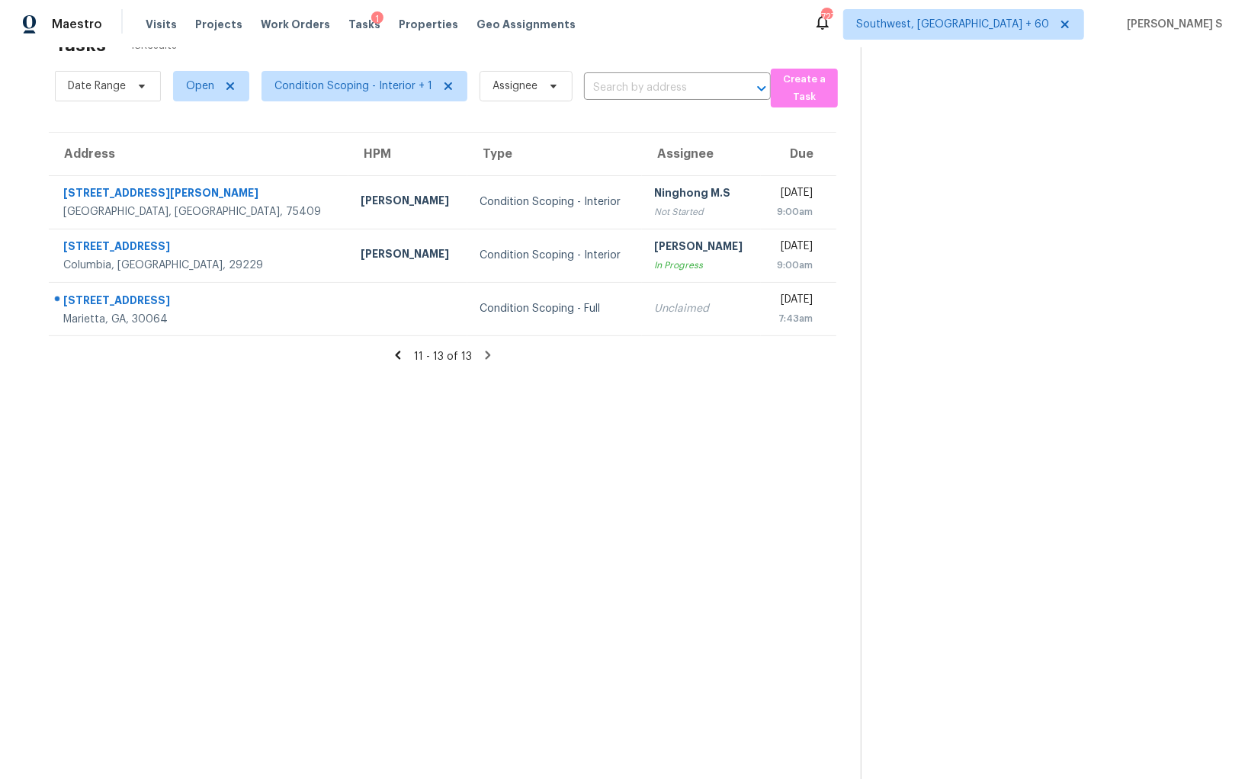
click at [401, 355] on icon at bounding box center [398, 355] width 14 height 14
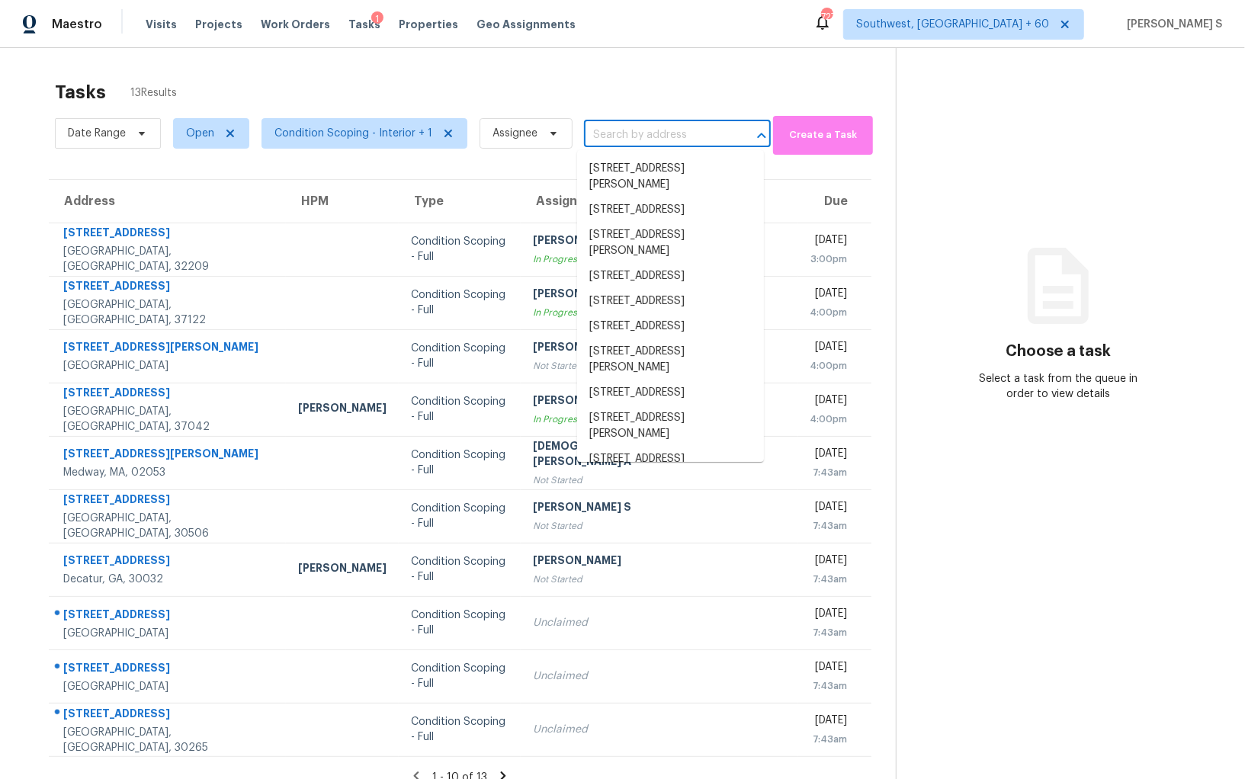
click at [654, 133] on input "text" at bounding box center [656, 136] width 144 height 24
paste input "[STREET_ADDRESS]"
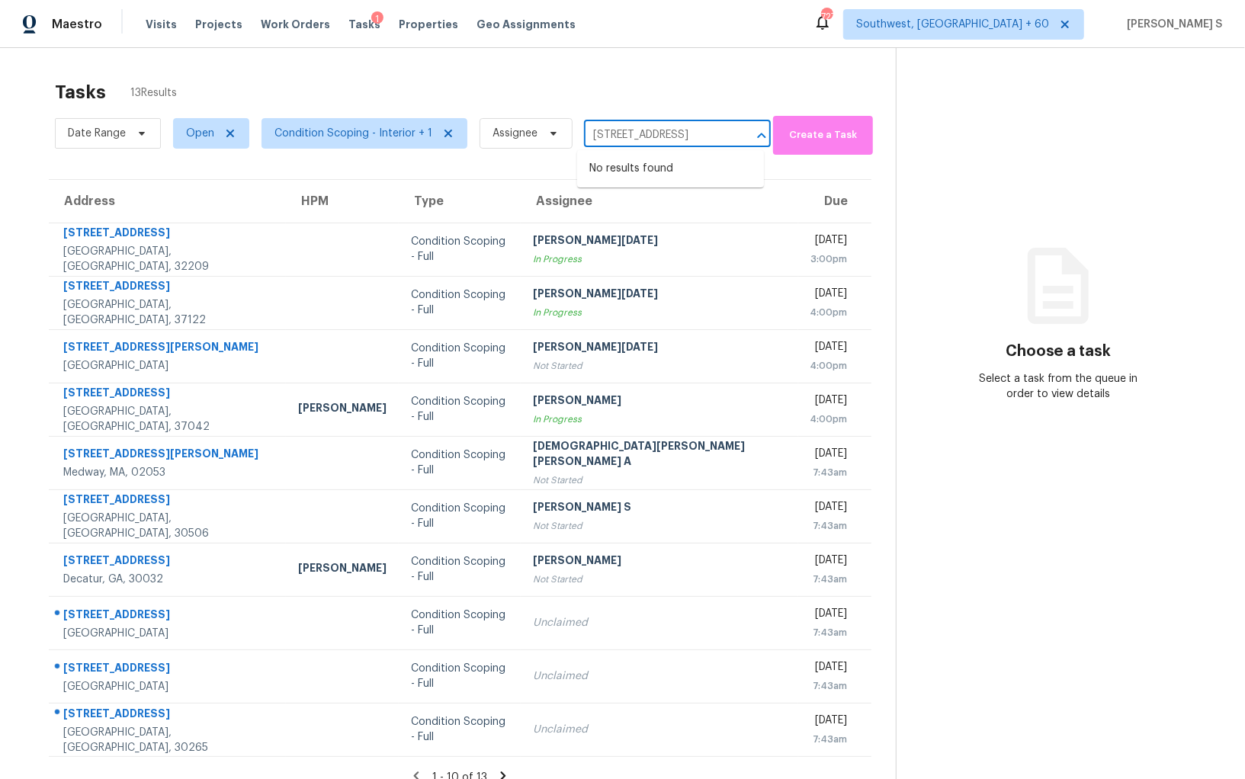
type input "[STREET_ADDRESS]"
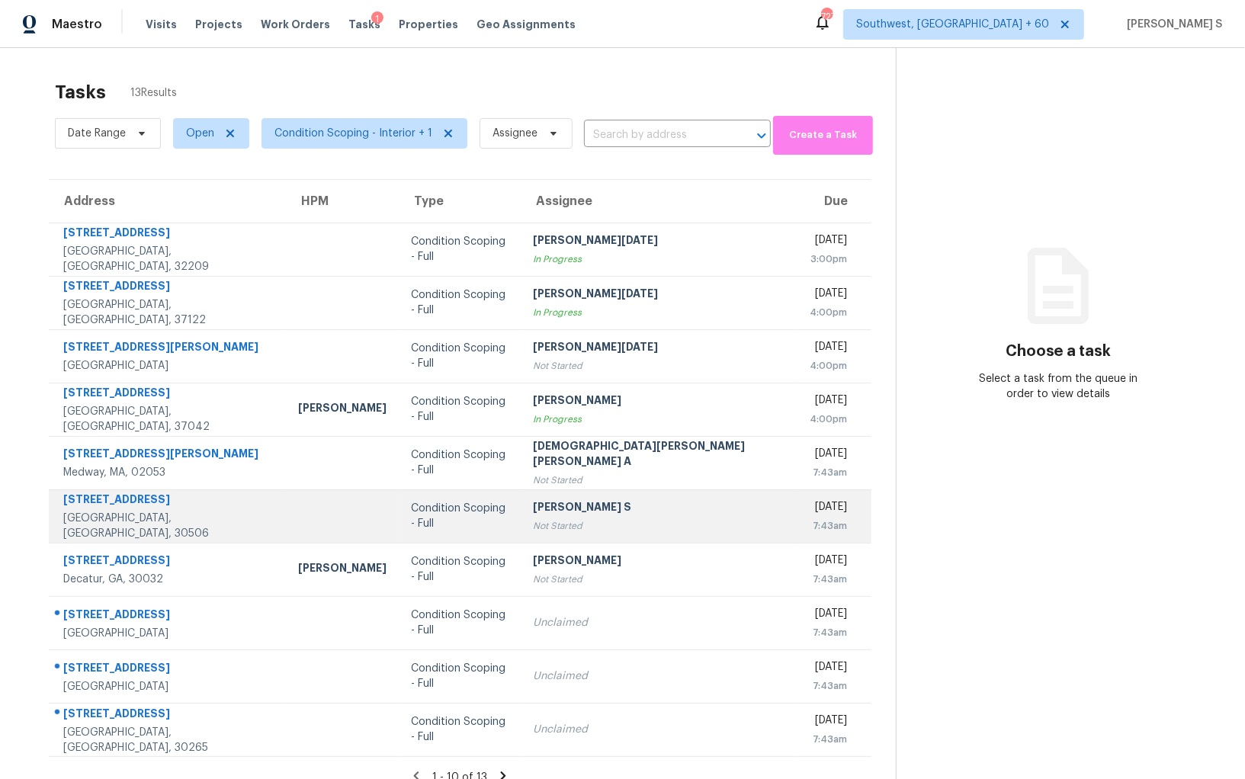
click at [595, 523] on div "Not Started" at bounding box center [659, 525] width 252 height 15
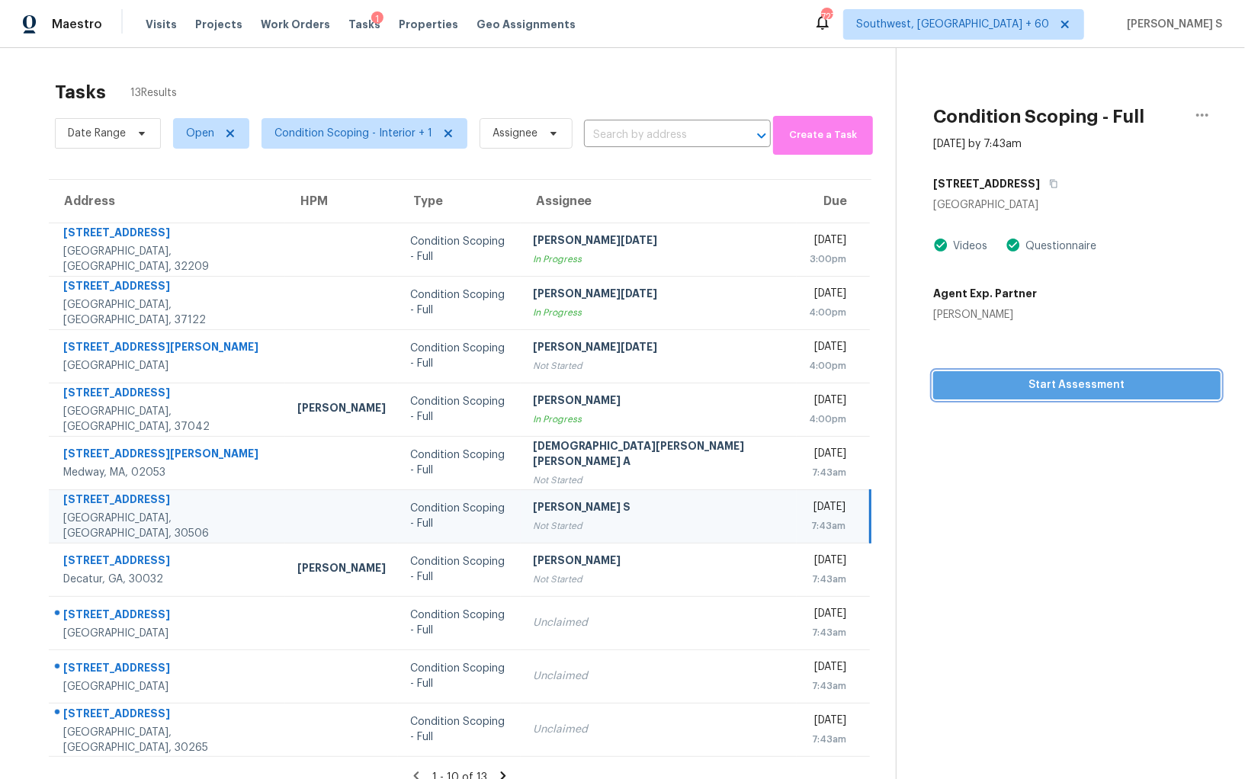
click at [1018, 390] on span "Start Assessment" at bounding box center [1076, 385] width 263 height 19
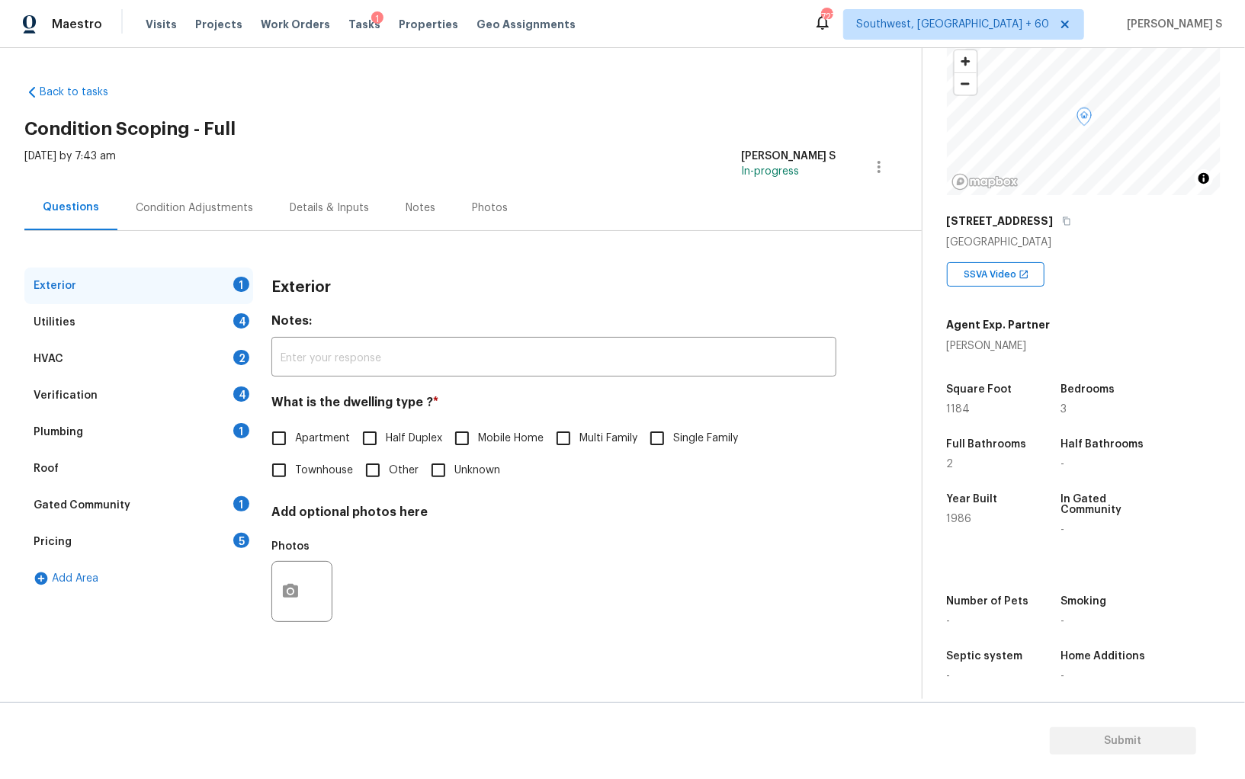
scroll to position [106, 0]
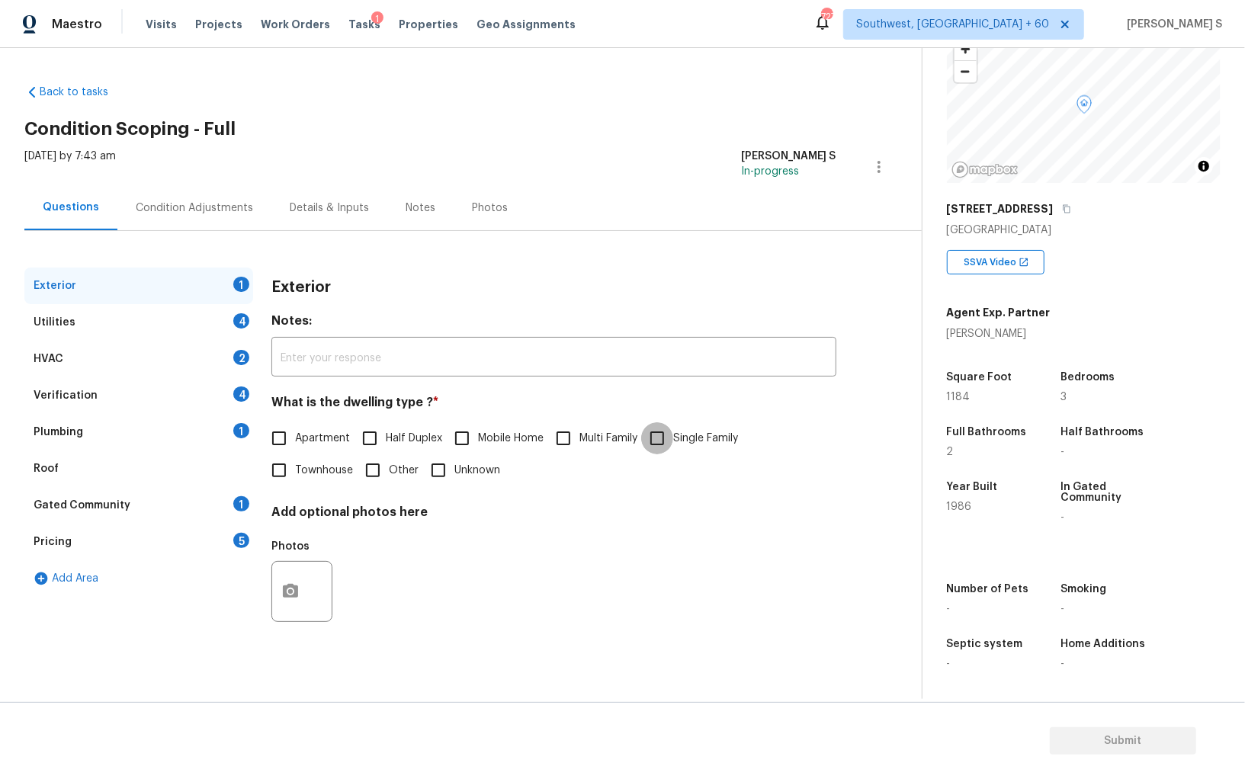
click at [653, 438] on input "Single Family" at bounding box center [657, 438] width 32 height 32
checkbox input "true"
click at [244, 326] on div "4" at bounding box center [241, 320] width 16 height 15
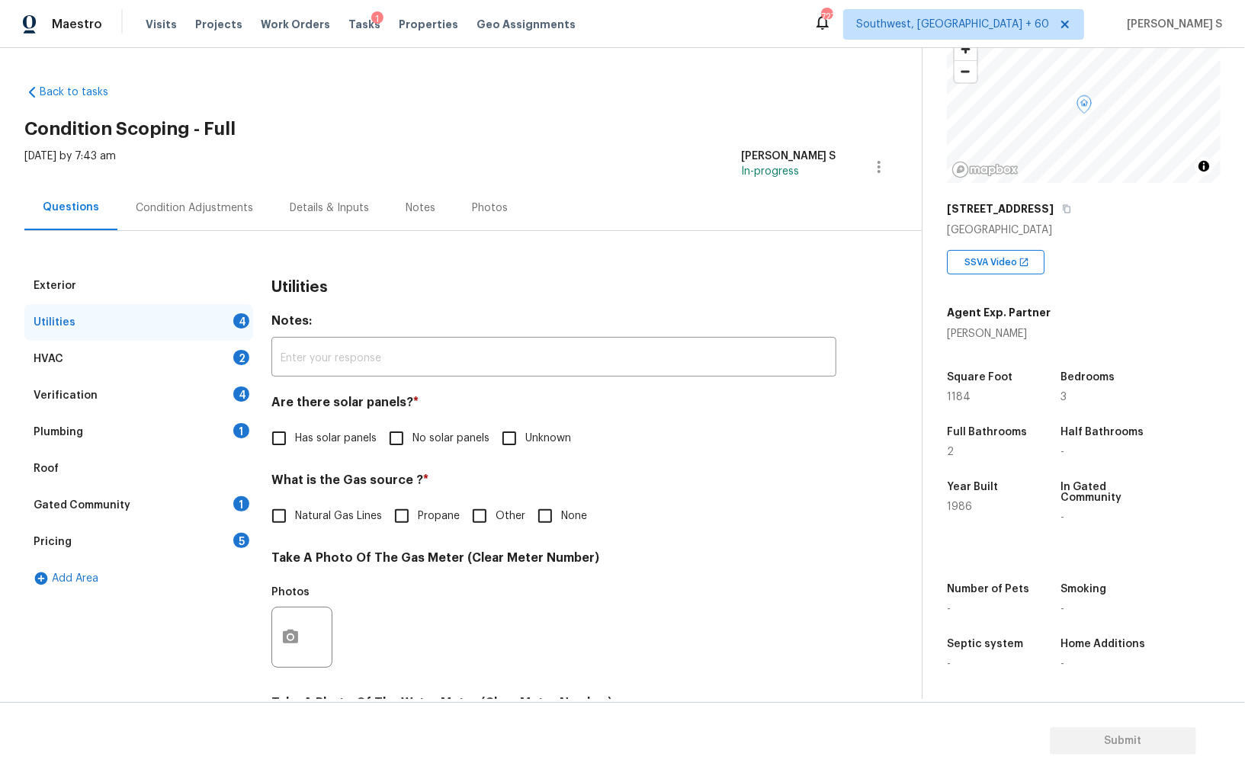
click at [405, 441] on input "No solar panels" at bounding box center [396, 438] width 32 height 32
checkbox input "true"
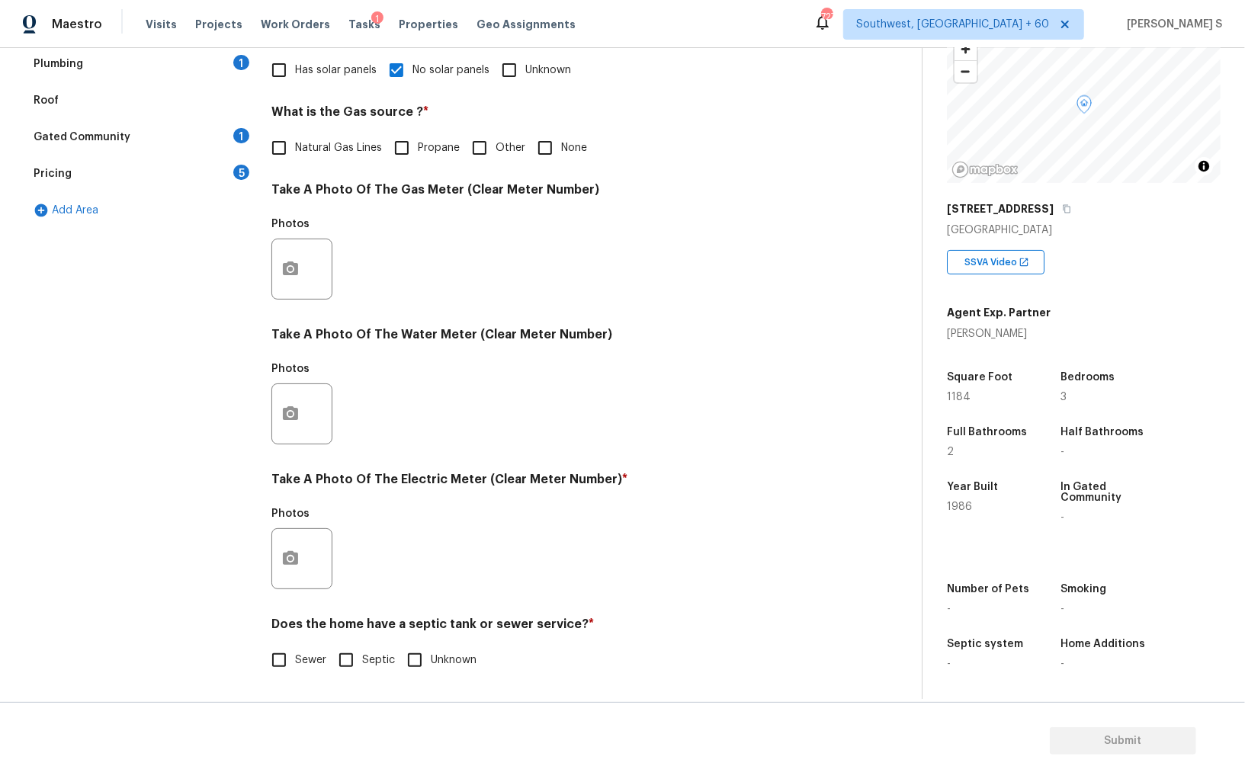
click at [357, 647] on input "Septic" at bounding box center [346, 660] width 32 height 32
checkbox input "true"
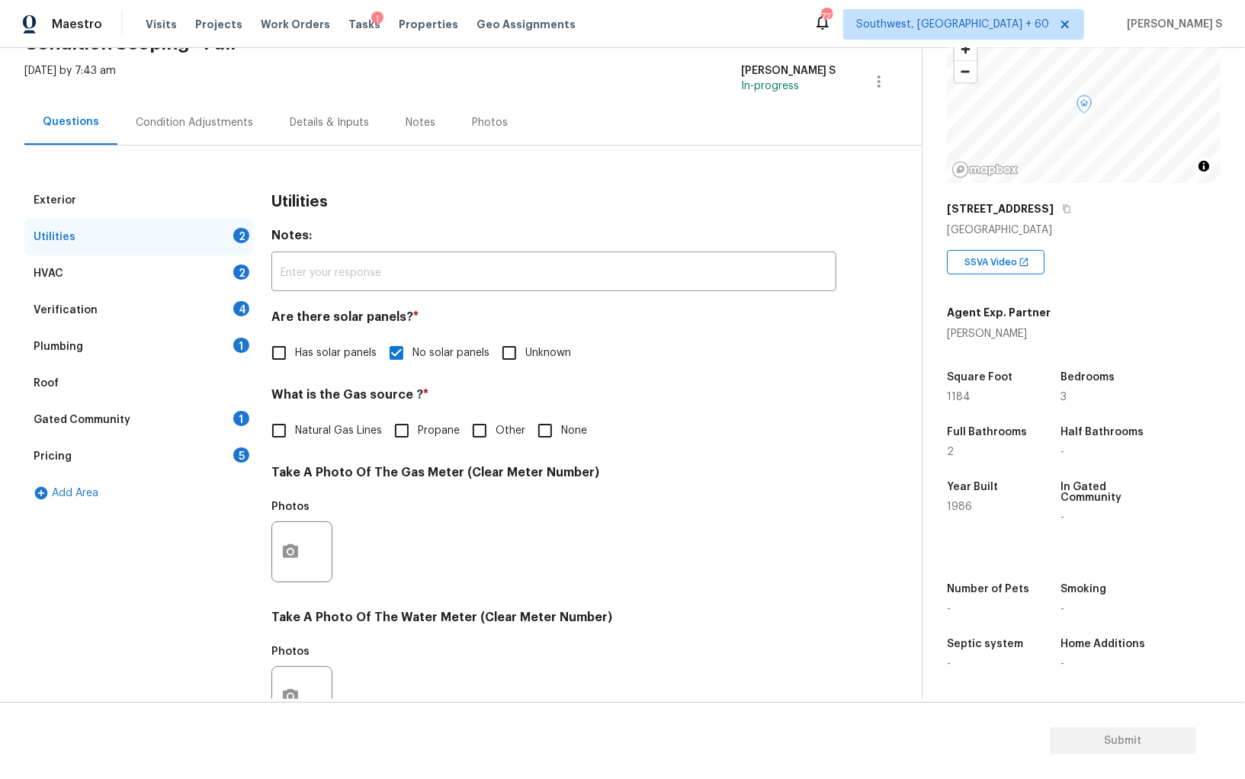
click at [239, 335] on div "Plumbing 1" at bounding box center [138, 347] width 229 height 37
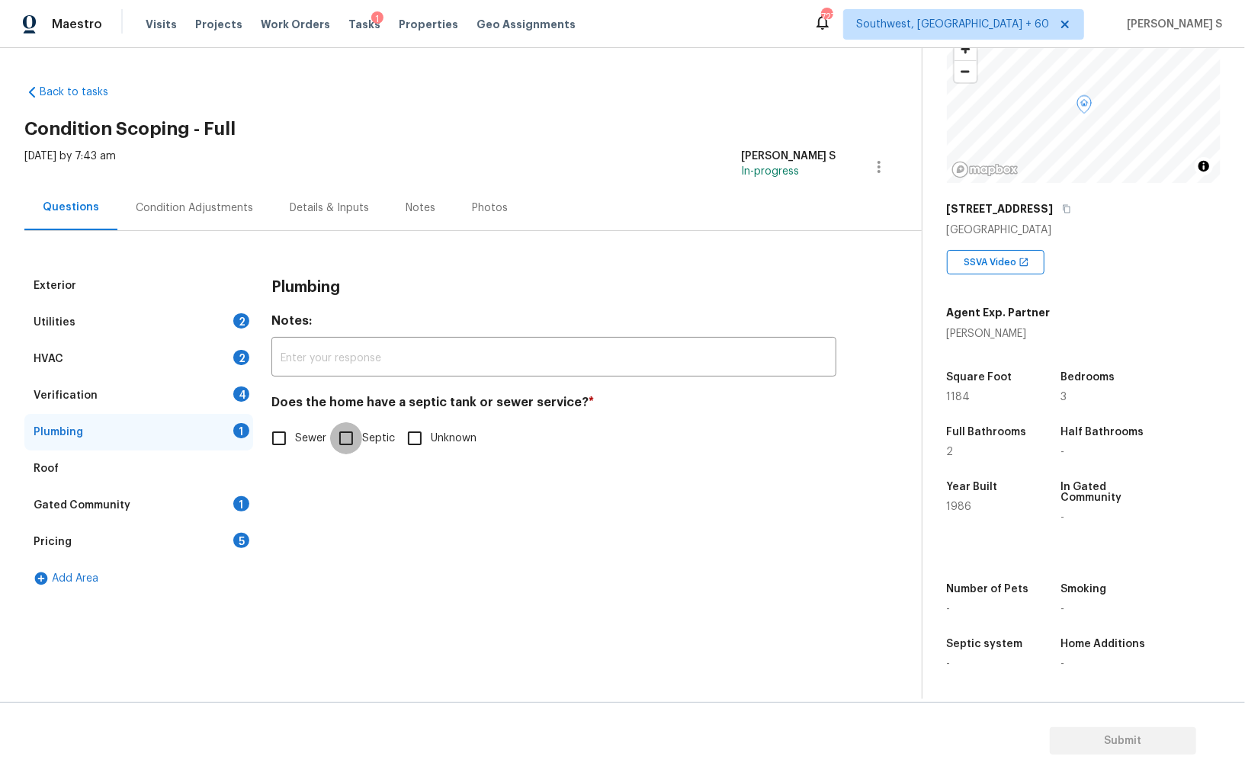
click at [358, 429] on input "Septic" at bounding box center [346, 438] width 32 height 32
checkbox input "true"
click at [229, 502] on div "Gated Community 1" at bounding box center [138, 505] width 229 height 37
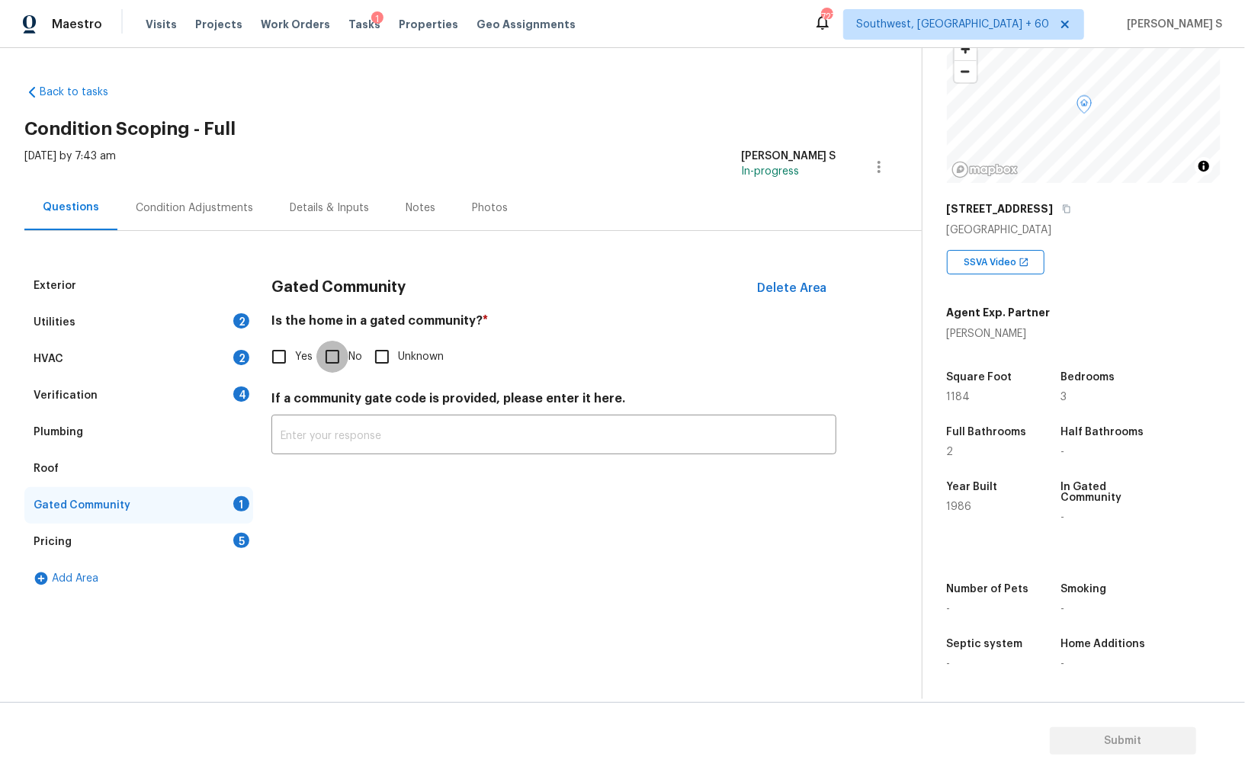
click at [338, 358] on input "No" at bounding box center [332, 357] width 32 height 32
checkbox input "true"
click at [241, 538] on div "5" at bounding box center [241, 540] width 16 height 15
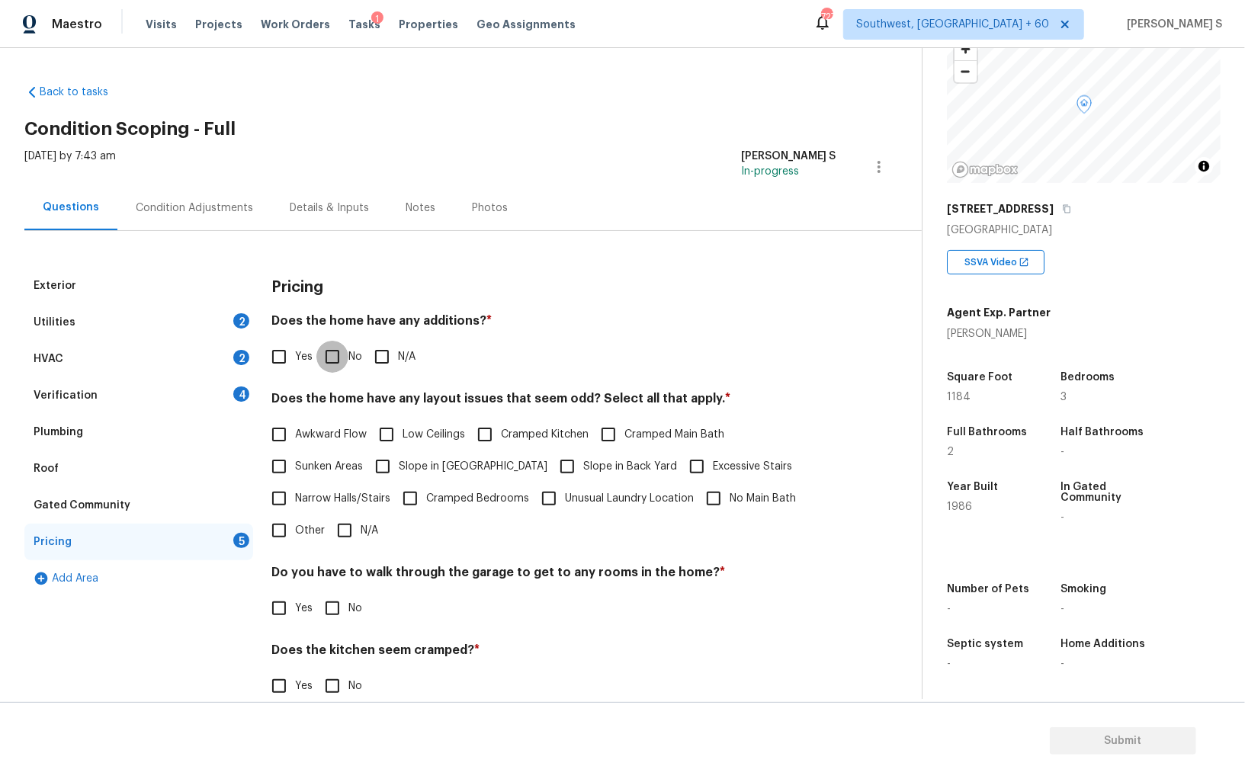
click at [339, 348] on input "No" at bounding box center [332, 357] width 32 height 32
checkbox input "true"
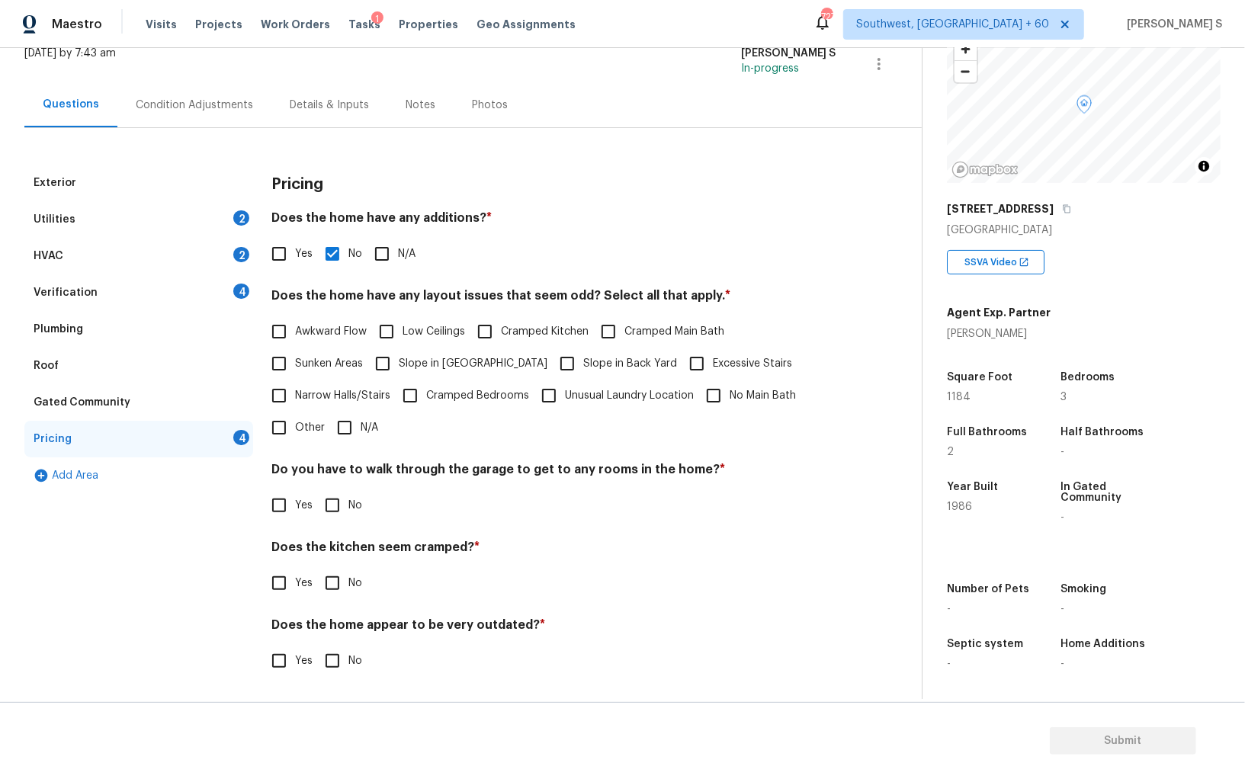
click at [331, 505] on input "No" at bounding box center [332, 505] width 32 height 32
checkbox input "true"
click at [316, 569] on input "No" at bounding box center [332, 585] width 32 height 32
checkbox input "true"
click at [316, 647] on input "No" at bounding box center [332, 663] width 32 height 32
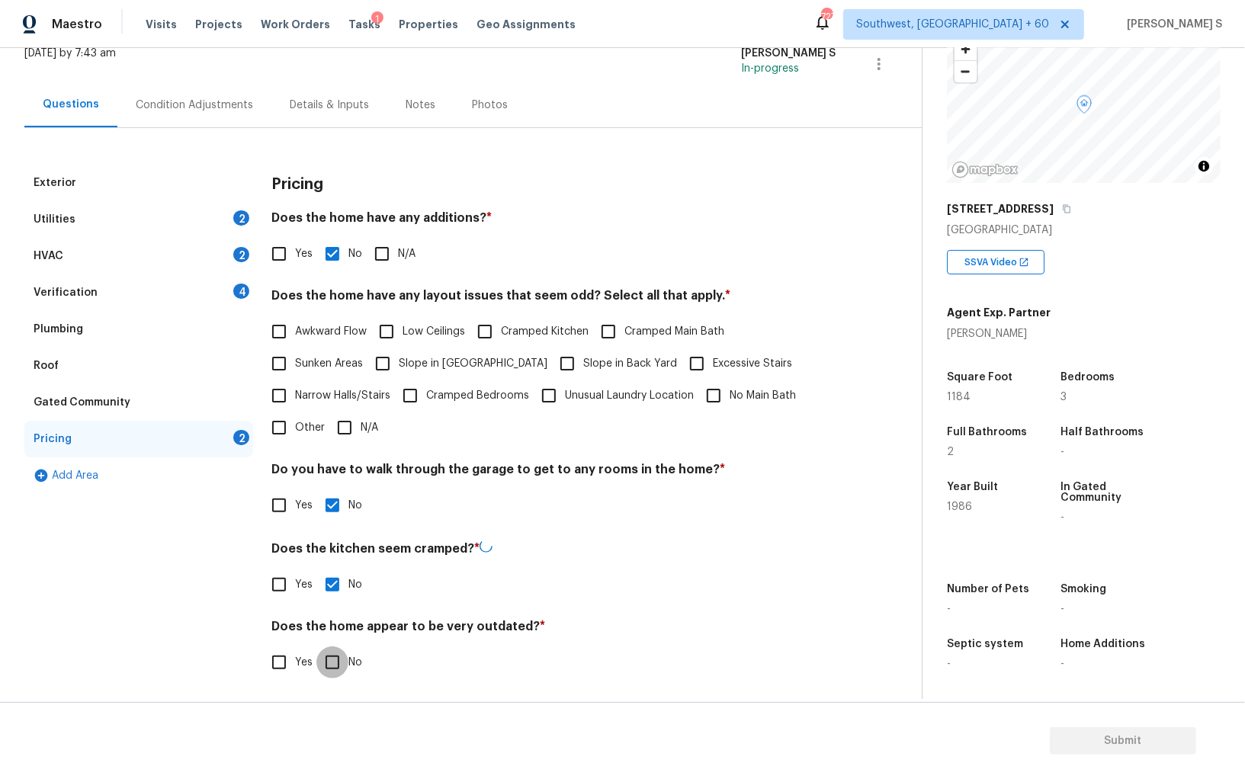
checkbox input "true"
click at [592, 479] on h4 "Do you have to walk through the garage to get to any rooms in the home? *" at bounding box center [553, 472] width 565 height 21
click at [230, 287] on div "Verification 4" at bounding box center [138, 292] width 229 height 37
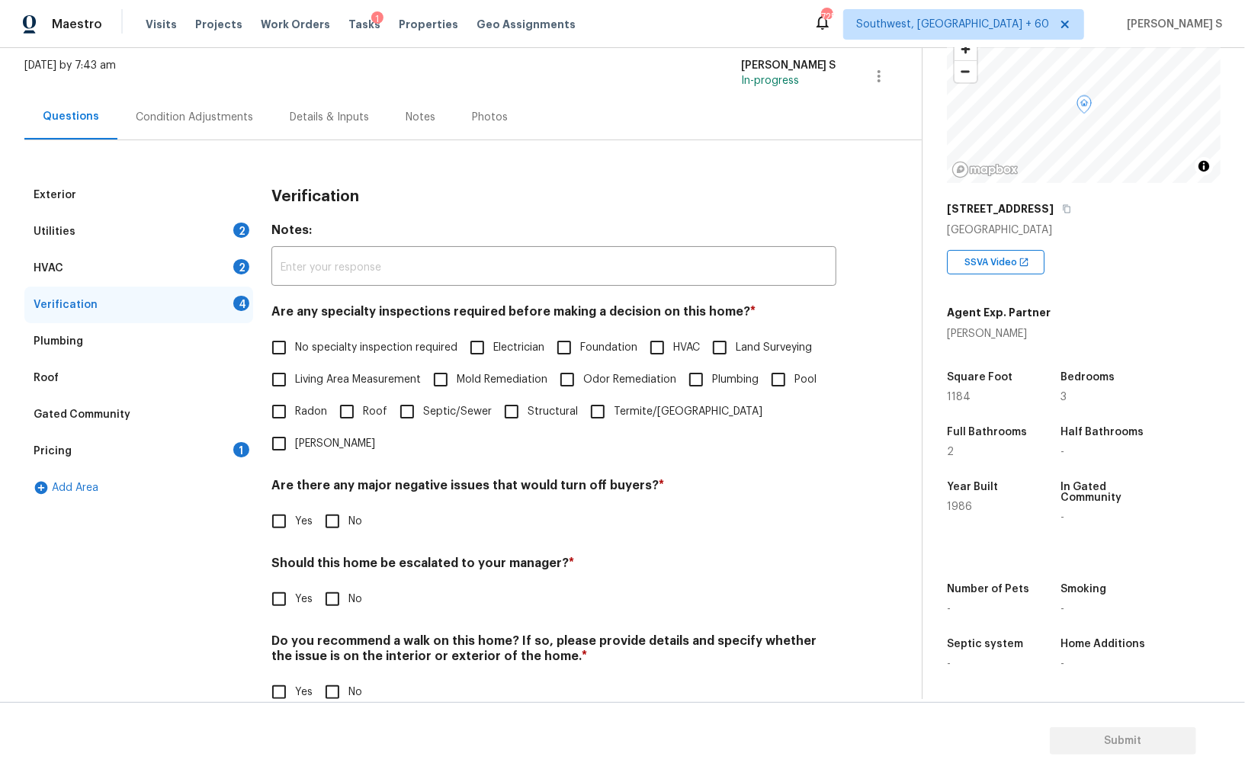
click at [286, 345] on input "No specialty inspection required" at bounding box center [279, 348] width 32 height 32
checkbox input "true"
click at [335, 506] on input "No" at bounding box center [332, 522] width 32 height 32
checkbox input "true"
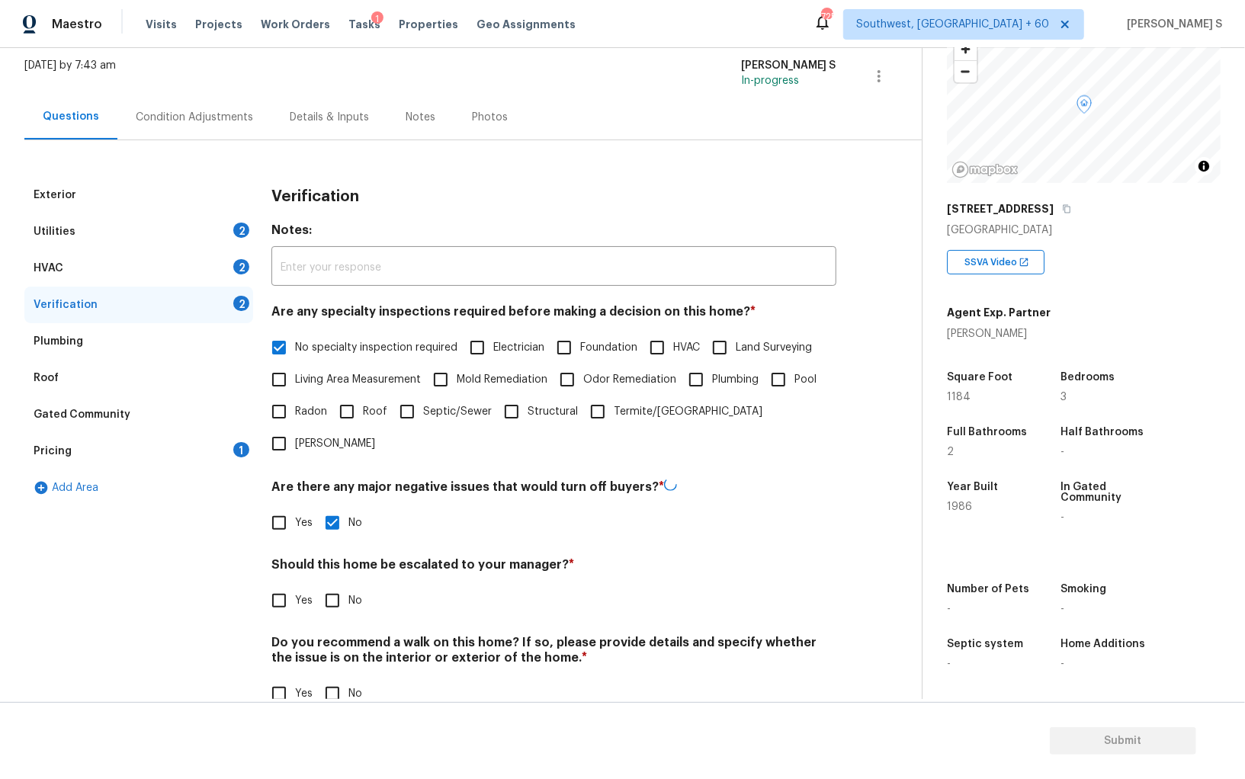
click at [339, 678] on input "No" at bounding box center [332, 694] width 32 height 32
checkbox input "true"
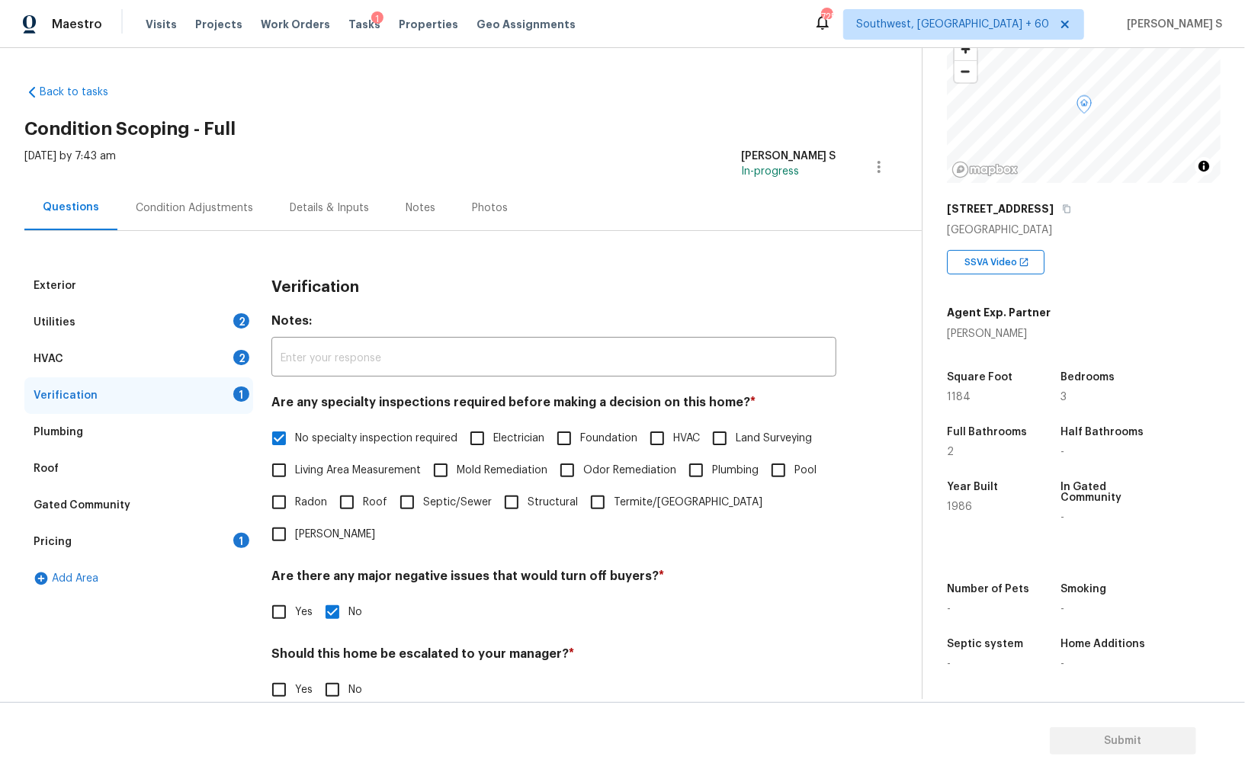
click at [241, 348] on div "HVAC 2" at bounding box center [138, 359] width 229 height 37
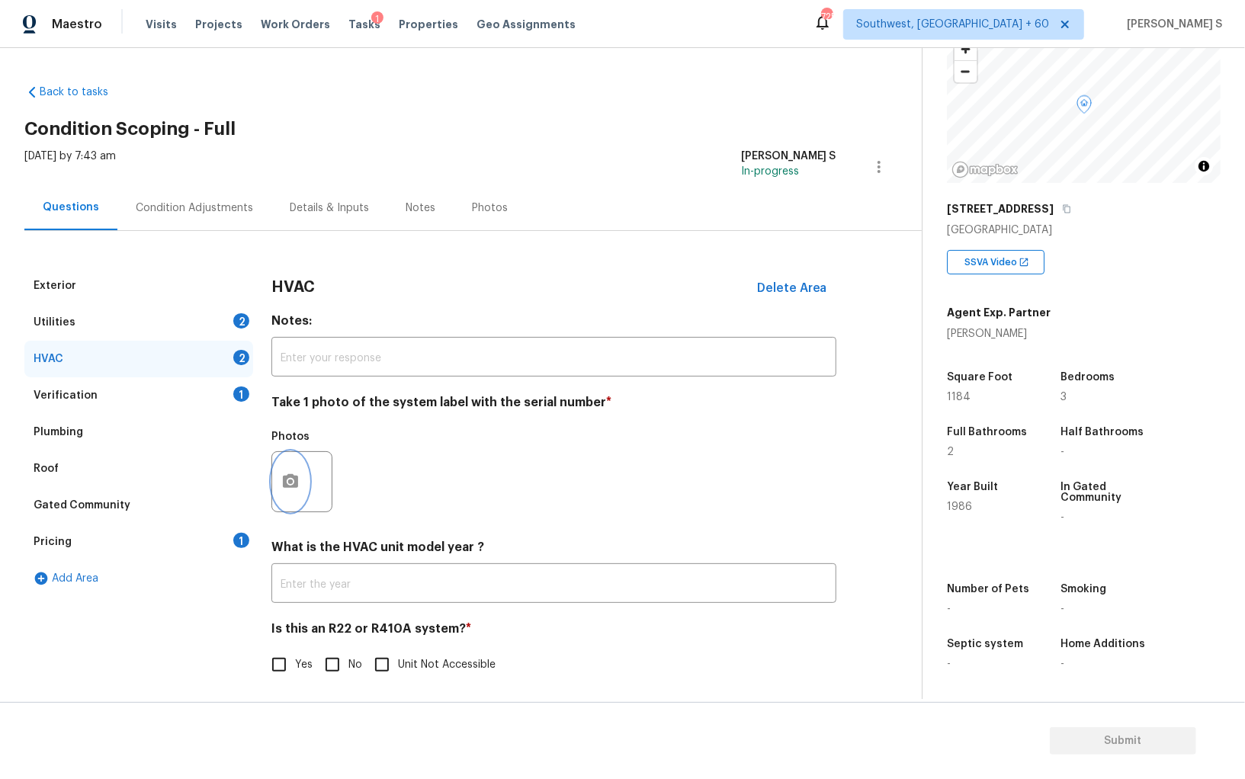
drag, startPoint x: 290, startPoint y: 473, endPoint x: 619, endPoint y: 451, distance: 330.1
click at [328, 467] on div at bounding box center [301, 481] width 61 height 61
click at [293, 465] on button "button" at bounding box center [290, 481] width 37 height 59
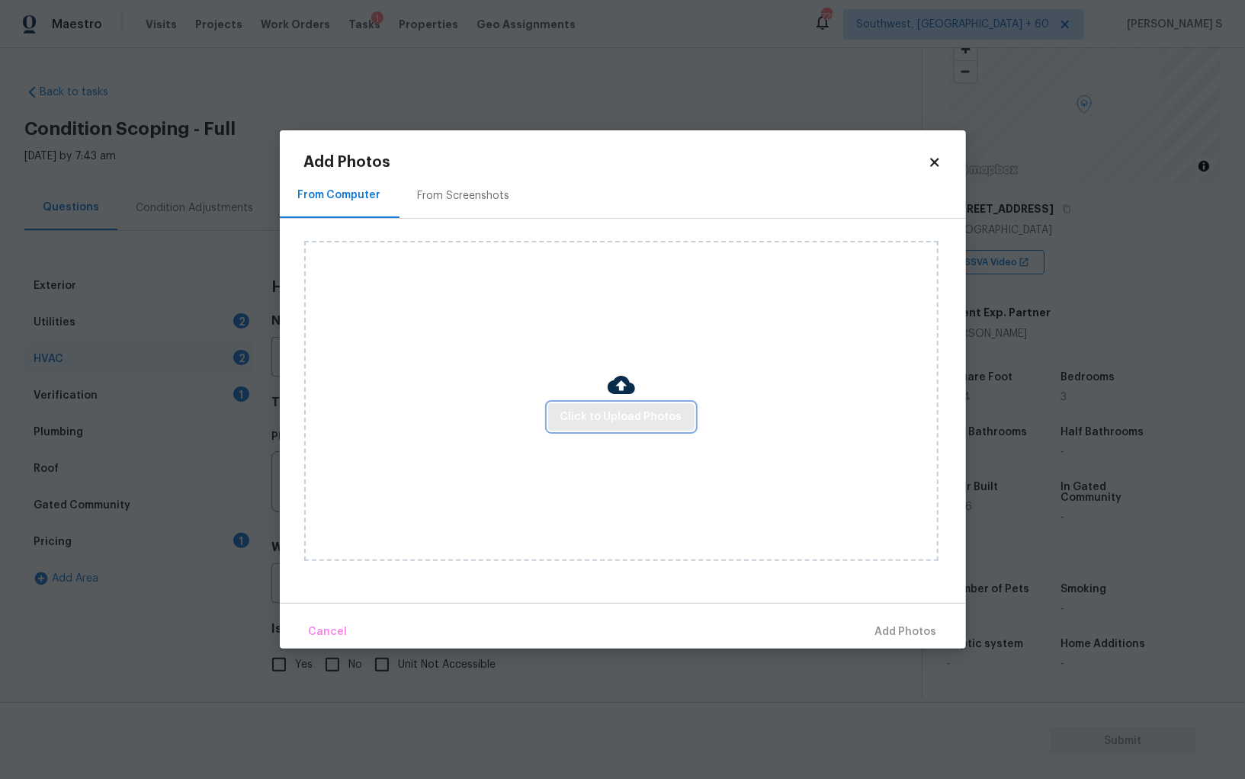
click at [640, 416] on span "Click to Upload Photos" at bounding box center [621, 417] width 122 height 19
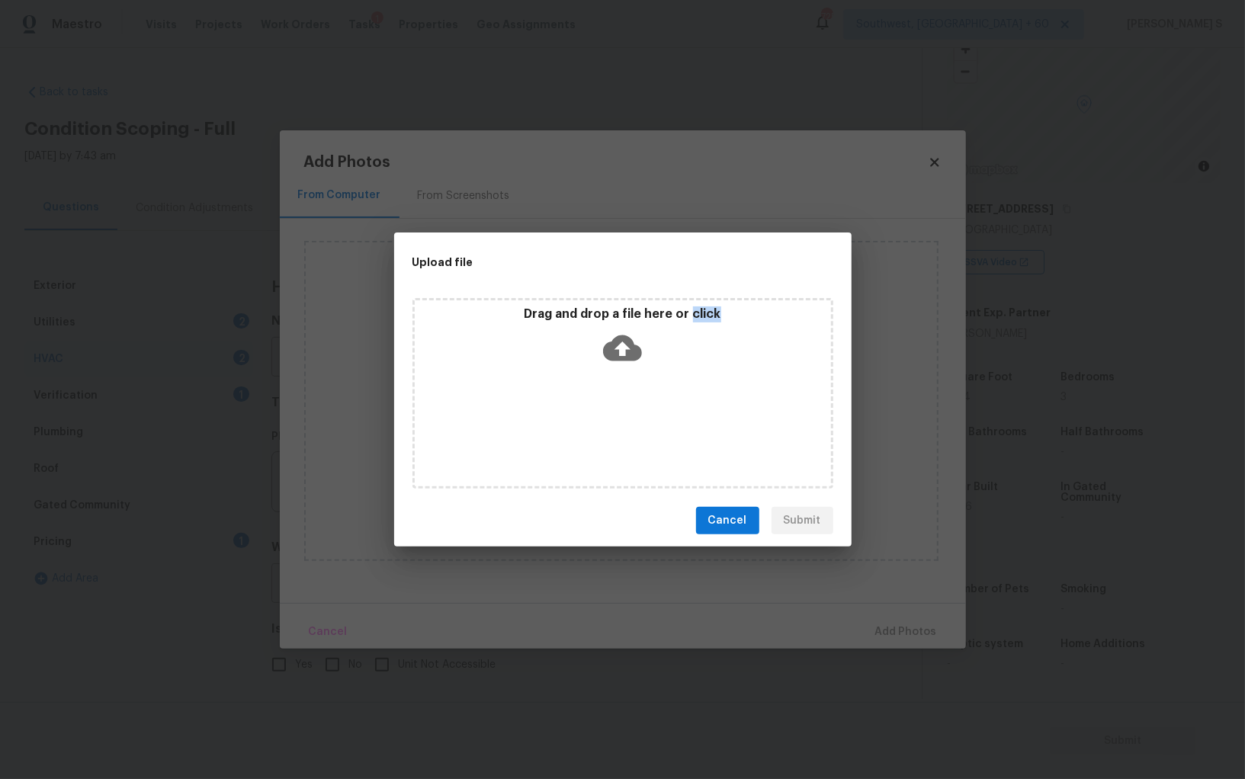
click at [640, 416] on div "Drag and drop a file here or click" at bounding box center [622, 393] width 421 height 191
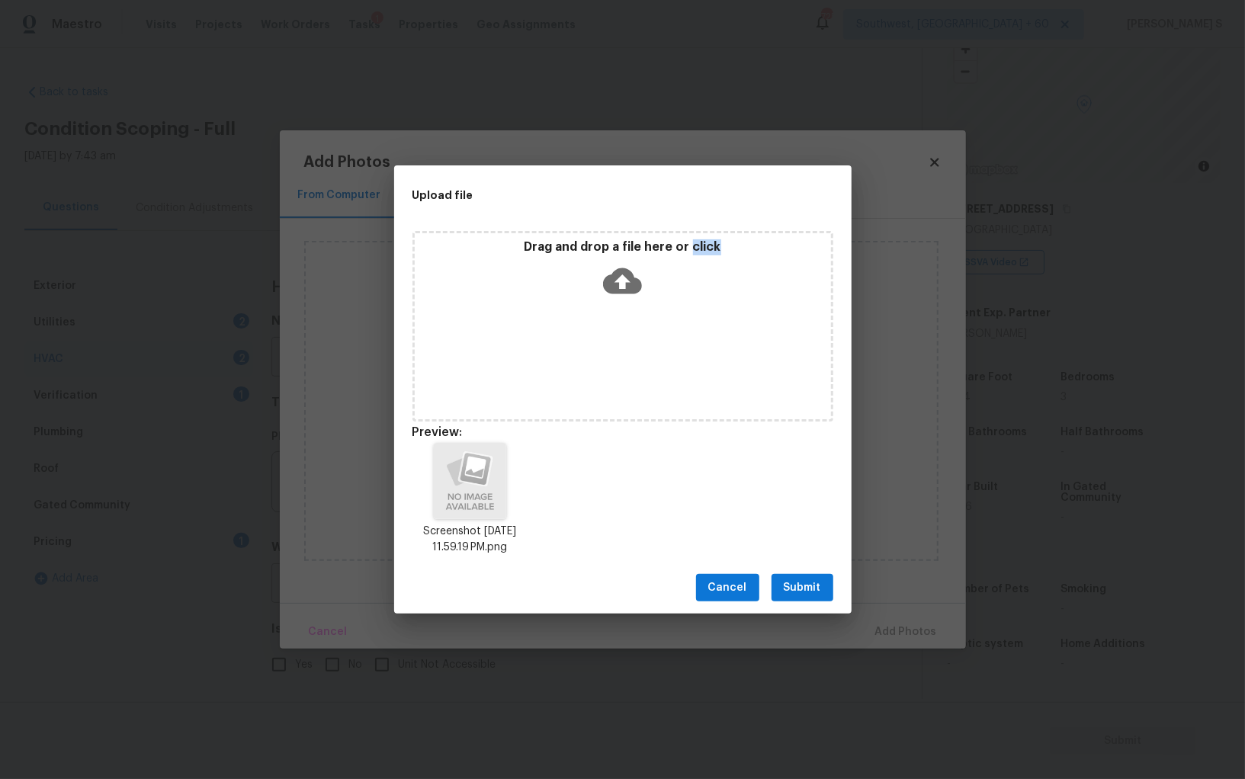
click at [812, 595] on span "Submit" at bounding box center [802, 588] width 37 height 19
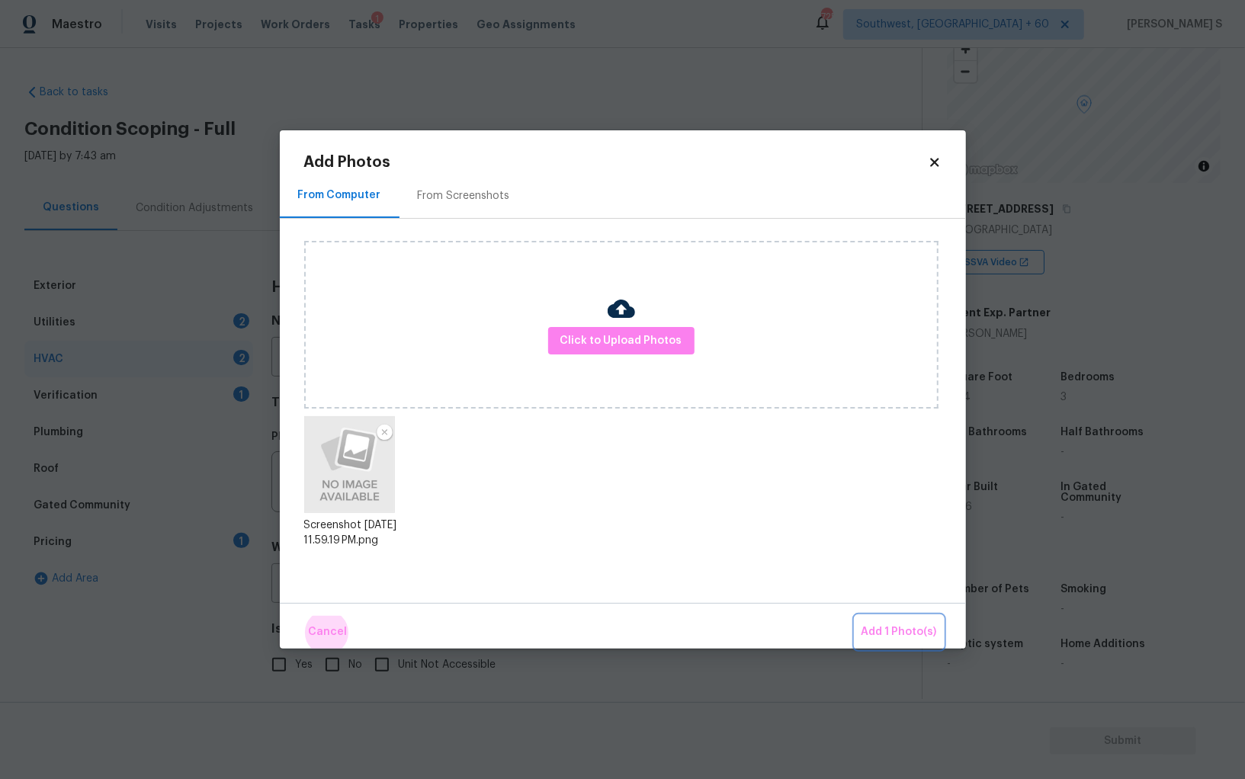
click at [855, 616] on button "Add 1 Photo(s)" at bounding box center [899, 632] width 88 height 33
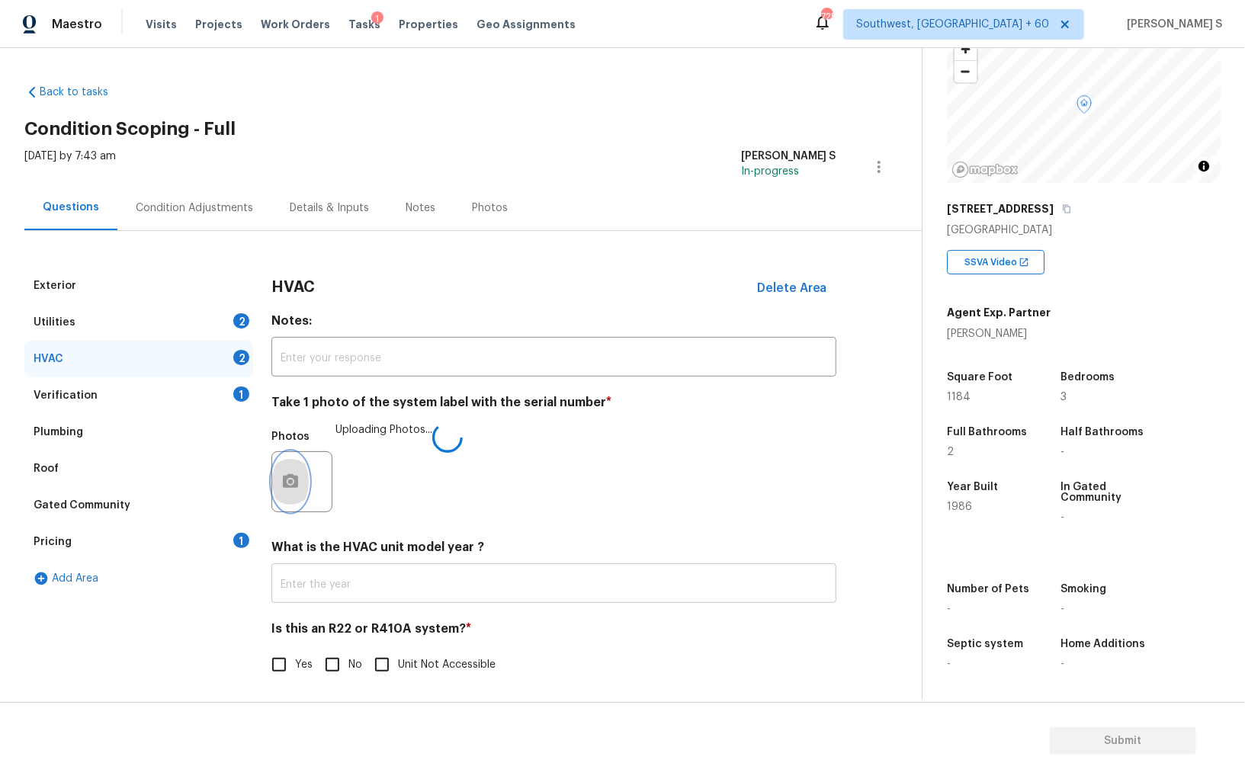
scroll to position [5, 0]
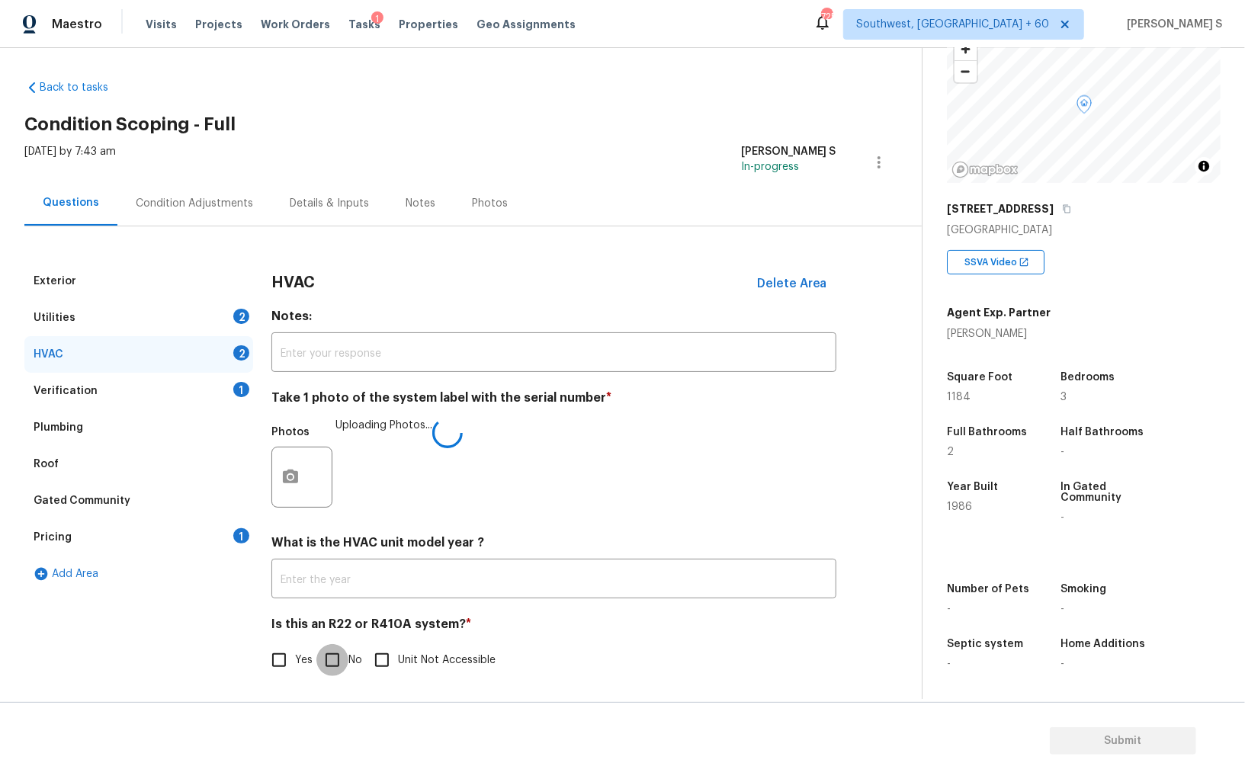
click at [331, 656] on input "No" at bounding box center [332, 660] width 32 height 32
checkbox input "true"
click at [216, 317] on div "Utilities 2" at bounding box center [138, 318] width 229 height 37
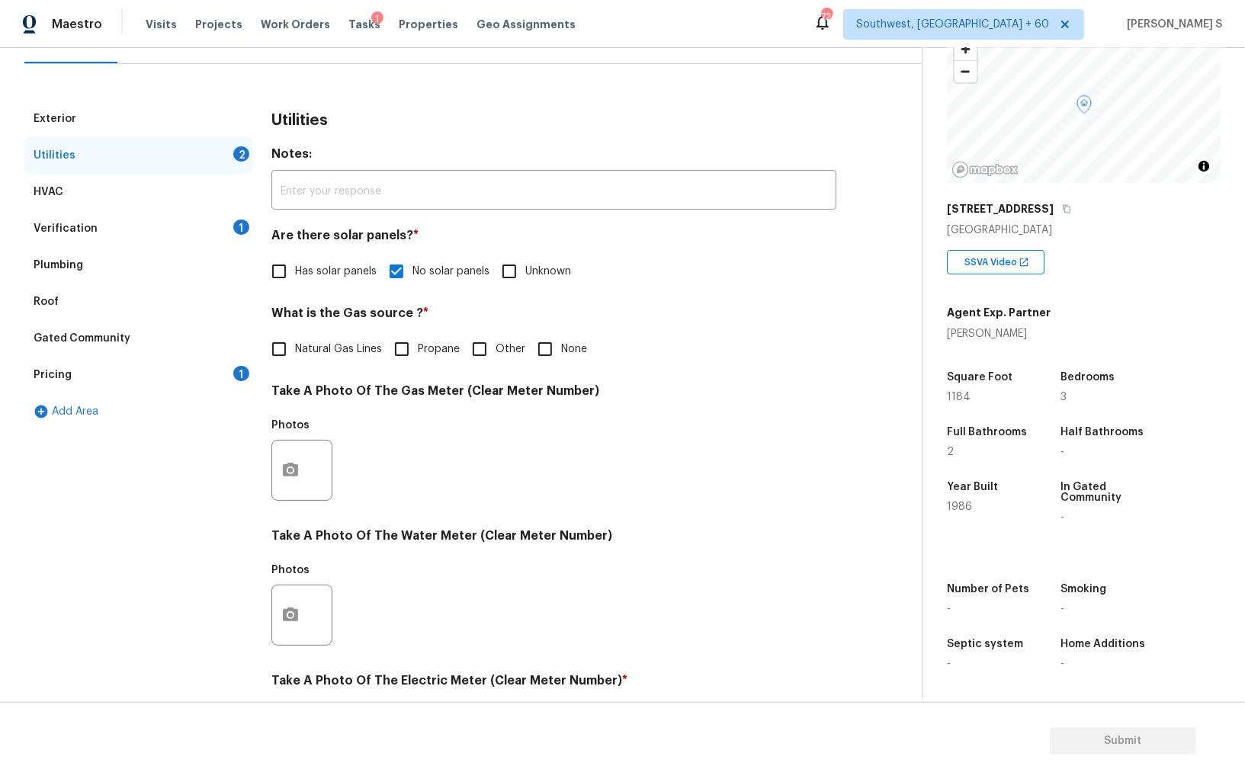
scroll to position [368, 0]
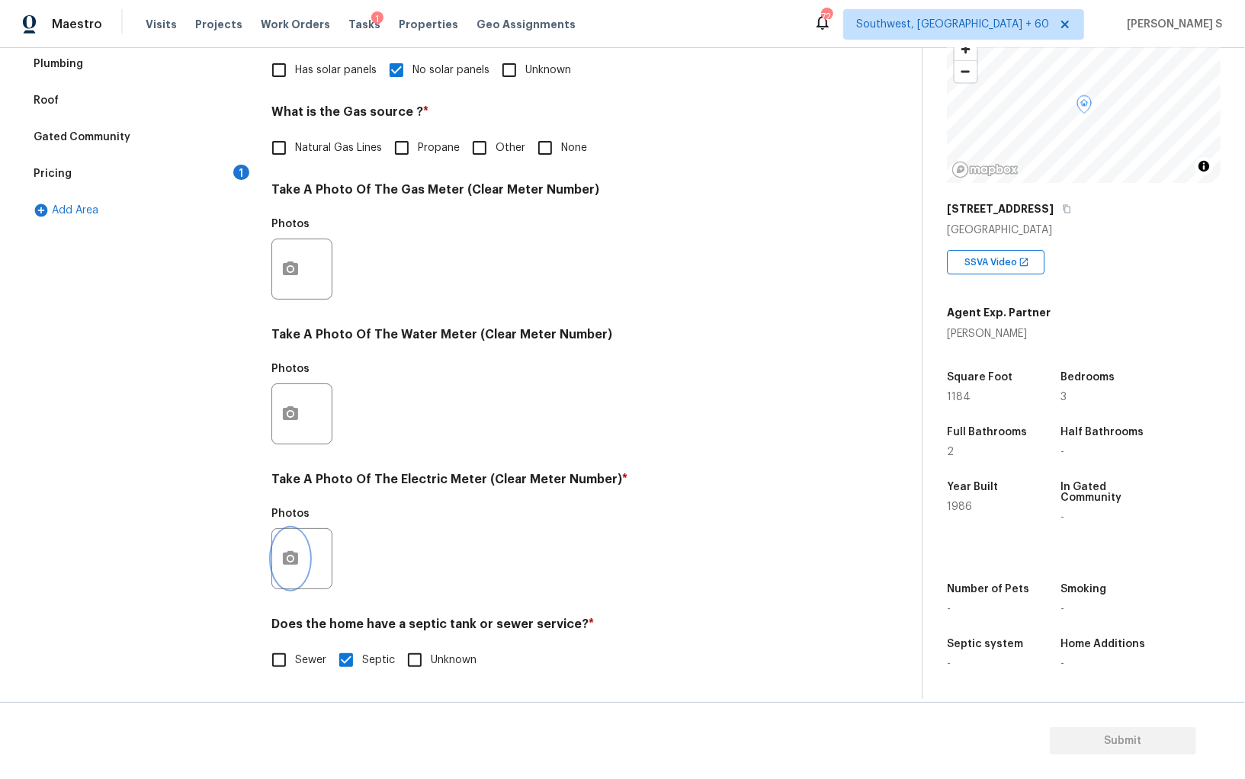
click at [283, 561] on icon "button" at bounding box center [290, 558] width 15 height 14
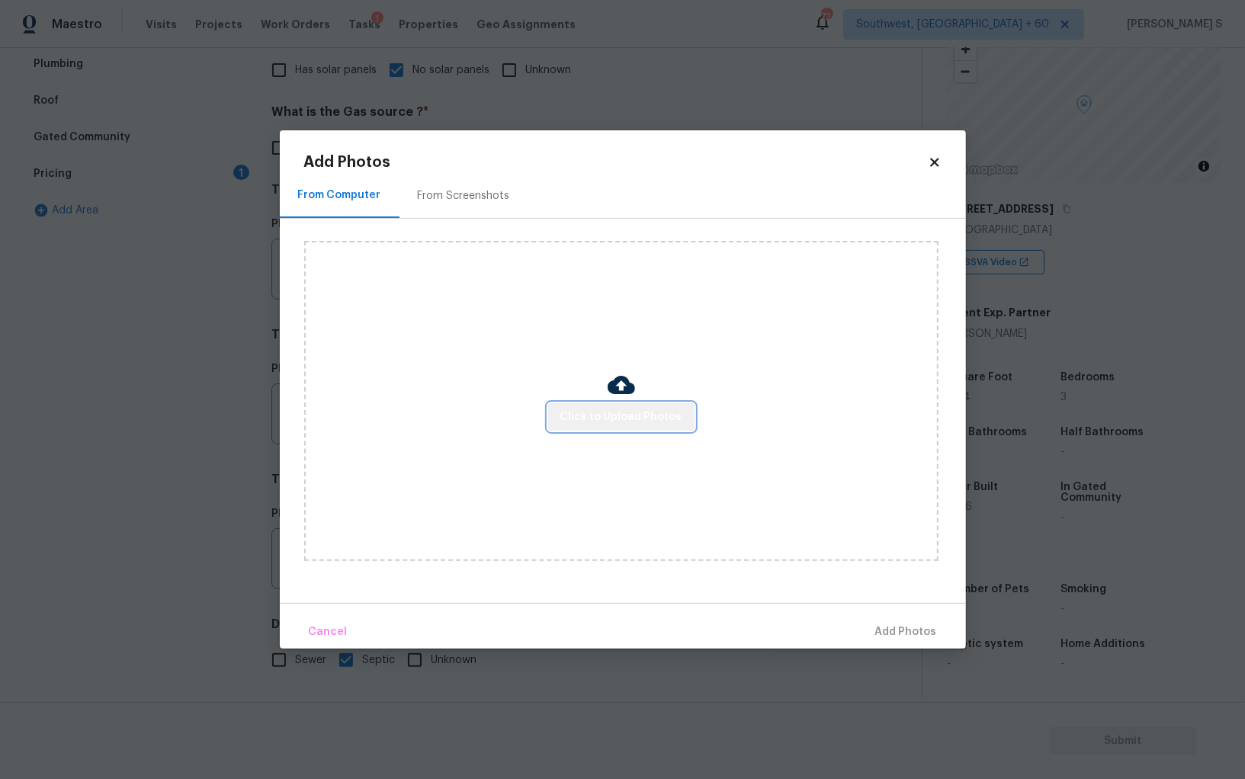
click at [637, 424] on span "Click to Upload Photos" at bounding box center [621, 417] width 122 height 19
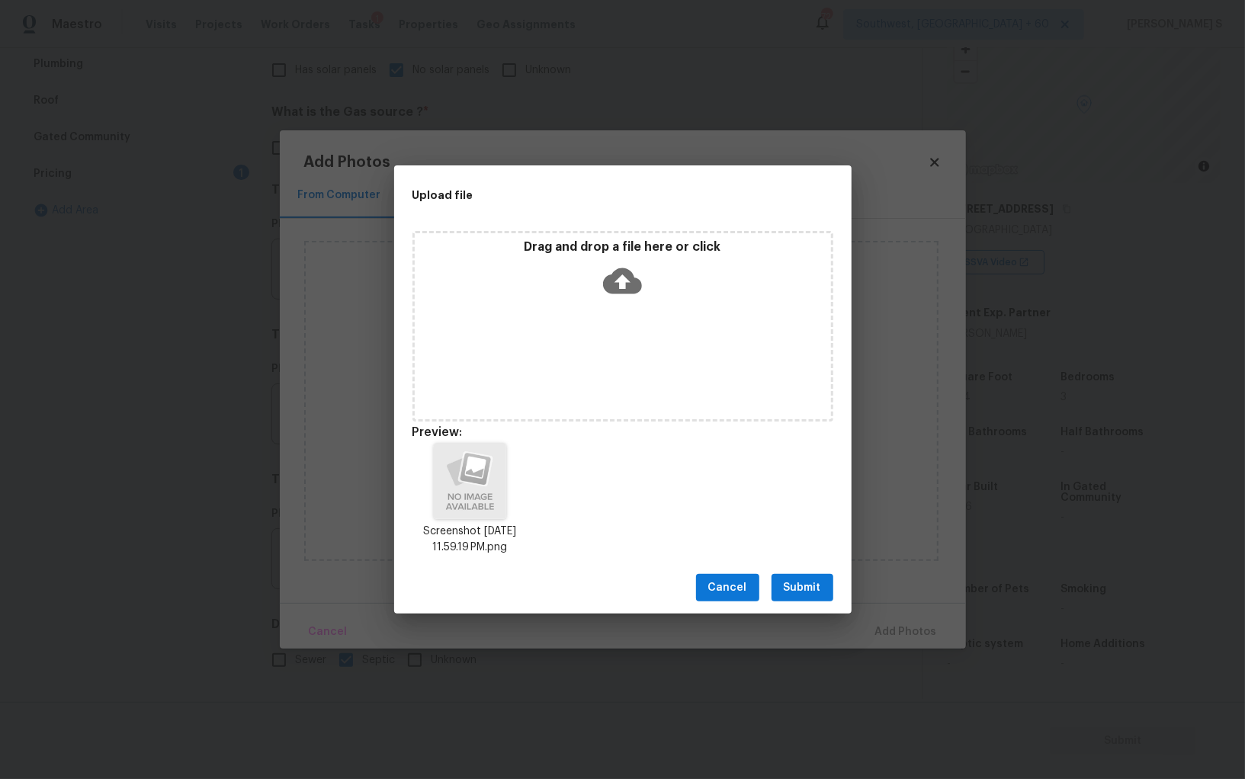
click at [801, 593] on span "Submit" at bounding box center [802, 588] width 37 height 19
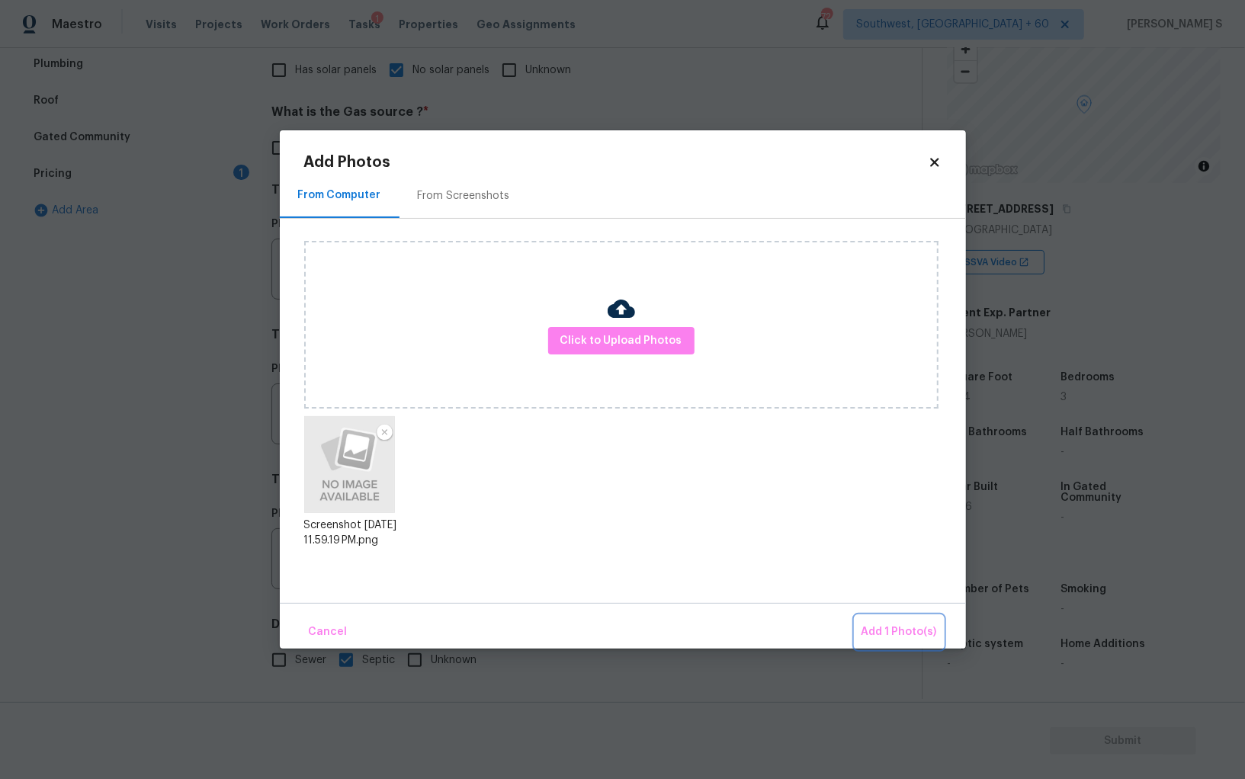
click at [879, 631] on span "Add 1 Photo(s)" at bounding box center [899, 632] width 75 height 19
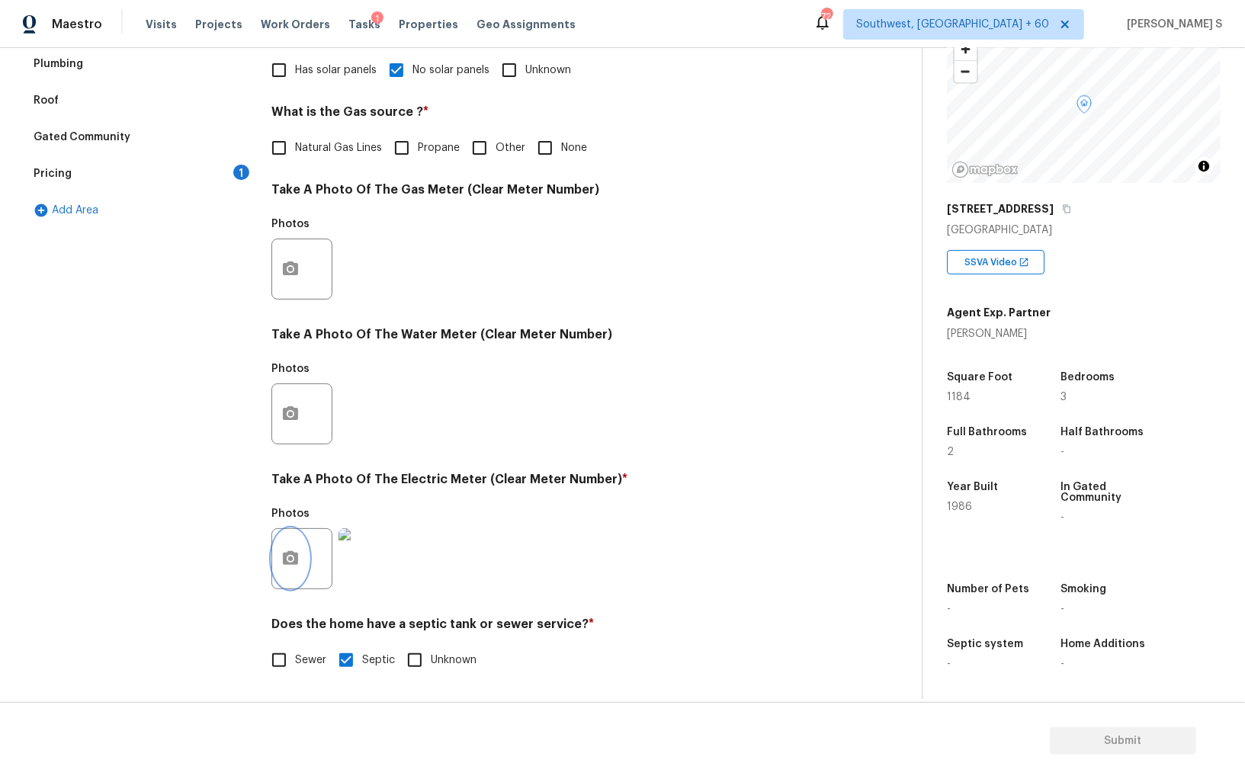
scroll to position [0, 0]
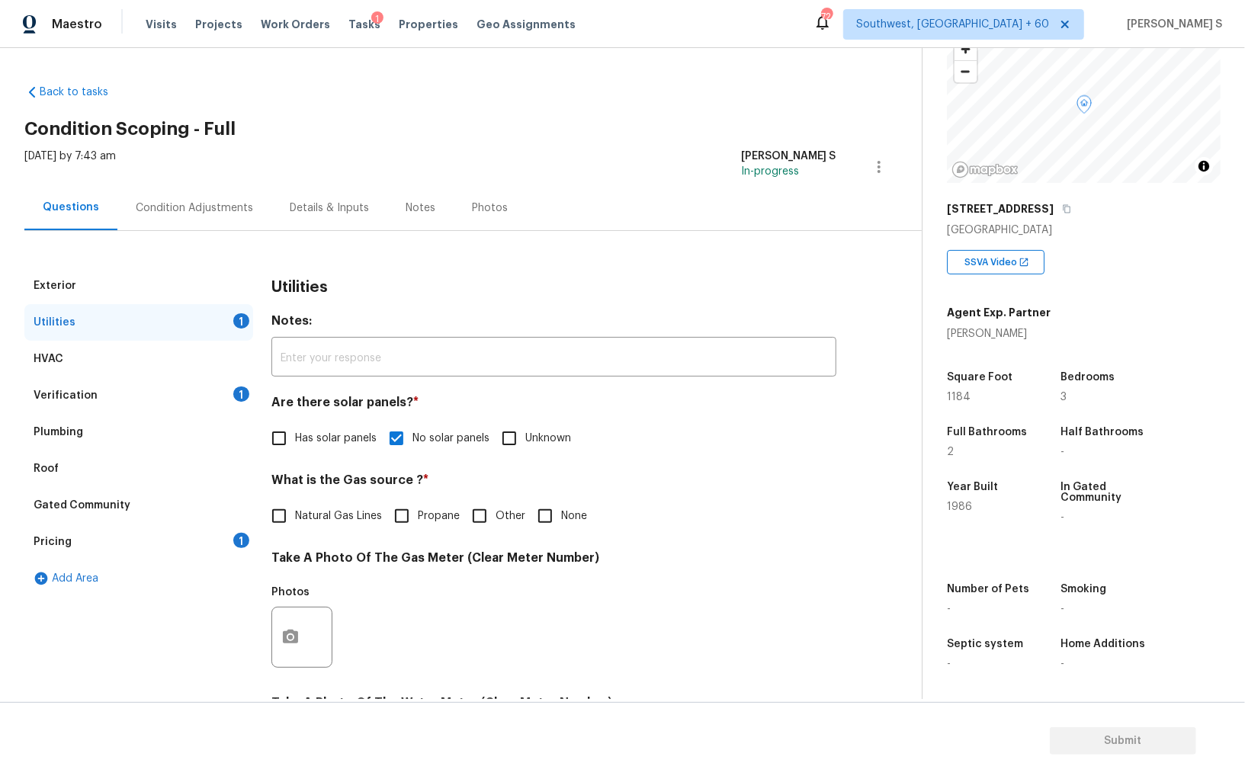
click at [232, 211] on div "Condition Adjustments" at bounding box center [194, 208] width 117 height 15
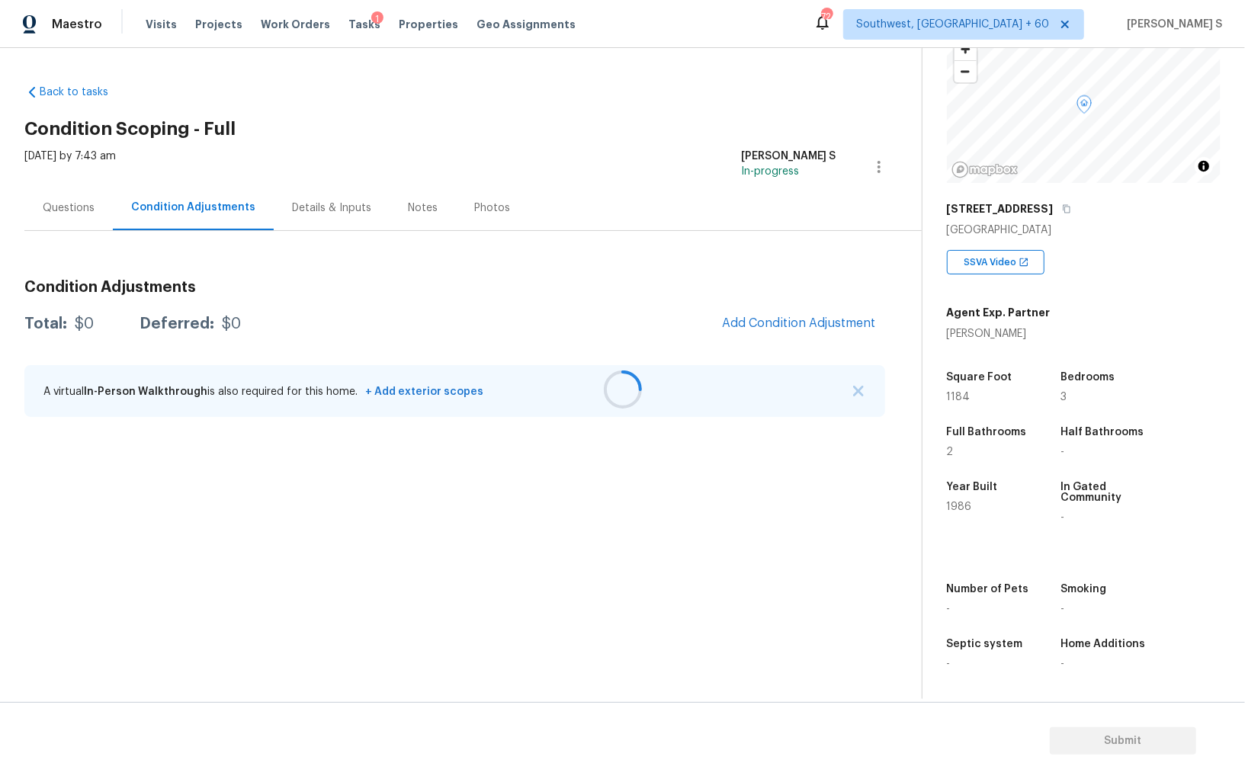
click at [232, 211] on div at bounding box center [622, 389] width 1245 height 779
click at [801, 335] on button "Add Condition Adjustment" at bounding box center [799, 323] width 172 height 32
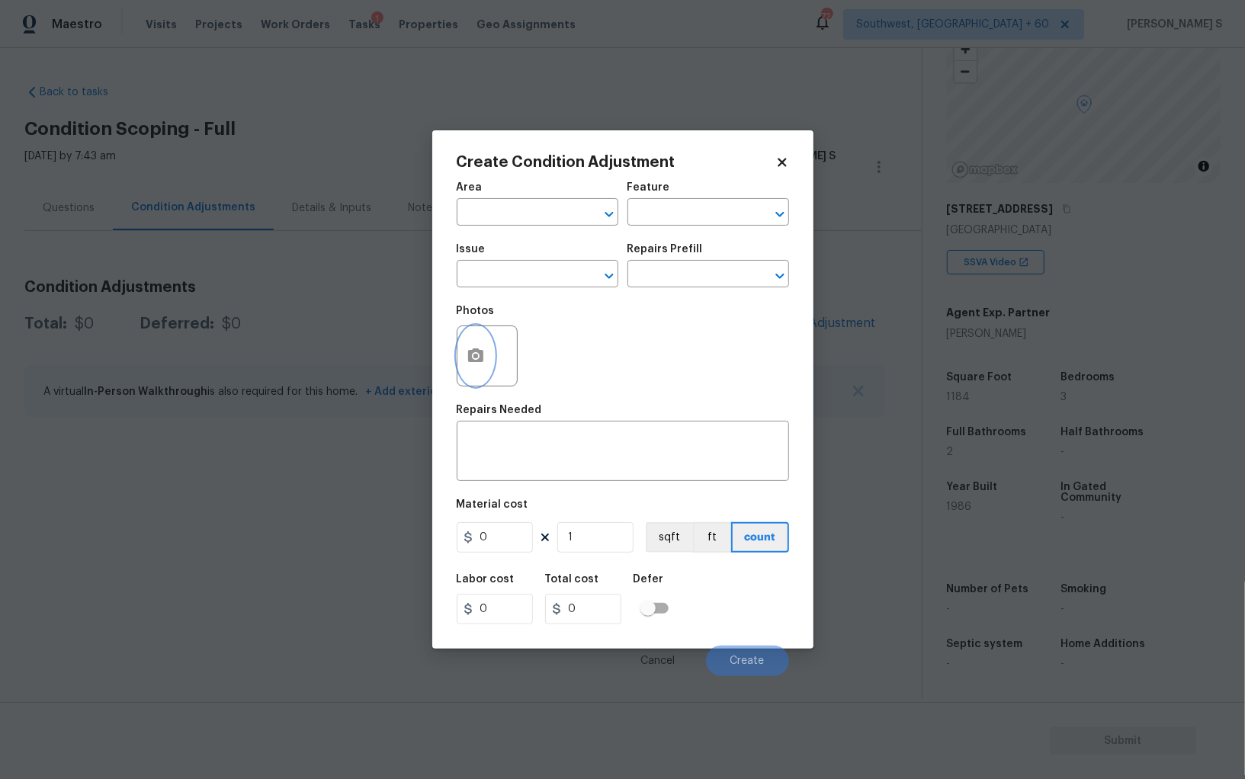
click at [457, 356] on button "button" at bounding box center [475, 355] width 37 height 59
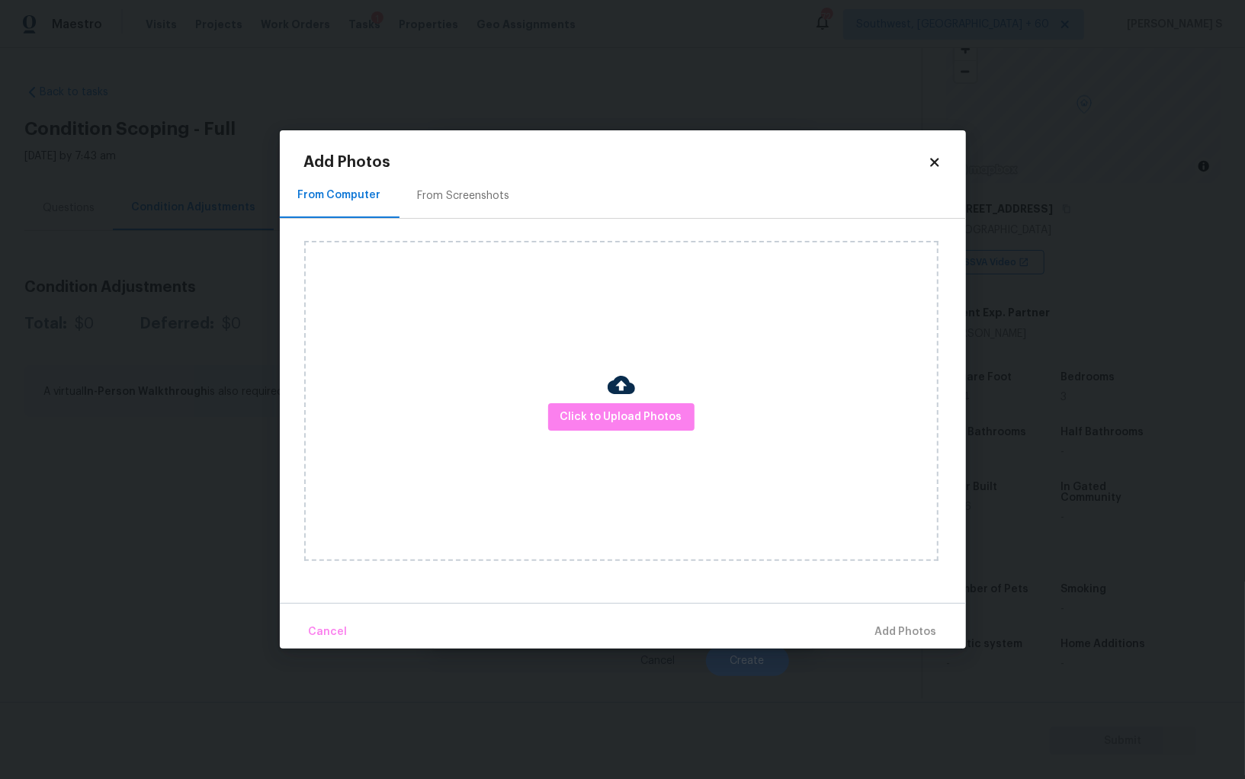
click at [468, 216] on div "From Screenshots" at bounding box center [464, 195] width 129 height 45
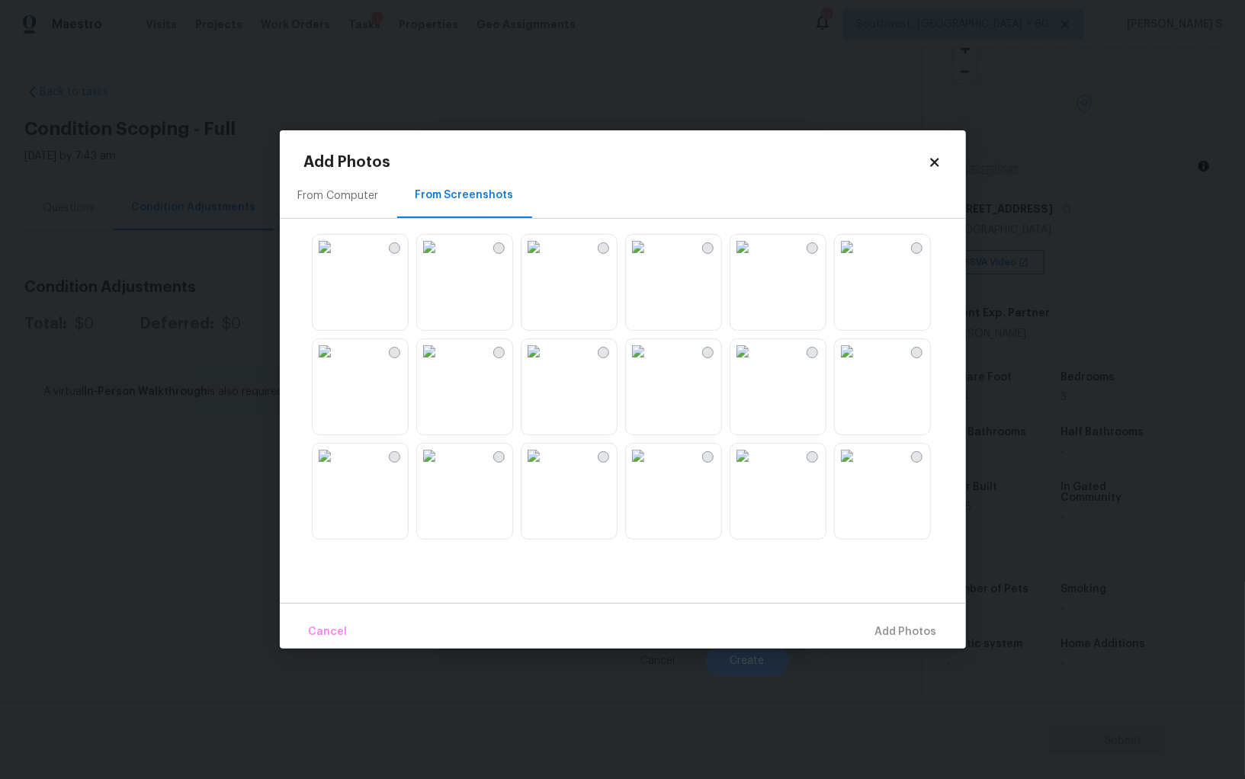
click at [546, 259] on img at bounding box center [534, 247] width 24 height 24
click at [859, 259] on img at bounding box center [847, 247] width 24 height 24
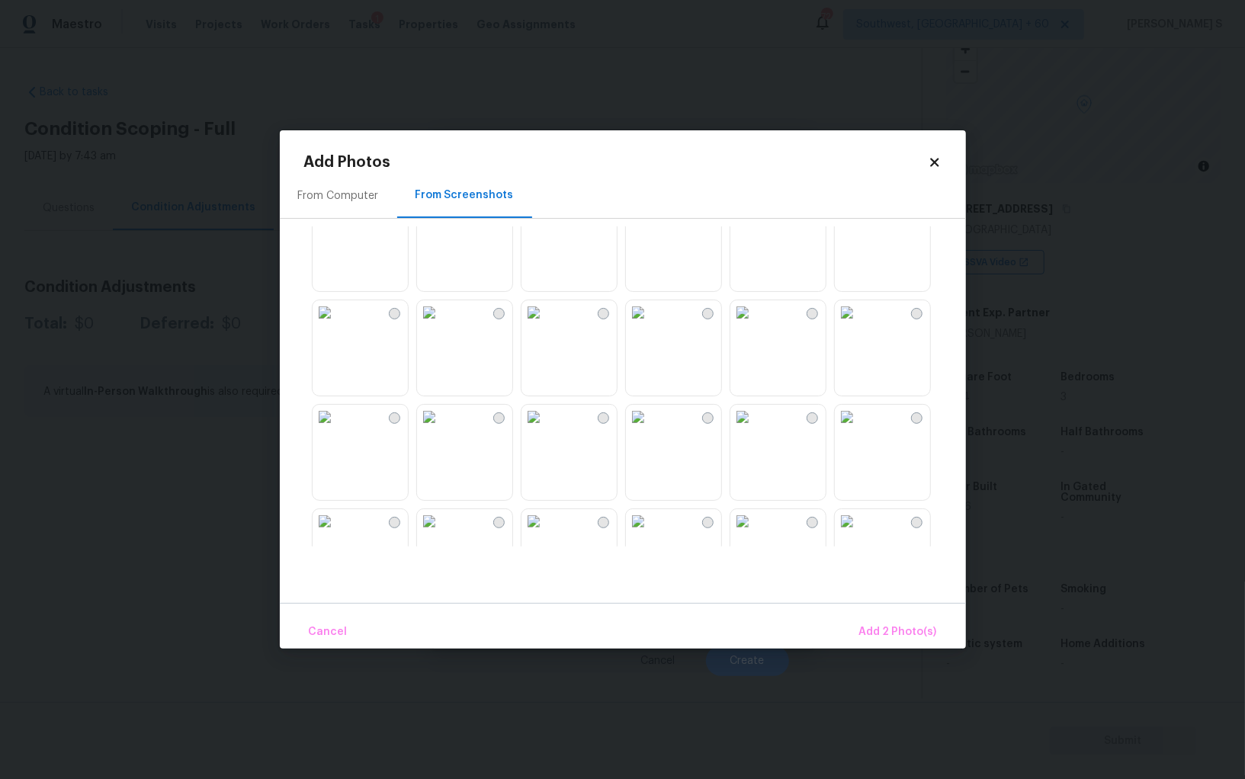
scroll to position [287, 0]
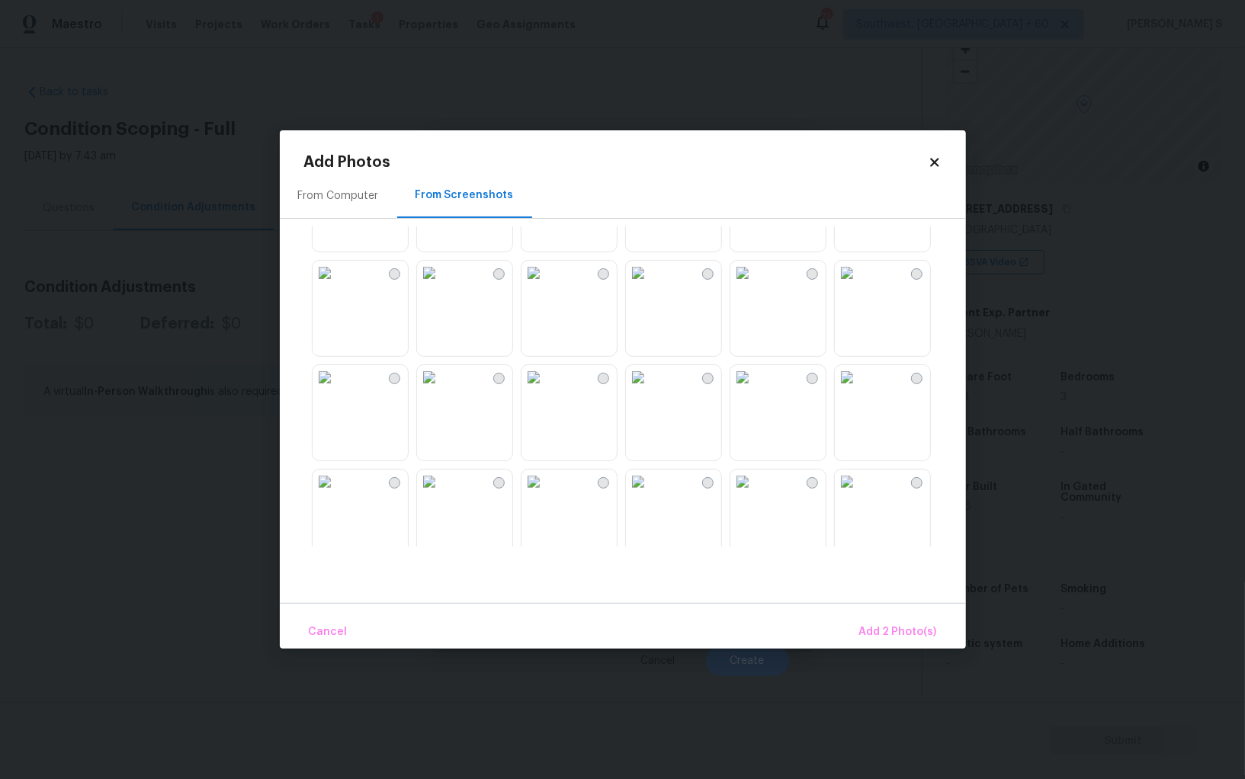
click at [546, 390] on img at bounding box center [534, 377] width 24 height 24
click at [650, 494] on img at bounding box center [638, 482] width 24 height 24
click at [337, 285] on img at bounding box center [325, 273] width 24 height 24
click at [898, 622] on button "Add 5 Photo(s)" at bounding box center [898, 632] width 89 height 33
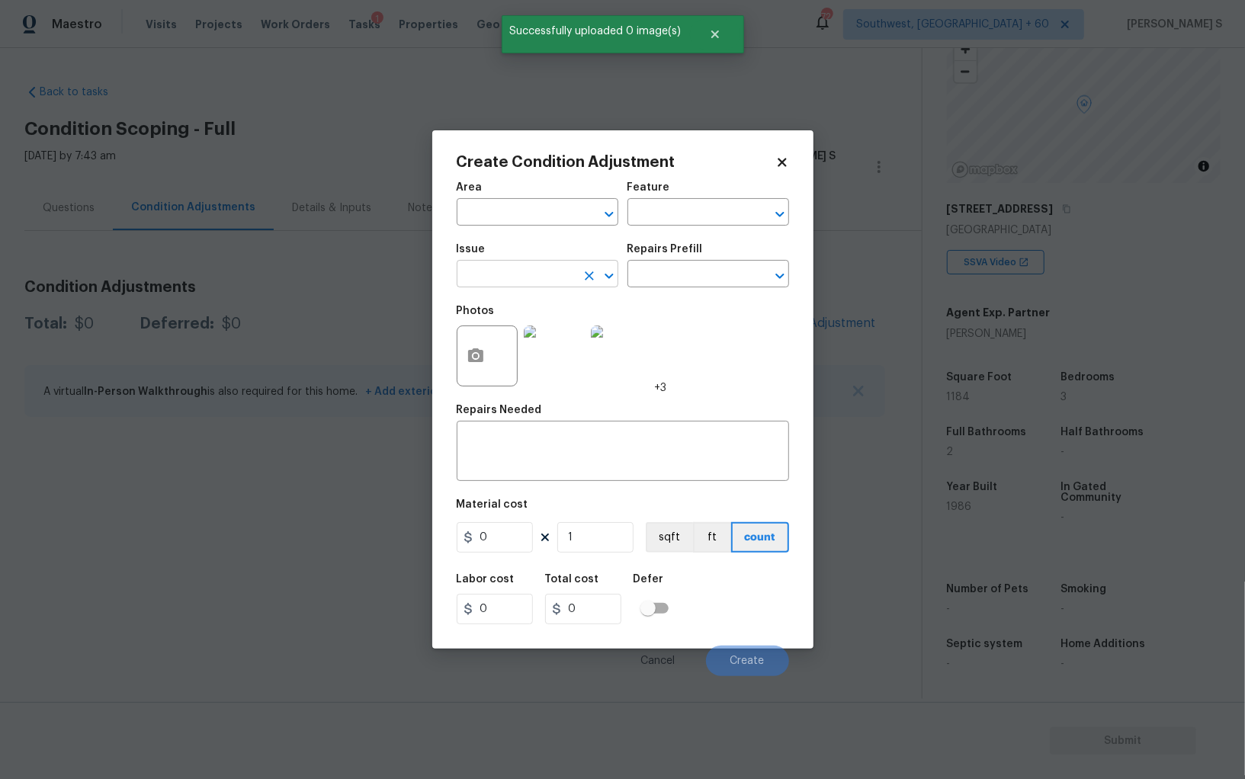
click at [537, 266] on input "text" at bounding box center [516, 276] width 119 height 24
type input "Landscape Package"
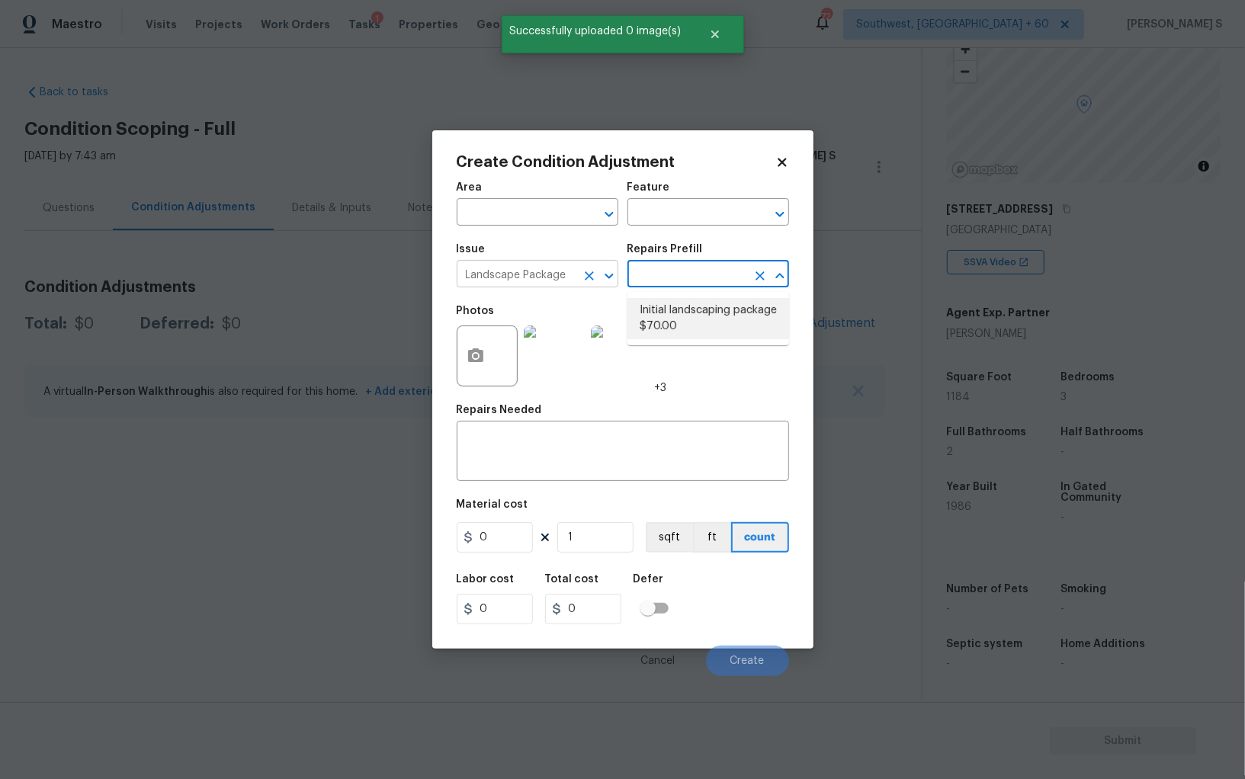
type input "Home Readiness Packages"
type textarea "Mowing of grass up to 6" in height. Mow, edge along driveways & sidewalks, trim…"
type input "70"
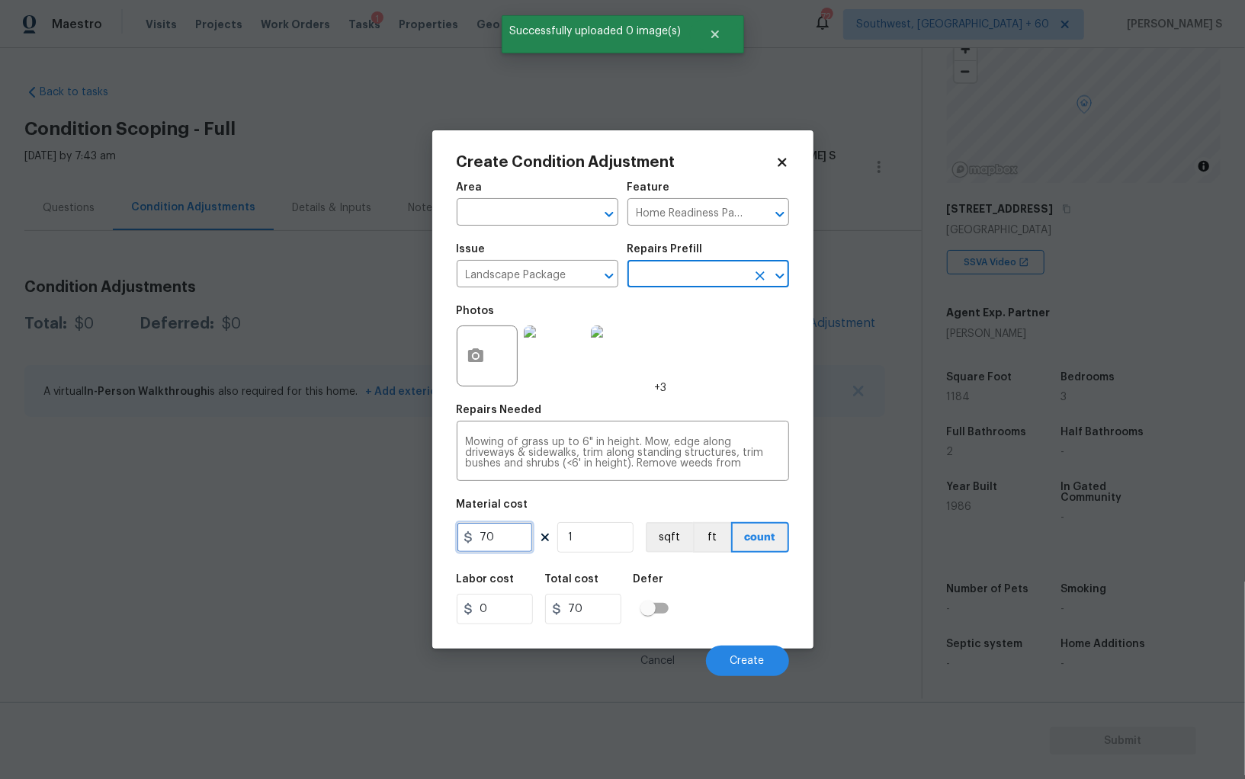
click at [506, 535] on input "70" at bounding box center [495, 537] width 76 height 30
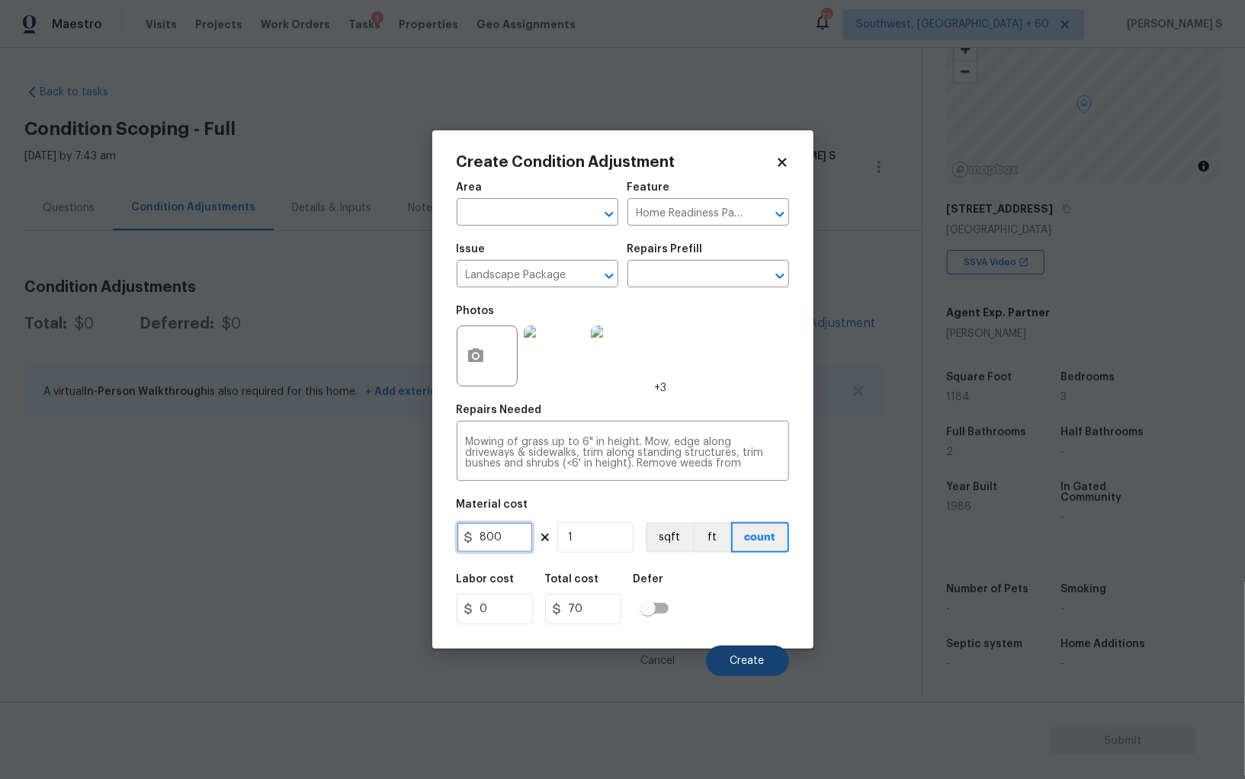
type input "800"
click at [746, 651] on button "Create" at bounding box center [747, 661] width 83 height 30
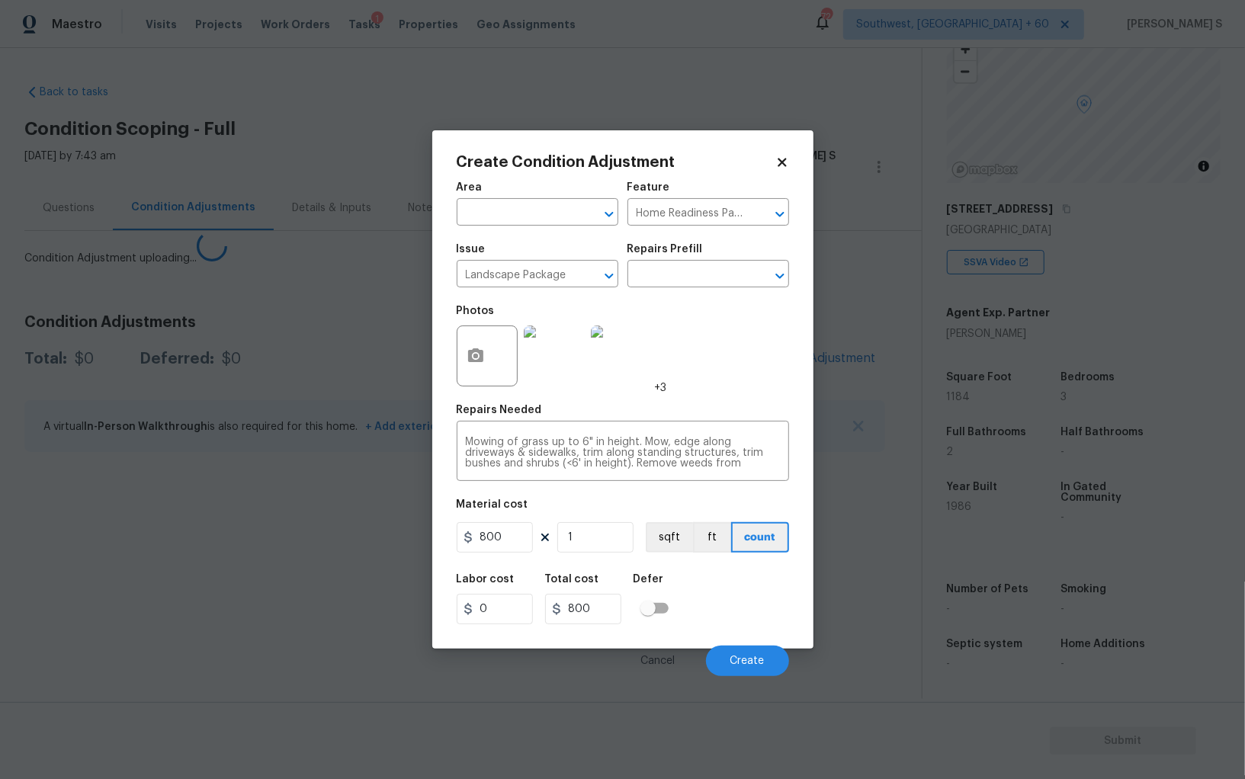
click at [134, 569] on body "Maestro Visits Projects Work Orders Tasks 1 Properties Geo Assignments 724 Sout…" at bounding box center [622, 389] width 1245 height 779
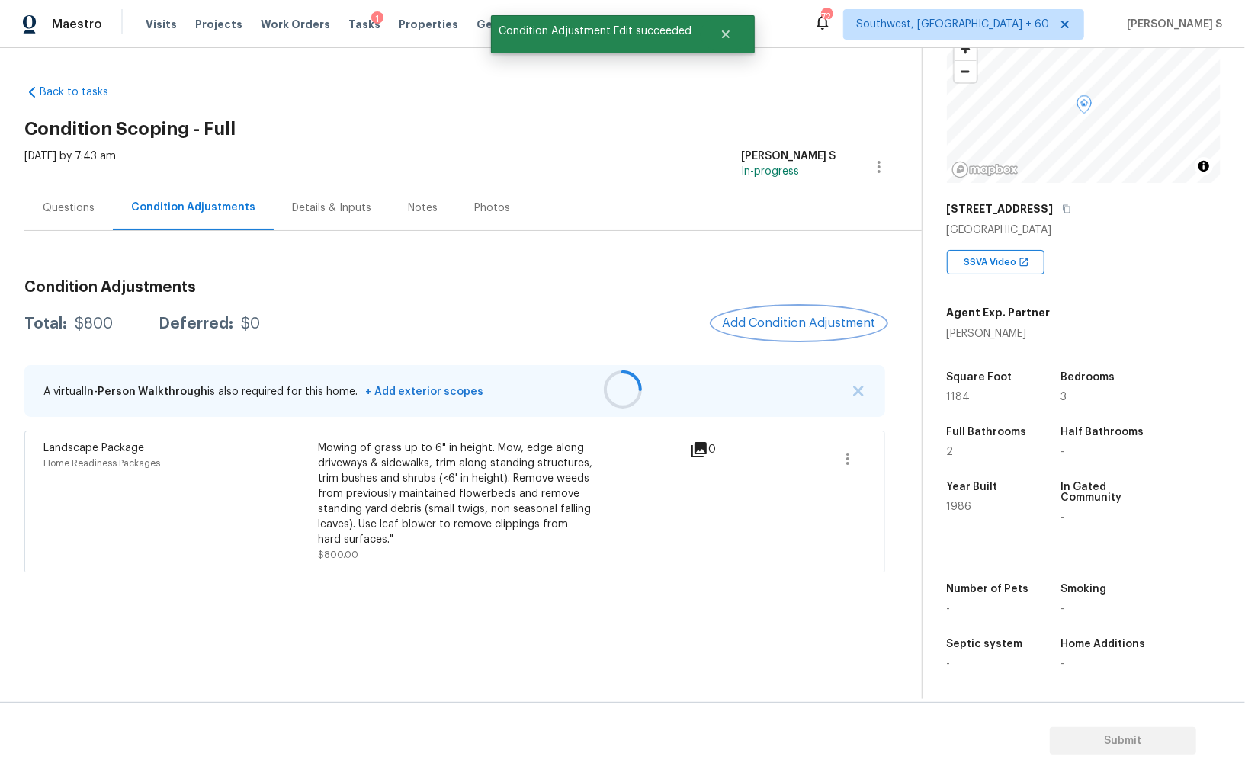
click at [793, 316] on span "Add Condition Adjustment" at bounding box center [799, 323] width 154 height 14
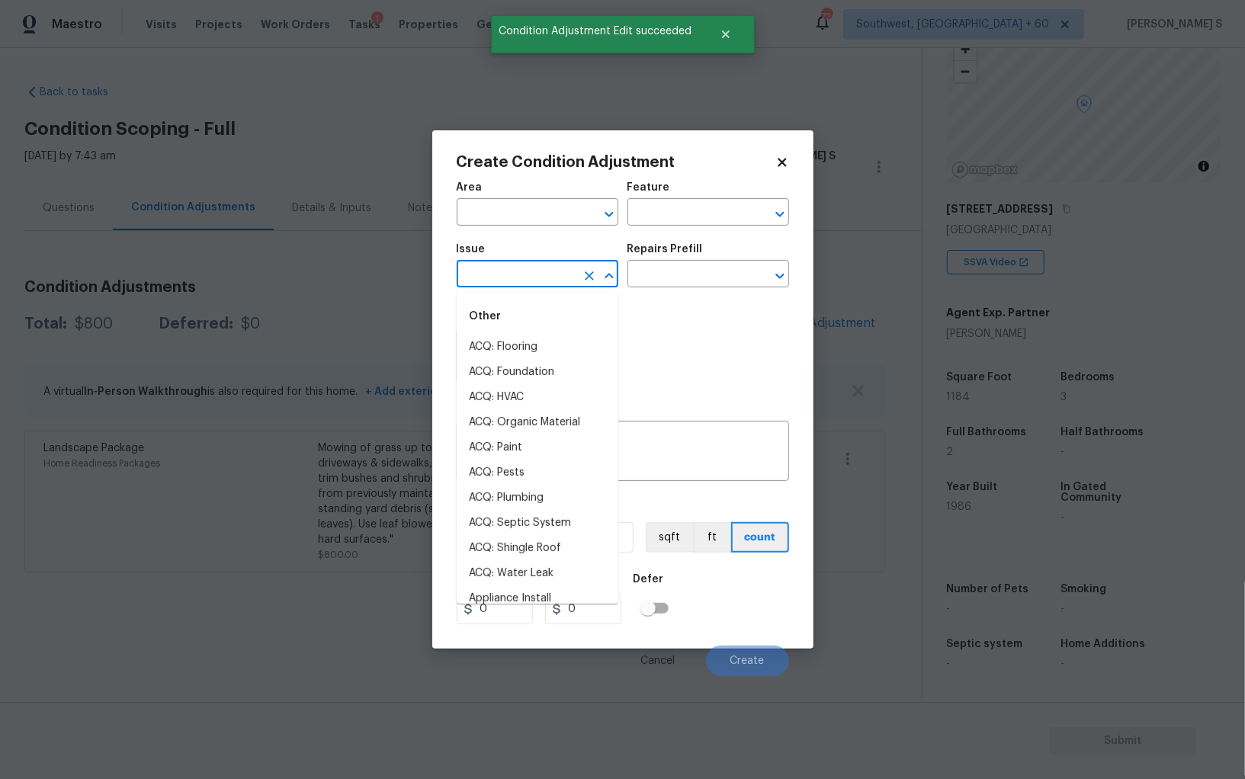
click at [508, 284] on input "text" at bounding box center [516, 276] width 119 height 24
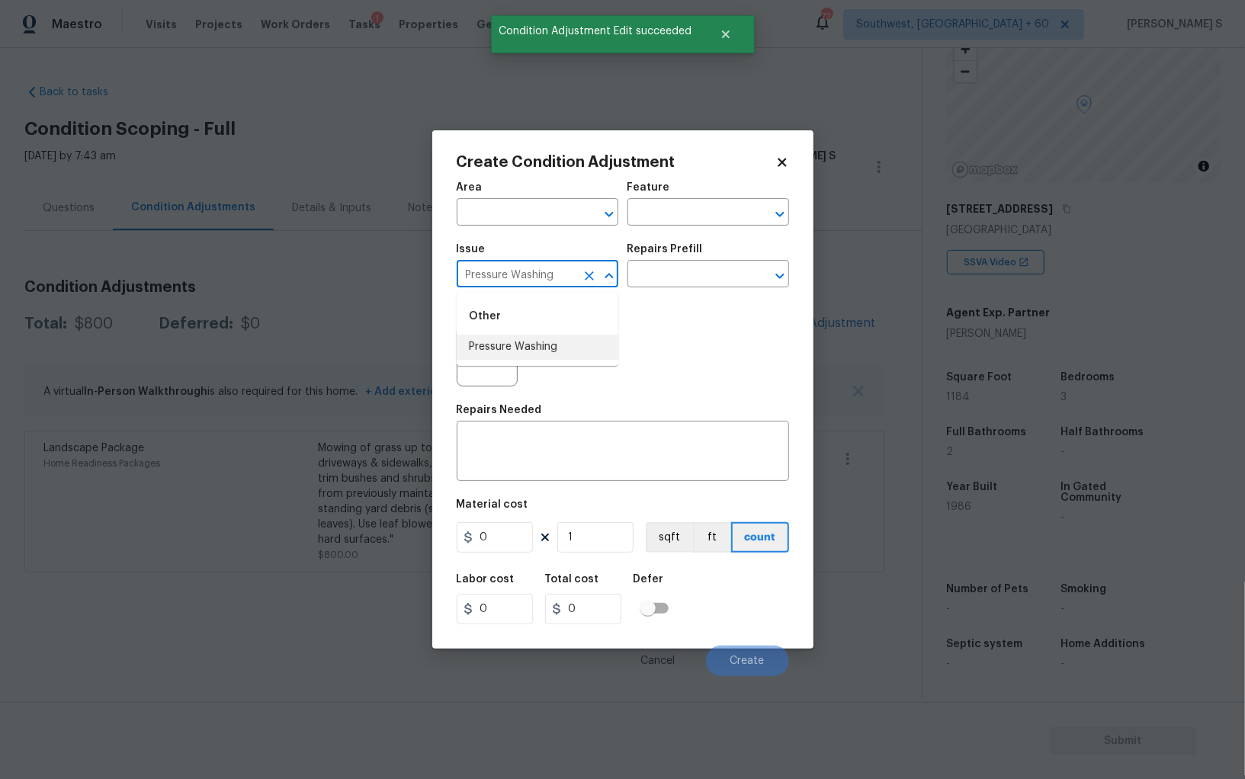
type input "Pressure Washing"
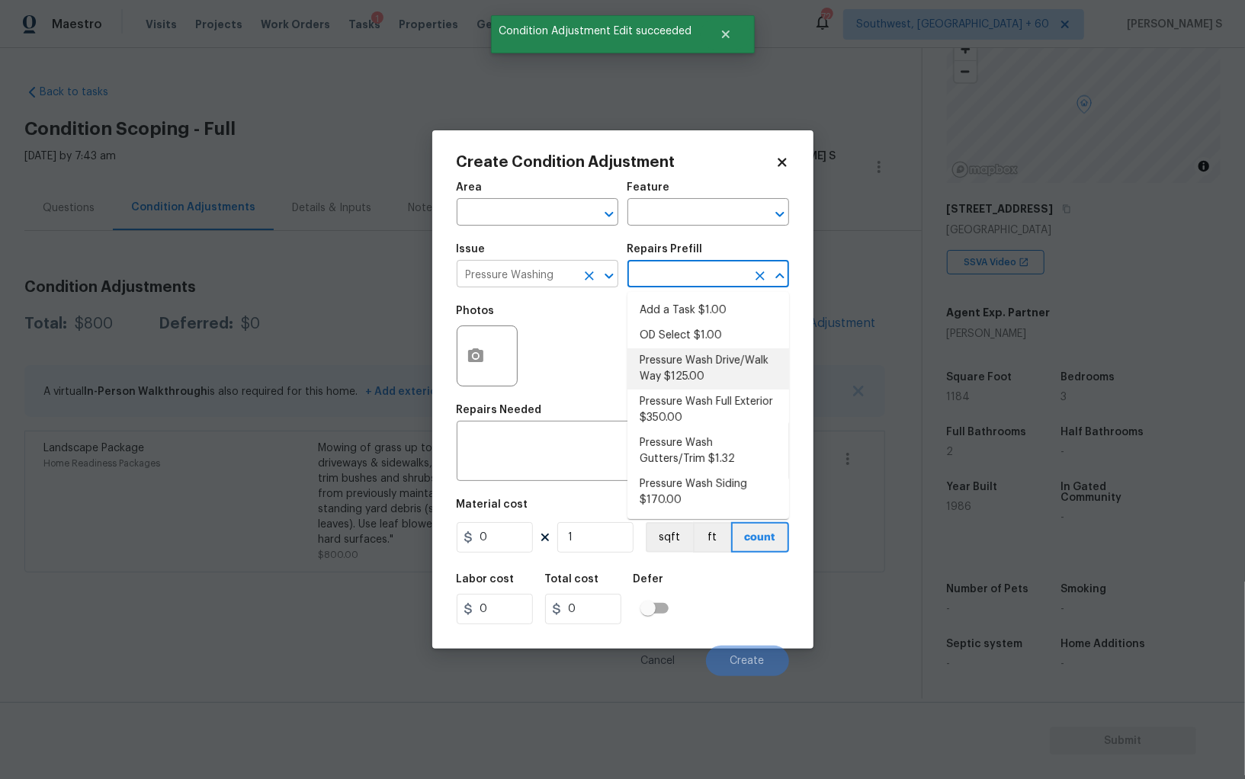
type input "Siding"
type textarea "Pressure wash the driveways/walkways as directed by the PM. Ensure that all deb…"
type input "125"
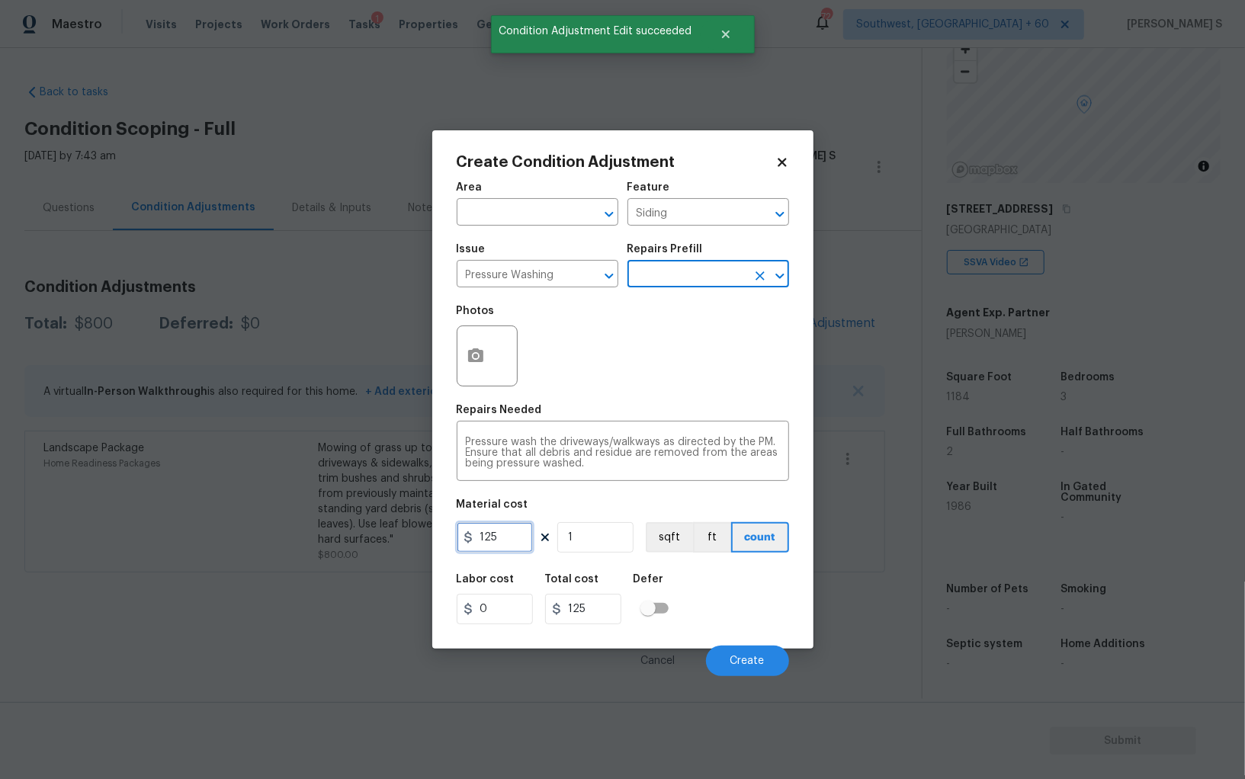
click at [528, 541] on input "125" at bounding box center [495, 537] width 76 height 30
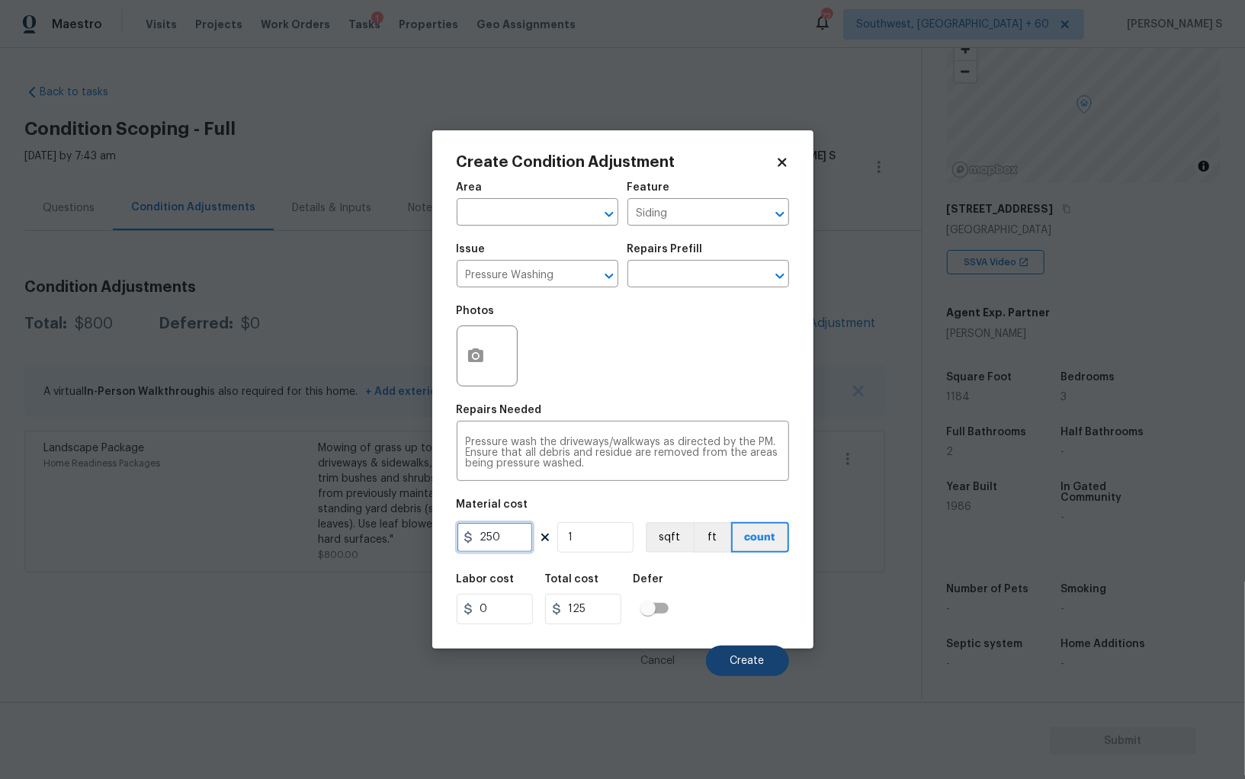
type input "250"
click at [745, 653] on button "Create" at bounding box center [747, 661] width 83 height 30
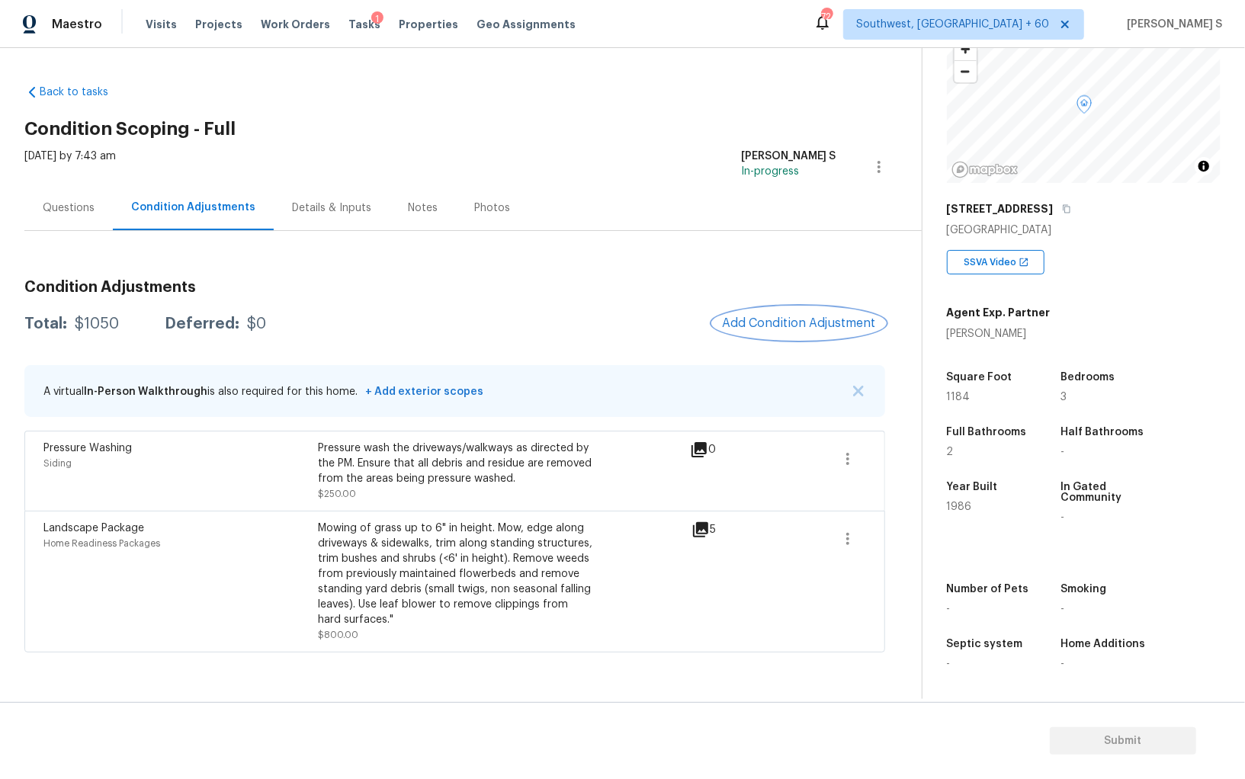
click at [801, 324] on span "Add Condition Adjustment" at bounding box center [799, 323] width 154 height 14
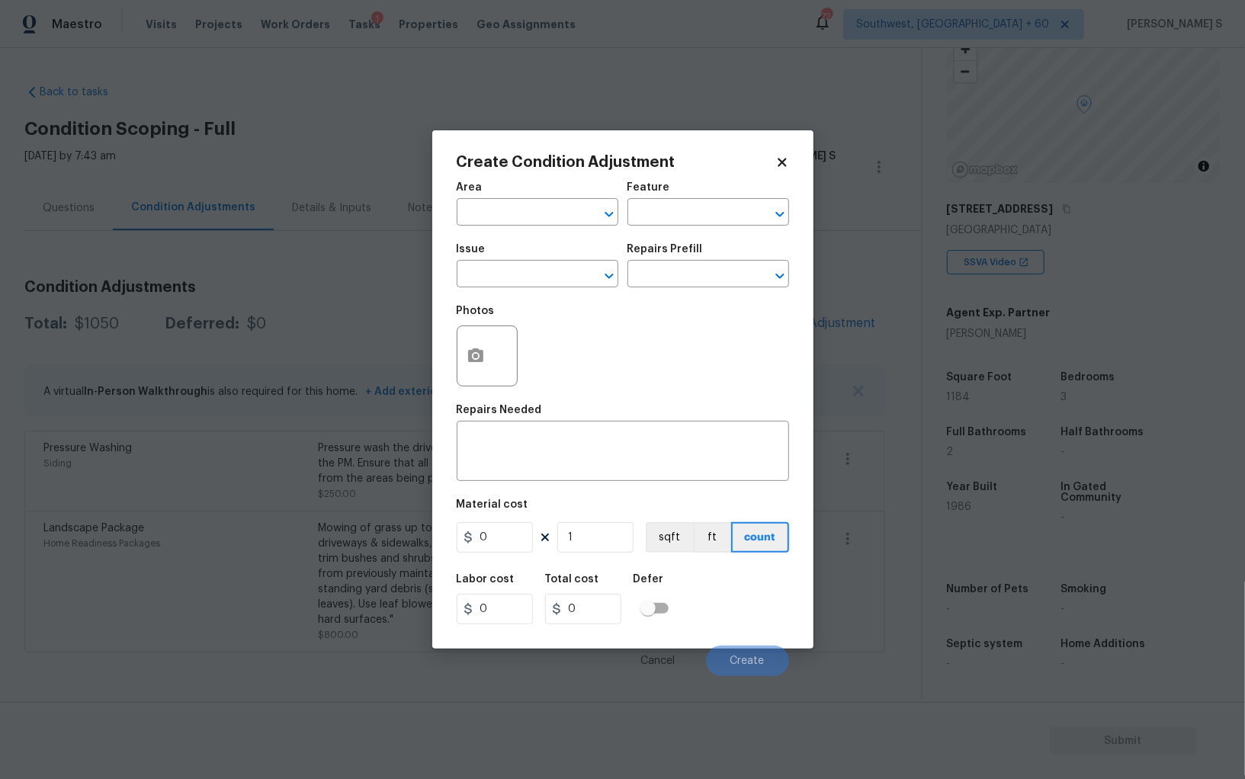
click at [491, 342] on div at bounding box center [487, 356] width 61 height 61
click at [483, 353] on icon "button" at bounding box center [476, 356] width 18 height 18
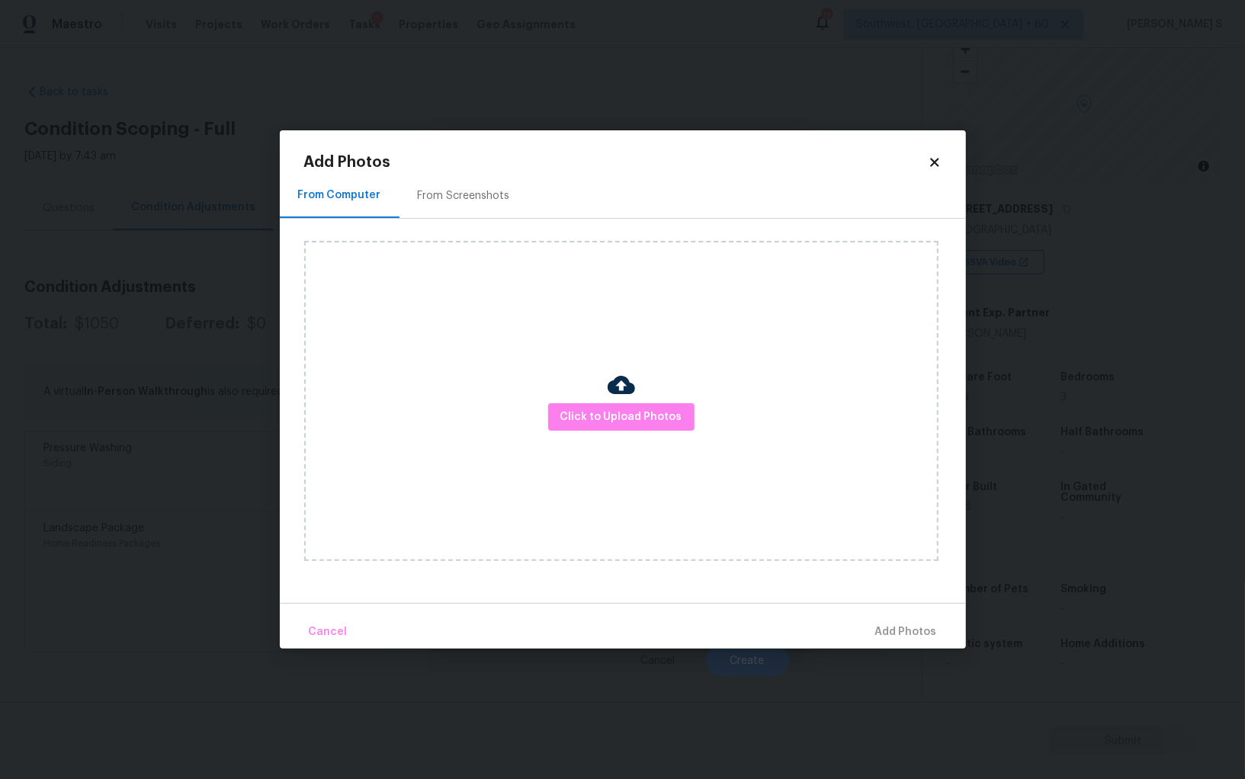
click at [467, 201] on div "From Screenshots" at bounding box center [464, 195] width 92 height 15
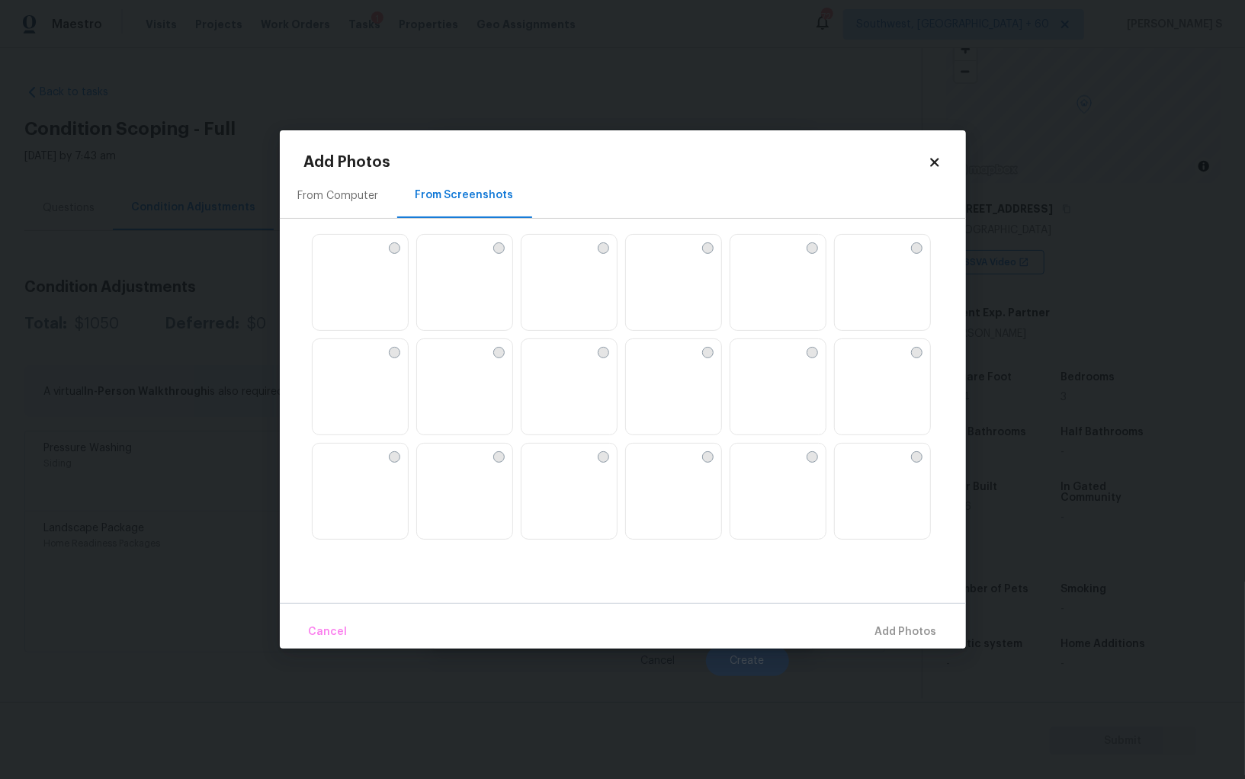
click at [650, 259] on img at bounding box center [638, 247] width 24 height 24
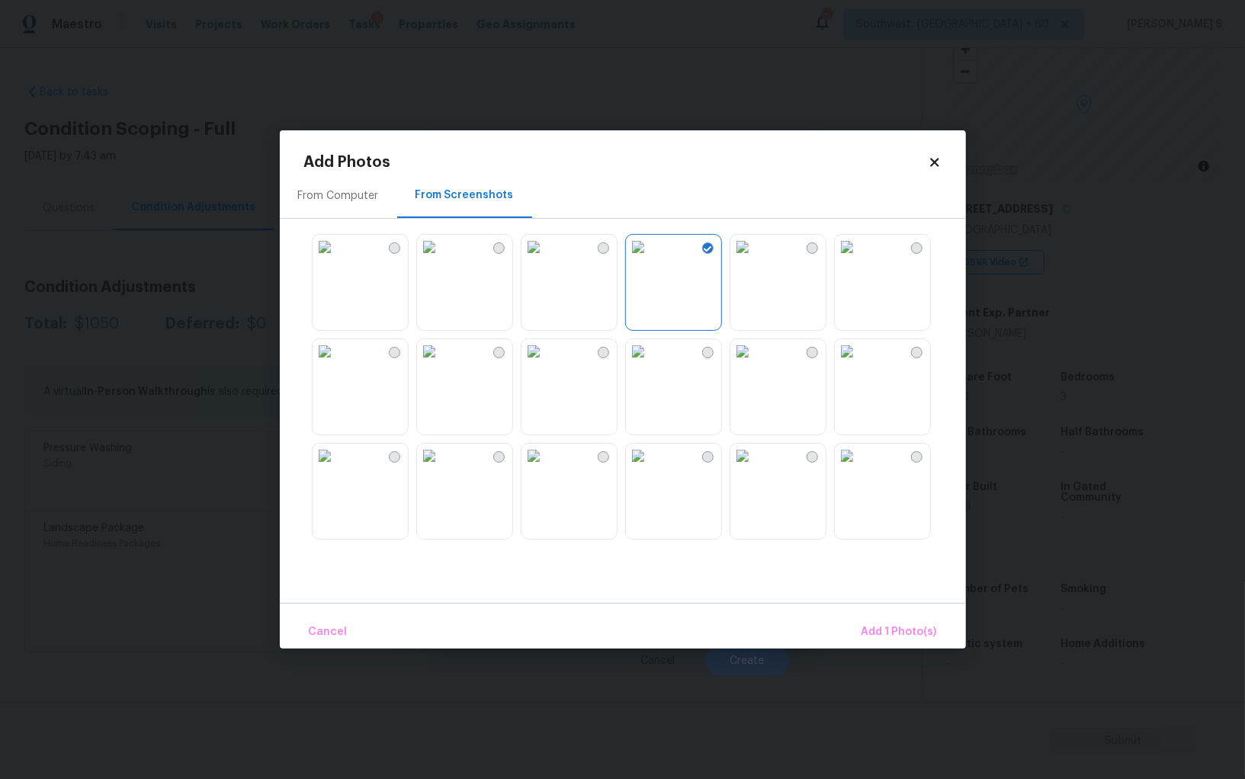
click at [755, 259] on img at bounding box center [742, 247] width 24 height 24
click at [650, 364] on img at bounding box center [638, 351] width 24 height 24
click at [546, 364] on img at bounding box center [534, 351] width 24 height 24
click at [546, 447] on img at bounding box center [534, 456] width 24 height 24
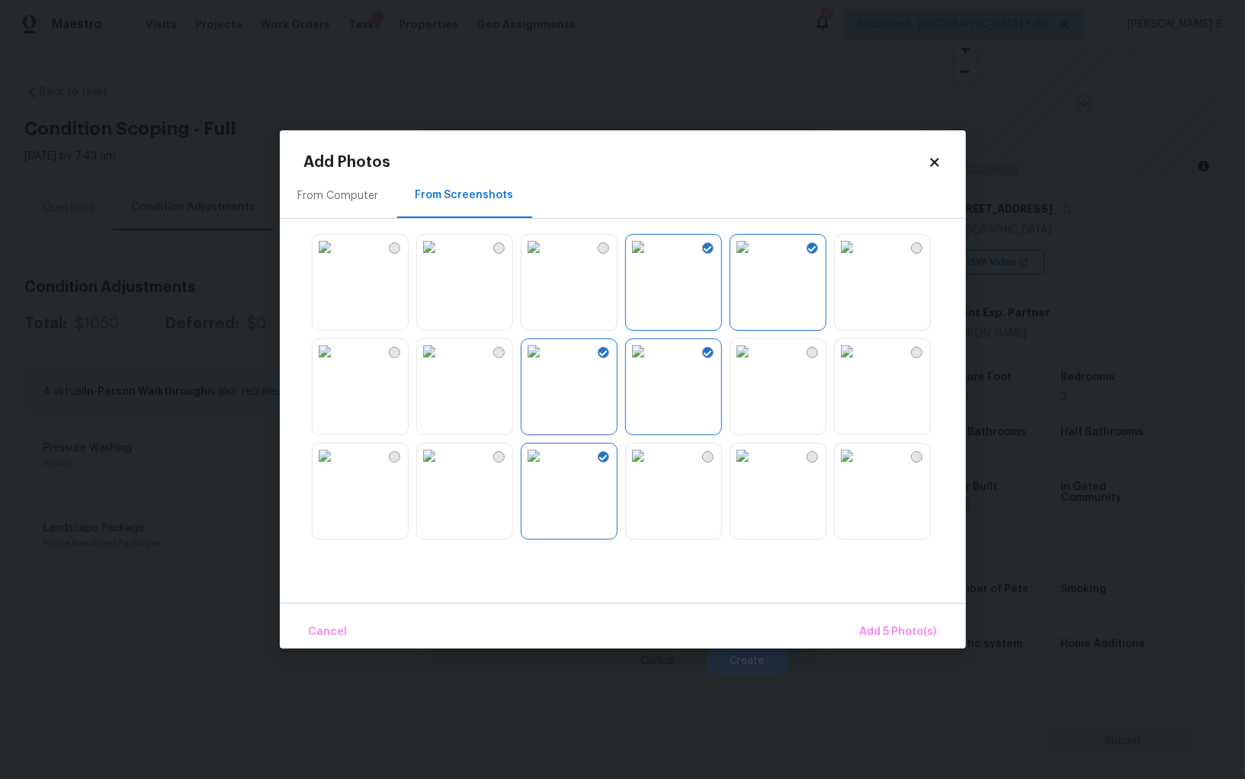
click at [441, 364] on img at bounding box center [429, 351] width 24 height 24
click at [335, 364] on img at bounding box center [325, 351] width 24 height 24
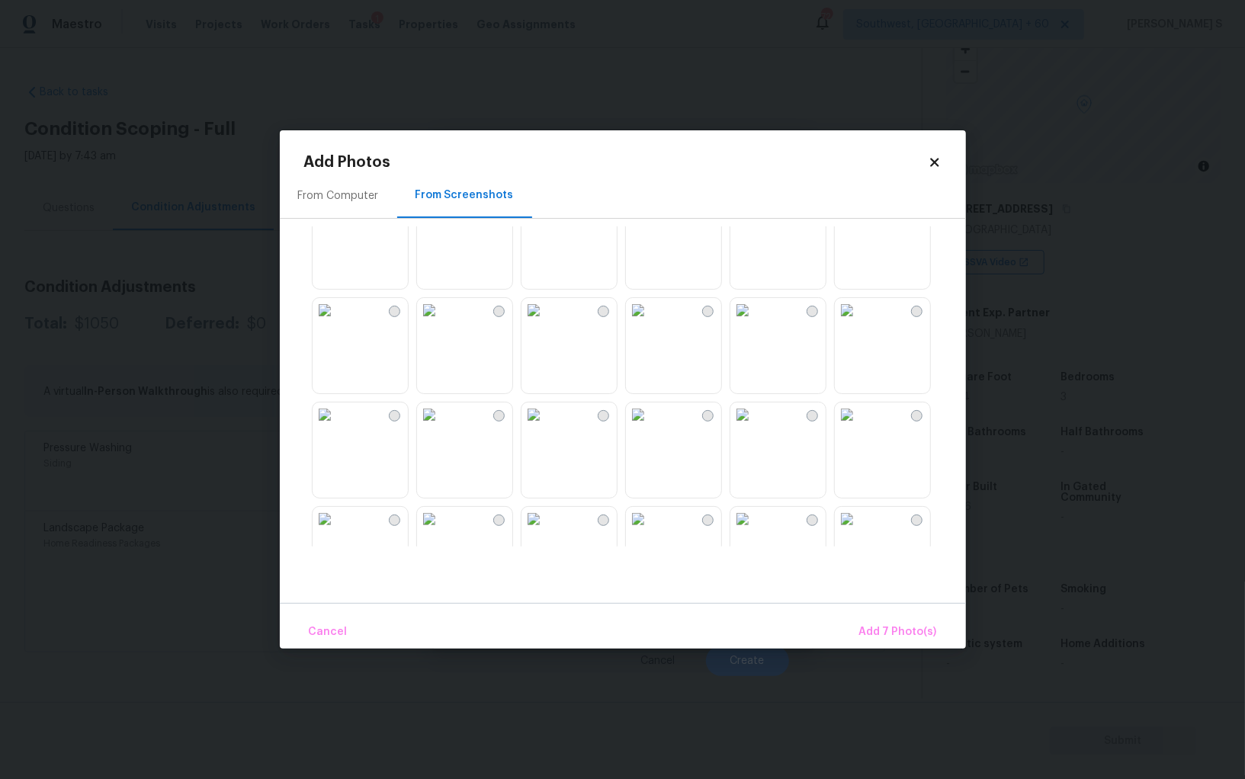
scroll to position [778, 0]
click at [441, 408] on img at bounding box center [429, 408] width 24 height 24
click at [424, 316] on img at bounding box center [429, 304] width 24 height 24
click at [337, 316] on img at bounding box center [325, 304] width 24 height 24
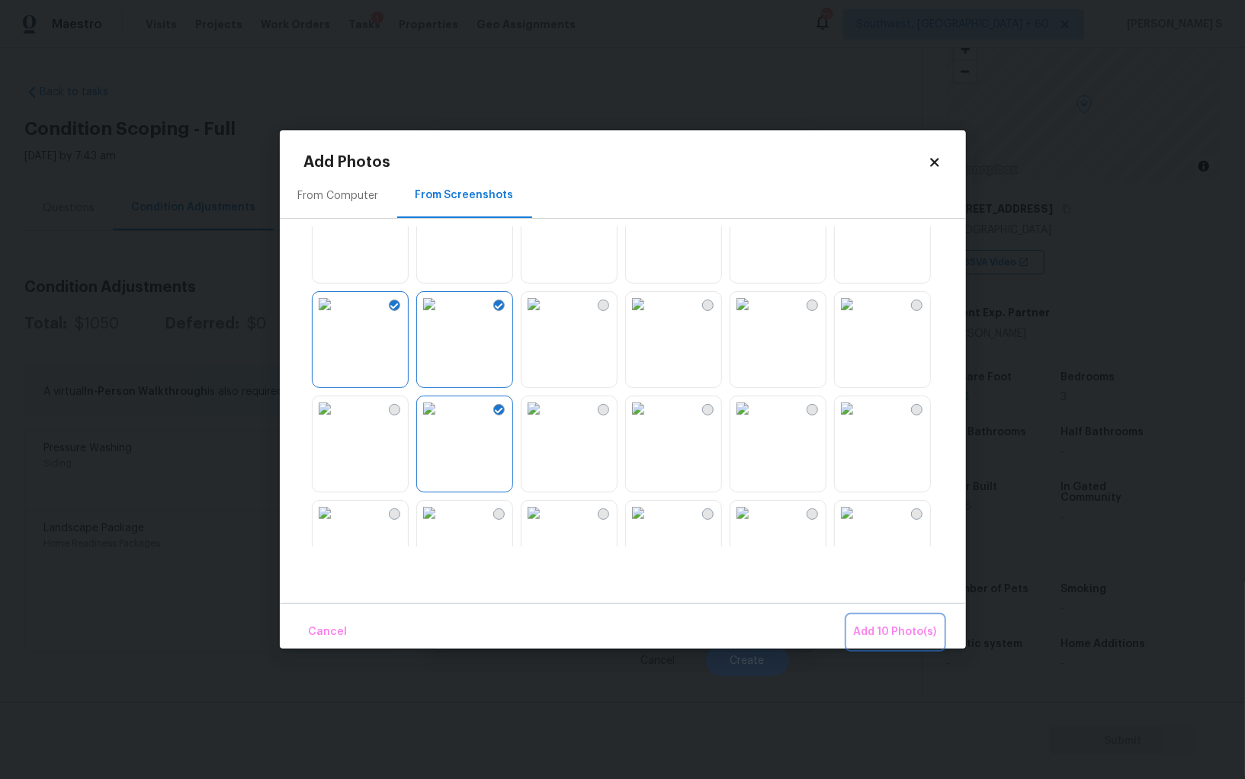
click at [878, 631] on span "Add 10 Photo(s)" at bounding box center [895, 632] width 83 height 19
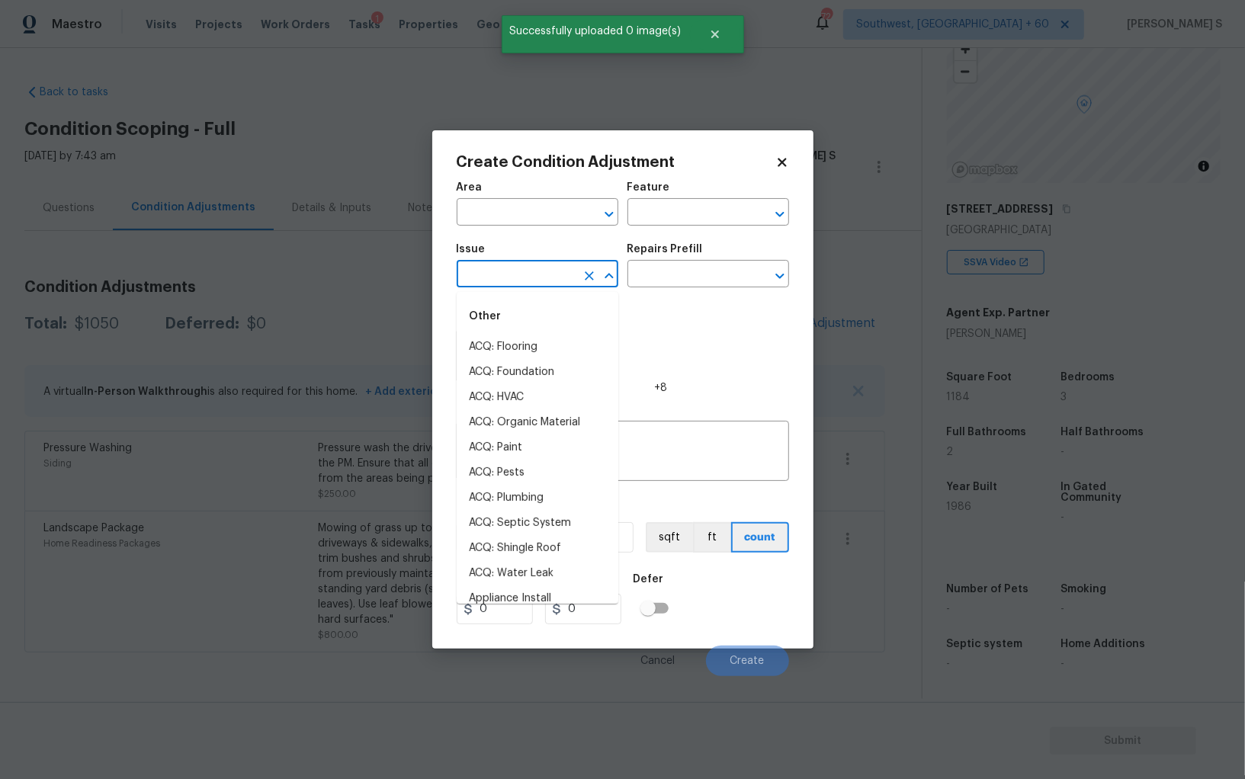
click at [515, 274] on input "text" at bounding box center [516, 276] width 119 height 24
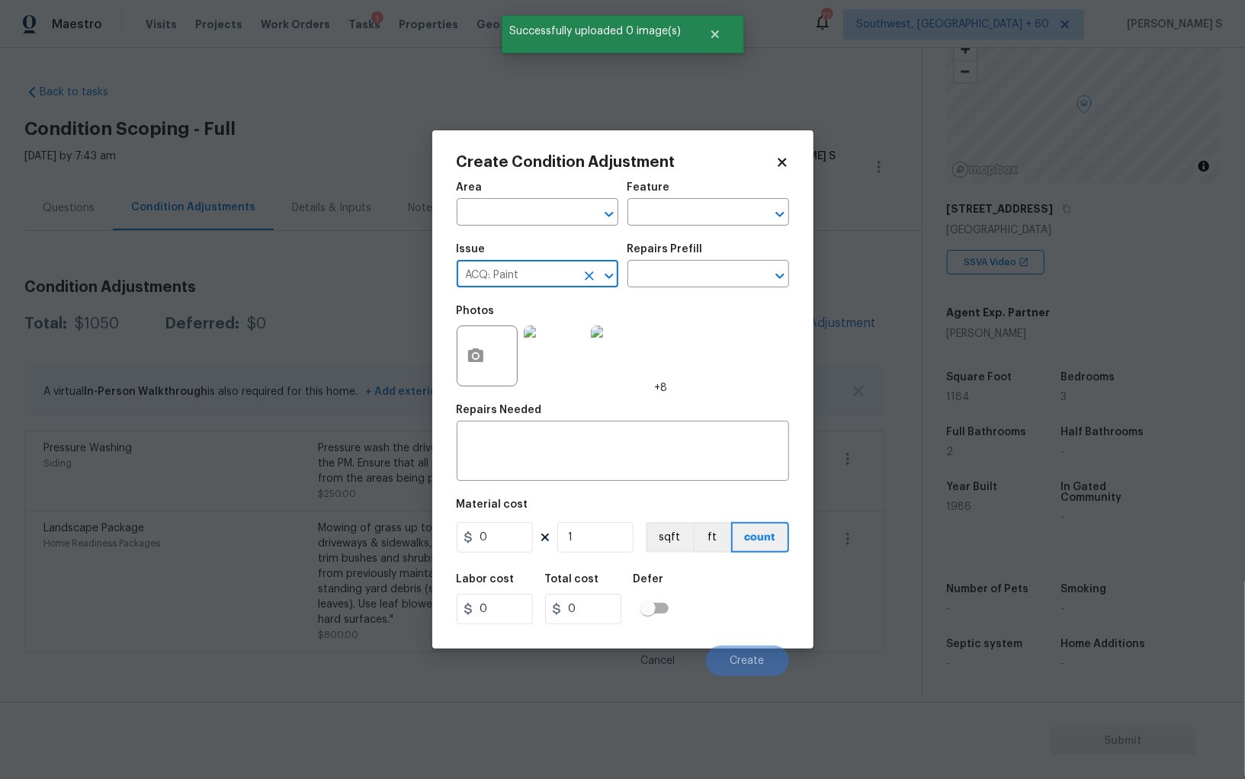
type input "ACQ: Paint"
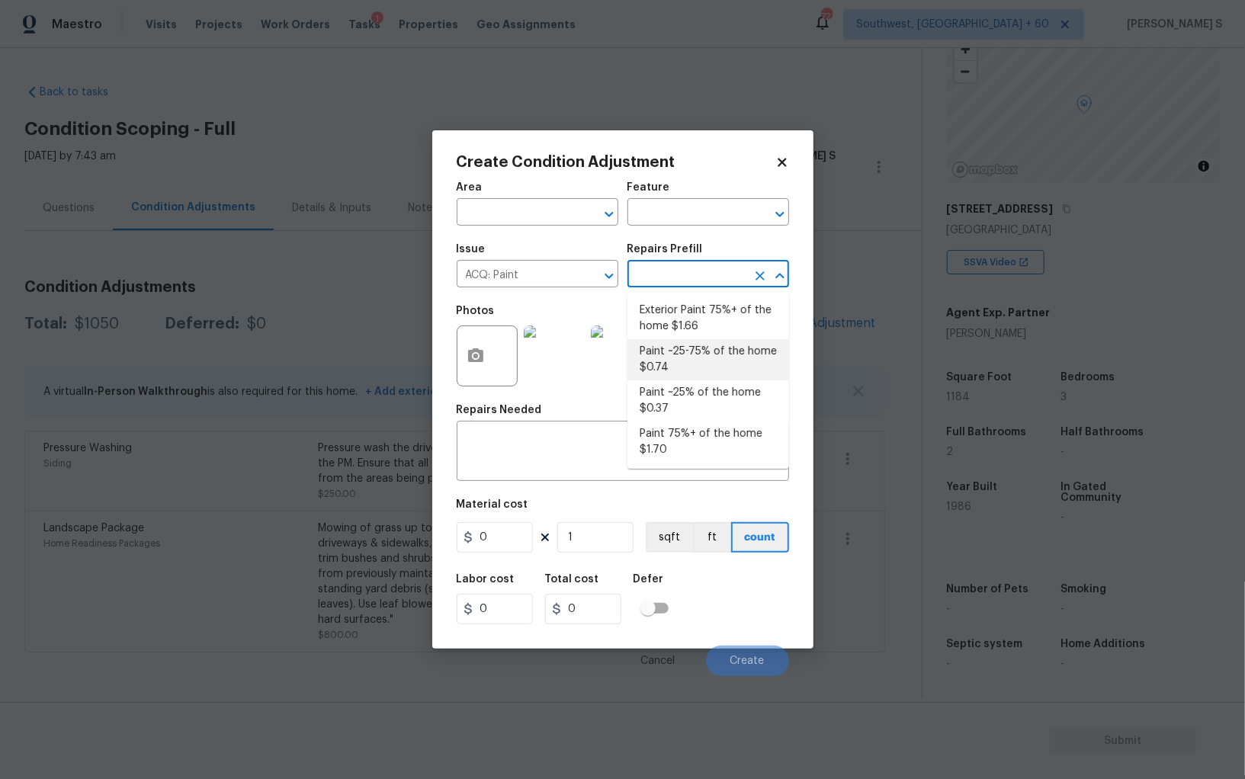
click at [707, 358] on li "Paint ~25-75% of the home $0.74" at bounding box center [709, 359] width 162 height 41
type input "Acquisition"
type textarea "Acquisition Scope: ~25 - 75% of the home needs interior paint"
type input "0.74"
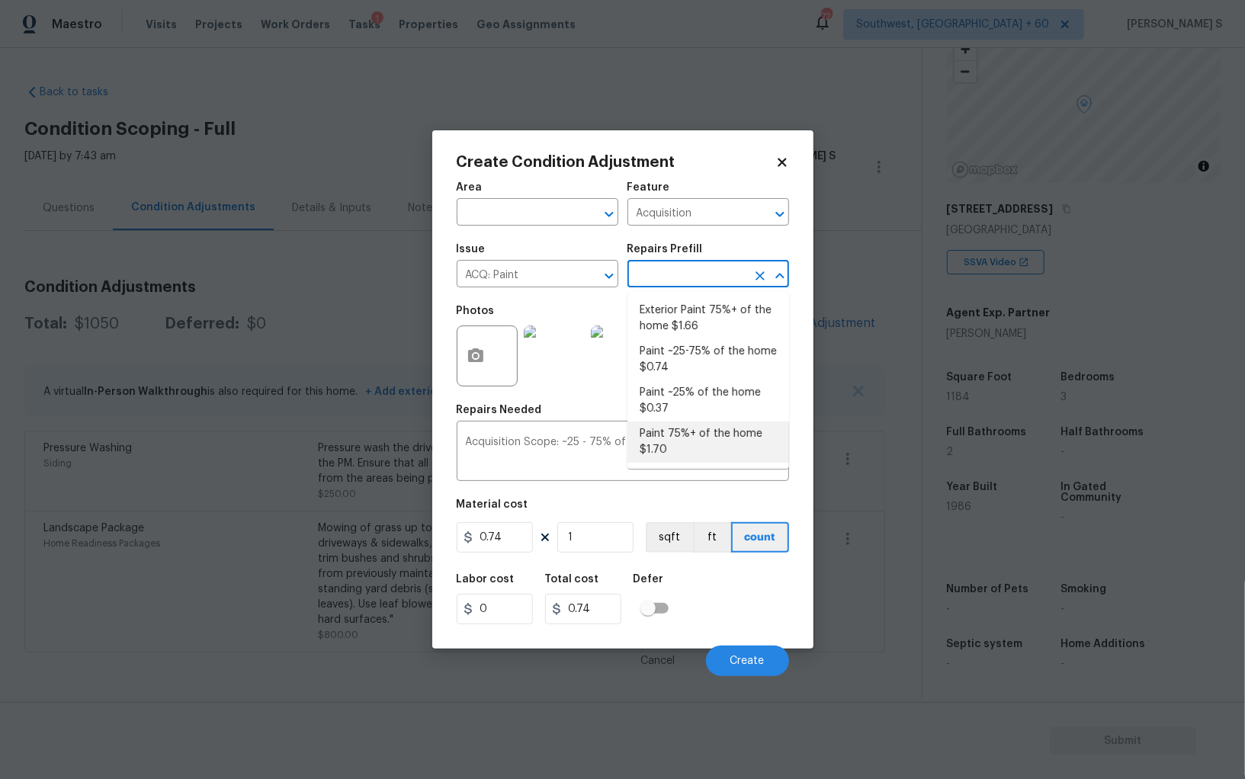
click at [701, 432] on li "Paint 75%+ of the home $1.70" at bounding box center [709, 442] width 162 height 41
type textarea "Acquisition Scope: 75%+ of the home will likely require interior paint"
type input "1.7"
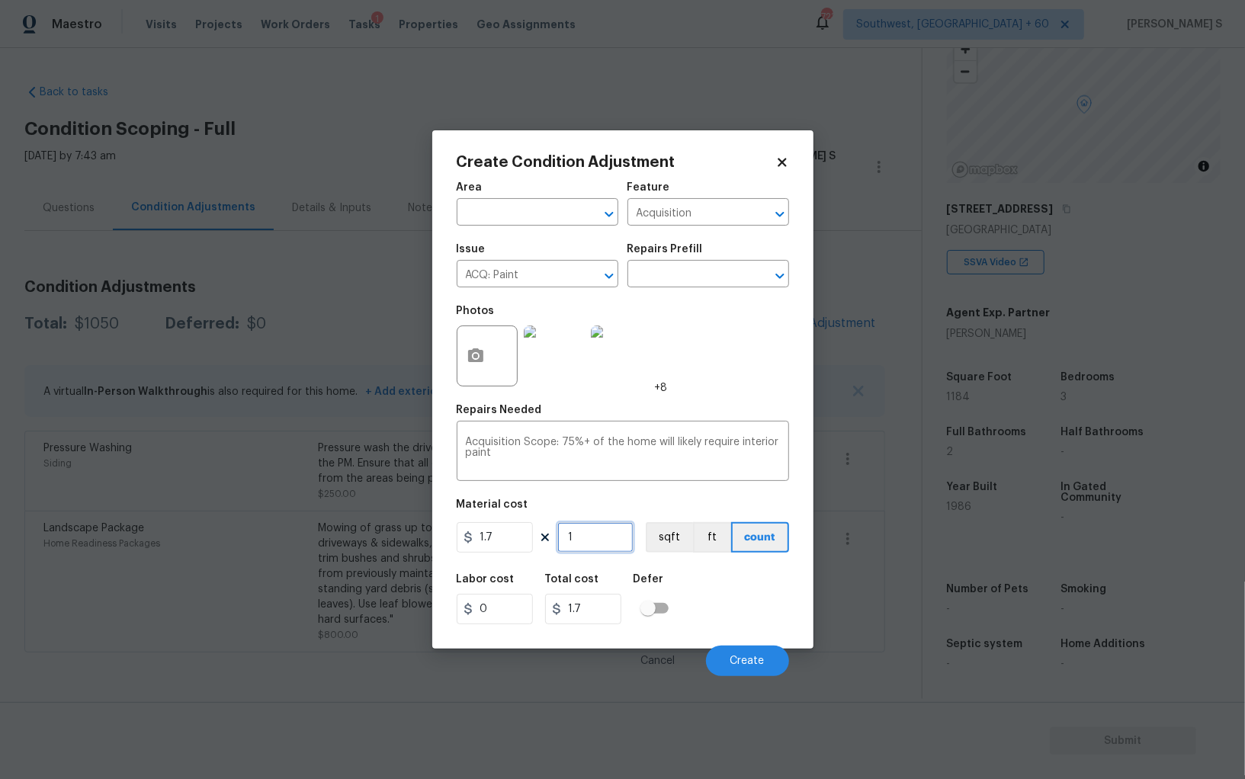
click at [576, 542] on input "1" at bounding box center [595, 537] width 76 height 30
type input "11"
type input "18.7"
type input "118"
type input "200.6"
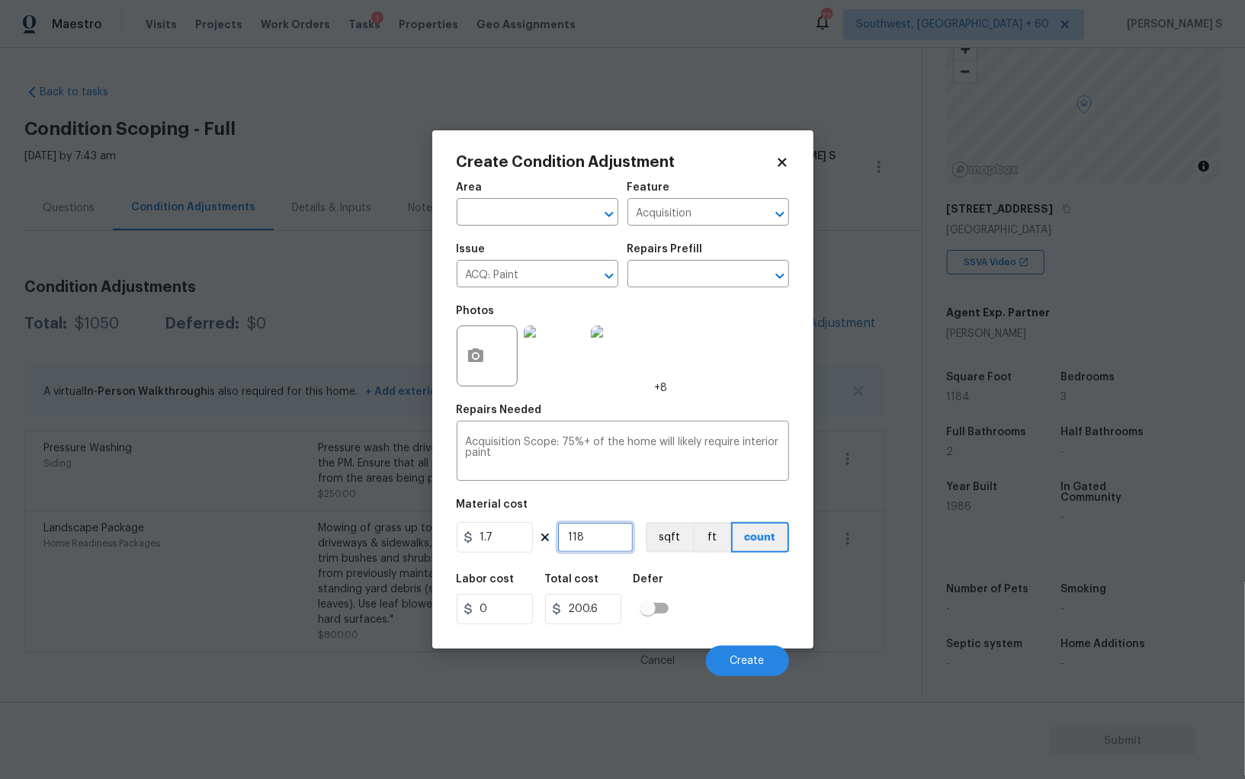
type input "1184"
type input "2012.8"
type input "1184"
click at [732, 608] on div "Labor cost 0 Total cost 2012.8 Defer" at bounding box center [623, 599] width 332 height 69
click at [752, 656] on span "Create" at bounding box center [747, 661] width 34 height 11
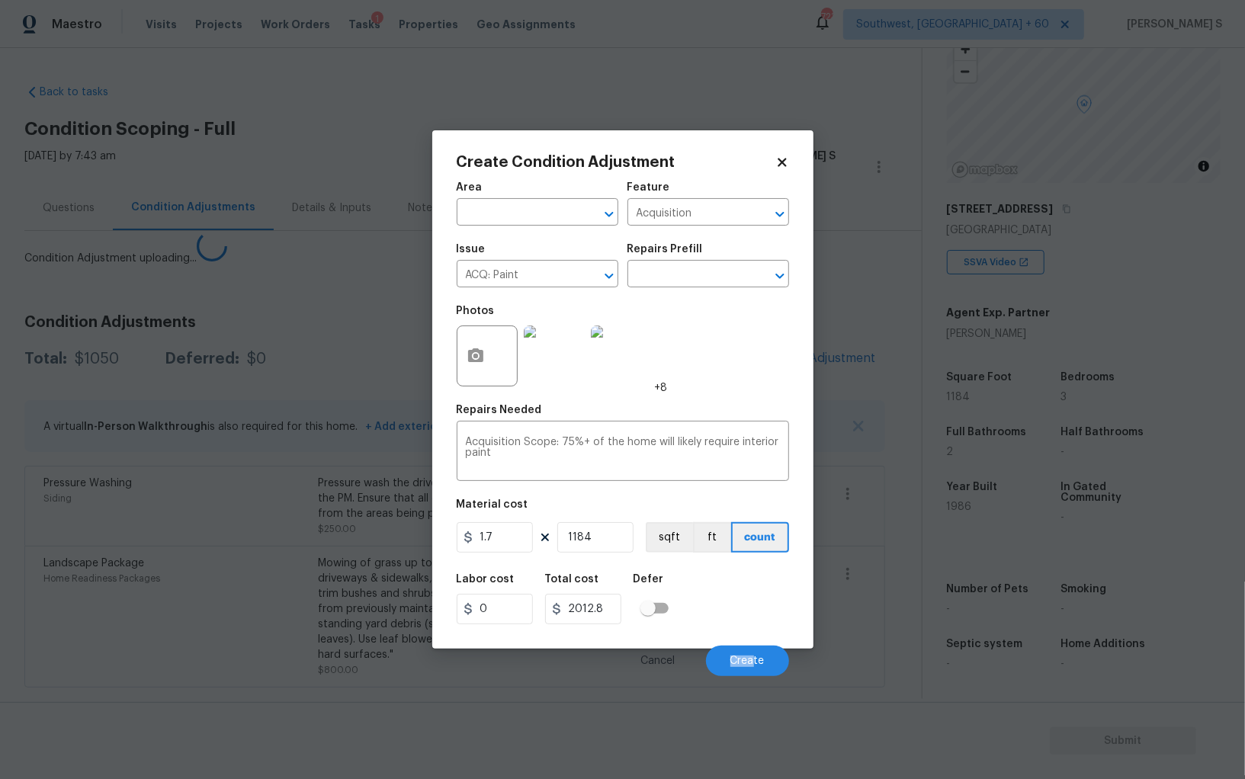
click at [261, 557] on body "Maestro Visits Projects Work Orders Tasks 1 Properties Geo Assignments 723 Sout…" at bounding box center [622, 389] width 1245 height 779
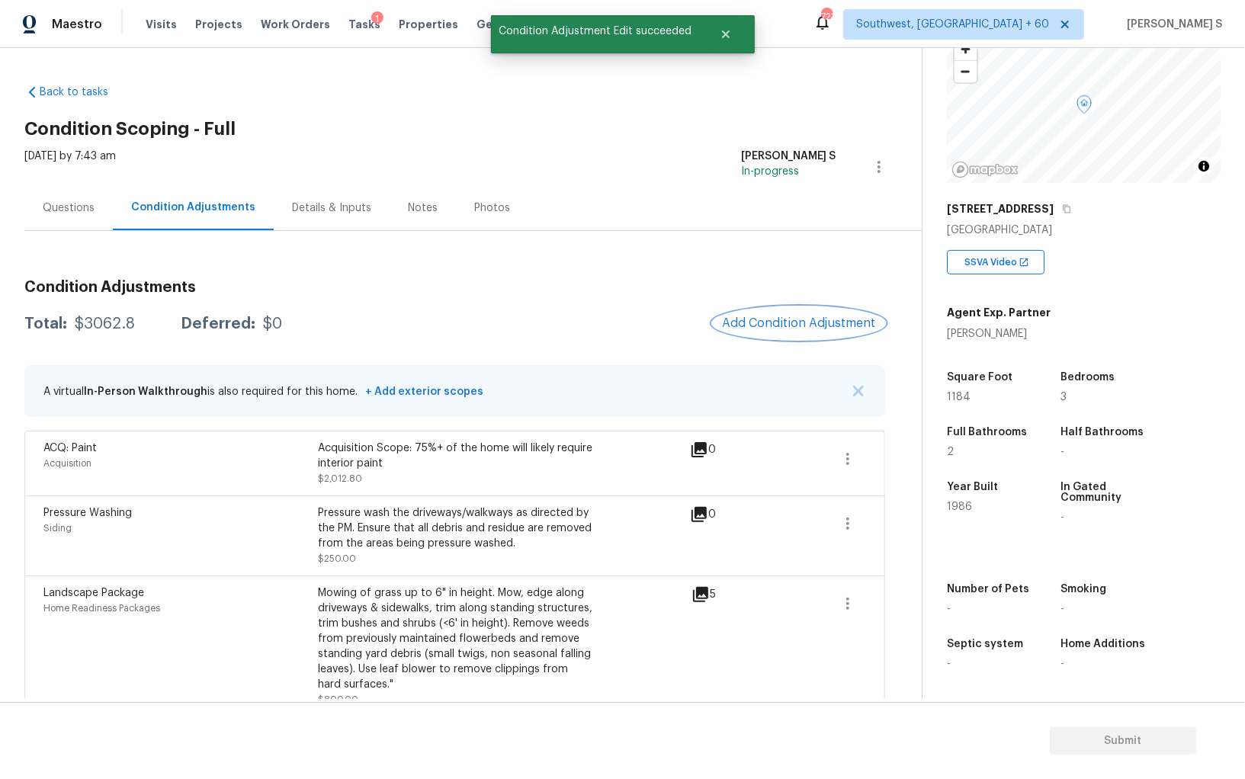
click at [796, 319] on span "Add Condition Adjustment" at bounding box center [799, 323] width 154 height 14
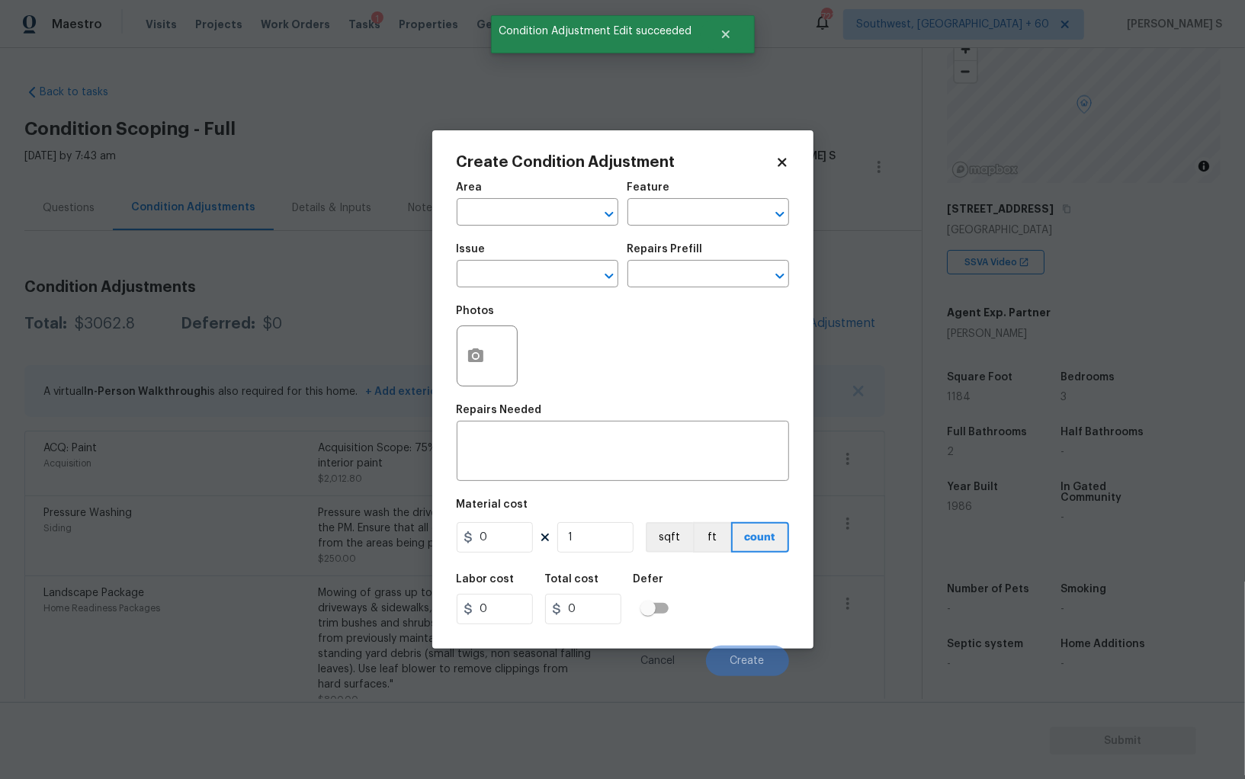
click at [451, 362] on div "Create Condition Adjustment Area ​ Feature ​ Issue ​ Repairs Prefill ​ Photos R…" at bounding box center [622, 389] width 381 height 518
click at [507, 352] on div at bounding box center [487, 356] width 61 height 61
click at [486, 352] on button "button" at bounding box center [475, 355] width 37 height 59
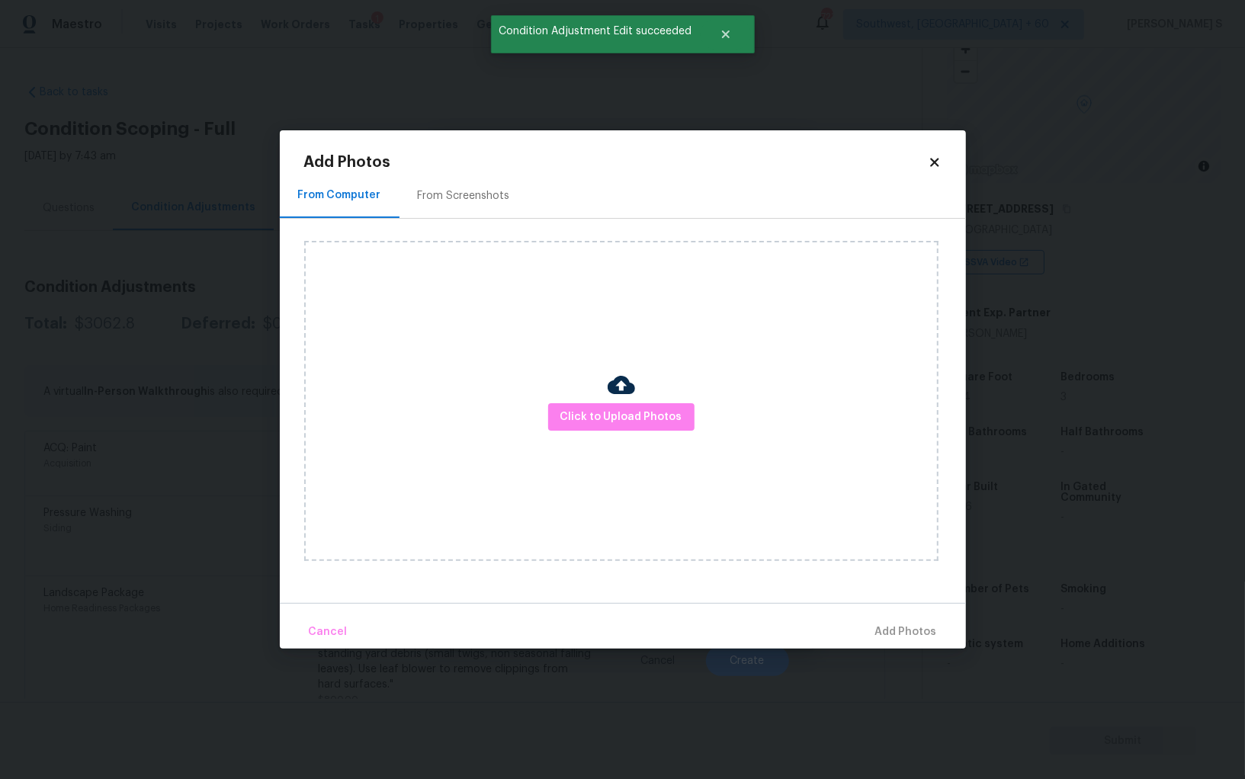
click at [471, 211] on div "From Screenshots" at bounding box center [464, 195] width 129 height 45
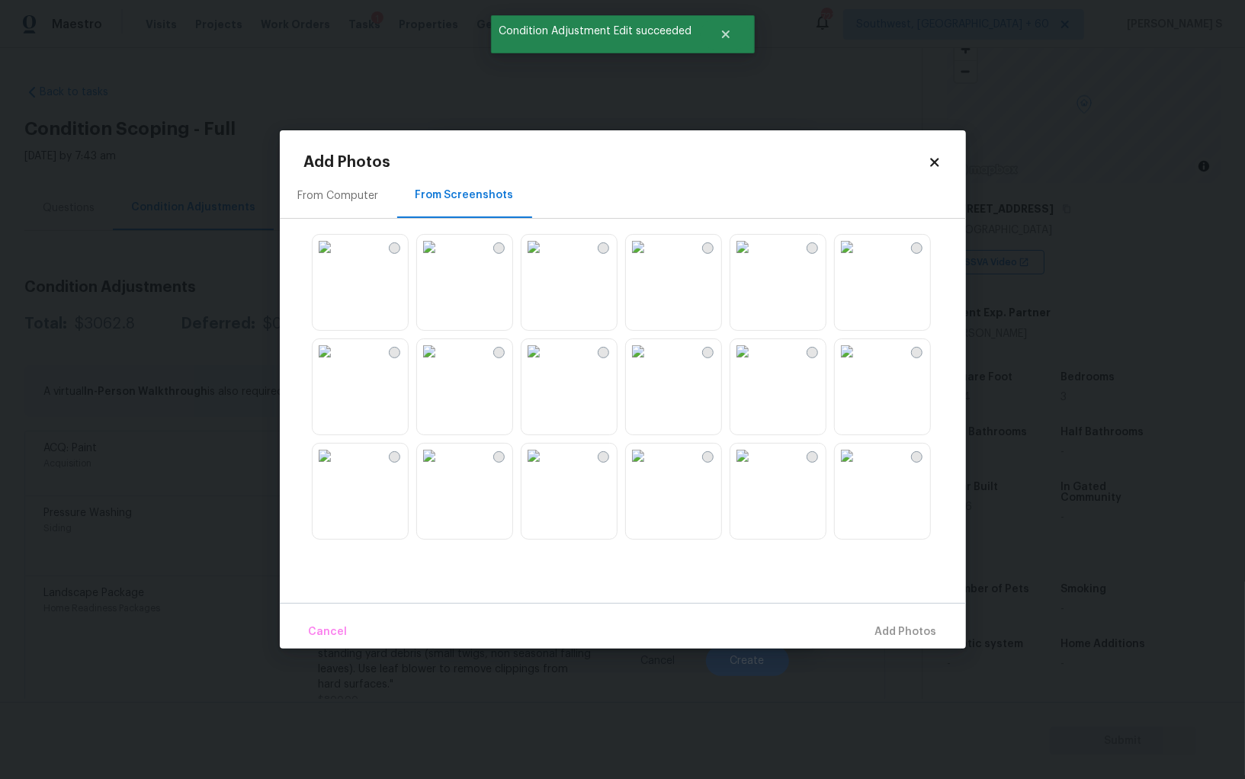
click at [546, 364] on img at bounding box center [534, 351] width 24 height 24
click at [546, 348] on img at bounding box center [534, 351] width 24 height 24
click at [650, 259] on img at bounding box center [638, 247] width 24 height 24
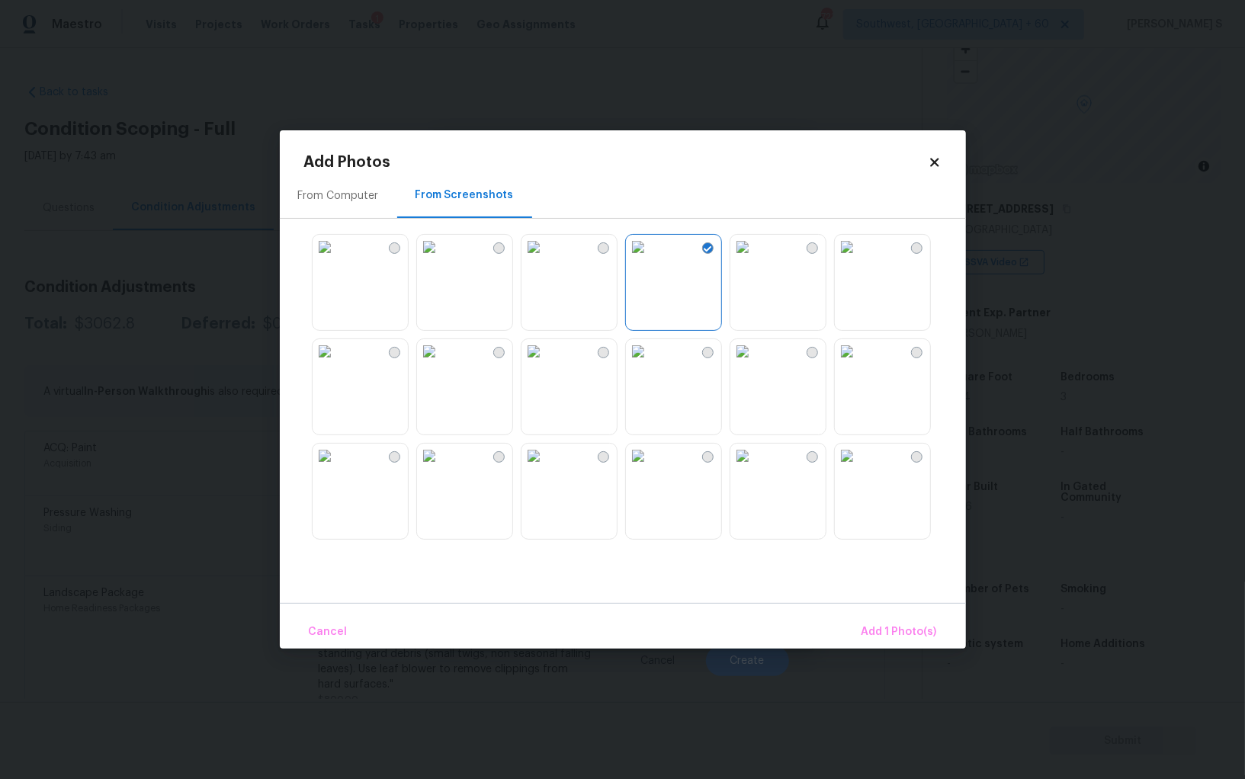
click at [755, 259] on img at bounding box center [742, 247] width 24 height 24
click at [518, 409] on div at bounding box center [635, 386] width 662 height 320
click at [534, 364] on img at bounding box center [534, 351] width 24 height 24
click at [441, 364] on img at bounding box center [429, 351] width 24 height 24
click at [337, 364] on img at bounding box center [325, 351] width 24 height 24
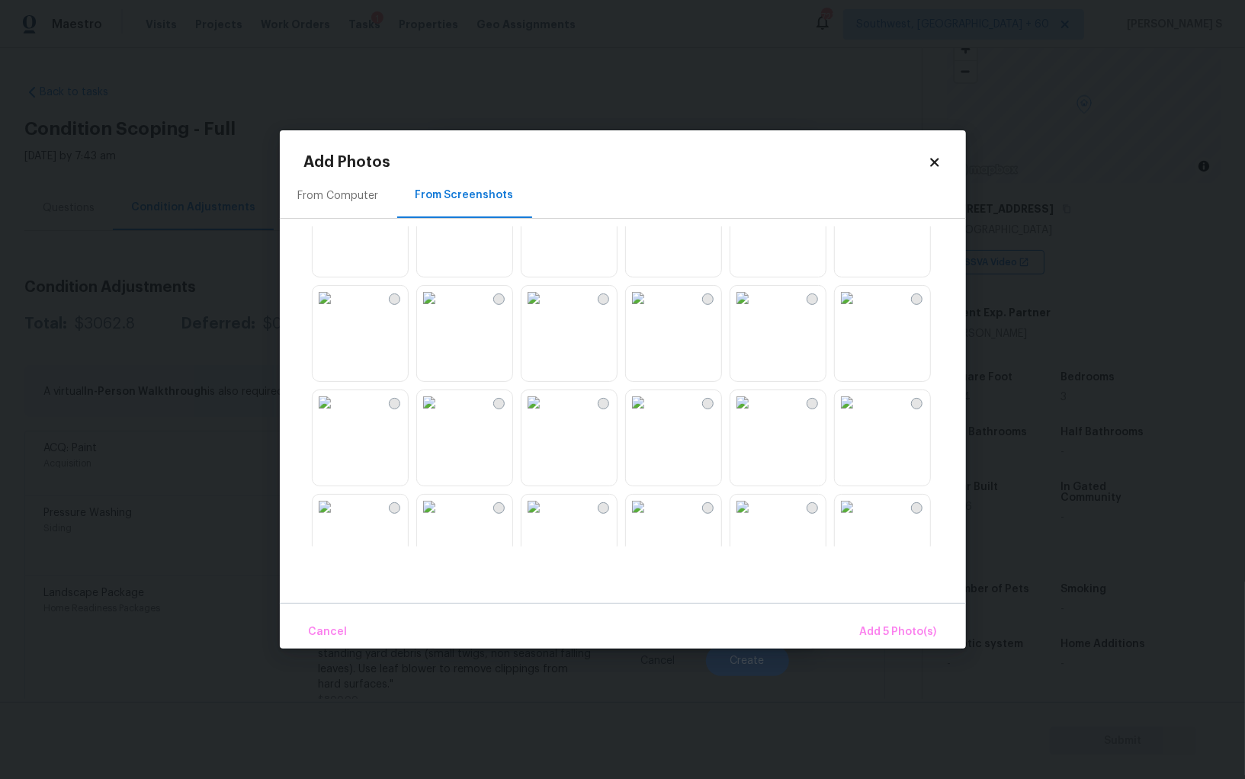
scroll to position [595, 0]
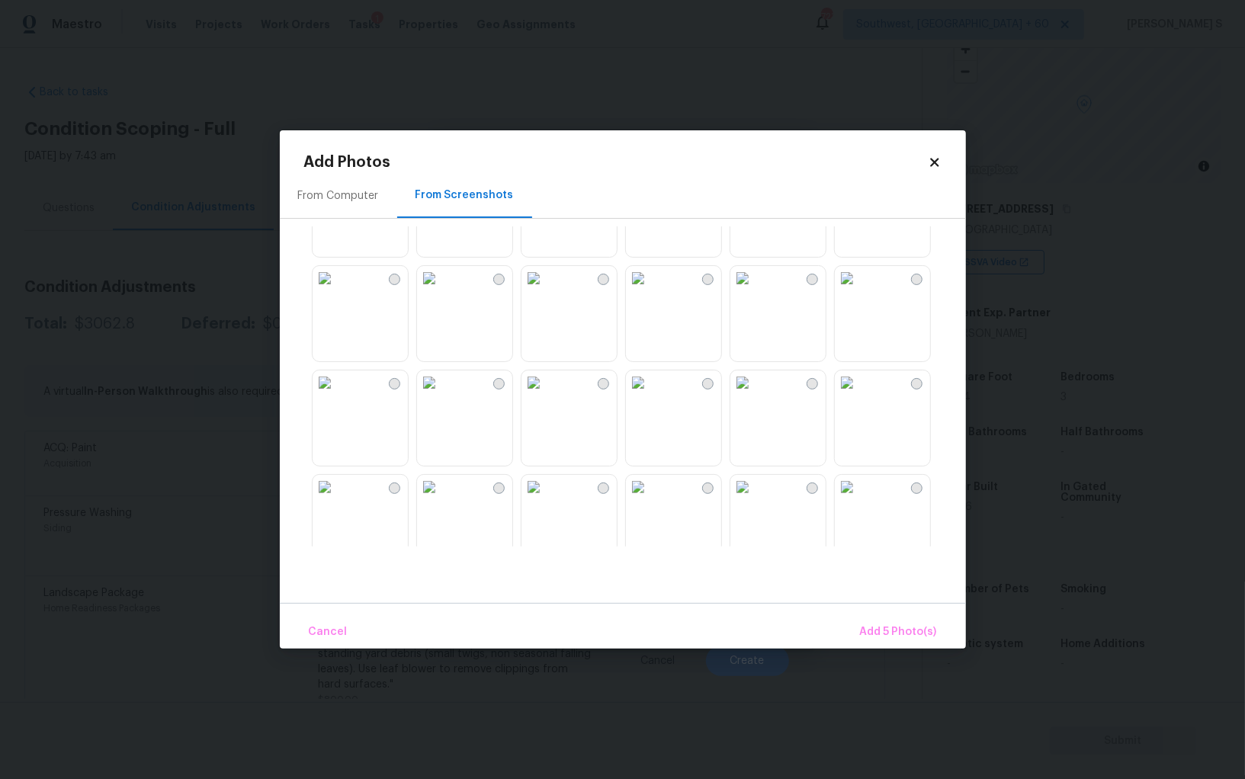
click at [546, 290] on img at bounding box center [534, 278] width 24 height 24
drag, startPoint x: 506, startPoint y: 312, endPoint x: 560, endPoint y: 461, distance: 158.2
click at [441, 290] on img at bounding box center [429, 278] width 24 height 24
click at [441, 395] on img at bounding box center [429, 383] width 24 height 24
click at [333, 395] on img at bounding box center [325, 383] width 24 height 24
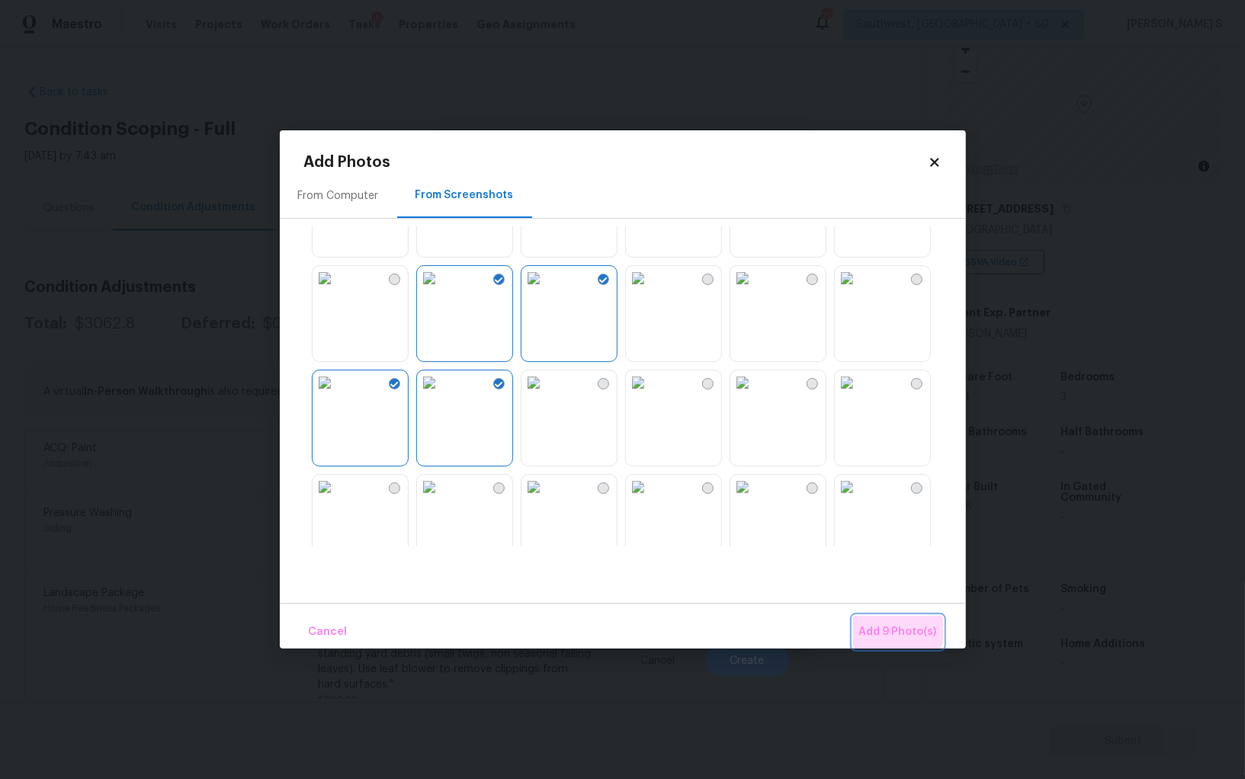
click at [890, 624] on span "Add 9 Photo(s)" at bounding box center [898, 632] width 78 height 19
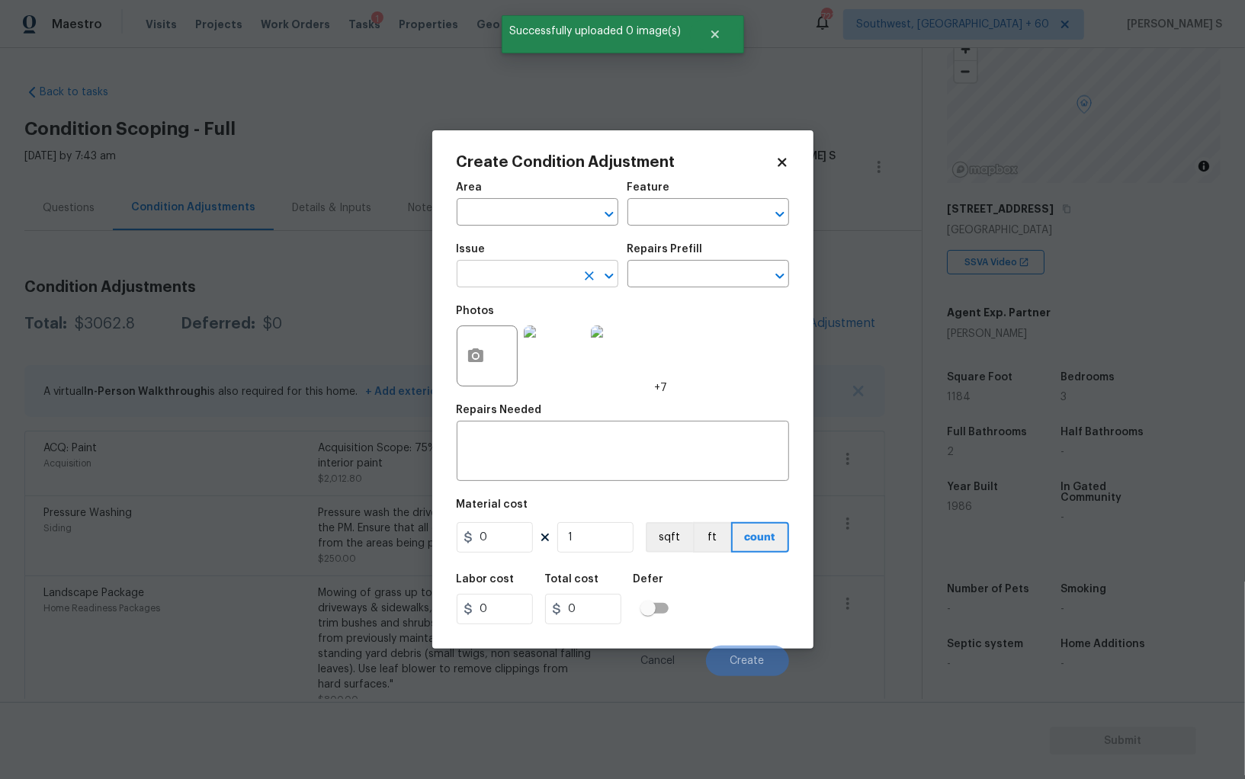
click at [543, 274] on input "text" at bounding box center [516, 276] width 119 height 24
type input "f"
type input "ACQ: Flooring"
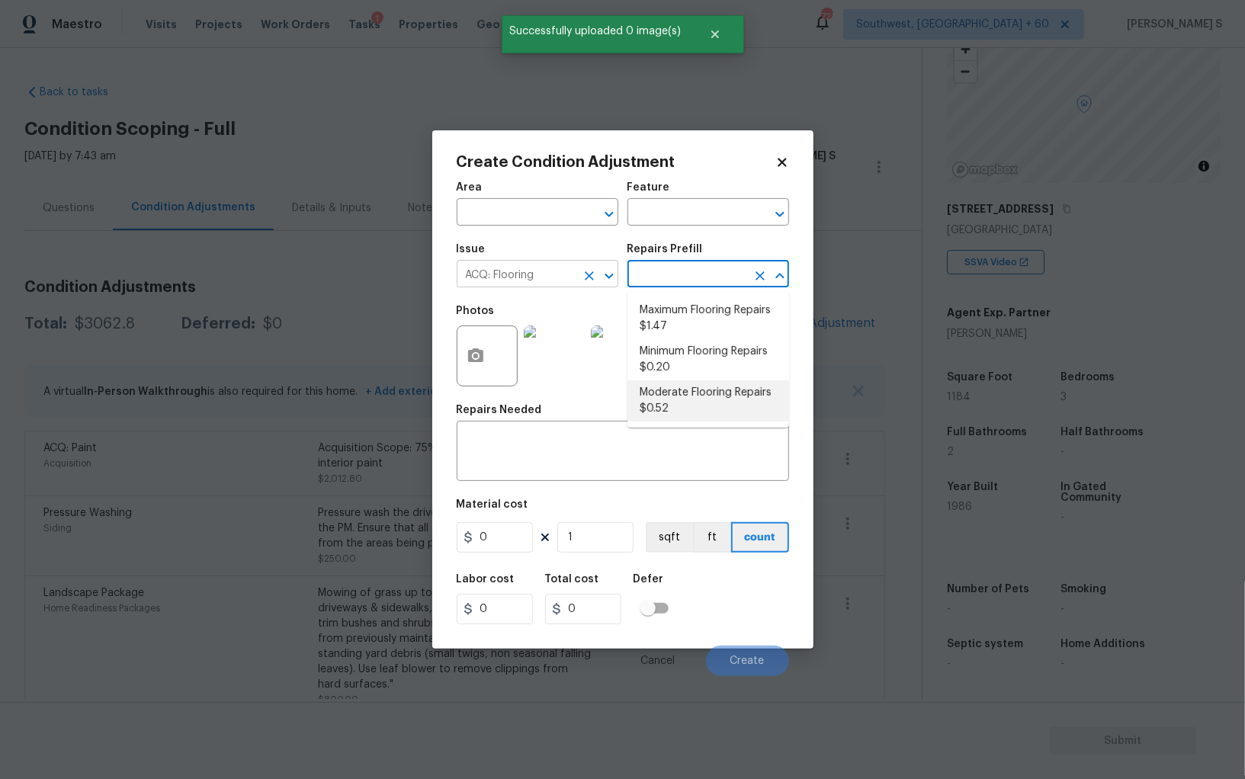
type input "Acquisition"
type textarea "Acquisition Scope: Moderate flooring repairs"
type input "0.52"
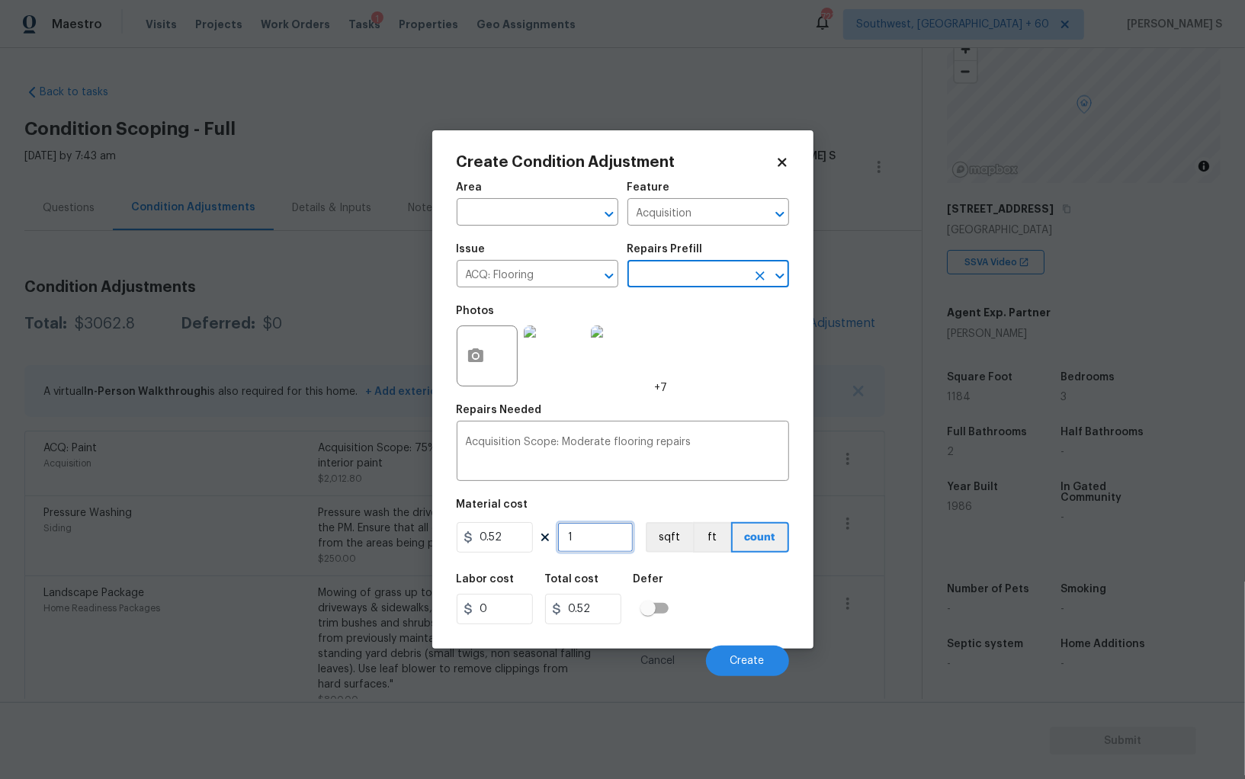
click at [597, 546] on input "1" at bounding box center [595, 537] width 76 height 30
paste input "184"
type input "1184"
type input "615.68"
type input "1184"
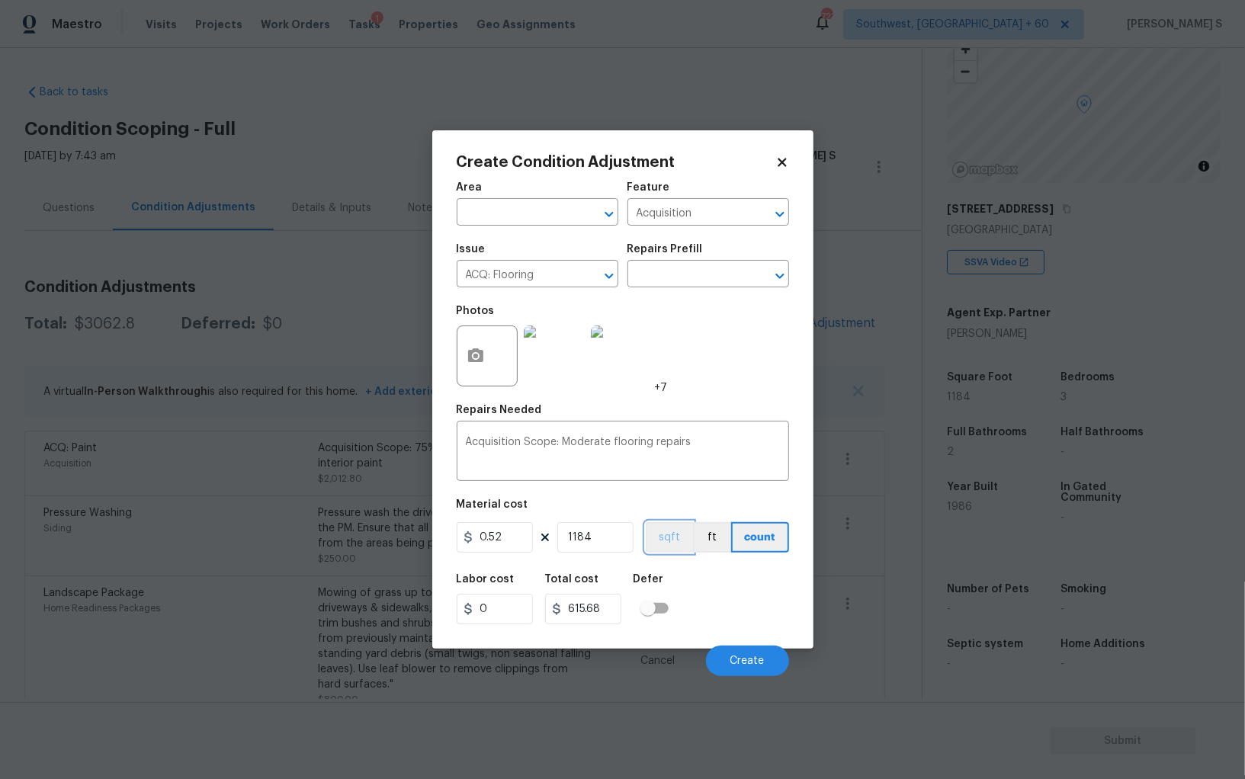
click at [654, 541] on button "sqft" at bounding box center [669, 537] width 47 height 30
click at [692, 609] on div "Labor cost 0 Total cost 615.68 Defer" at bounding box center [623, 599] width 332 height 69
click at [750, 653] on button "Create" at bounding box center [747, 661] width 83 height 30
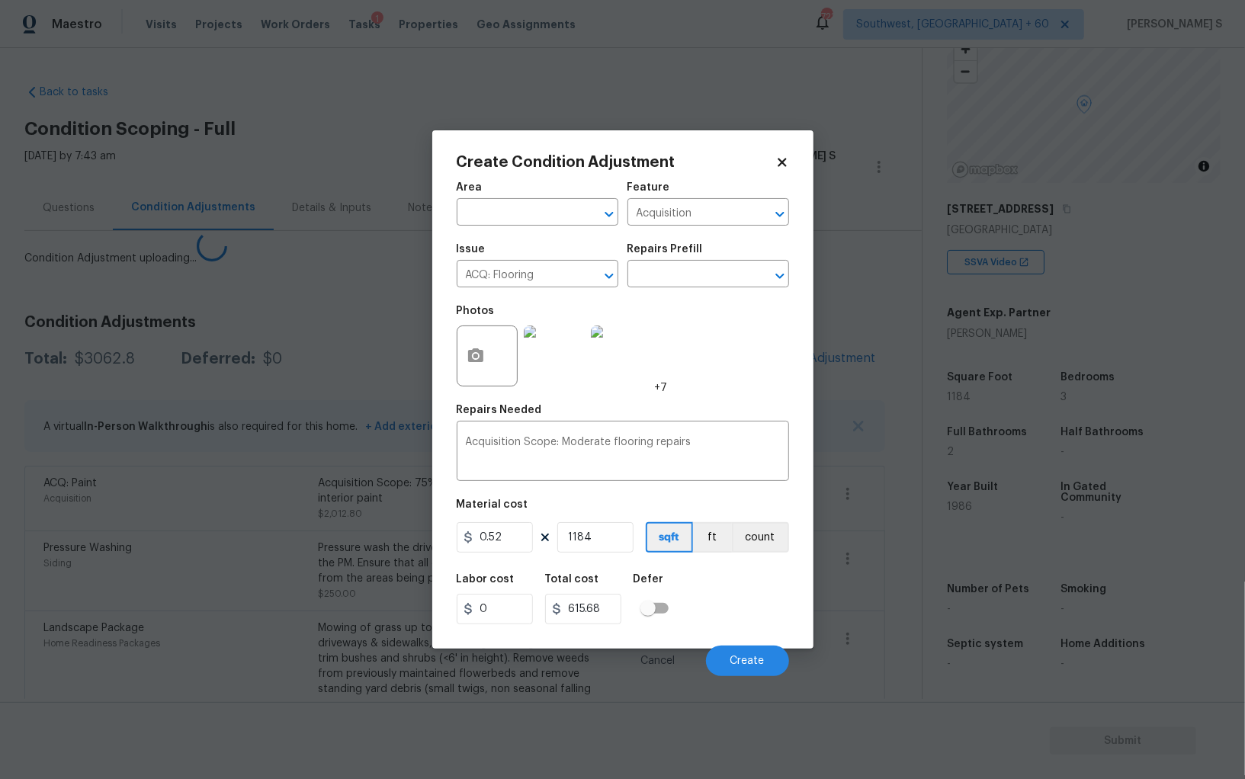
click at [241, 572] on body "Maestro Visits Projects Work Orders Tasks 1 Properties Geo Assignments 723 Sout…" at bounding box center [622, 389] width 1245 height 779
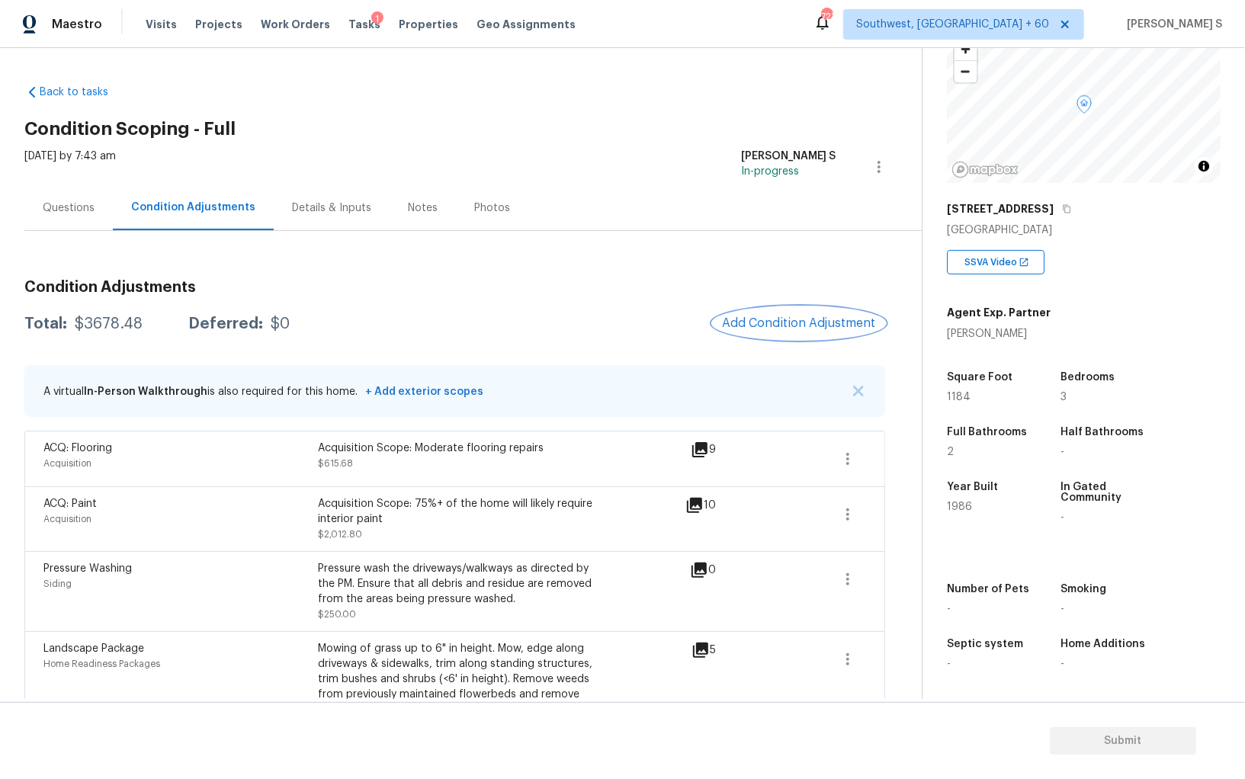
click at [784, 322] on span "Add Condition Adjustment" at bounding box center [799, 323] width 154 height 14
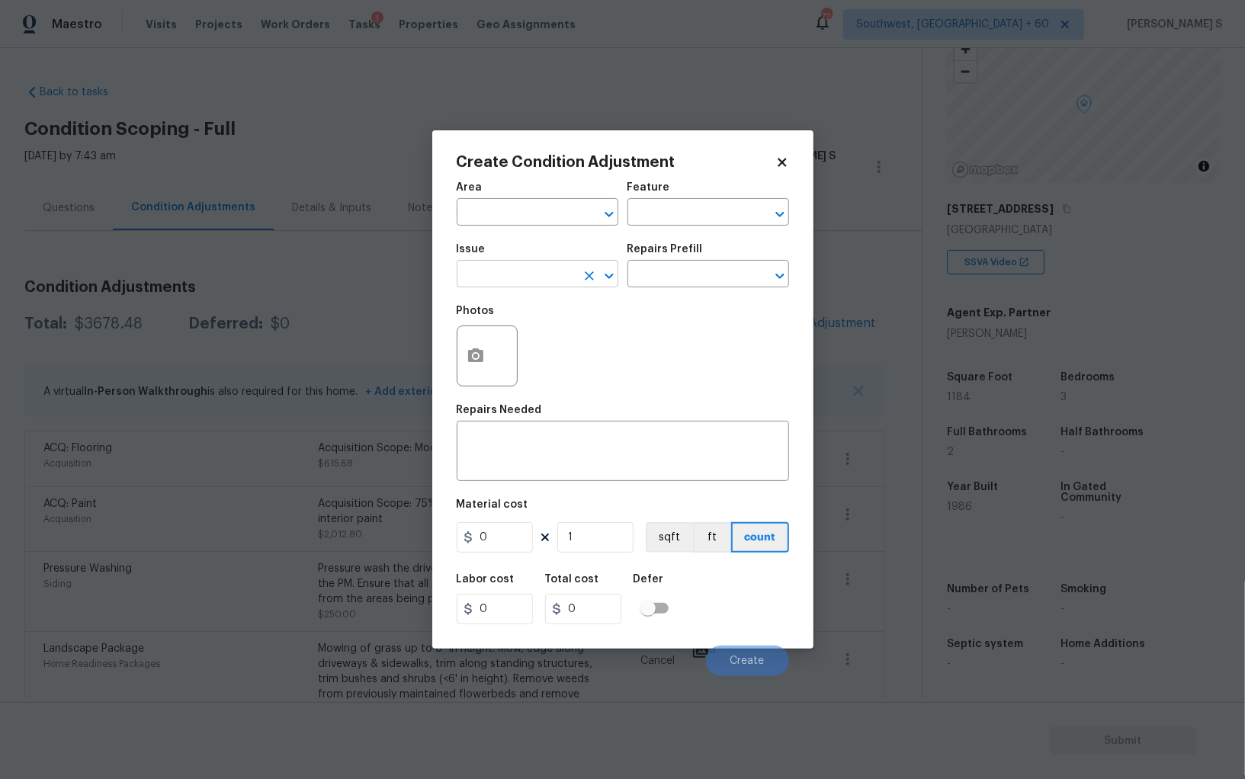
click at [507, 282] on input "text" at bounding box center [516, 276] width 119 height 24
type input "Light Pet Odor"
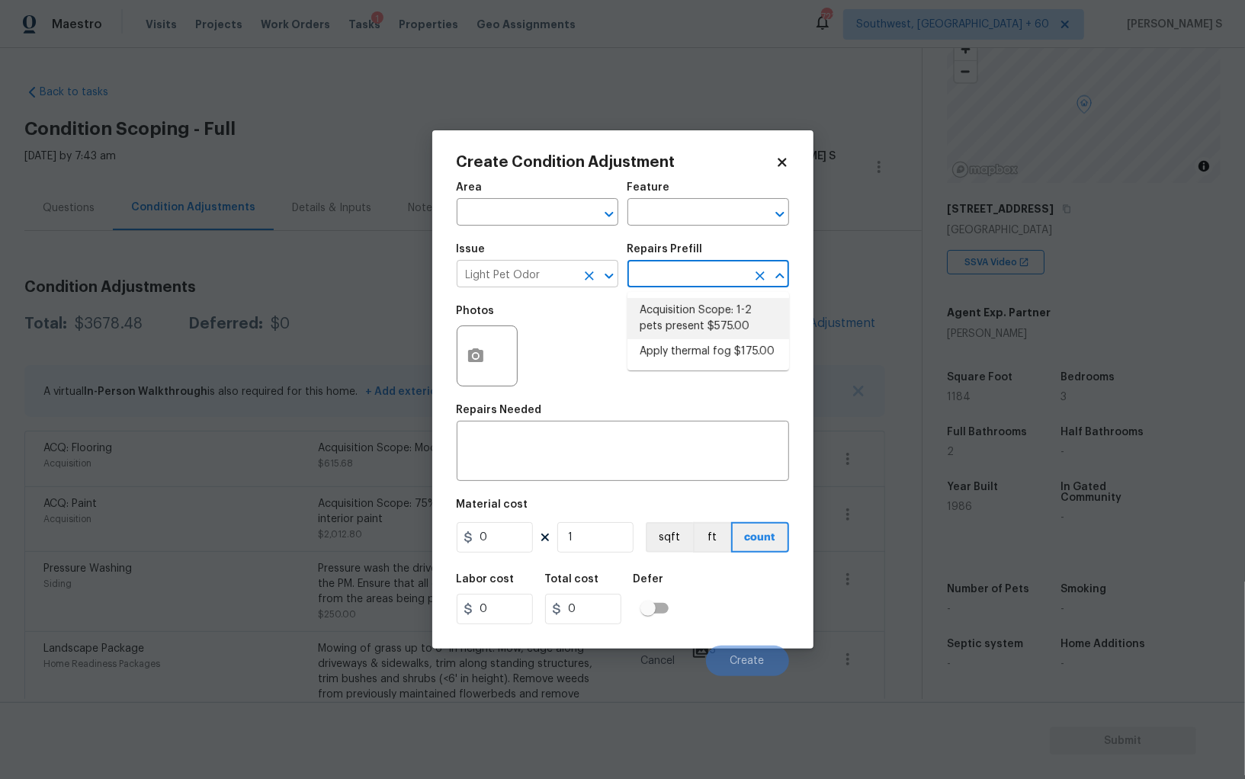
type textarea "Acquisition Scope: 1-2 pets present"
type input "575"
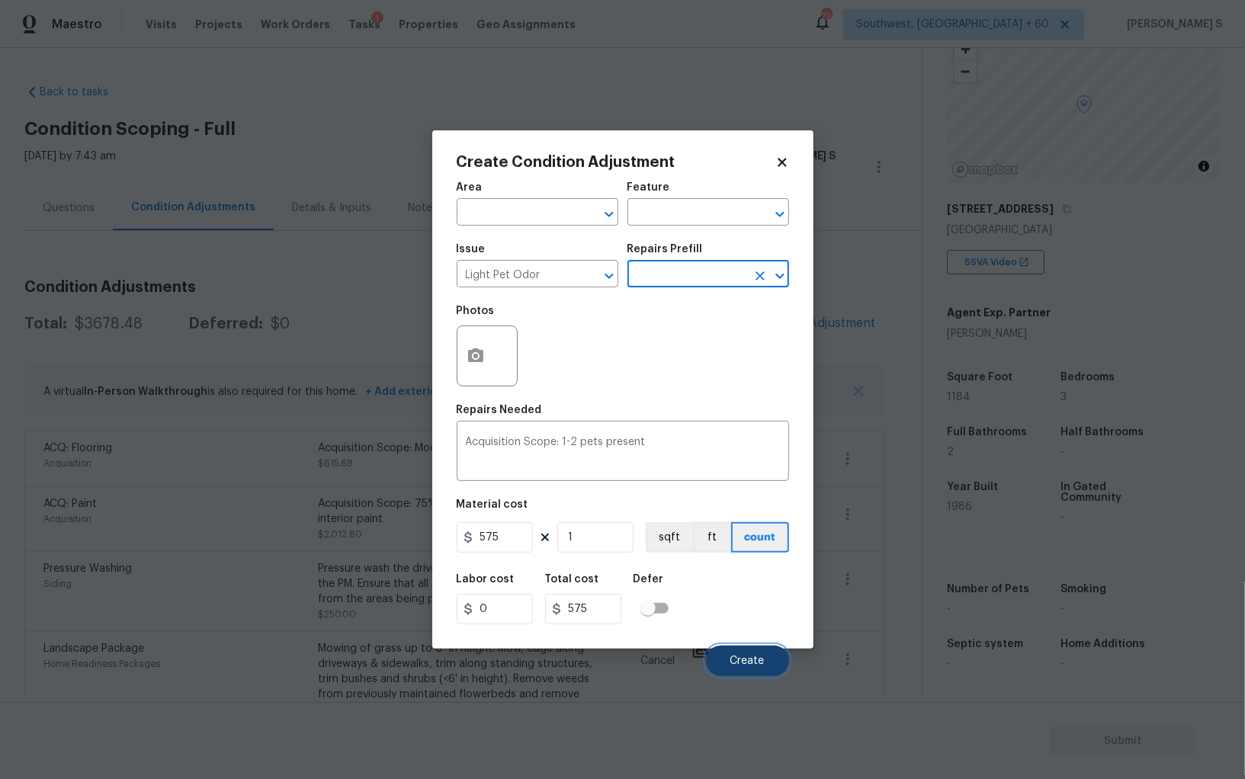
click at [742, 665] on span "Create" at bounding box center [747, 661] width 34 height 11
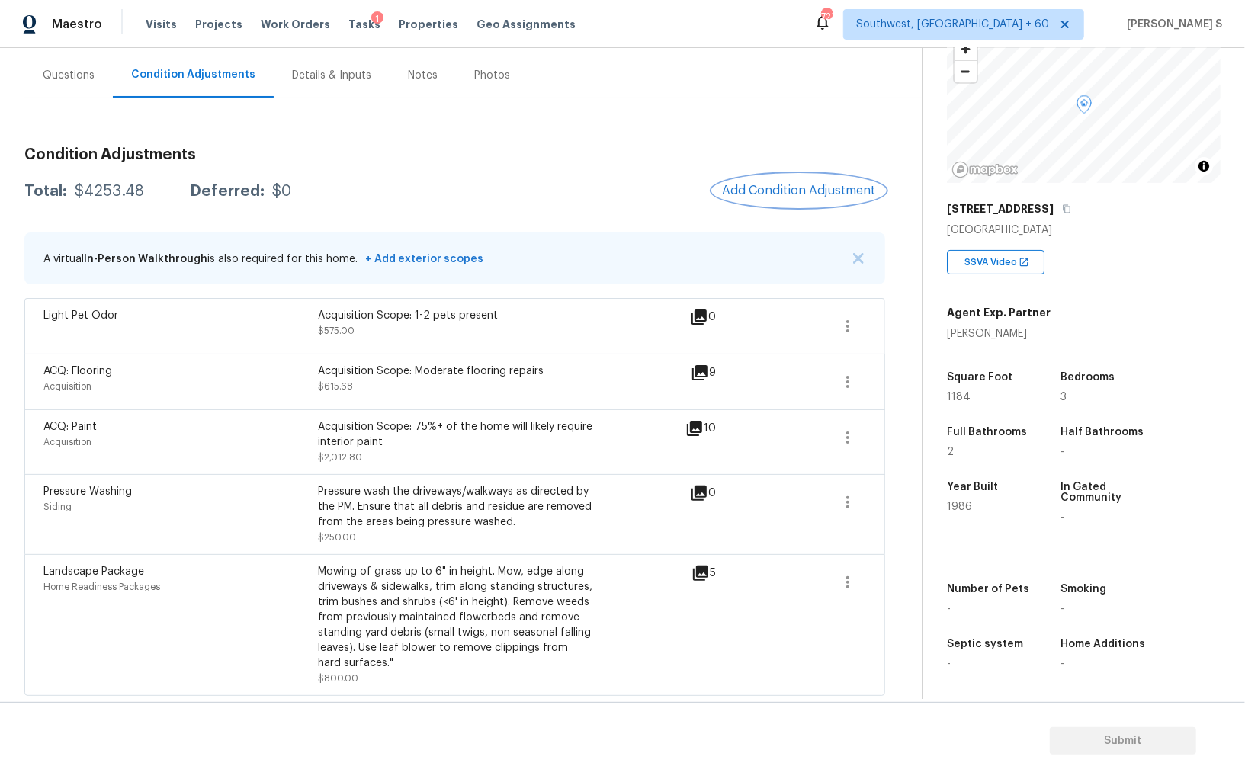
scroll to position [0, 0]
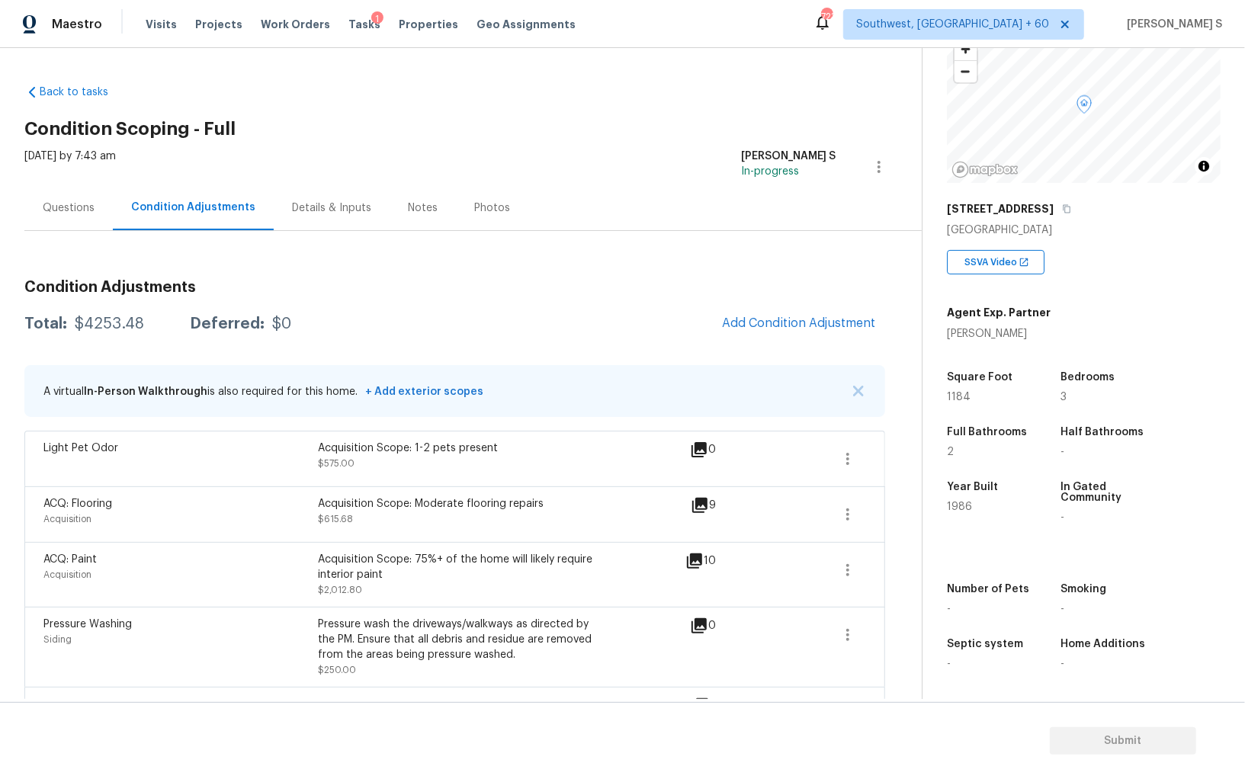
click at [526, 333] on div "Total: $4253.48 Deferred: $0 Add Condition Adjustment" at bounding box center [454, 324] width 861 height 34
click at [860, 470] on button "button" at bounding box center [848, 459] width 37 height 37
click at [953, 452] on div "Edit" at bounding box center [934, 455] width 119 height 15
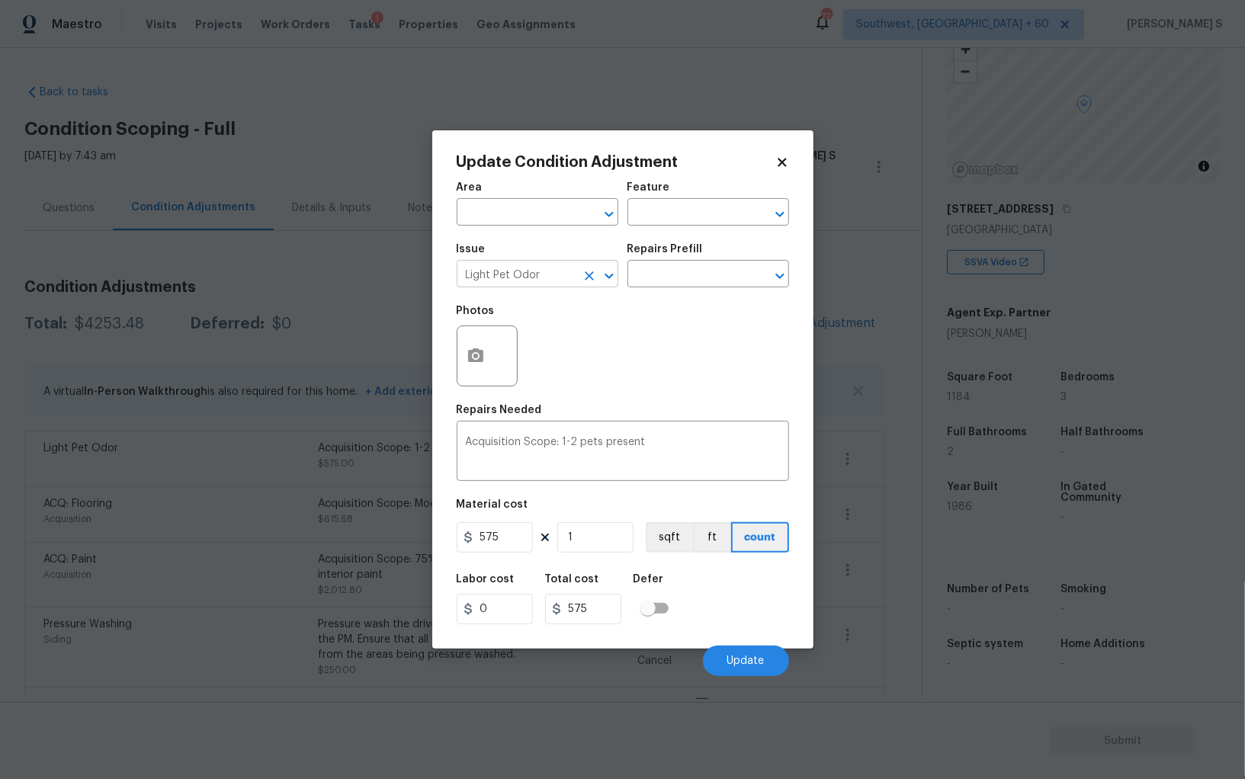
click at [518, 274] on input "Light Pet Odor" at bounding box center [516, 276] width 119 height 24
type input "Pet Odor"
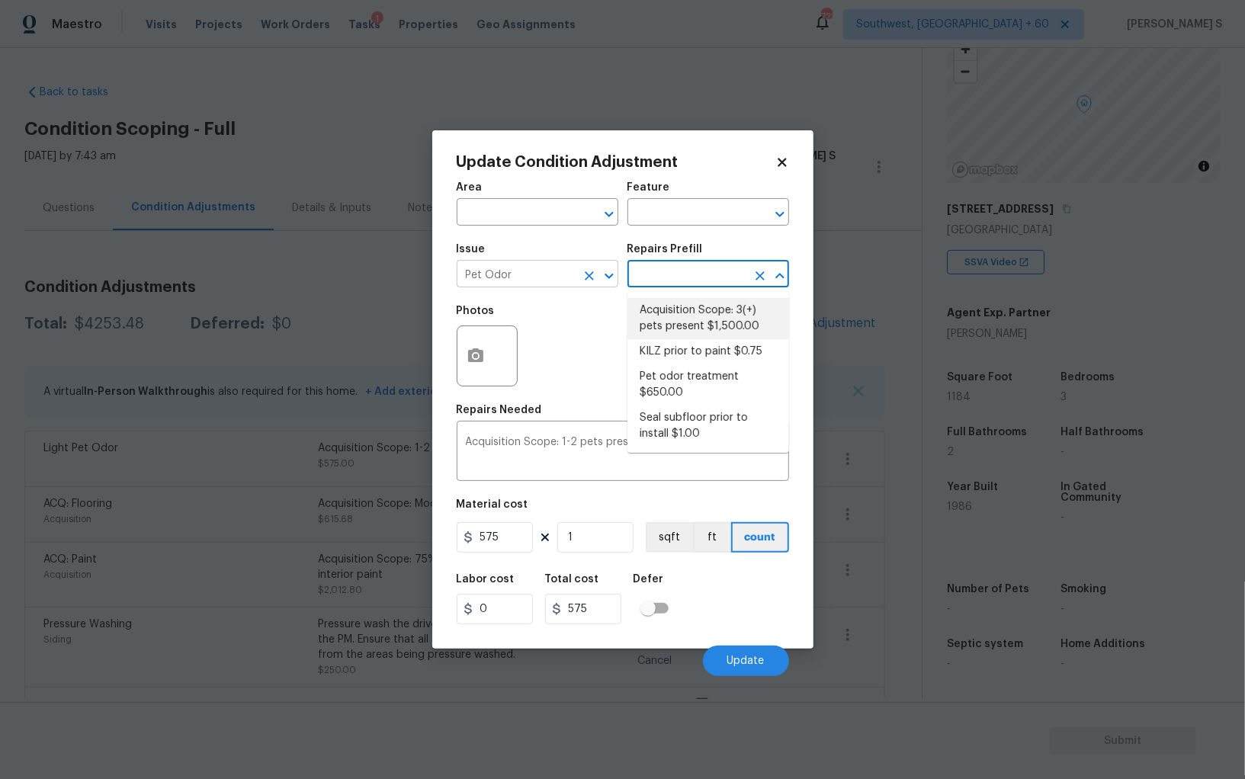
type textarea "Acquisition Scope: 3(+) pets present"
type input "1500"
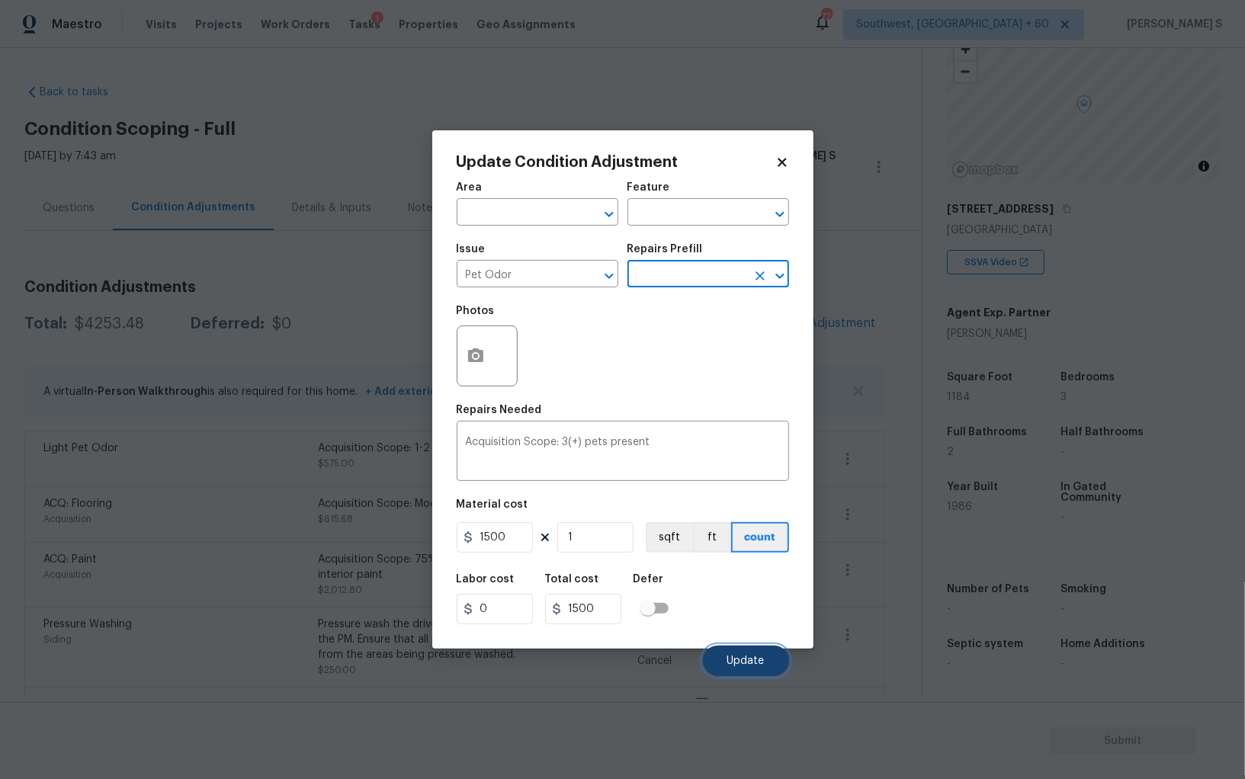
click at [764, 660] on span "Update" at bounding box center [745, 661] width 37 height 11
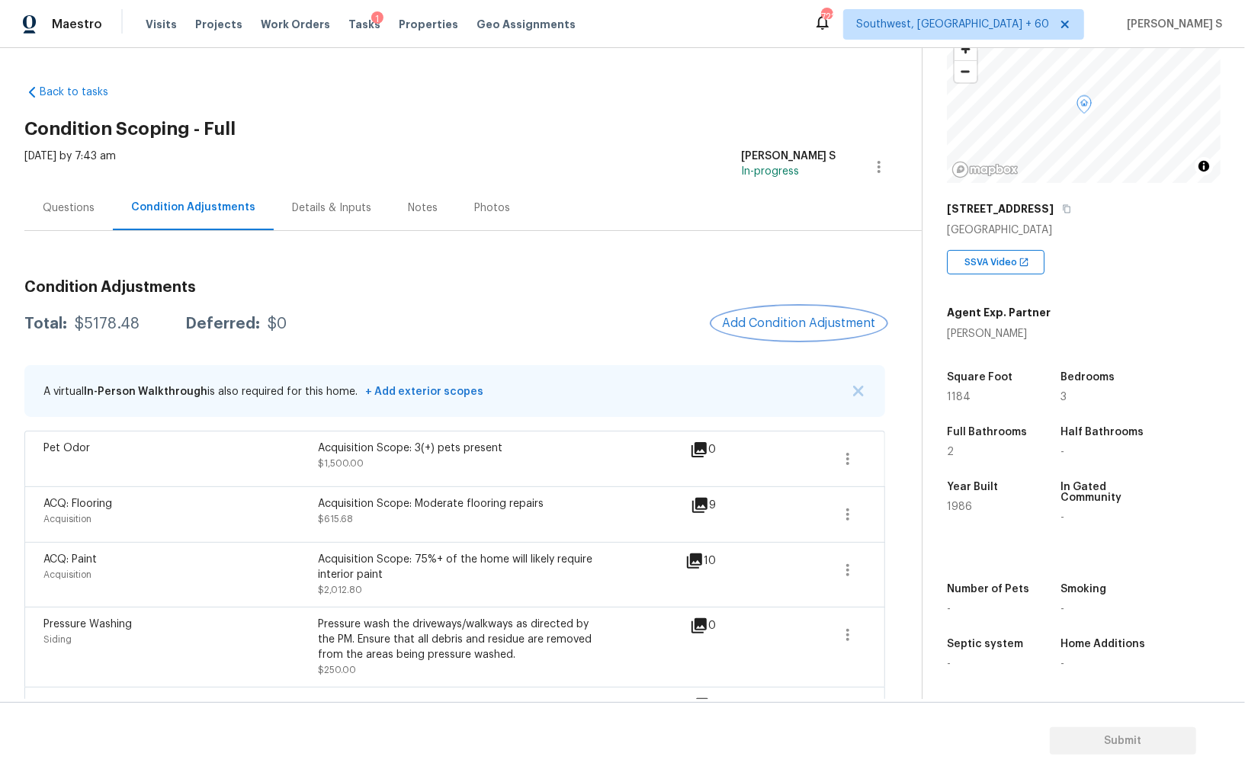
click at [772, 314] on button "Add Condition Adjustment" at bounding box center [799, 323] width 172 height 32
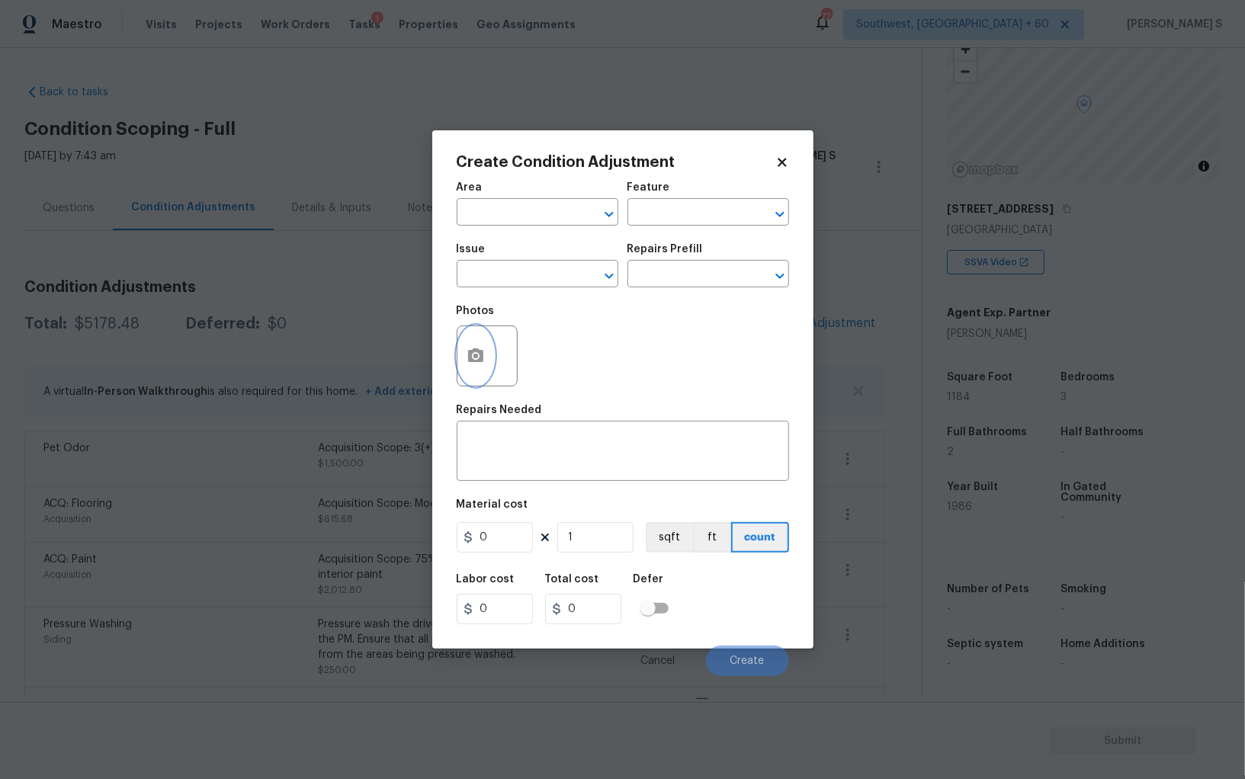
click at [463, 358] on button "button" at bounding box center [475, 355] width 37 height 59
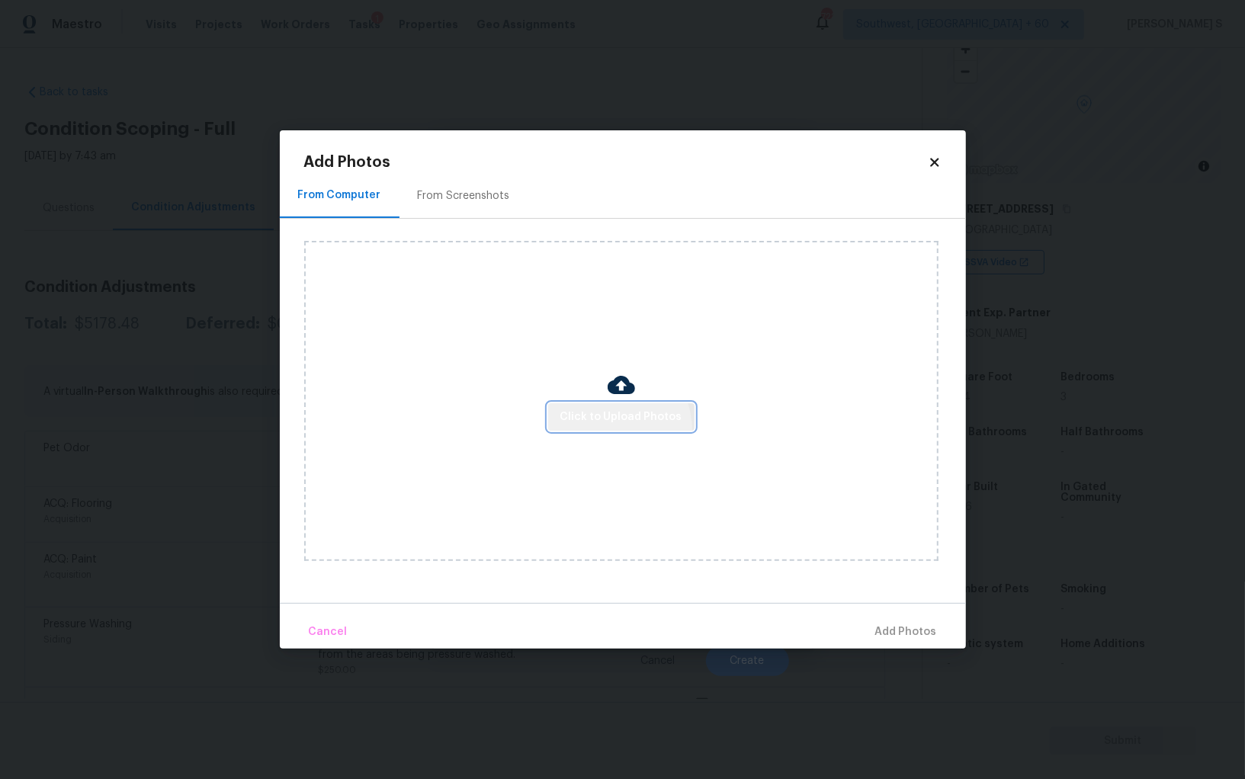
click at [611, 430] on button "Click to Upload Photos" at bounding box center [621, 417] width 146 height 28
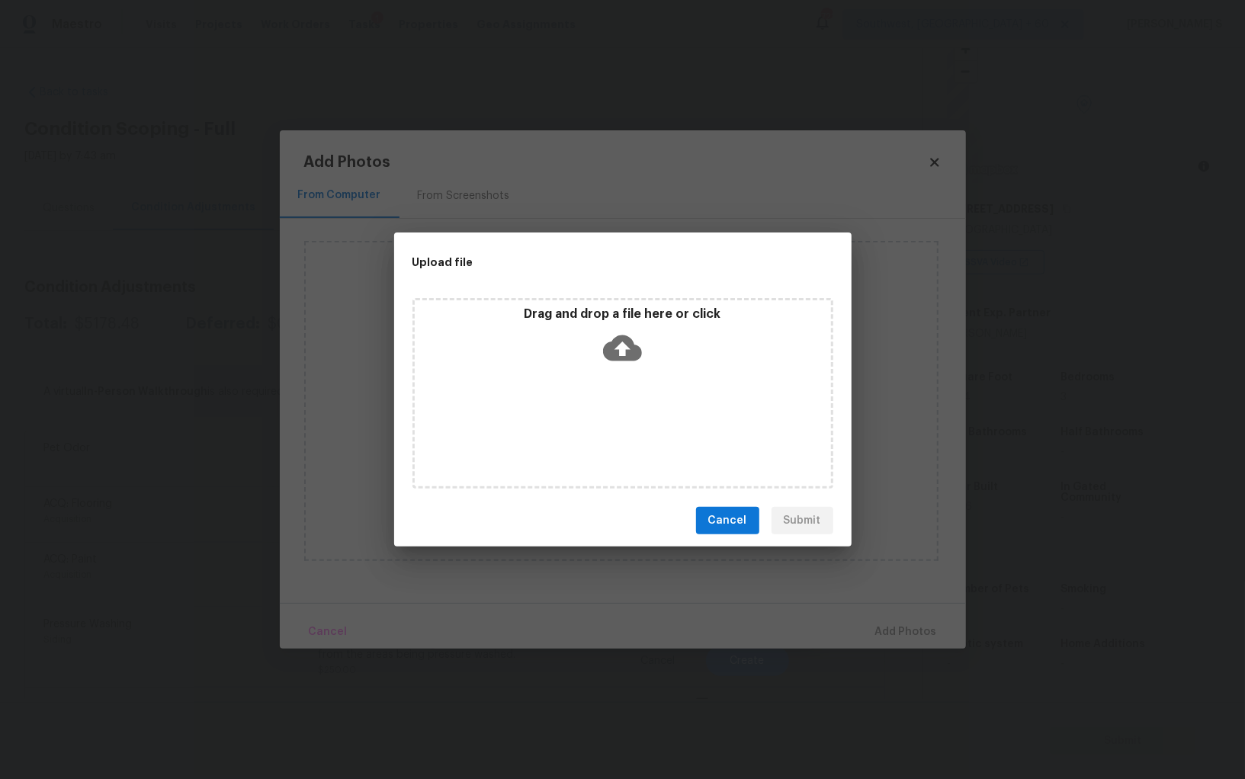
click at [611, 430] on div "Drag and drop a file here or click" at bounding box center [622, 393] width 421 height 191
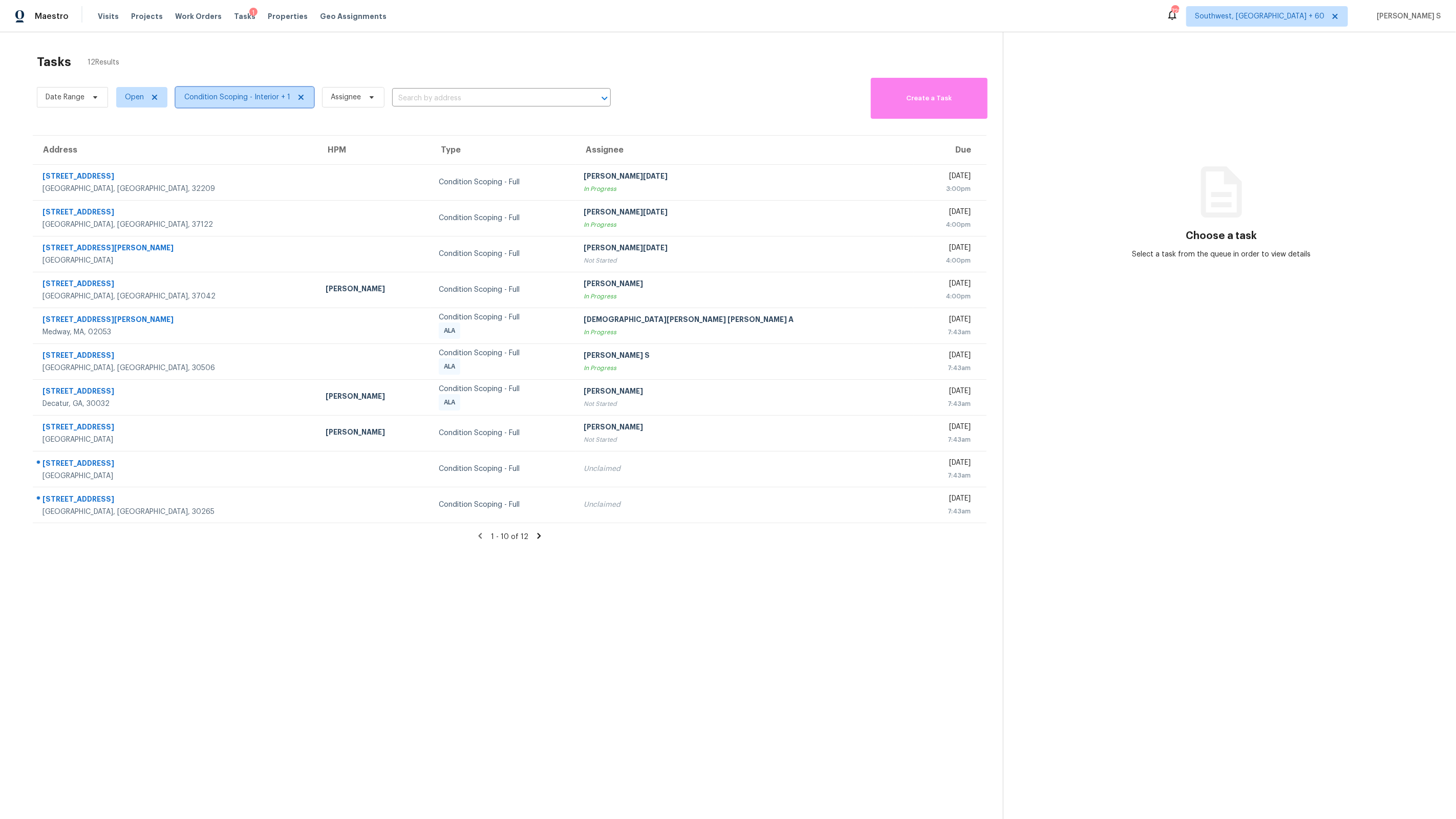
click at [259, 94] on span "Condition Scoping - Interior + 1" at bounding box center [237, 97] width 106 height 10
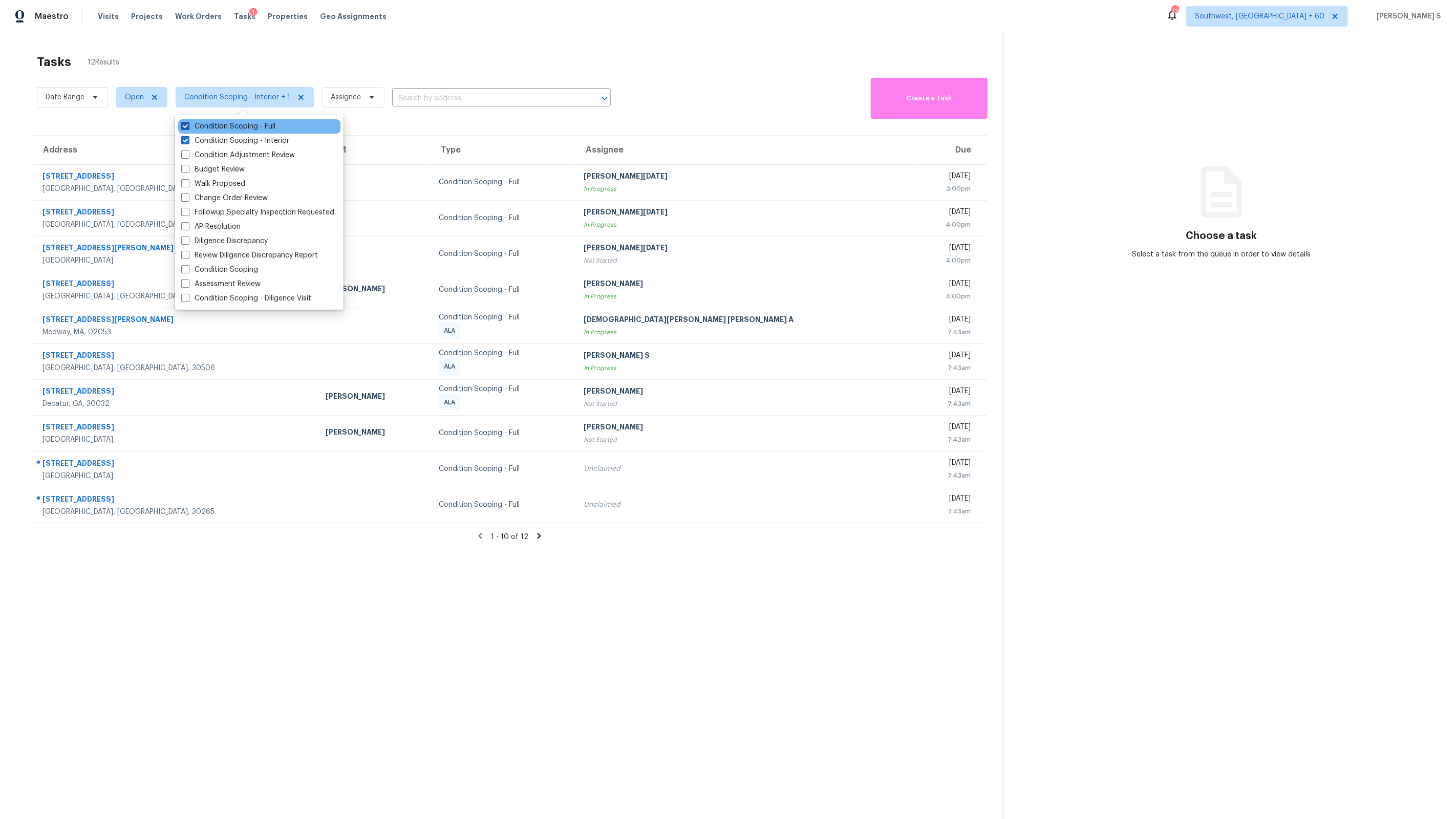
click at [271, 128] on label "Condition Scoping - Full" at bounding box center [228, 126] width 94 height 10
click at [188, 128] on input "Condition Scoping - Full" at bounding box center [185, 125] width 7 height 7
checkbox input "false"
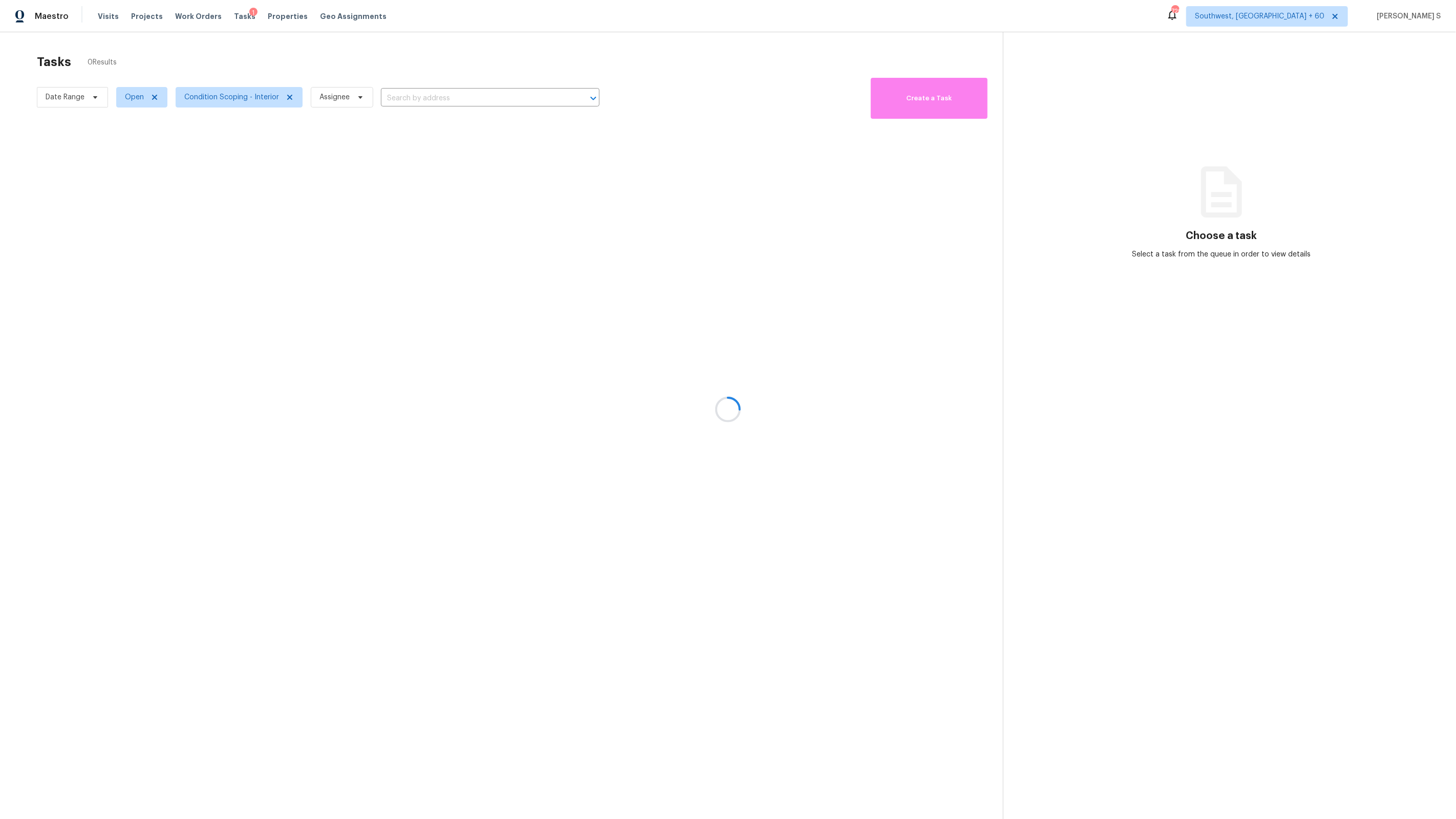
click at [457, 260] on div at bounding box center [728, 410] width 1456 height 819
click at [258, 93] on span "Condition Scoping - Interior" at bounding box center [231, 97] width 95 height 10
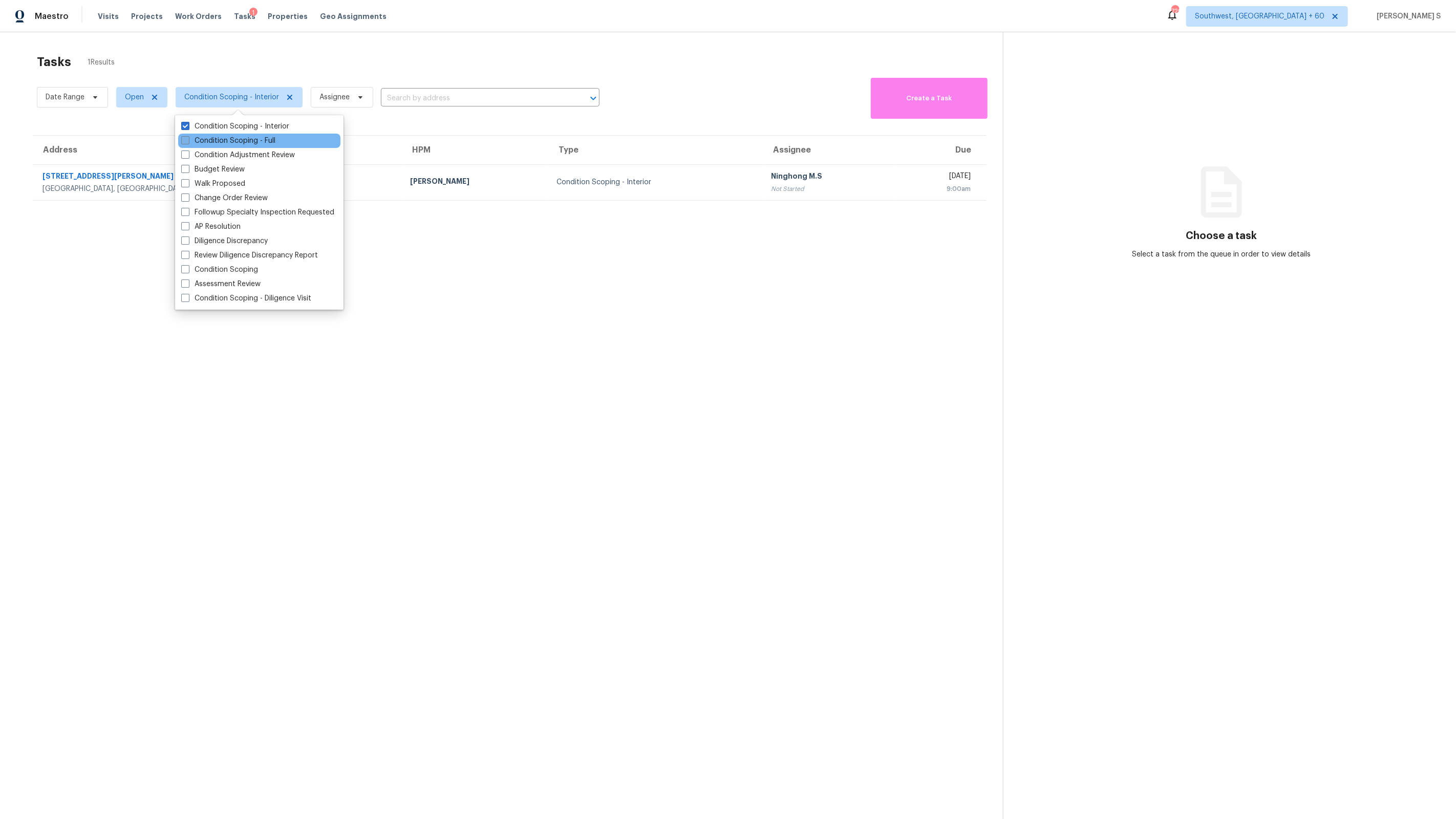
click at [255, 137] on label "Condition Scoping - Full" at bounding box center [228, 140] width 94 height 10
click at [188, 137] on input "Condition Scoping - Full" at bounding box center [185, 139] width 7 height 7
checkbox input "true"
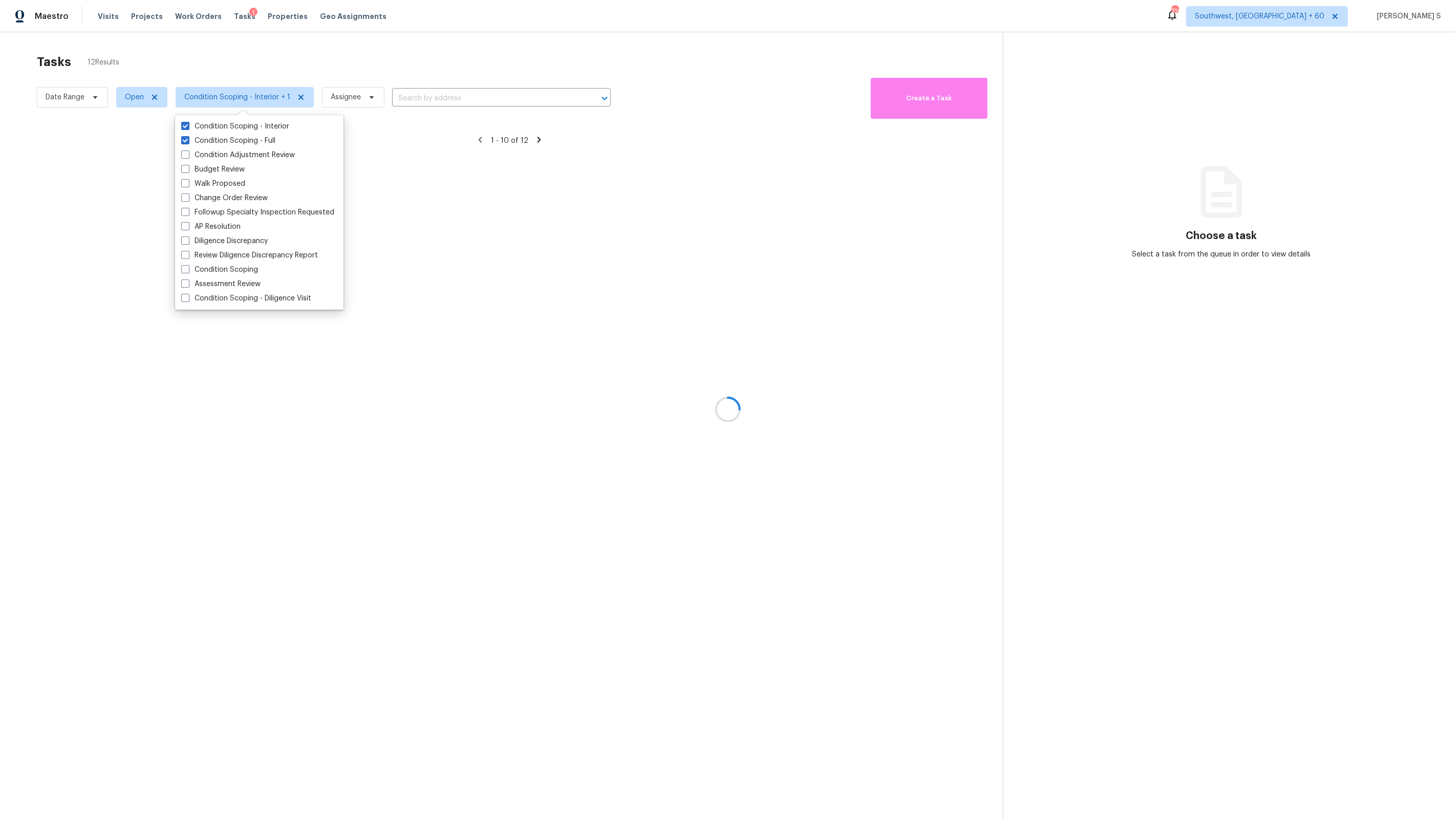
click at [454, 344] on div at bounding box center [728, 410] width 1456 height 819
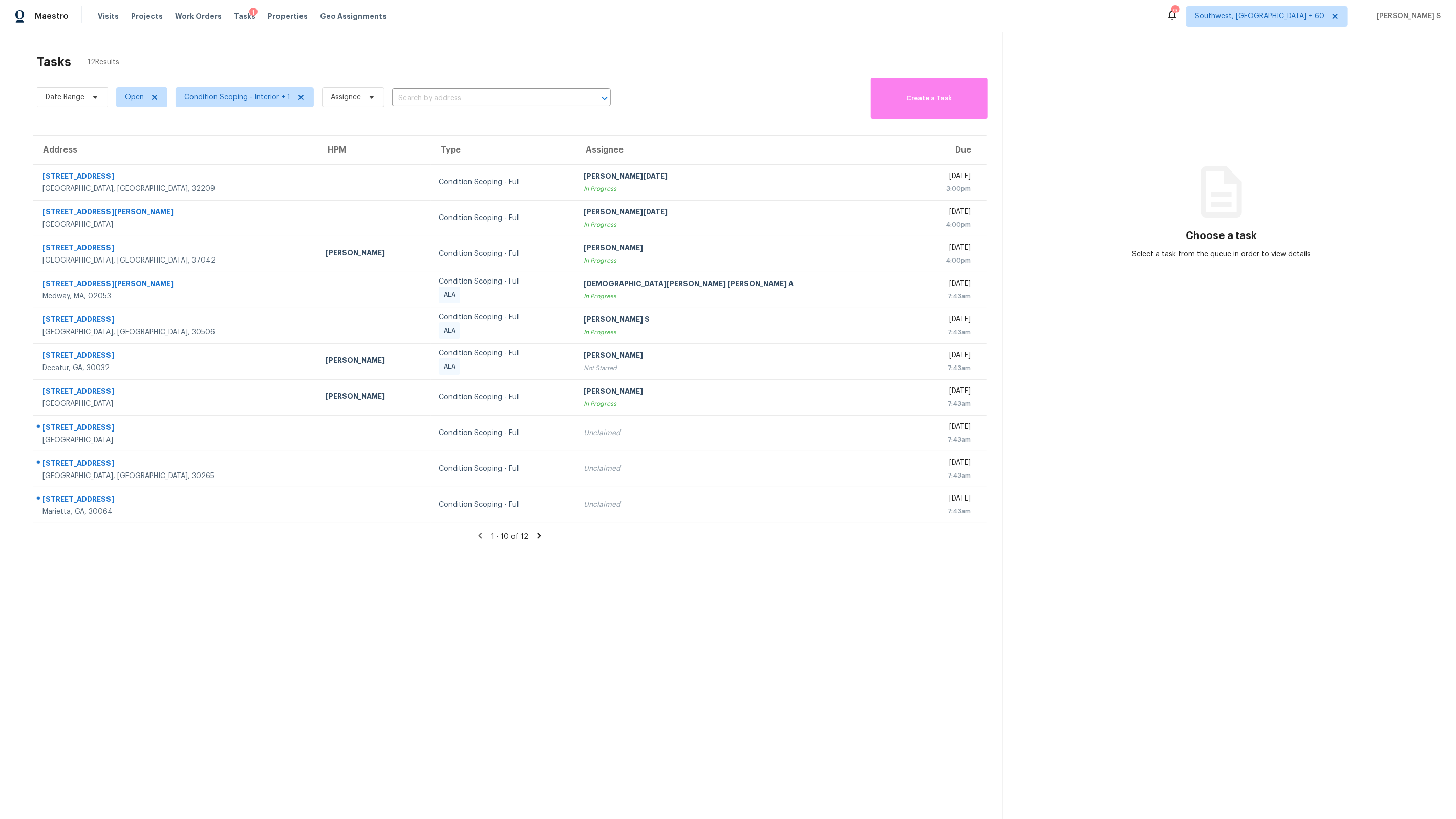
click at [539, 537] on icon at bounding box center [539, 536] width 9 height 9
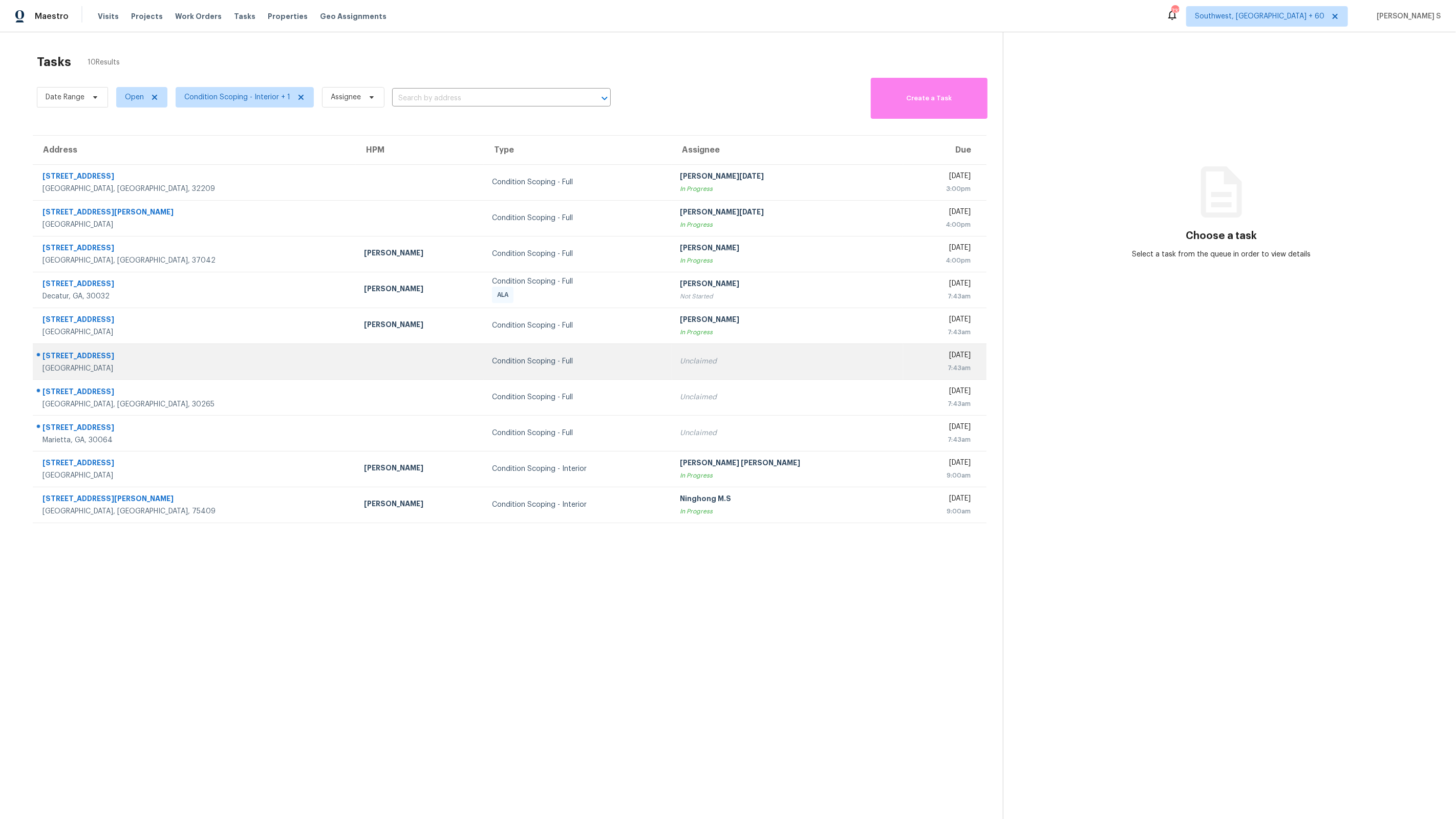
click at [672, 355] on td "Unclaimed" at bounding box center [788, 361] width 232 height 36
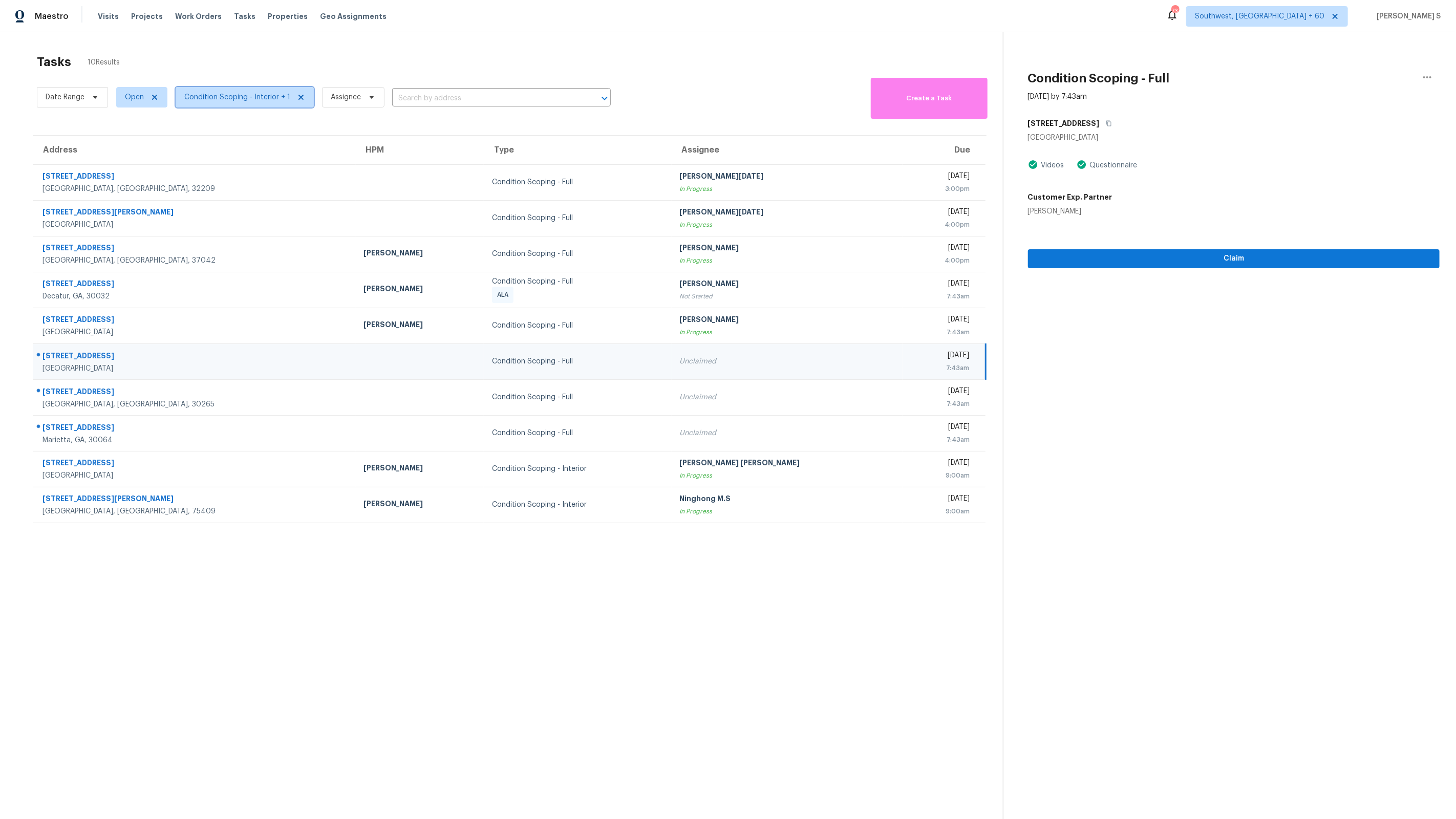
click at [267, 99] on span "Condition Scoping - Interior + 1" at bounding box center [237, 97] width 106 height 10
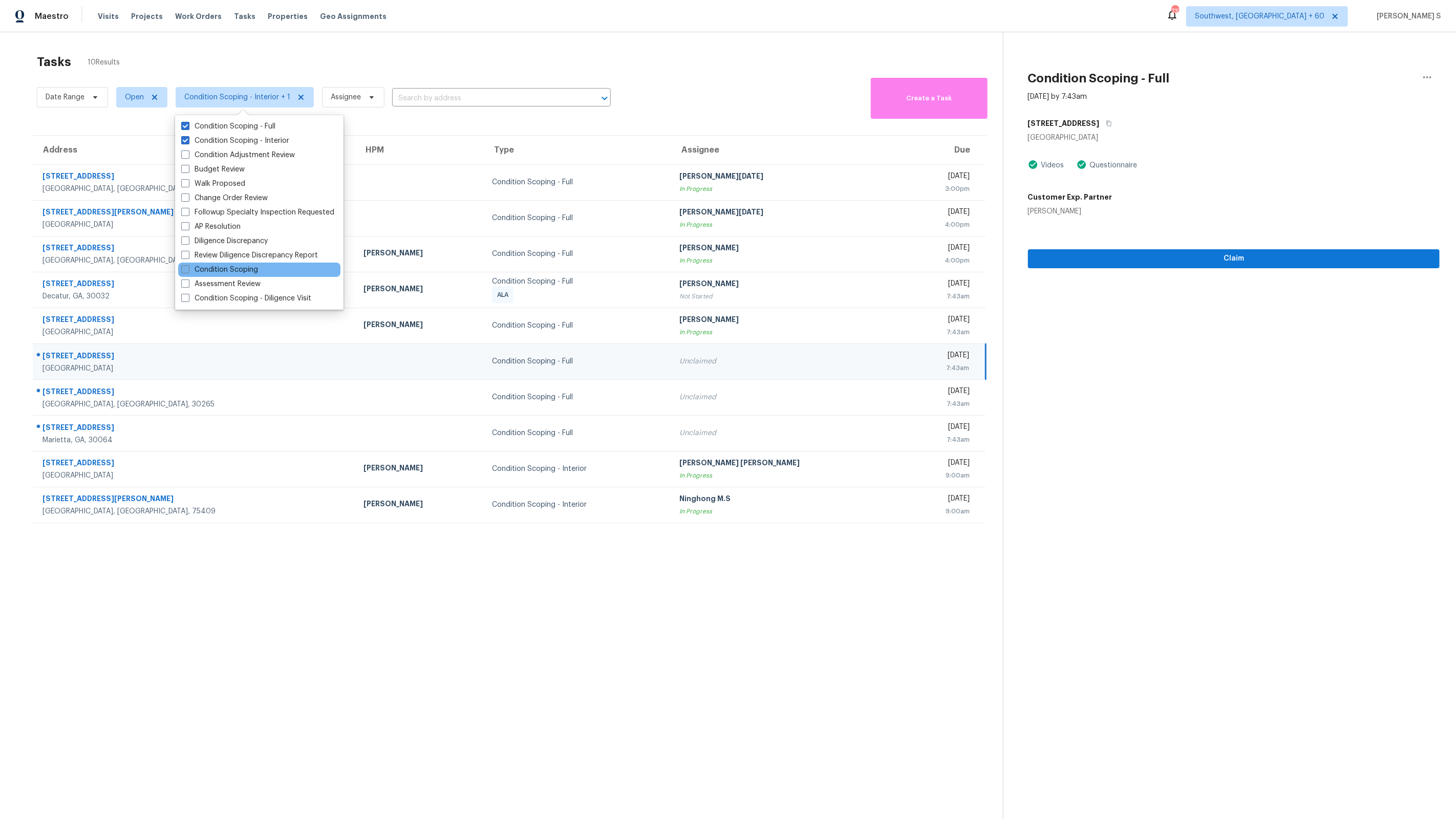
click at [244, 273] on label "Condition Scoping" at bounding box center [220, 269] width 77 height 10
click at [188, 271] on input "Condition Scoping" at bounding box center [185, 268] width 7 height 7
checkbox input "true"
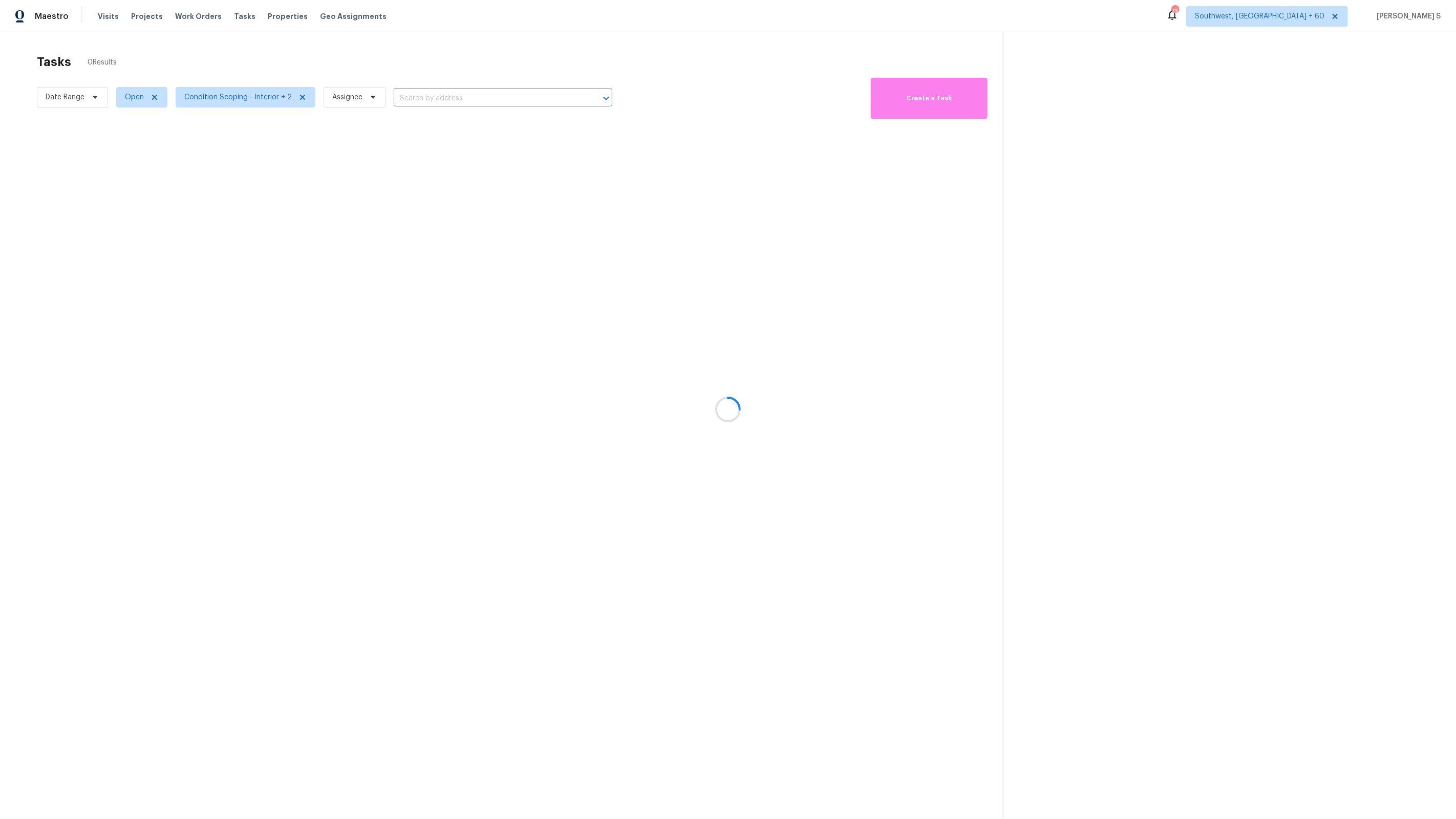
click at [556, 265] on div at bounding box center [728, 410] width 1456 height 819
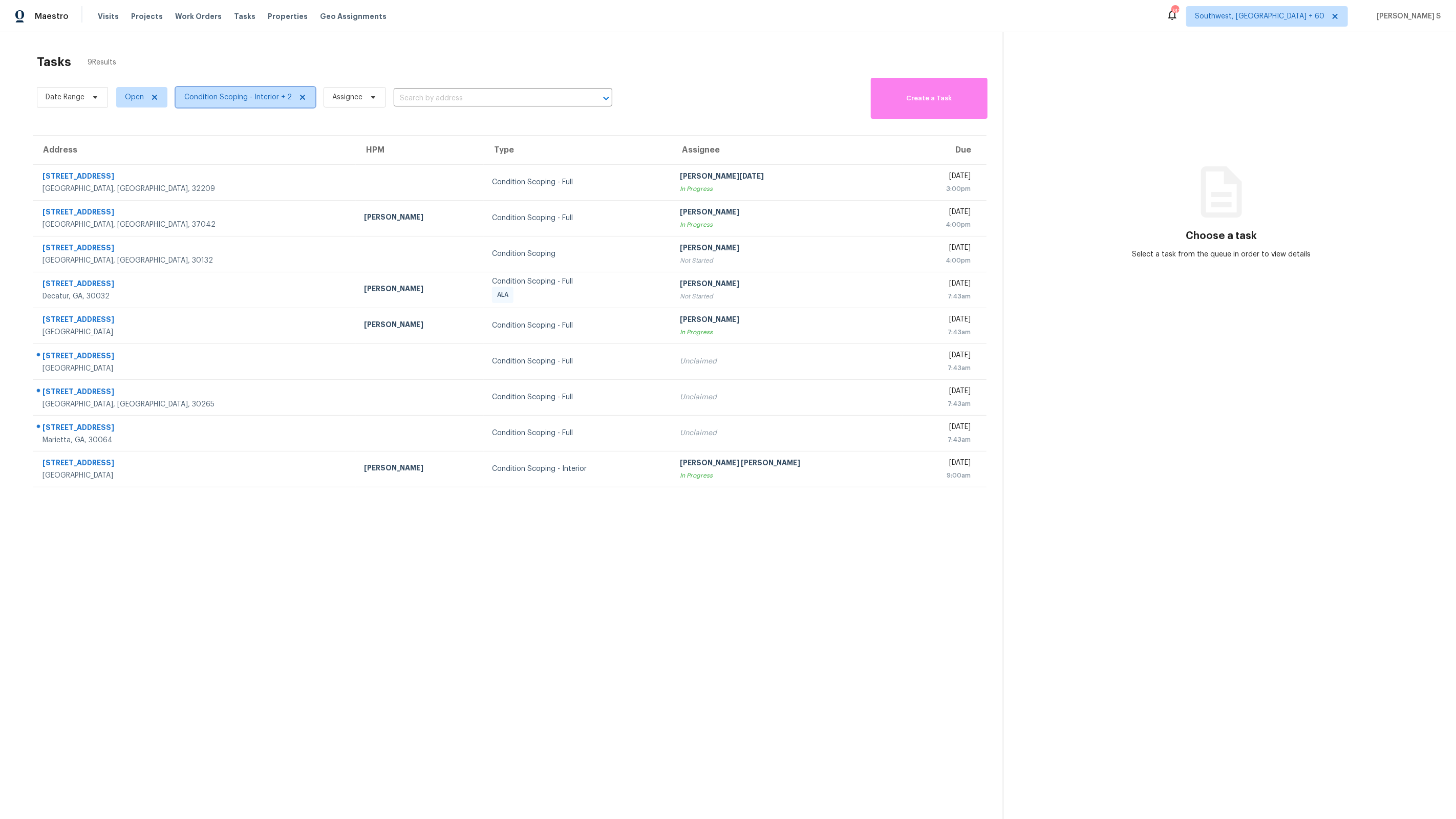
click at [266, 100] on span "Condition Scoping - Interior + 2" at bounding box center [238, 97] width 107 height 10
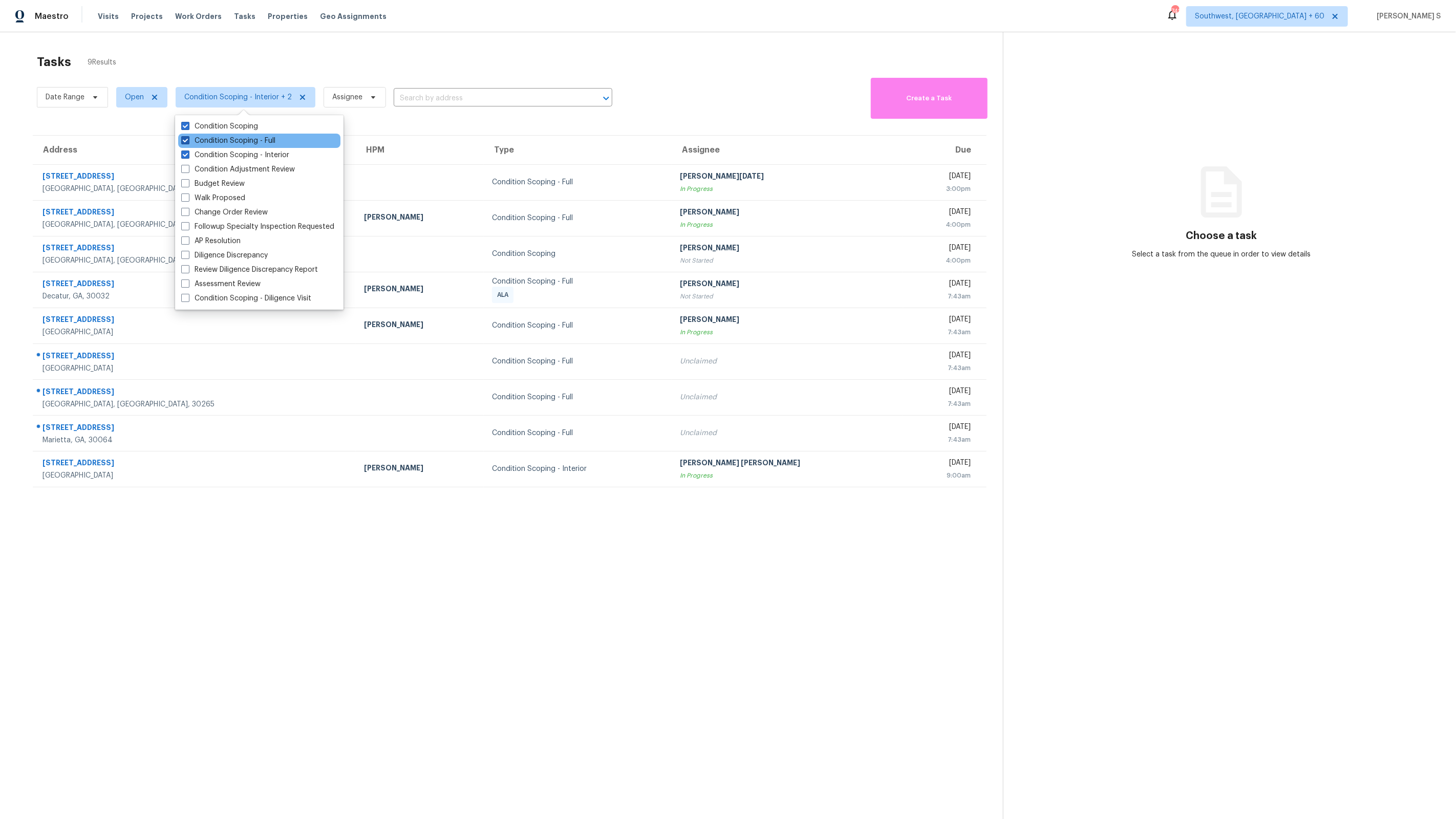
click at [260, 137] on label "Condition Scoping - Full" at bounding box center [228, 140] width 94 height 10
click at [188, 137] on input "Condition Scoping - Full" at bounding box center [185, 139] width 7 height 7
checkbox input "false"
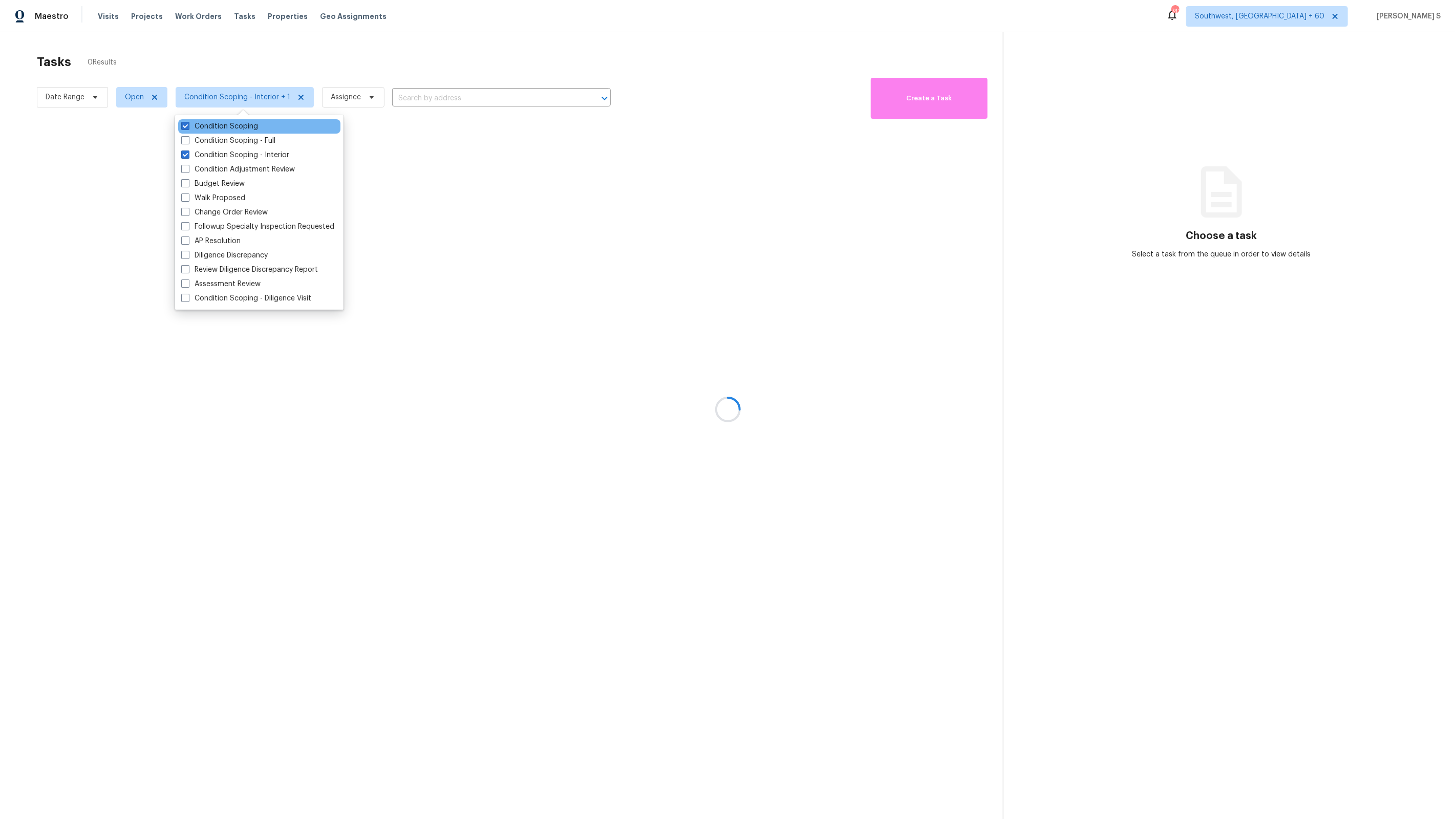
click at [259, 127] on div "Condition Scoping" at bounding box center [259, 126] width 163 height 14
click at [242, 124] on label "Condition Scoping" at bounding box center [220, 126] width 77 height 10
click at [188, 124] on input "Condition Scoping" at bounding box center [185, 125] width 7 height 7
checkbox input "false"
click at [495, 286] on div at bounding box center [728, 410] width 1456 height 819
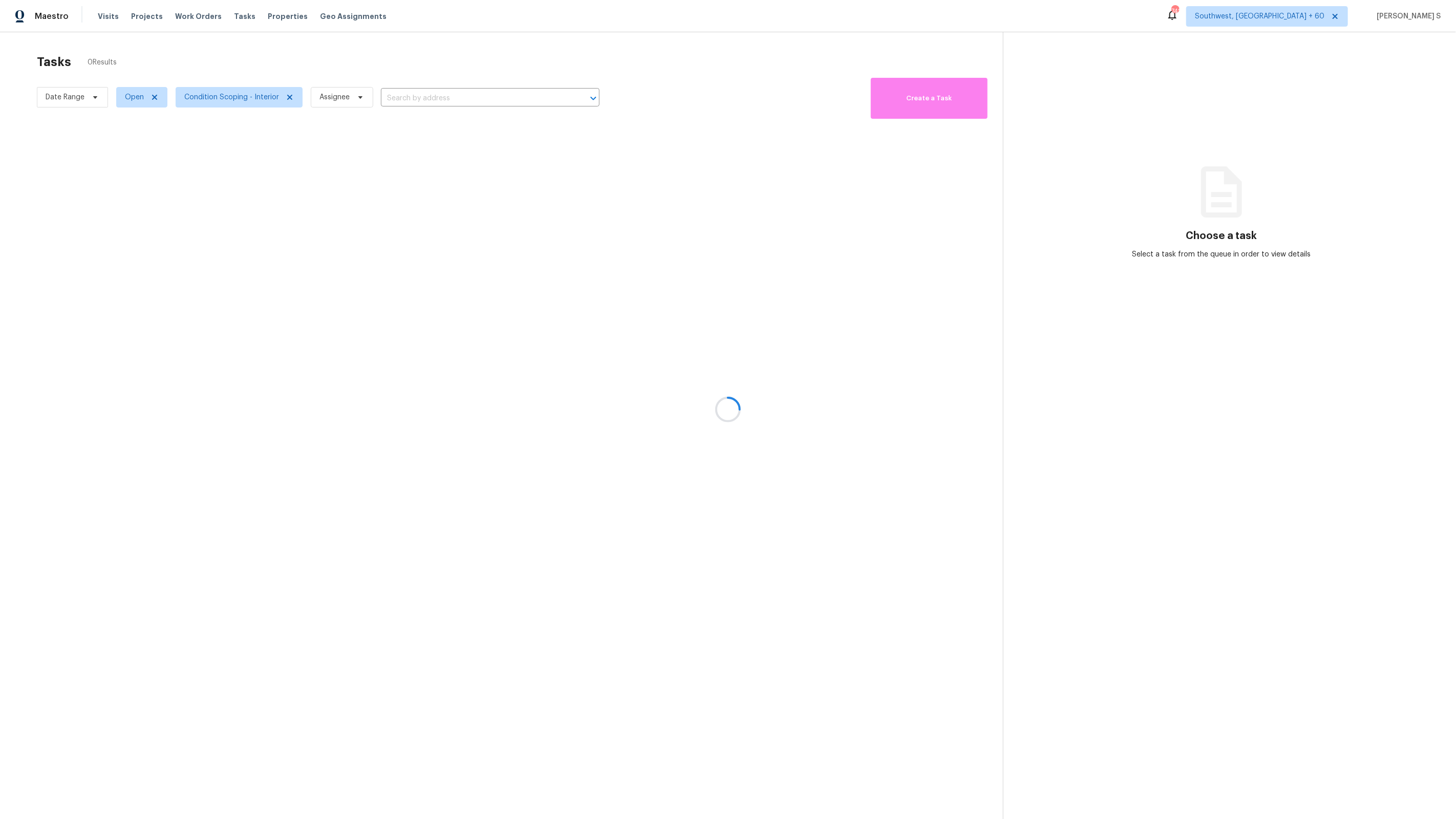
click at [228, 96] on div at bounding box center [728, 410] width 1456 height 819
click at [228, 96] on span "Condition Scoping - Interior" at bounding box center [231, 97] width 95 height 10
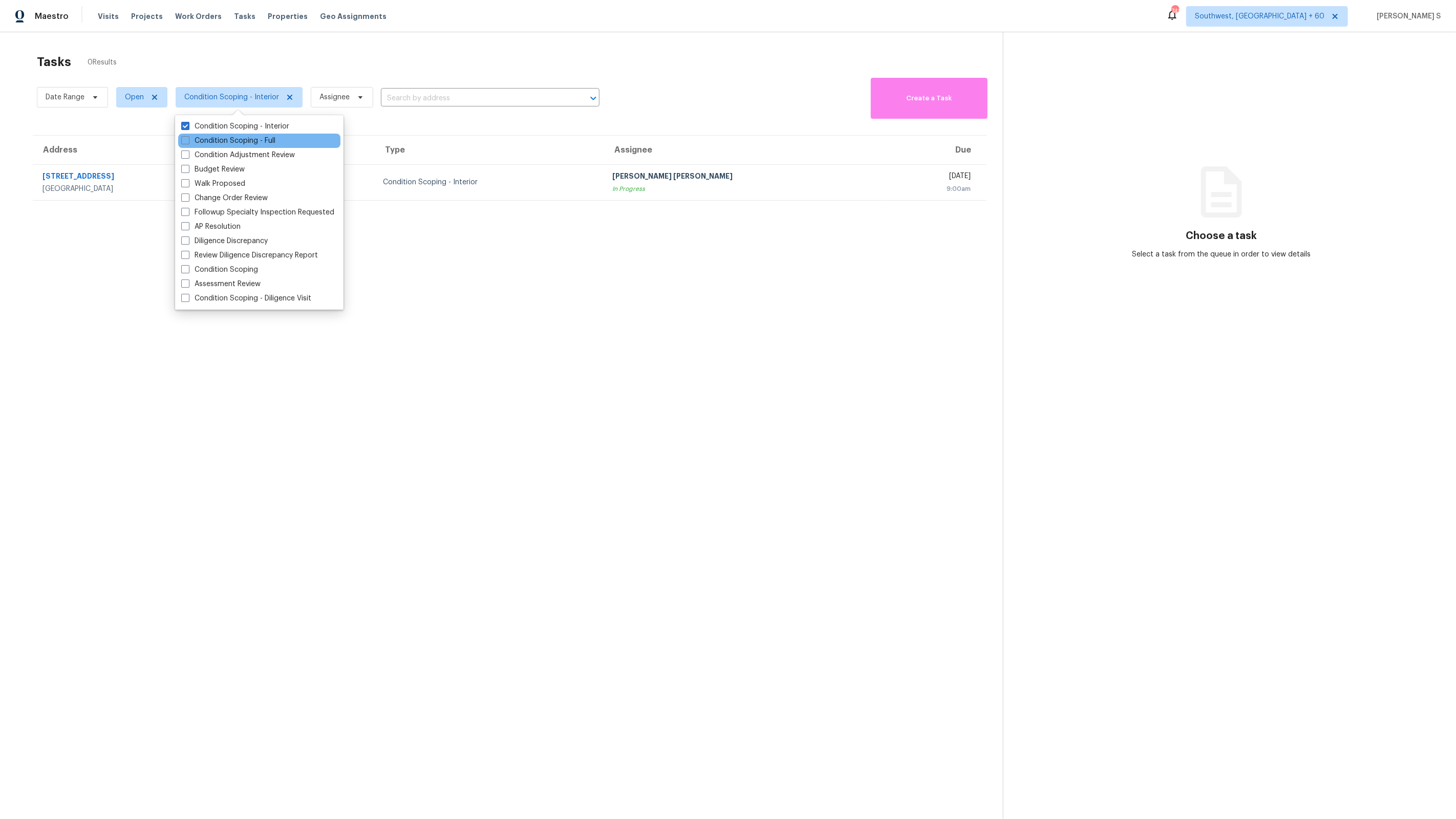
click at [279, 140] on div "Condition Scoping - Full" at bounding box center [259, 140] width 163 height 14
click at [252, 139] on label "Condition Scoping - Full" at bounding box center [228, 140] width 94 height 10
click at [188, 139] on input "Condition Scoping - Full" at bounding box center [185, 139] width 7 height 7
checkbox input "true"
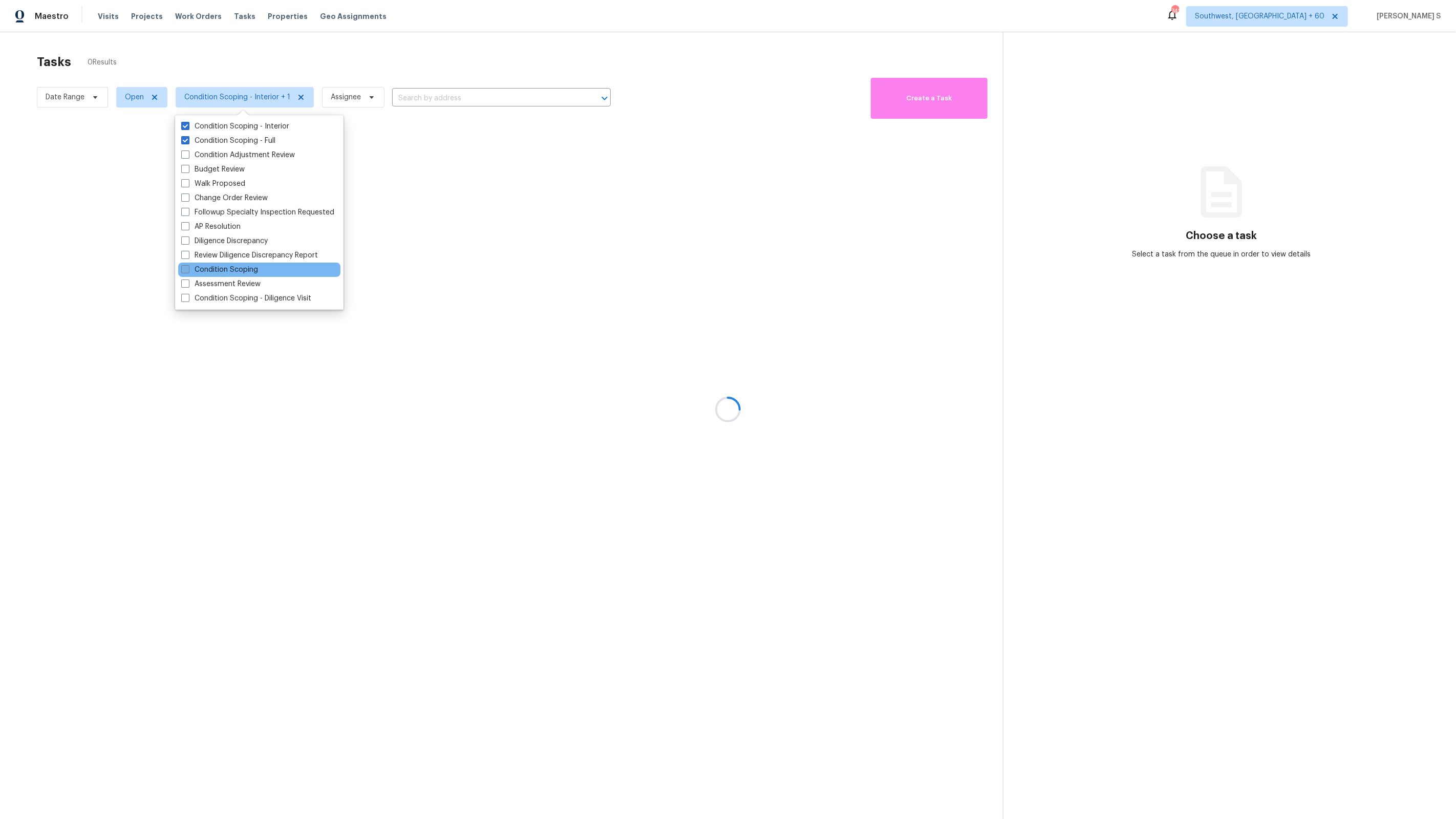
click at [230, 273] on label "Condition Scoping" at bounding box center [220, 269] width 77 height 10
click at [188, 271] on input "Condition Scoping" at bounding box center [185, 268] width 7 height 7
checkbox input "true"
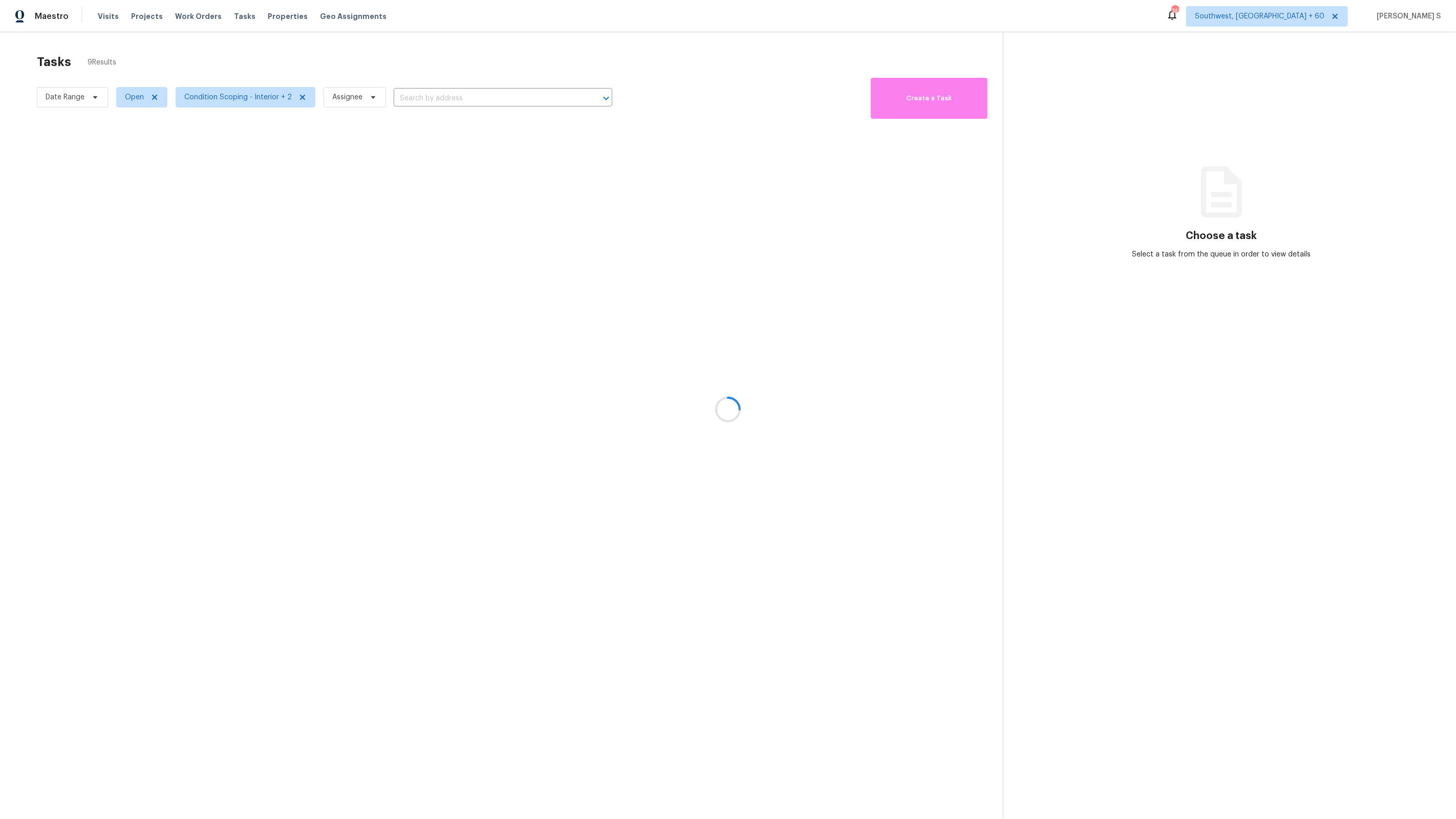
click at [595, 352] on div at bounding box center [728, 410] width 1456 height 819
